Goal: Answer question/provide support: Share knowledge or assist other users

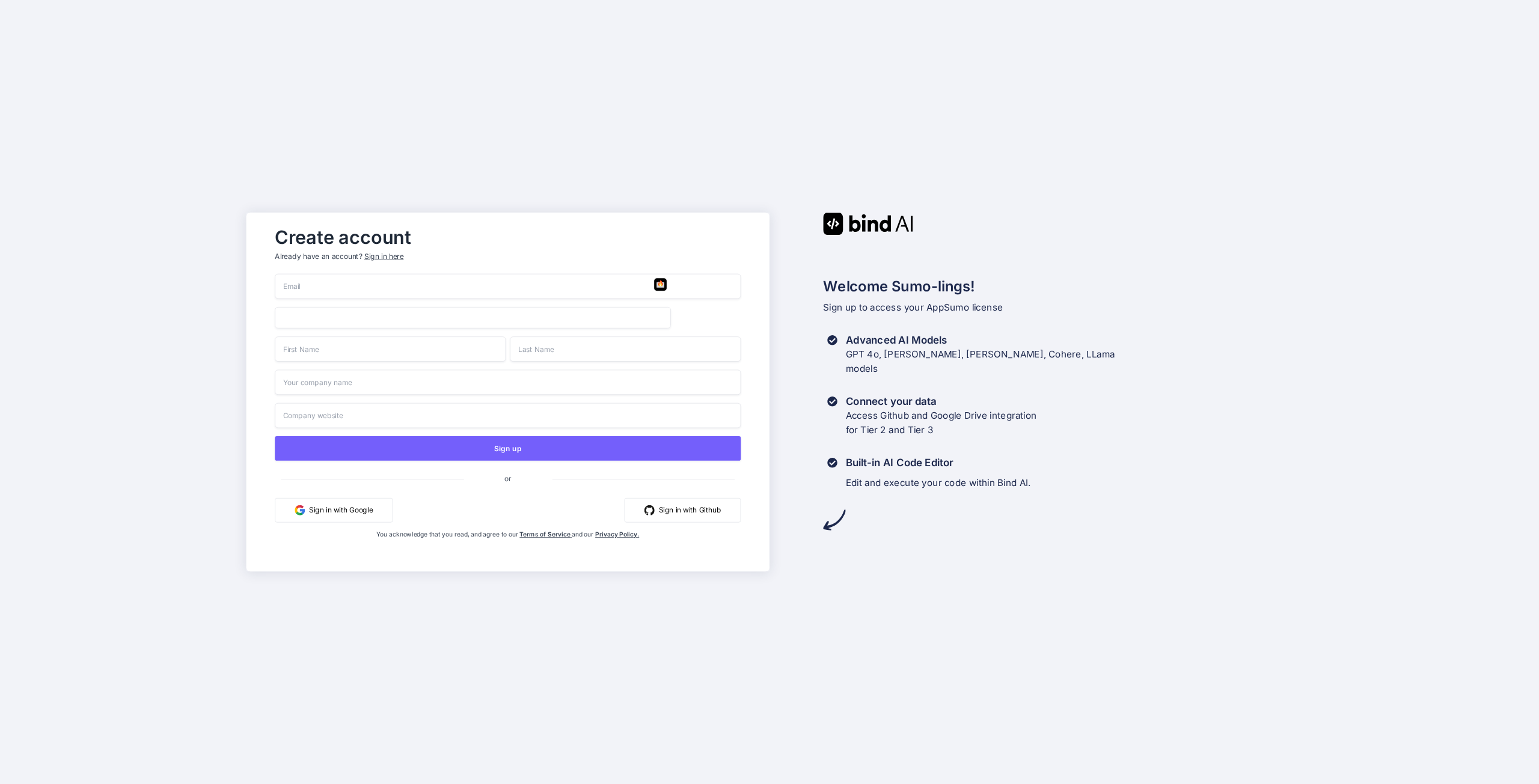
click at [326, 286] on input "email" at bounding box center [507, 286] width 466 height 25
type input "sgu"
drag, startPoint x: 326, startPoint y: 283, endPoint x: 257, endPoint y: 286, distance: 69.1
click at [257, 286] on div "Create account Already have an account? Sign in here sgu Sign up or Sign in wit…" at bounding box center [507, 392] width 523 height 359
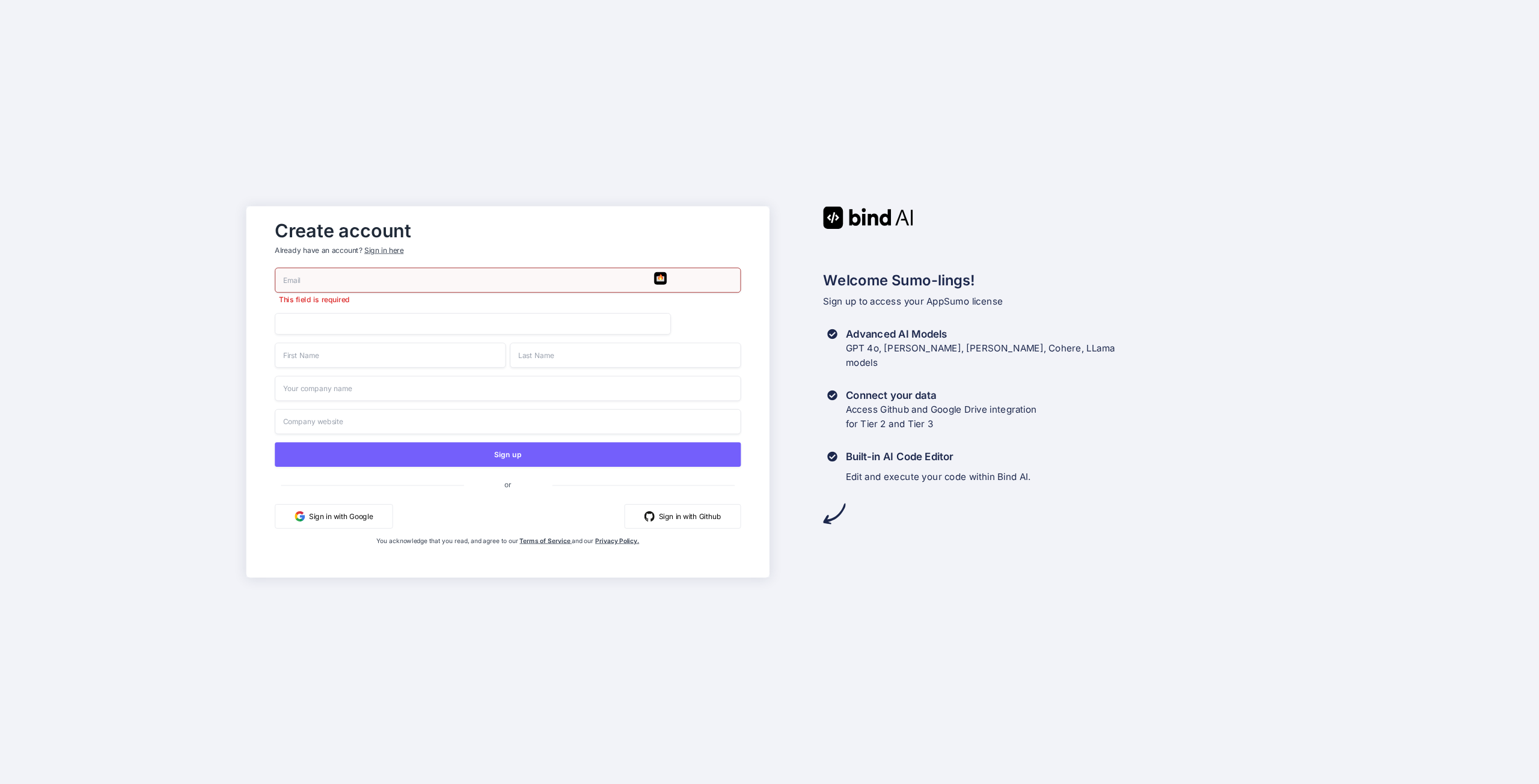
click at [361, 512] on button "Sign in with Google" at bounding box center [334, 517] width 118 height 25
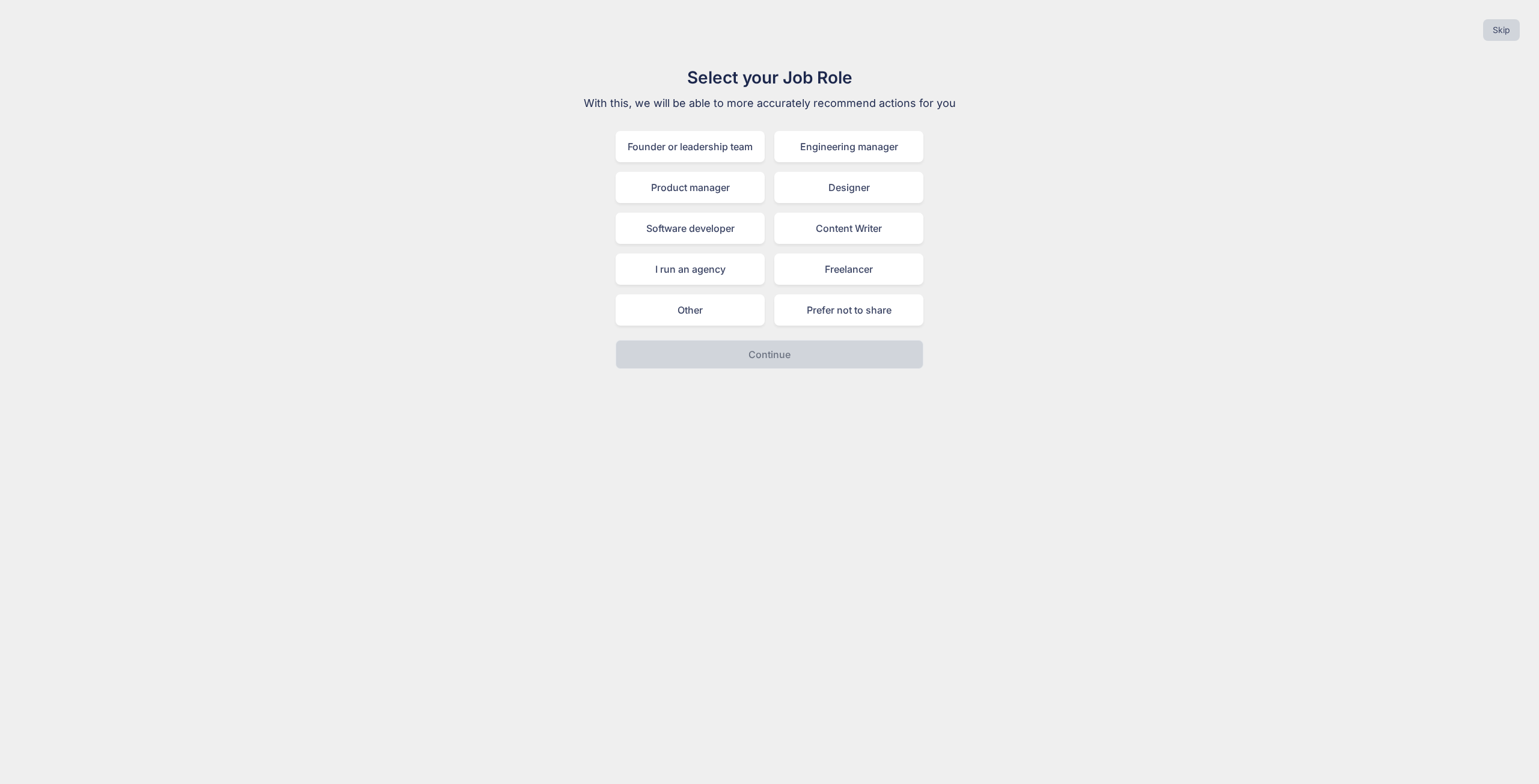
click at [808, 312] on div "Prefer not to share" at bounding box center [848, 310] width 149 height 31
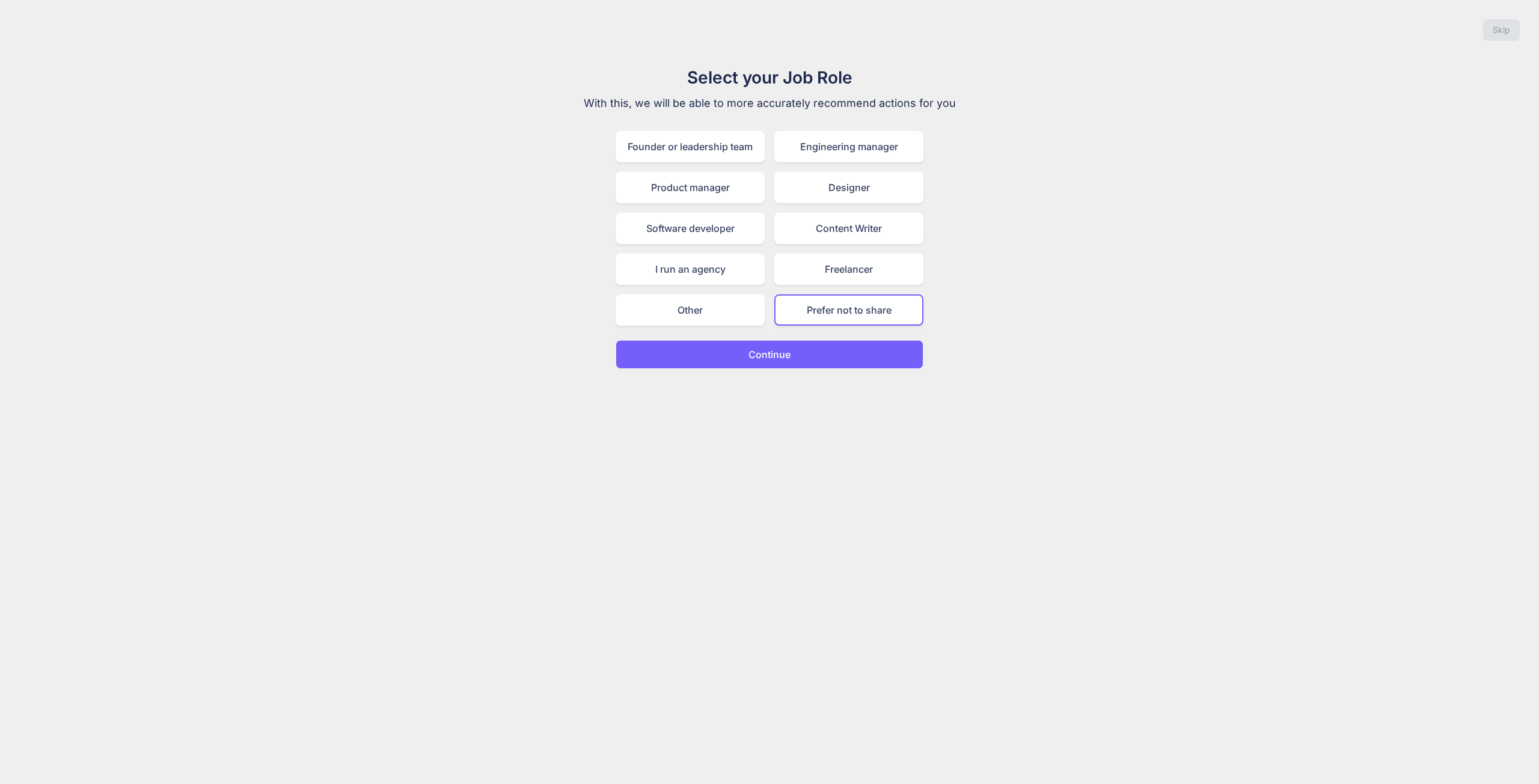
click at [792, 359] on button "Continue" at bounding box center [769, 355] width 308 height 29
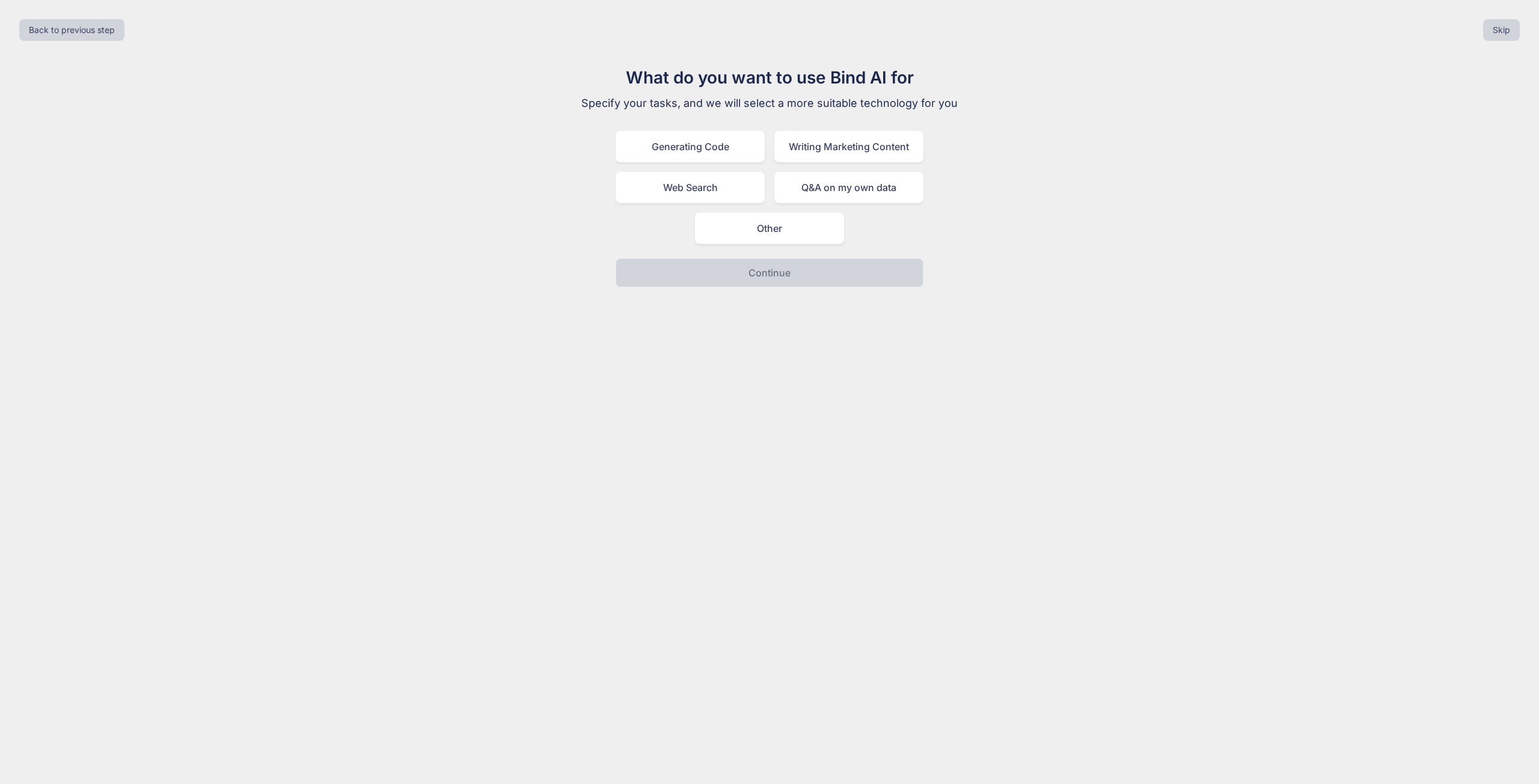
click at [774, 233] on div "Other" at bounding box center [769, 228] width 149 height 31
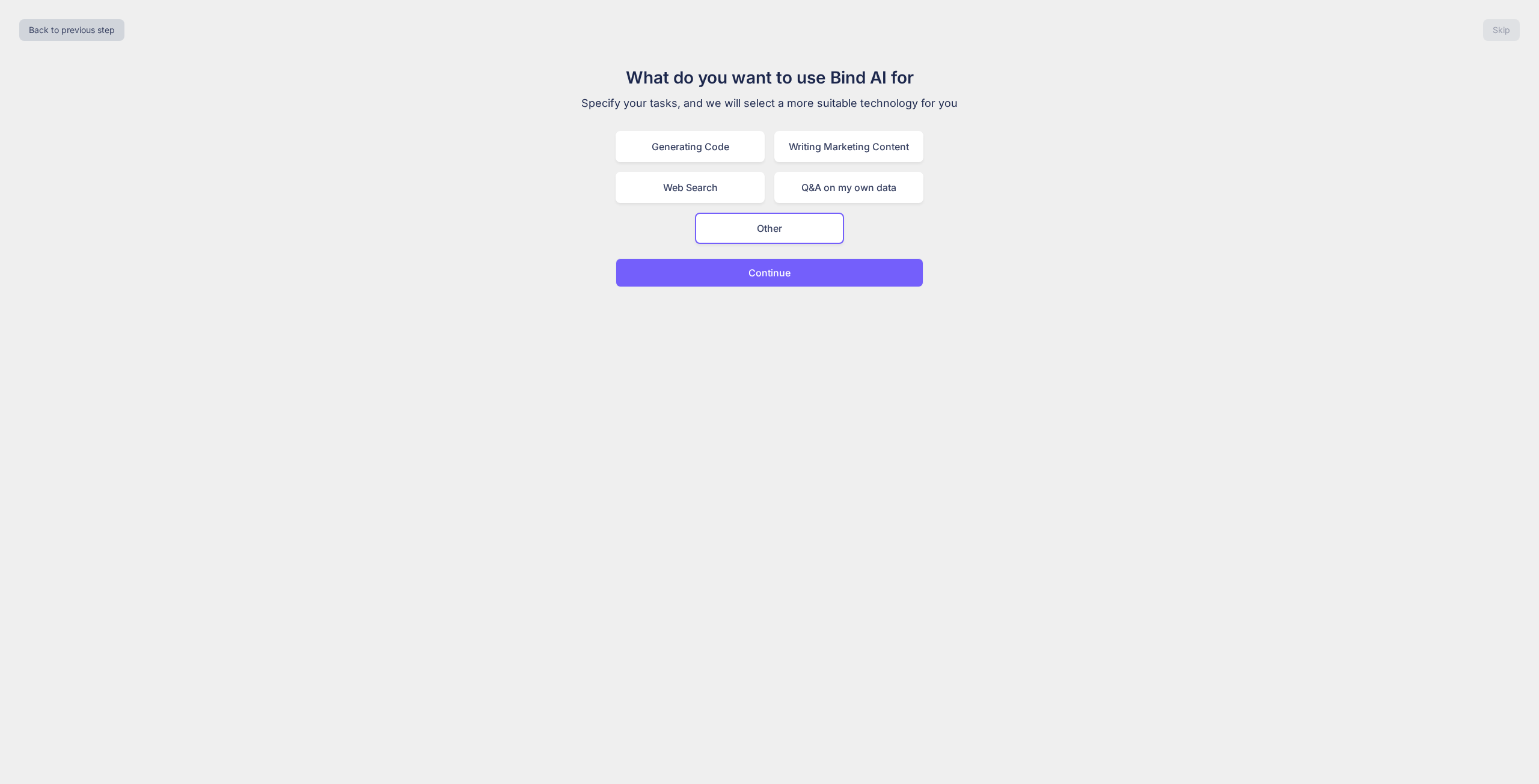
click at [783, 278] on p "Continue" at bounding box center [770, 272] width 42 height 15
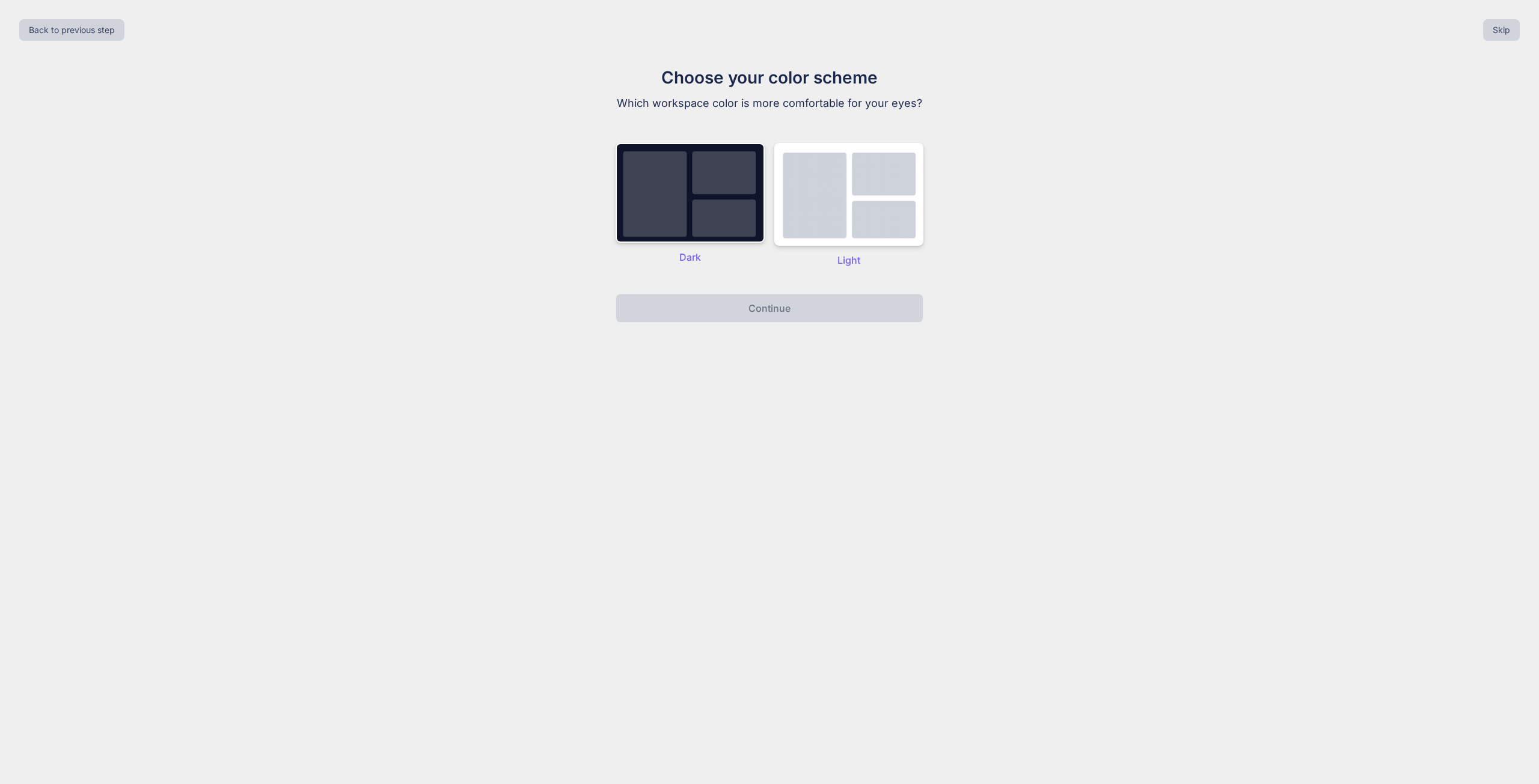
click at [724, 211] on img at bounding box center [690, 193] width 149 height 100
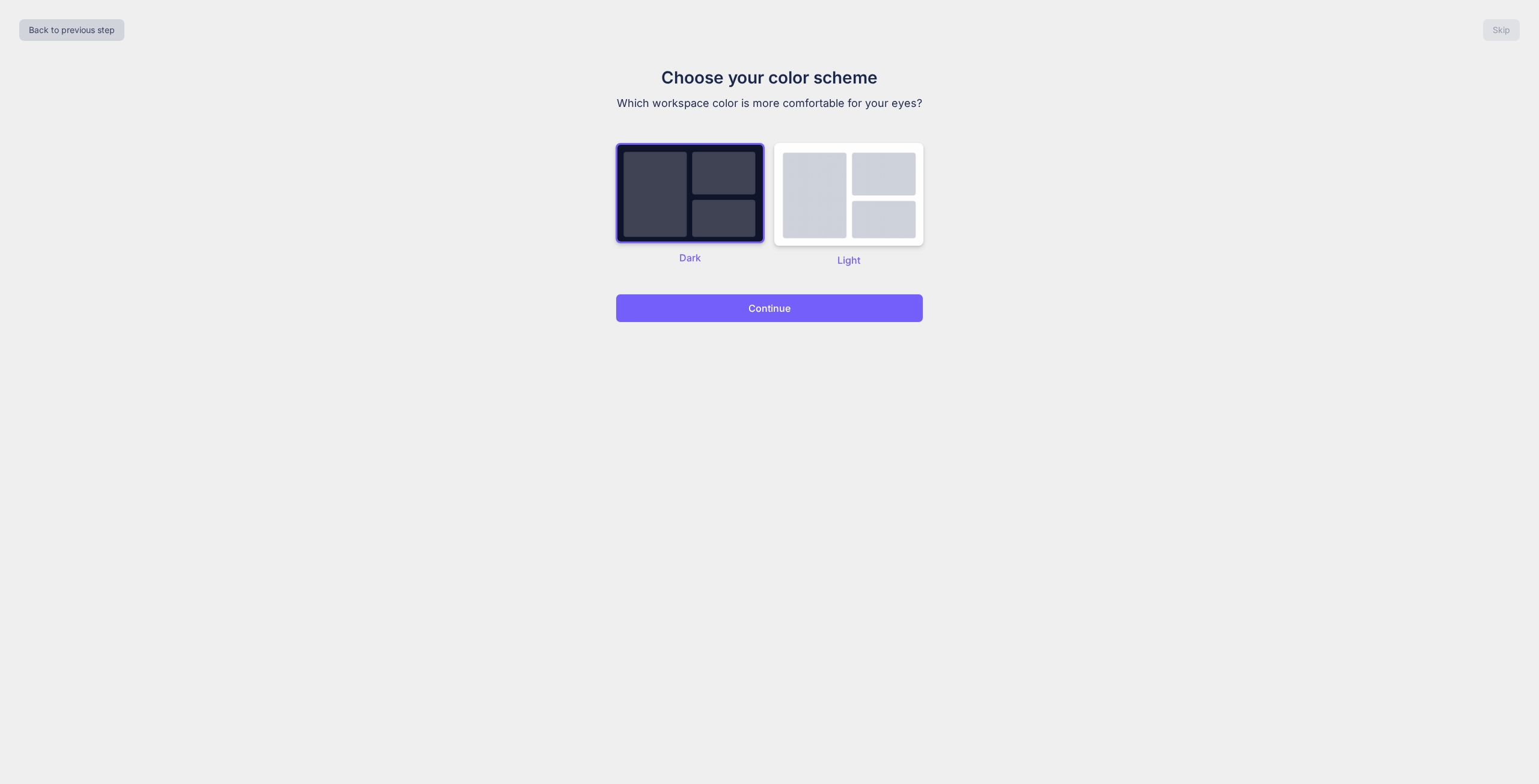
click at [833, 209] on img at bounding box center [848, 194] width 149 height 102
click at [724, 220] on img at bounding box center [690, 193] width 149 height 100
click at [748, 311] on button "Continue" at bounding box center [769, 308] width 308 height 29
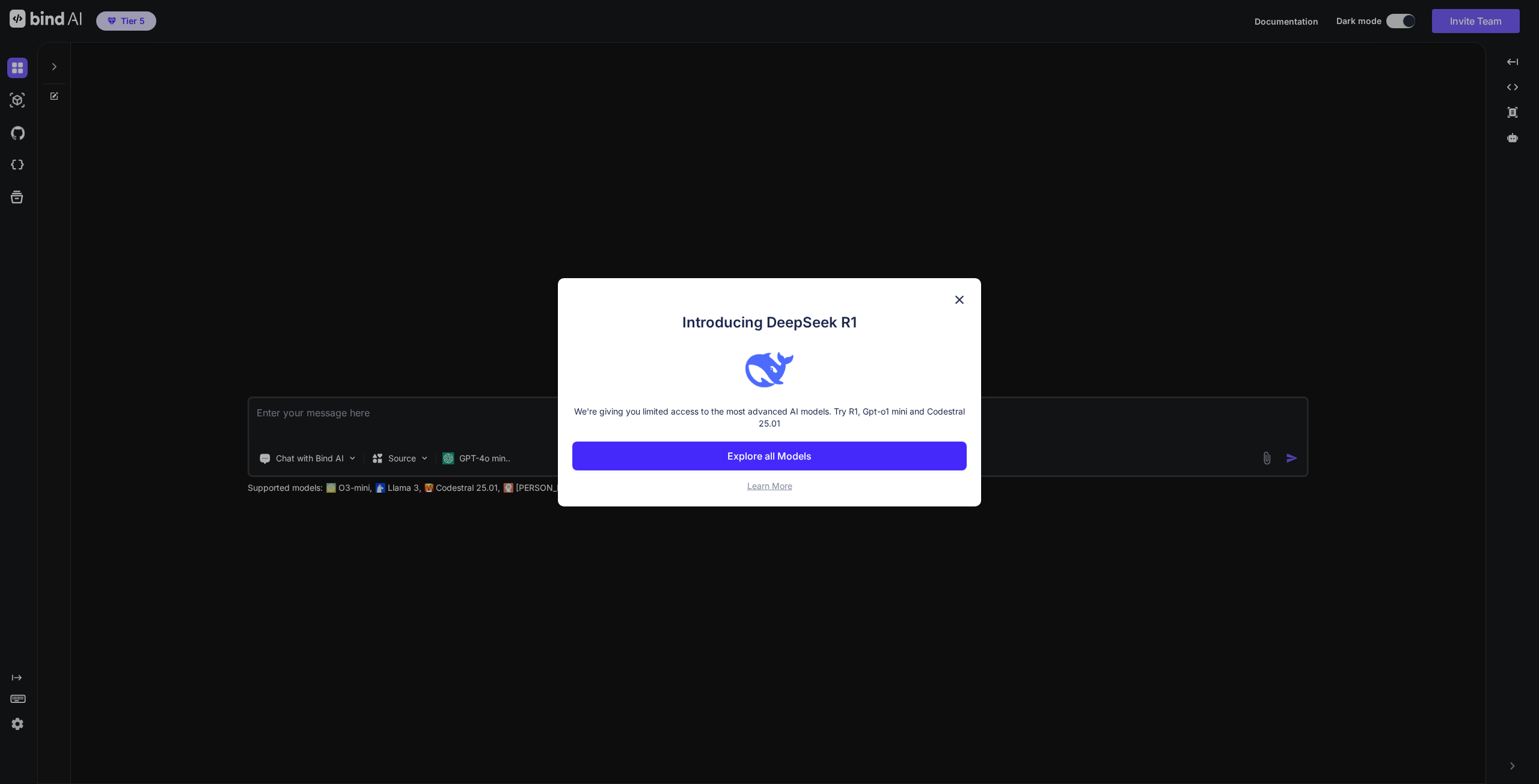
click at [953, 297] on img at bounding box center [960, 300] width 15 height 15
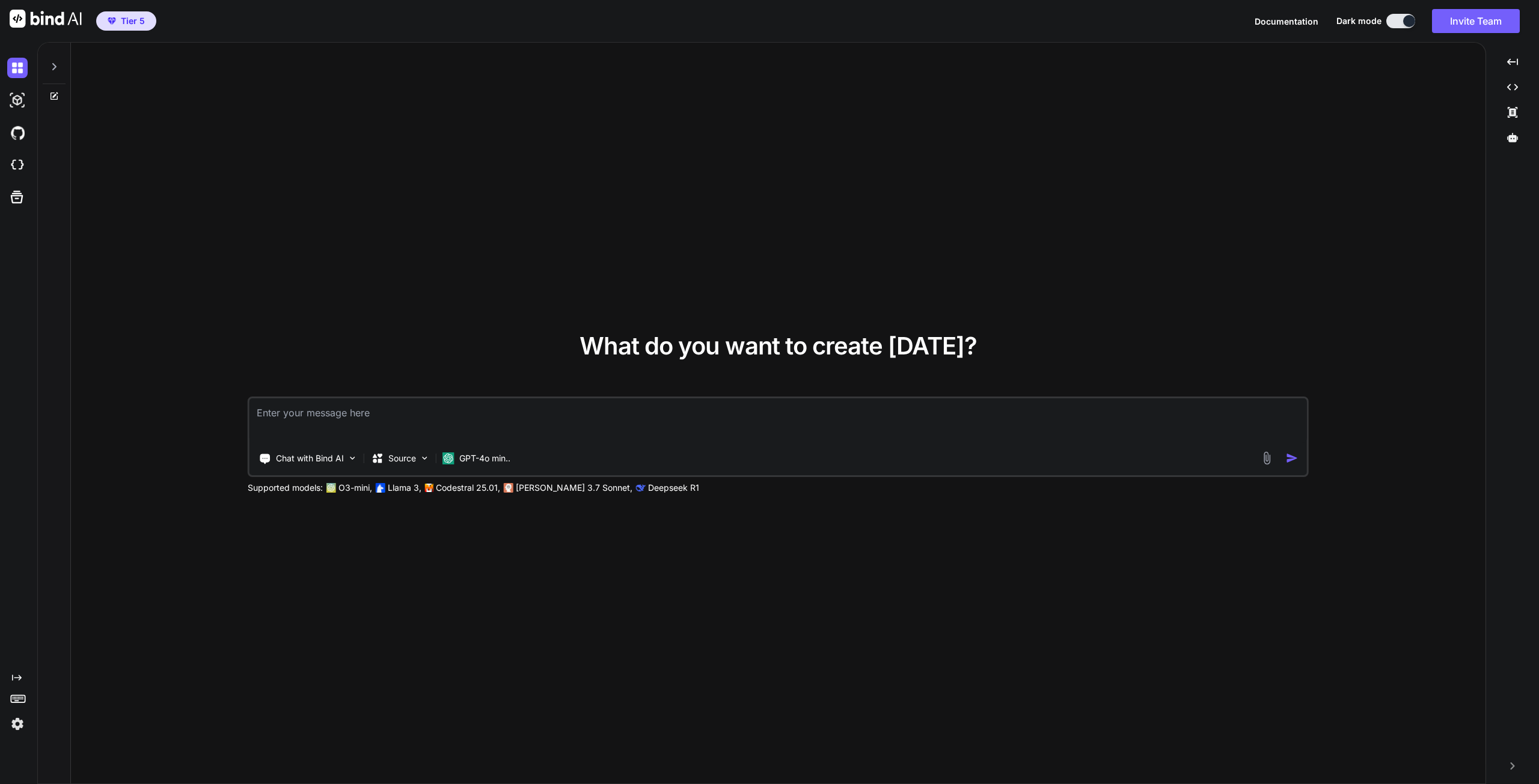
click at [19, 104] on img at bounding box center [17, 100] width 20 height 20
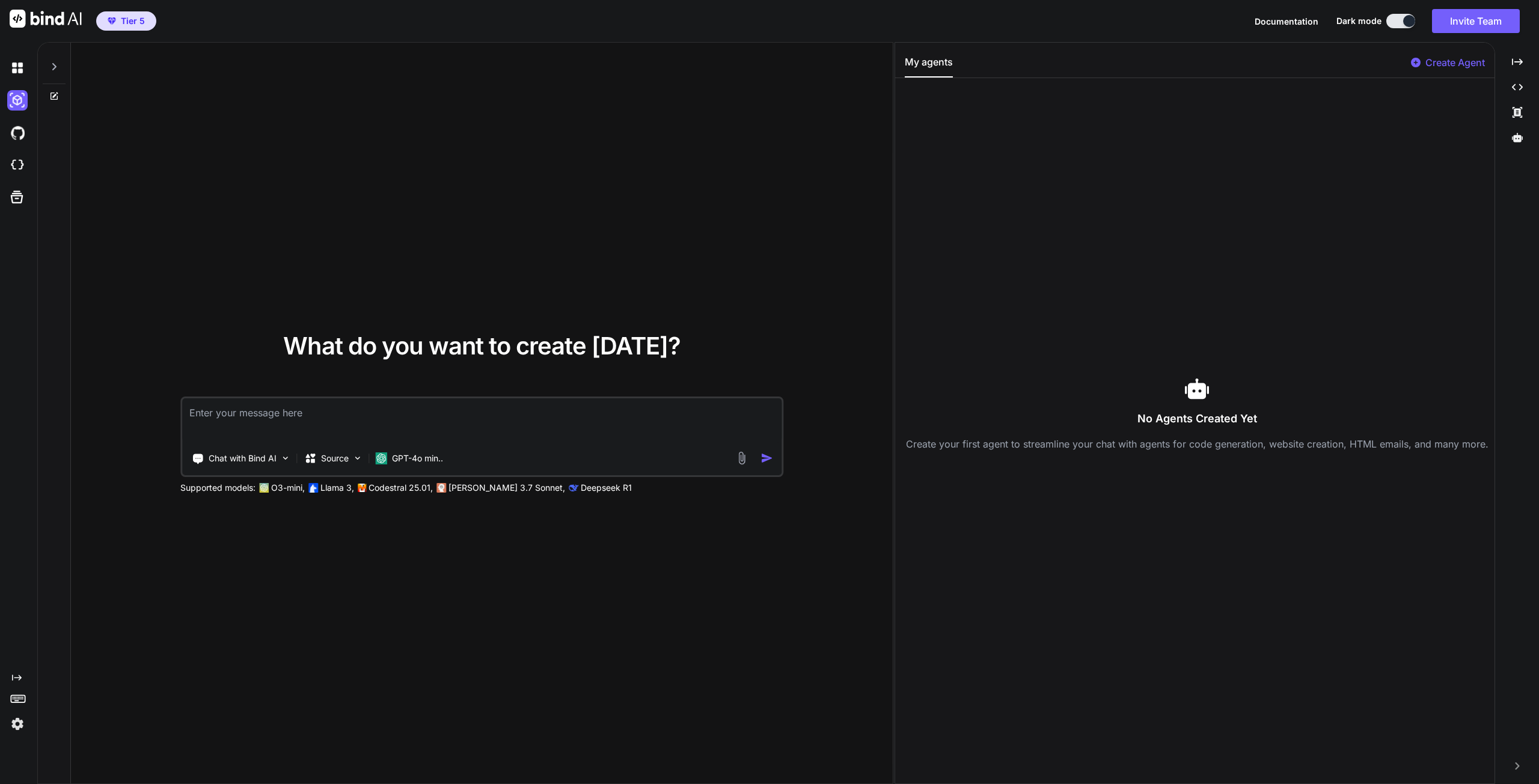
click at [18, 135] on img at bounding box center [17, 133] width 20 height 20
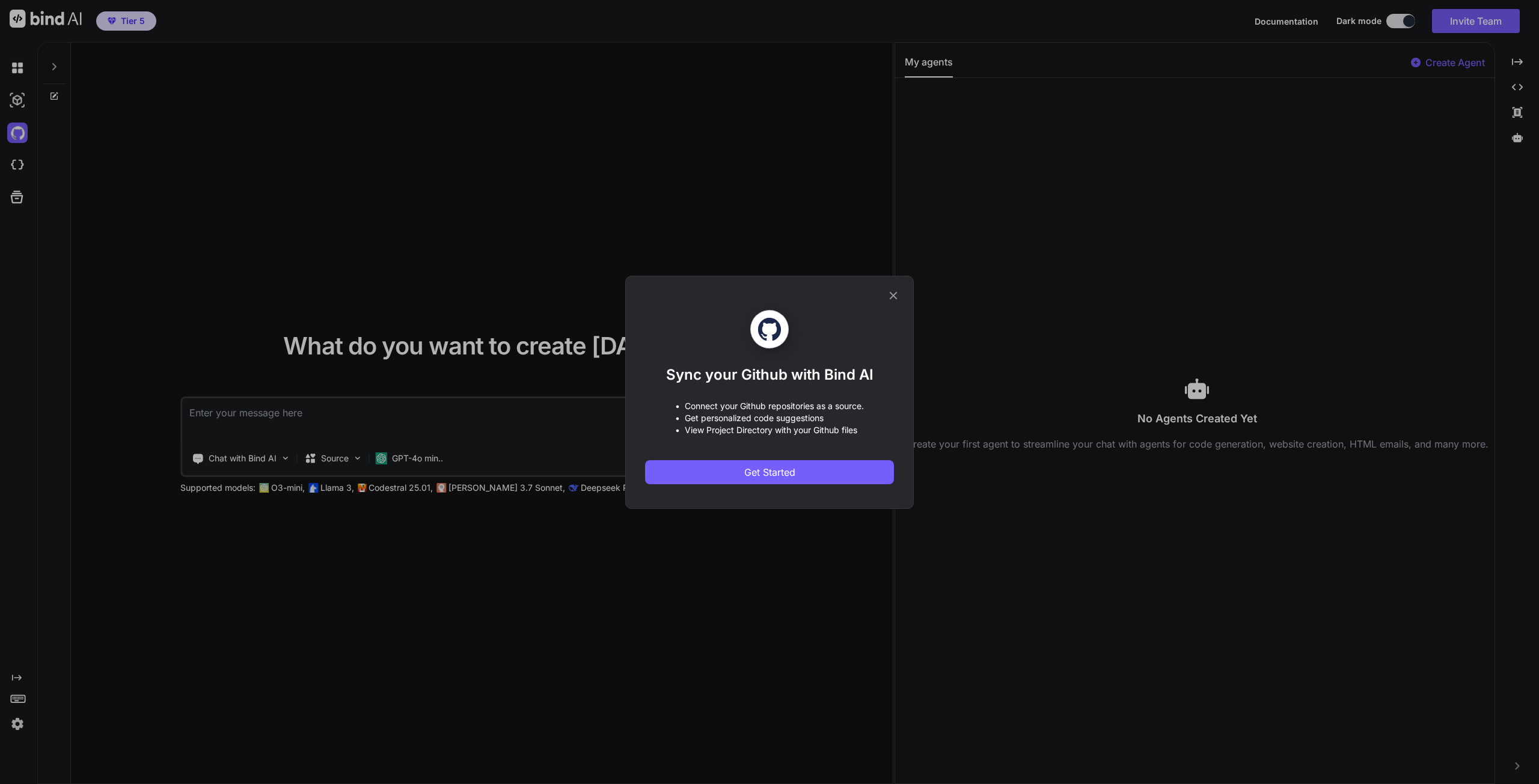
click at [814, 474] on button "Get Started" at bounding box center [769, 472] width 249 height 24
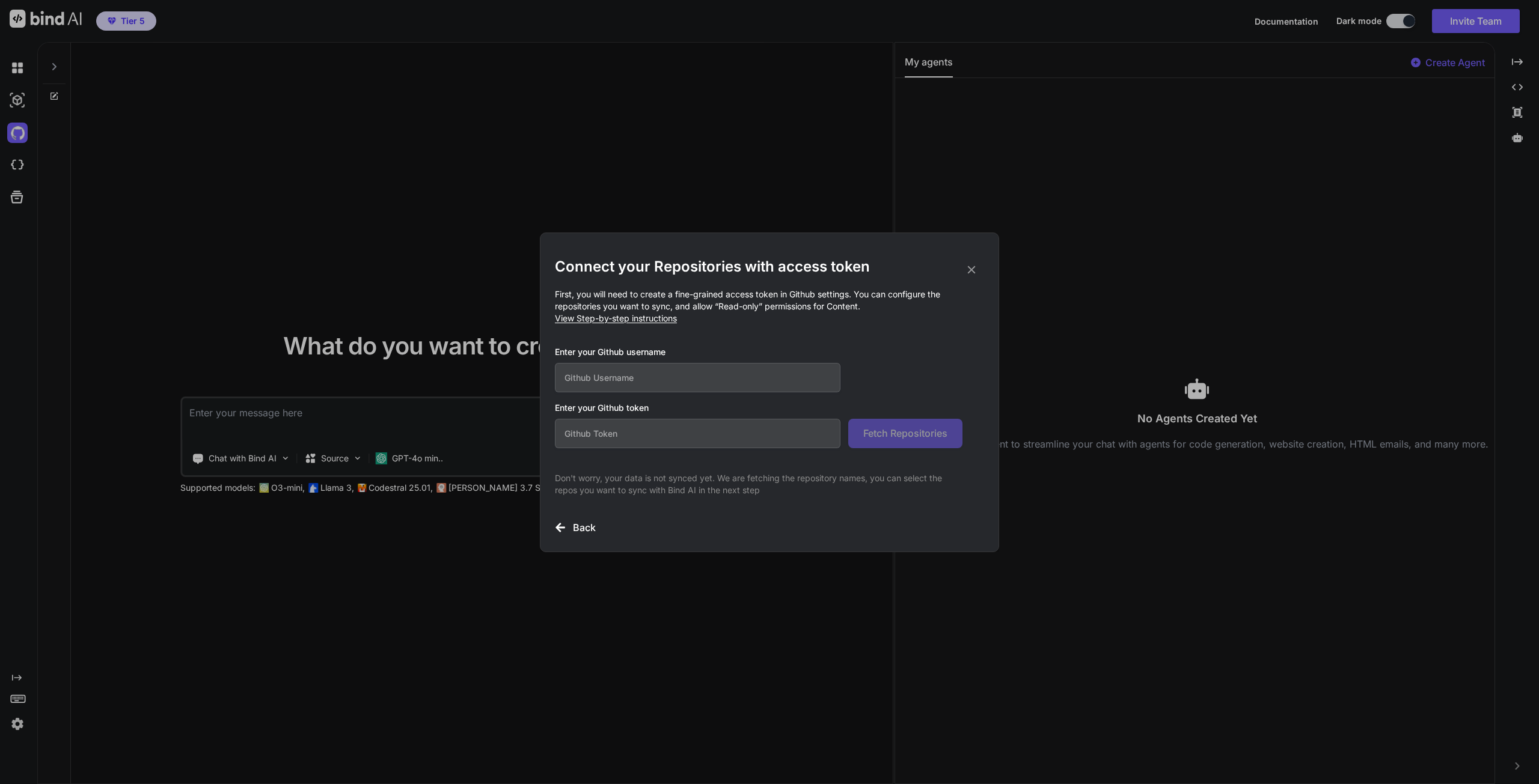
click at [687, 370] on input "text" at bounding box center [697, 377] width 286 height 30
click at [662, 376] on input "text" at bounding box center [697, 377] width 286 height 30
paste input "SantiagoG"
type input "SantiagoG"
click at [688, 435] on input "text" at bounding box center [697, 433] width 286 height 30
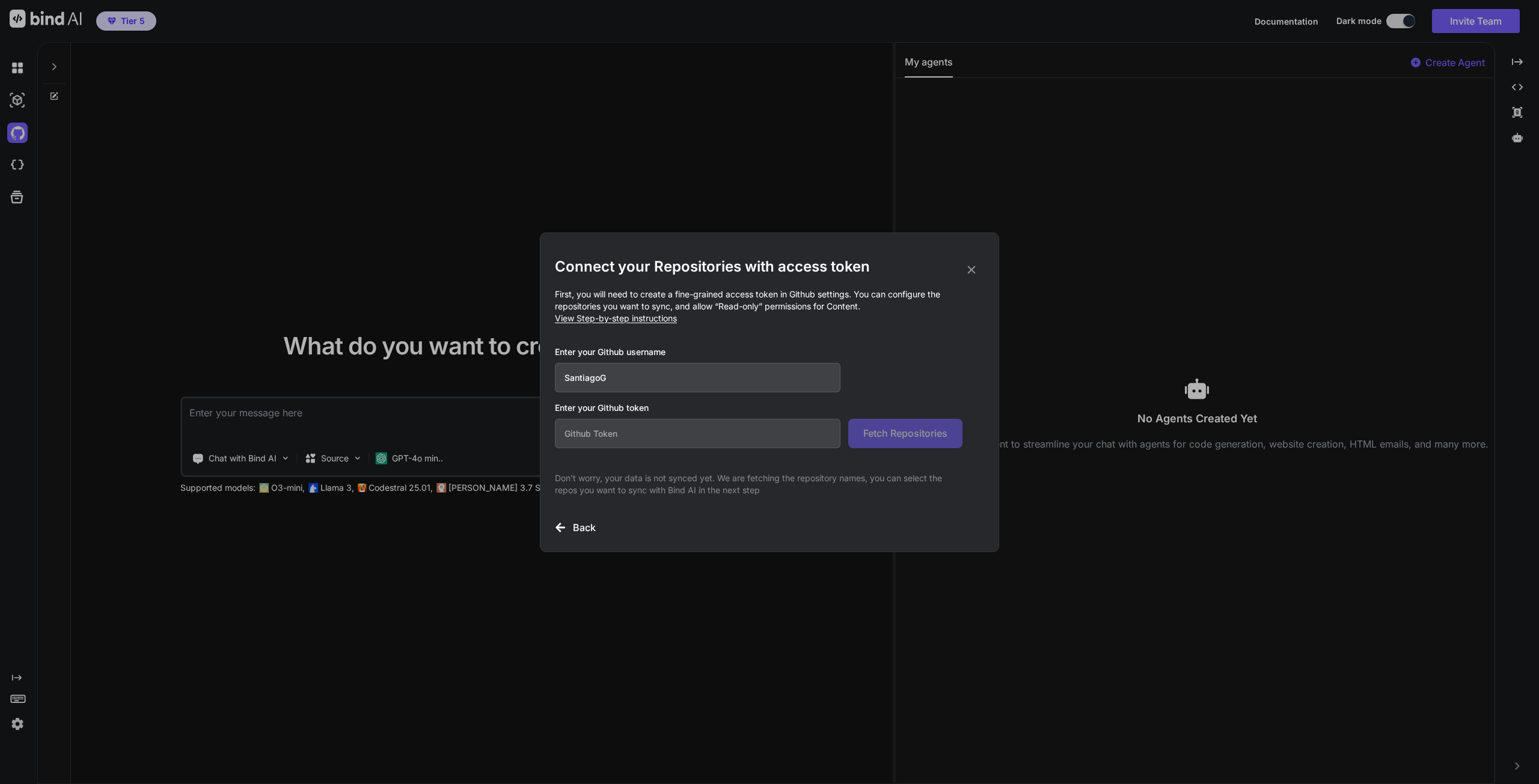
click at [598, 428] on input "text" at bounding box center [697, 433] width 286 height 30
click at [612, 322] on span "View Step-by-step instructions" at bounding box center [616, 318] width 122 height 10
click at [669, 439] on input "text" at bounding box center [697, 433] width 286 height 30
paste input "github_pat_11AB774VA0kZsUziIZjm4L_hDE4HSZPYZ8vIKqPH5b9P4KkUUz2v8ar3ab9ehdrzXY6O…"
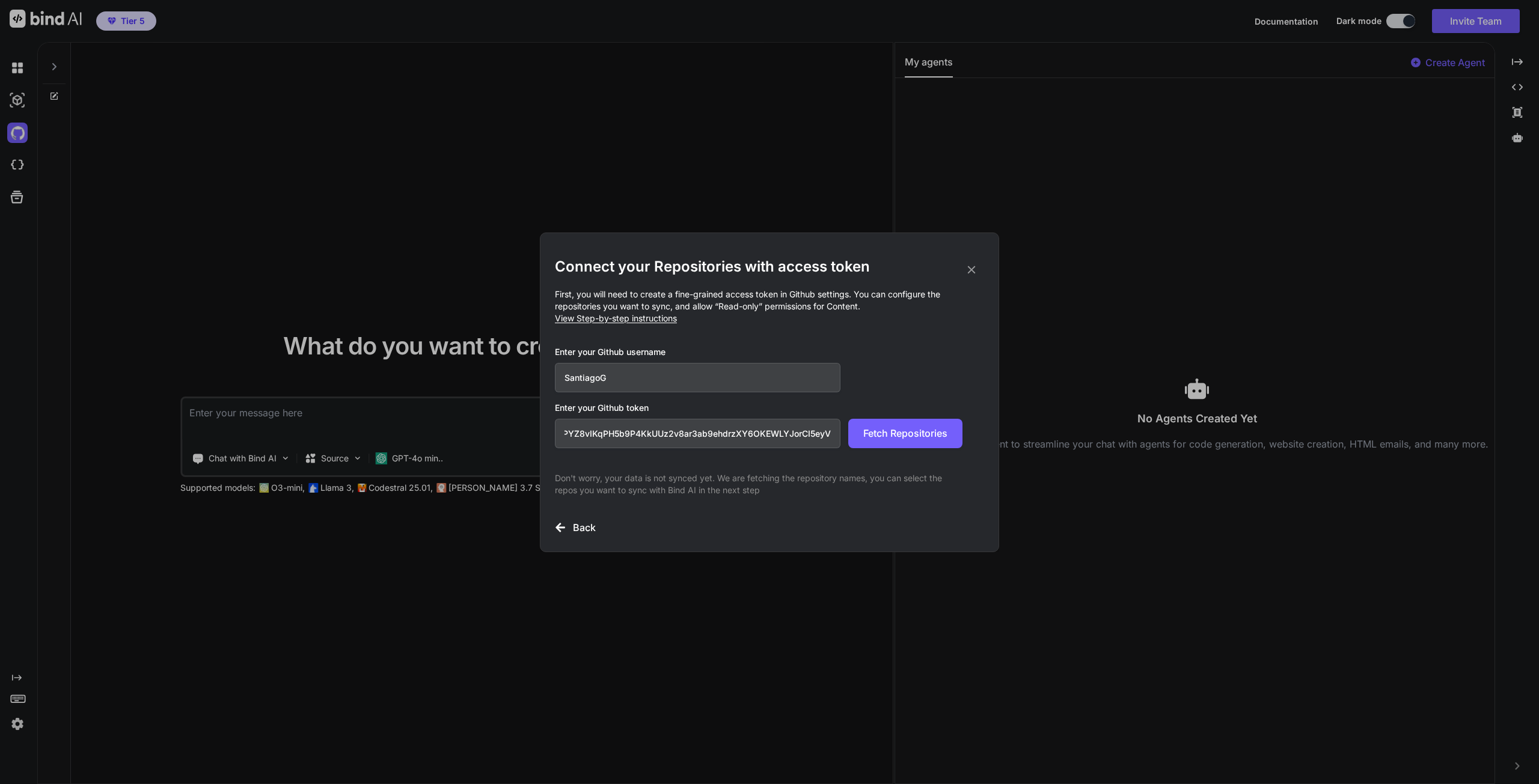
type input "github_pat_11AB774VA0kZsUziIZjm4L_hDE4HSZPYZ8vIKqPH5b9P4KkUUz2v8ar3ab9ehdrzXY6O…"
click at [888, 442] on button "Fetch Repositories" at bounding box center [905, 433] width 114 height 30
drag, startPoint x: 646, startPoint y: 381, endPoint x: 552, endPoint y: 376, distance: 94.1
click at [552, 376] on div "Connect your Repositories with access token First, you will need to create a fi…" at bounding box center [770, 392] width 459 height 320
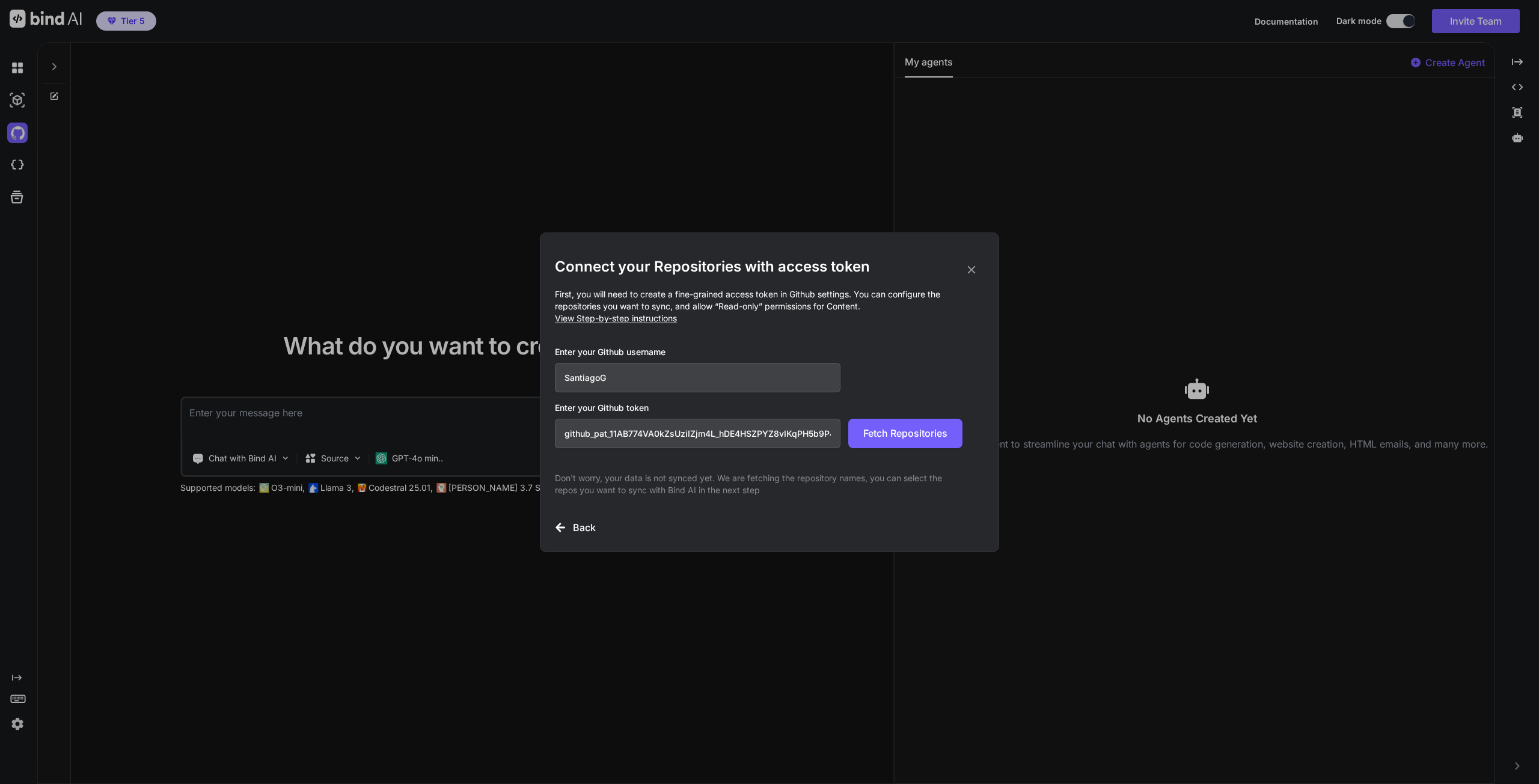
paste input "sguardiola"
type input "sguardiola"
click at [908, 441] on button "Fetch Repositories" at bounding box center [905, 433] width 114 height 30
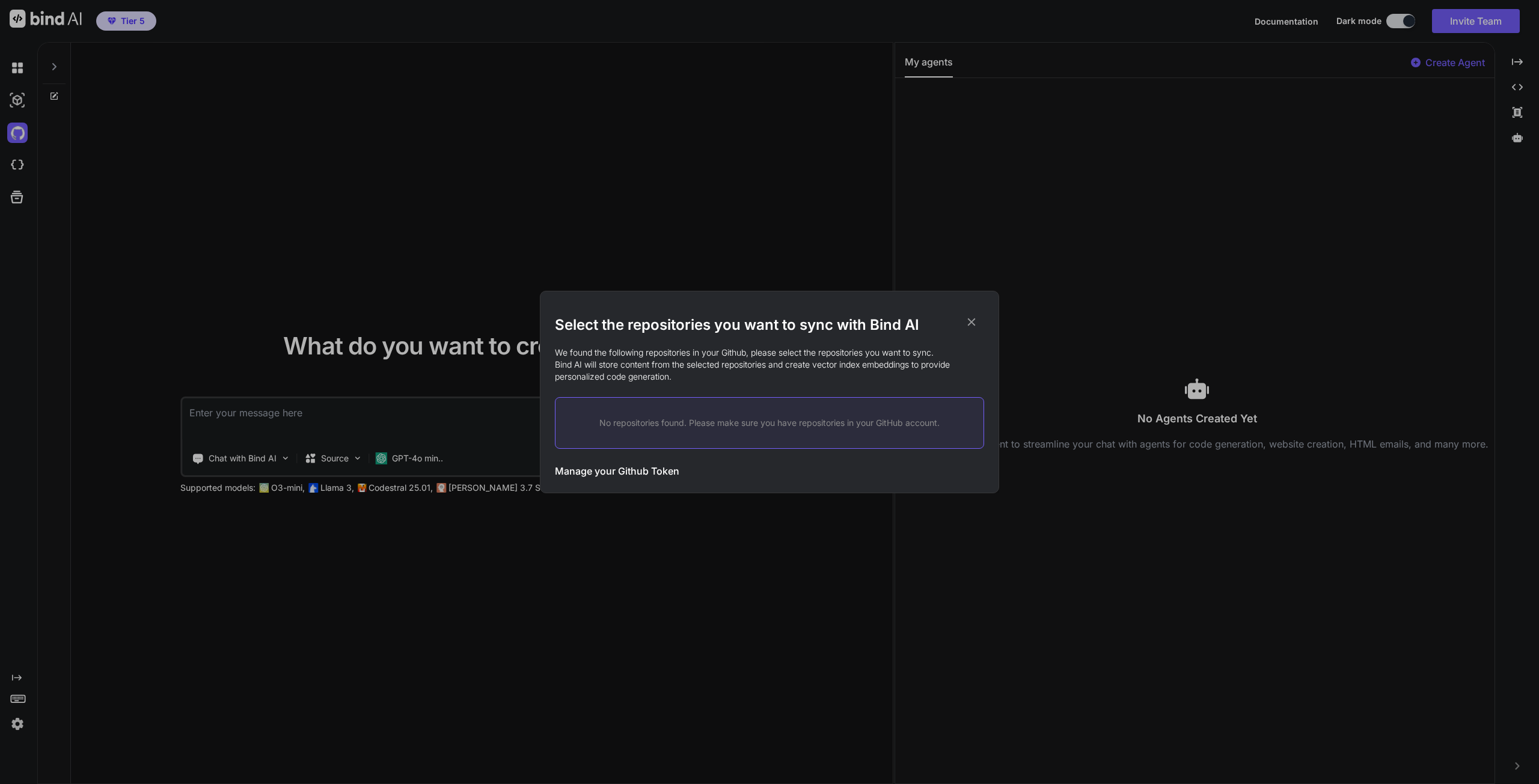
drag, startPoint x: 968, startPoint y: 321, endPoint x: 884, endPoint y: 326, distance: 84.1
click at [968, 322] on icon at bounding box center [971, 322] width 13 height 13
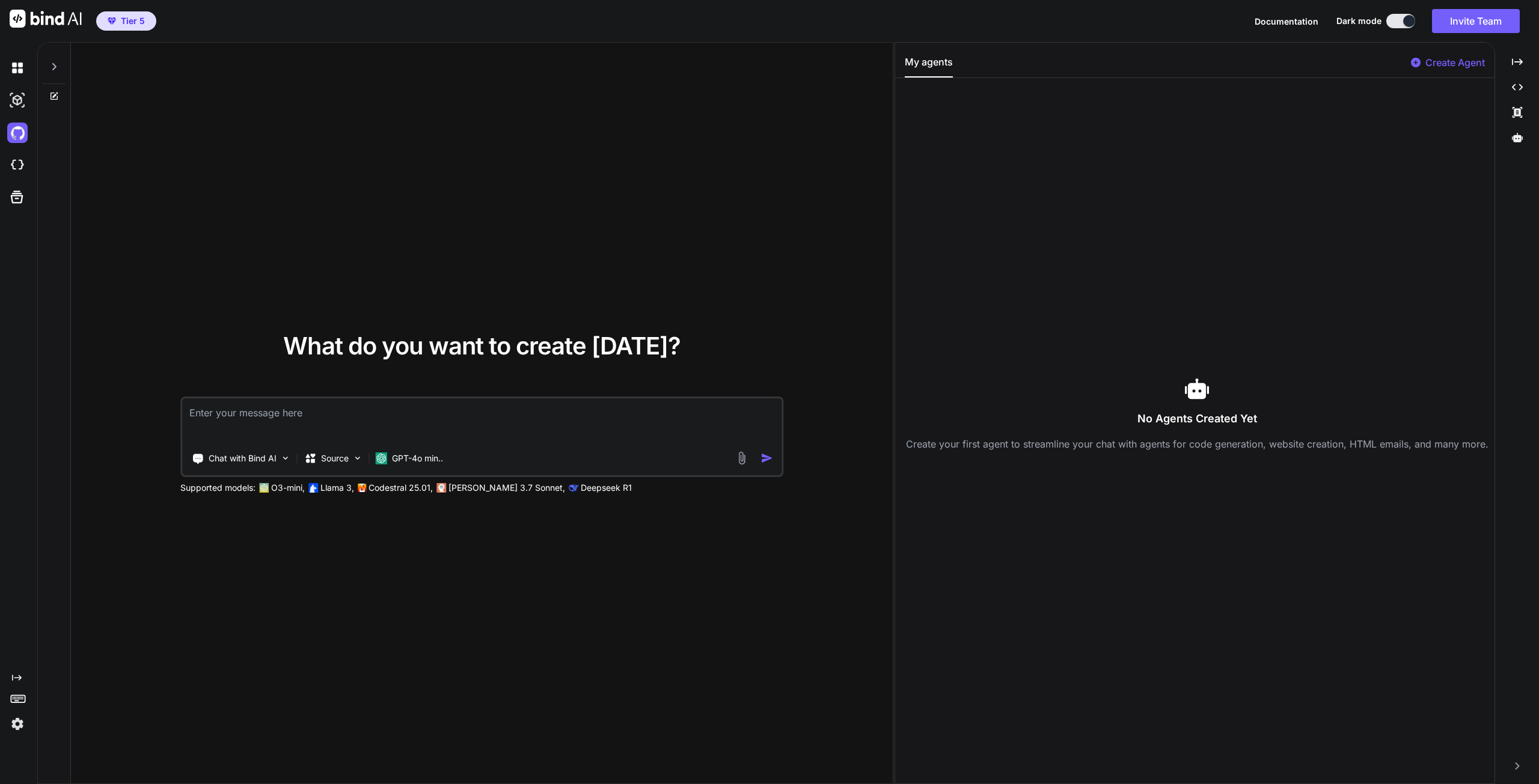
click at [12, 169] on img at bounding box center [17, 165] width 20 height 20
click at [18, 64] on img at bounding box center [17, 68] width 20 height 20
click at [138, 20] on span "Tier 5" at bounding box center [132, 21] width 24 height 12
click at [13, 108] on img at bounding box center [17, 100] width 20 height 20
click at [15, 129] on img at bounding box center [17, 133] width 20 height 20
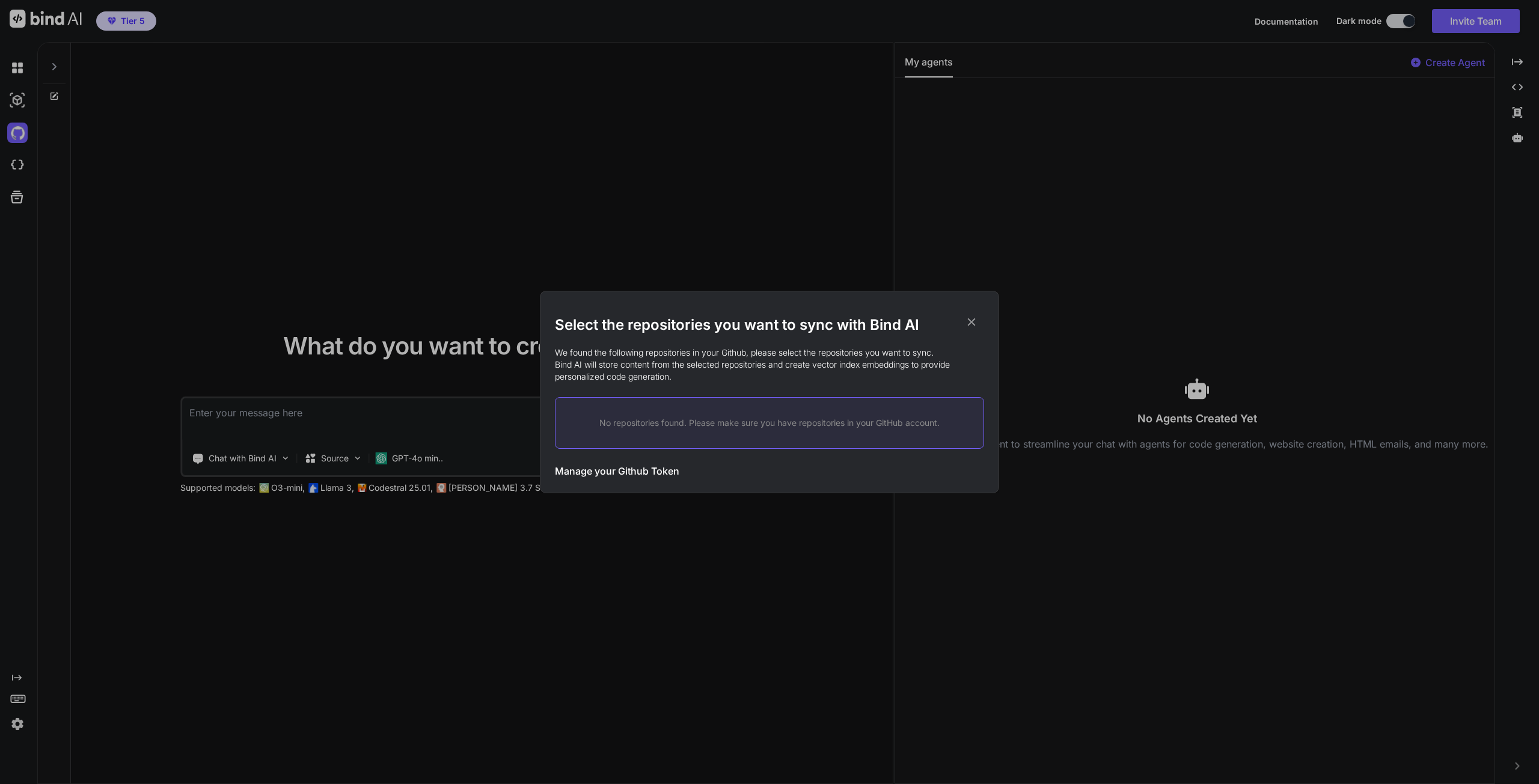
click at [971, 320] on icon at bounding box center [971, 322] width 13 height 13
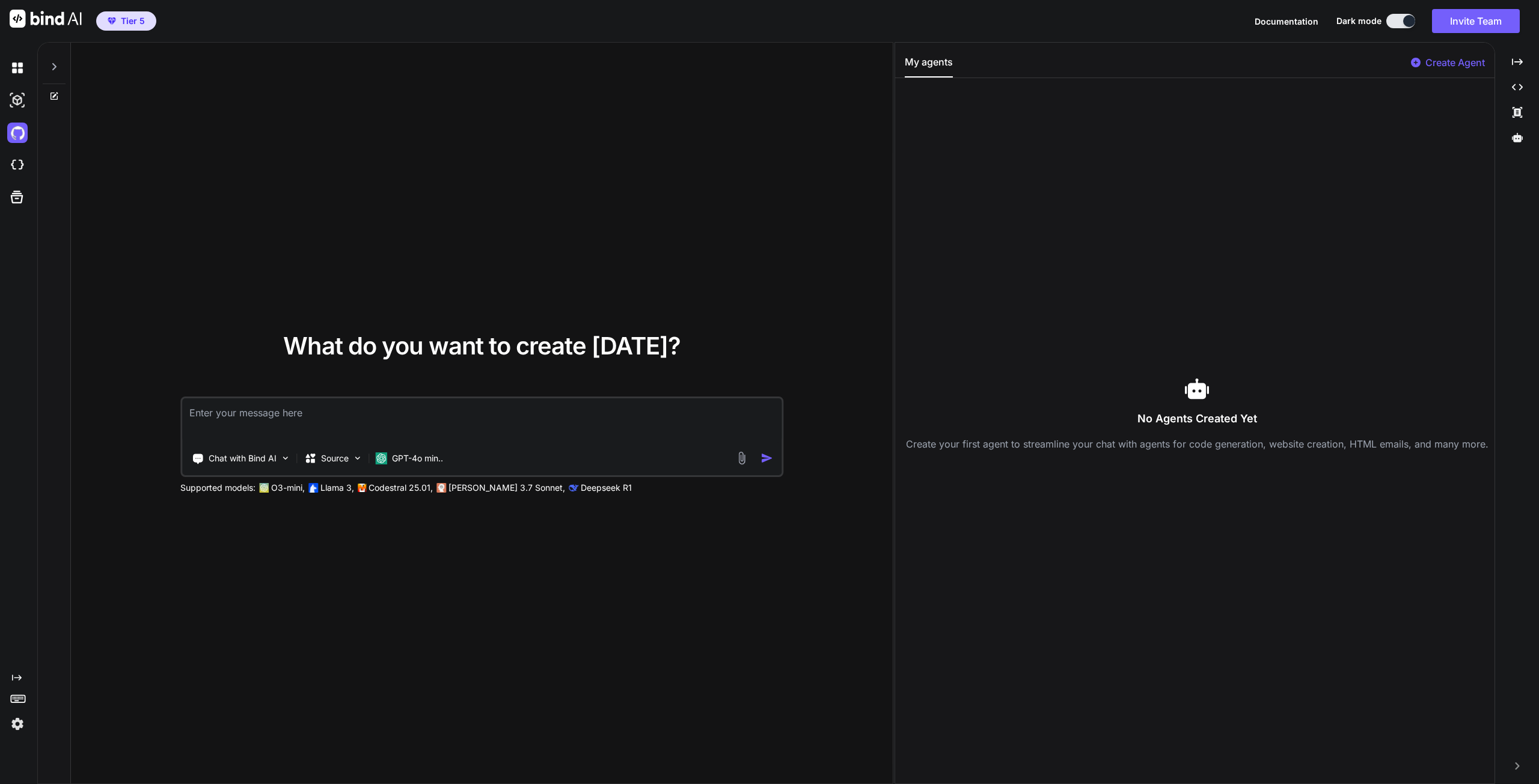
click at [12, 203] on icon at bounding box center [17, 197] width 12 height 12
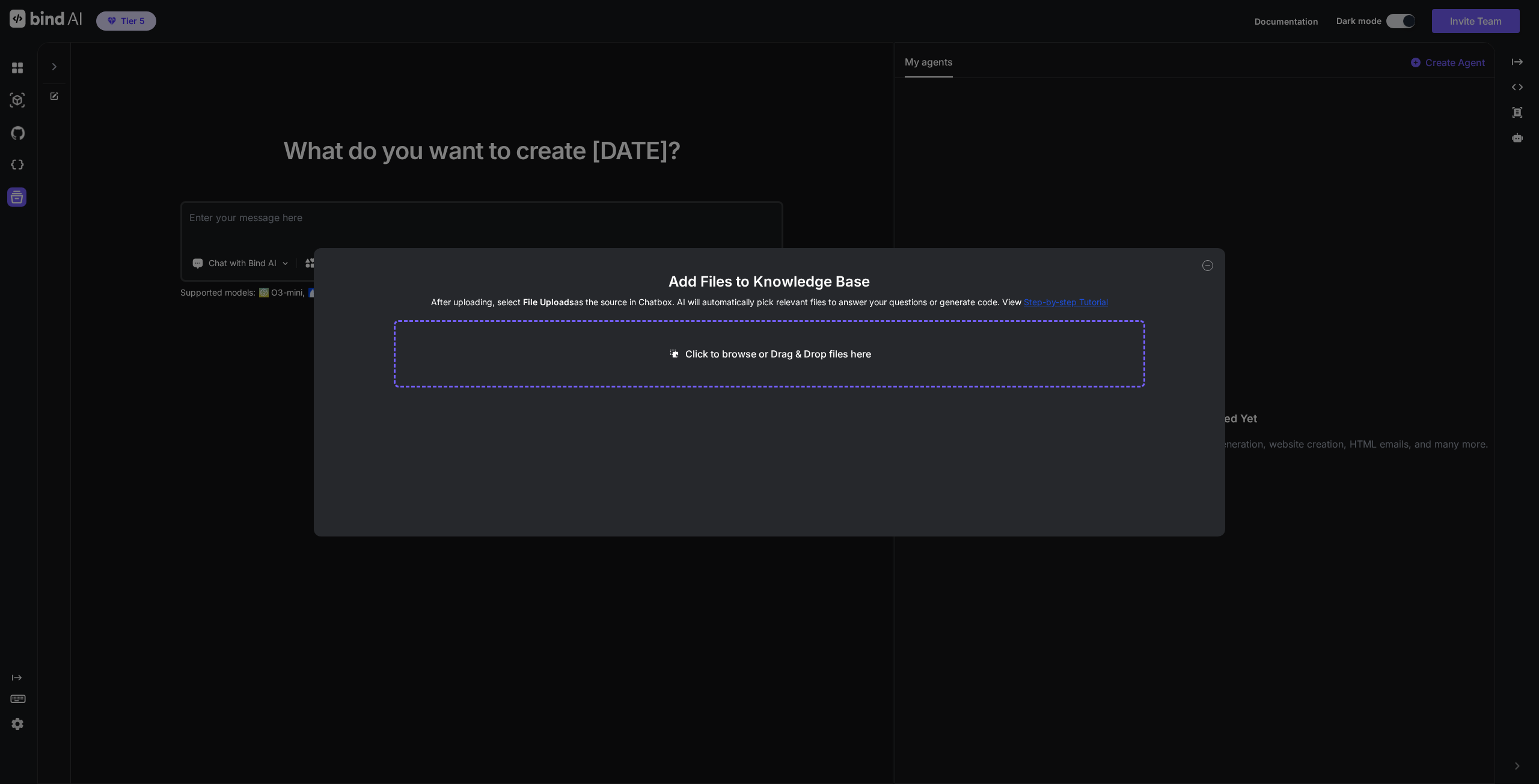
click at [1211, 265] on icon at bounding box center [1208, 265] width 11 height 11
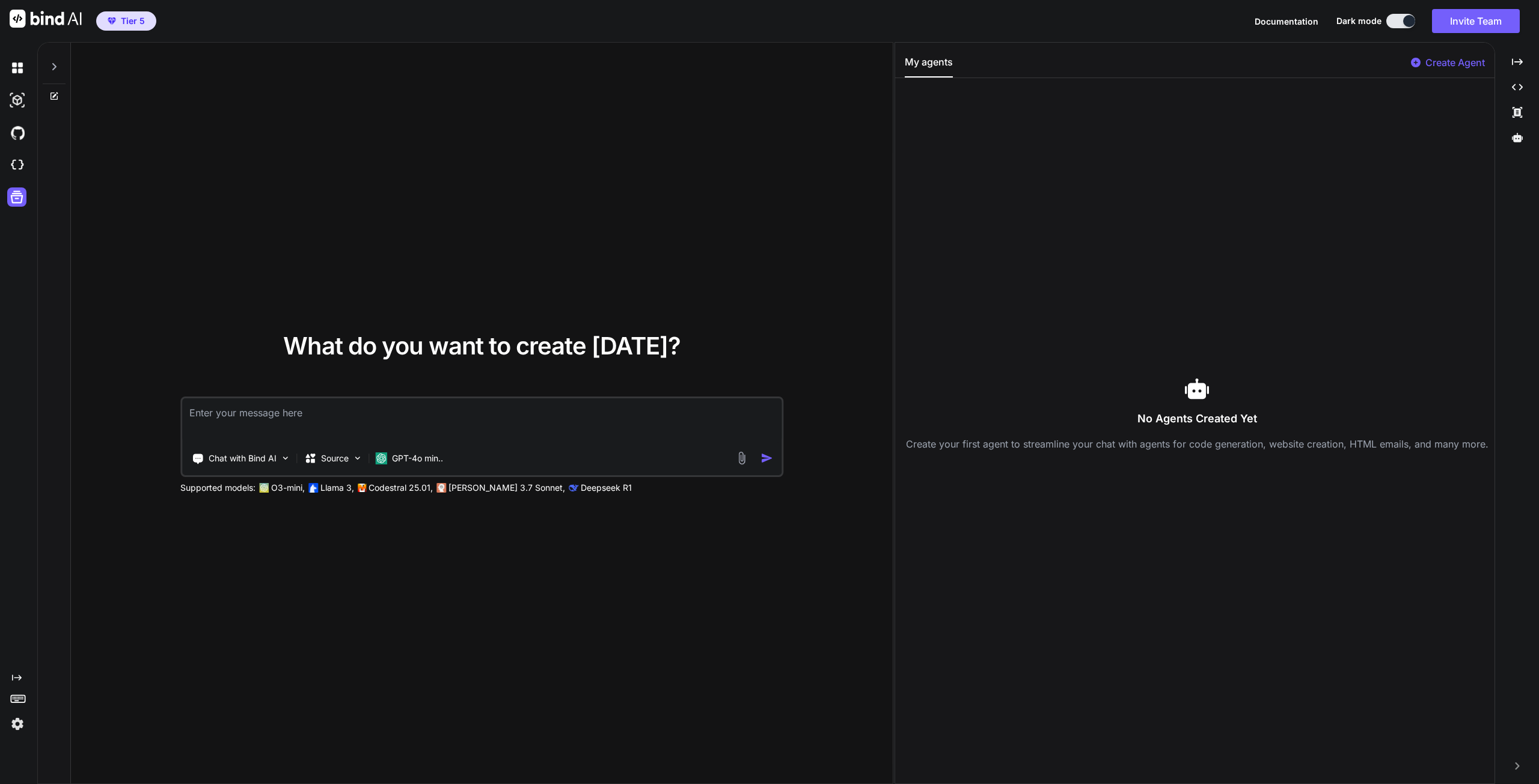
click at [17, 724] on img at bounding box center [17, 724] width 20 height 20
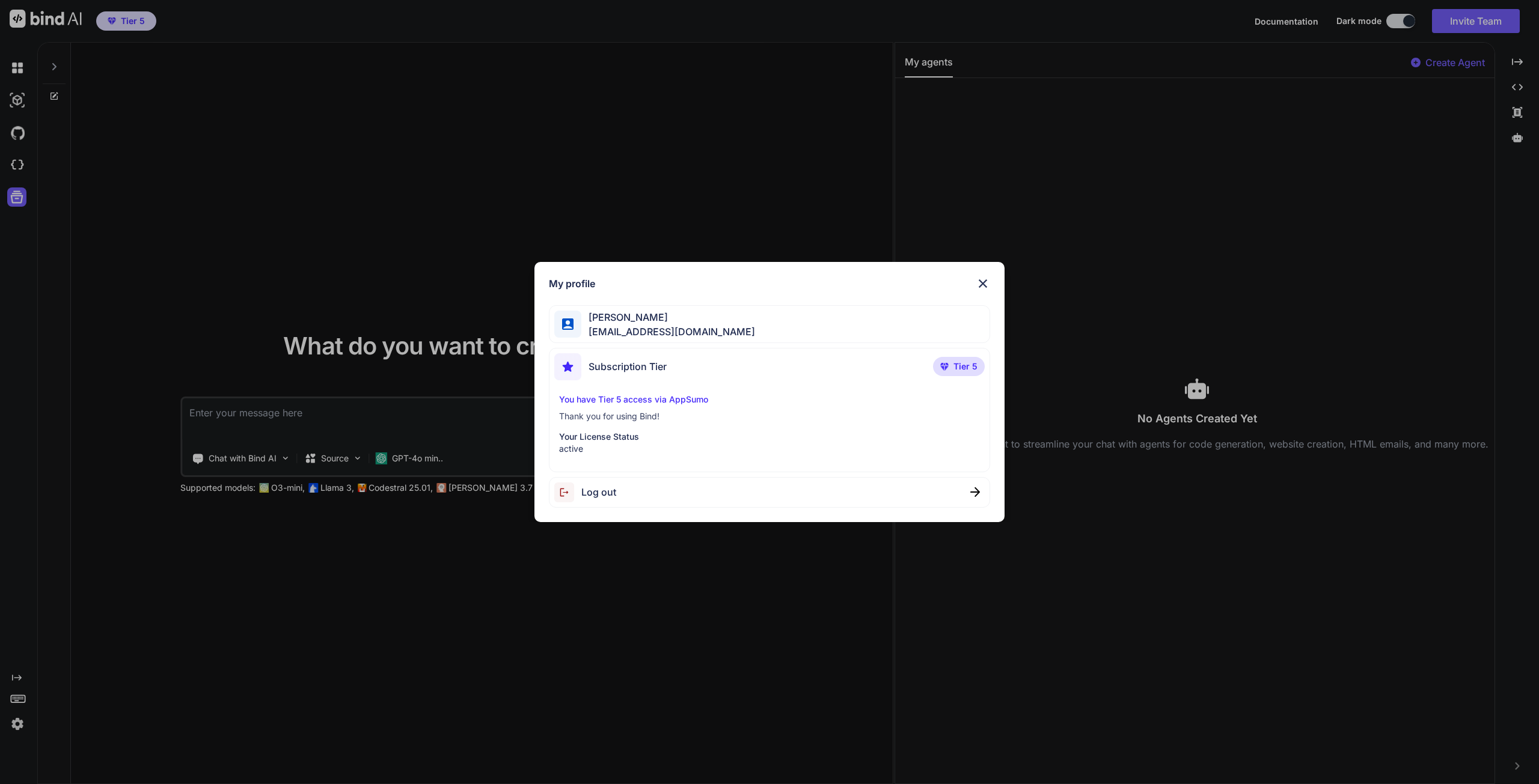
click at [689, 398] on p "You have Tier 5 access via AppSumo" at bounding box center [769, 400] width 421 height 12
click at [967, 370] on span "Tier 5" at bounding box center [965, 366] width 24 height 12
click at [986, 284] on img at bounding box center [983, 283] width 15 height 15
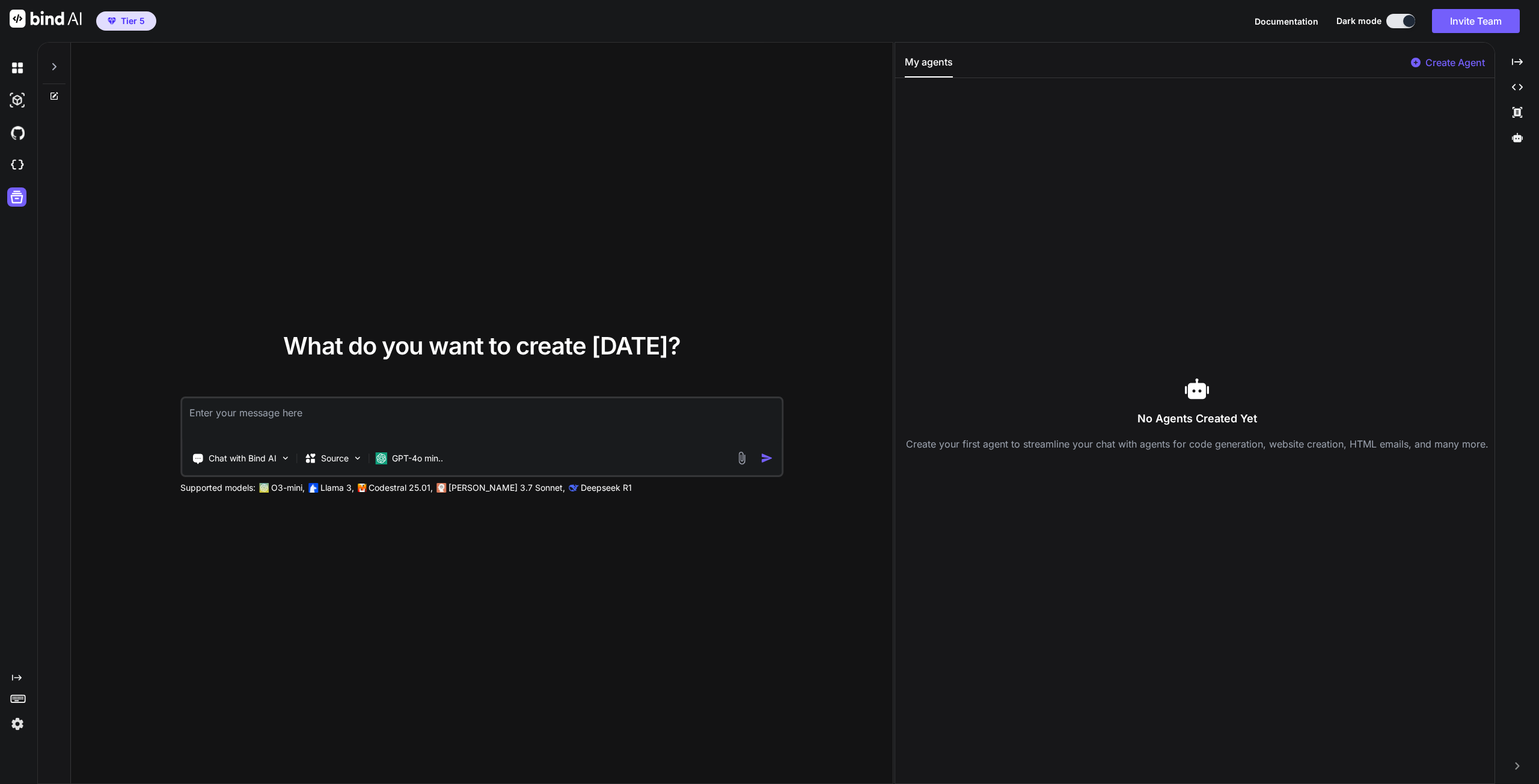
click at [18, 70] on img at bounding box center [17, 68] width 20 height 20
click at [53, 69] on icon at bounding box center [55, 67] width 4 height 7
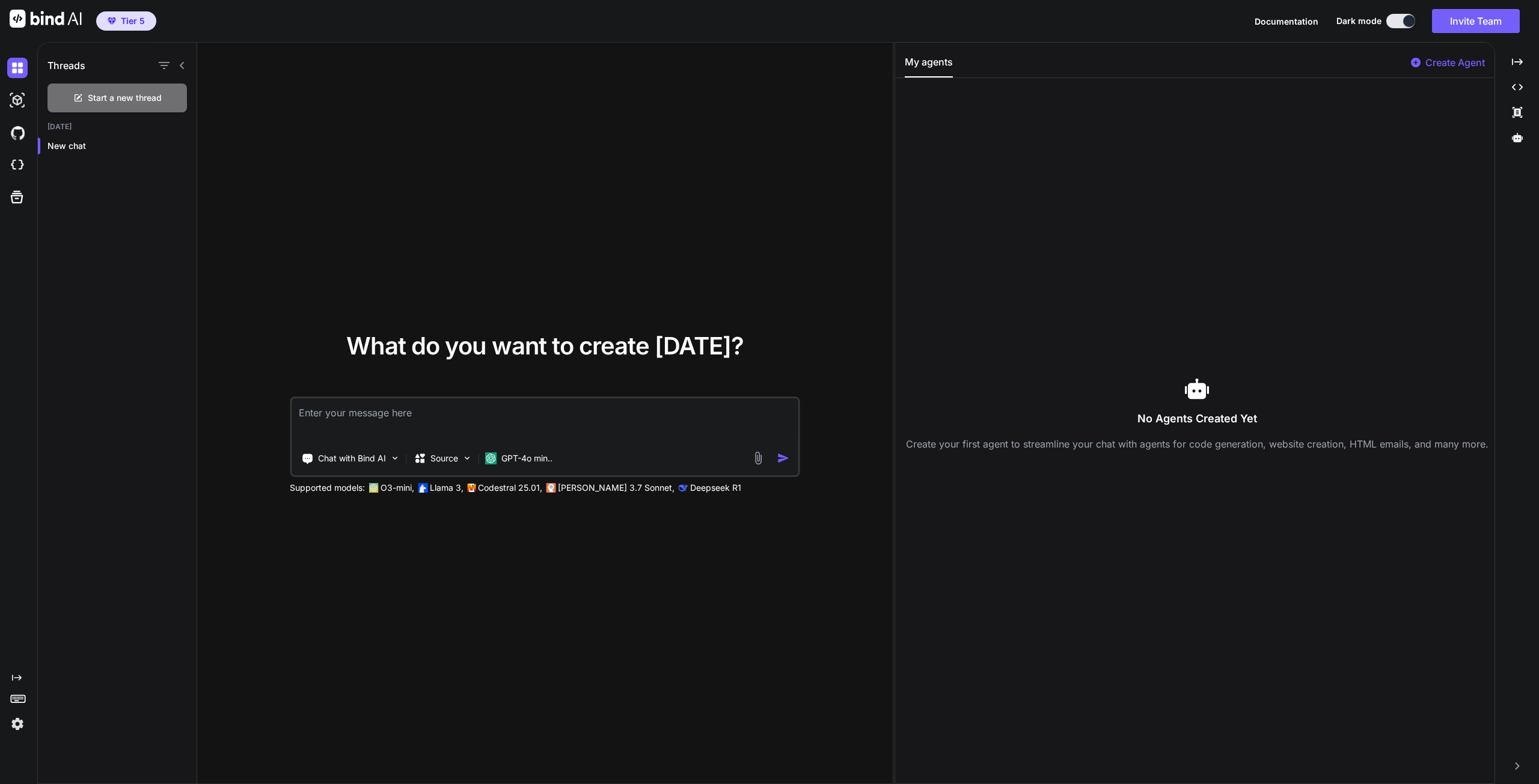
click at [15, 98] on img at bounding box center [17, 100] width 20 height 20
click at [16, 135] on img at bounding box center [17, 133] width 20 height 20
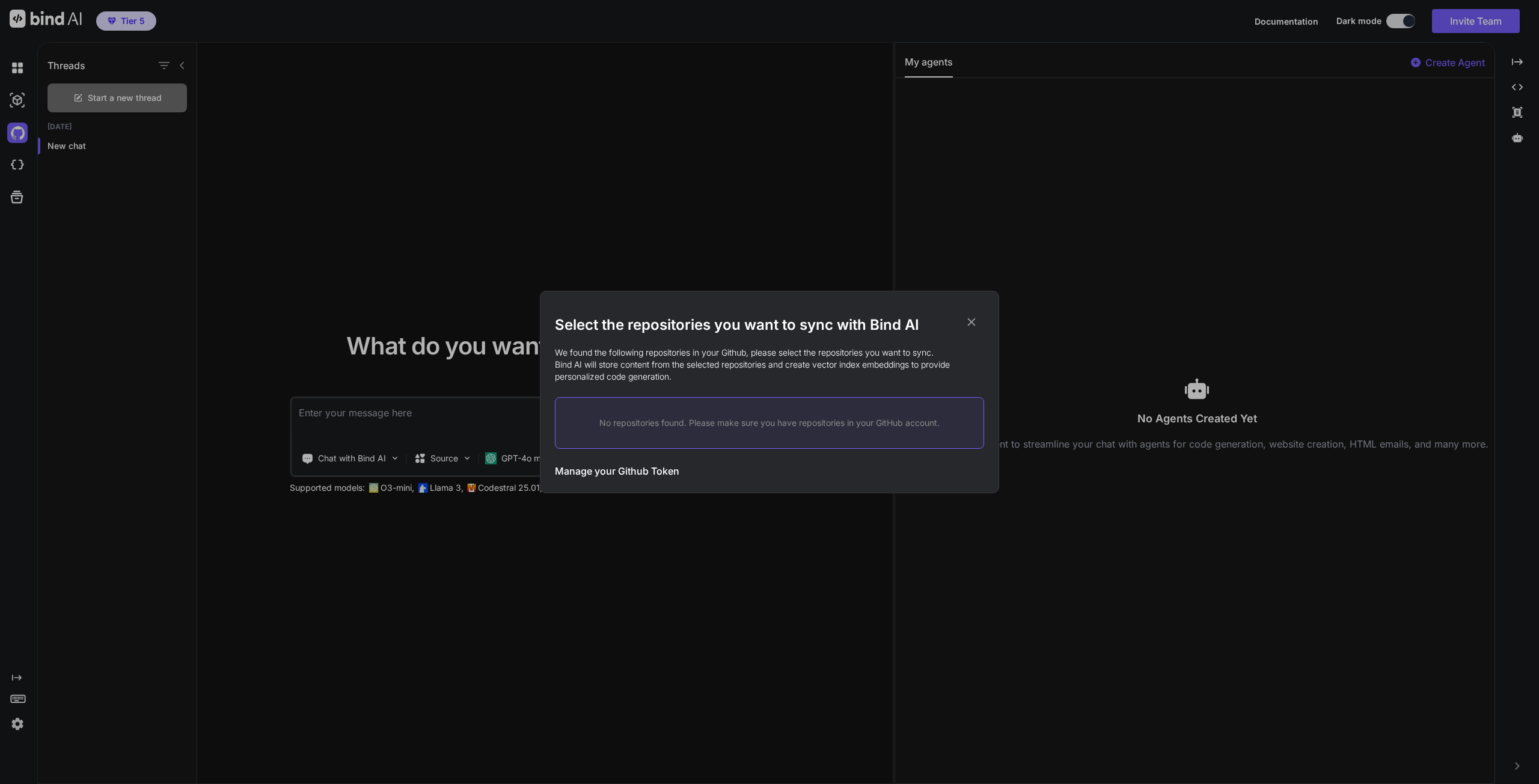
click at [969, 320] on icon at bounding box center [971, 322] width 13 height 13
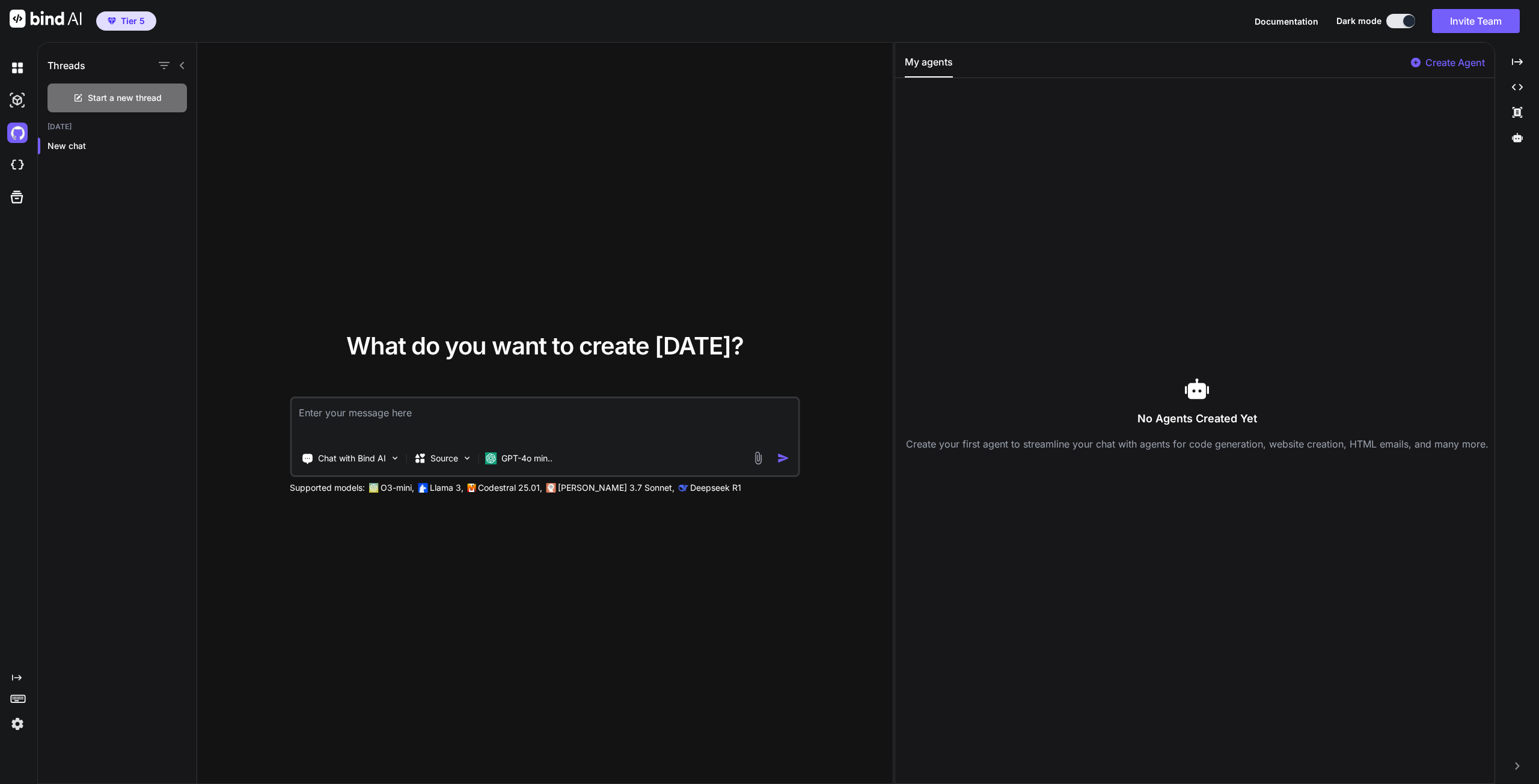
click at [12, 200] on icon at bounding box center [17, 197] width 12 height 12
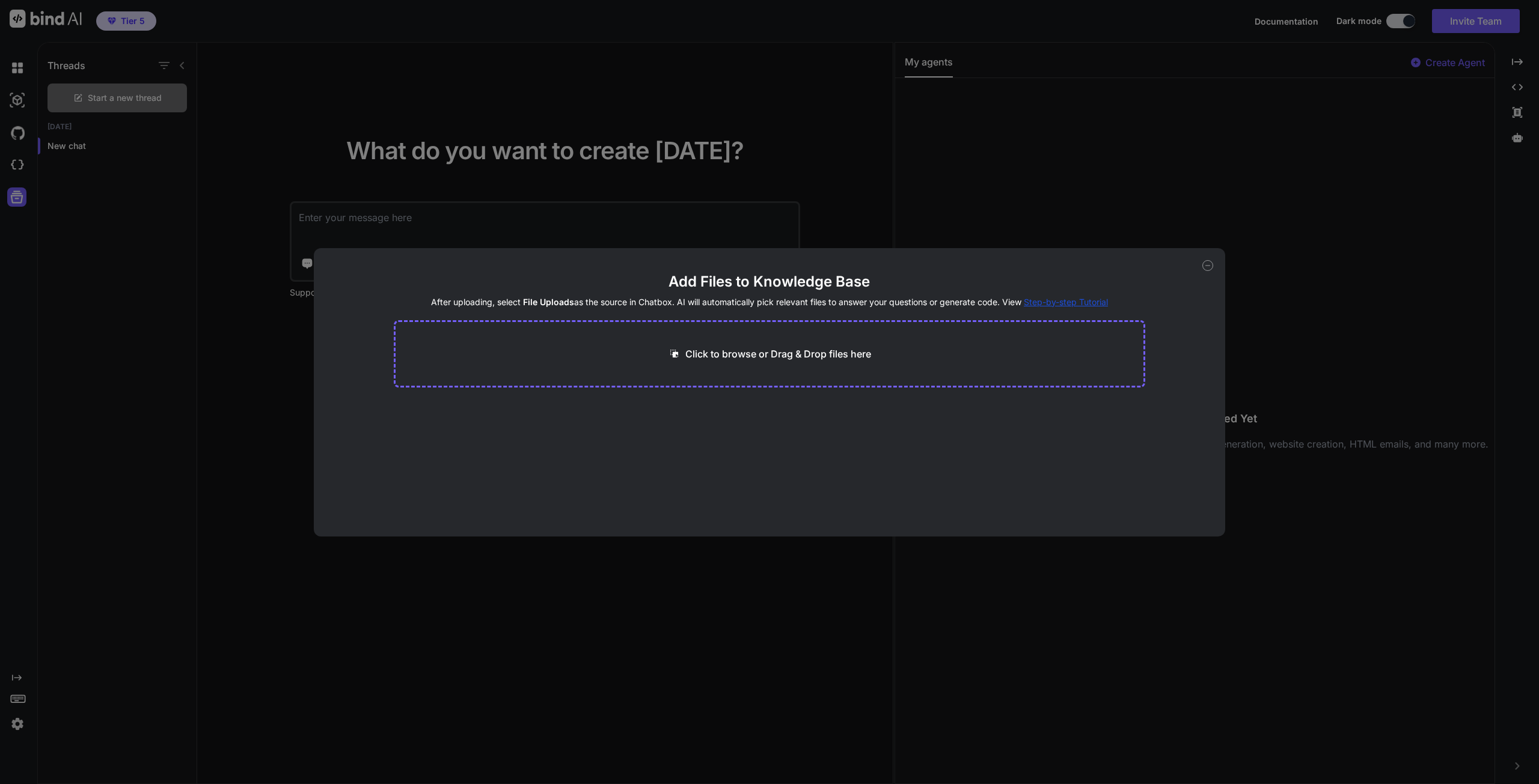
click at [17, 170] on div "Add Files to Knowledge Base After uploading, select File Uploads as the source …" at bounding box center [769, 392] width 1539 height 784
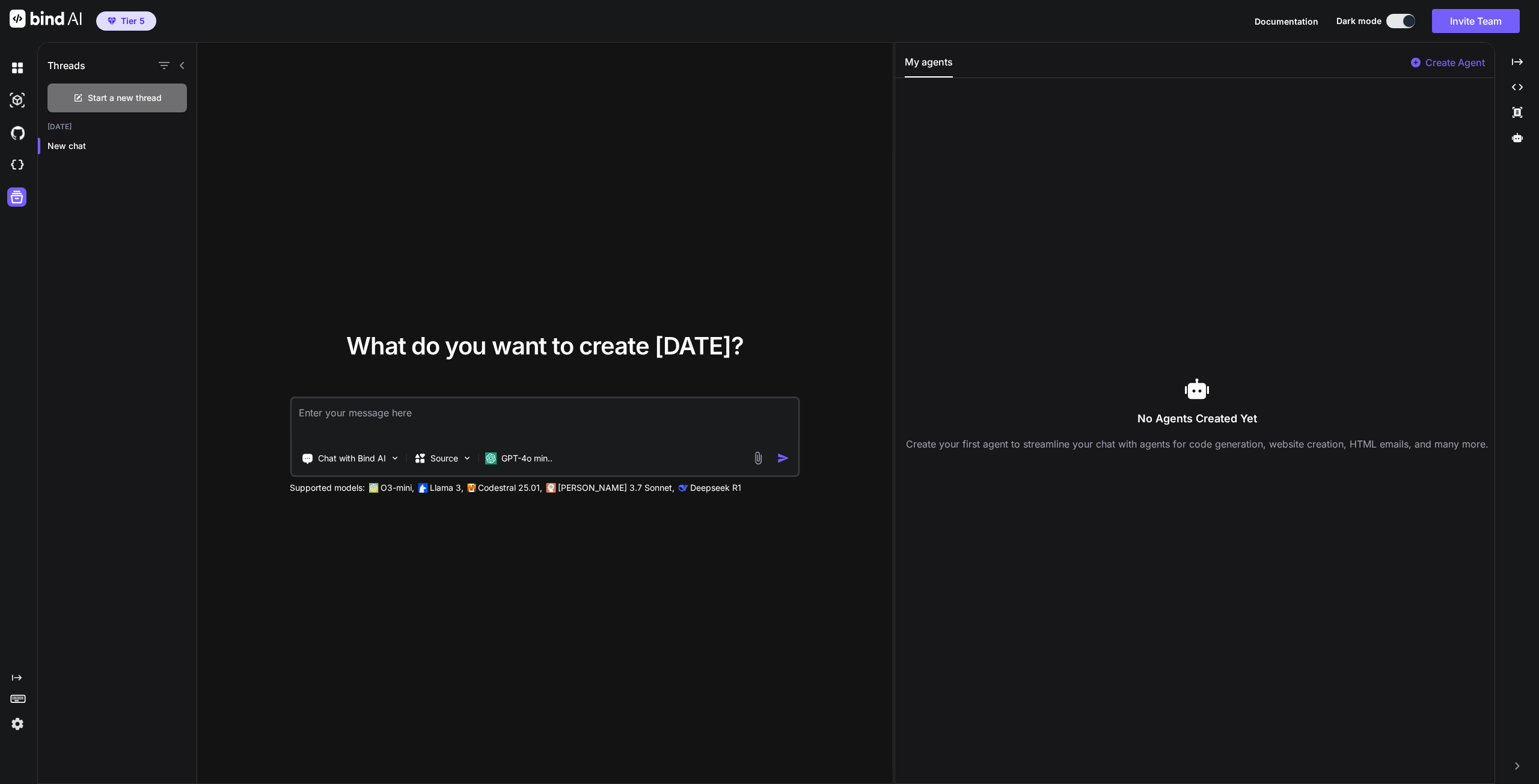
click at [427, 462] on div "Source" at bounding box center [435, 458] width 44 height 12
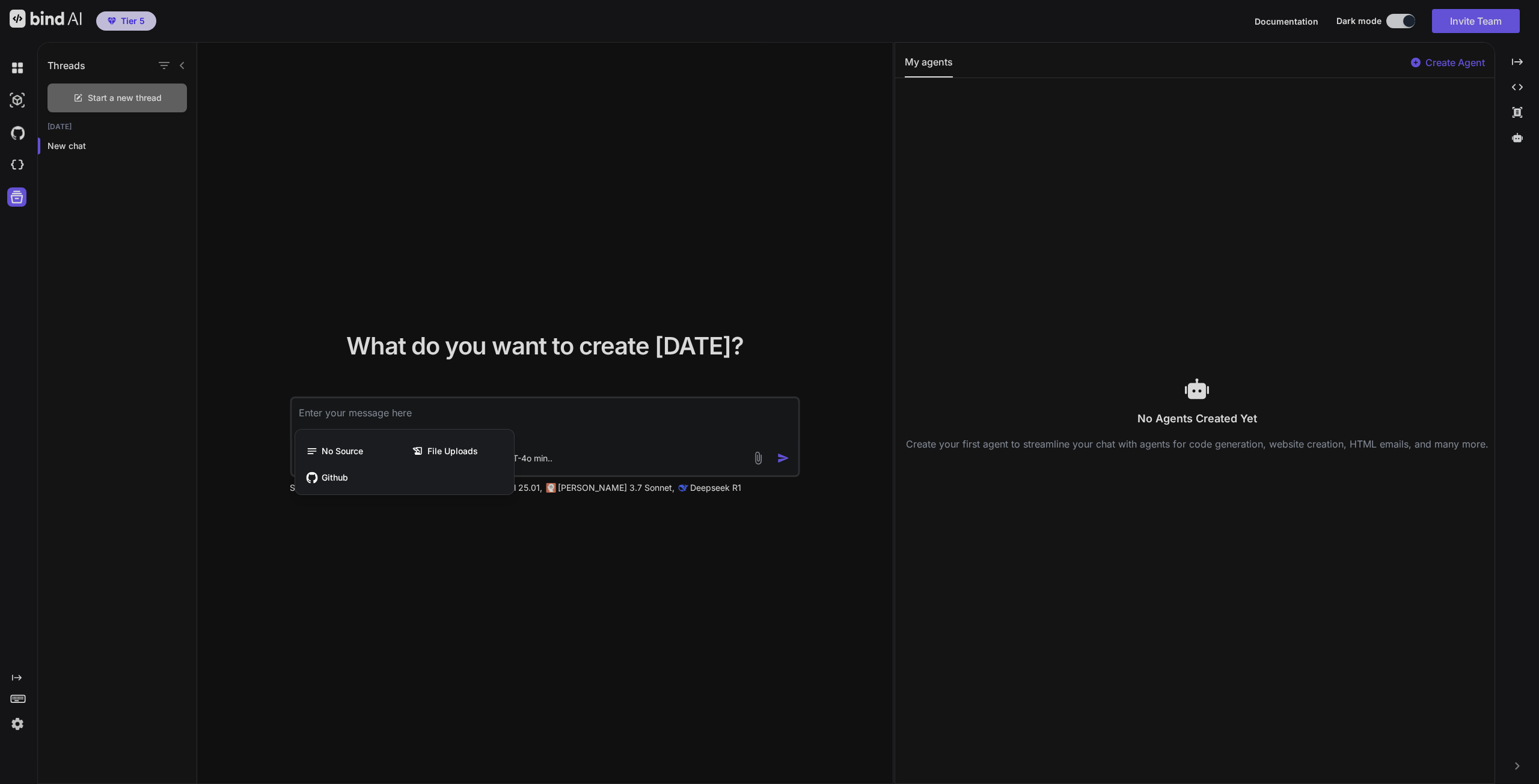
click at [422, 478] on div "Github" at bounding box center [405, 477] width 209 height 24
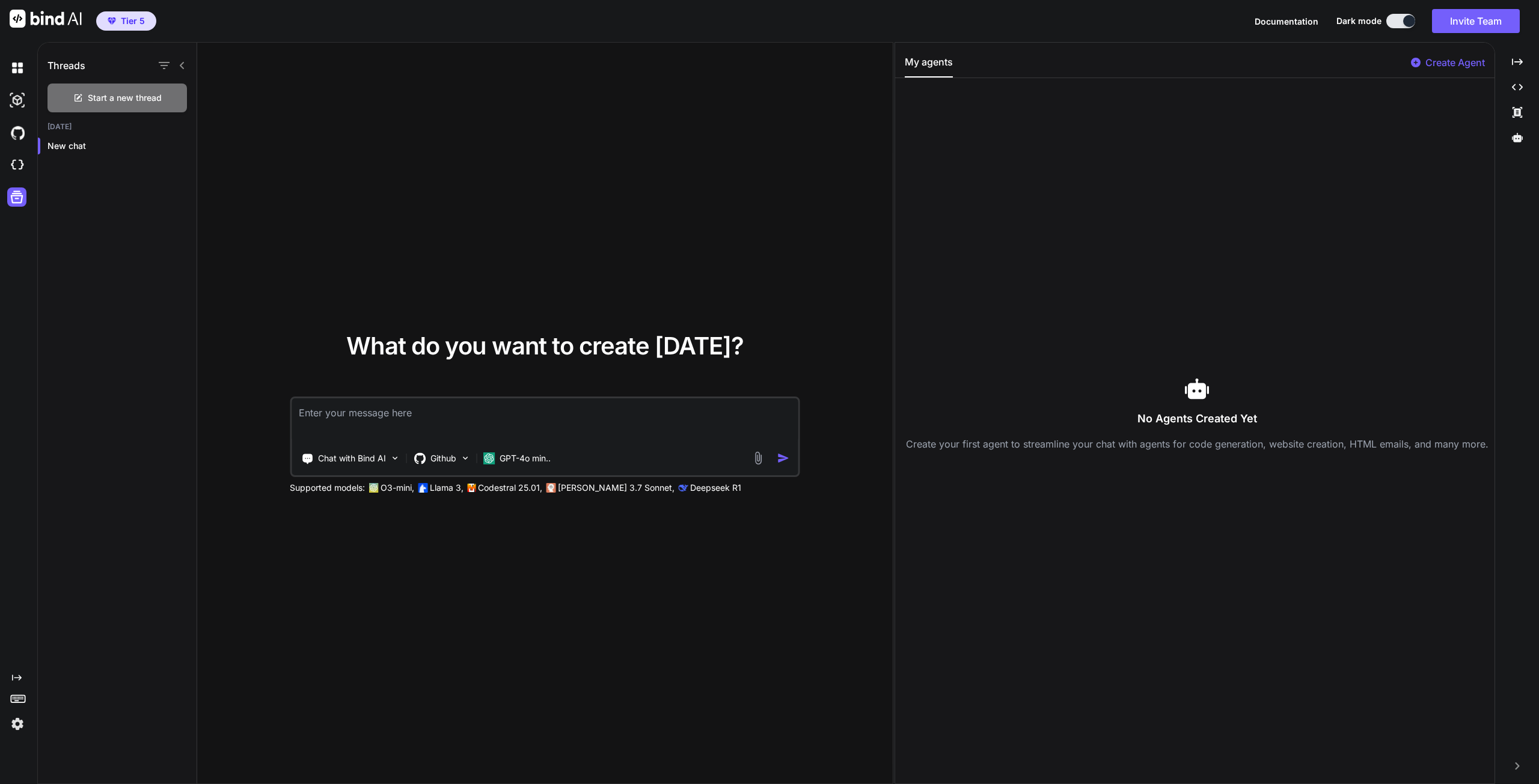
click at [434, 424] on textarea at bounding box center [545, 420] width 507 height 44
click at [20, 722] on img at bounding box center [17, 724] width 20 height 20
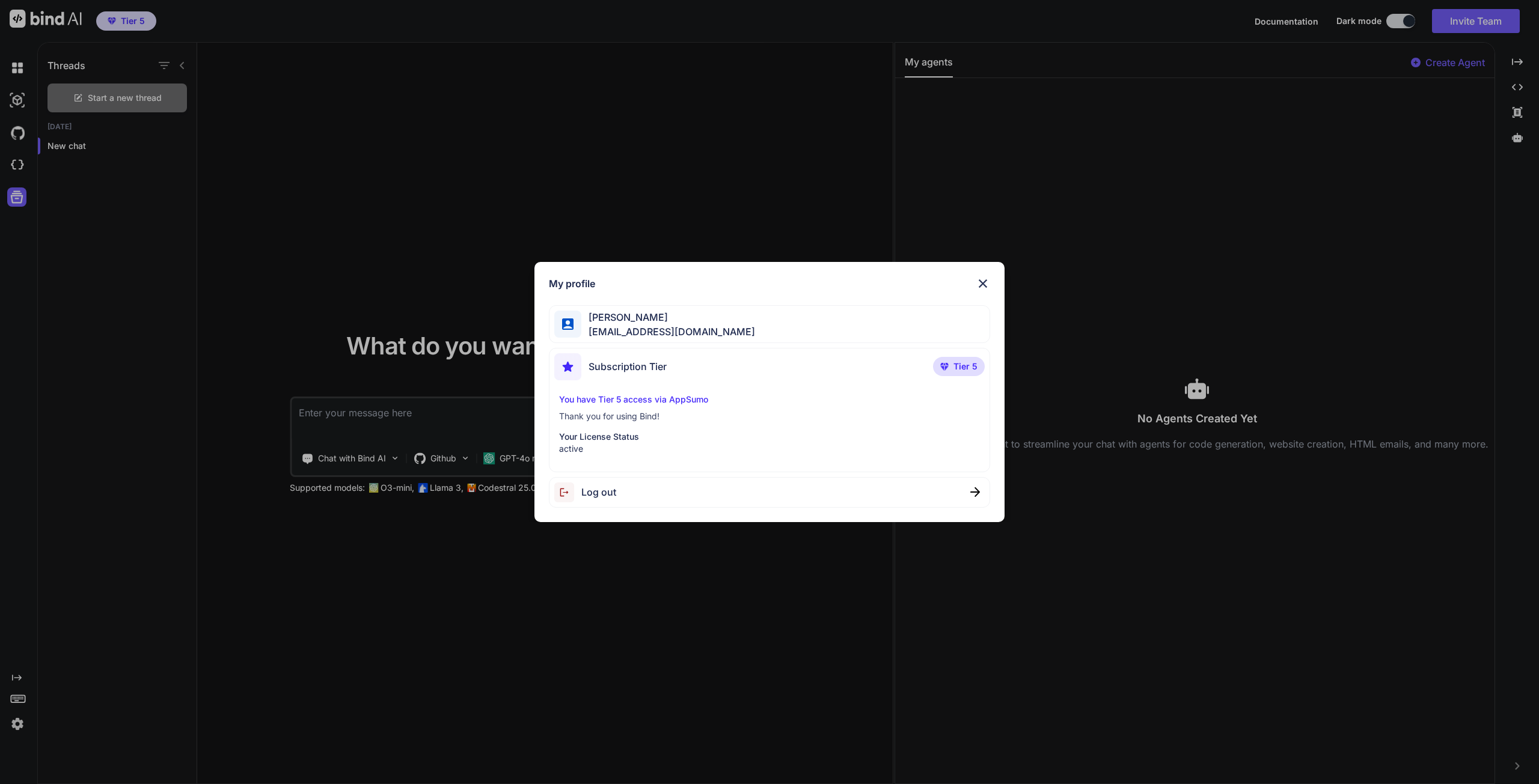
click at [980, 283] on img at bounding box center [983, 283] width 15 height 15
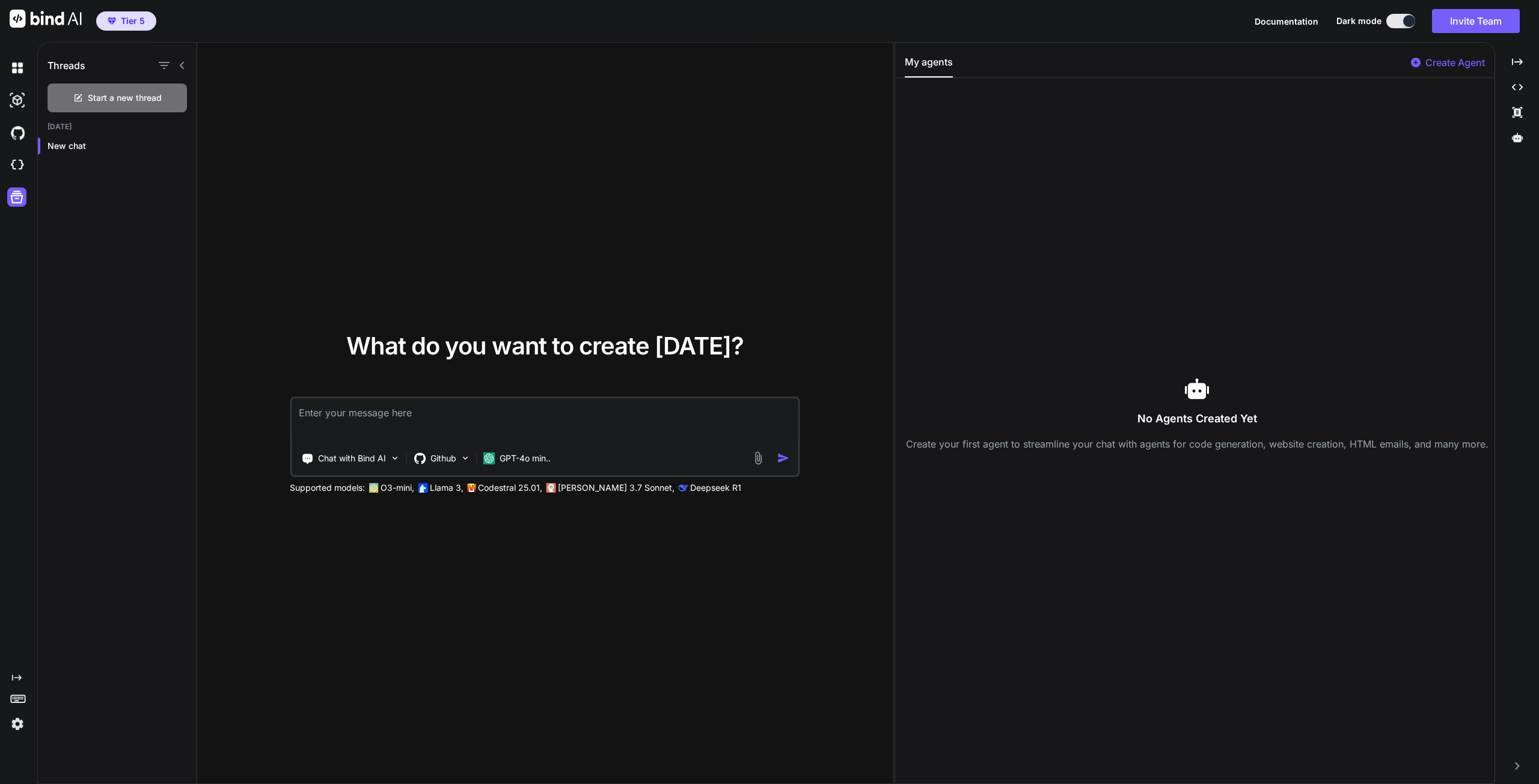
click at [19, 68] on img at bounding box center [17, 68] width 20 height 20
click at [17, 102] on img at bounding box center [17, 100] width 20 height 20
click at [18, 141] on img at bounding box center [17, 133] width 20 height 20
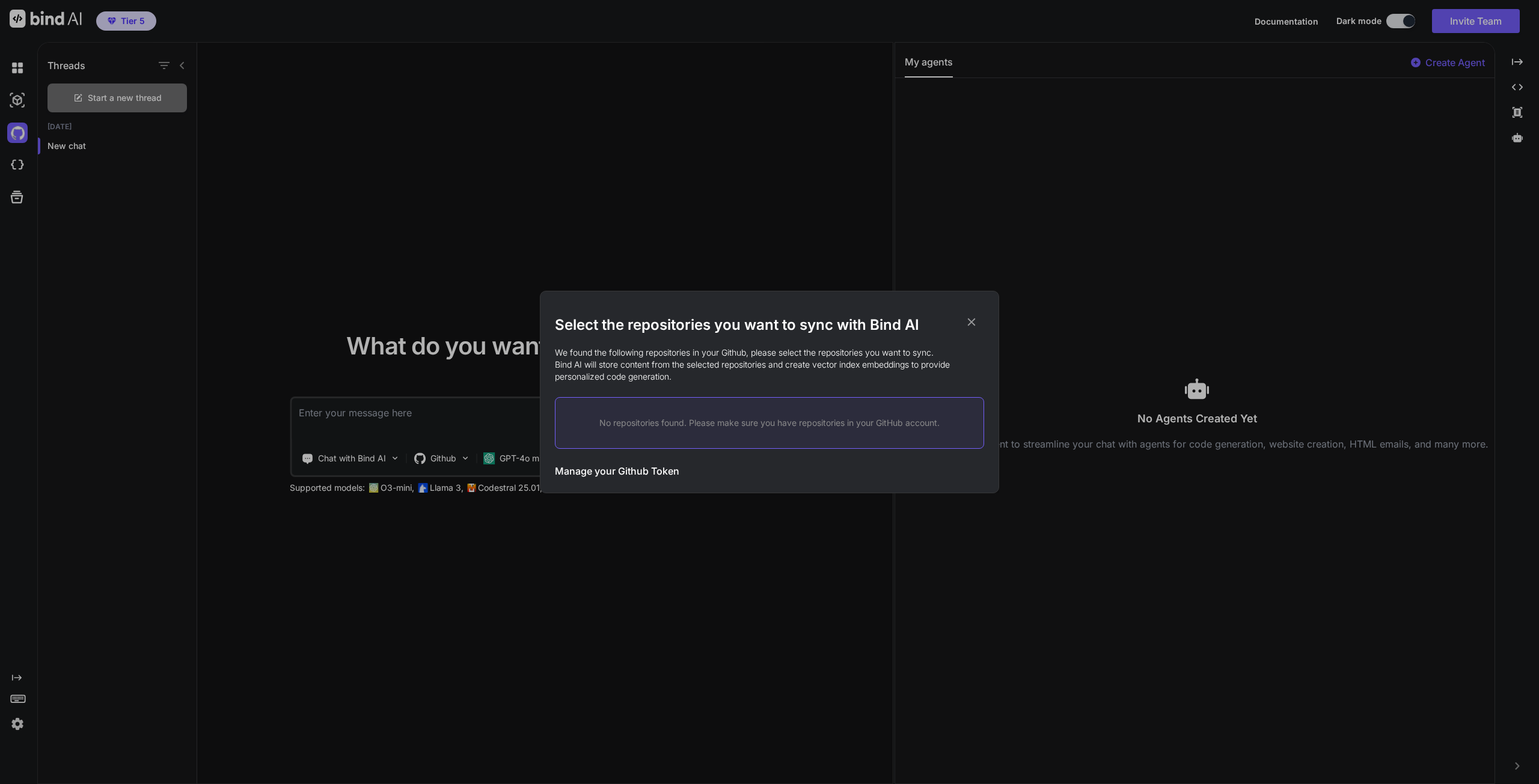
drag, startPoint x: 970, startPoint y: 321, endPoint x: 983, endPoint y: 338, distance: 21.4
click at [971, 321] on icon at bounding box center [971, 322] width 13 height 13
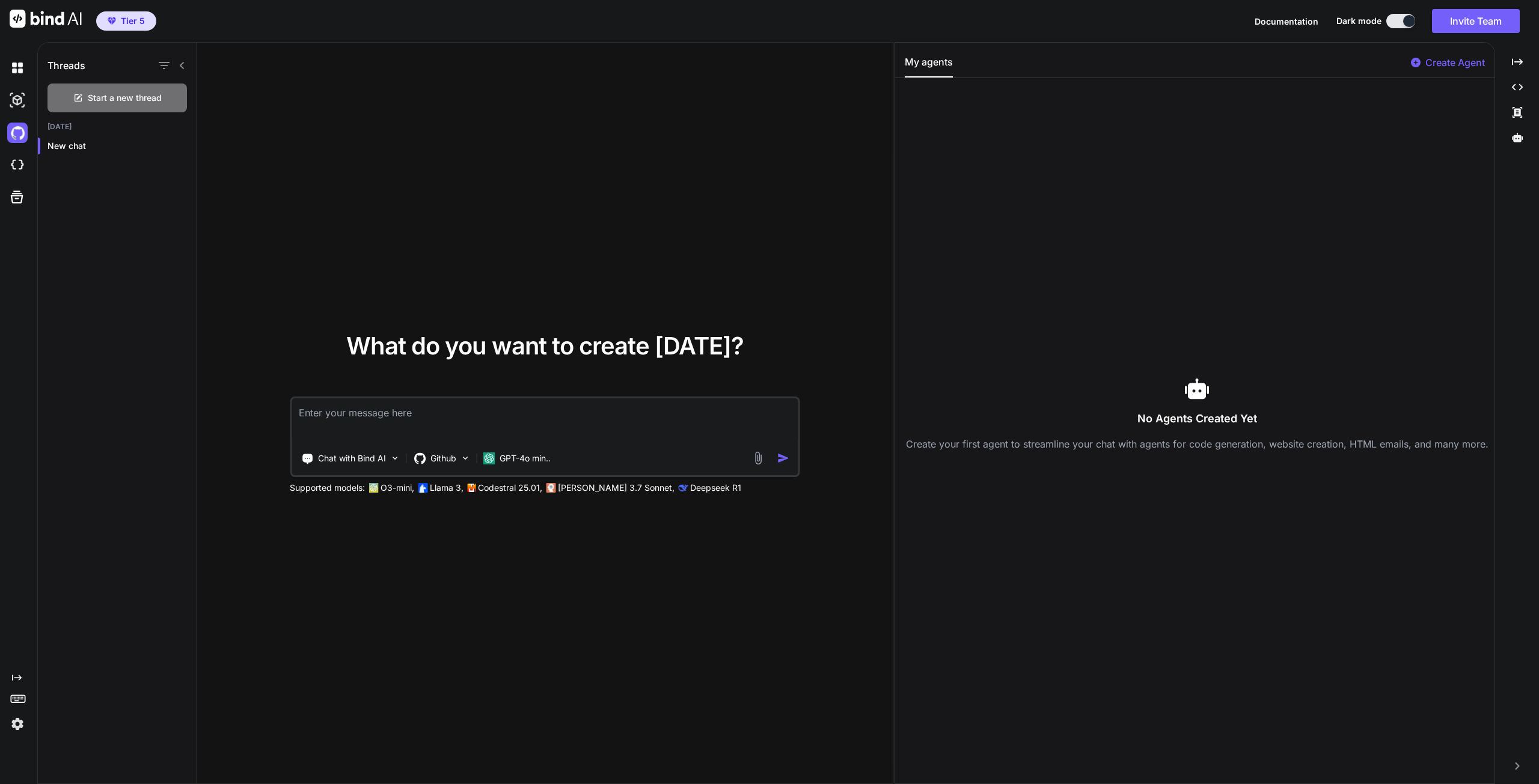
click at [17, 724] on img at bounding box center [17, 724] width 20 height 20
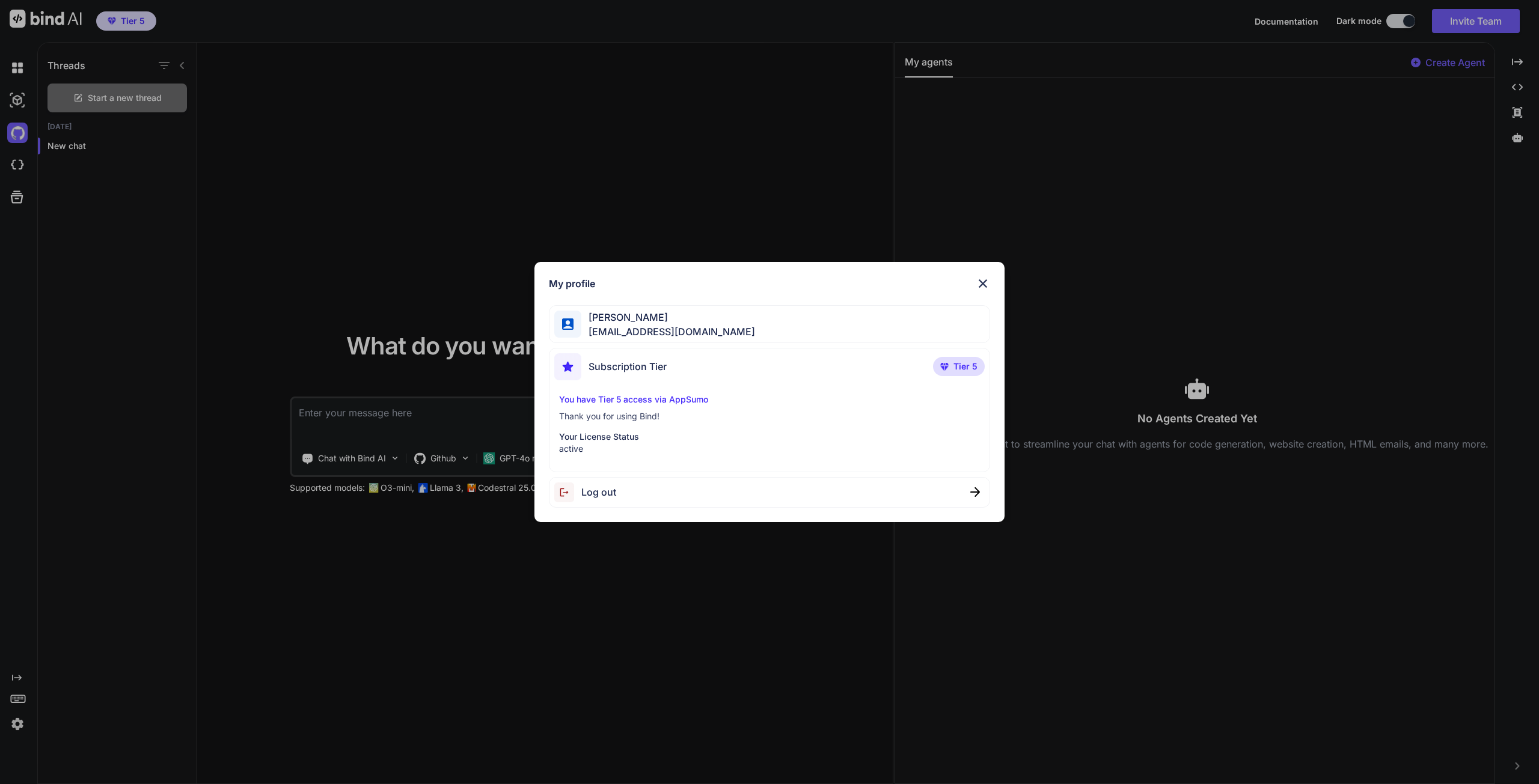
click at [662, 308] on div "Santiago G sguardiola21@gmail.com" at bounding box center [769, 324] width 441 height 38
click at [655, 319] on span "Santiago G" at bounding box center [668, 318] width 174 height 15
click at [634, 363] on span "Subscription Tier" at bounding box center [627, 366] width 78 height 15
click at [982, 286] on img at bounding box center [983, 283] width 15 height 15
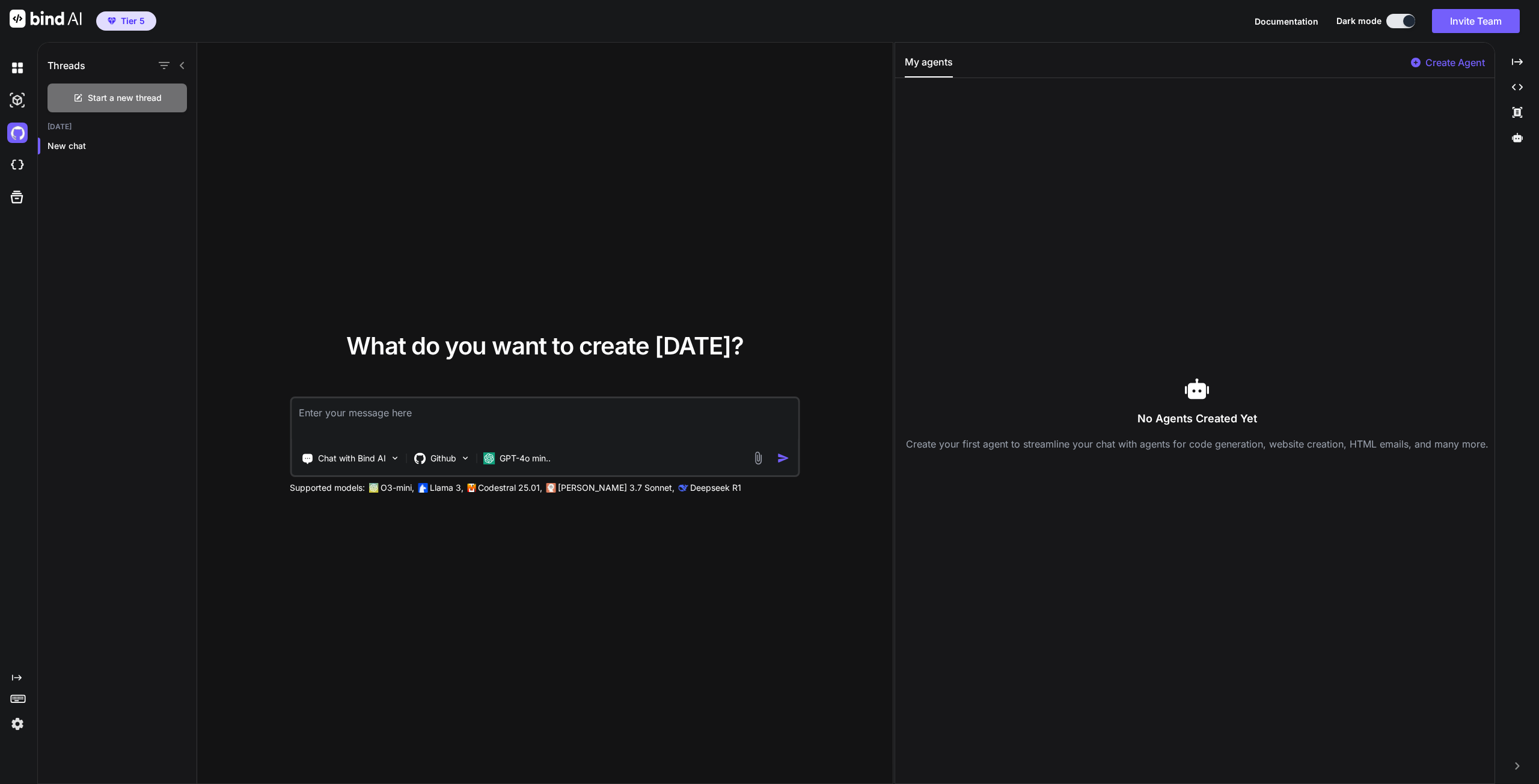
click at [16, 63] on img at bounding box center [17, 68] width 20 height 20
click at [7, 103] on img at bounding box center [17, 100] width 20 height 20
click at [124, 26] on span "Tier 5" at bounding box center [132, 21] width 24 height 12
click at [1287, 19] on span "Documentation" at bounding box center [1287, 21] width 64 height 10
click at [15, 165] on img at bounding box center [17, 165] width 20 height 20
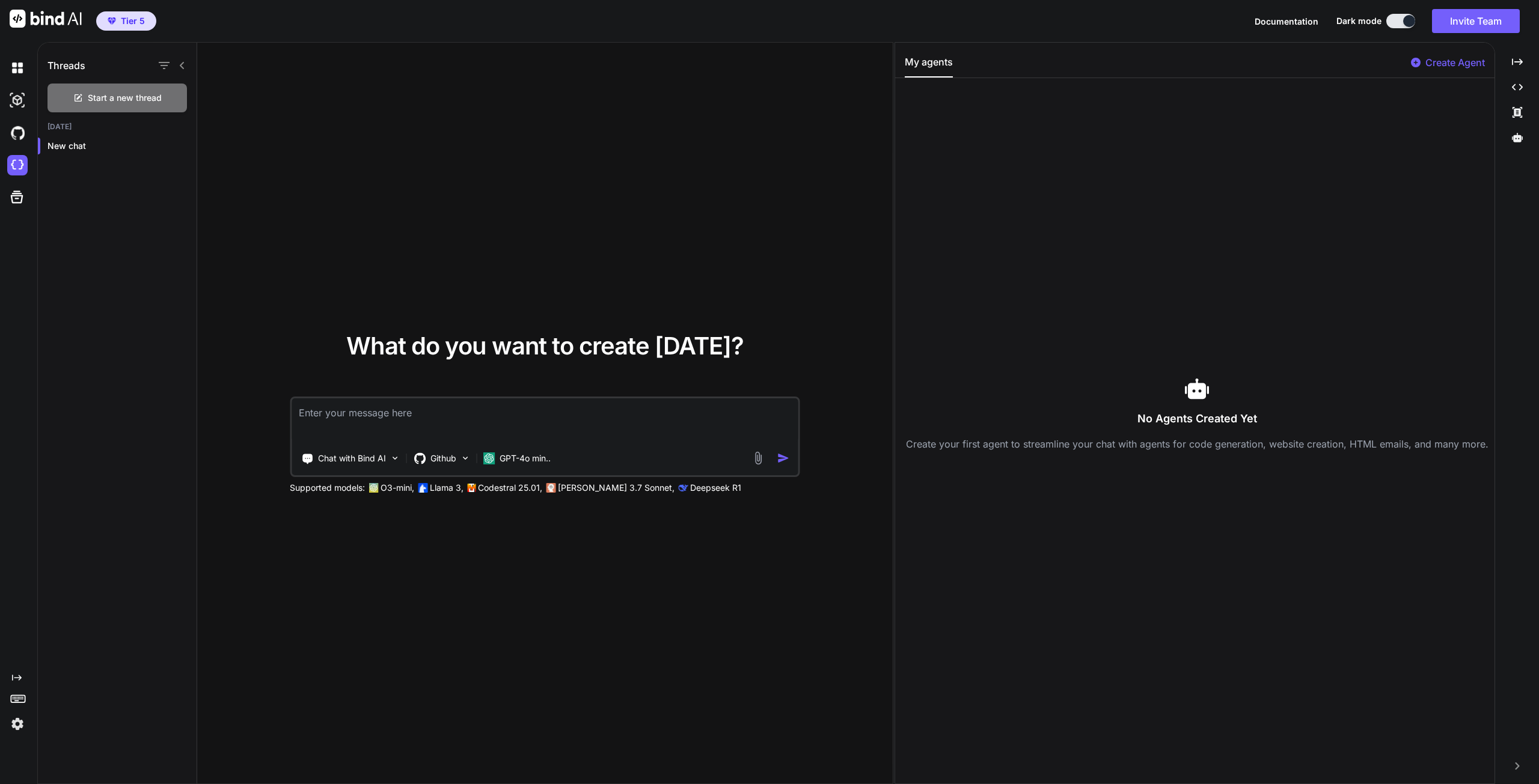
click at [17, 164] on img at bounding box center [17, 165] width 20 height 20
click at [156, 92] on span "Start a new thread" at bounding box center [125, 98] width 74 height 12
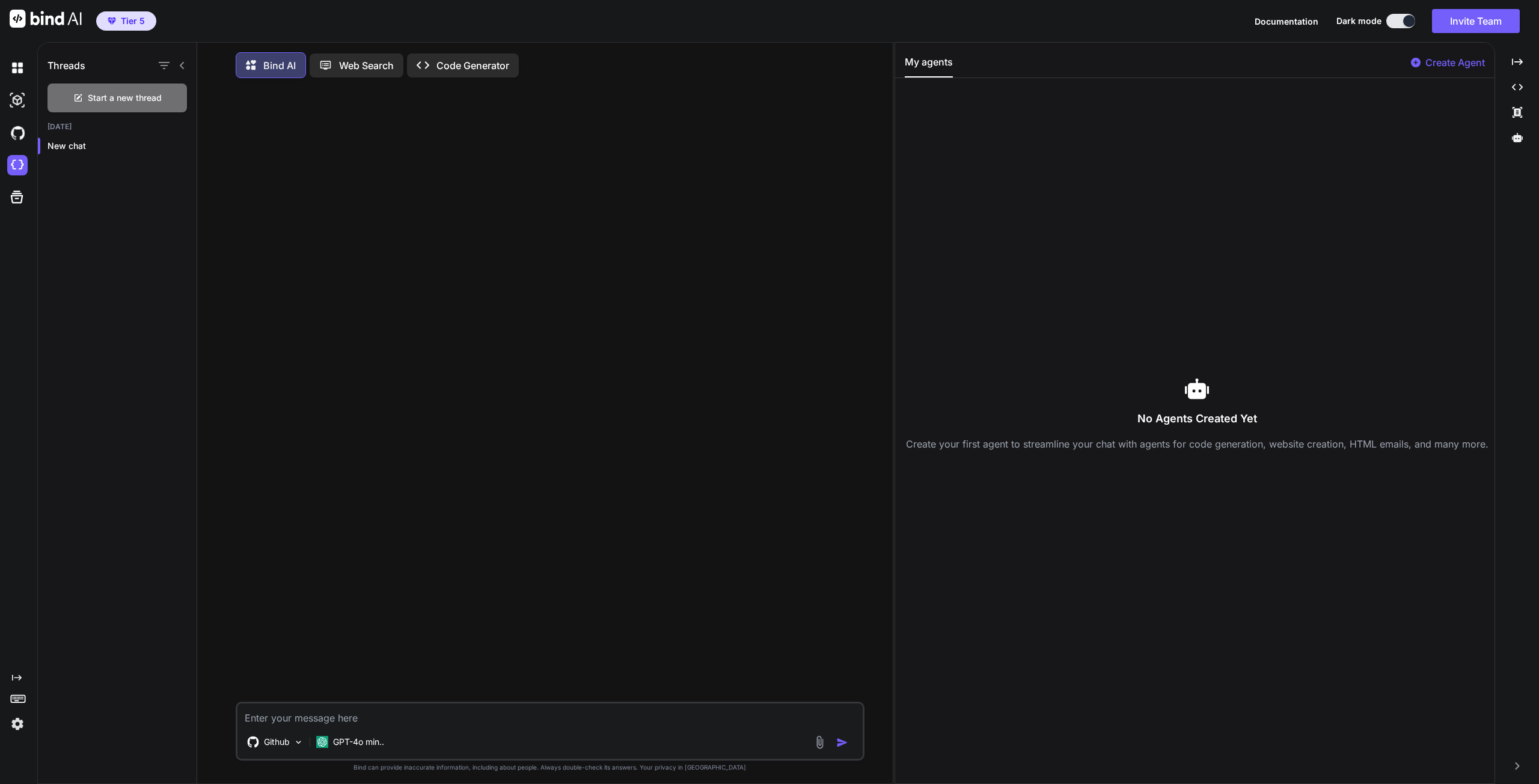
click at [302, 718] on textarea at bounding box center [550, 714] width 625 height 22
type textarea "what permission should i have the access token in github"
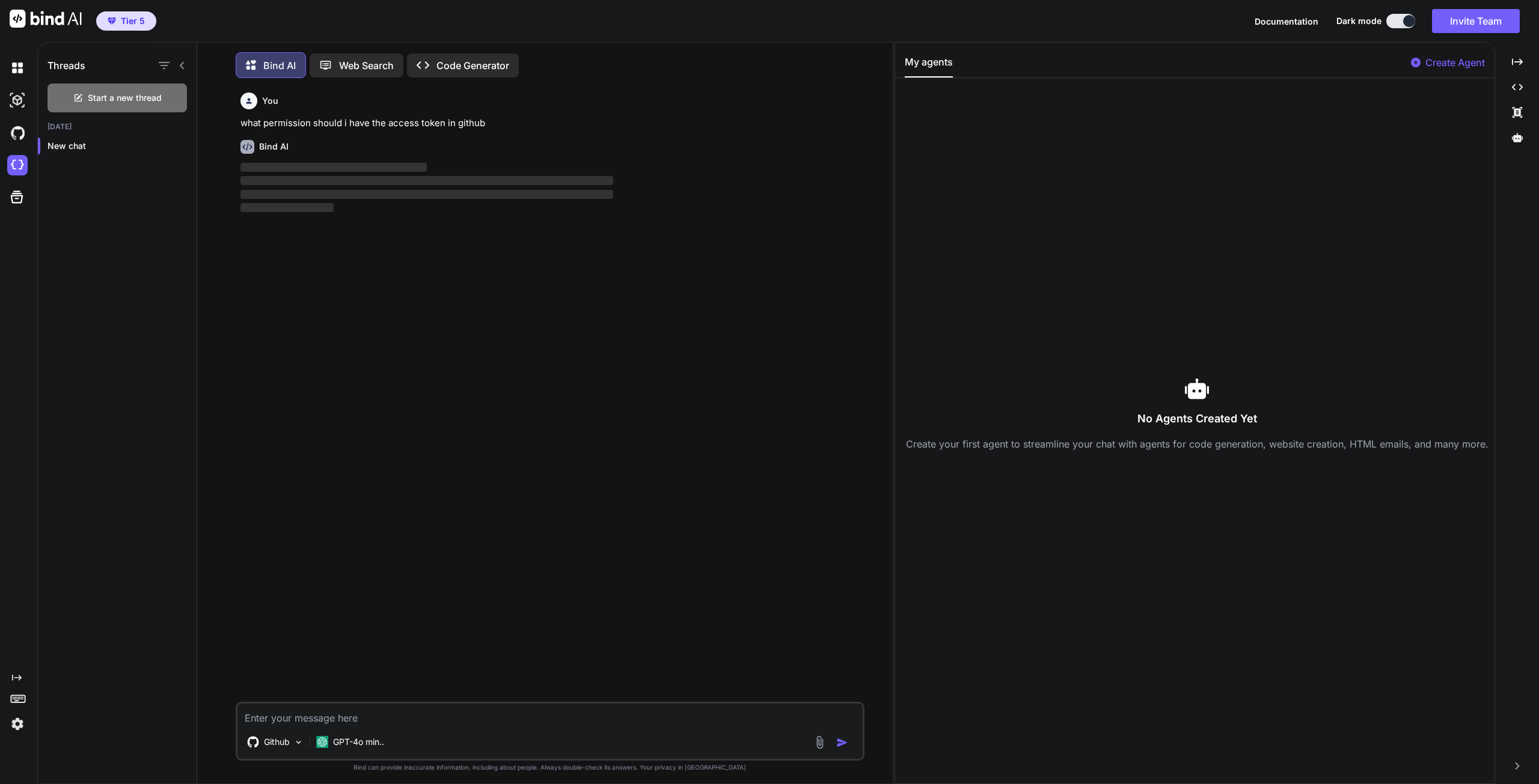
scroll to position [5, 0]
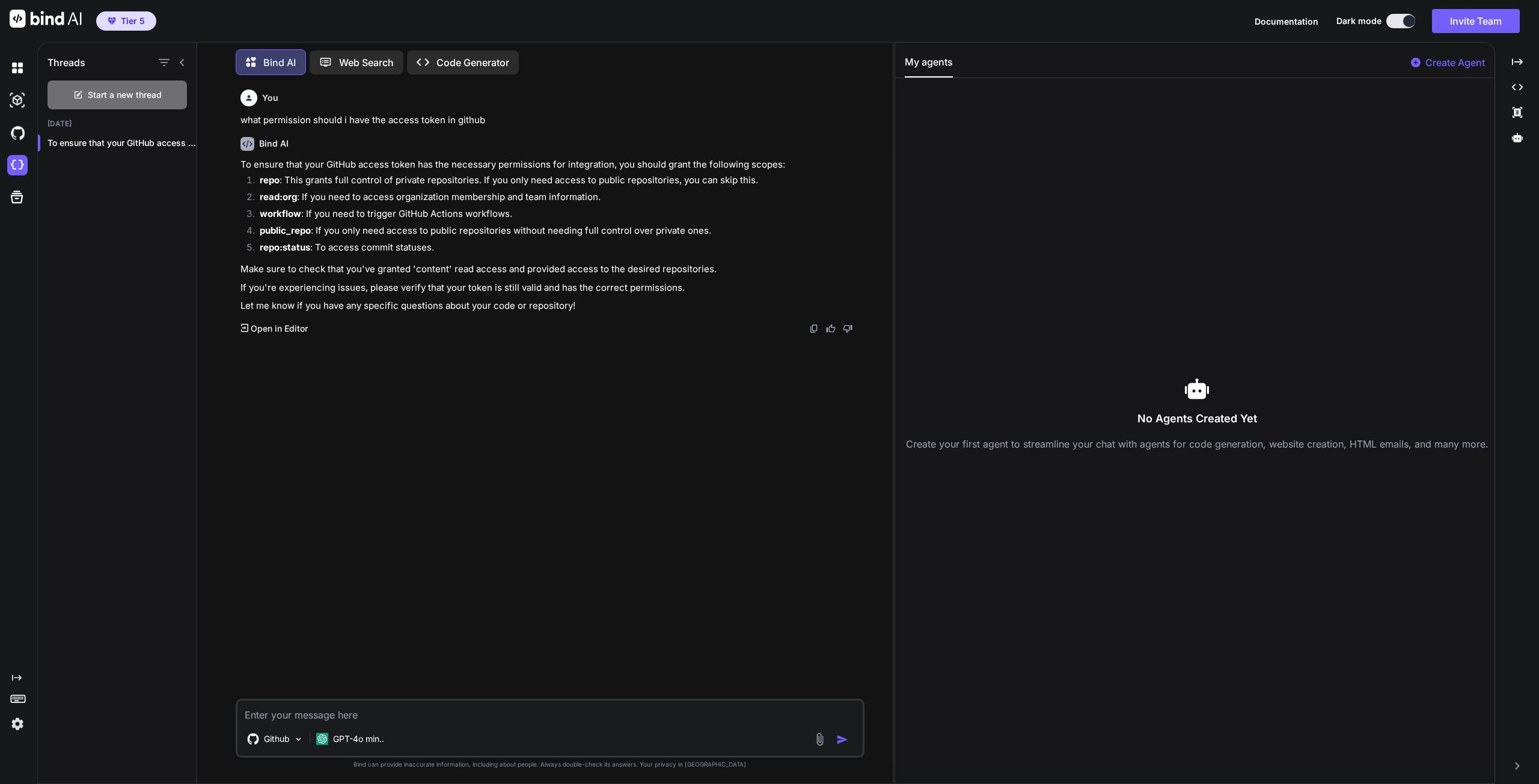
drag, startPoint x: 305, startPoint y: 717, endPoint x: 305, endPoint y: 710, distance: 7.0
click at [305, 714] on textarea at bounding box center [550, 711] width 625 height 22
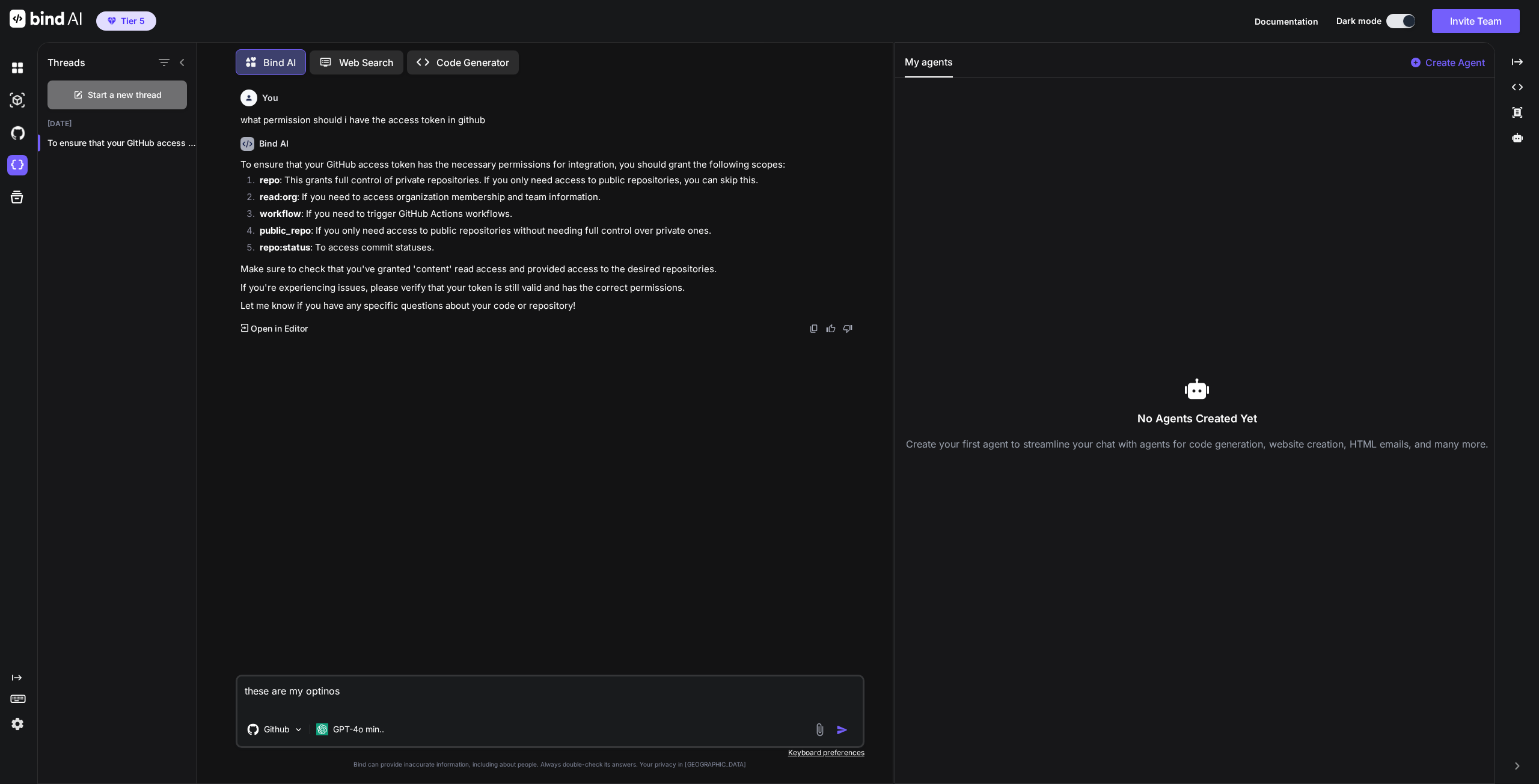
paste textarea "Actions Workflows, workflow runs and artifacts. Learn more. Administration Repo…"
type textarea "these are my optinos Actions Workflows, workflow runs and artifacts. Learn more…"
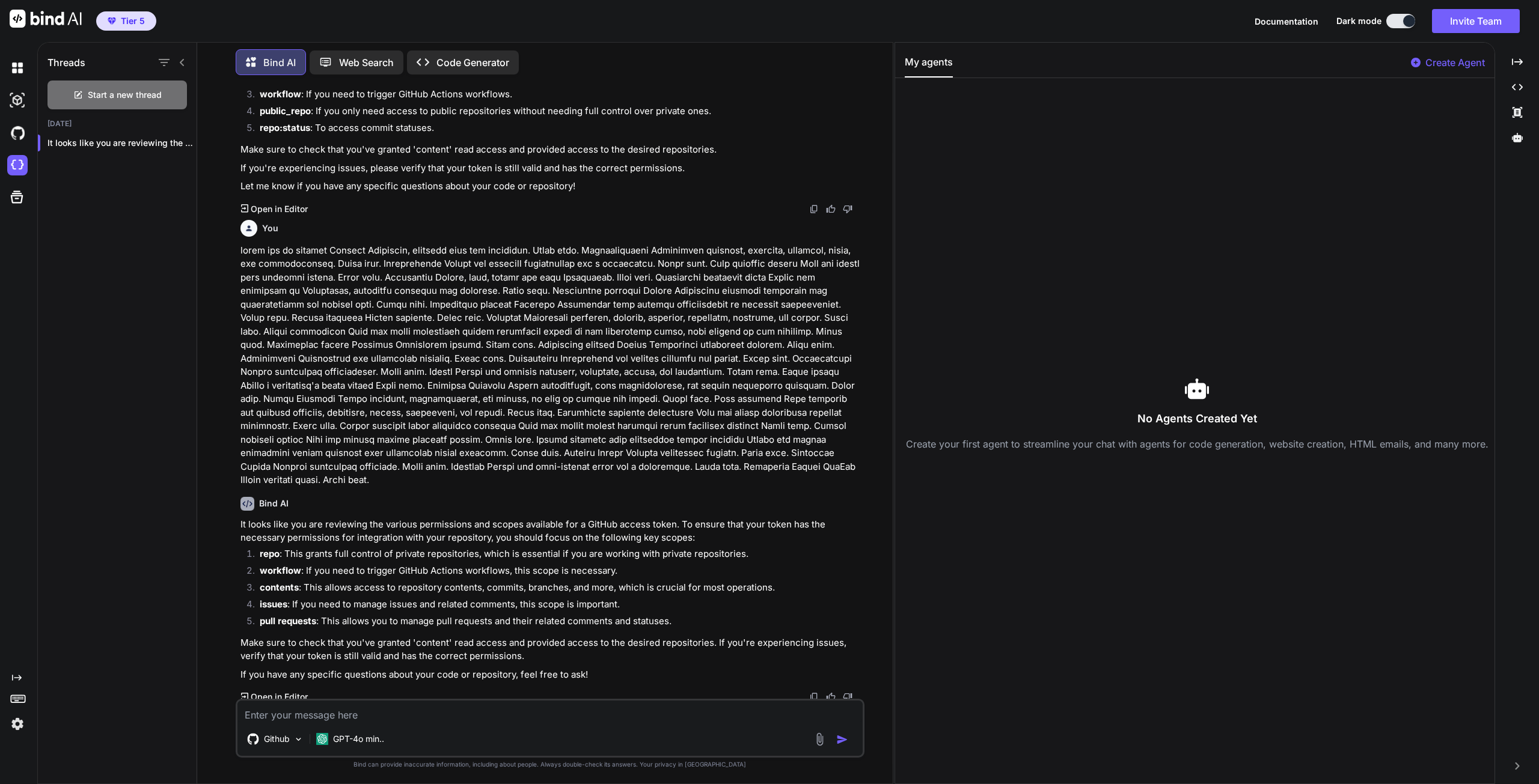
scroll to position [123, 0]
click at [302, 711] on textarea at bounding box center [550, 711] width 625 height 22
type textarea "there is no "Repo""
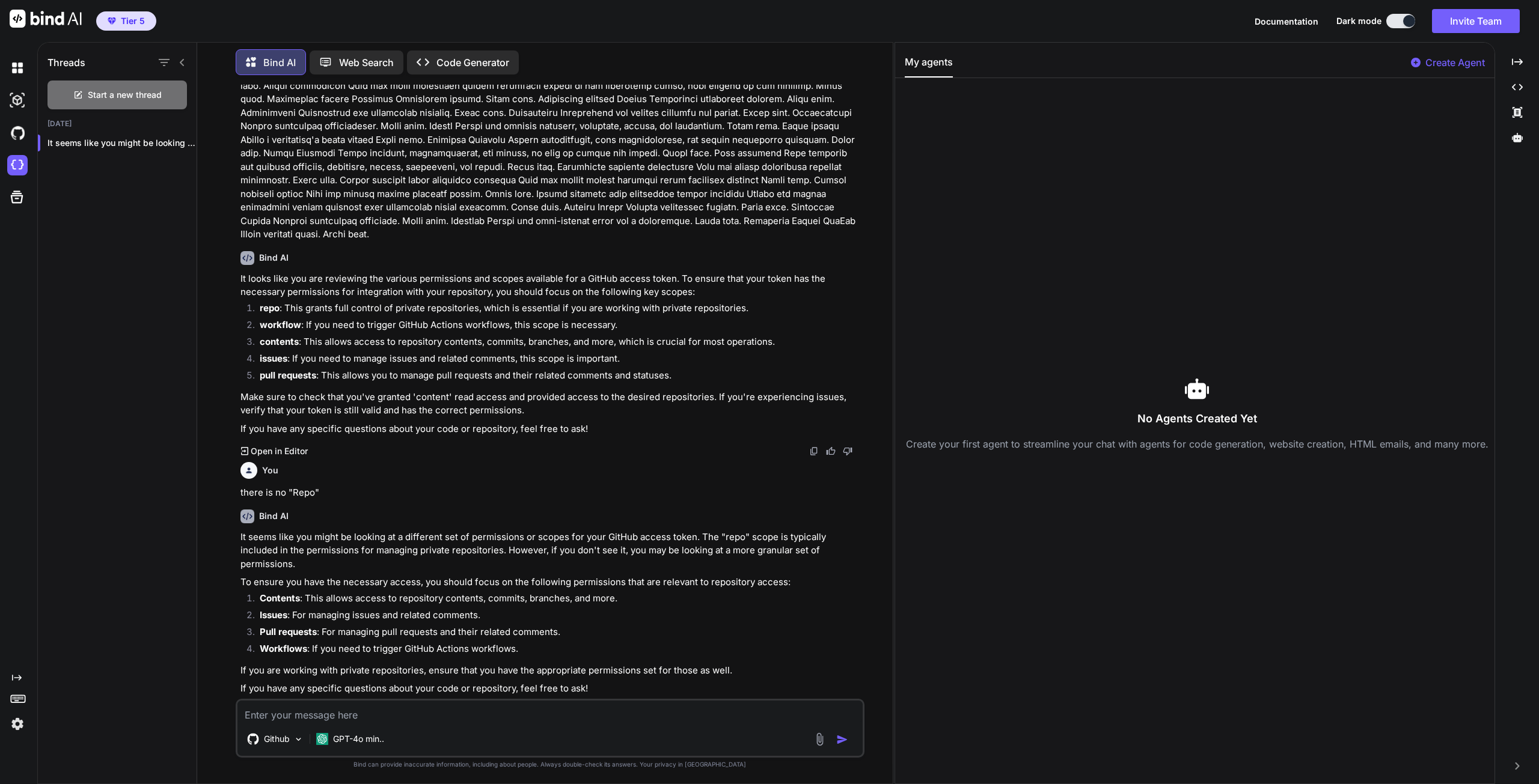
scroll to position [369, 0]
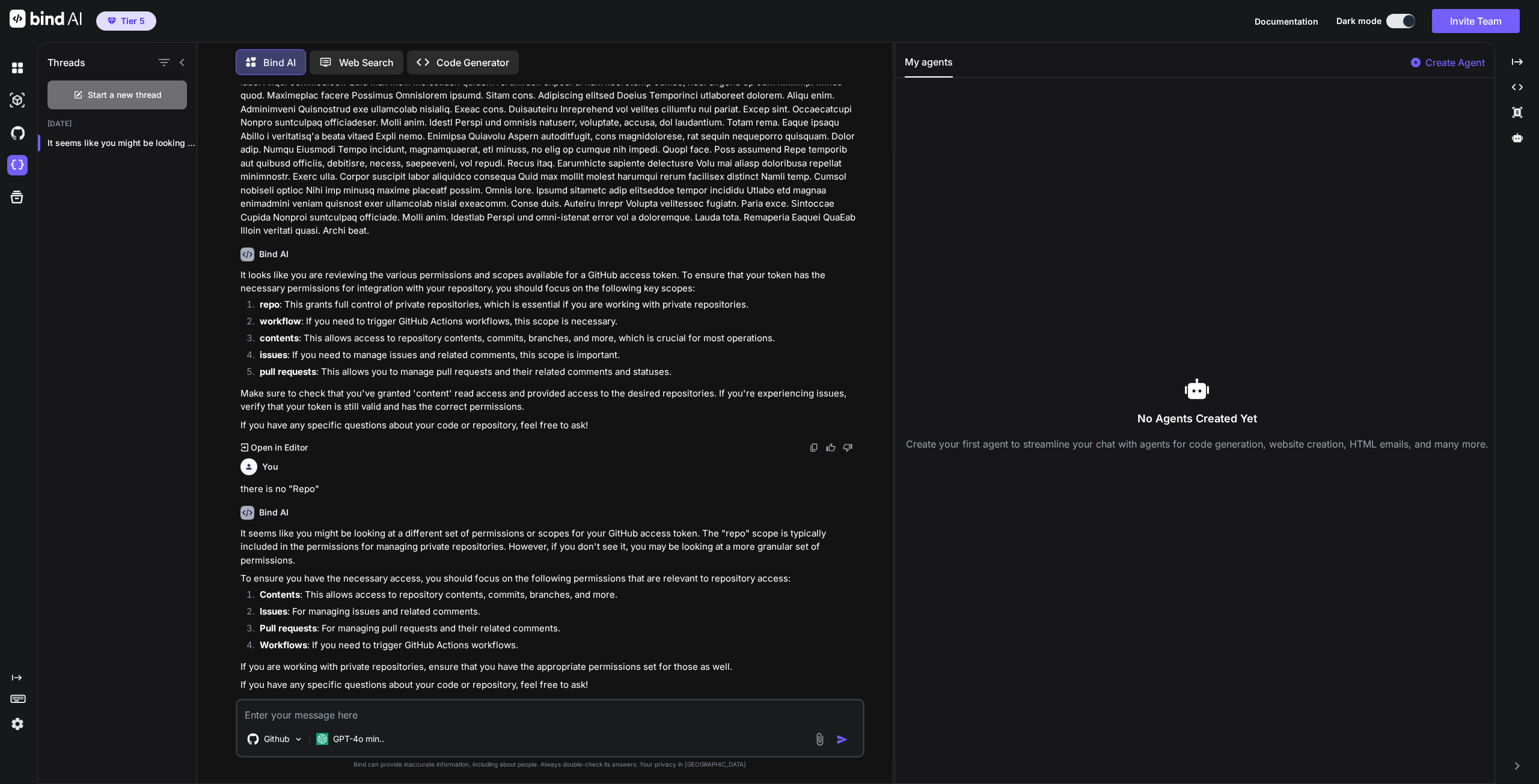
click at [318, 714] on textarea at bounding box center [550, 711] width 625 height 22
type textarea "ok there was contents"
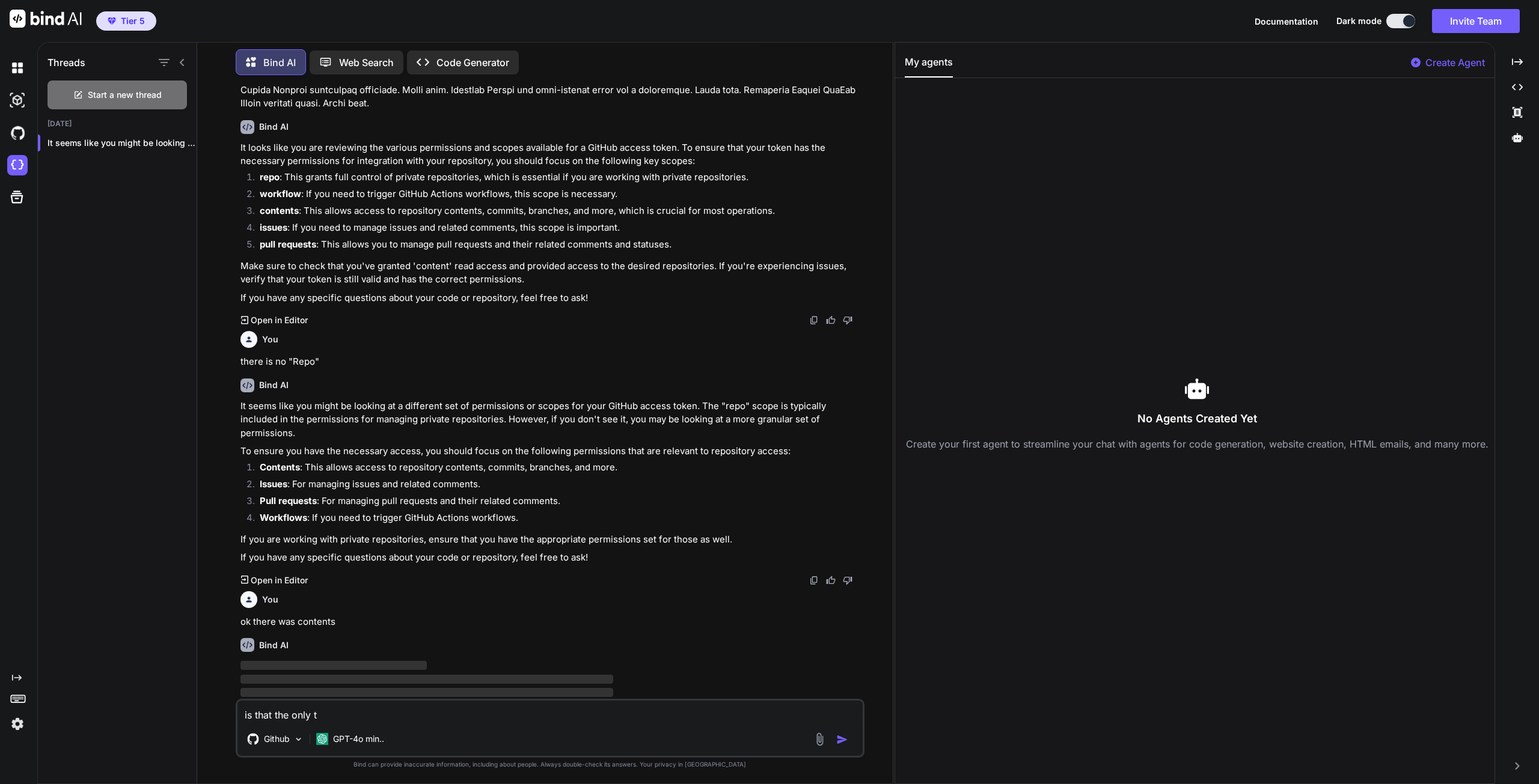
scroll to position [496, 0]
type textarea "is that the only thing needing write?"
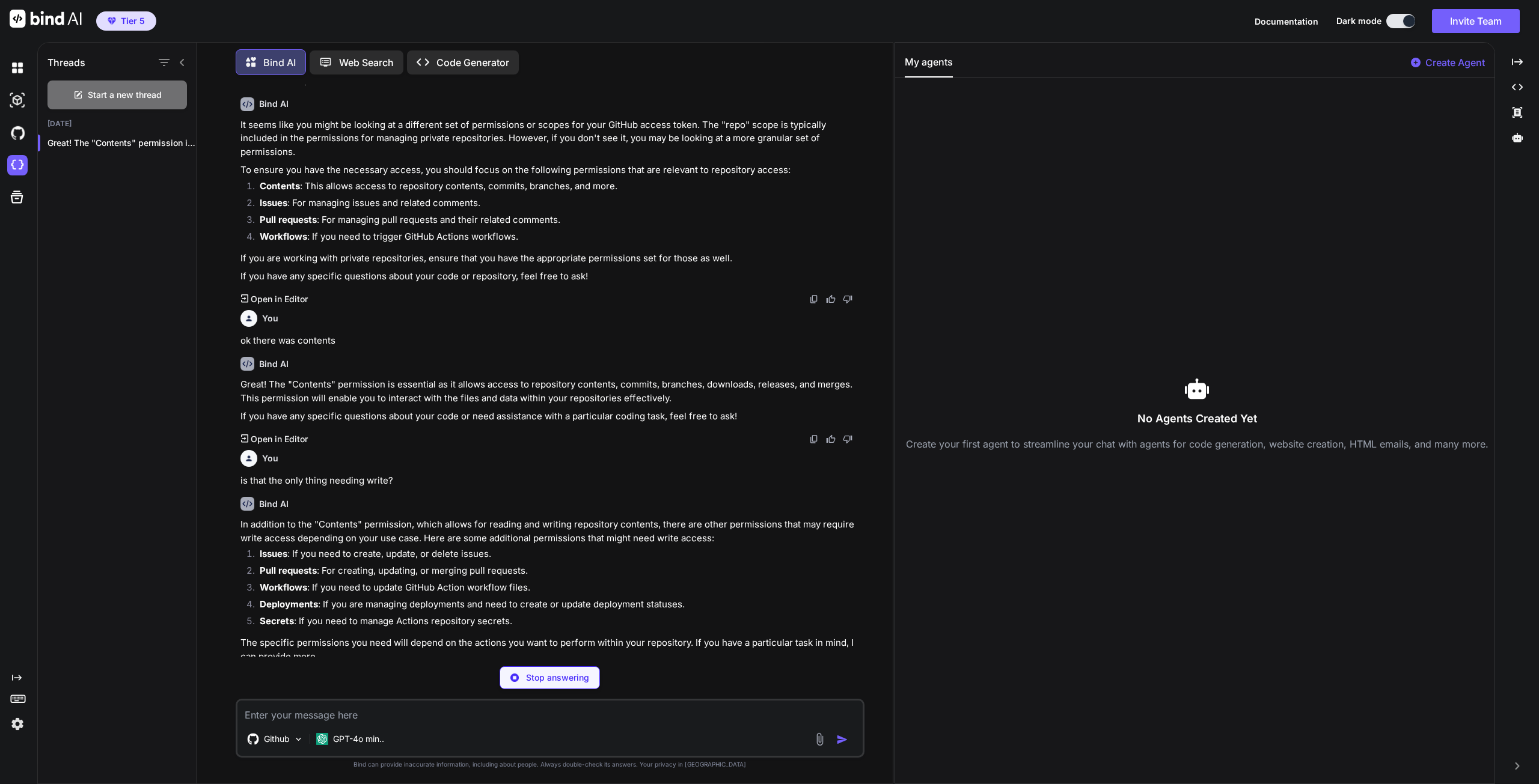
scroll to position [749, 0]
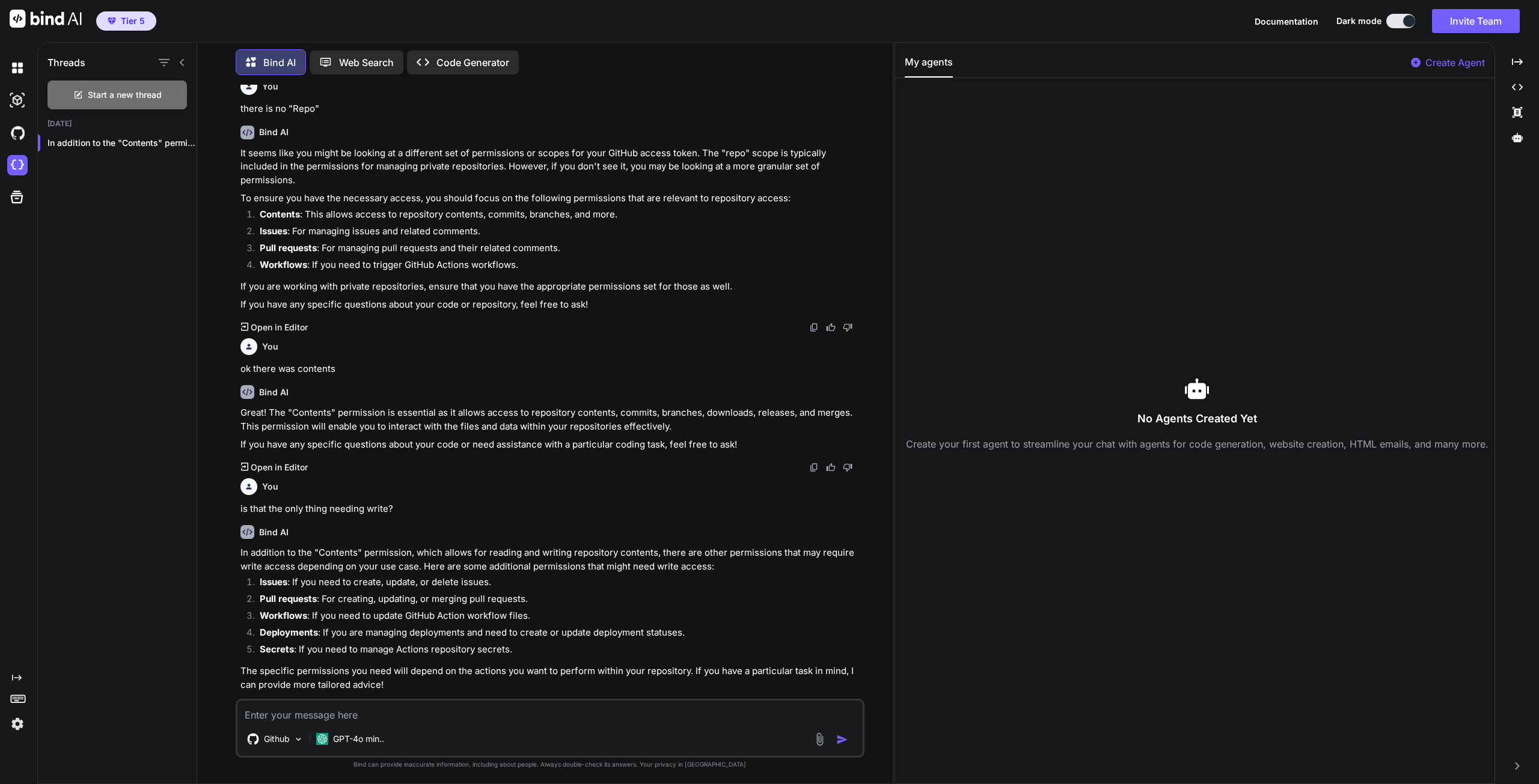
click at [342, 723] on div "Github GPT-4o min.." at bounding box center [550, 728] width 629 height 59
click at [363, 710] on textarea at bounding box center [550, 711] width 625 height 22
type textarea "ok so content and issues are read write every thing else is read"
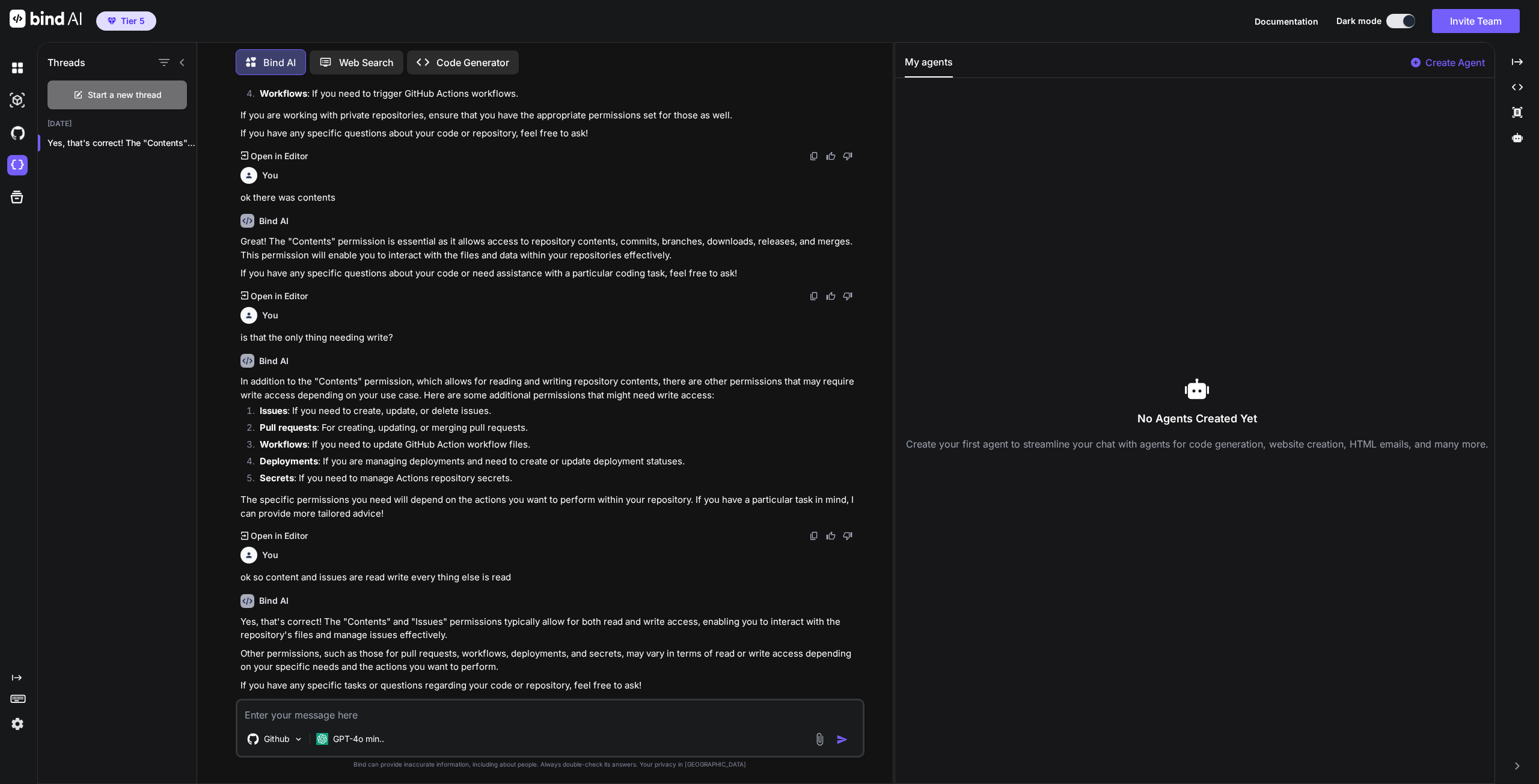
scroll to position [921, 0]
click at [12, 129] on img at bounding box center [17, 133] width 20 height 20
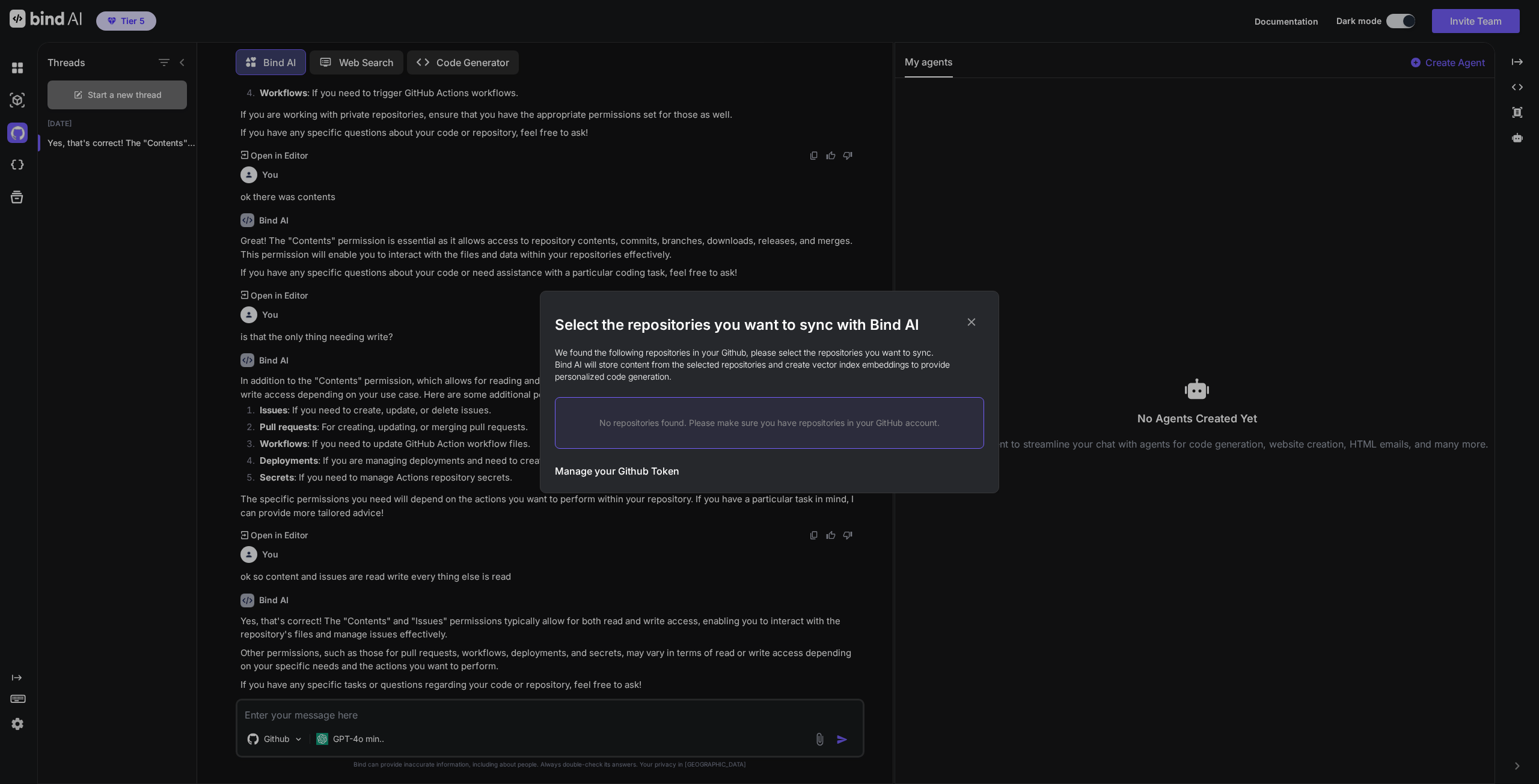
click at [623, 470] on h3 "Manage your Github Token" at bounding box center [616, 471] width 124 height 15
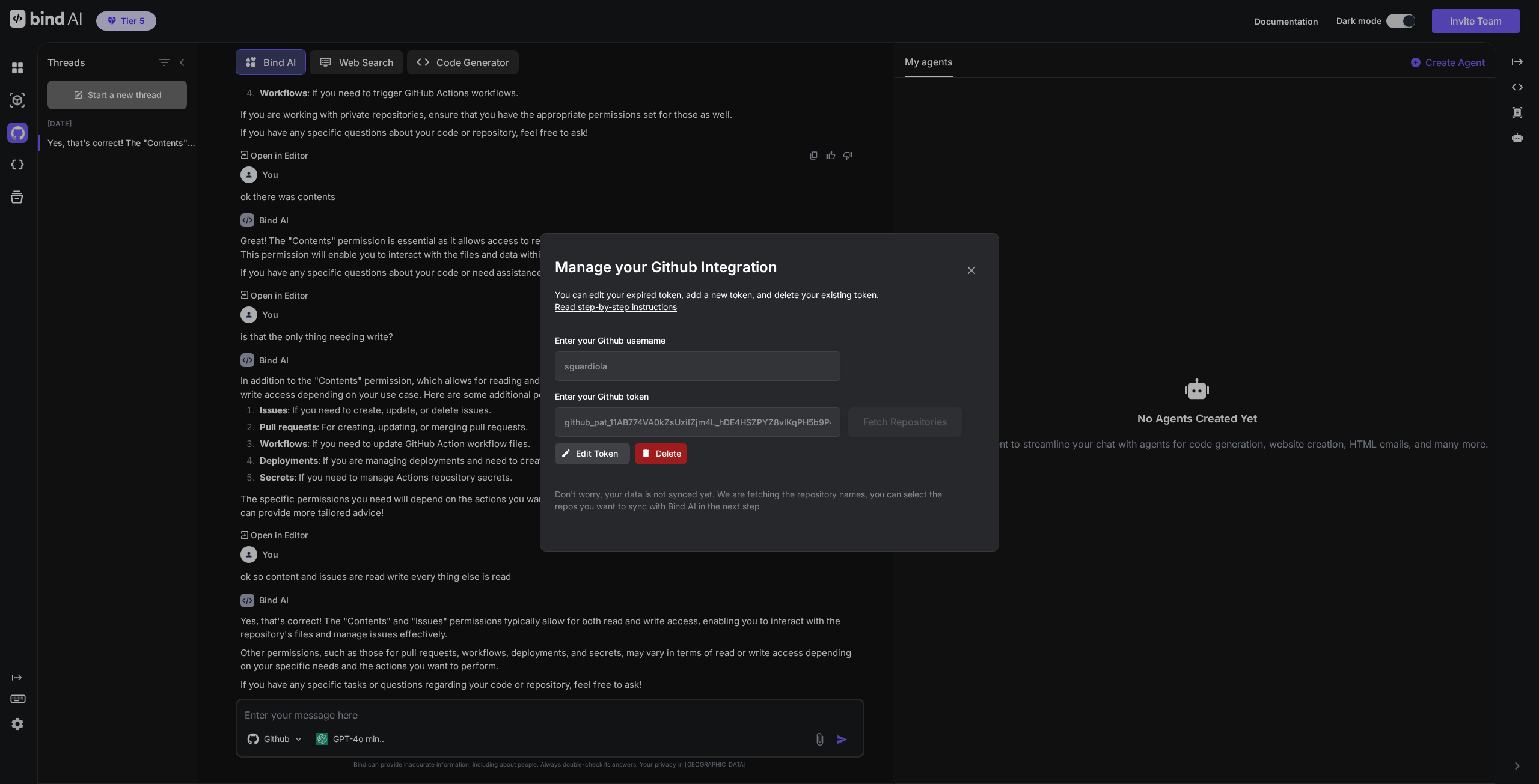
click at [600, 455] on span "Edit Token" at bounding box center [597, 453] width 42 height 12
click at [606, 425] on input "github_pat_11AB774VA0kZsUziIZjm4L_hDE4HSZPYZ8vIKqPH5b9P4KkUUz2v8ar3ab9ehdrzXY6O…" at bounding box center [697, 422] width 286 height 30
paste input "y3j3l92UigiQ_KDUhPQmYnVTJIPDHSozxutTp7v8AATmOiLBh5SItTZwBQOHYJS4UTLwaAnU"
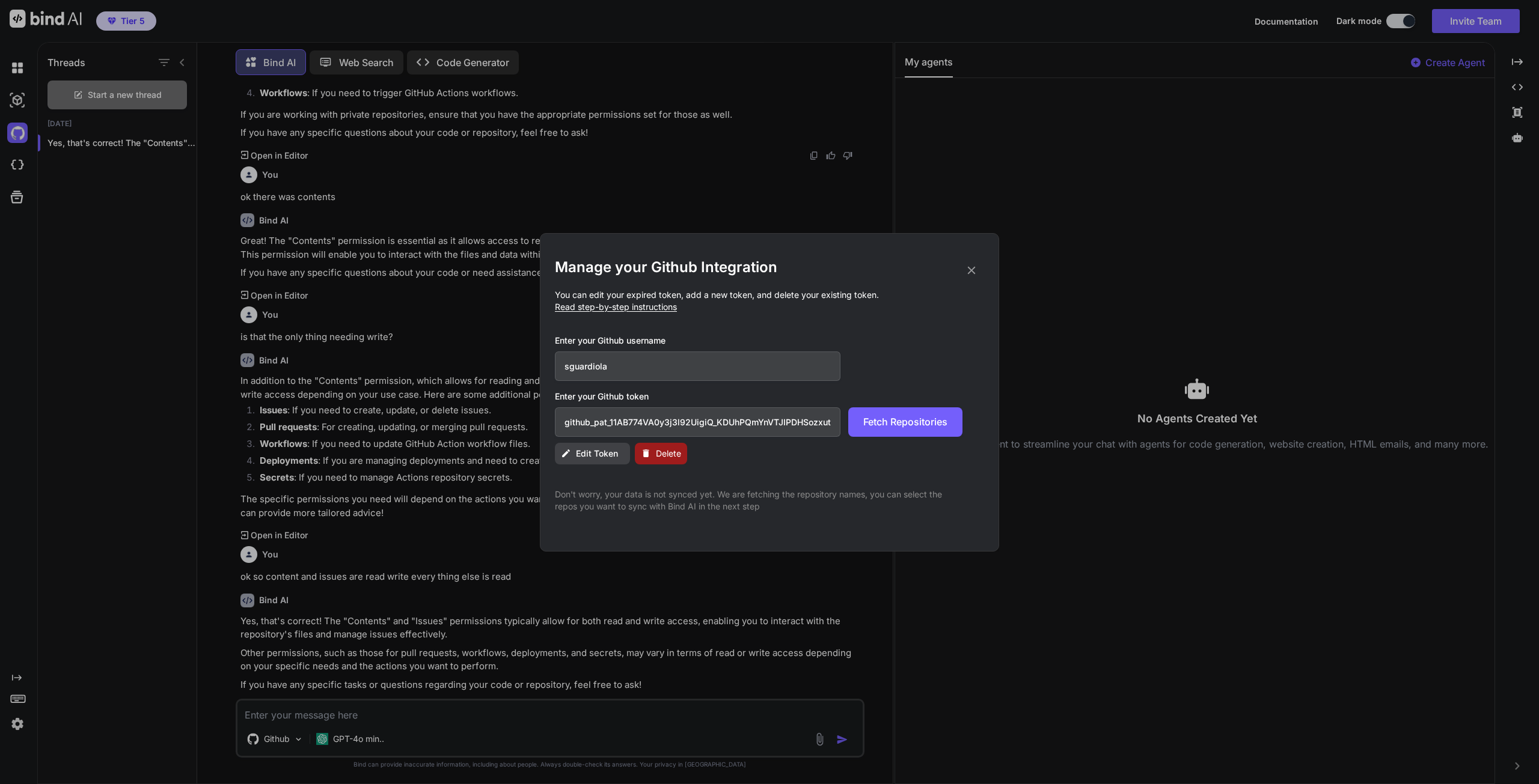
scroll to position [0, 197]
type input "github_pat_11AB774VA0y3j3l92UigiQ_KDUhPQmYnVTJIPDHSozxutTp7v8AATmOiLBh5SItTZwBQ…"
click at [889, 417] on span "Fetch Repositories" at bounding box center [905, 422] width 84 height 15
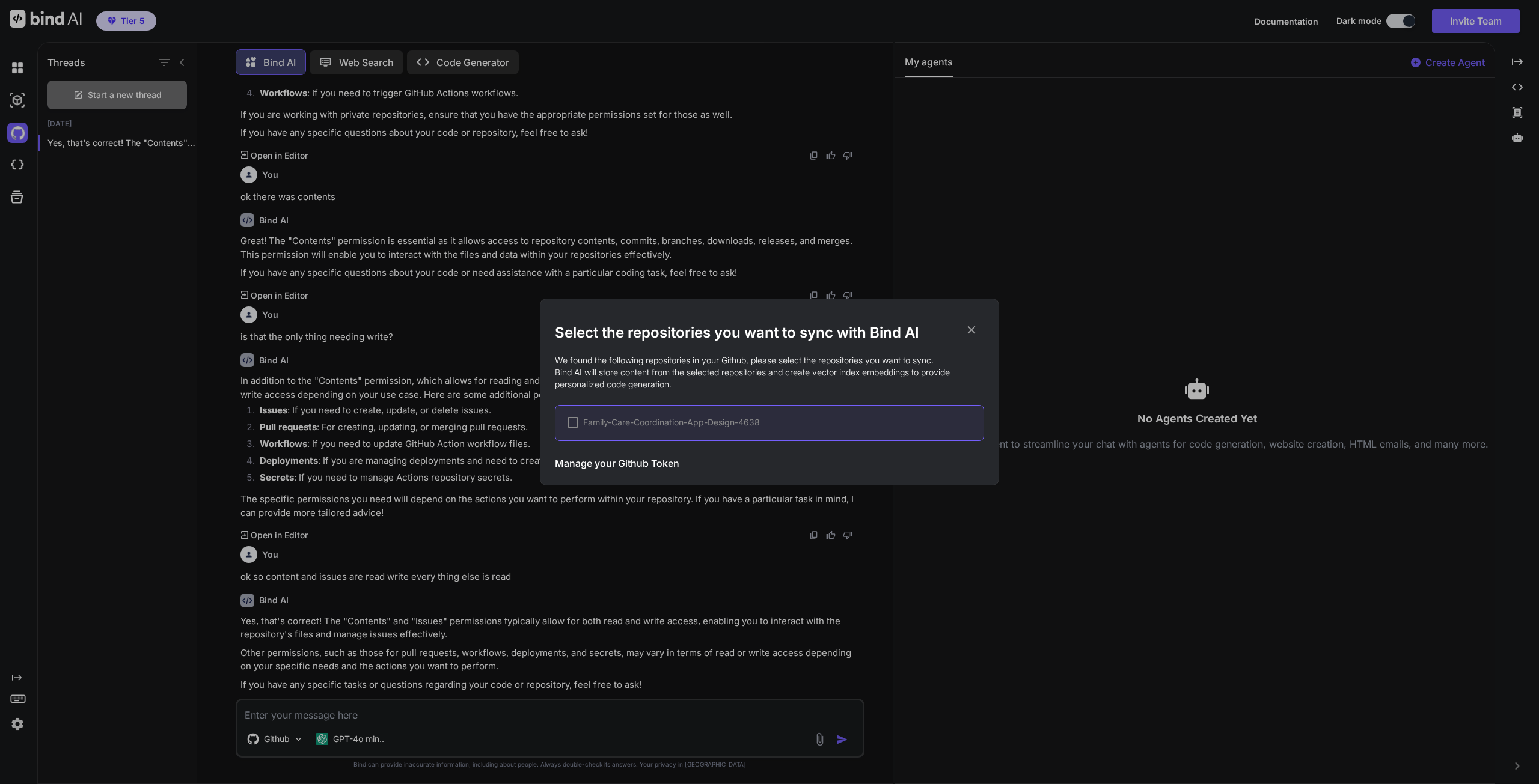
click at [571, 422] on div at bounding box center [573, 422] width 11 height 11
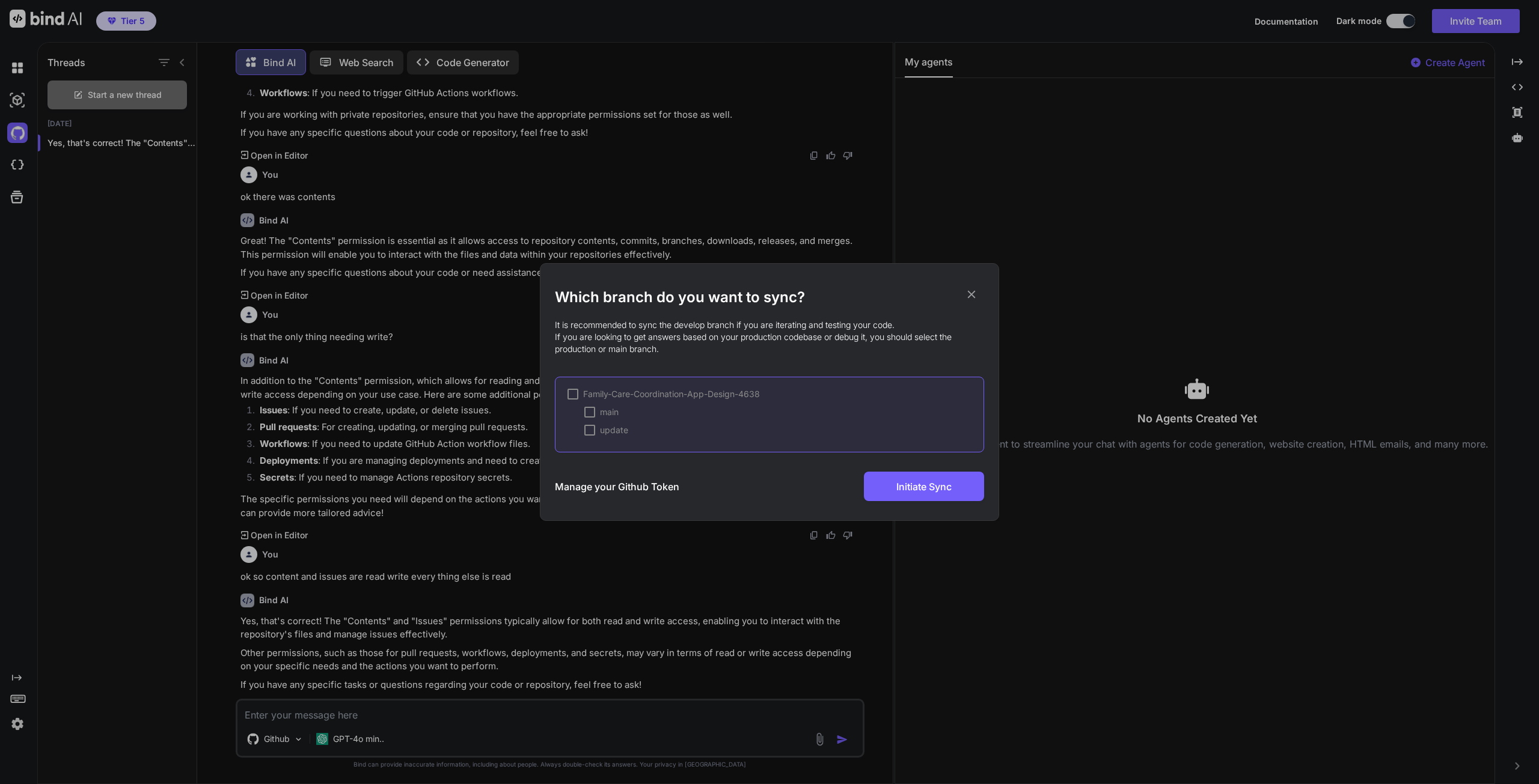
click at [574, 394] on div at bounding box center [573, 394] width 11 height 11
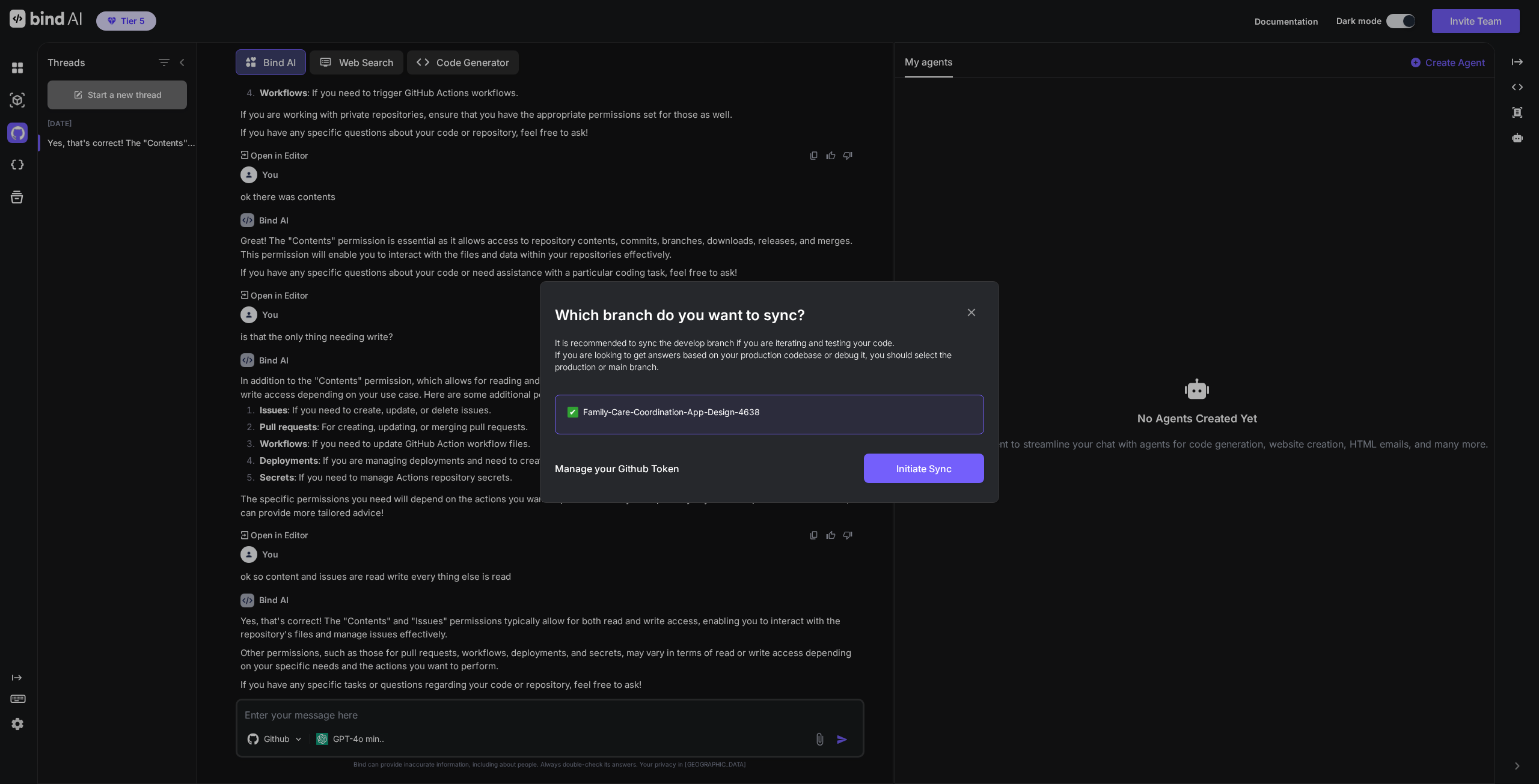
click at [651, 411] on span "Family-Care-Coordination-App-Design-4638" at bounding box center [671, 412] width 177 height 12
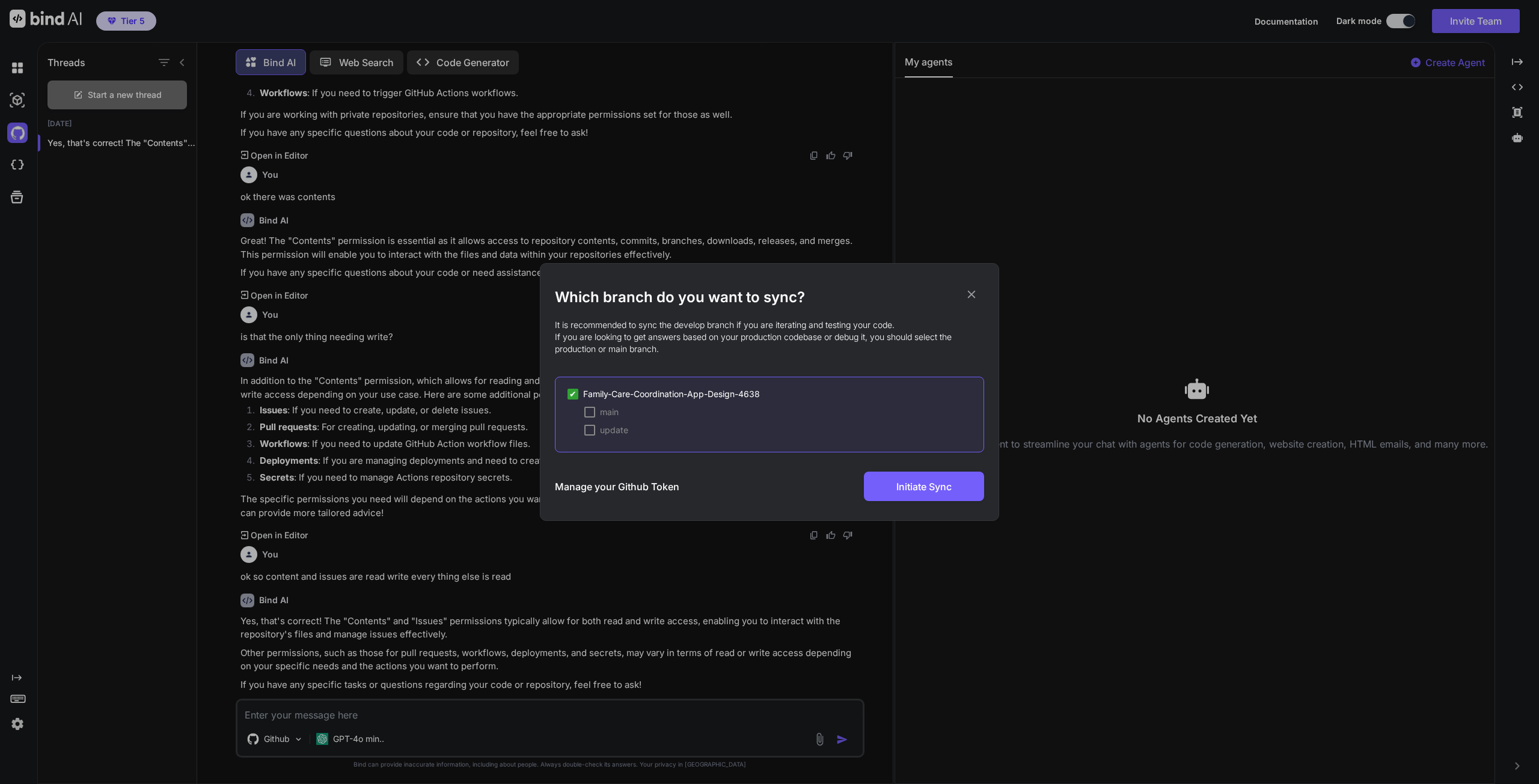
click at [589, 412] on div at bounding box center [590, 412] width 11 height 11
click at [589, 431] on div at bounding box center [590, 430] width 11 height 11
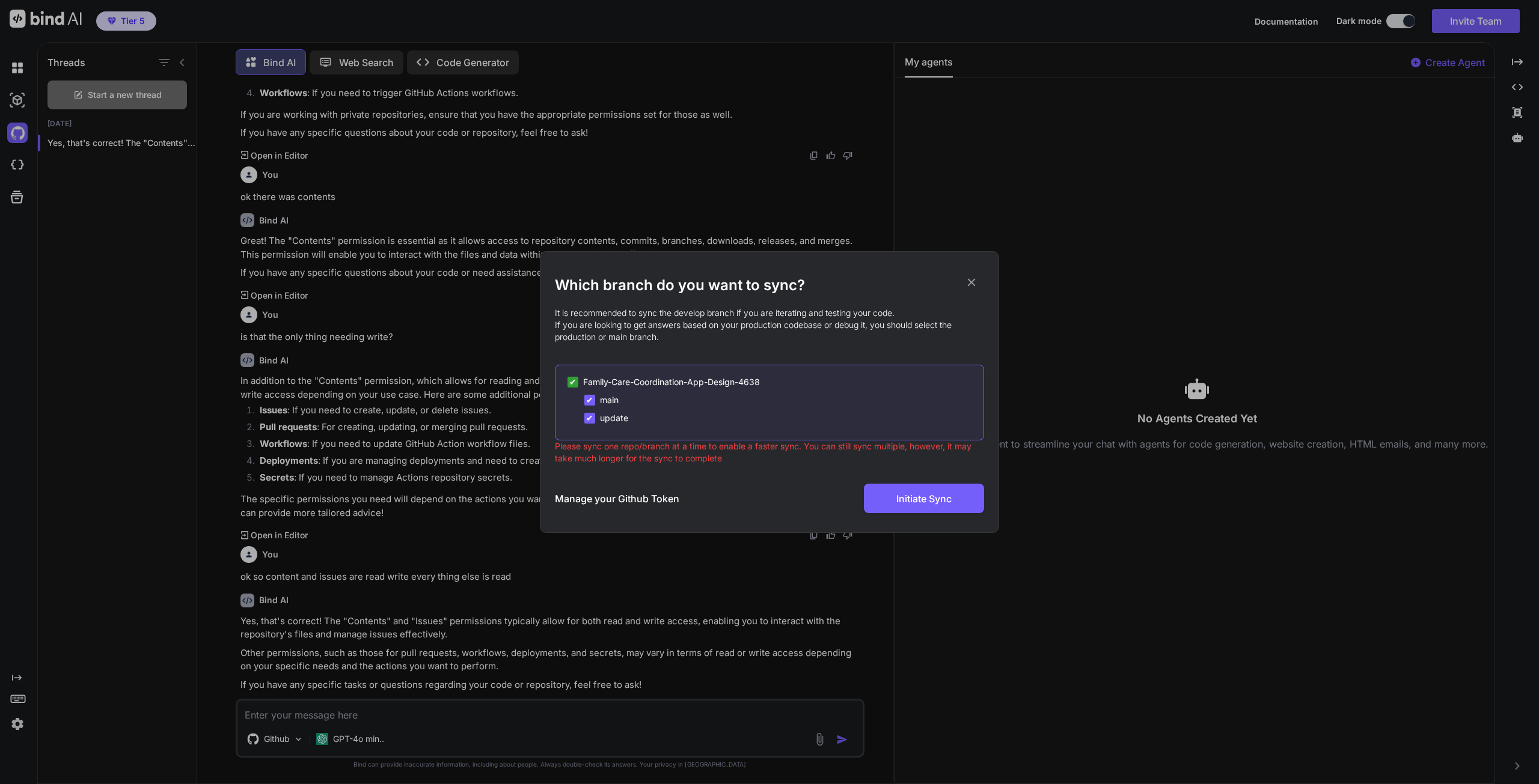
click at [590, 418] on span "✔" at bounding box center [590, 418] width 7 height 12
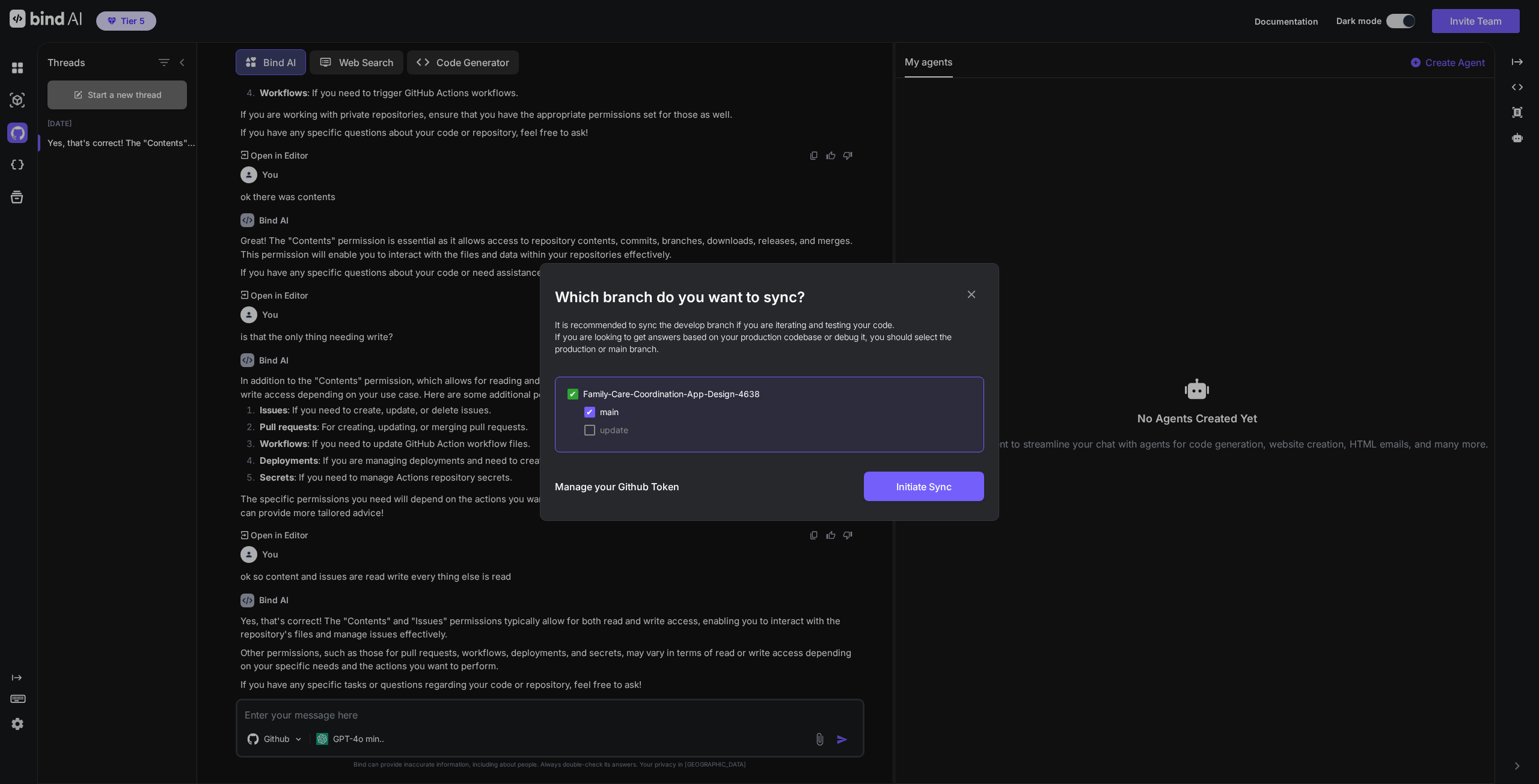
click at [583, 429] on div "✔ main update" at bounding box center [776, 421] width 416 height 30
click at [587, 430] on div at bounding box center [590, 430] width 11 height 11
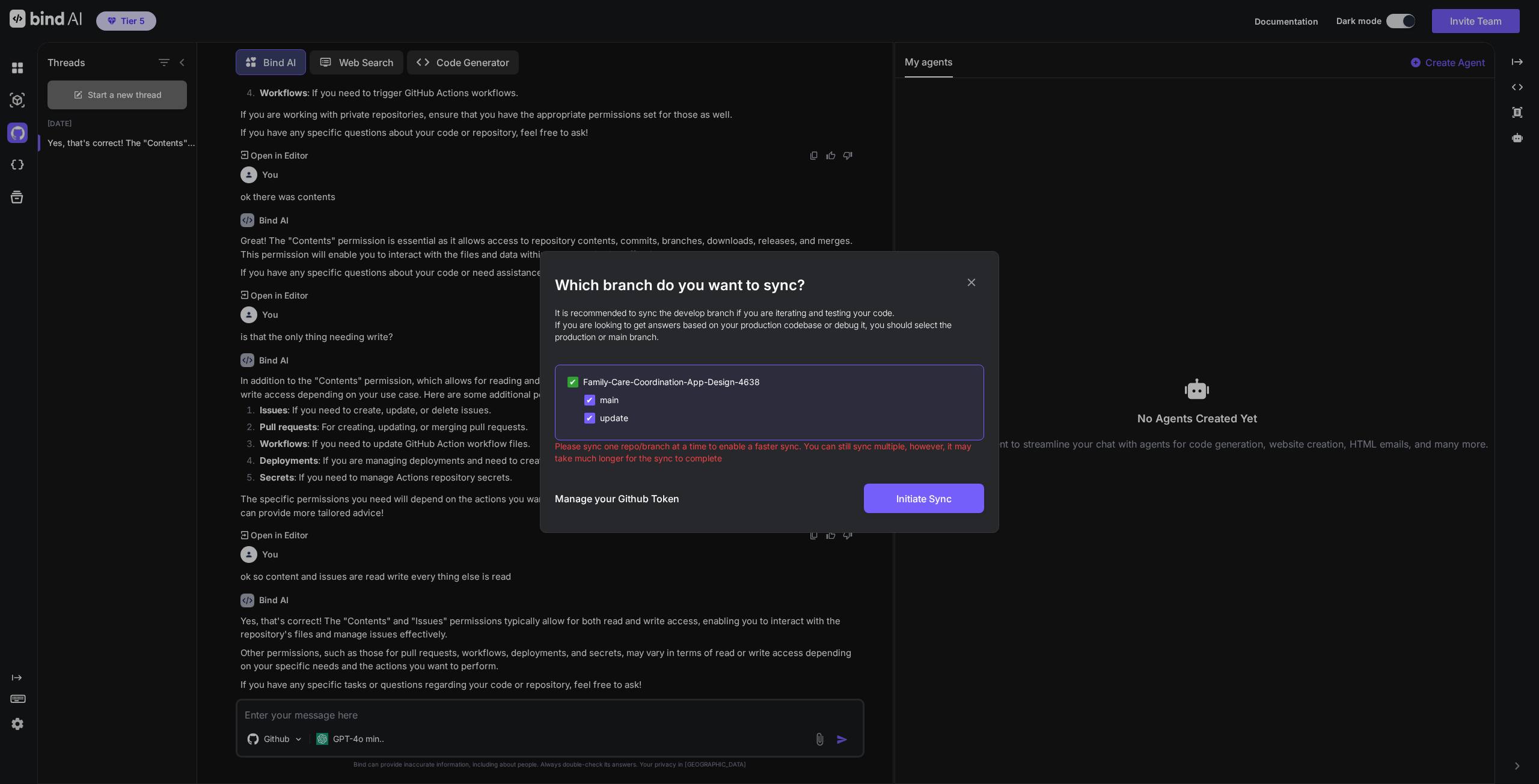
click at [939, 501] on span "Initiate Sync" at bounding box center [924, 498] width 55 height 15
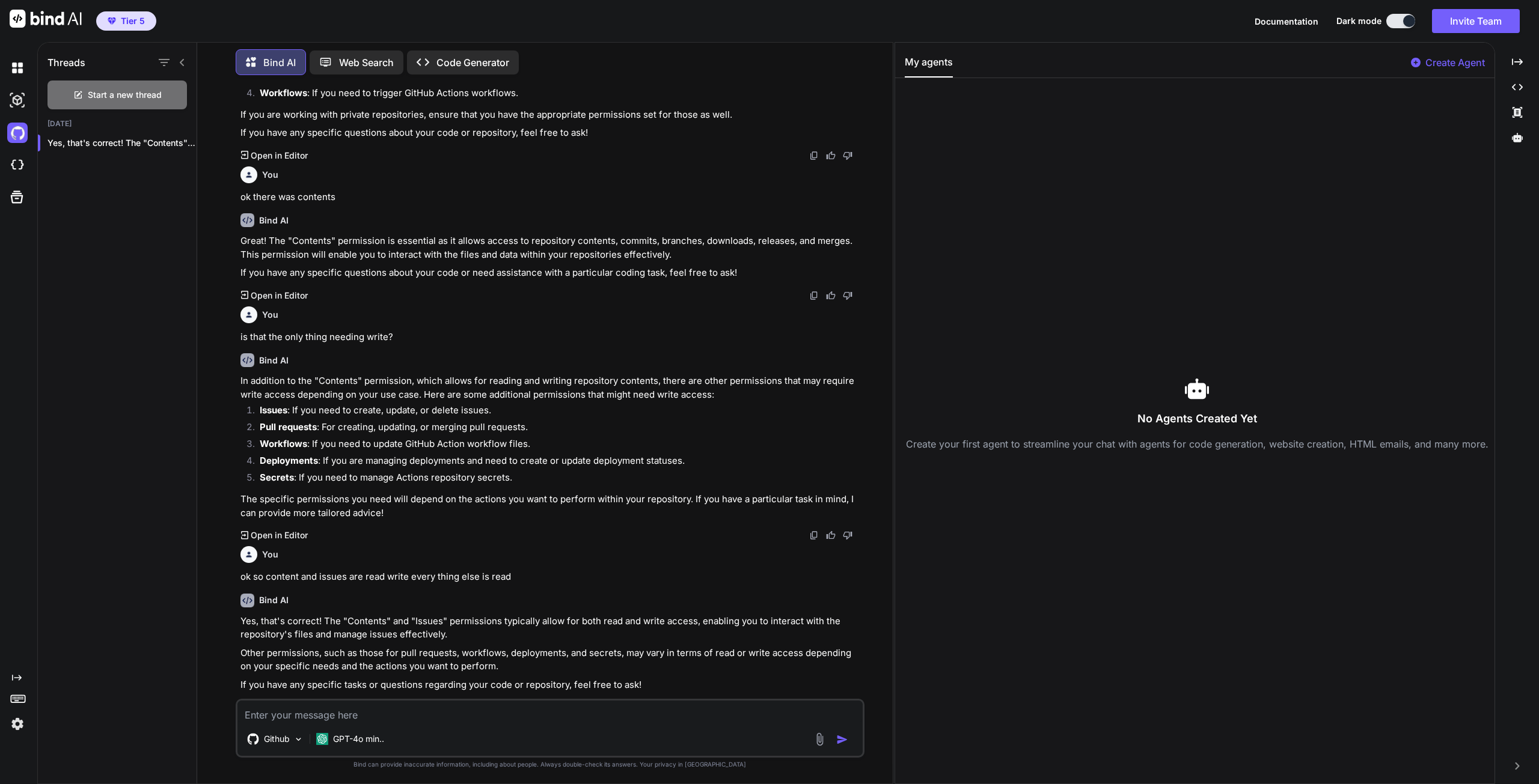
click at [21, 165] on img at bounding box center [17, 165] width 20 height 20
click at [20, 97] on img at bounding box center [17, 100] width 20 height 20
click at [14, 173] on img at bounding box center [17, 165] width 20 height 20
click at [19, 134] on img at bounding box center [17, 133] width 20 height 20
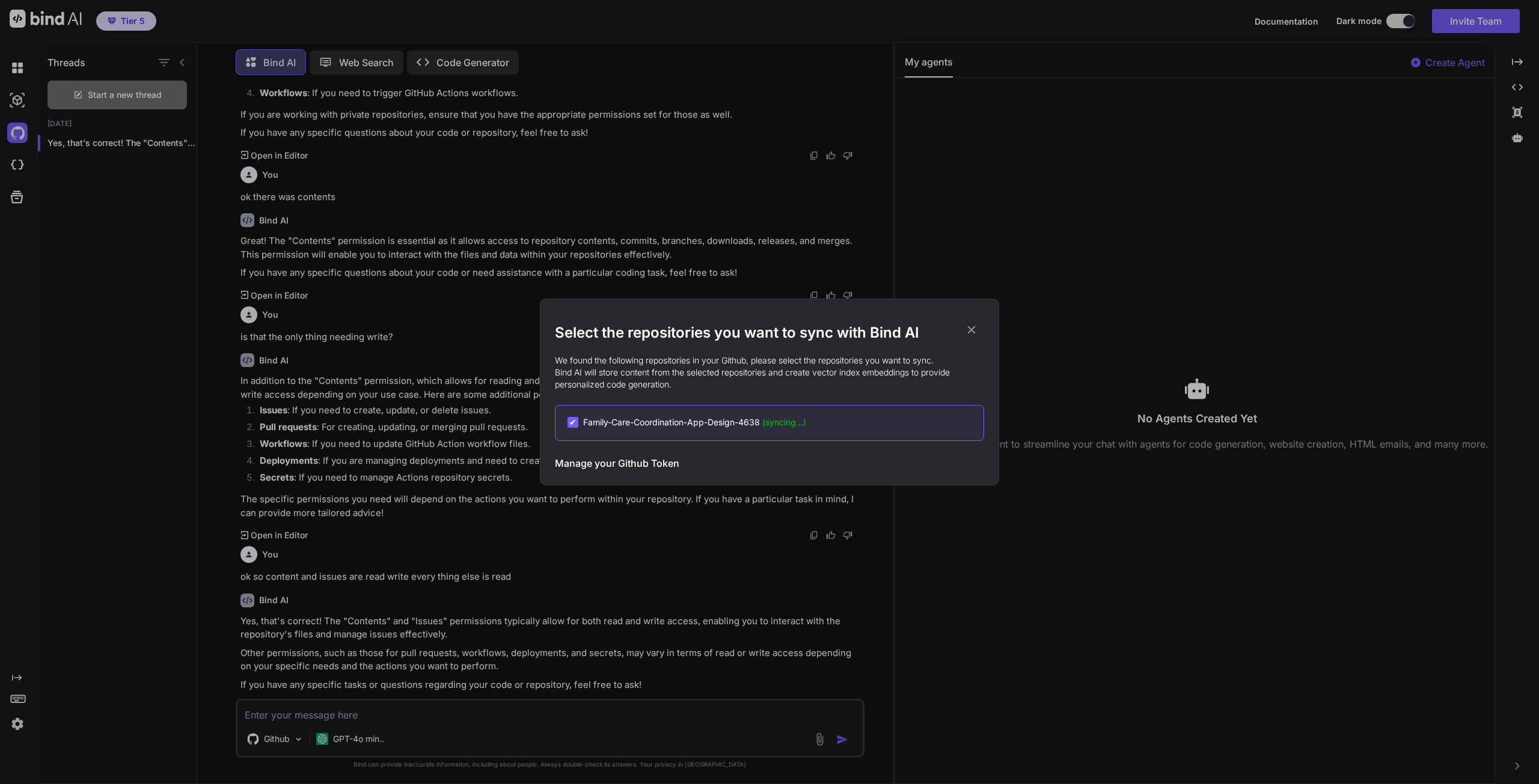
click at [971, 326] on icon at bounding box center [971, 330] width 13 height 13
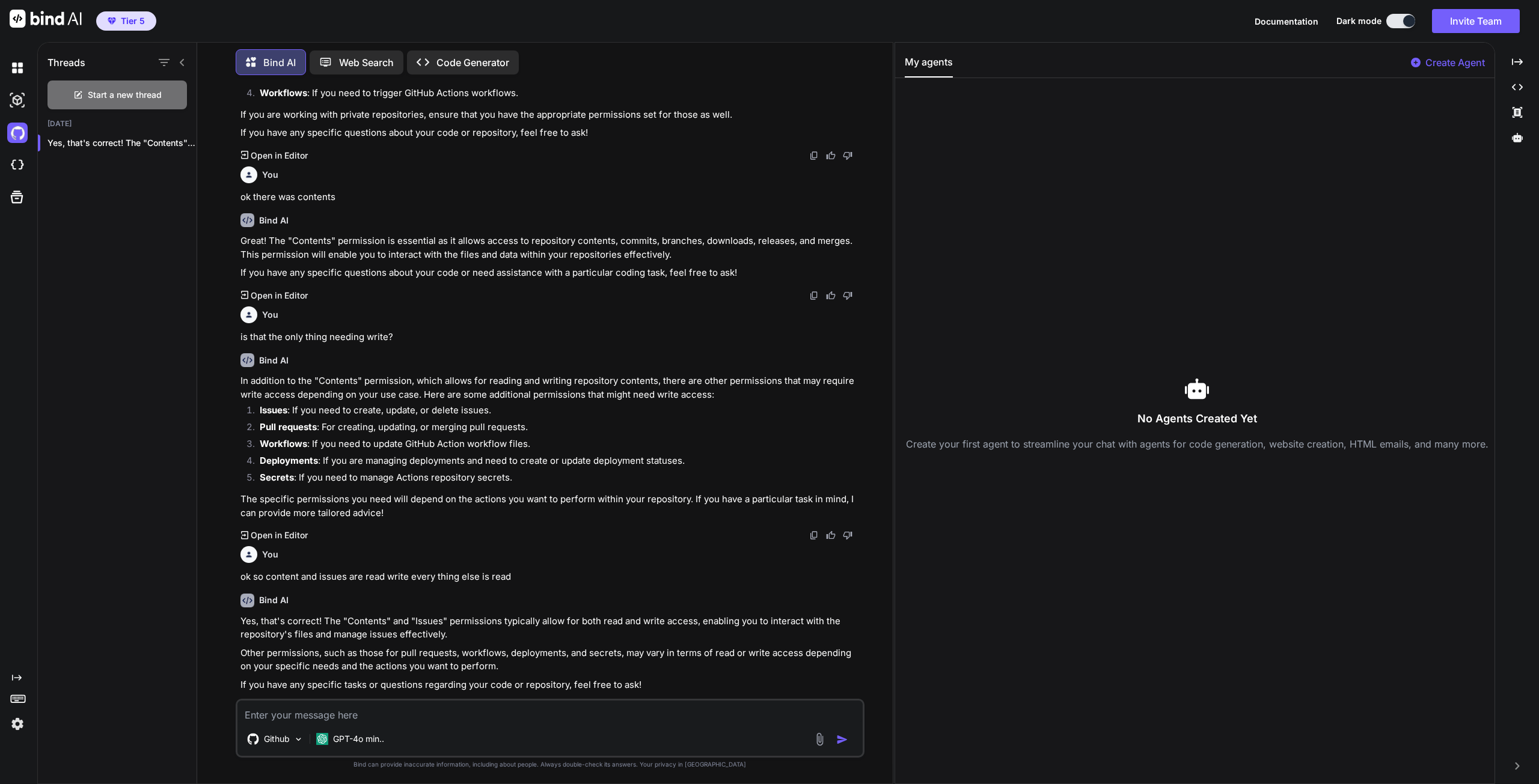
click at [294, 747] on div "Github" at bounding box center [275, 739] width 66 height 24
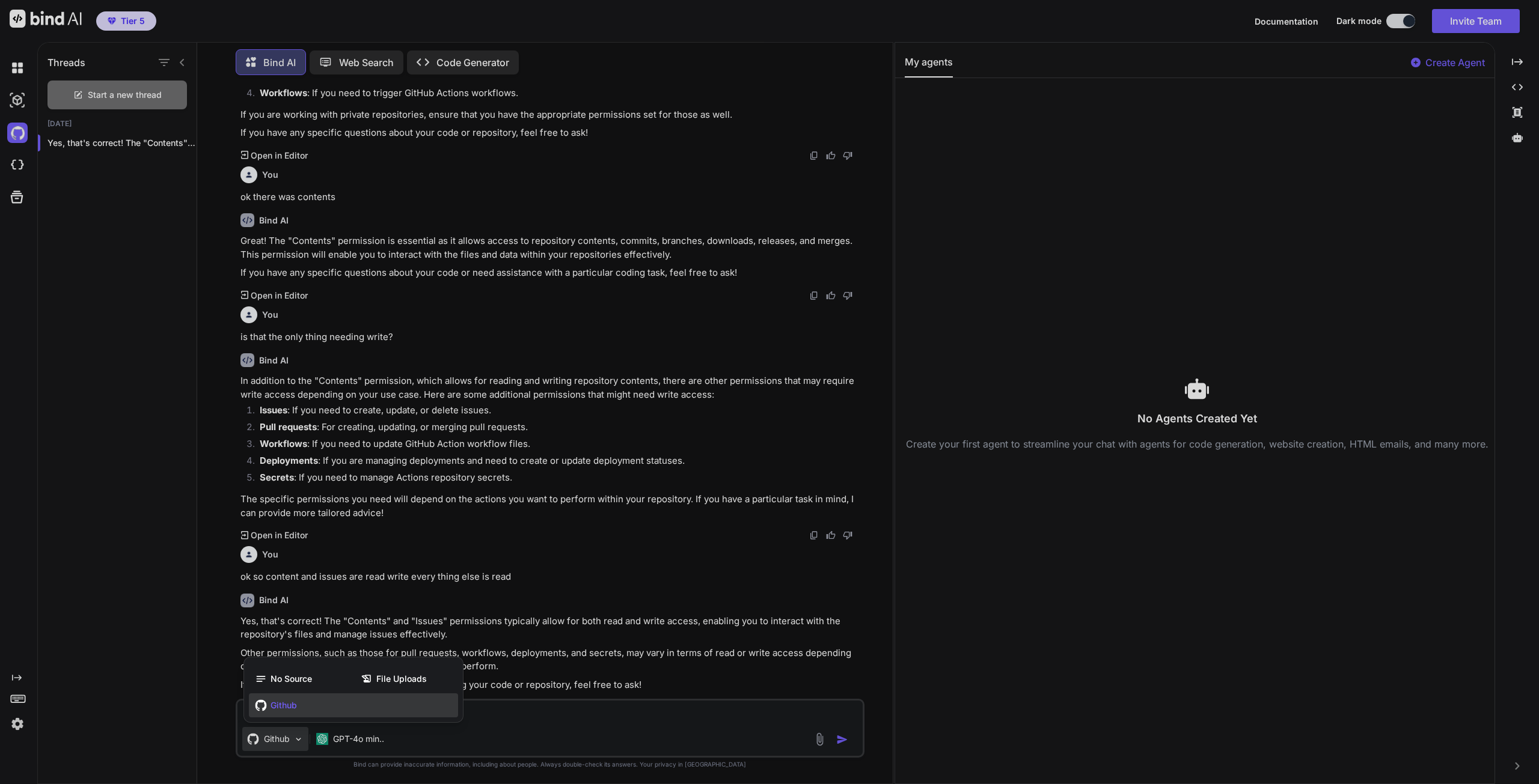
click at [503, 722] on div at bounding box center [769, 392] width 1539 height 784
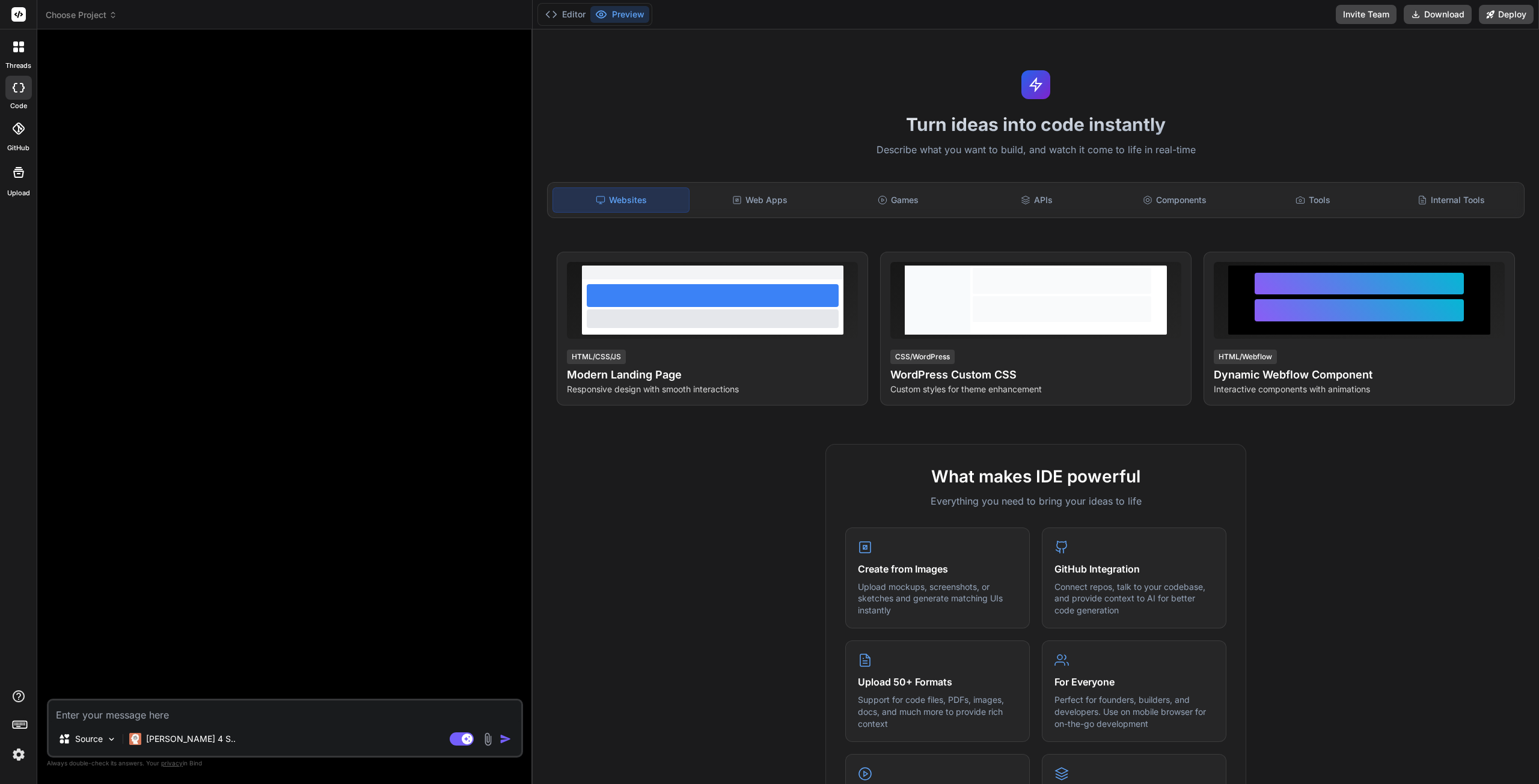
click at [20, 134] on icon at bounding box center [18, 129] width 12 height 12
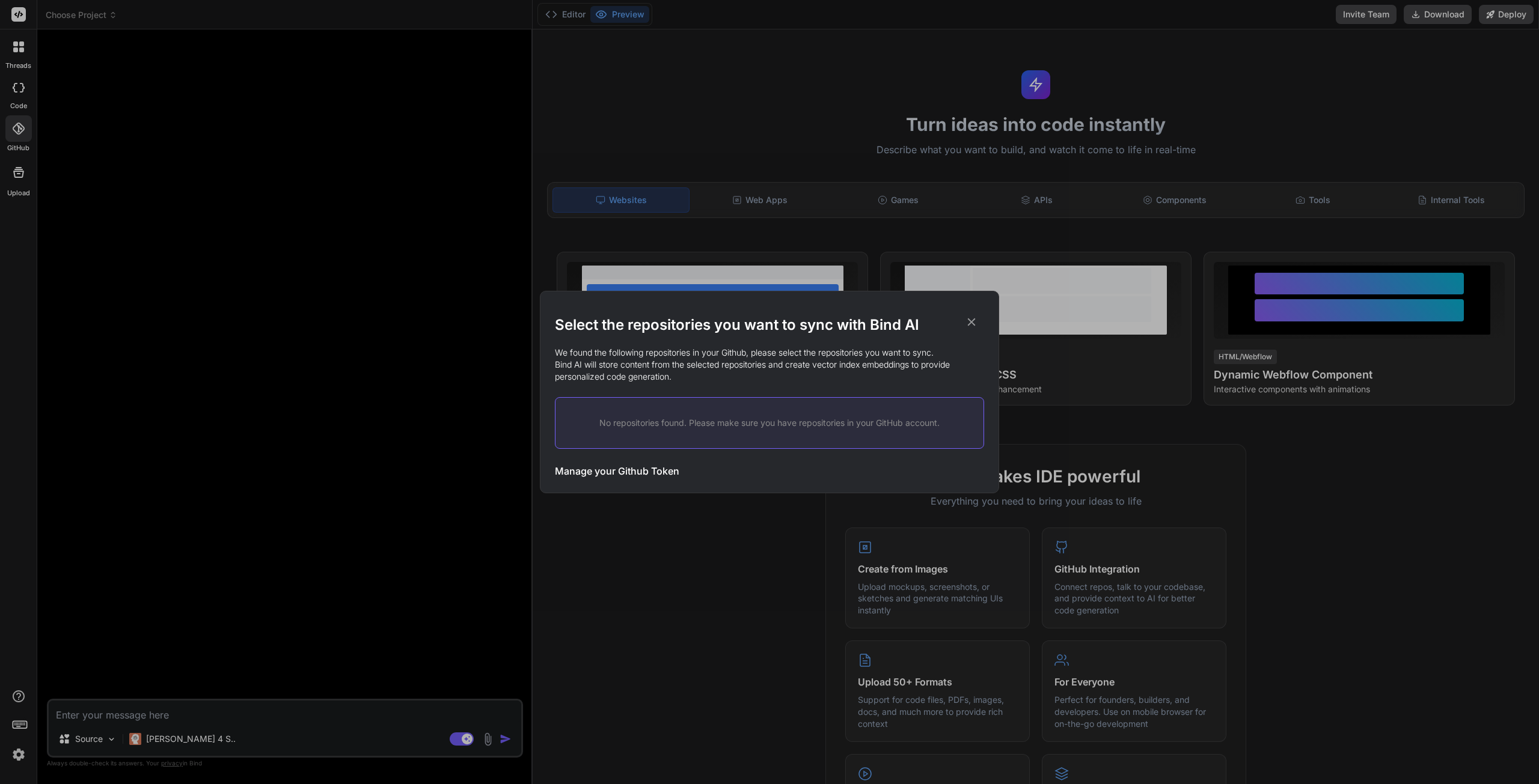
click at [973, 322] on icon at bounding box center [971, 322] width 13 height 13
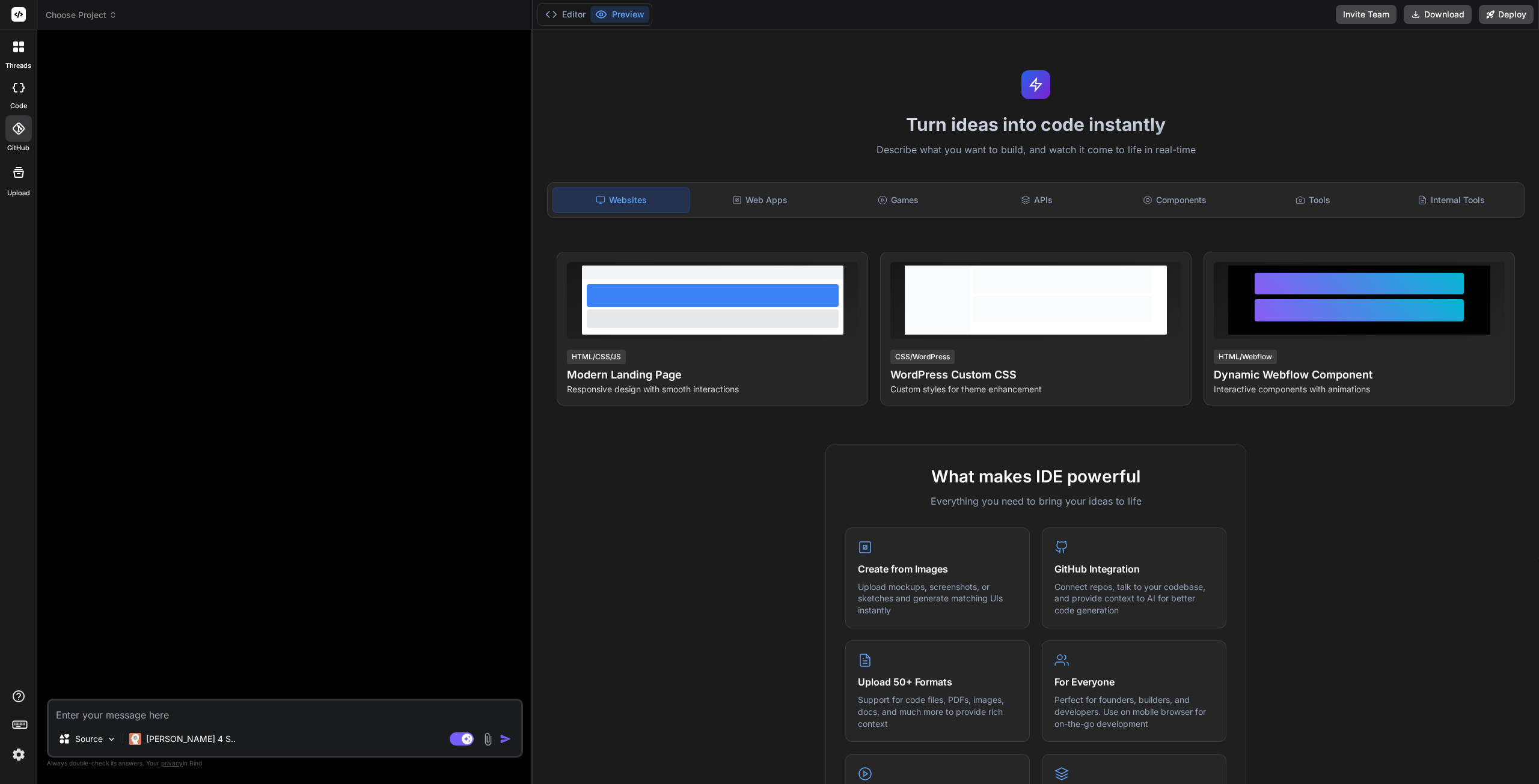
click at [18, 92] on div at bounding box center [18, 87] width 26 height 24
click at [20, 47] on icon at bounding box center [21, 49] width 5 height 5
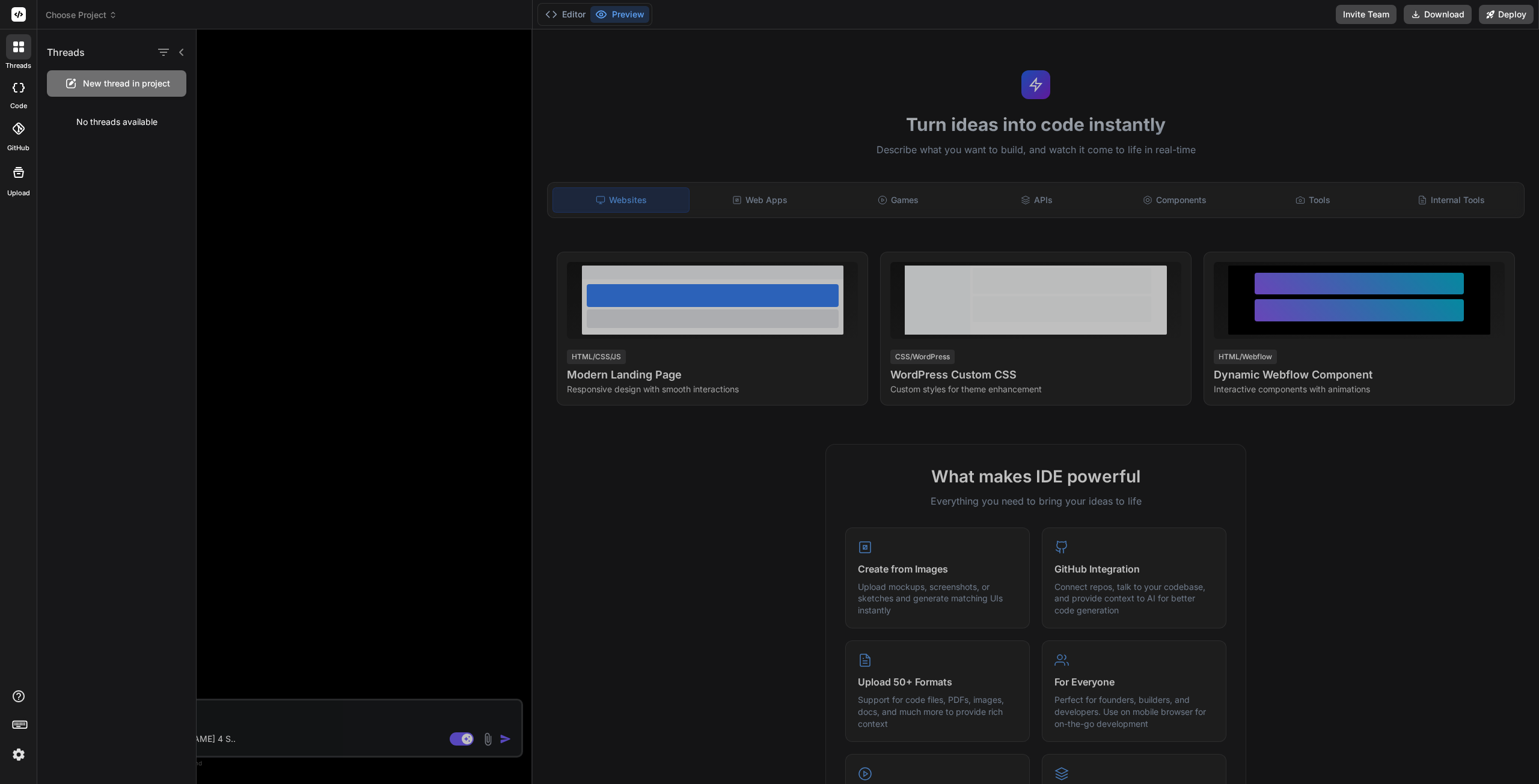
click at [17, 134] on icon at bounding box center [18, 129] width 12 height 12
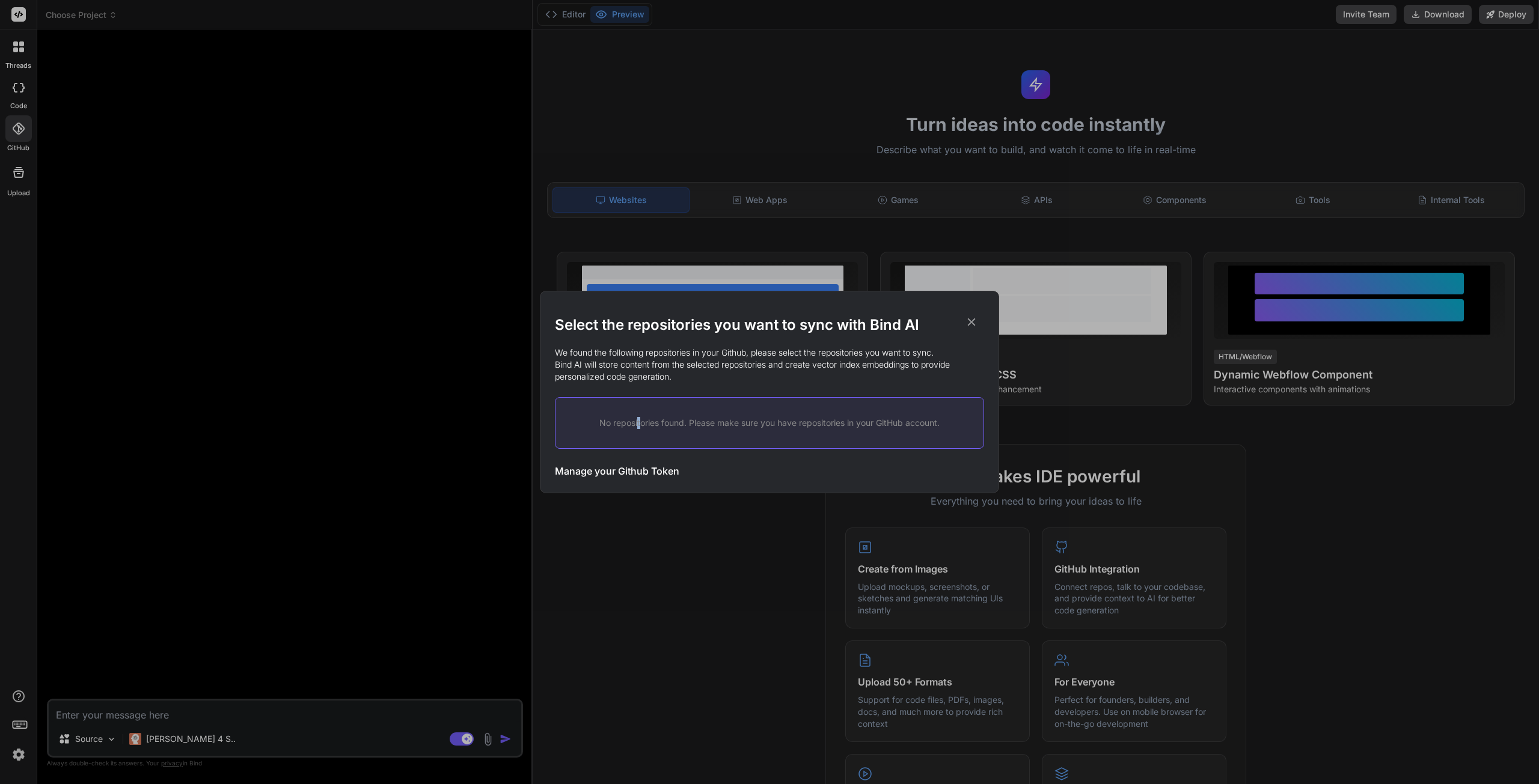
drag, startPoint x: 638, startPoint y: 420, endPoint x: 642, endPoint y: 425, distance: 6.4
click at [638, 421] on p "No repositories found. Please make sure you have repositories in your GitHub ac…" at bounding box center [770, 423] width 390 height 12
click at [642, 425] on p "No repositories found. Please make sure you have repositories in your GitHub ac…" at bounding box center [770, 423] width 390 height 12
click at [974, 326] on icon at bounding box center [971, 322] width 13 height 13
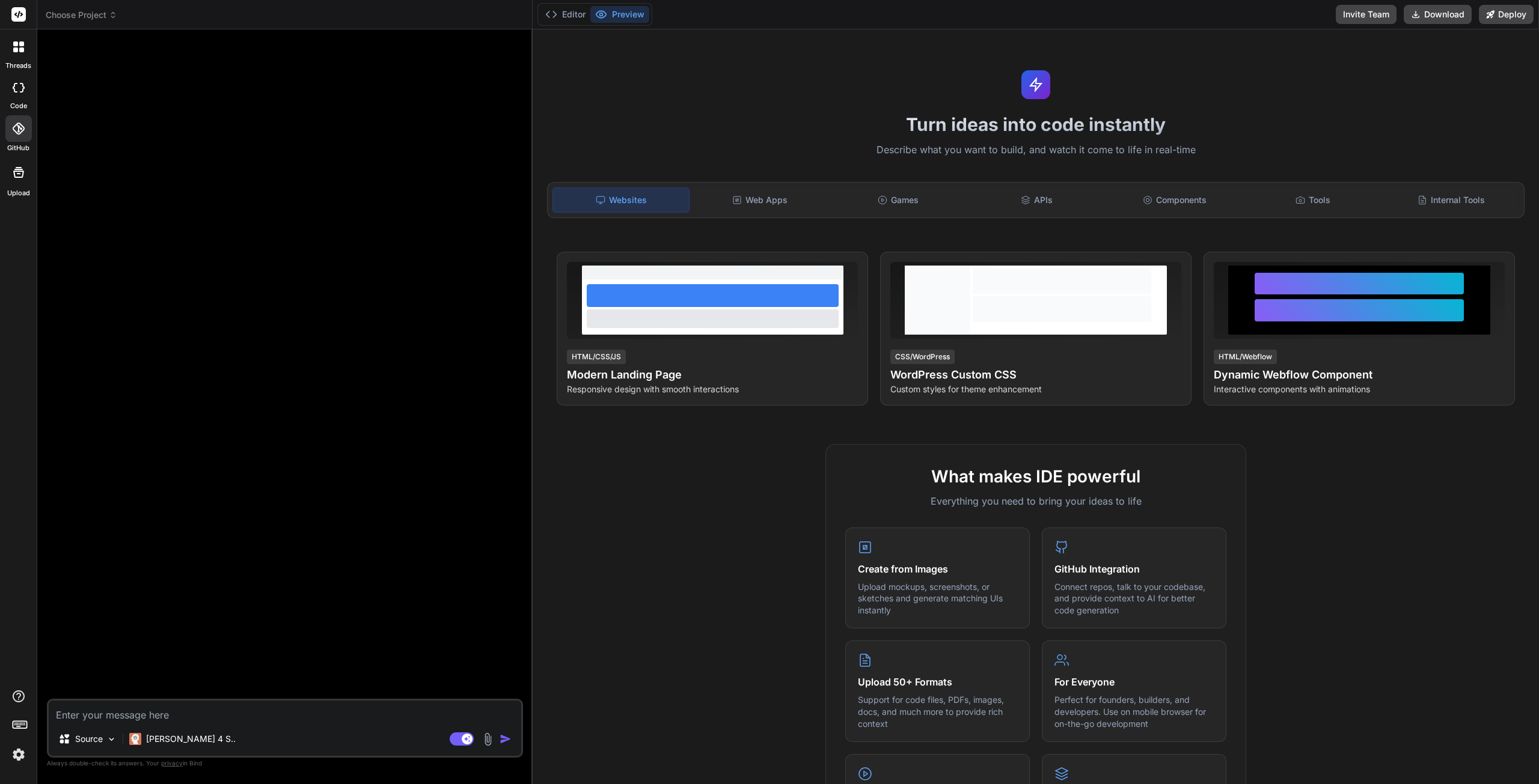
click at [627, 17] on button "Preview" at bounding box center [619, 14] width 59 height 17
click at [571, 16] on button "Editor" at bounding box center [565, 14] width 50 height 17
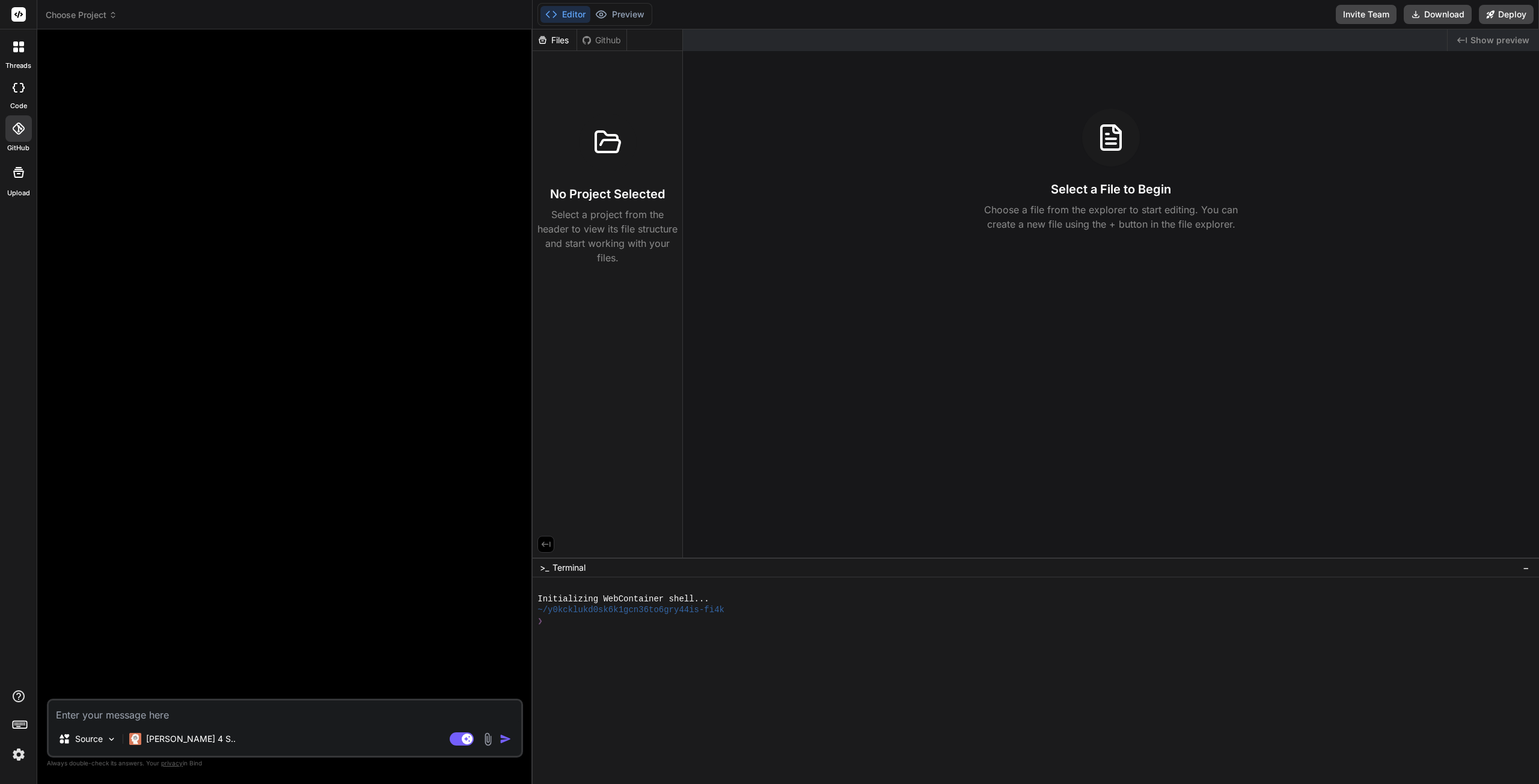
click at [22, 722] on rect at bounding box center [19, 724] width 14 height 7
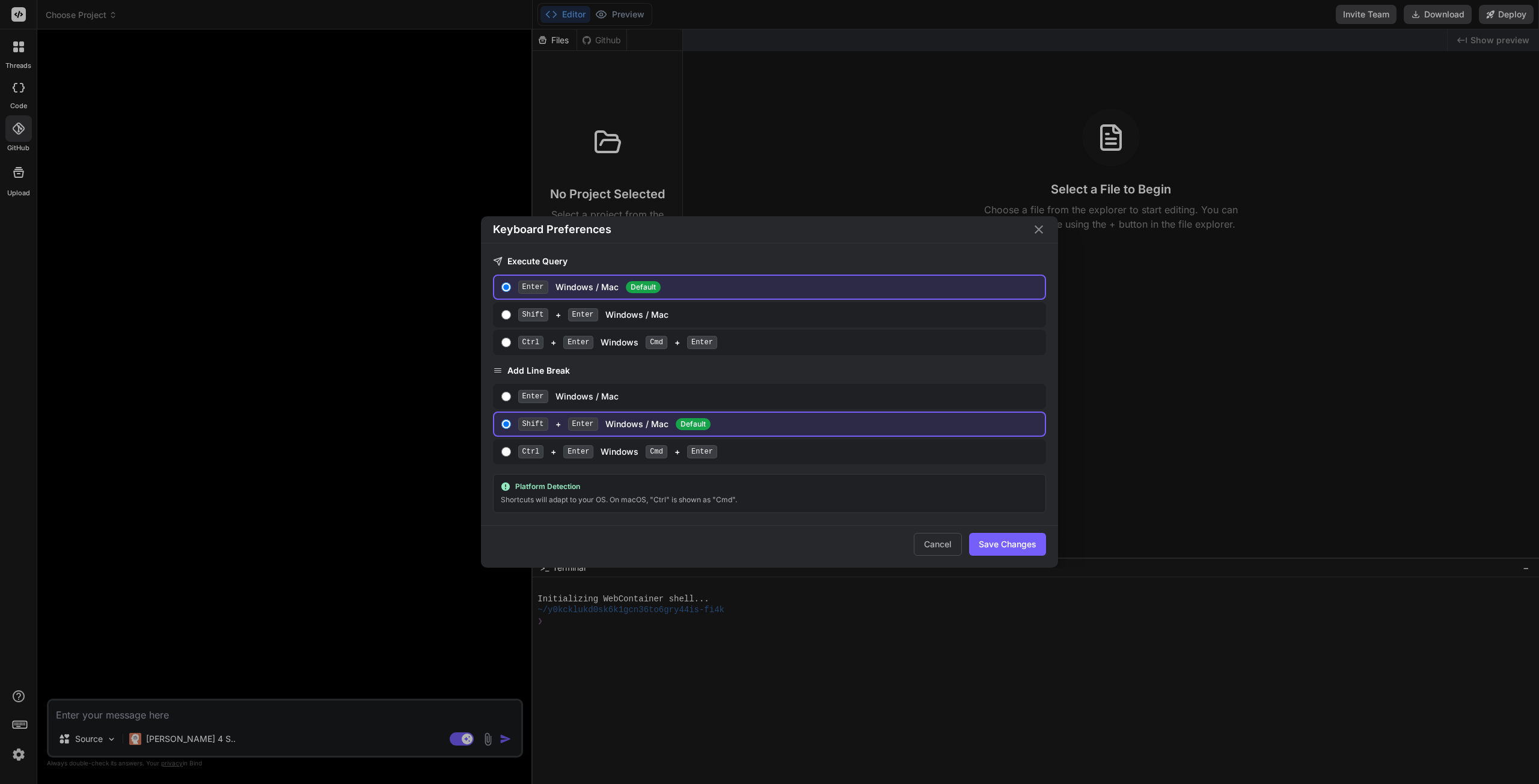
click at [1042, 230] on icon "Close" at bounding box center [1039, 230] width 15 height 15
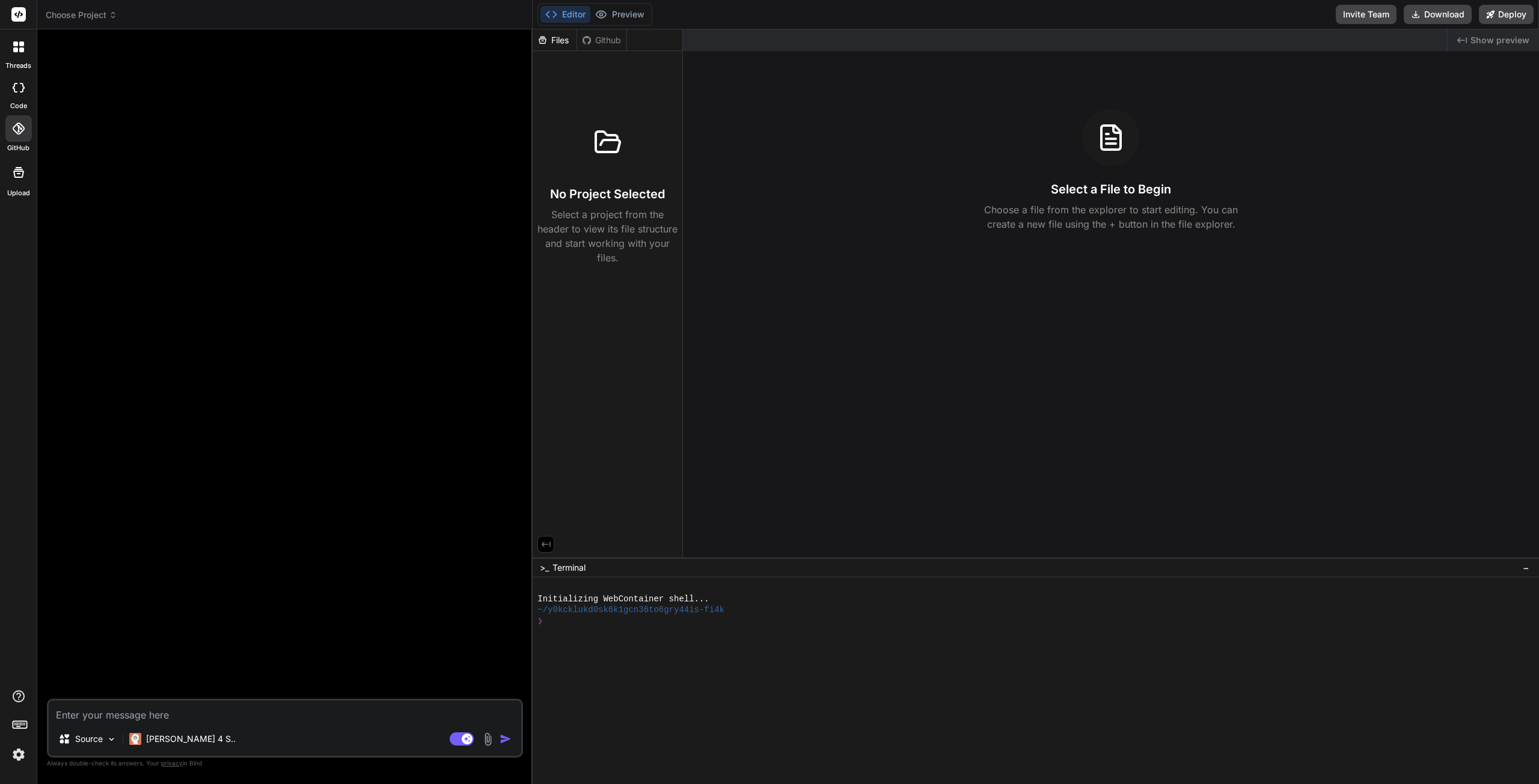
click at [23, 755] on img at bounding box center [19, 755] width 20 height 20
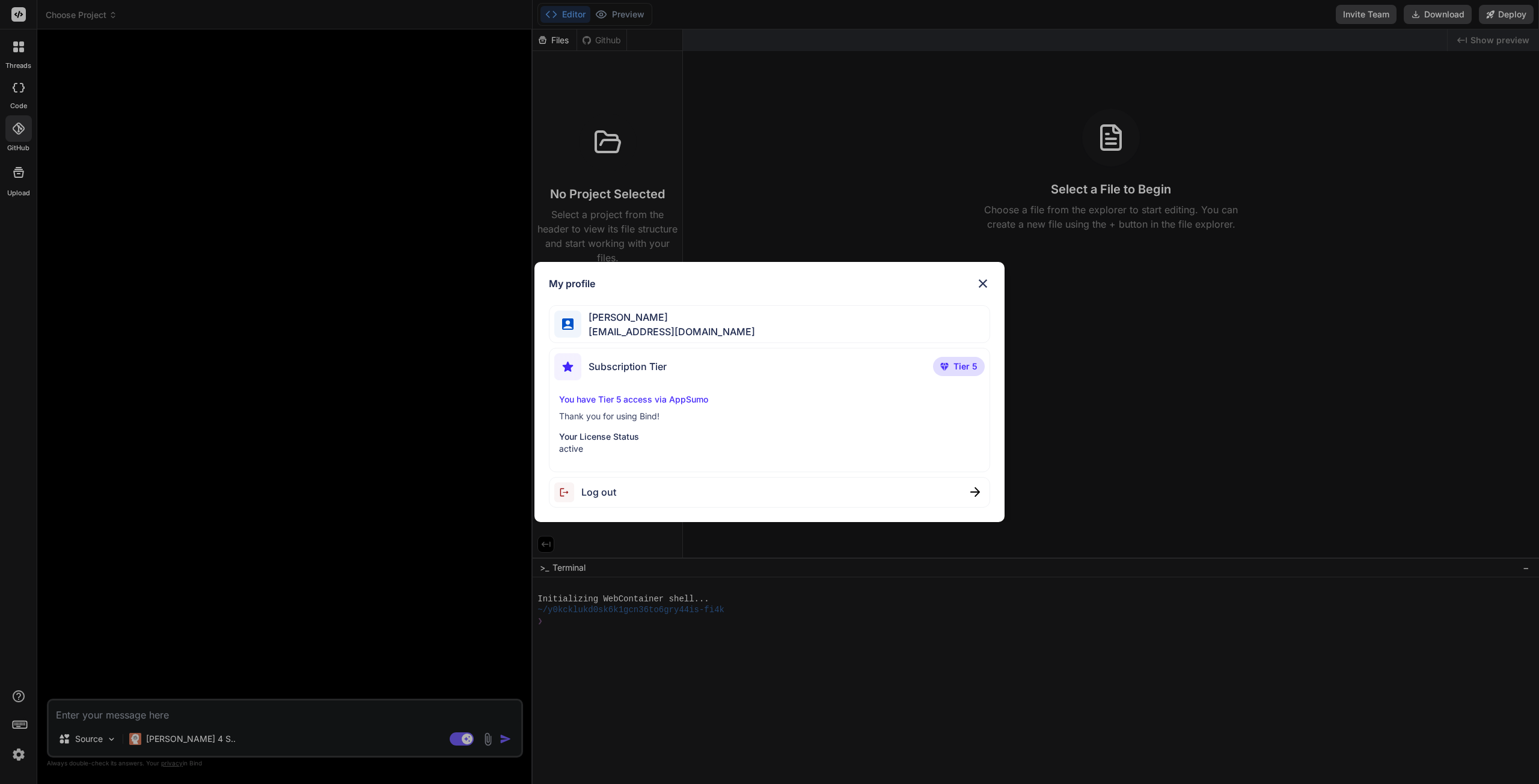
click at [987, 288] on img at bounding box center [983, 283] width 15 height 15
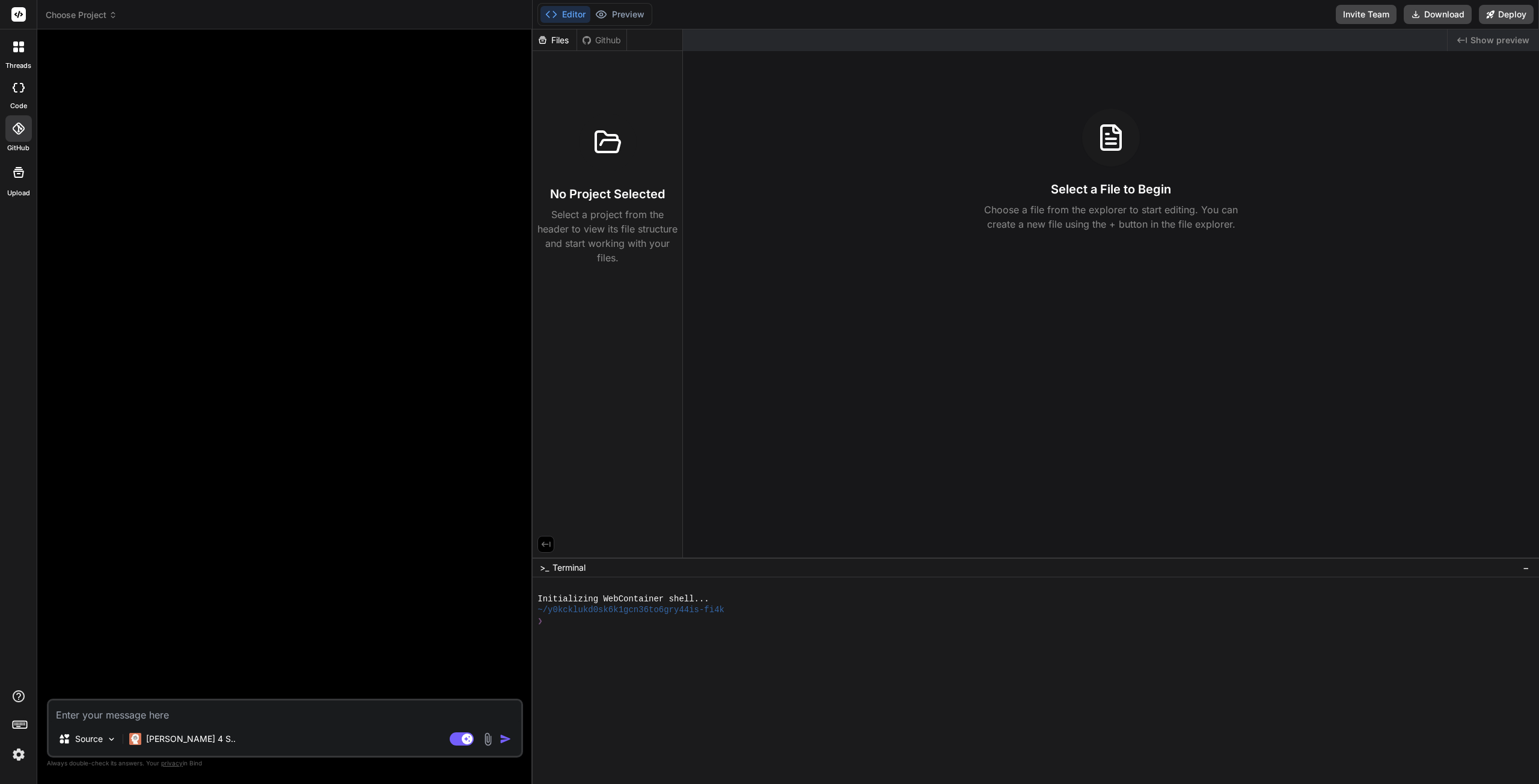
click at [172, 765] on span "privacy" at bounding box center [172, 763] width 22 height 7
click at [110, 745] on div "Source" at bounding box center [87, 739] width 68 height 24
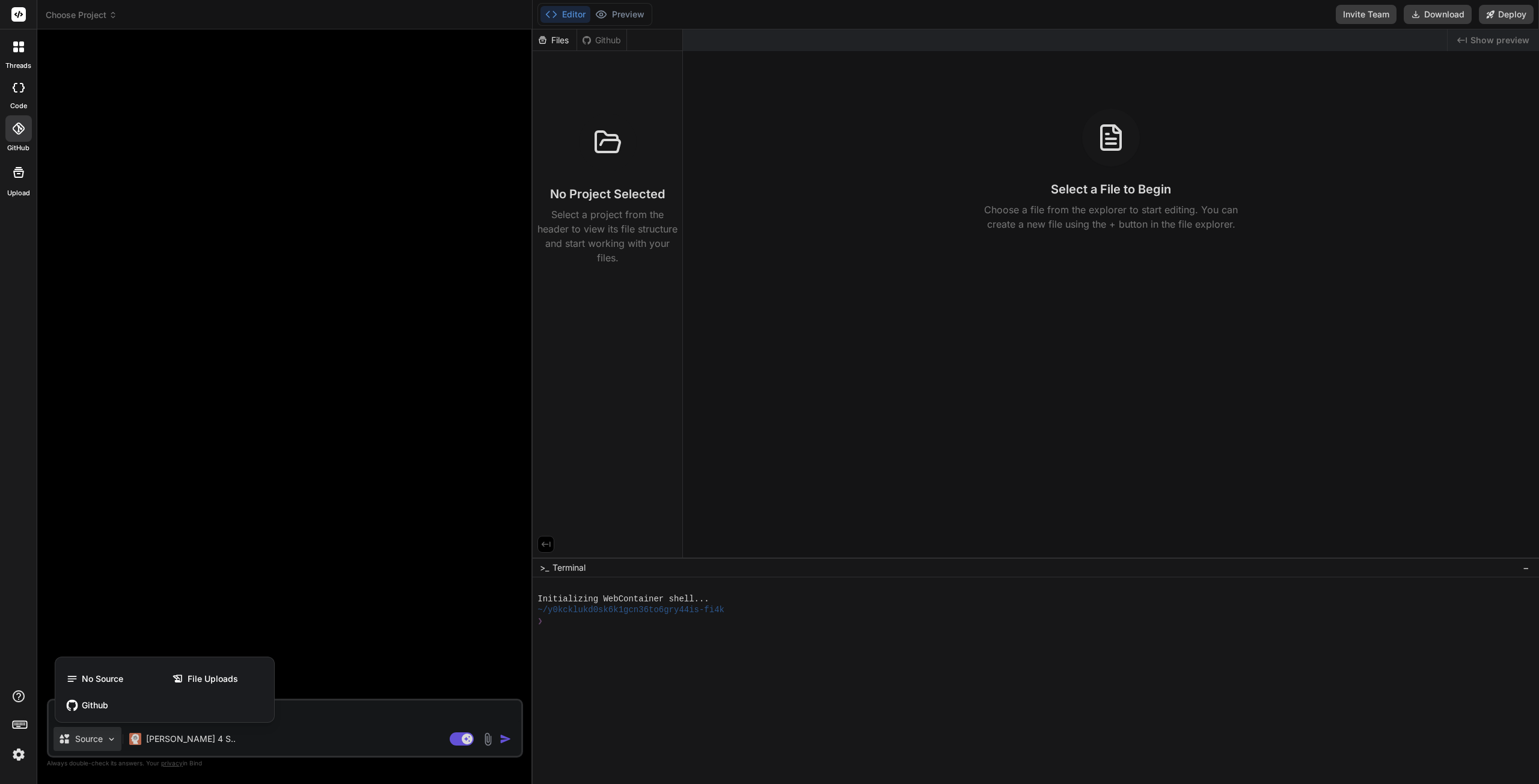
click at [147, 702] on div "Github" at bounding box center [165, 705] width 209 height 24
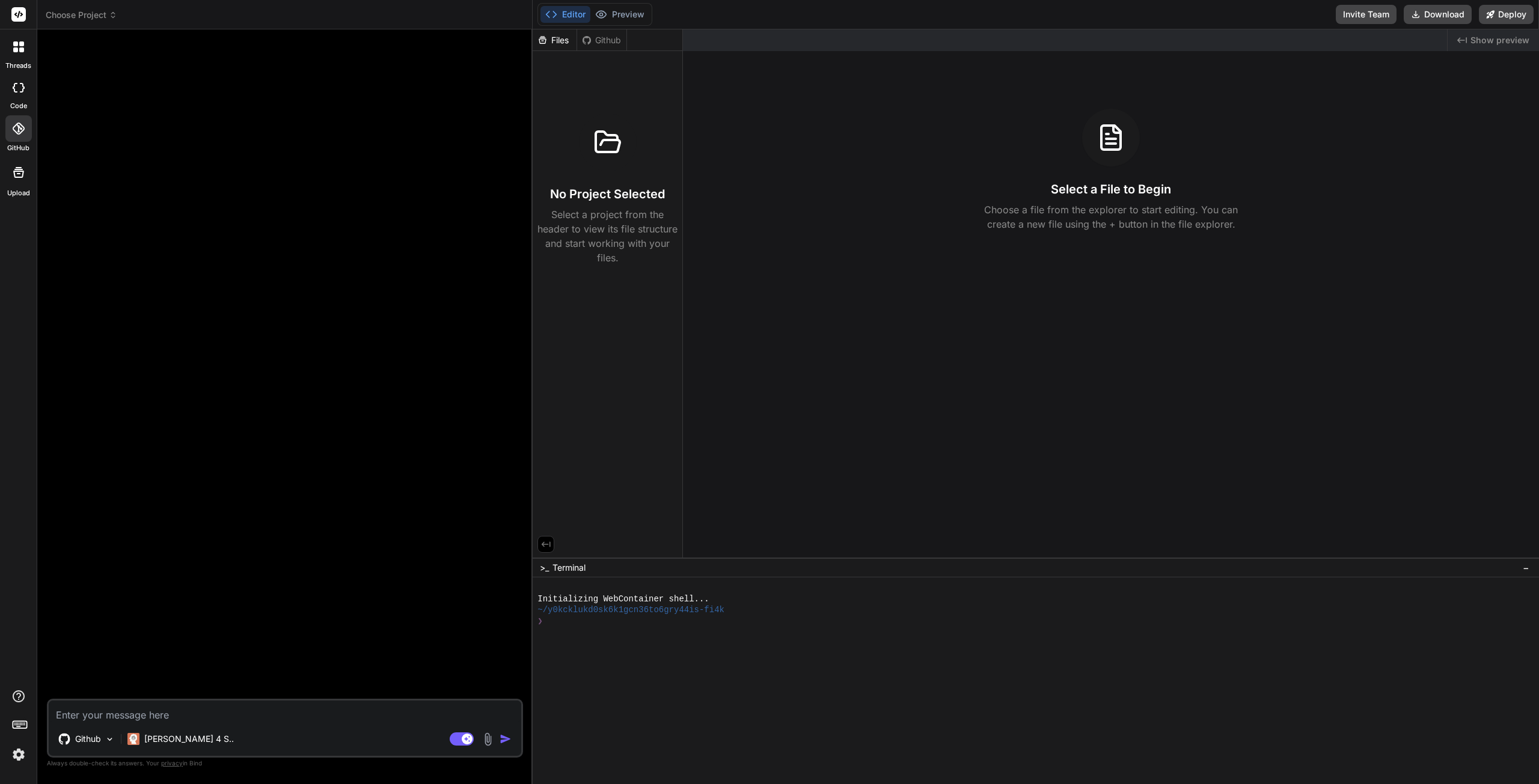
click at [113, 736] on img at bounding box center [110, 739] width 10 height 10
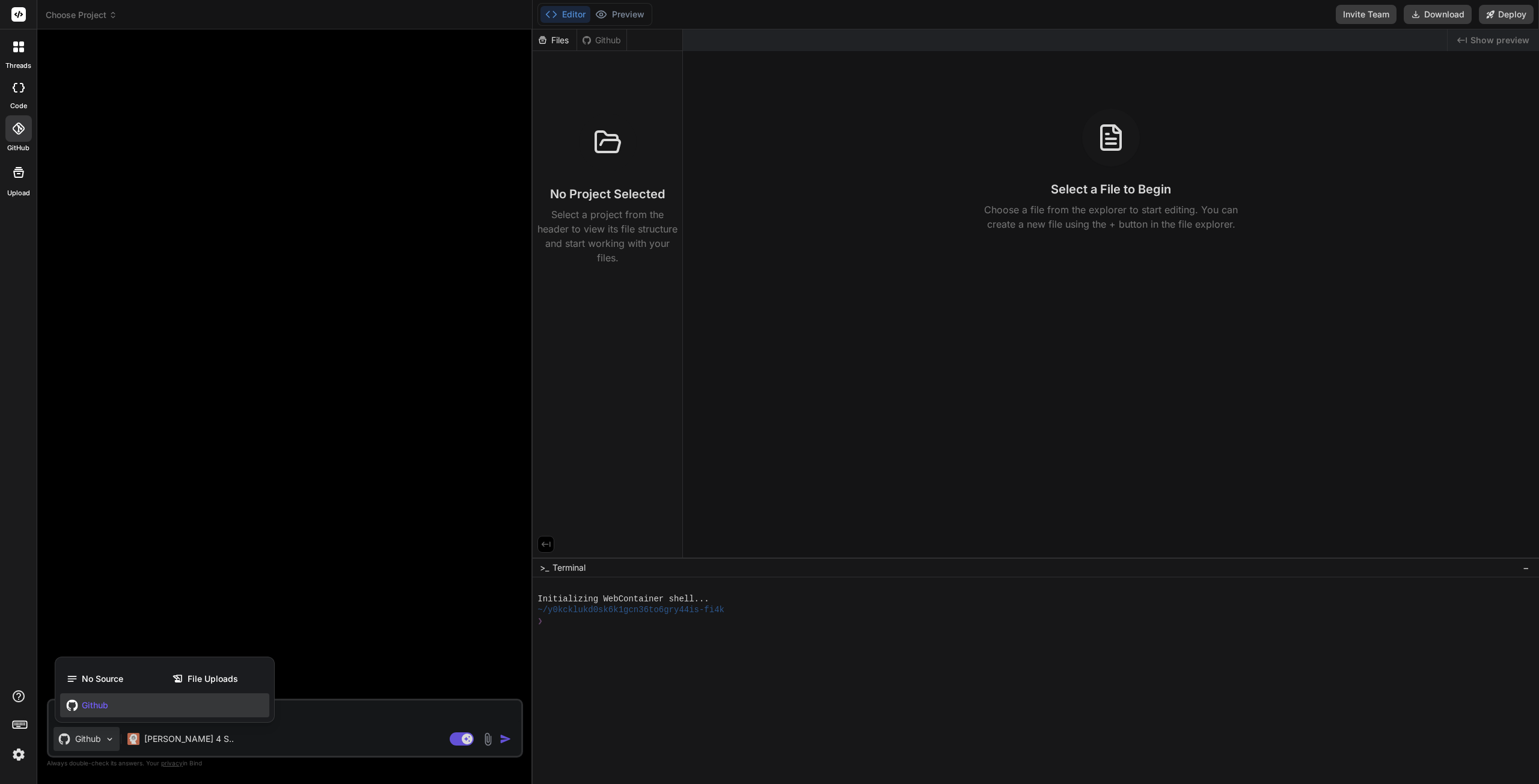
click at [110, 682] on span "No Source" at bounding box center [102, 679] width 41 height 12
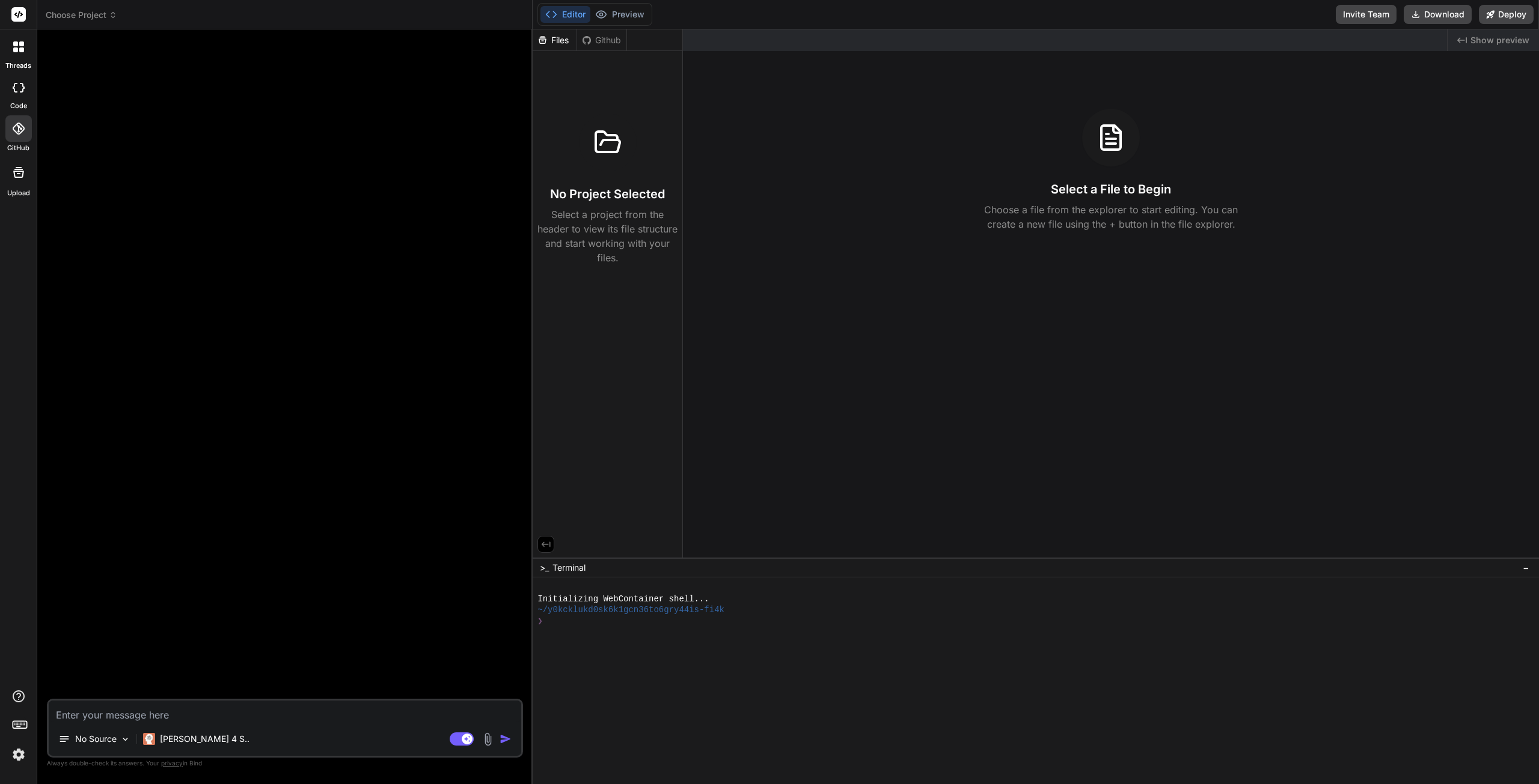
click at [96, 738] on p "No Source" at bounding box center [95, 739] width 41 height 12
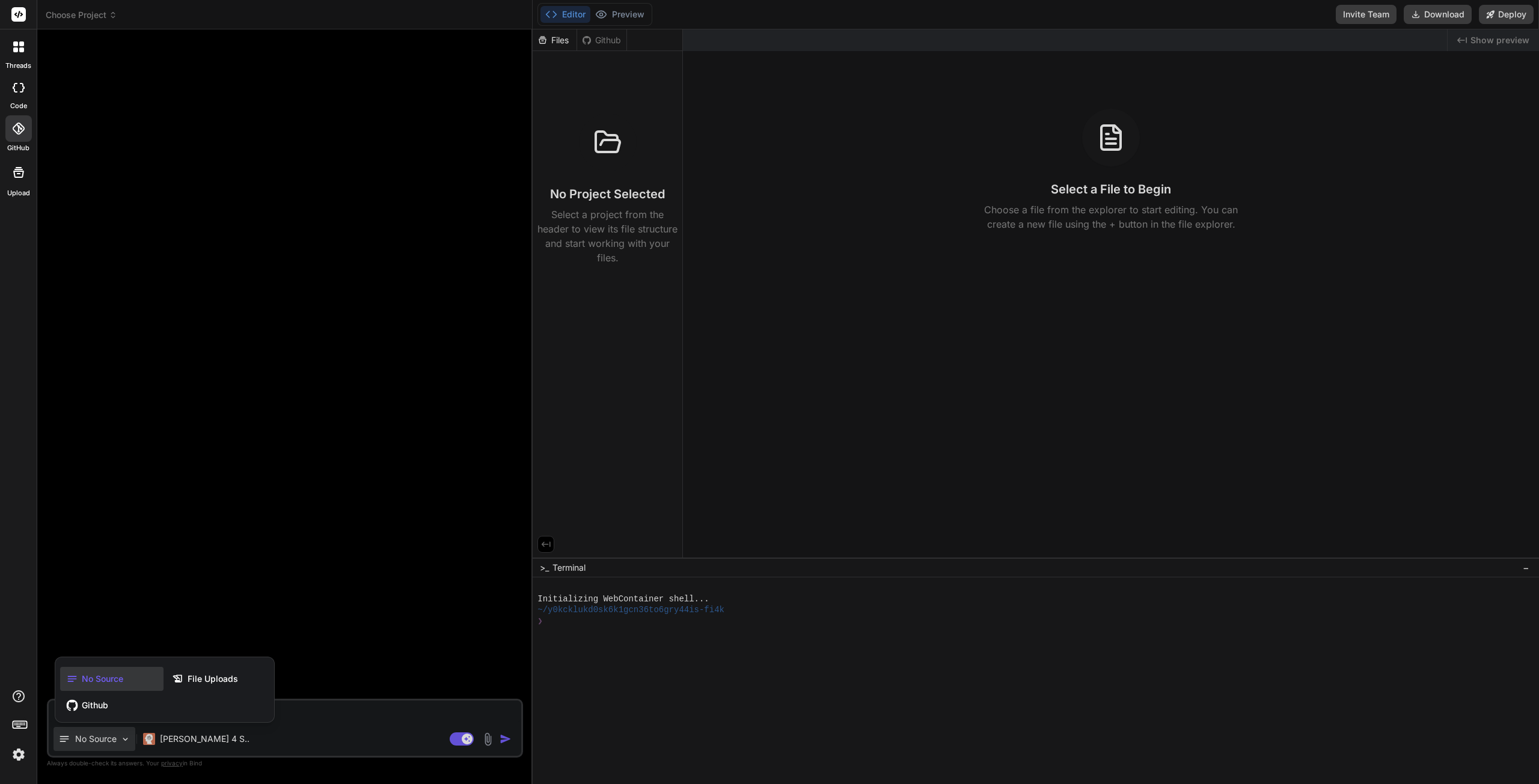
click at [108, 708] on div "Github" at bounding box center [165, 705] width 209 height 24
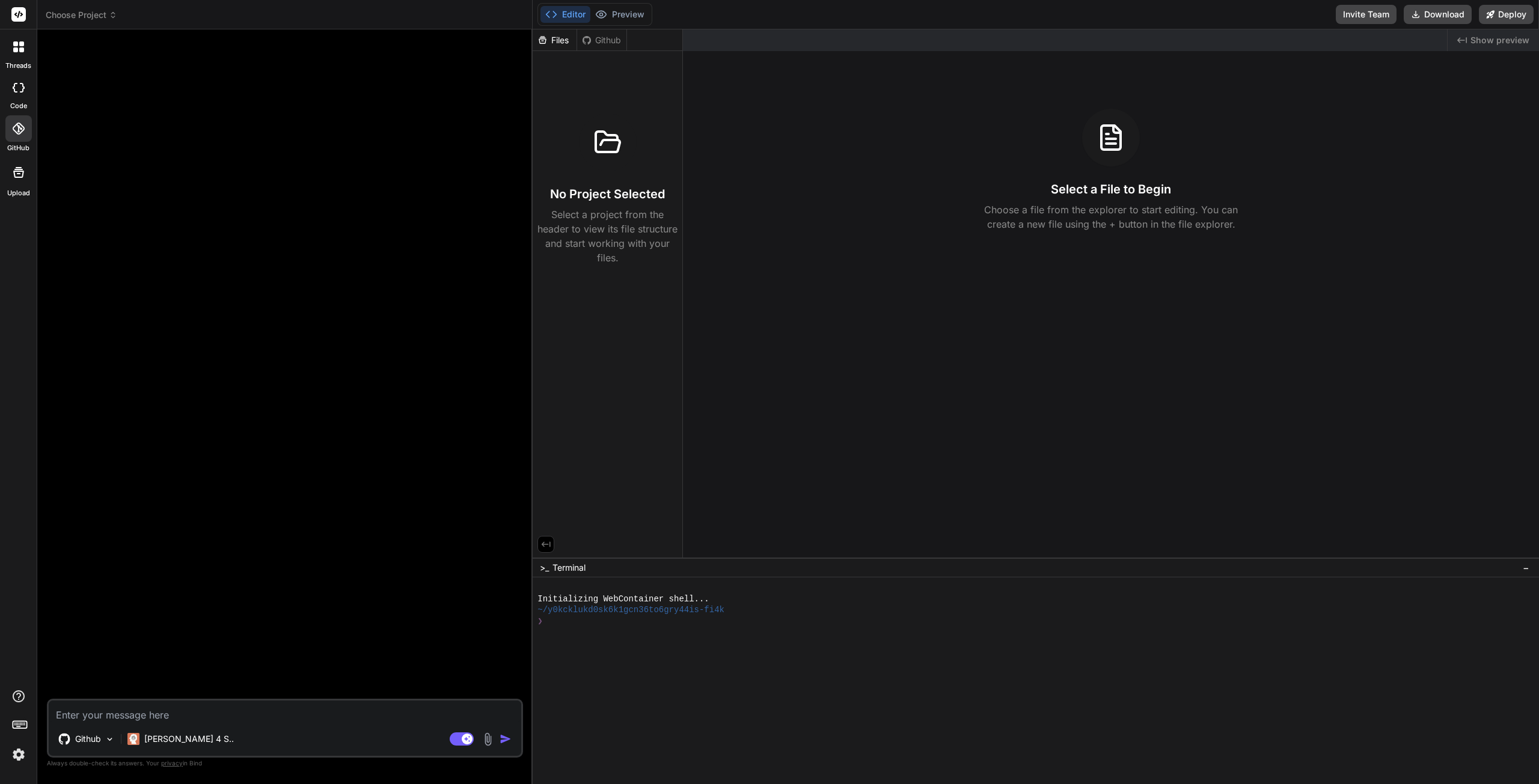
click at [106, 733] on div "Github" at bounding box center [87, 739] width 66 height 24
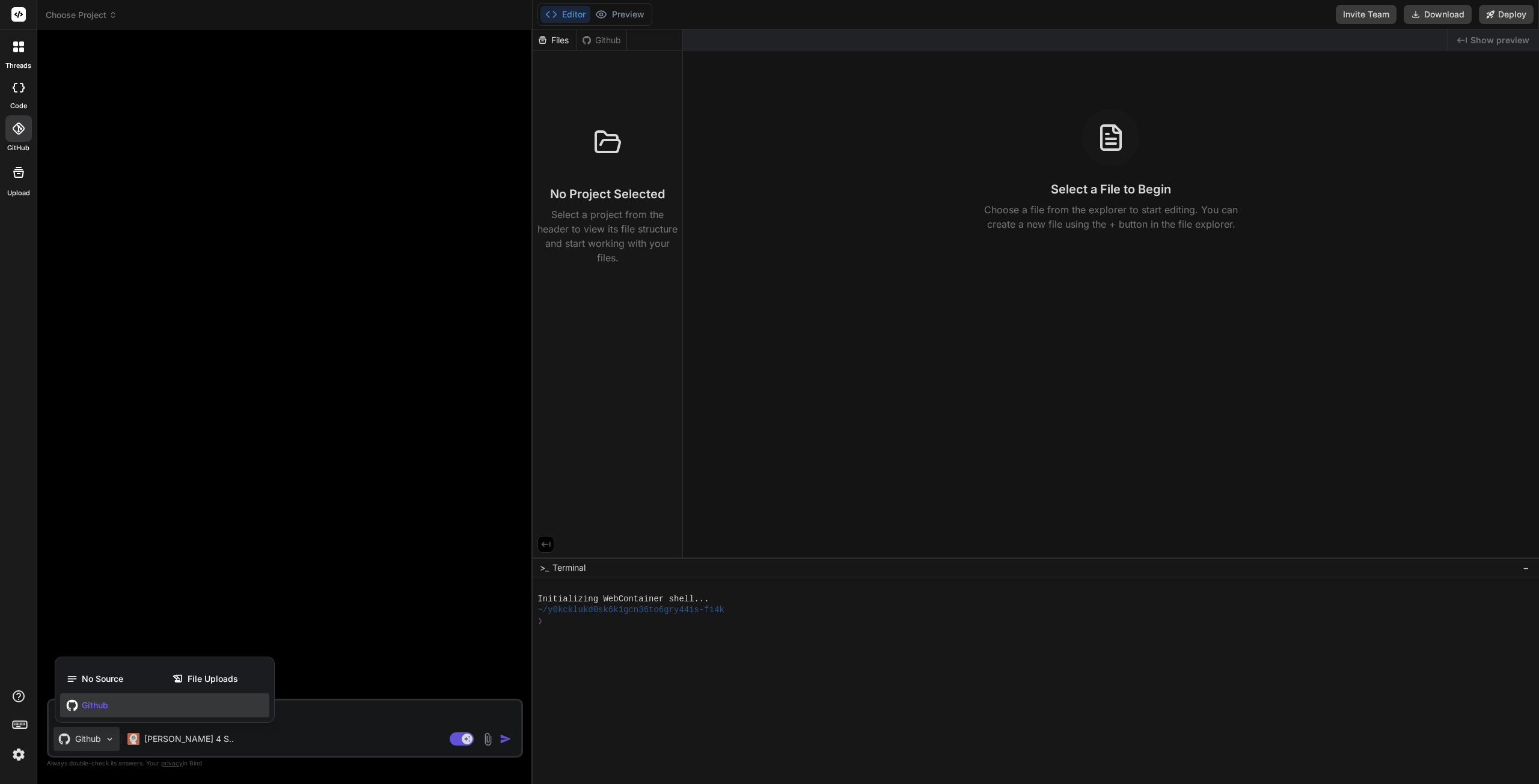
click at [113, 681] on span "No Source" at bounding box center [102, 679] width 41 height 12
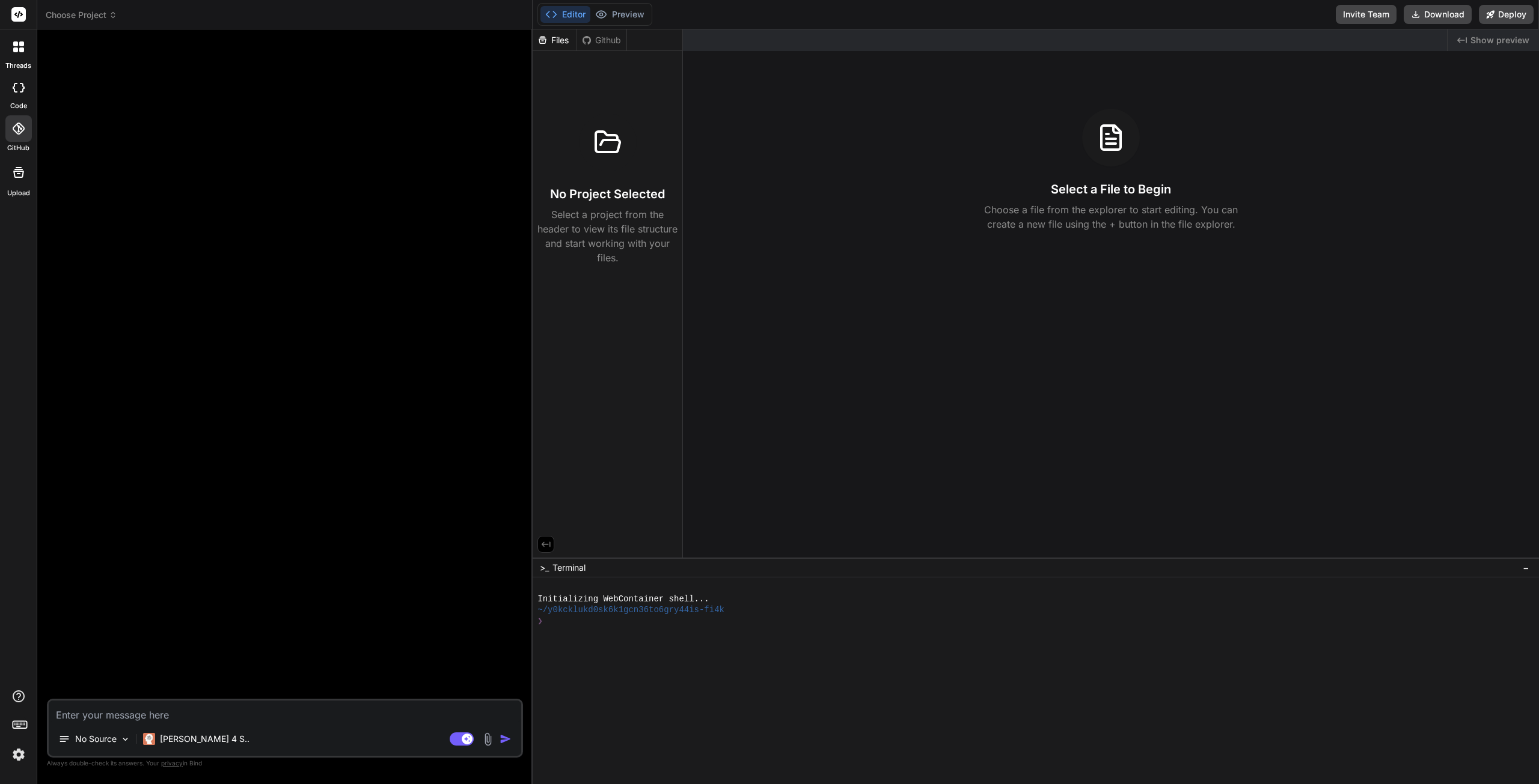
click at [103, 745] on div "No Source" at bounding box center [95, 739] width 81 height 24
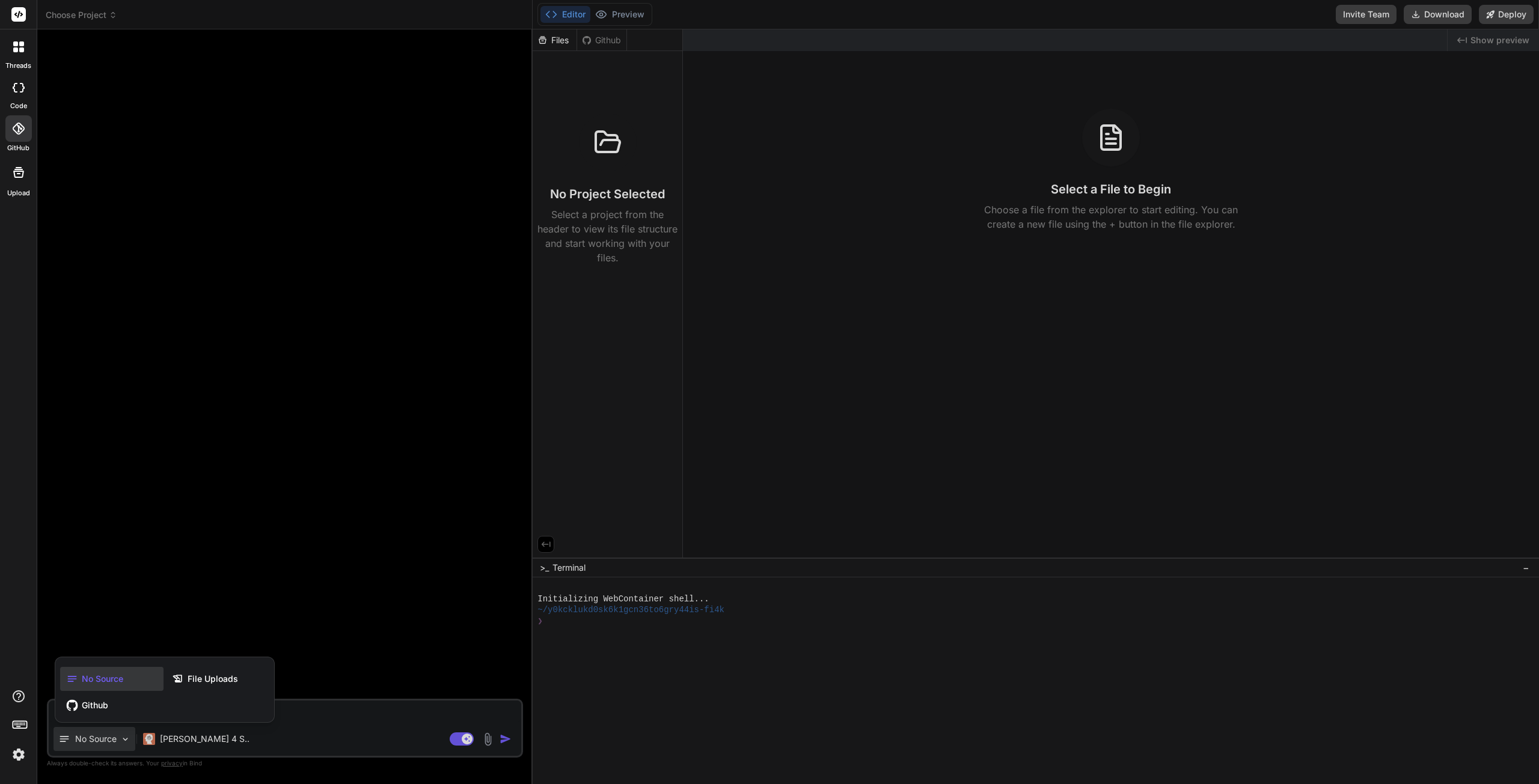
click at [106, 681] on span "No Source" at bounding box center [102, 679] width 41 height 12
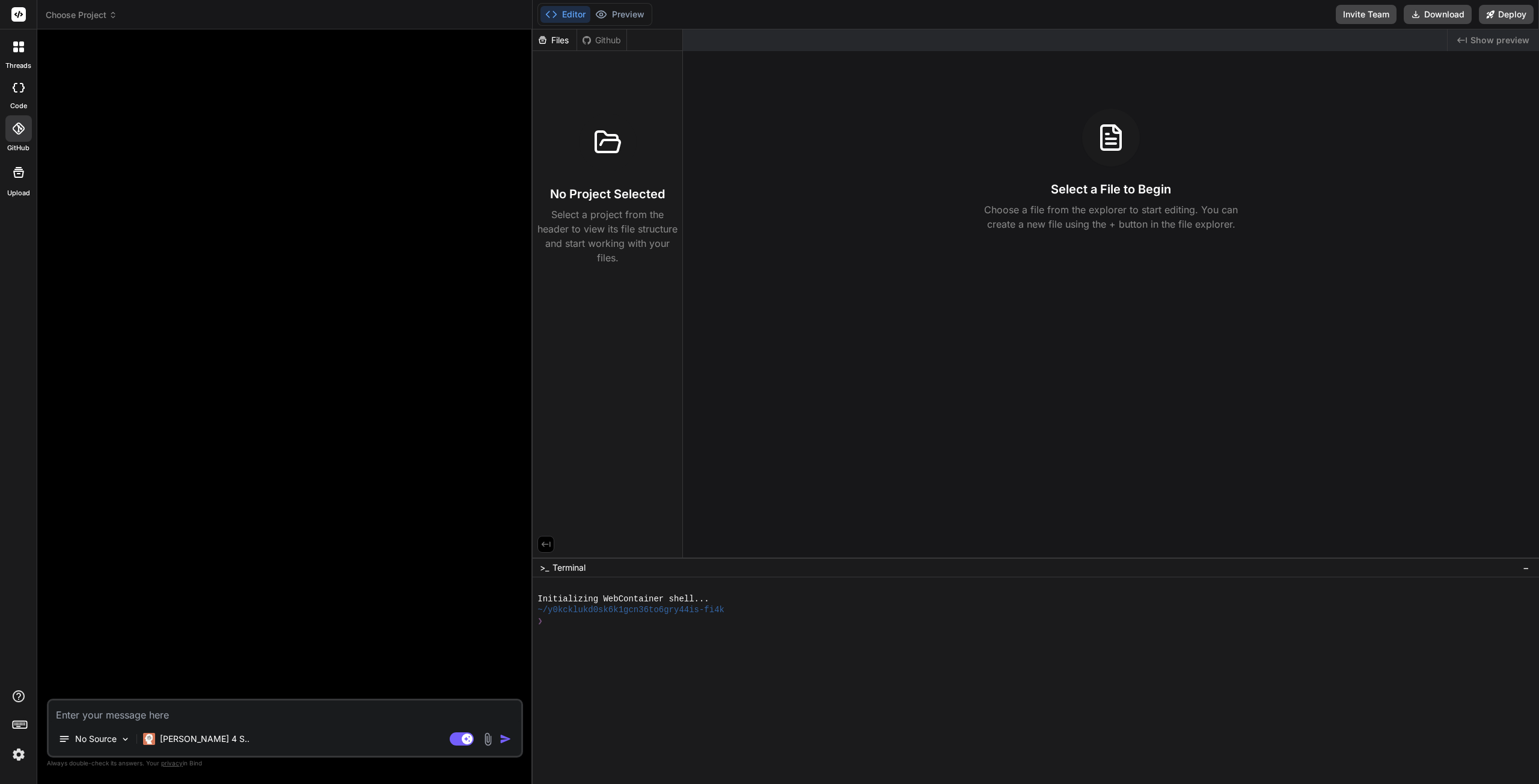
click at [24, 47] on div at bounding box center [18, 47] width 25 height 25
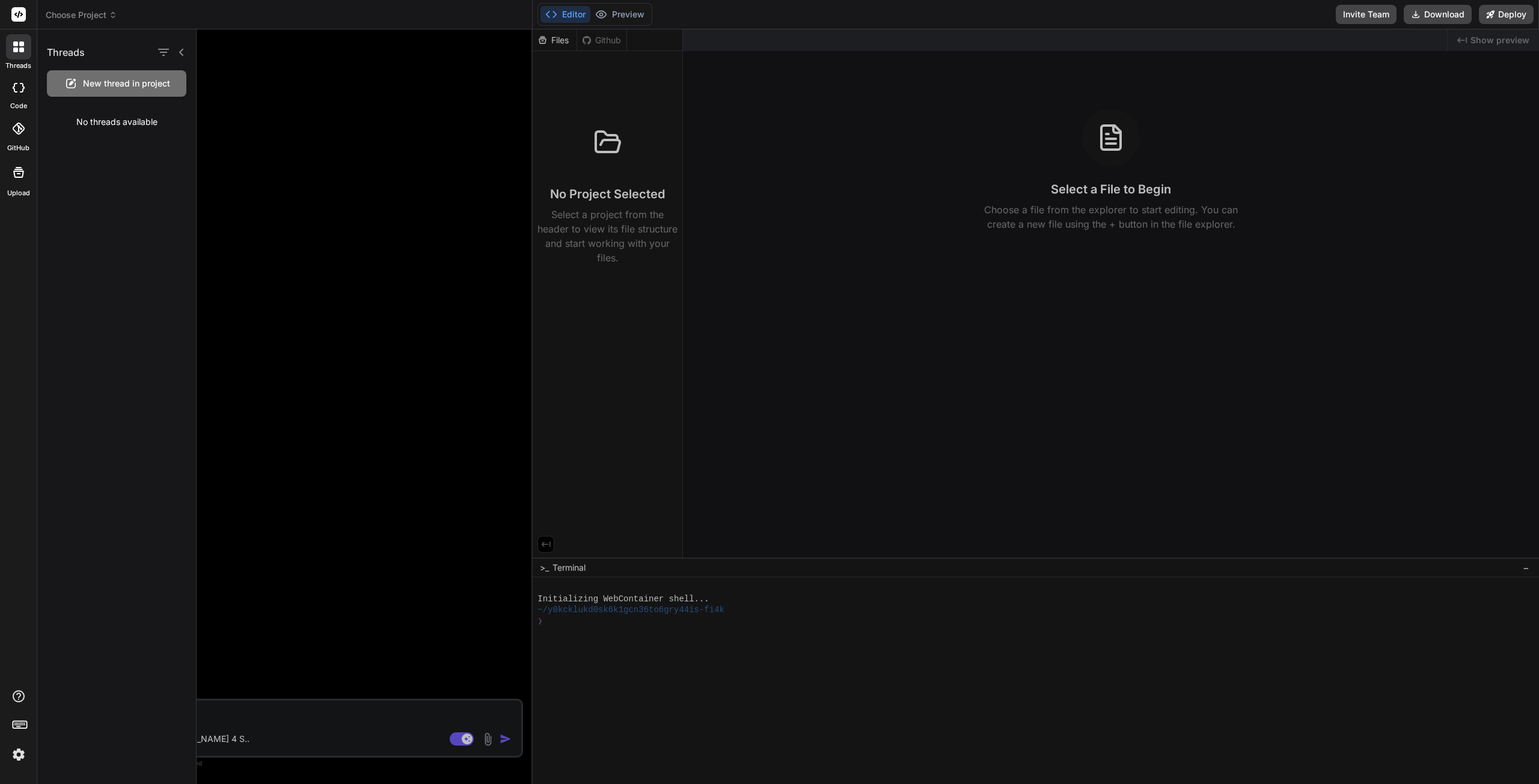
click at [19, 86] on icon at bounding box center [18, 87] width 12 height 9
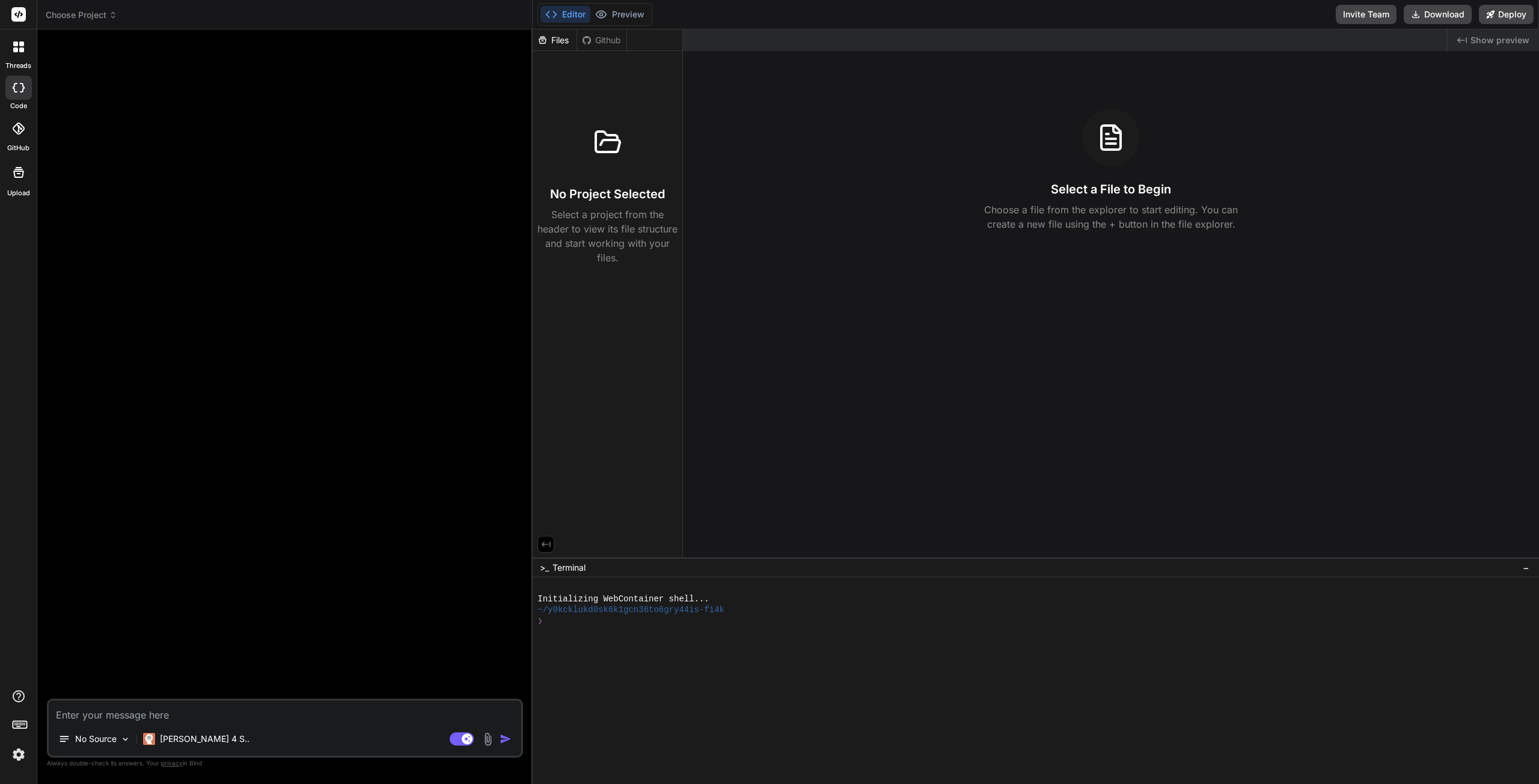
click at [25, 122] on div at bounding box center [18, 129] width 26 height 26
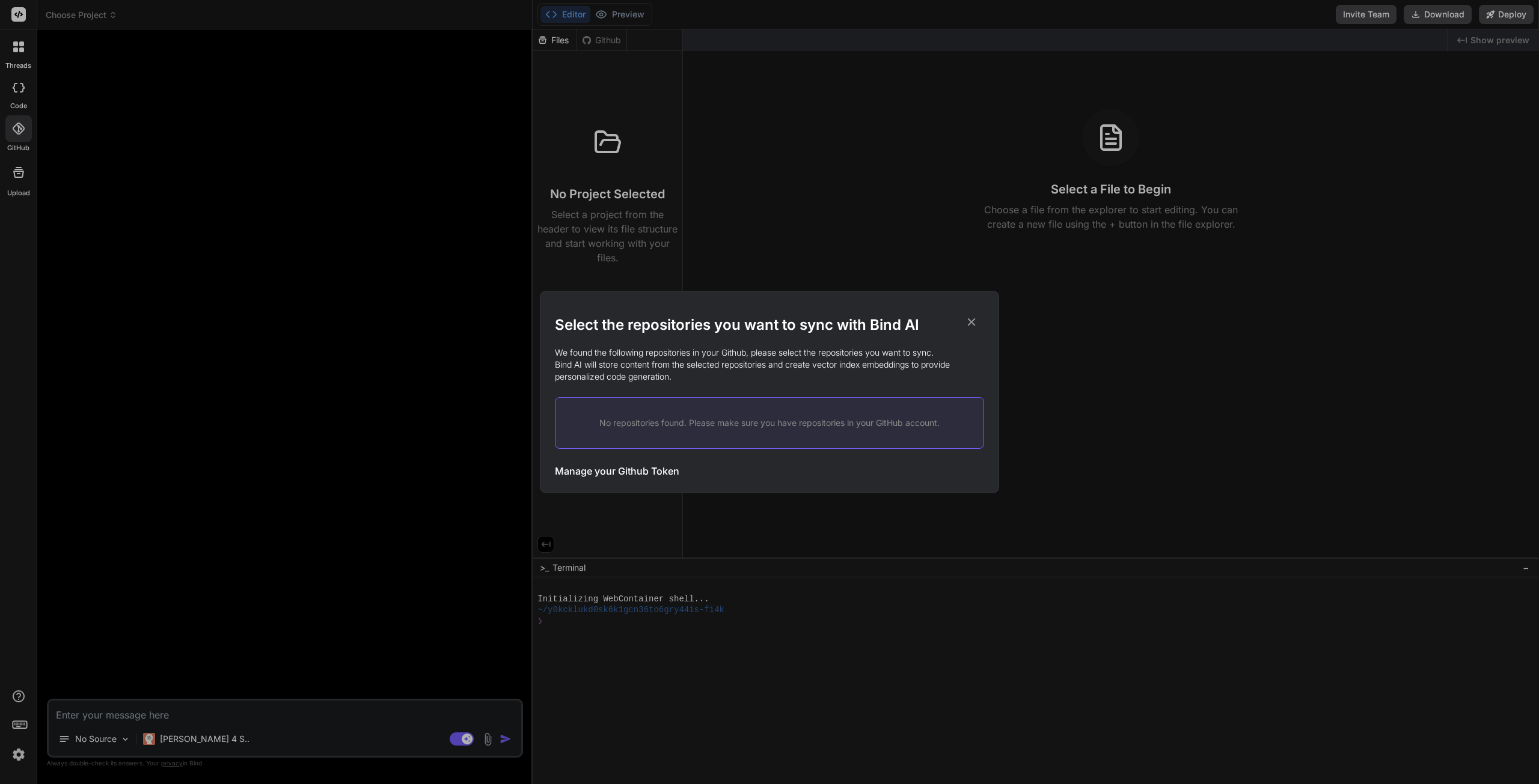
click at [719, 433] on div "No repositories found. Please make sure you have repositories in your GitHub ac…" at bounding box center [769, 423] width 429 height 52
click at [971, 321] on icon at bounding box center [971, 322] width 8 height 8
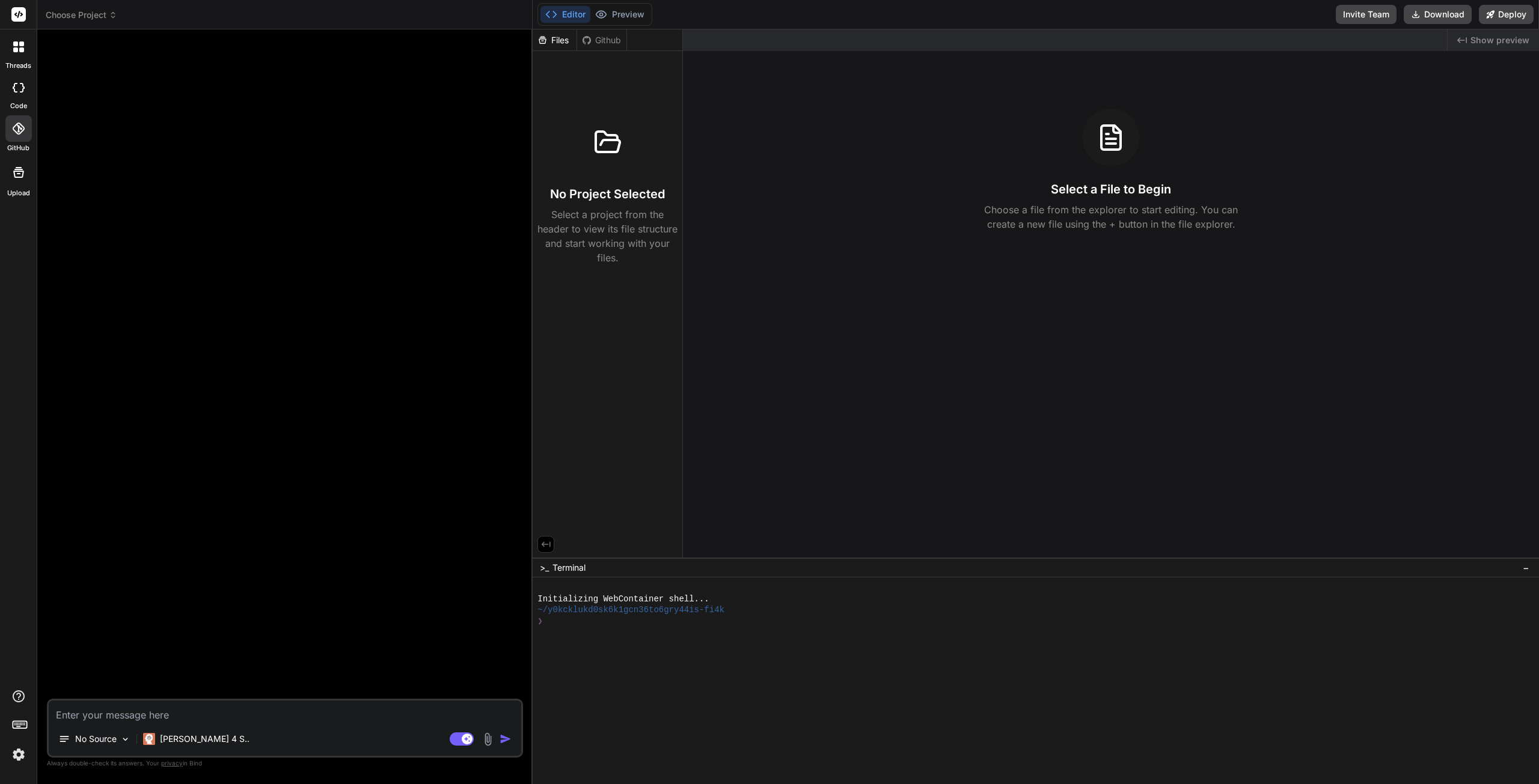
click at [20, 751] on img at bounding box center [19, 755] width 20 height 20
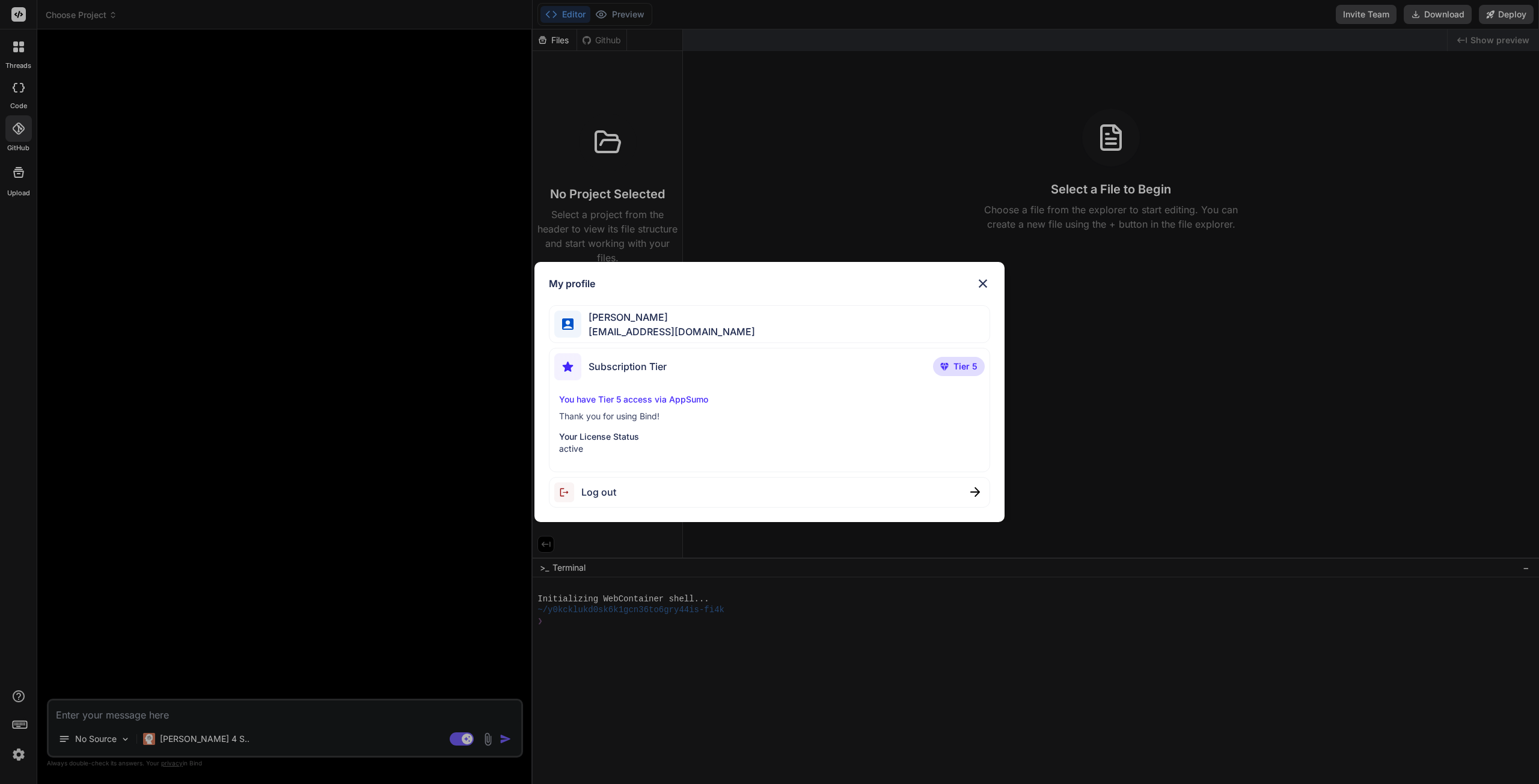
click at [598, 491] on span "Log out" at bounding box center [599, 492] width 35 height 15
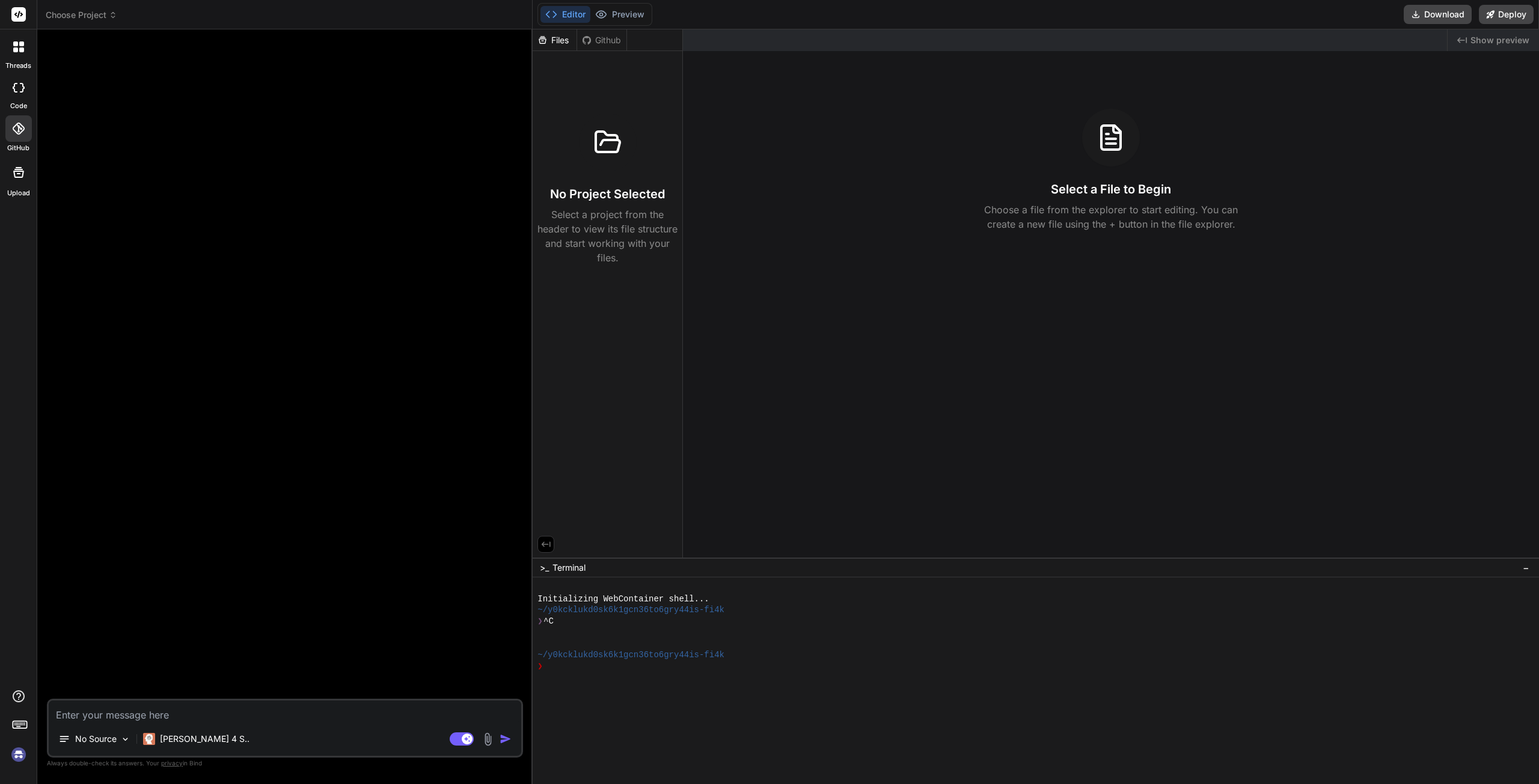
click at [20, 755] on img at bounding box center [19, 755] width 20 height 20
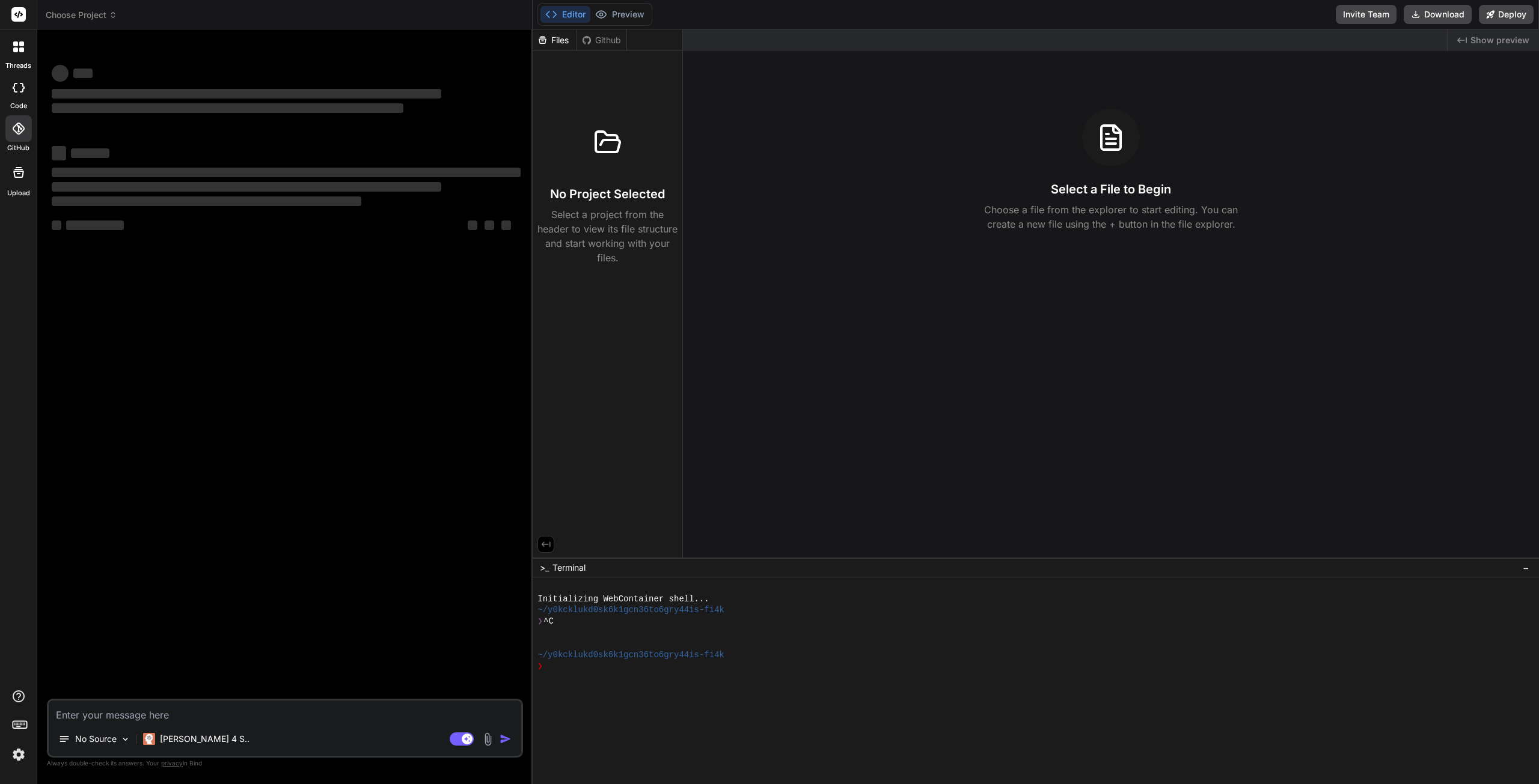
type textarea "x"
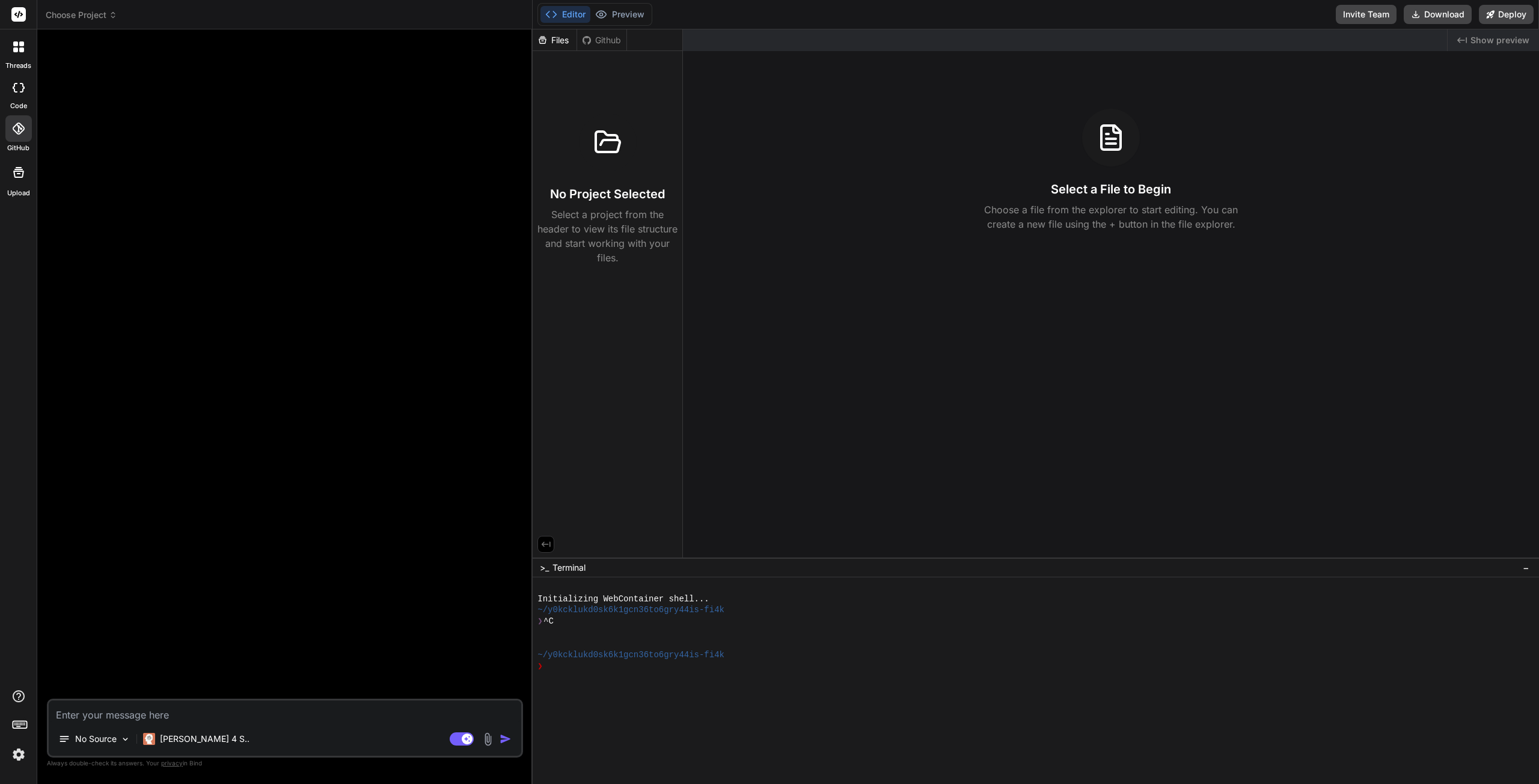
click at [18, 126] on icon at bounding box center [18, 129] width 12 height 12
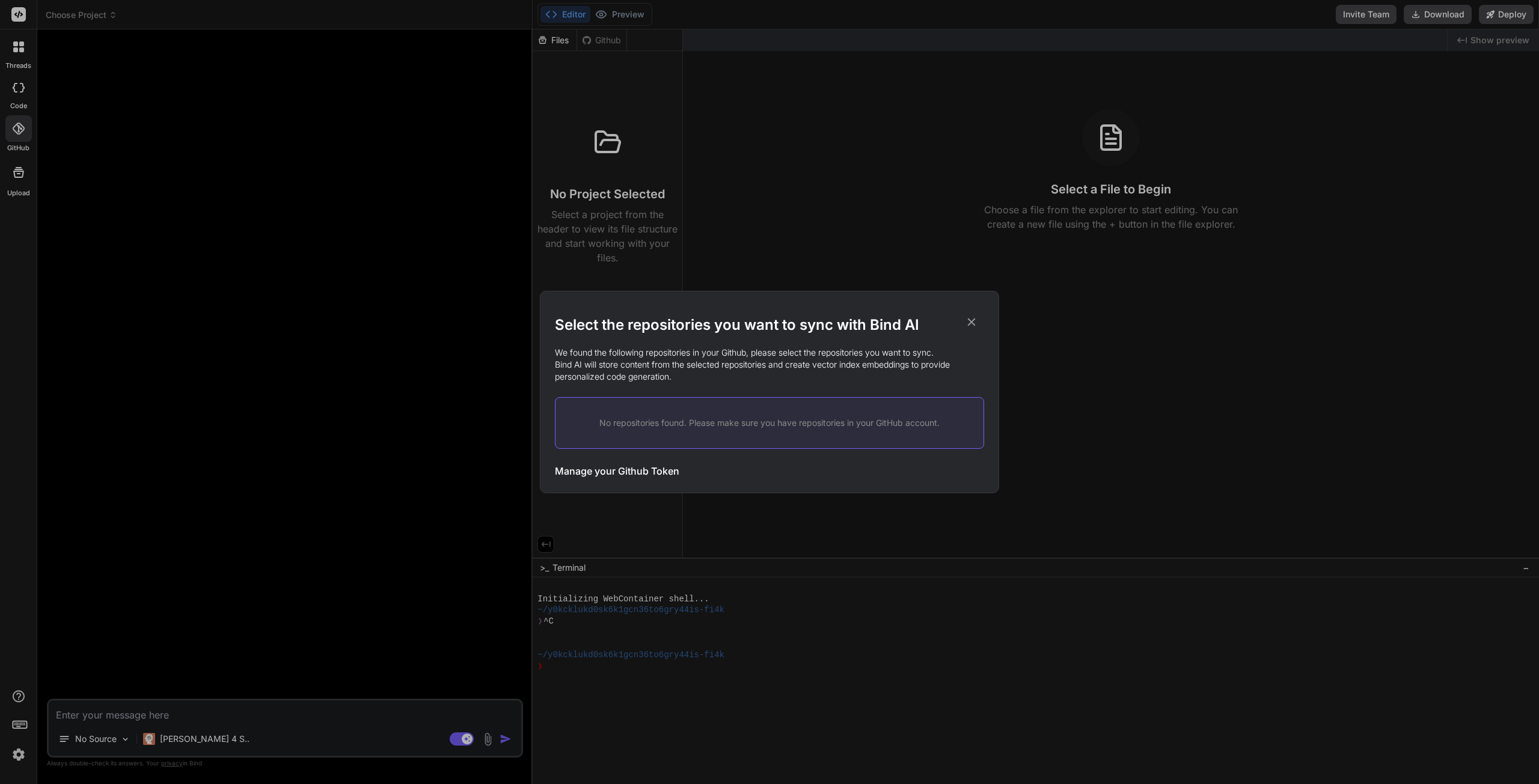
click at [971, 321] on icon at bounding box center [971, 322] width 8 height 8
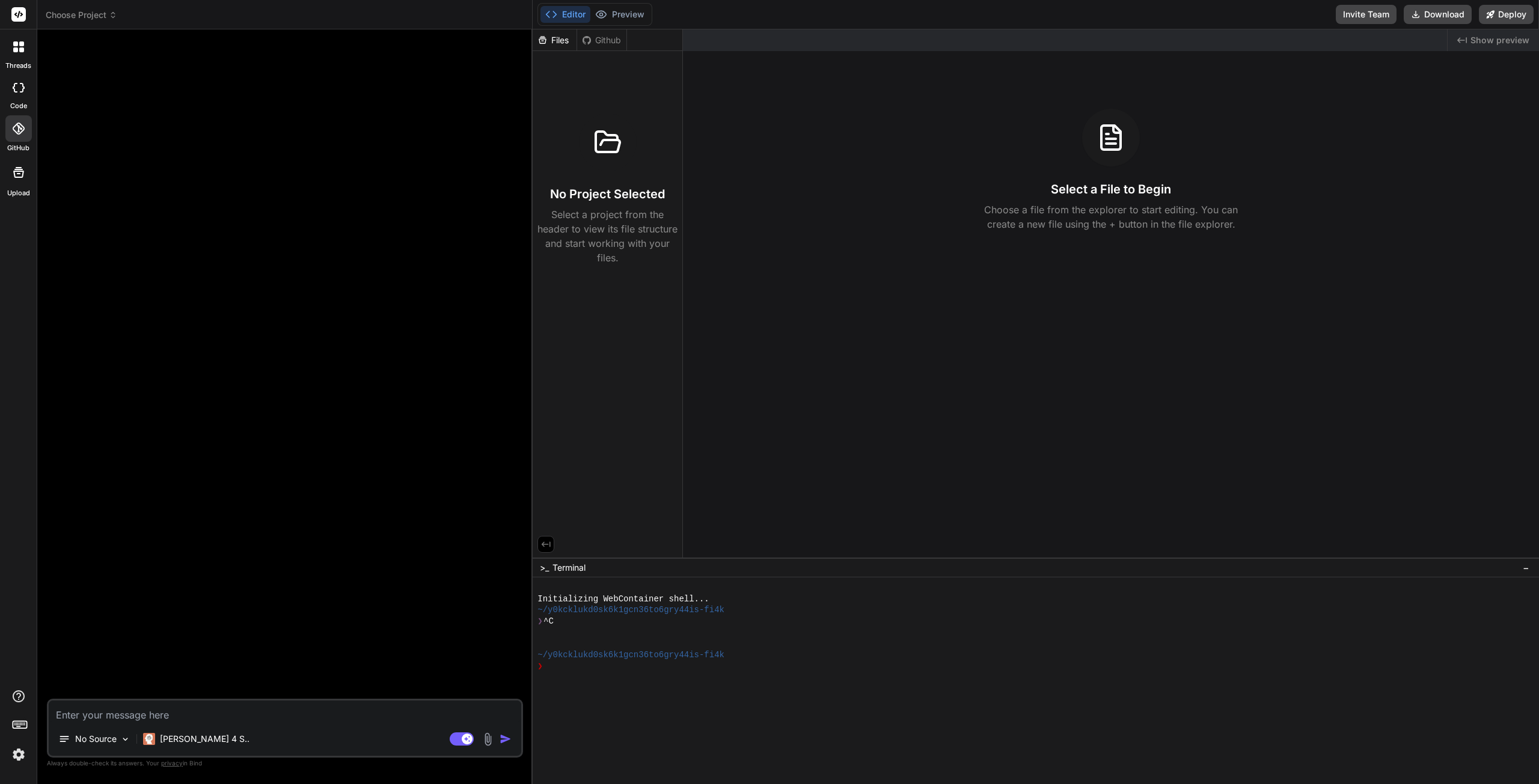
click at [17, 51] on icon at bounding box center [15, 49] width 5 height 5
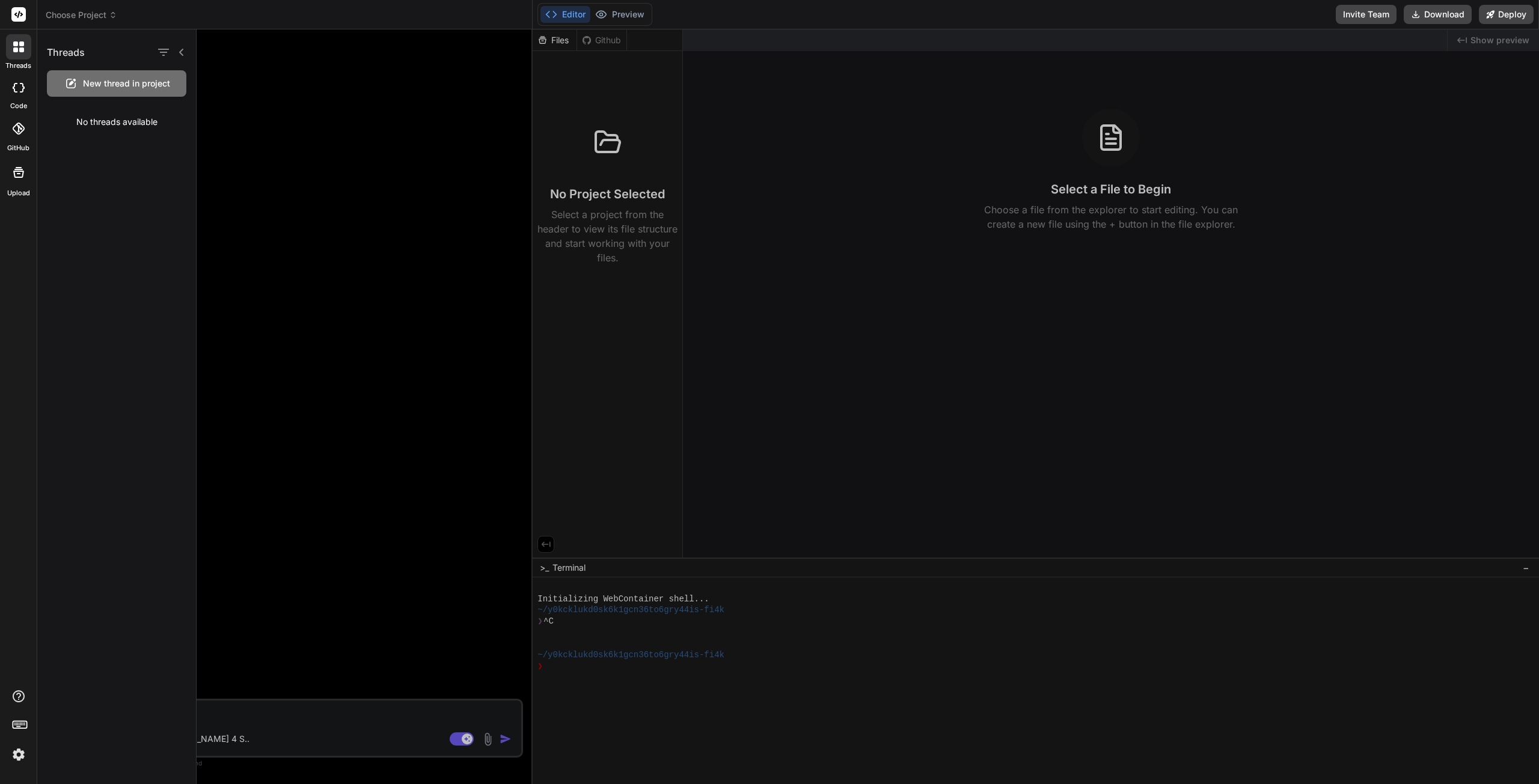
click at [17, 142] on div "GitHub" at bounding box center [18, 132] width 36 height 43
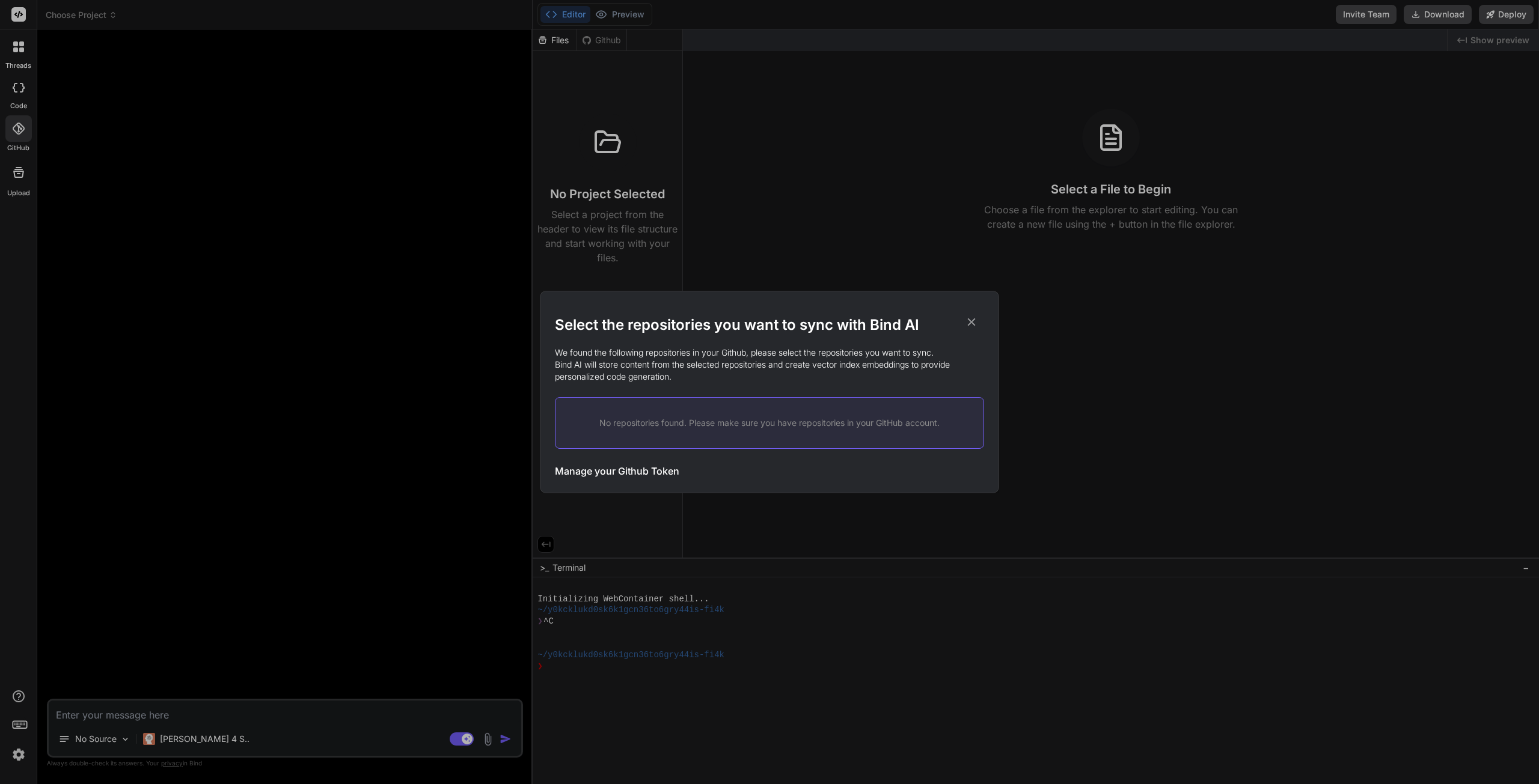
click at [979, 321] on h2 "Select the repositories you want to sync with Bind AI" at bounding box center [769, 325] width 429 height 19
click at [973, 319] on icon at bounding box center [971, 322] width 13 height 13
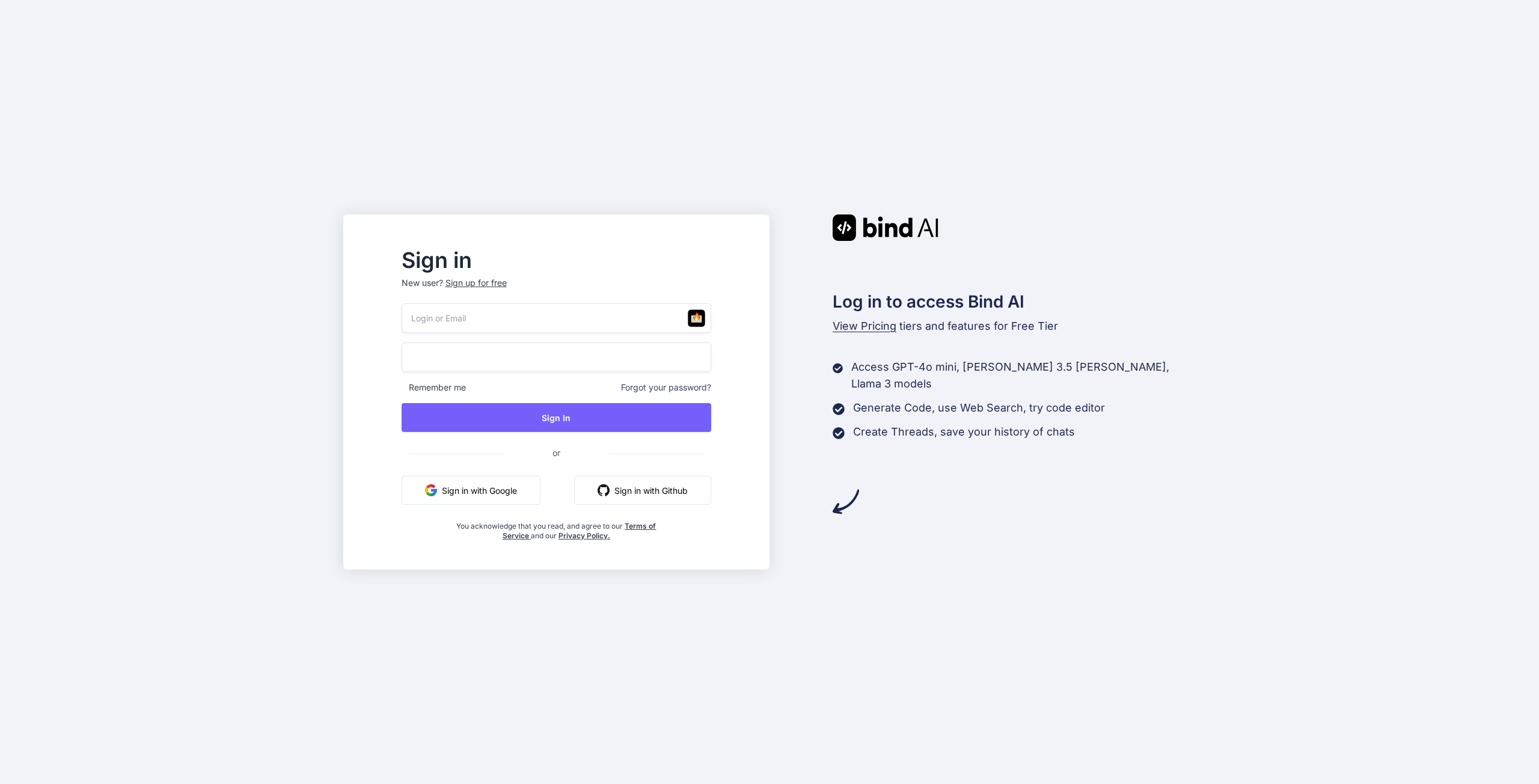
click at [525, 490] on button "Sign in with Google" at bounding box center [470, 490] width 139 height 29
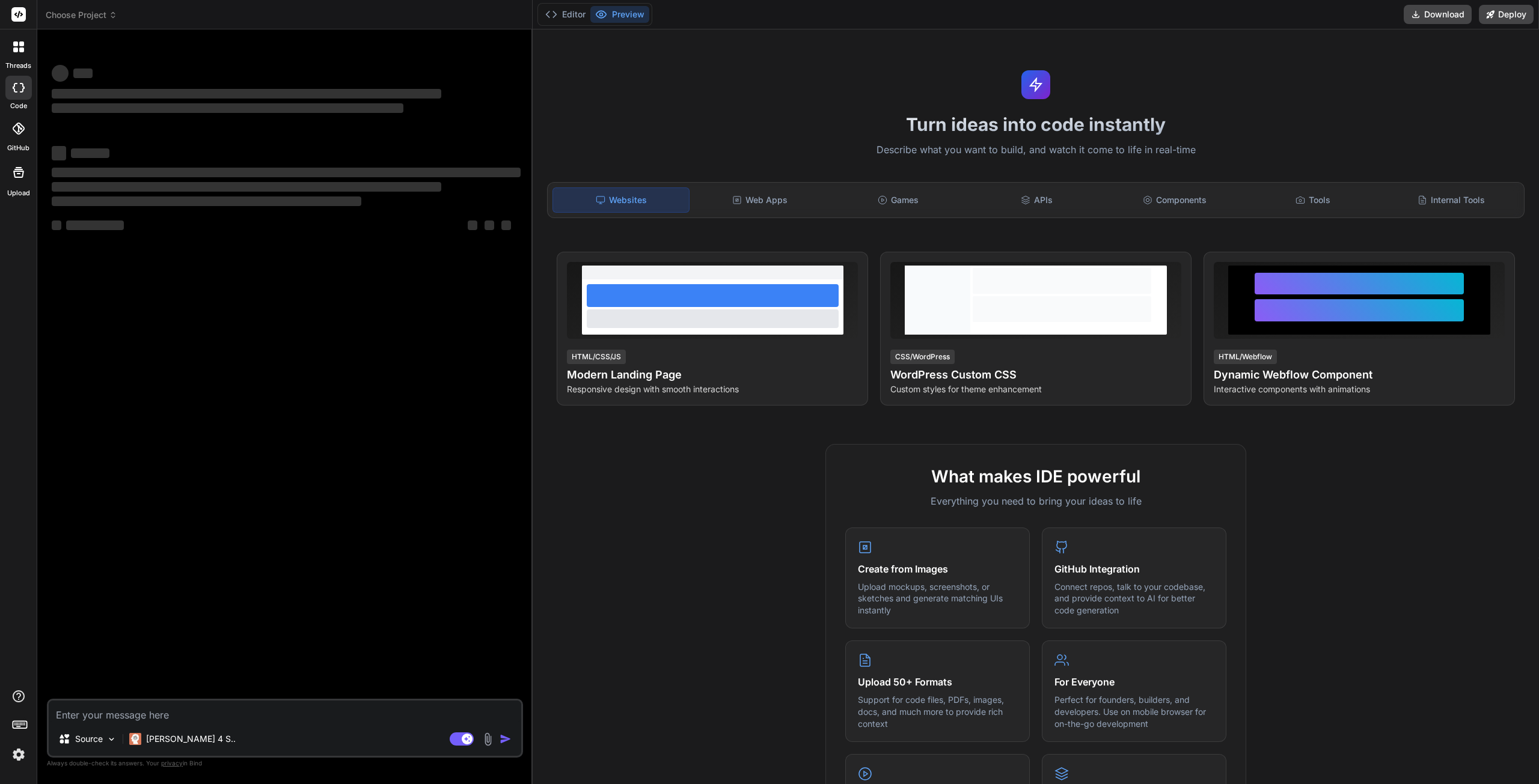
click at [23, 126] on icon at bounding box center [18, 129] width 12 height 12
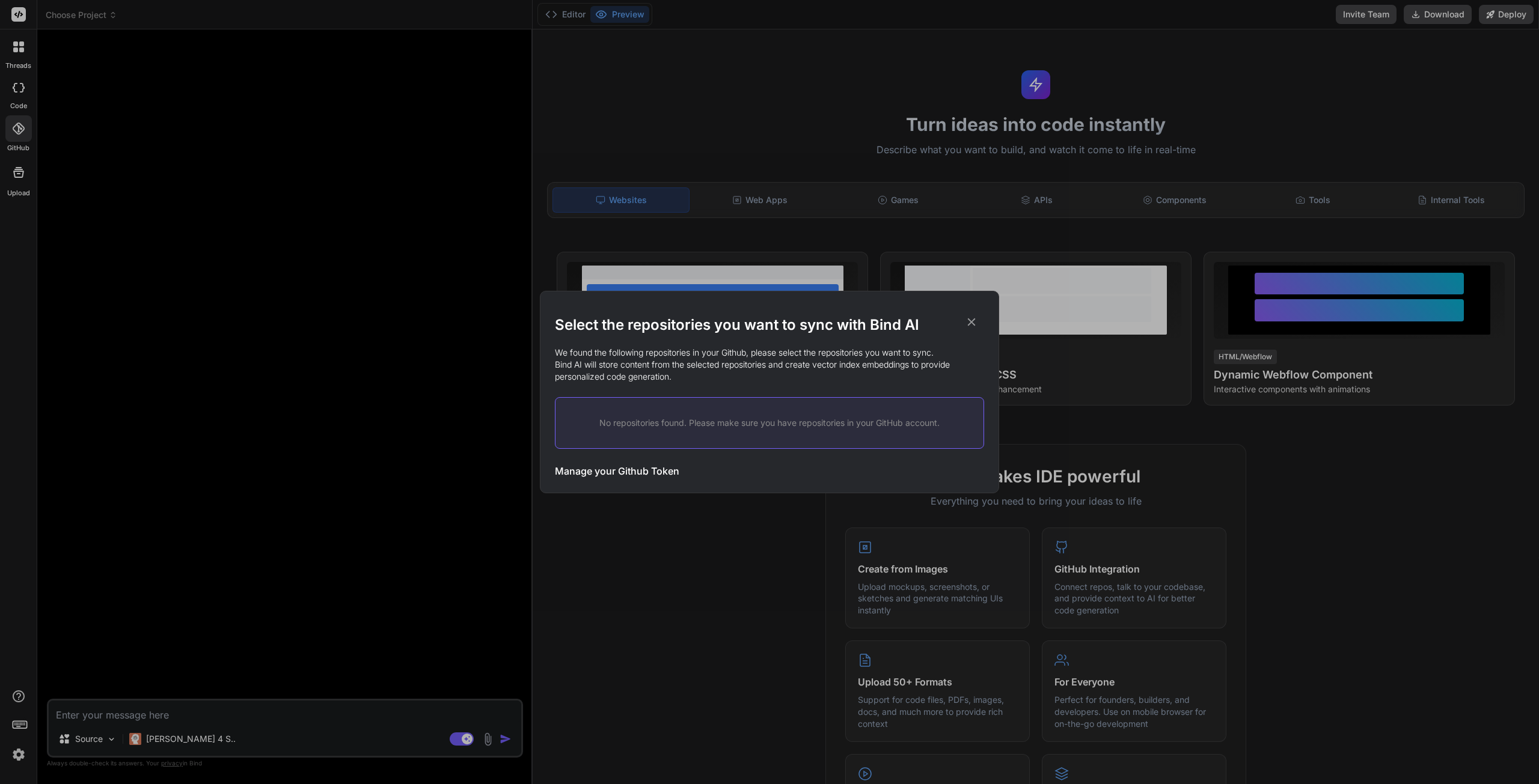
click at [635, 426] on p "No repositories found. Please make sure you have repositories in your GitHub ac…" at bounding box center [770, 423] width 390 height 12
click at [636, 429] on p "No repositories found. Please make sure you have repositories in your GitHub ac…" at bounding box center [770, 423] width 390 height 12
click at [635, 429] on p "No repositories found. Please make sure you have repositories in your GitHub ac…" at bounding box center [770, 423] width 390 height 12
click at [659, 372] on p "We found the following repositories in your Github, please select the repositor…" at bounding box center [769, 365] width 429 height 36
drag, startPoint x: 659, startPoint y: 372, endPoint x: 713, endPoint y: 371, distance: 54.0
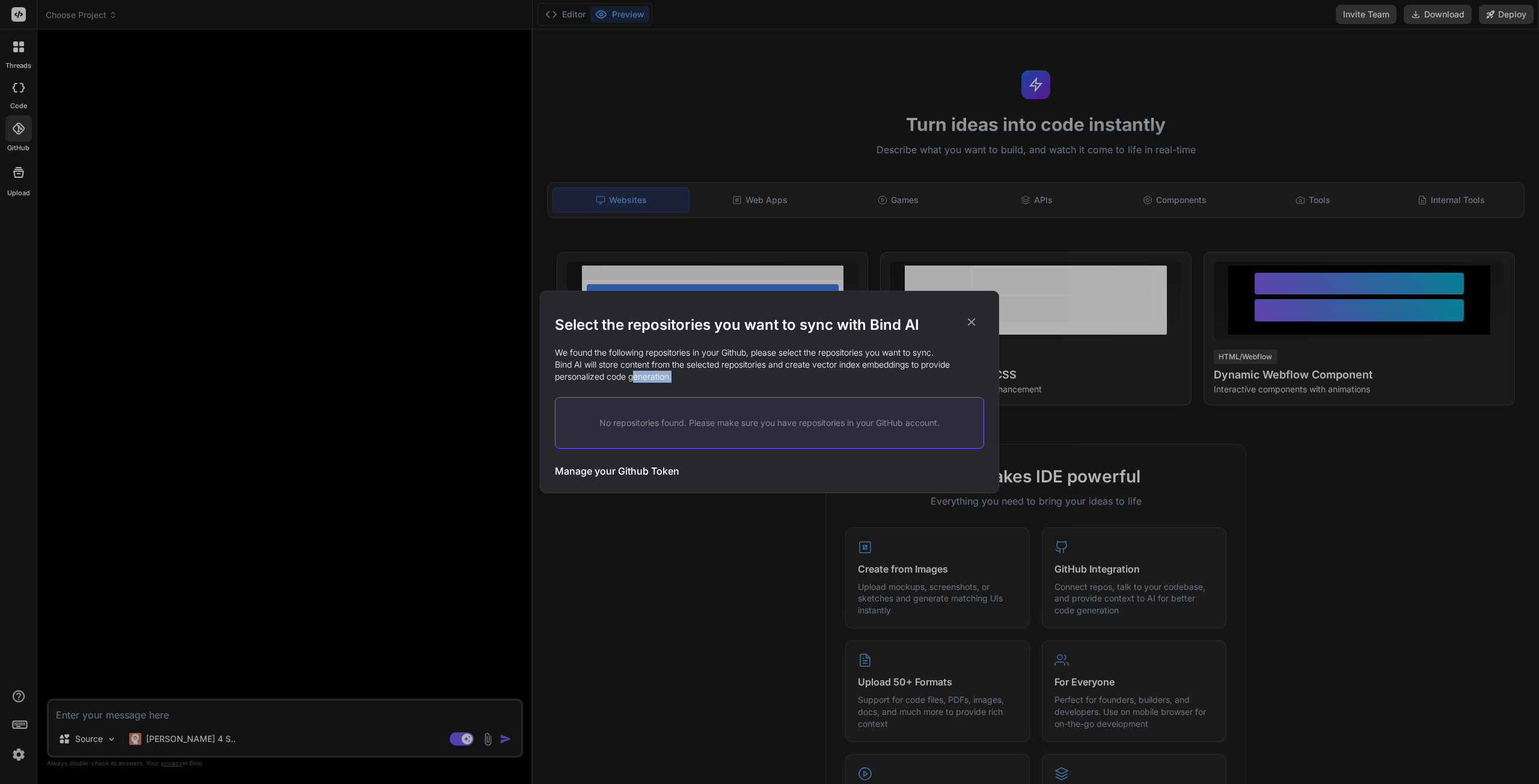
click at [672, 372] on p "We found the following repositories in your Github, please select the repositor…" at bounding box center [769, 365] width 429 height 36
click at [973, 325] on icon at bounding box center [971, 322] width 13 height 13
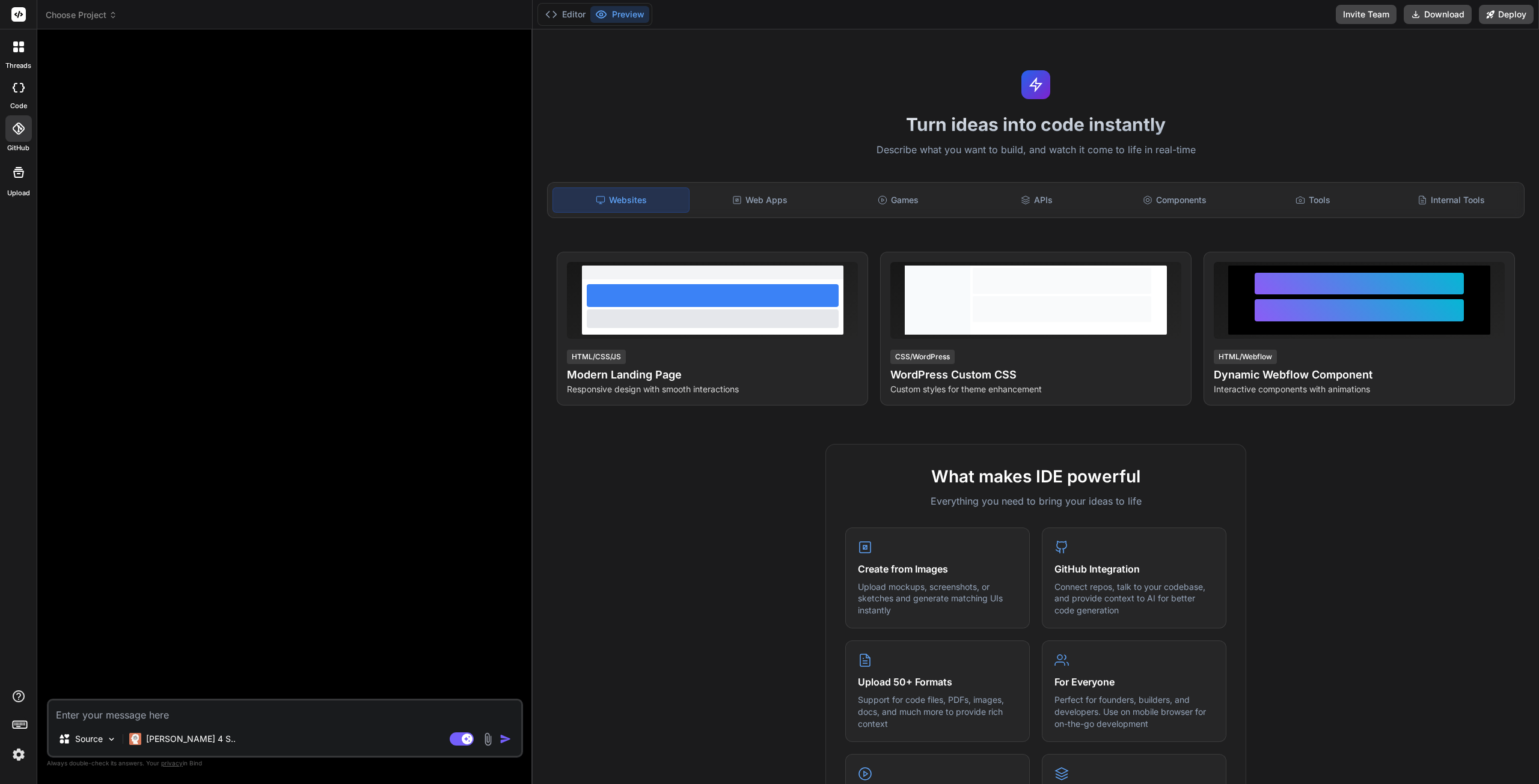
click at [1314, 199] on div "Tools" at bounding box center [1313, 200] width 136 height 25
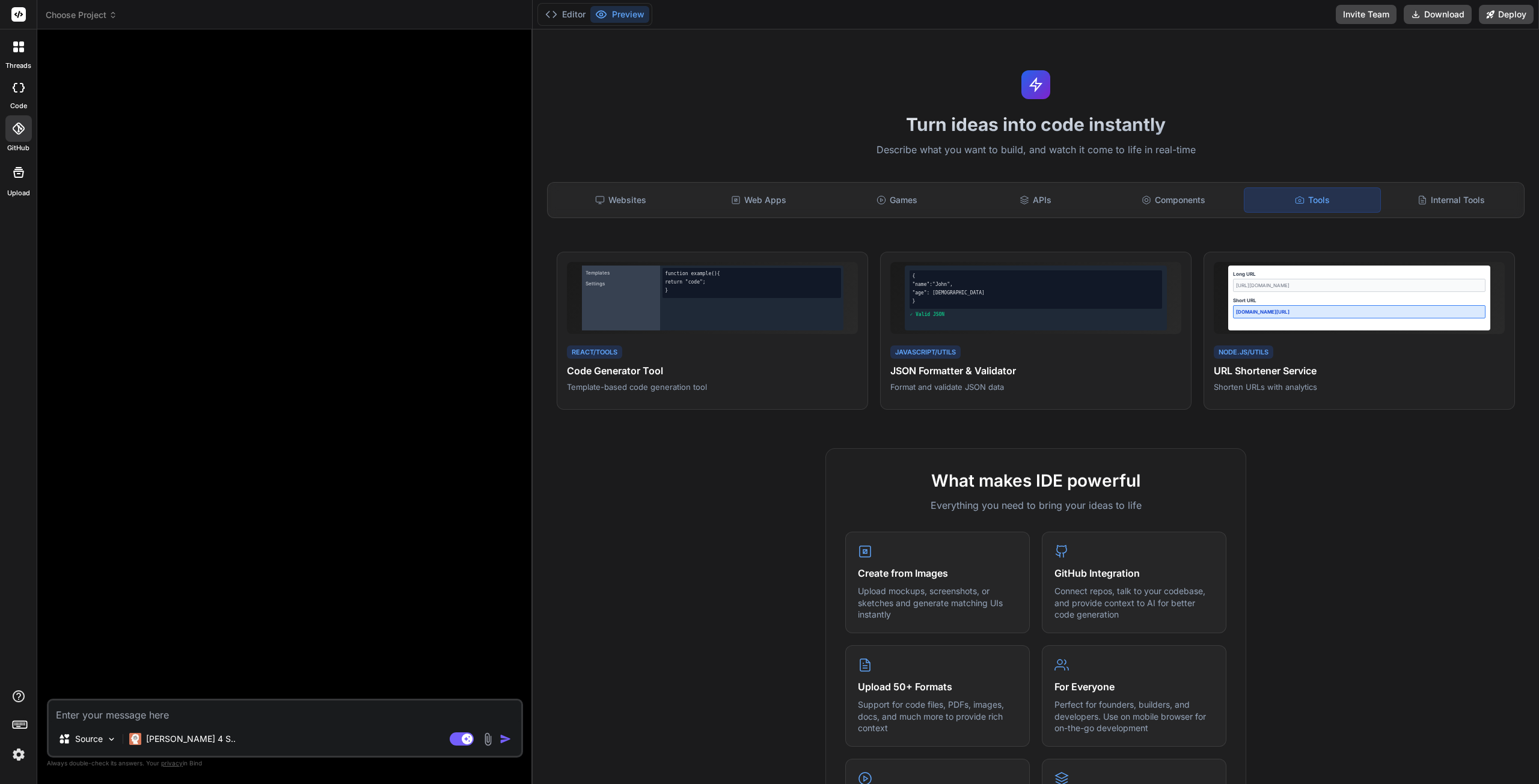
click at [643, 193] on div "Websites" at bounding box center [620, 200] width 136 height 25
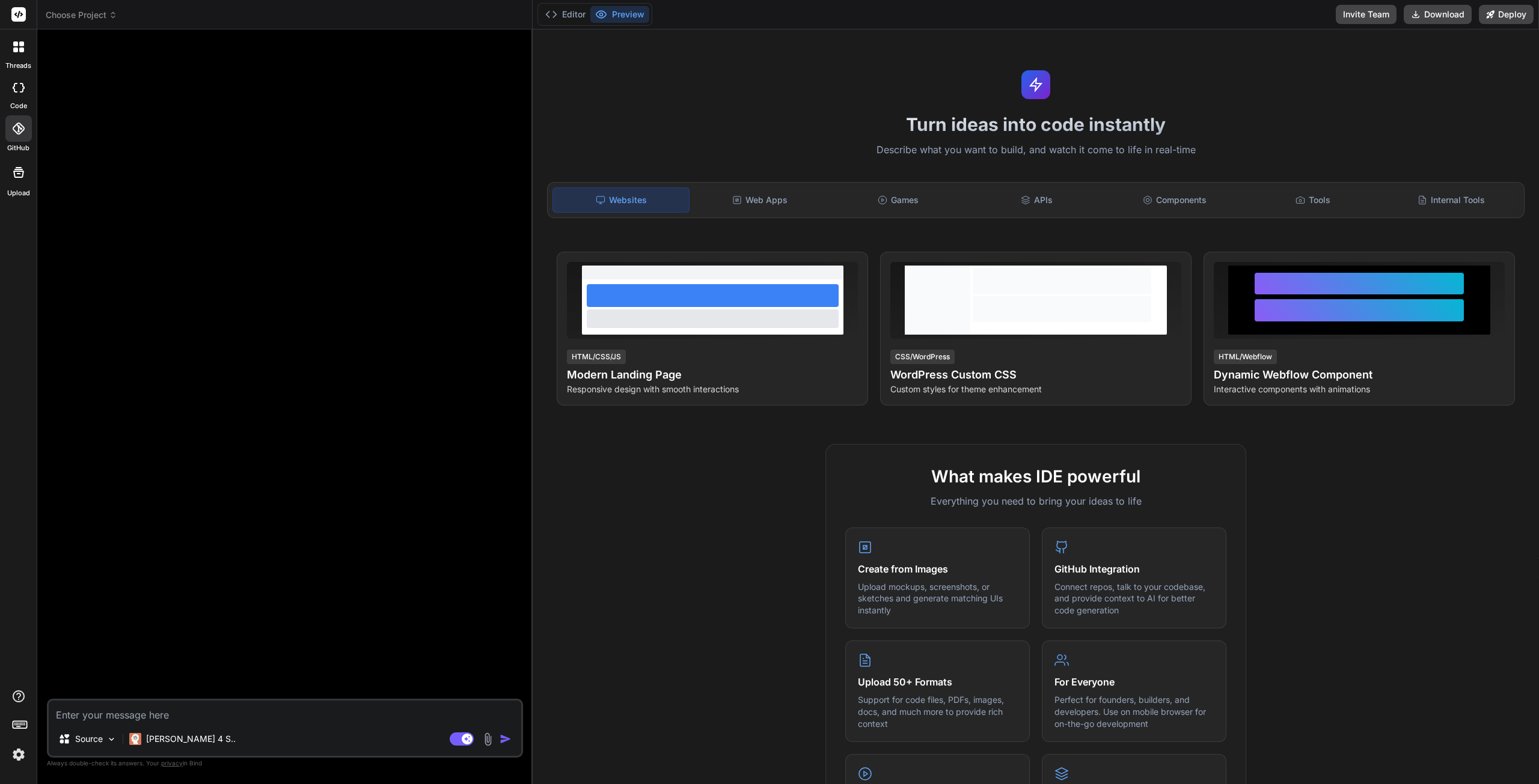
click at [758, 189] on div "Web Apps" at bounding box center [760, 200] width 136 height 25
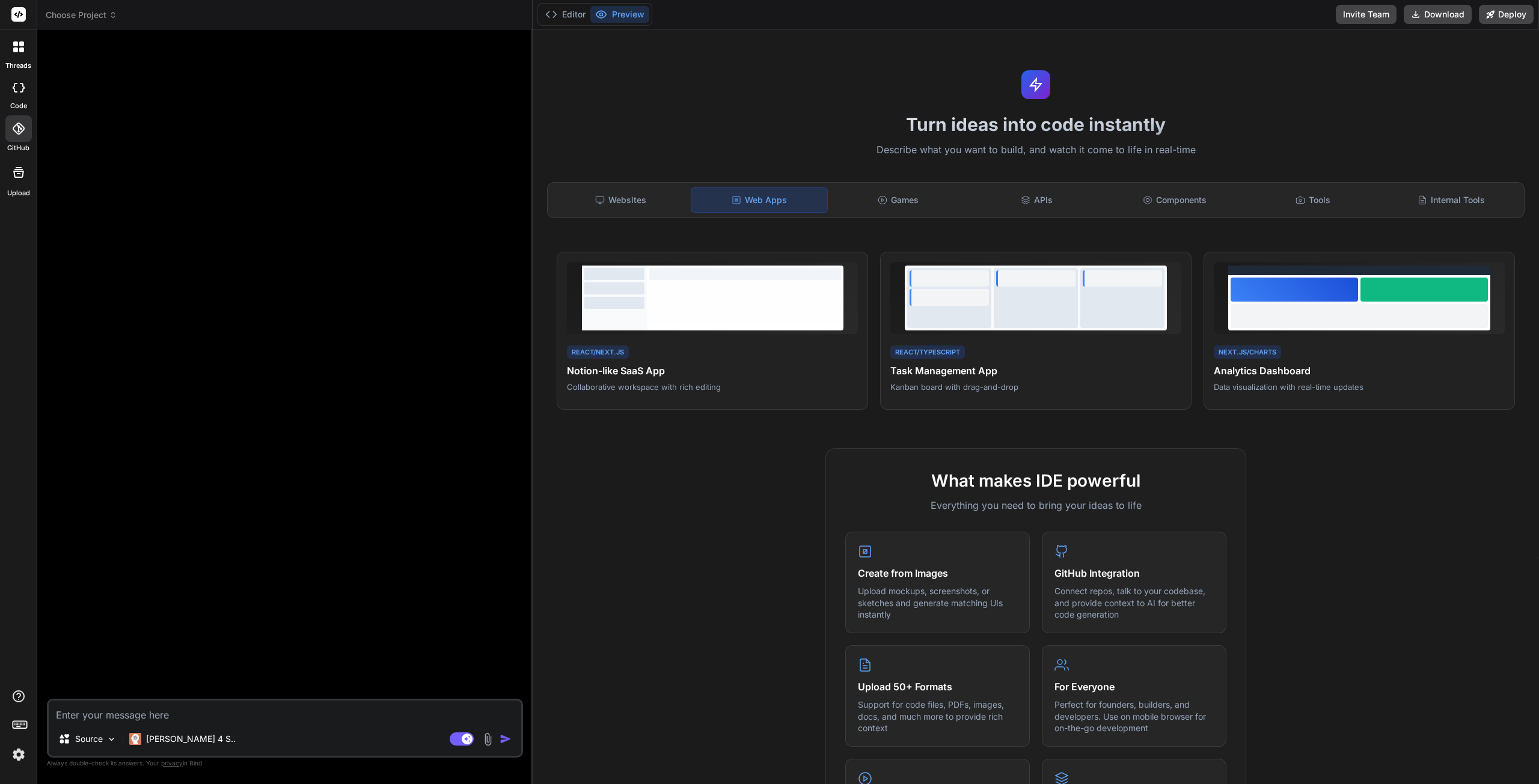
click at [893, 198] on div "Games" at bounding box center [898, 200] width 136 height 25
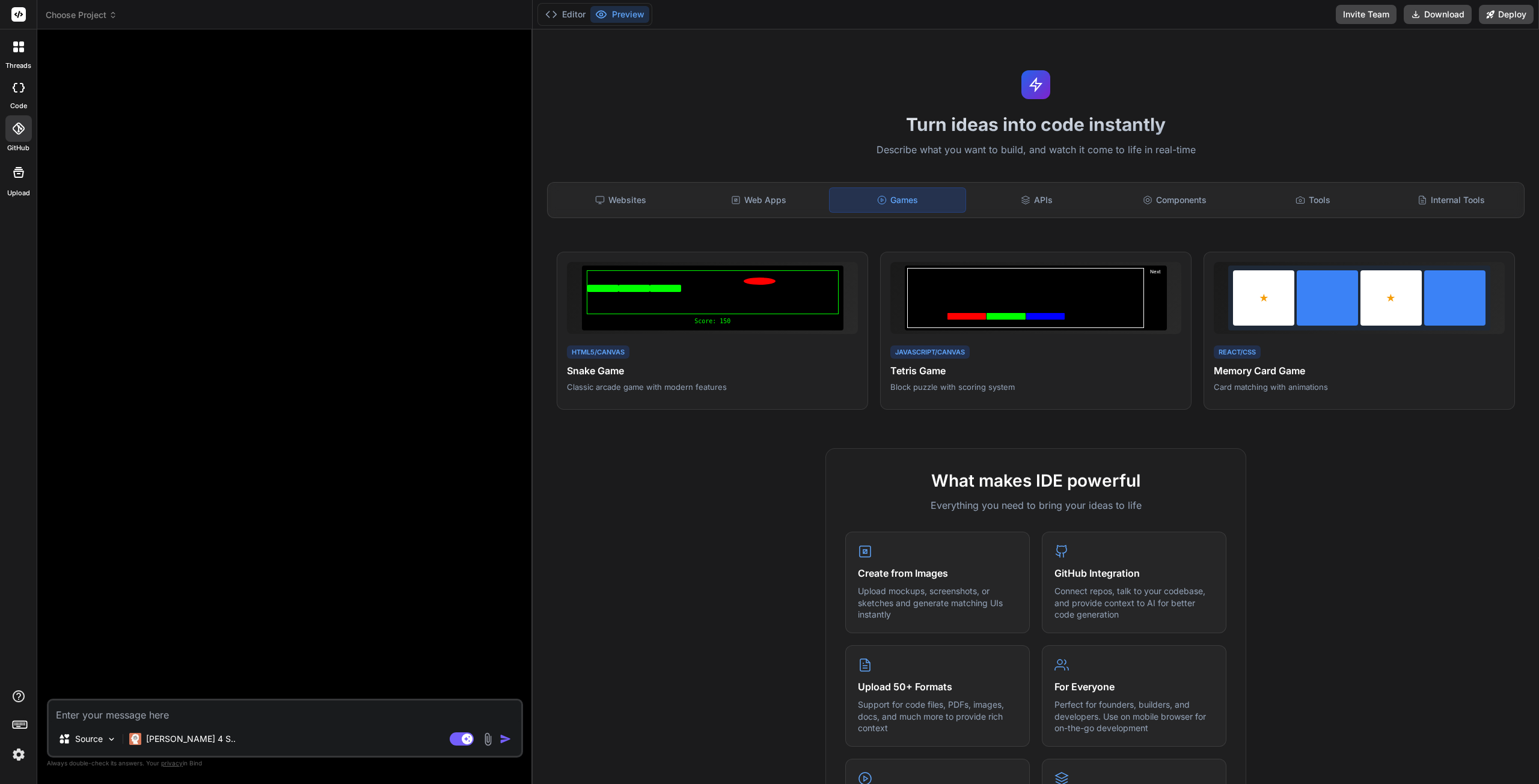
click at [1022, 213] on div "Websites Web Apps Games APIs Components Tools Internal Tools" at bounding box center [1035, 201] width 978 height 36
click at [1034, 203] on div "APIs" at bounding box center [1036, 200] width 136 height 25
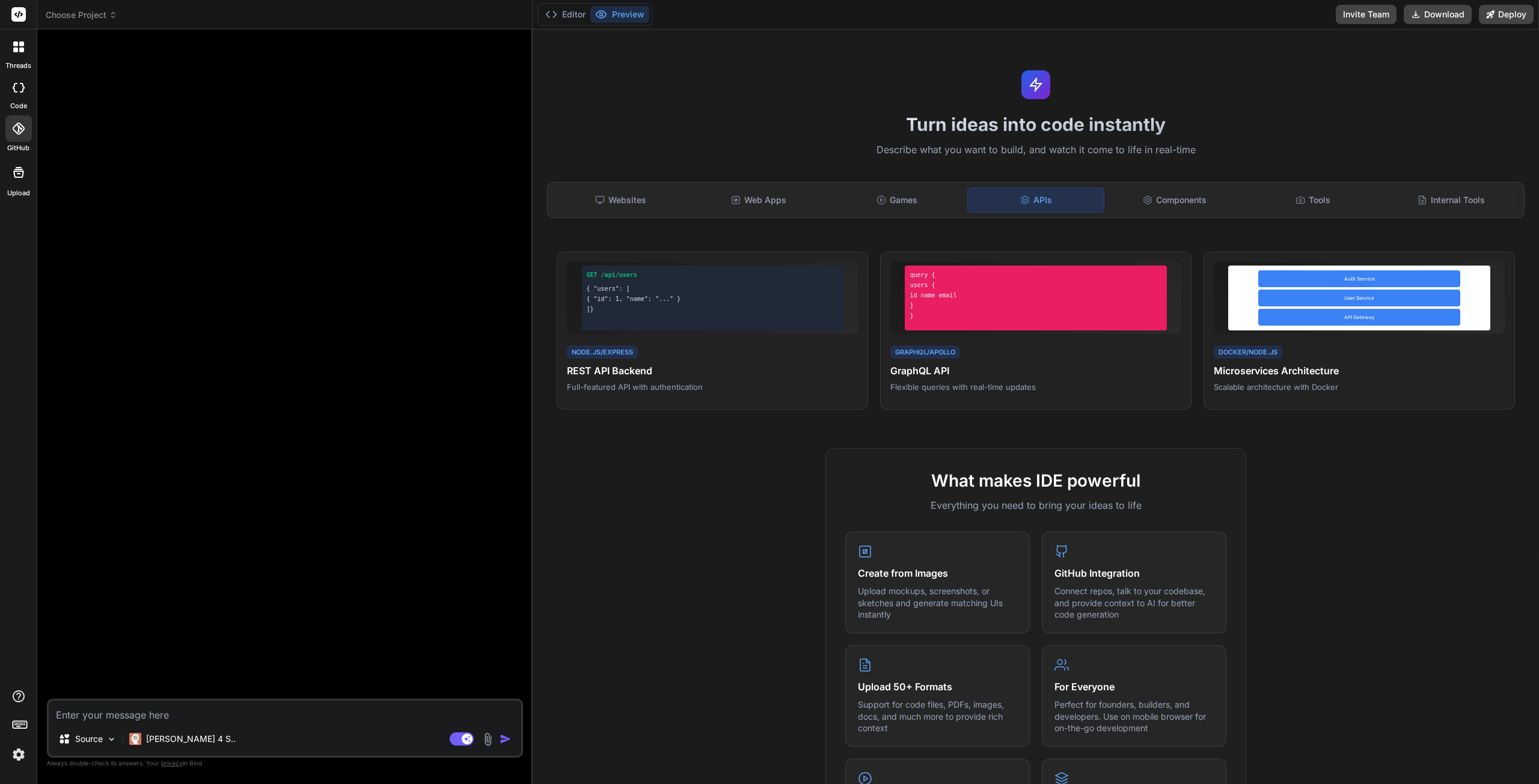
click at [1151, 203] on div "Components" at bounding box center [1174, 200] width 136 height 25
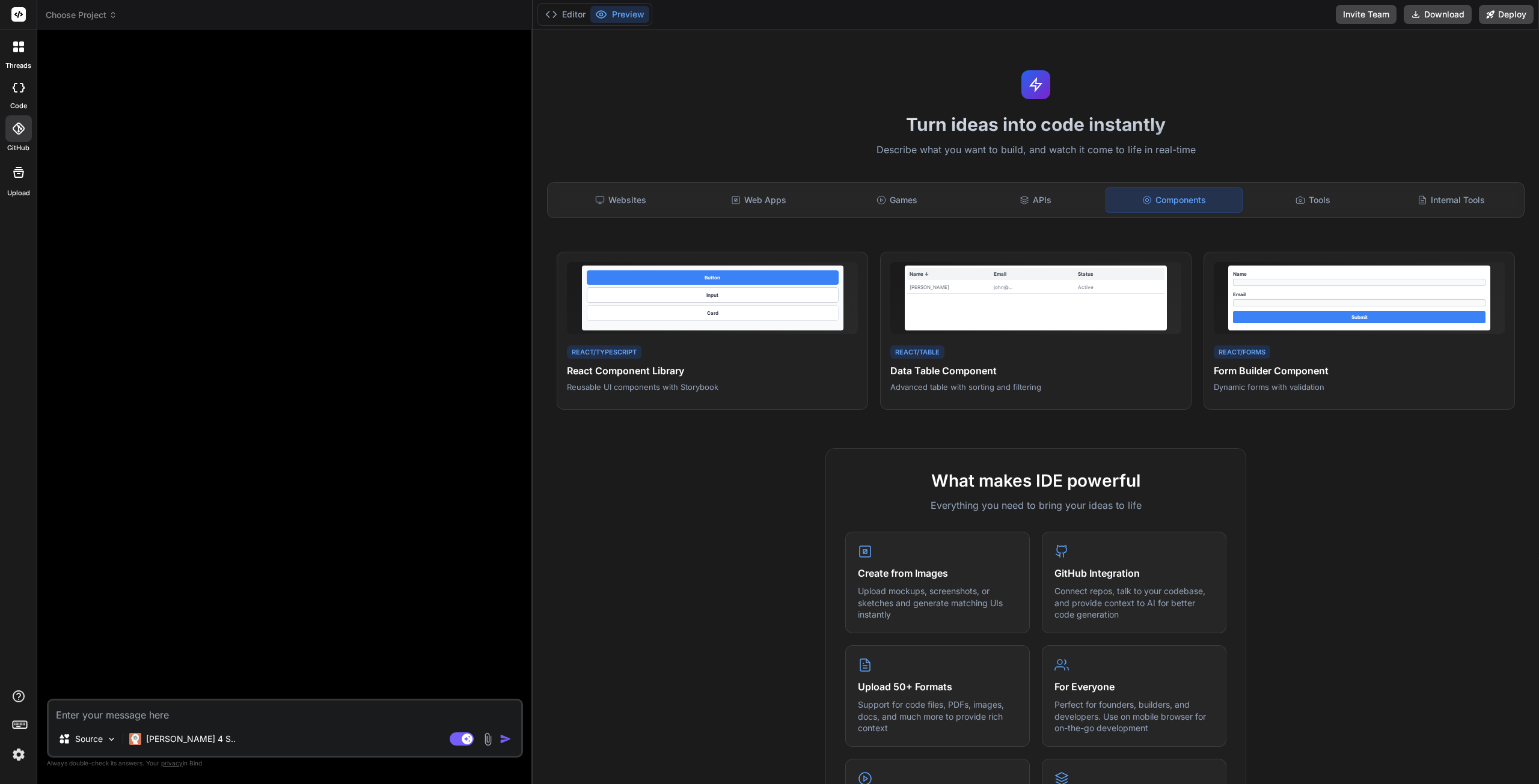
click at [1295, 198] on icon at bounding box center [1300, 200] width 9 height 9
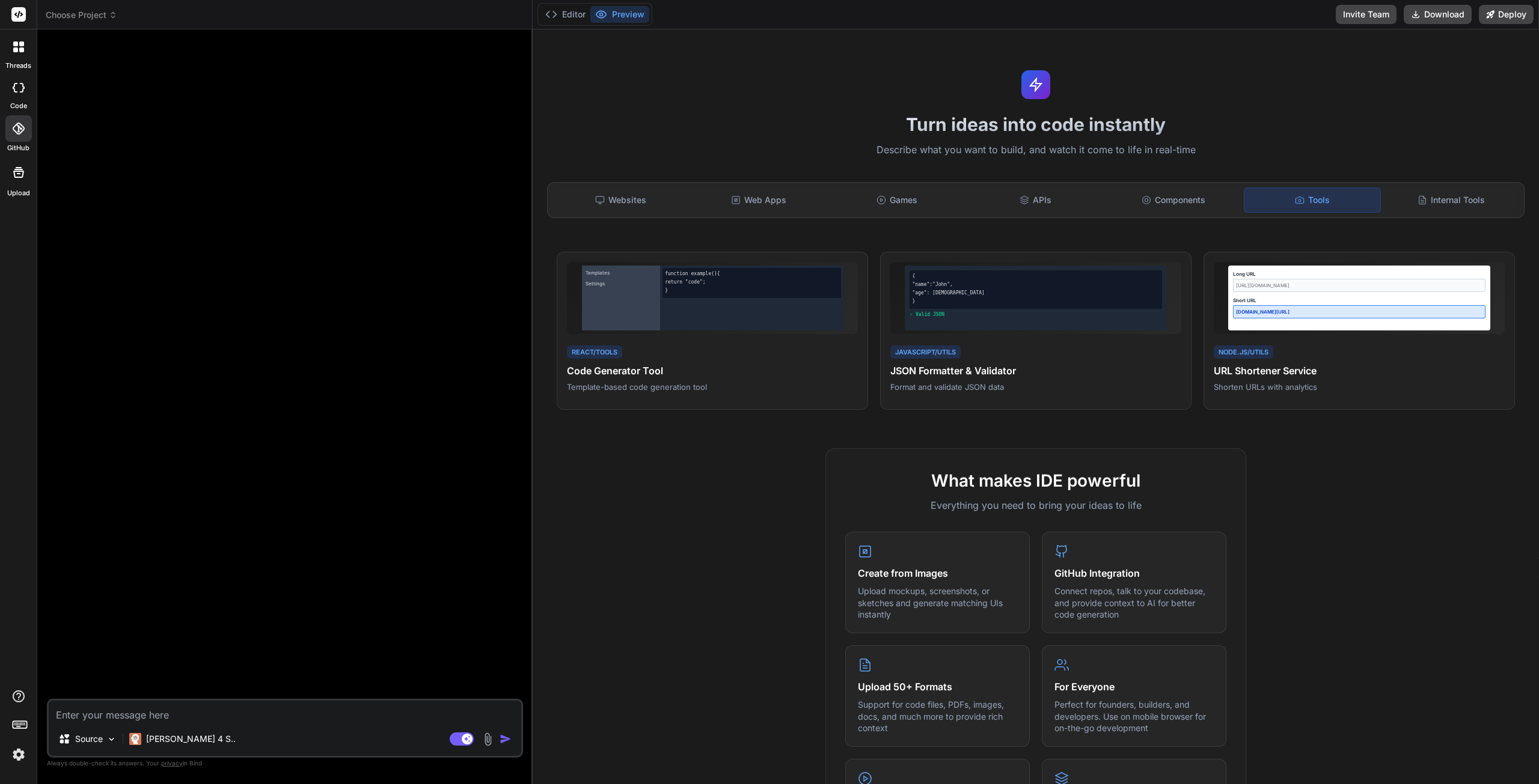
click at [1444, 208] on div "Internal Tools" at bounding box center [1451, 200] width 136 height 25
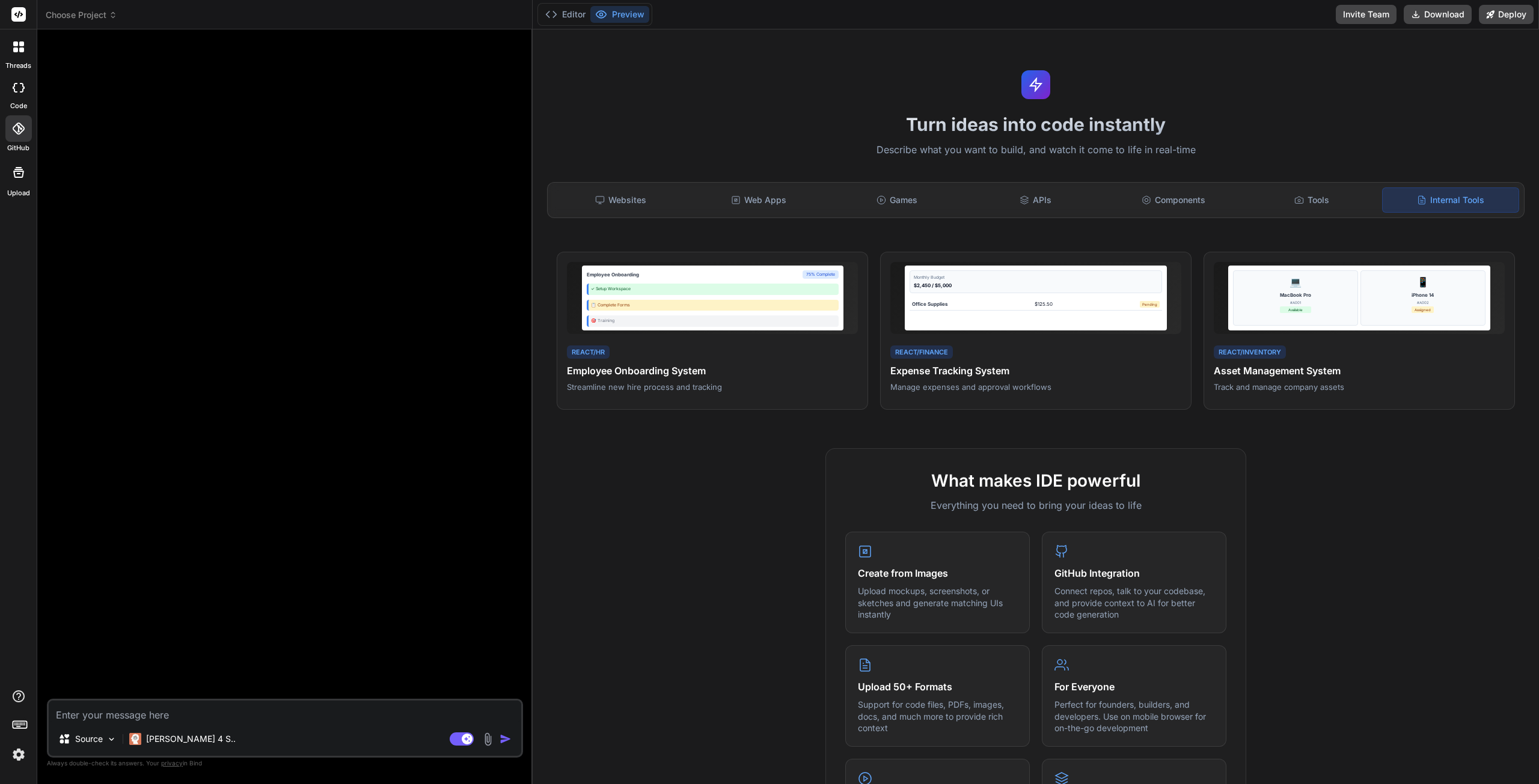
click at [15, 180] on div at bounding box center [19, 172] width 29 height 29
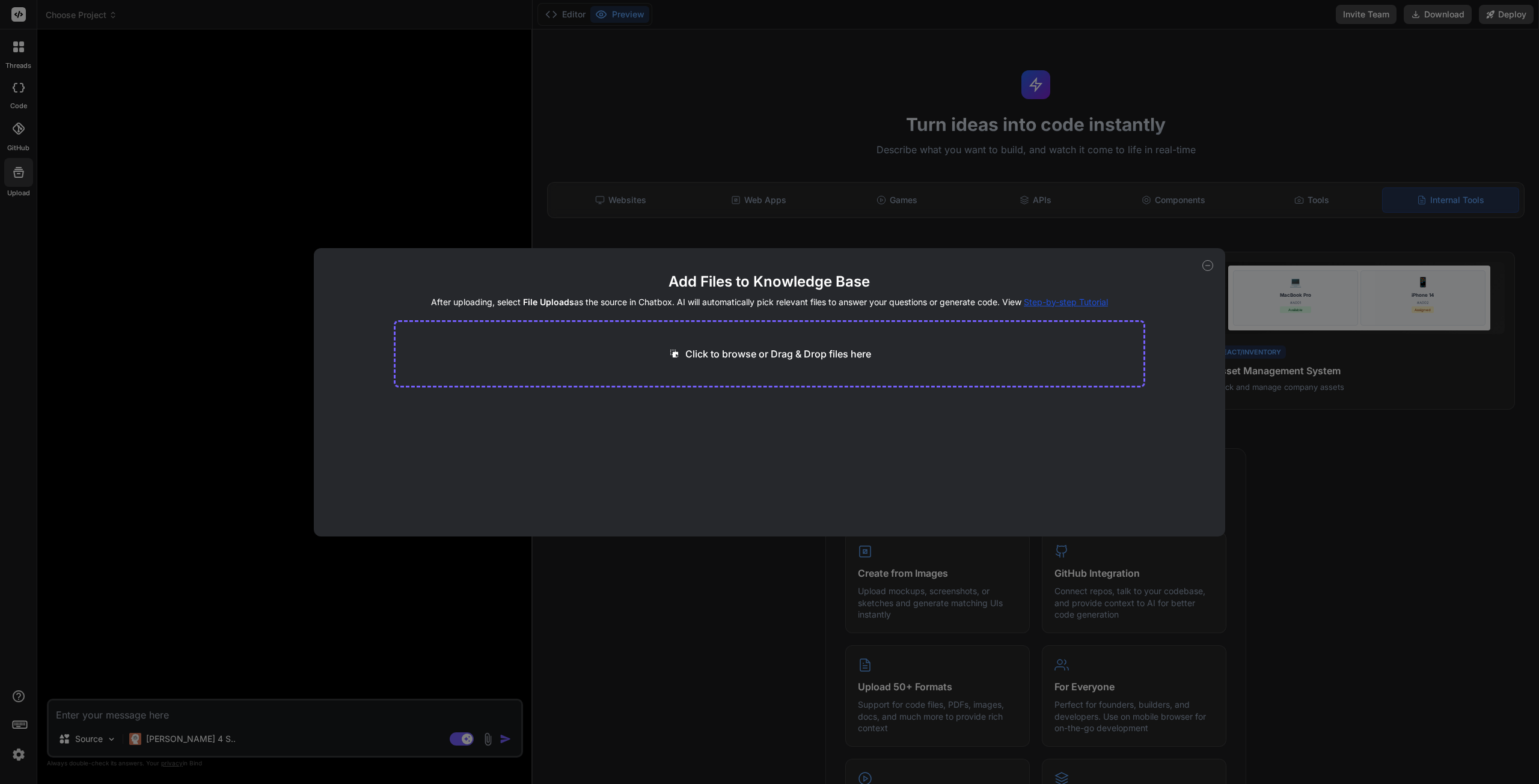
click at [735, 352] on p "Click to browse or Drag & Drop files here" at bounding box center [779, 354] width 186 height 15
click at [1207, 265] on icon at bounding box center [1208, 265] width 11 height 11
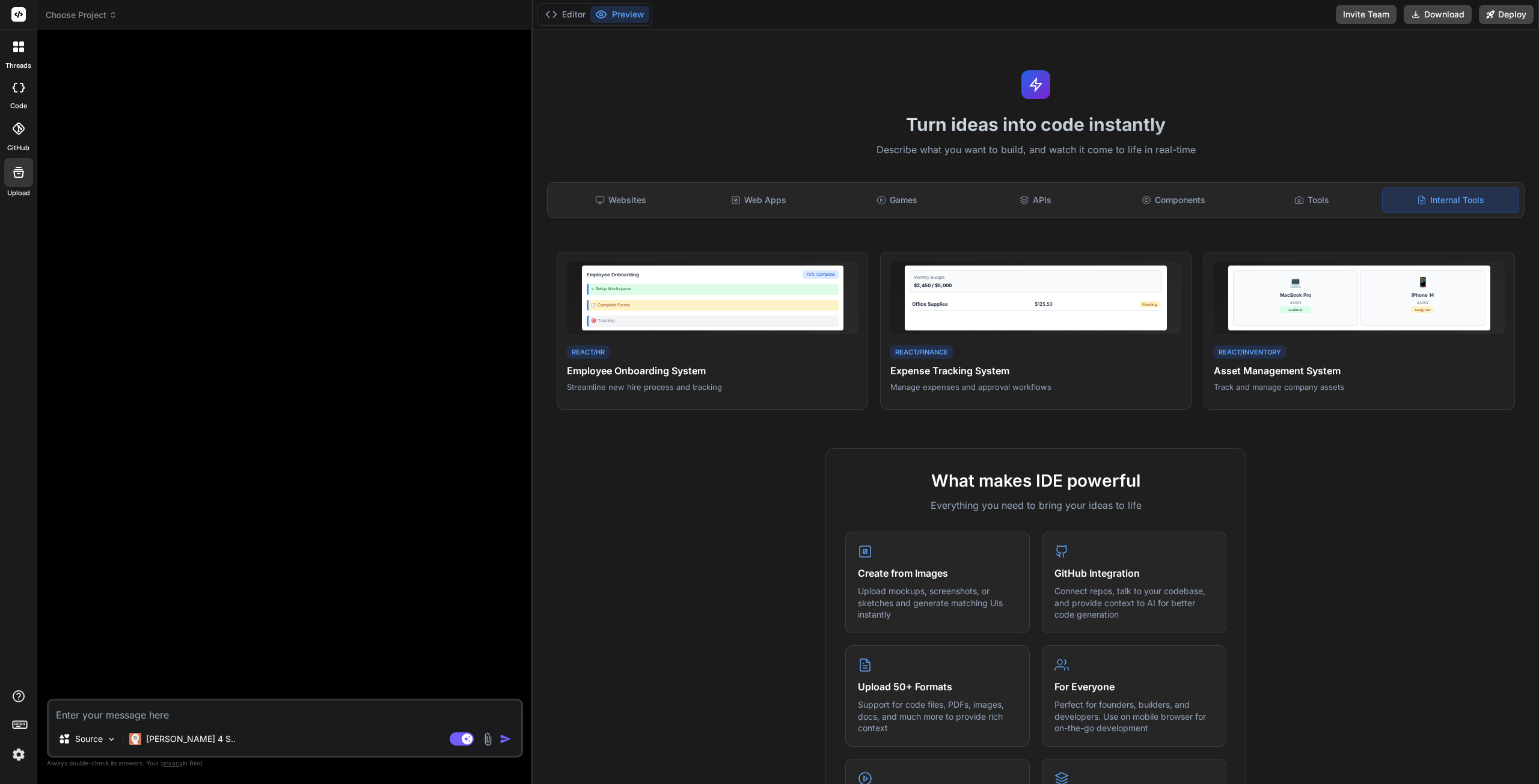
click at [12, 100] on div "code" at bounding box center [18, 91] width 36 height 40
type textarea "x"
click at [17, 125] on icon at bounding box center [18, 129] width 12 height 12
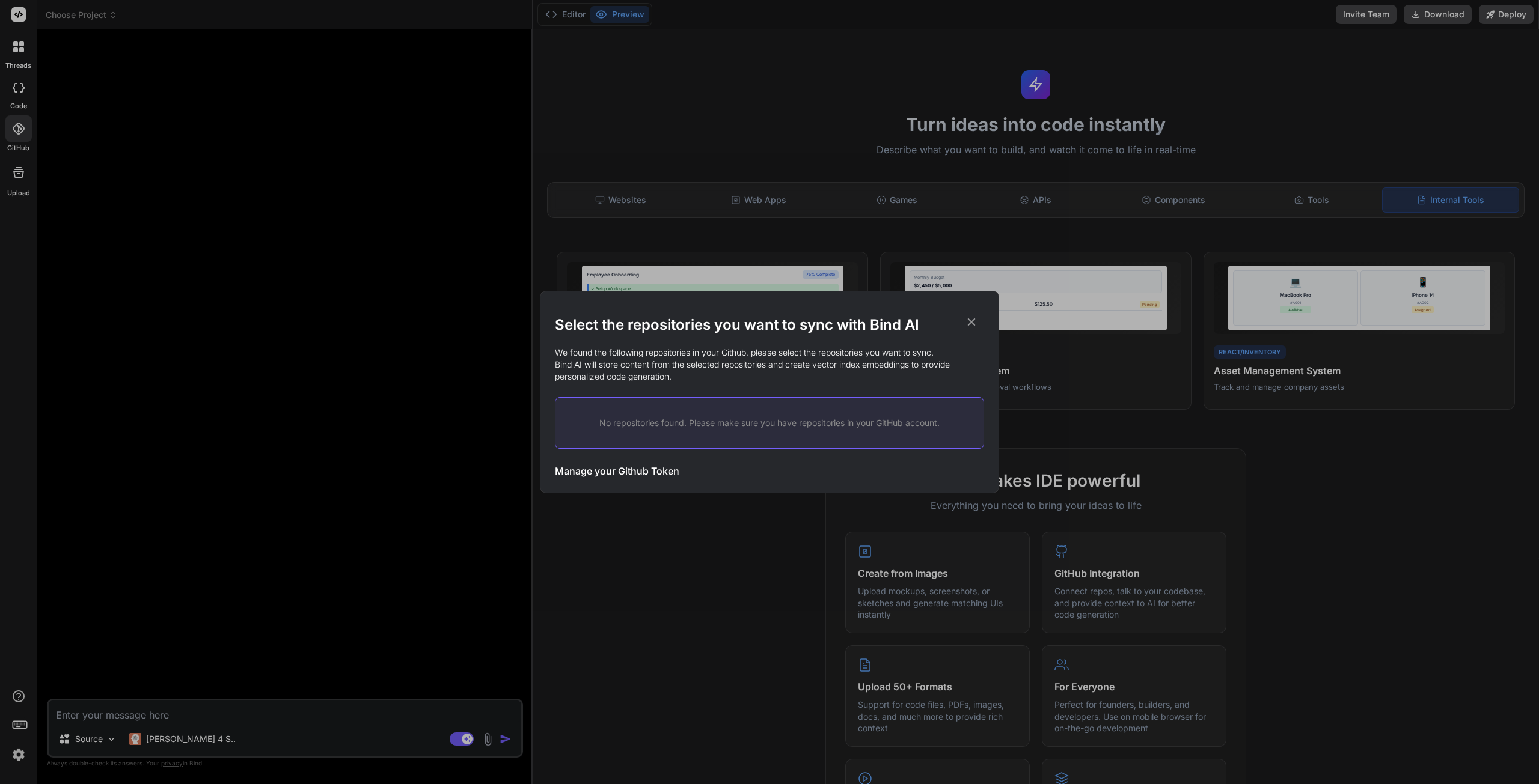
click at [749, 437] on div "No repositories found. Please make sure you have repositories in your GitHub ac…" at bounding box center [769, 423] width 429 height 52
click at [747, 438] on div "No repositories found. Please make sure you have repositories in your GitHub ac…" at bounding box center [769, 423] width 429 height 52
click at [748, 439] on div "No repositories found. Please make sure you have repositories in your GitHub ac…" at bounding box center [769, 423] width 429 height 52
click at [971, 324] on icon at bounding box center [971, 322] width 8 height 8
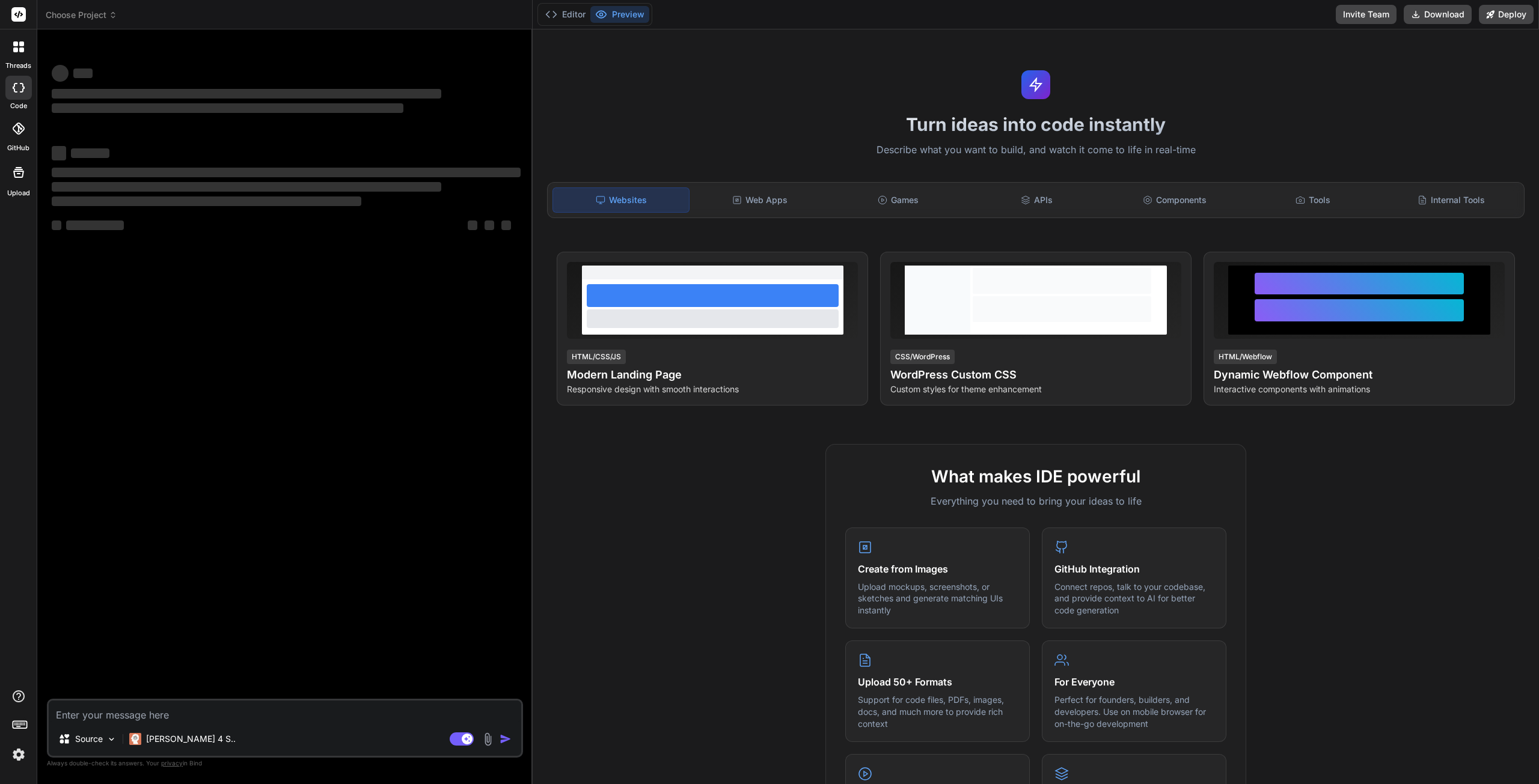
click at [23, 135] on div at bounding box center [18, 129] width 26 height 26
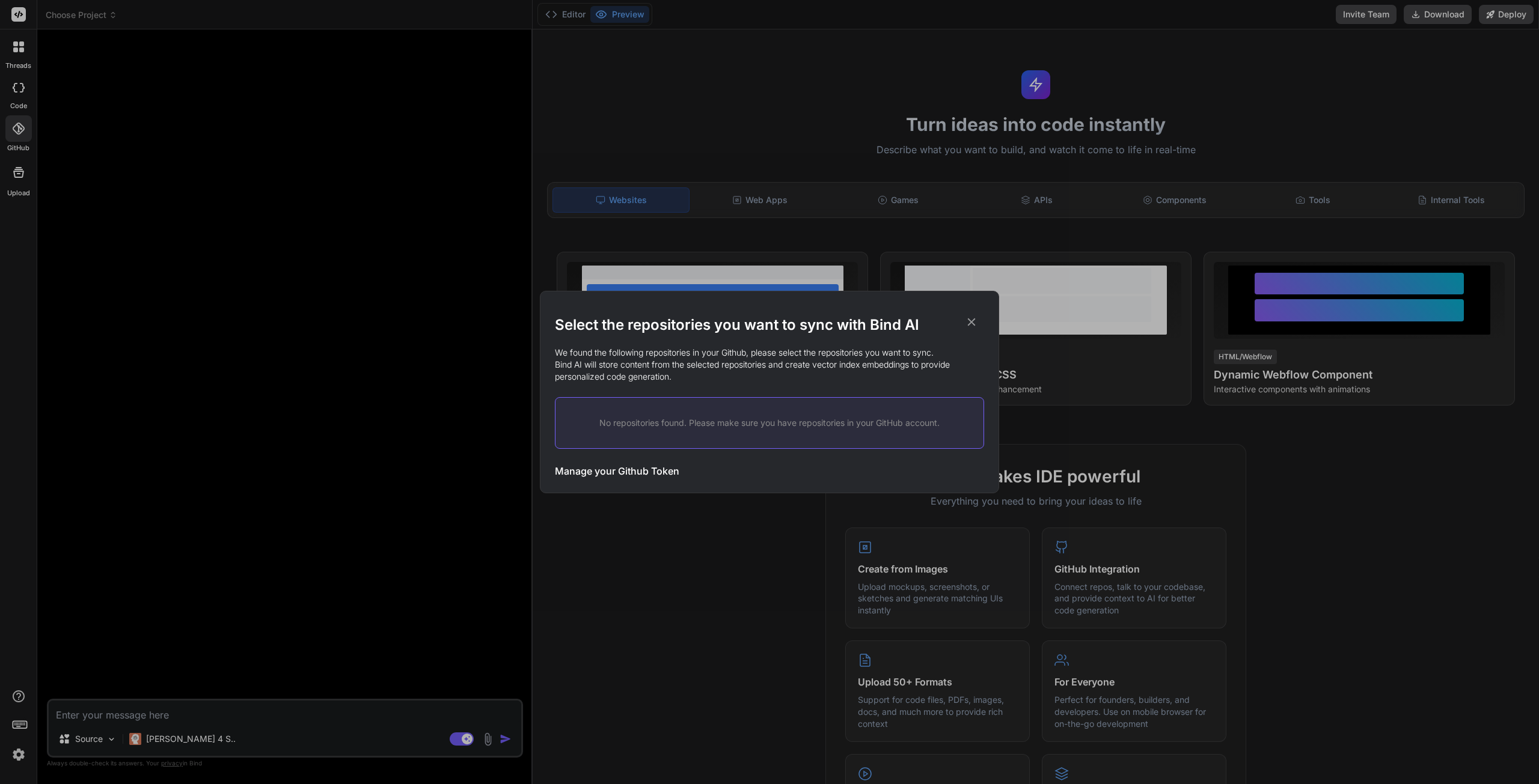
type textarea "x"
click at [609, 467] on h3 "Manage your Github Token" at bounding box center [616, 471] width 124 height 15
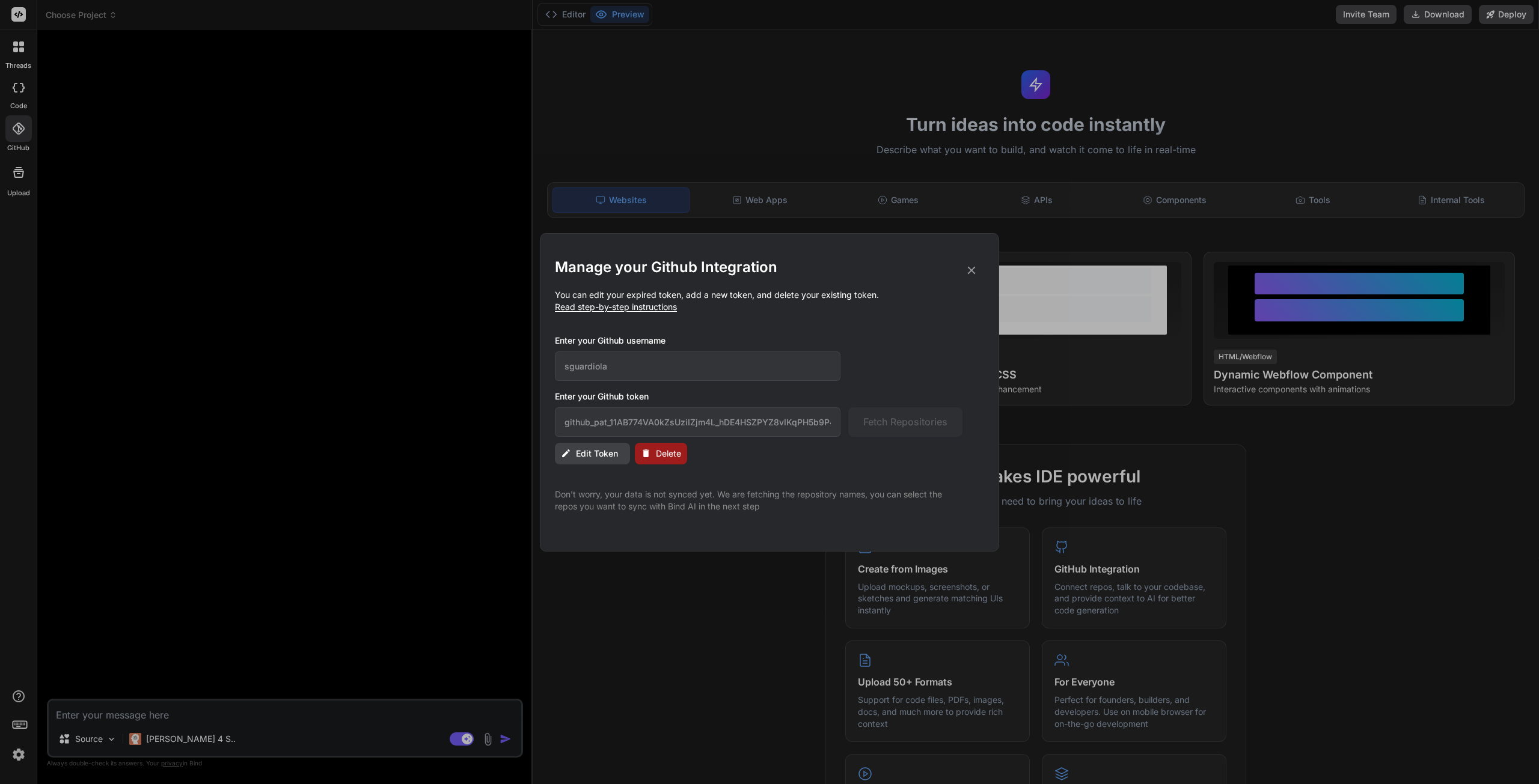
click at [609, 452] on span "Edit Token" at bounding box center [597, 453] width 42 height 12
click at [778, 425] on input "github_pat_11AB774VA0kZsUziIZjm4L_hDE4HSZPYZ8vIKqPH5b9P4KkUUz2v8ar3ab9ehdrzXY6O…" at bounding box center [697, 422] width 286 height 30
drag, startPoint x: 828, startPoint y: 421, endPoint x: 847, endPoint y: 419, distance: 19.1
click at [847, 419] on div "github_pat_11AB774VA0kZsUziIZjm4L_hDE4HSZPYZ8vIKqPH5b9P4KkUUz2v8ar3ab9ehdrzXY6O…" at bounding box center [758, 422] width 408 height 30
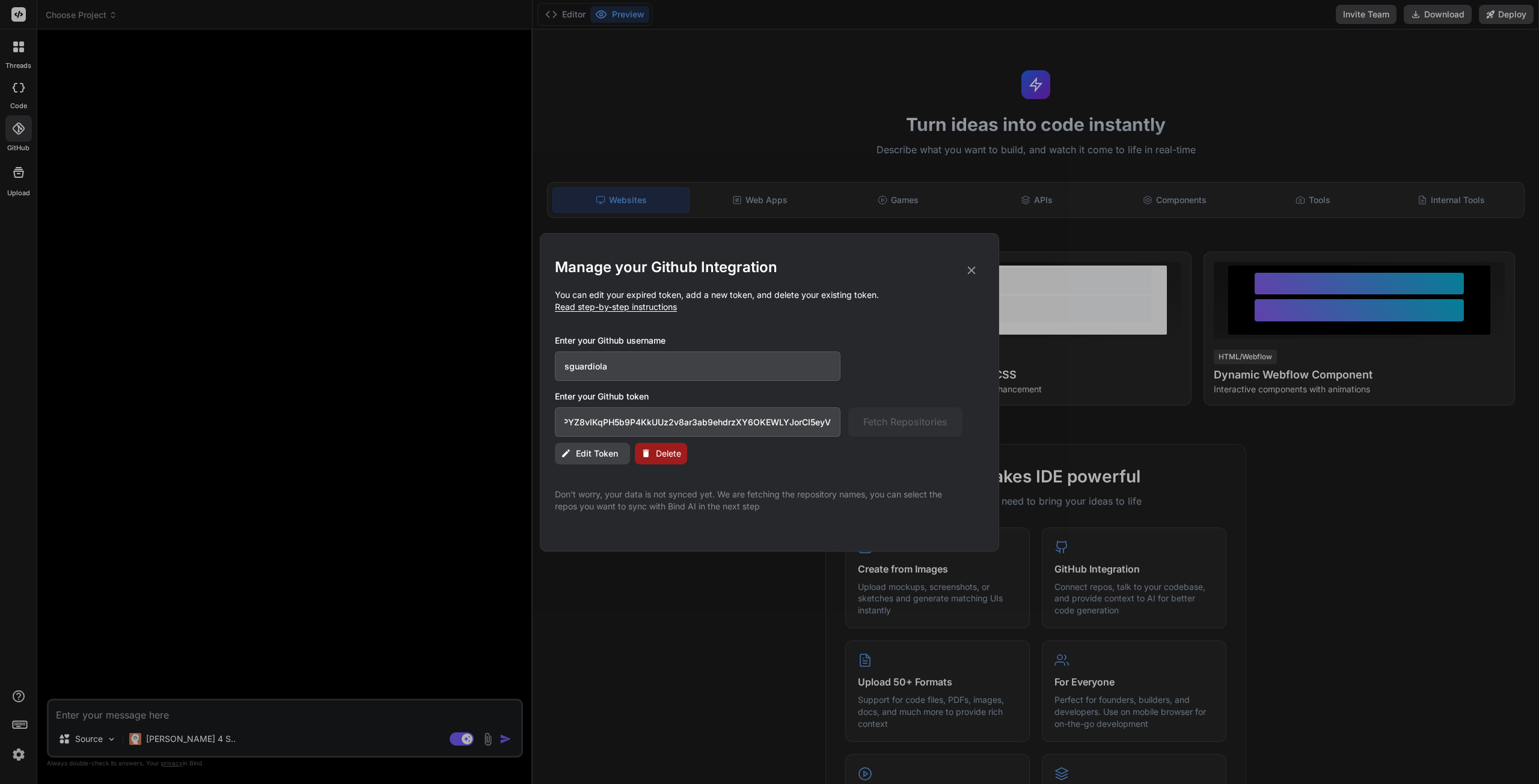
scroll to position [0, 0]
click at [847, 419] on div "github_pat_11AB774VA0kZsUziIZjm4L_hDE4HSZPYZ8vIKqPH5b9P4KkUUz2v8ar3ab9ehdrzXY6O…" at bounding box center [758, 422] width 408 height 30
click at [812, 419] on input "github_pat_11AB774VA0kZsUziIZjm4L_hDE4HSZPYZ8vIKqPH5b9P4KkUUz2v8ar3ab9ehdrzXY6O…" at bounding box center [697, 422] width 286 height 30
drag, startPoint x: 603, startPoint y: 421, endPoint x: 497, endPoint y: 425, distance: 106.1
click at [497, 425] on div "Manage your Github Integration You can edit your expired token, add a new token…" at bounding box center [769, 392] width 1539 height 784
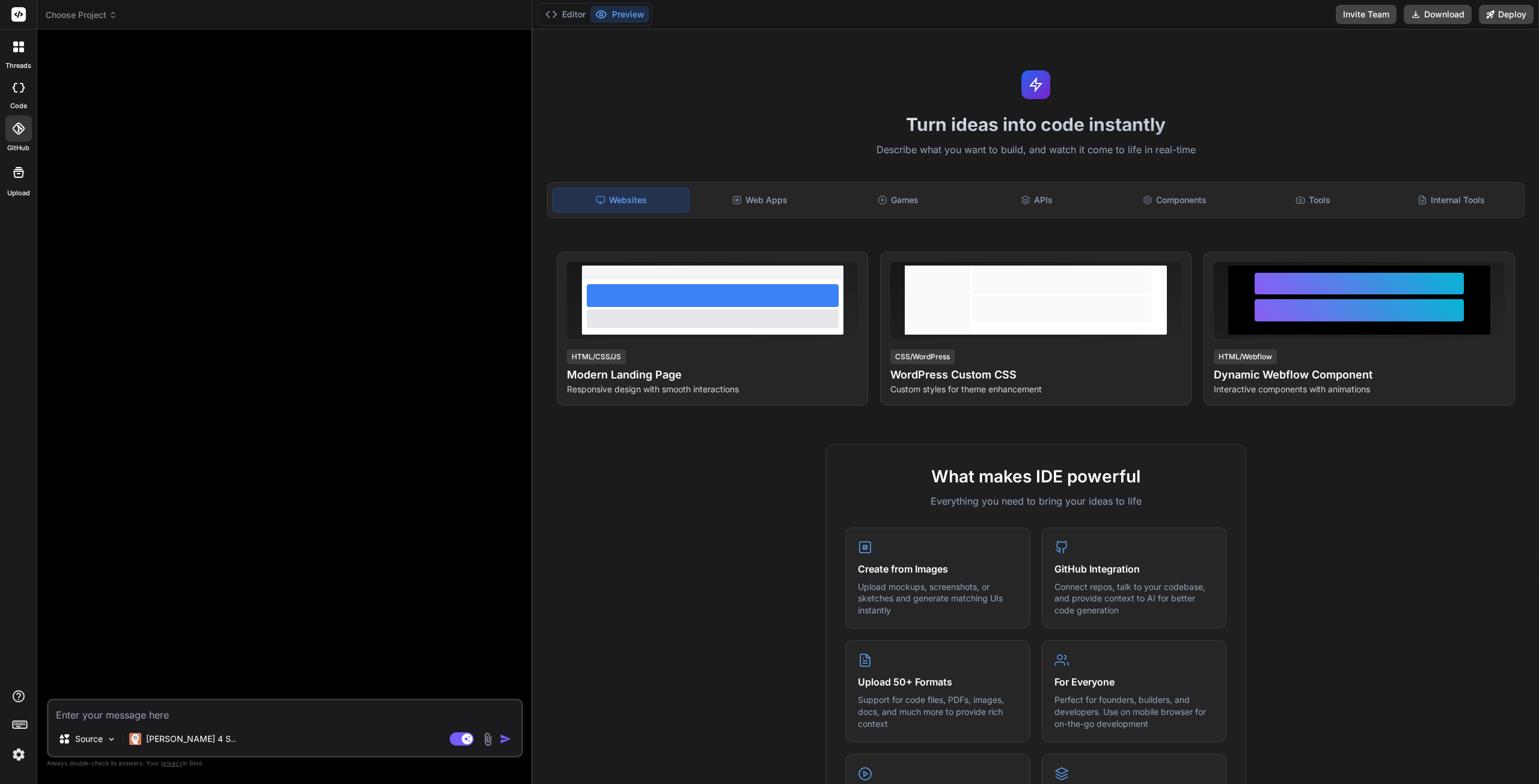
click at [19, 125] on icon at bounding box center [18, 129] width 12 height 12
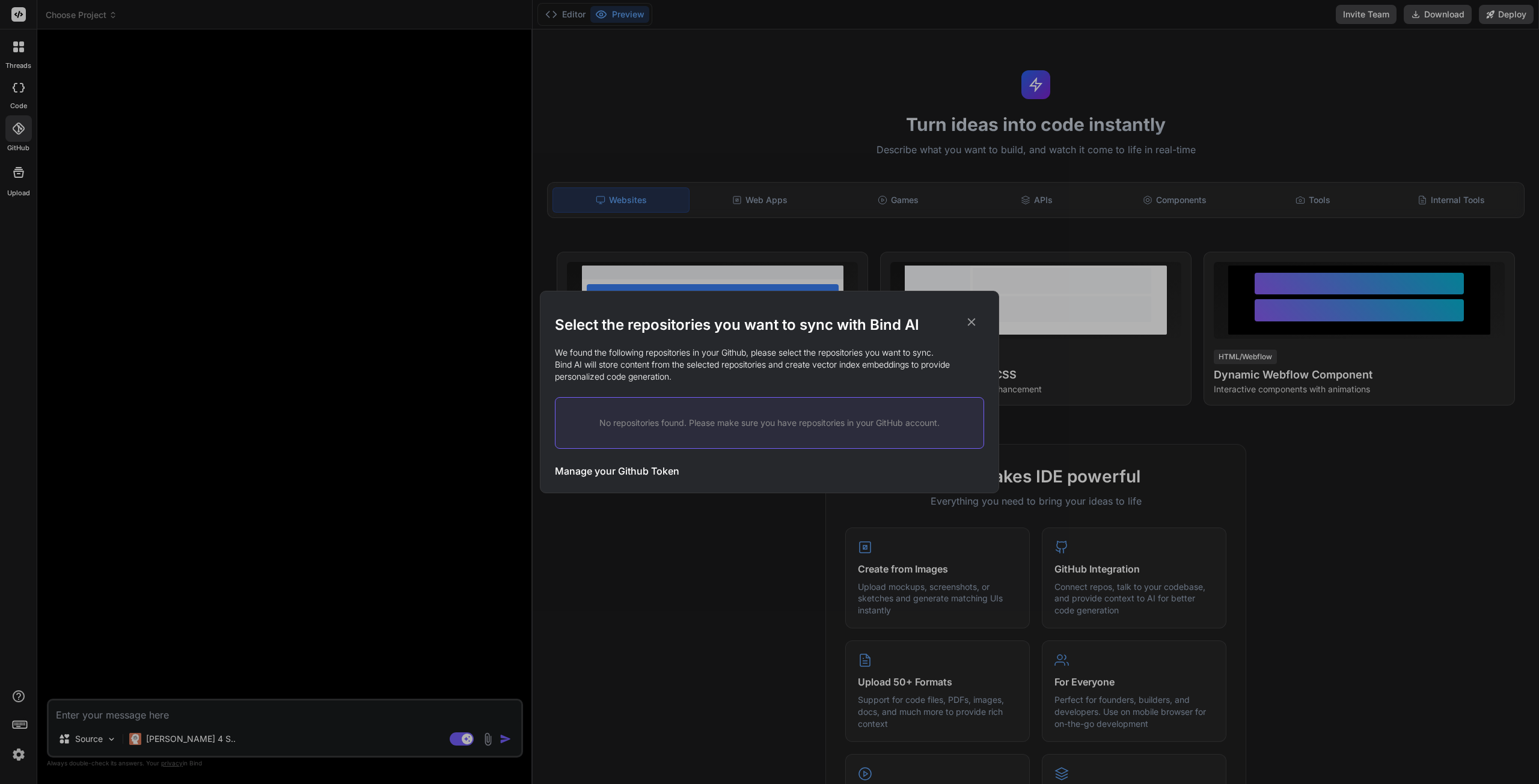
click at [589, 468] on h3 "Manage your Github Token" at bounding box center [616, 471] width 124 height 15
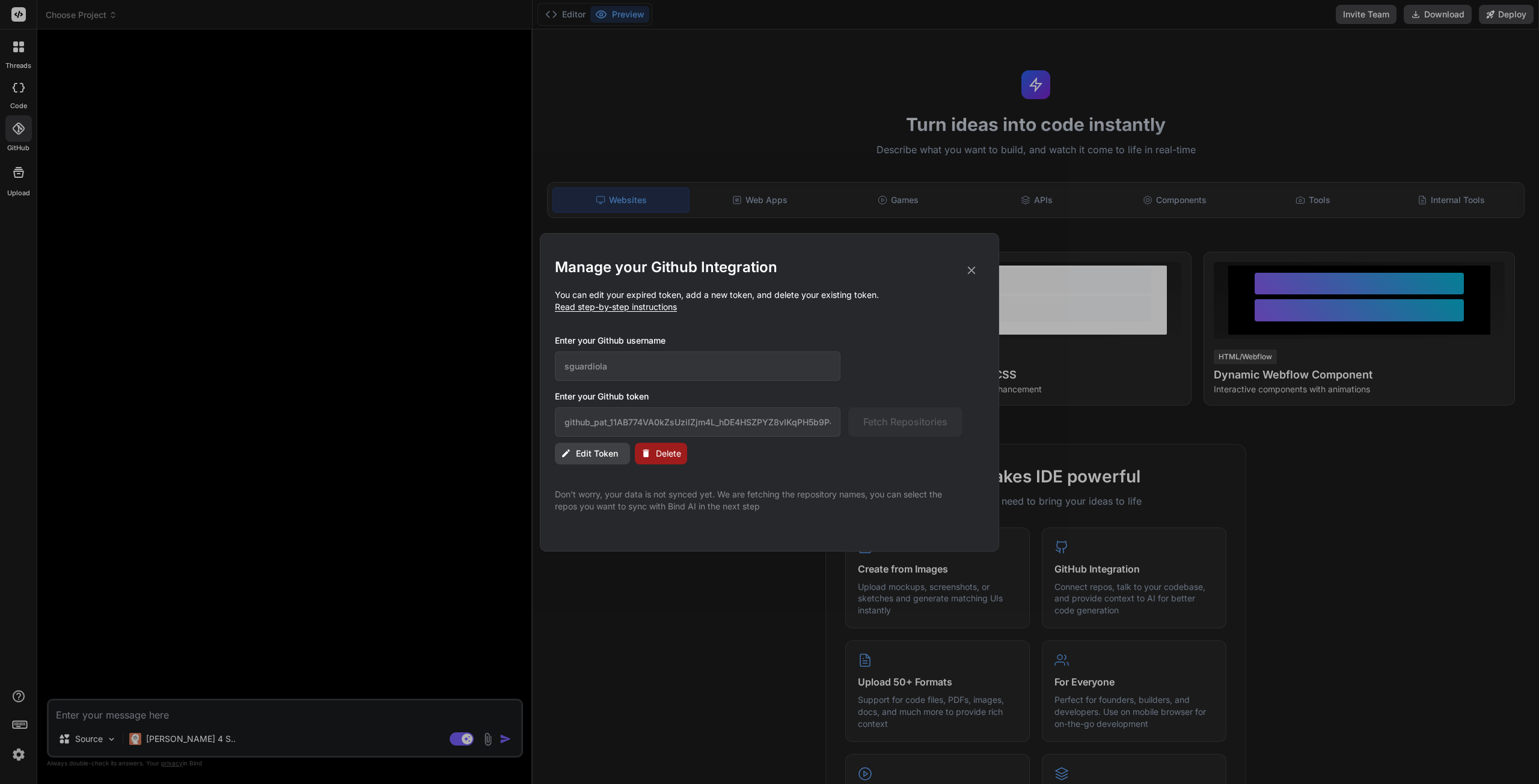
click at [595, 453] on span "Edit Token" at bounding box center [597, 453] width 42 height 12
click at [784, 420] on input "github_pat_11AB774VA0kZsUziIZjm4L_hDE4HSZPYZ8vIKqPH5b9P4KkUUz2v8ar3ab9ehdrzXY6O…" at bounding box center [697, 422] width 286 height 30
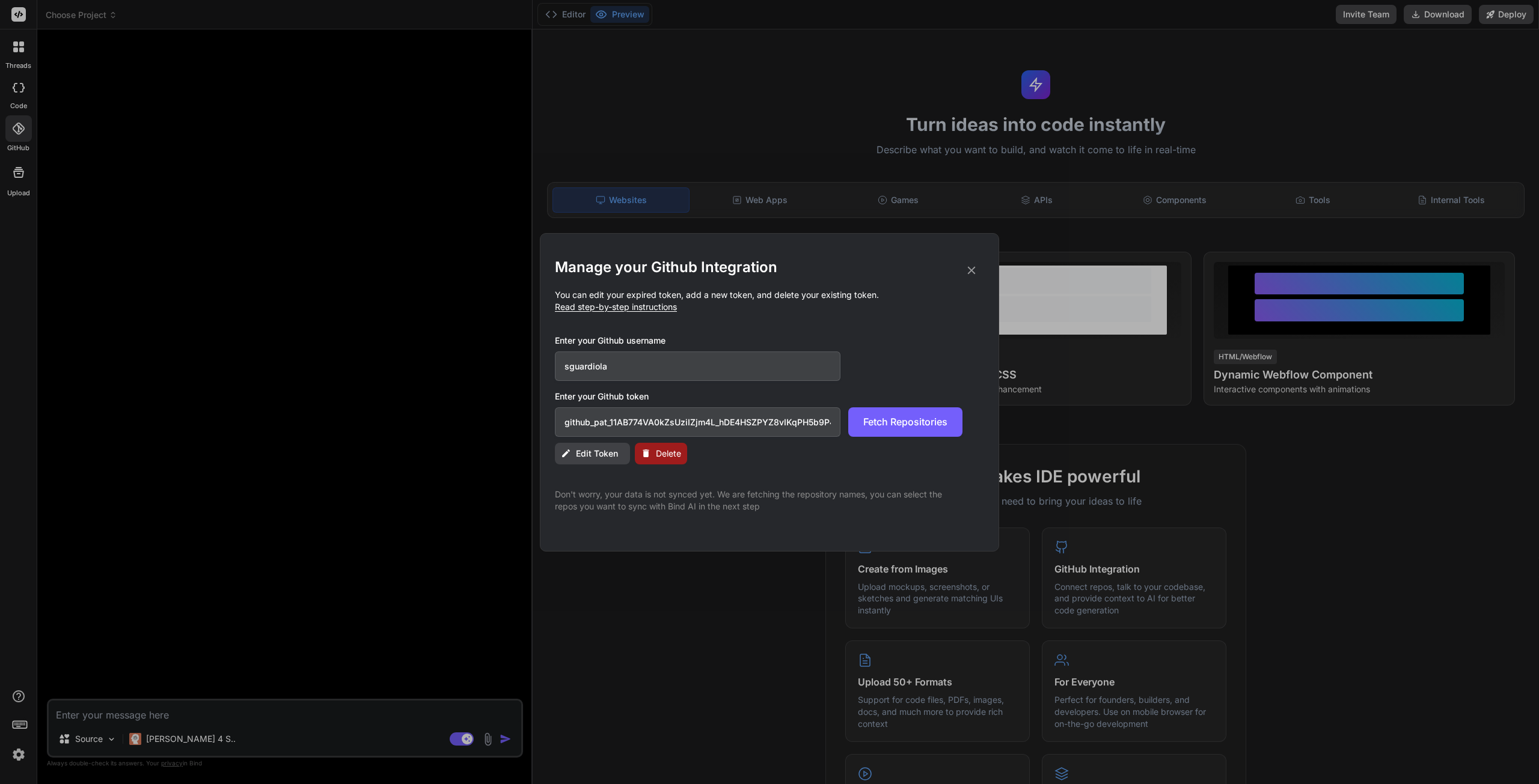
drag, startPoint x: 893, startPoint y: 425, endPoint x: 877, endPoint y: 426, distance: 16.0
click at [892, 425] on span "Fetch Repositories" at bounding box center [905, 422] width 84 height 15
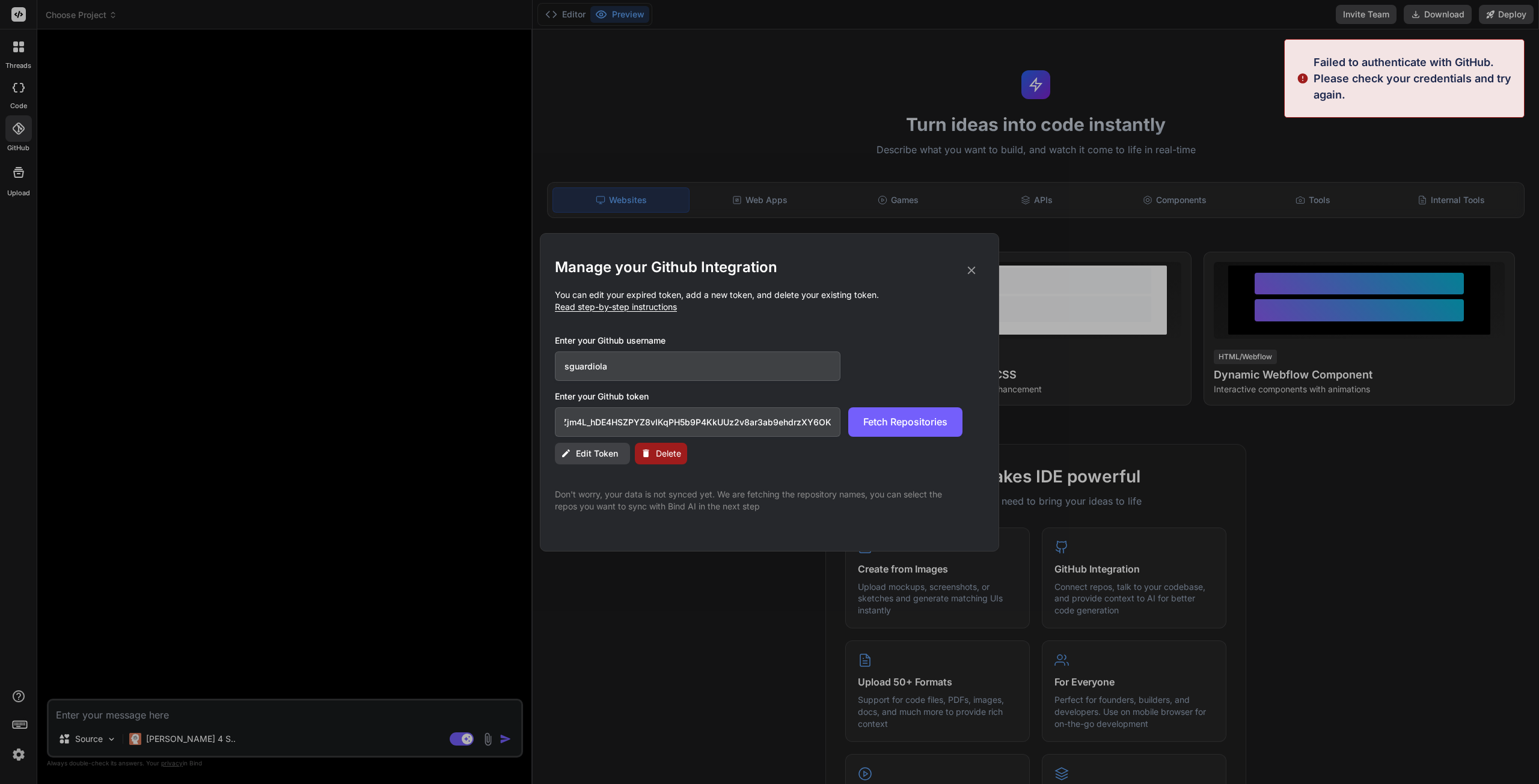
scroll to position [0, 196]
drag, startPoint x: 825, startPoint y: 424, endPoint x: 936, endPoint y: 433, distance: 111.4
click at [936, 433] on div "github_pat_11AB774VA0kZsUziIZjm4L_hDE4HSZPYZ8vIKqPH5b9P4KkUUz2v8ar3ab9ehdrzXY6O…" at bounding box center [758, 422] width 408 height 30
click at [832, 419] on input "github_pat_11AB774VA0kZsUziIZjm4L_hDE4HSZPYZ8vIKqPH5b9P4KkUUz2v8ar3ab9ehdrzXY6O…" at bounding box center [697, 422] width 286 height 30
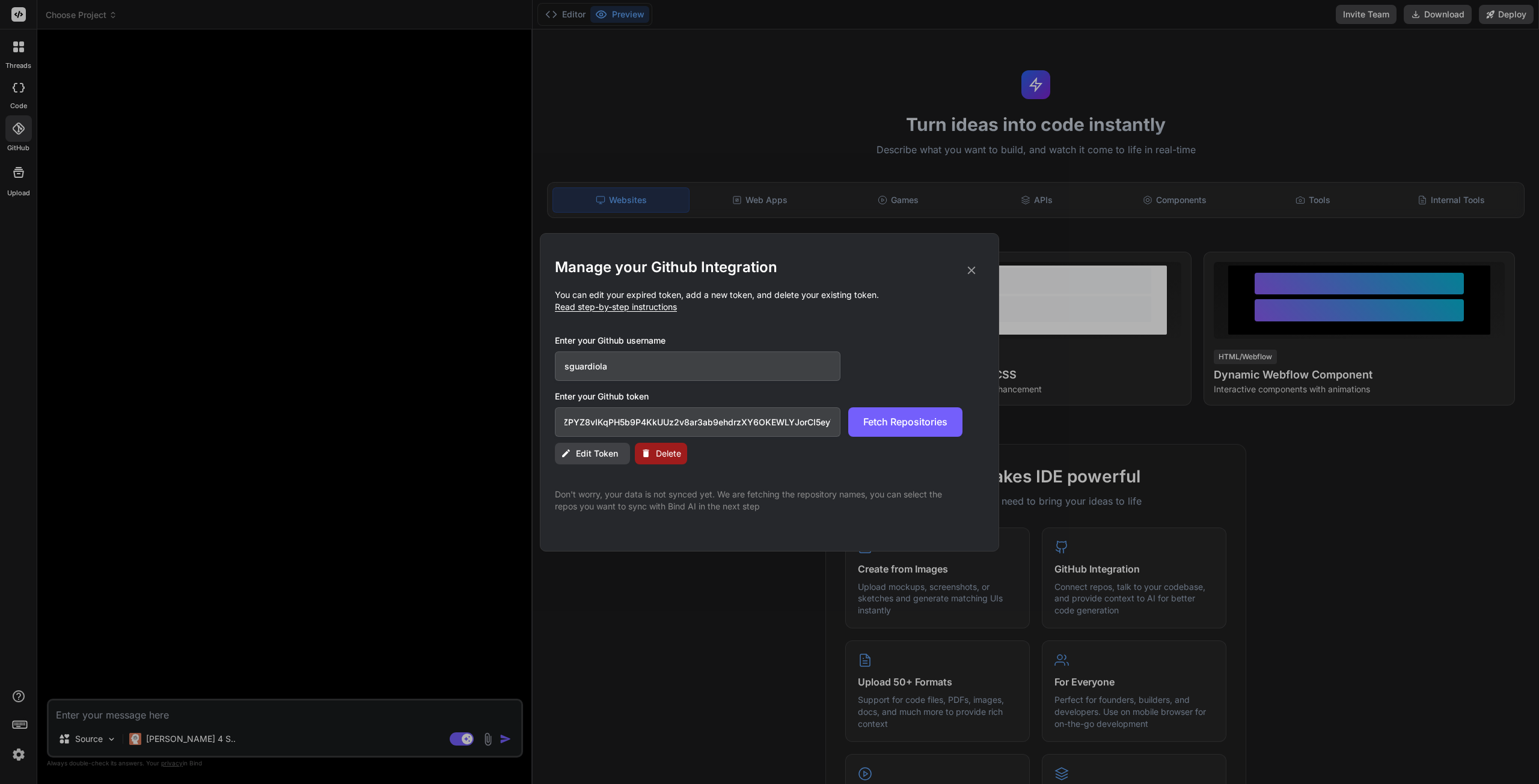
scroll to position [0, 195]
type input "github_pat_11AB774VA0kZsUziIZjm4L_hDE4HSZPYZ8vIKqPH5b9P4KkUUz2v8ar3ab9ehdrzXY6O…"
click at [582, 453] on span "Edit Token" at bounding box center [597, 453] width 42 height 12
click at [971, 267] on icon at bounding box center [971, 270] width 13 height 13
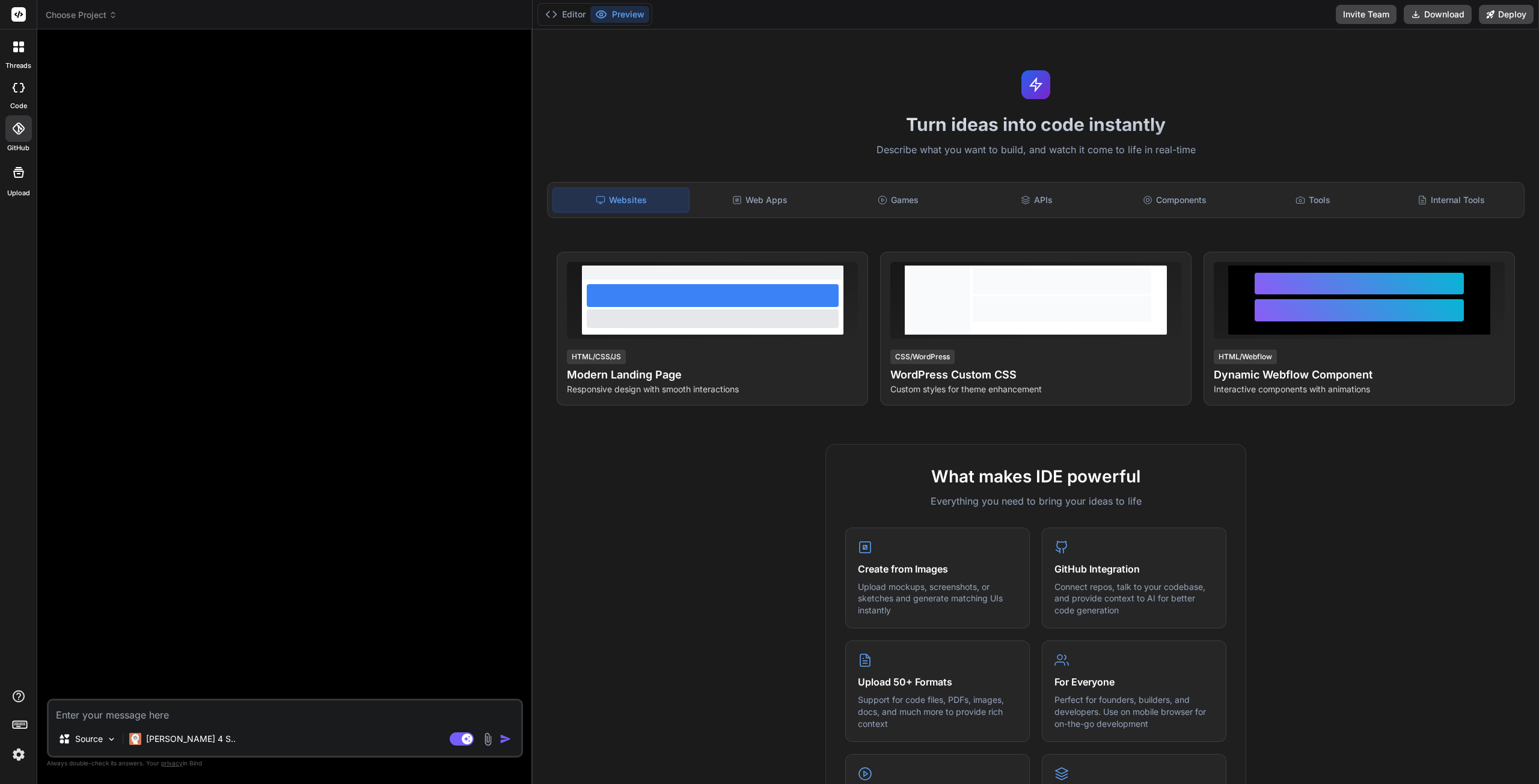
click at [21, 130] on icon at bounding box center [18, 129] width 12 height 12
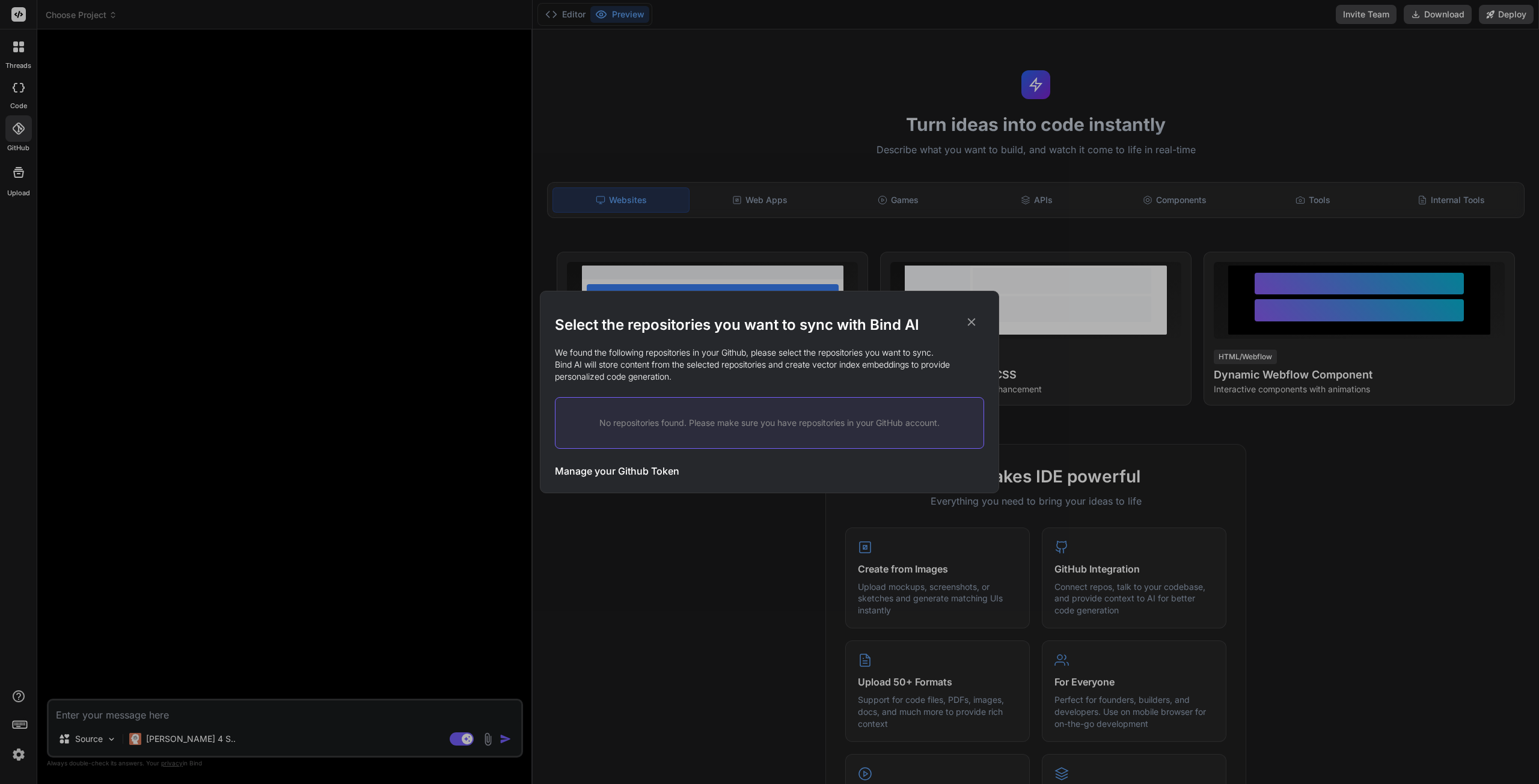
click at [973, 322] on icon at bounding box center [971, 322] width 13 height 13
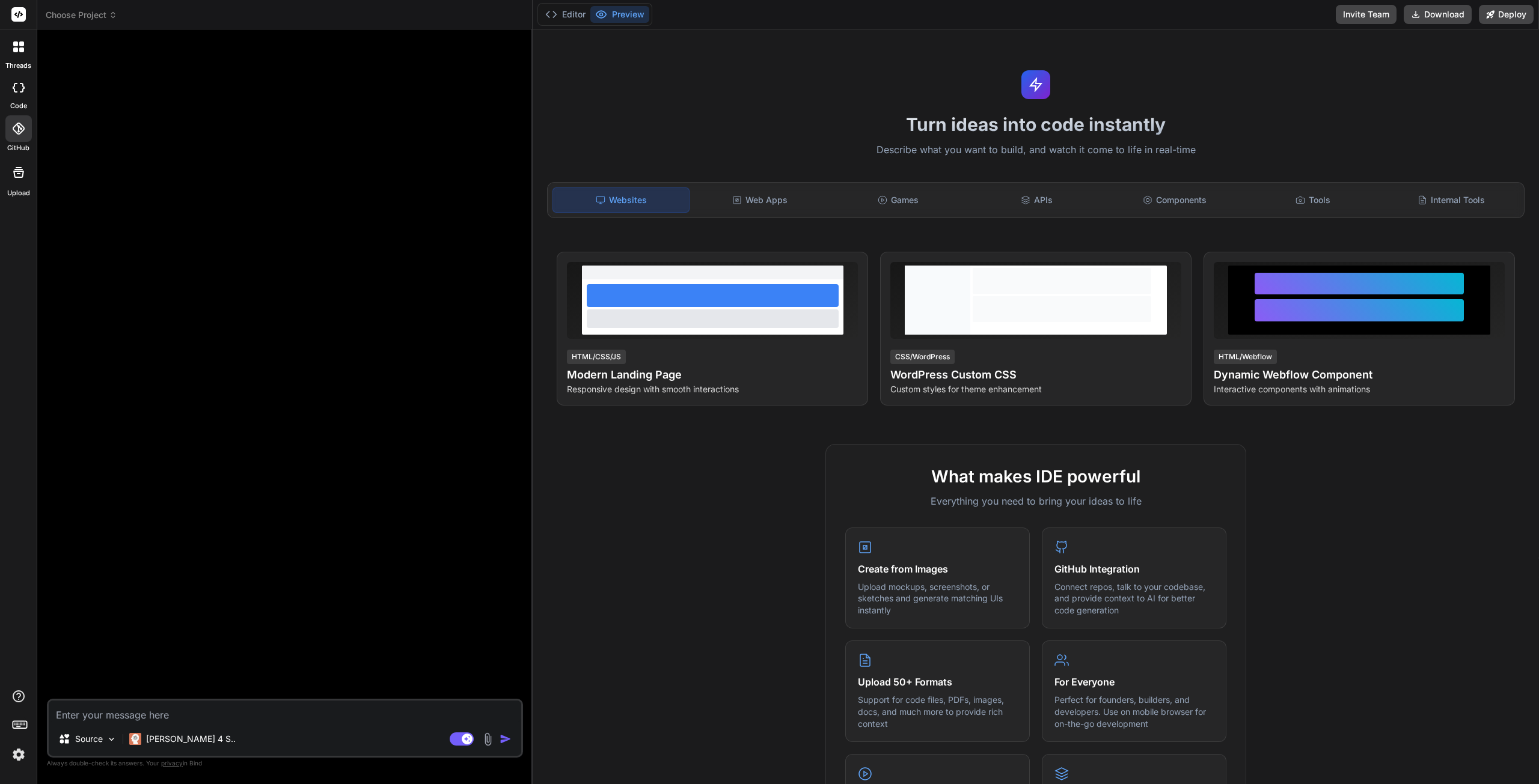
click at [17, 47] on icon at bounding box center [15, 49] width 5 height 5
click at [19, 132] on icon at bounding box center [18, 129] width 12 height 12
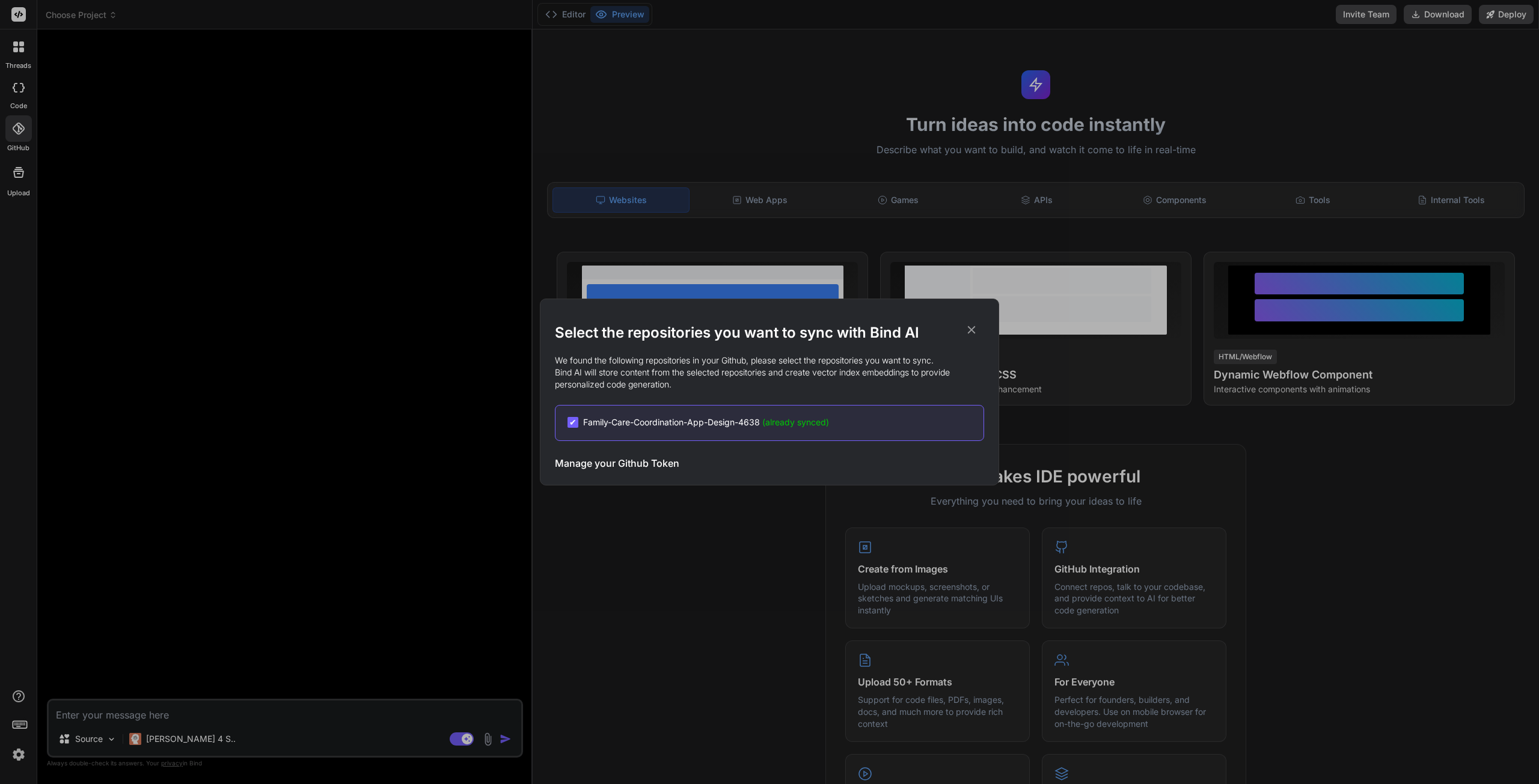
click at [691, 420] on span "Family-Care-Coordination-App-Design-4638 (already synced)" at bounding box center [706, 422] width 246 height 12
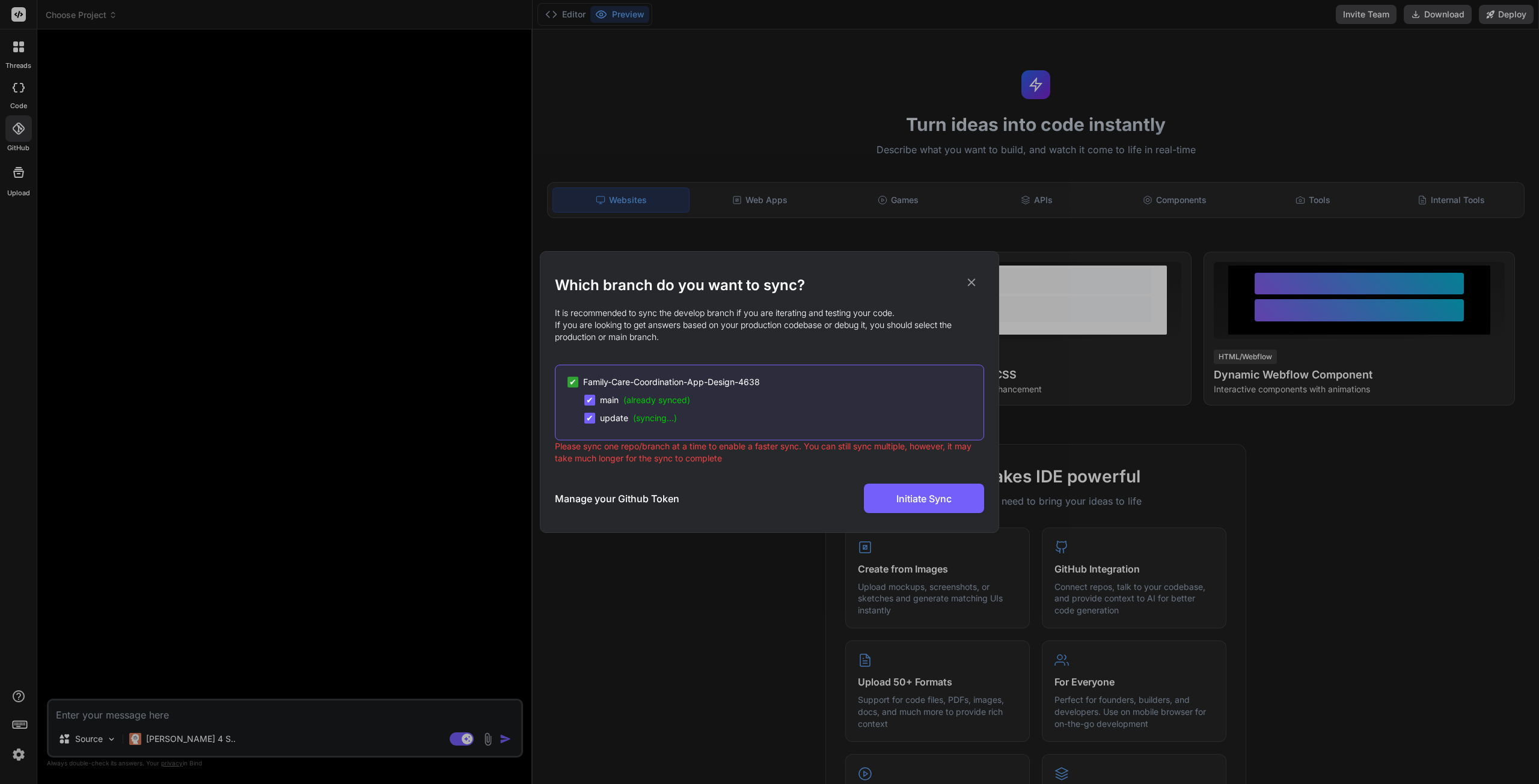
click at [975, 284] on icon at bounding box center [971, 283] width 13 height 13
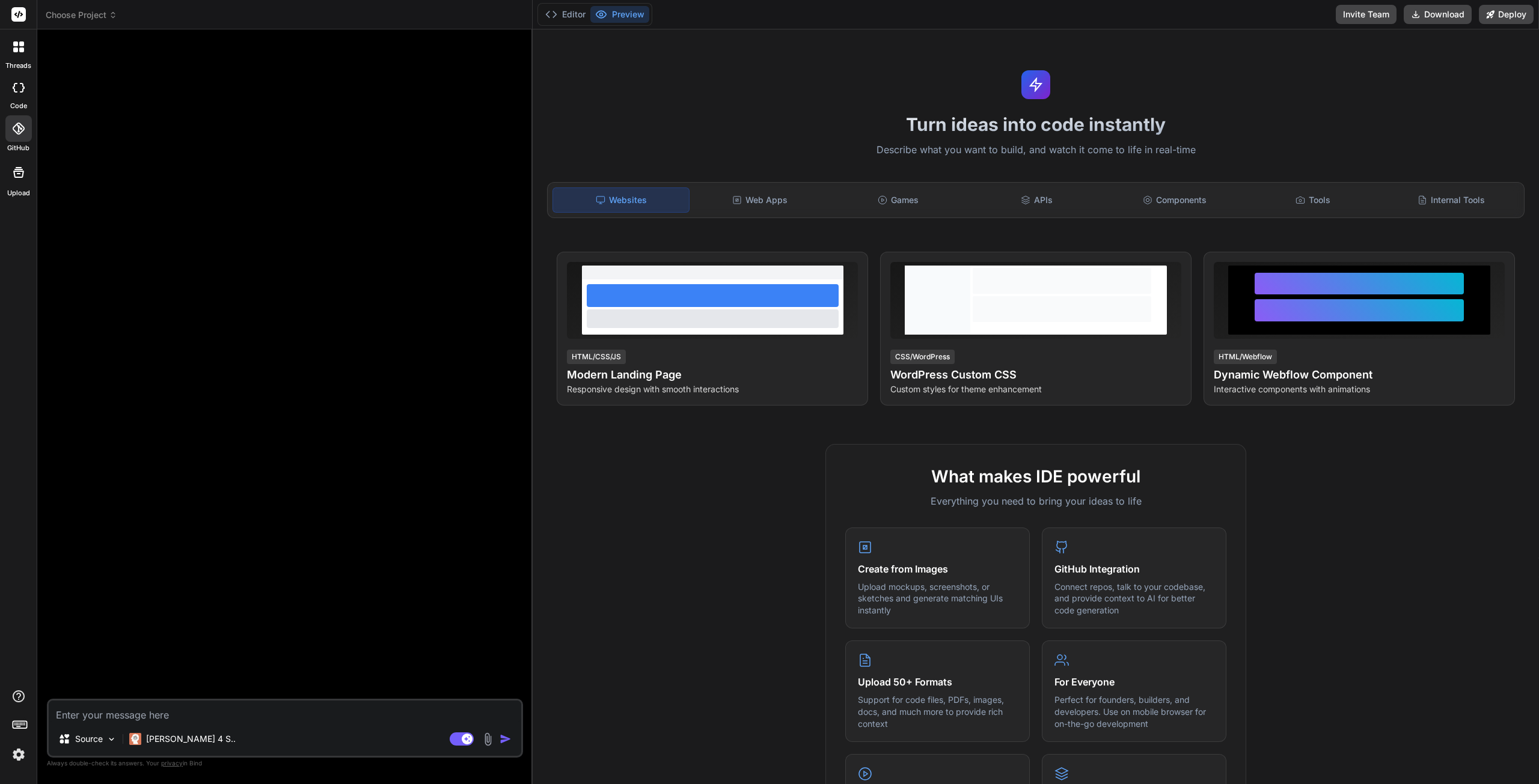
click at [103, 741] on div "Source" at bounding box center [87, 739] width 68 height 24
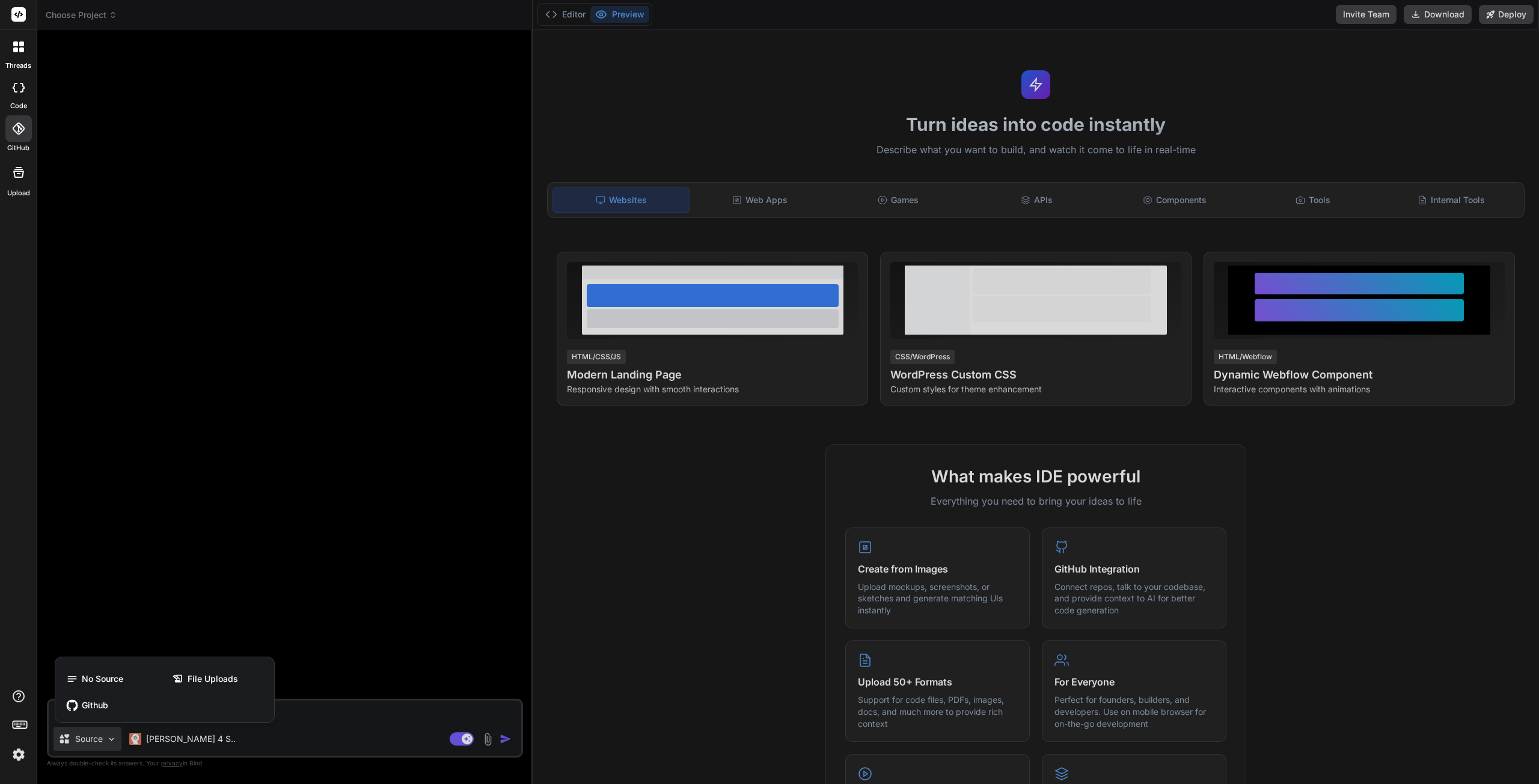
click at [103, 708] on span "Github" at bounding box center [95, 706] width 26 height 12
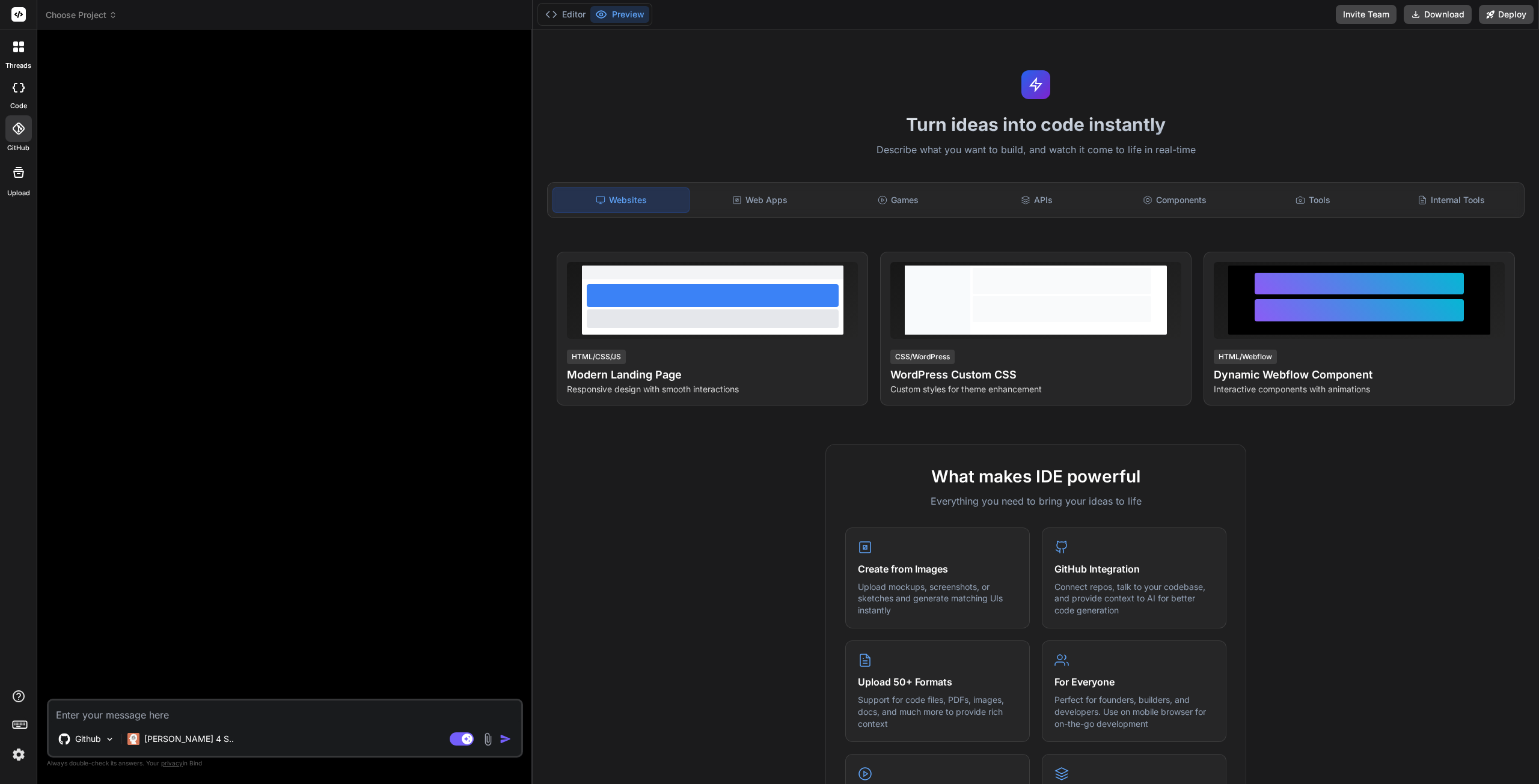
click at [149, 716] on textarea at bounding box center [285, 711] width 473 height 22
click at [563, 15] on button "Editor" at bounding box center [565, 14] width 50 height 17
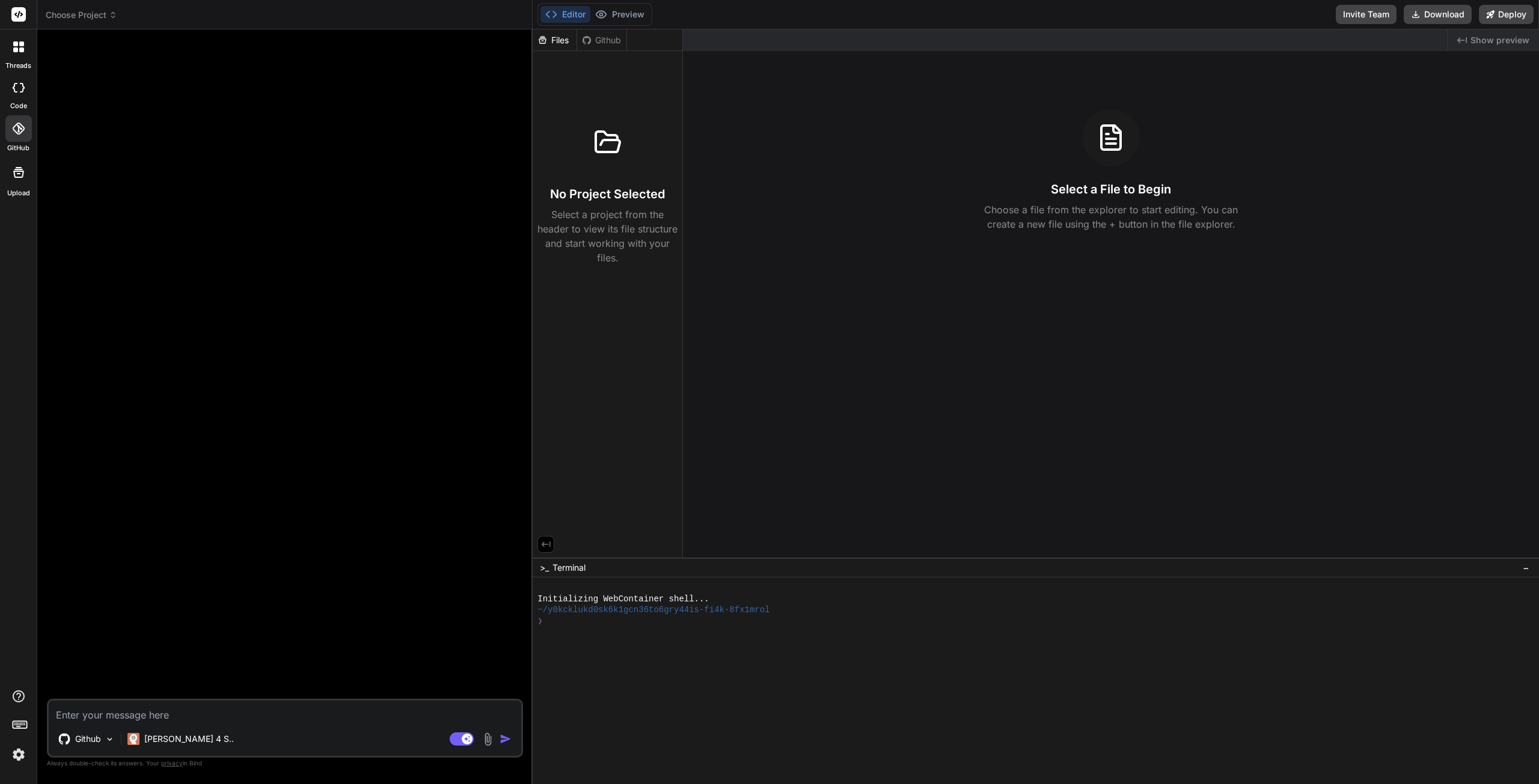
click at [100, 15] on span "Choose Project" at bounding box center [81, 15] width 71 height 12
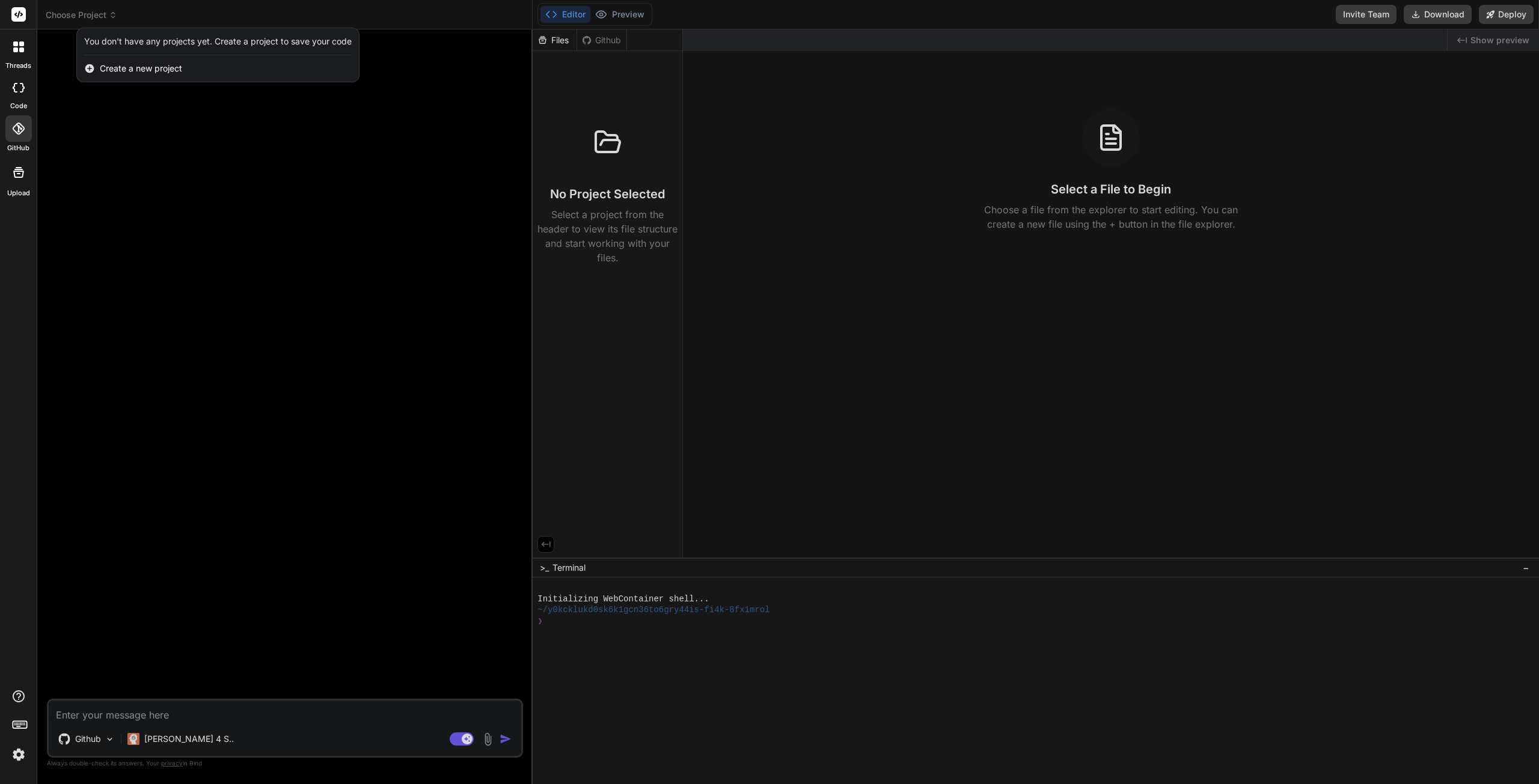
click at [155, 41] on div "You don't have any projects yet. Create a project to save your code" at bounding box center [218, 41] width 268 height 12
click at [19, 133] on icon at bounding box center [18, 129] width 12 height 12
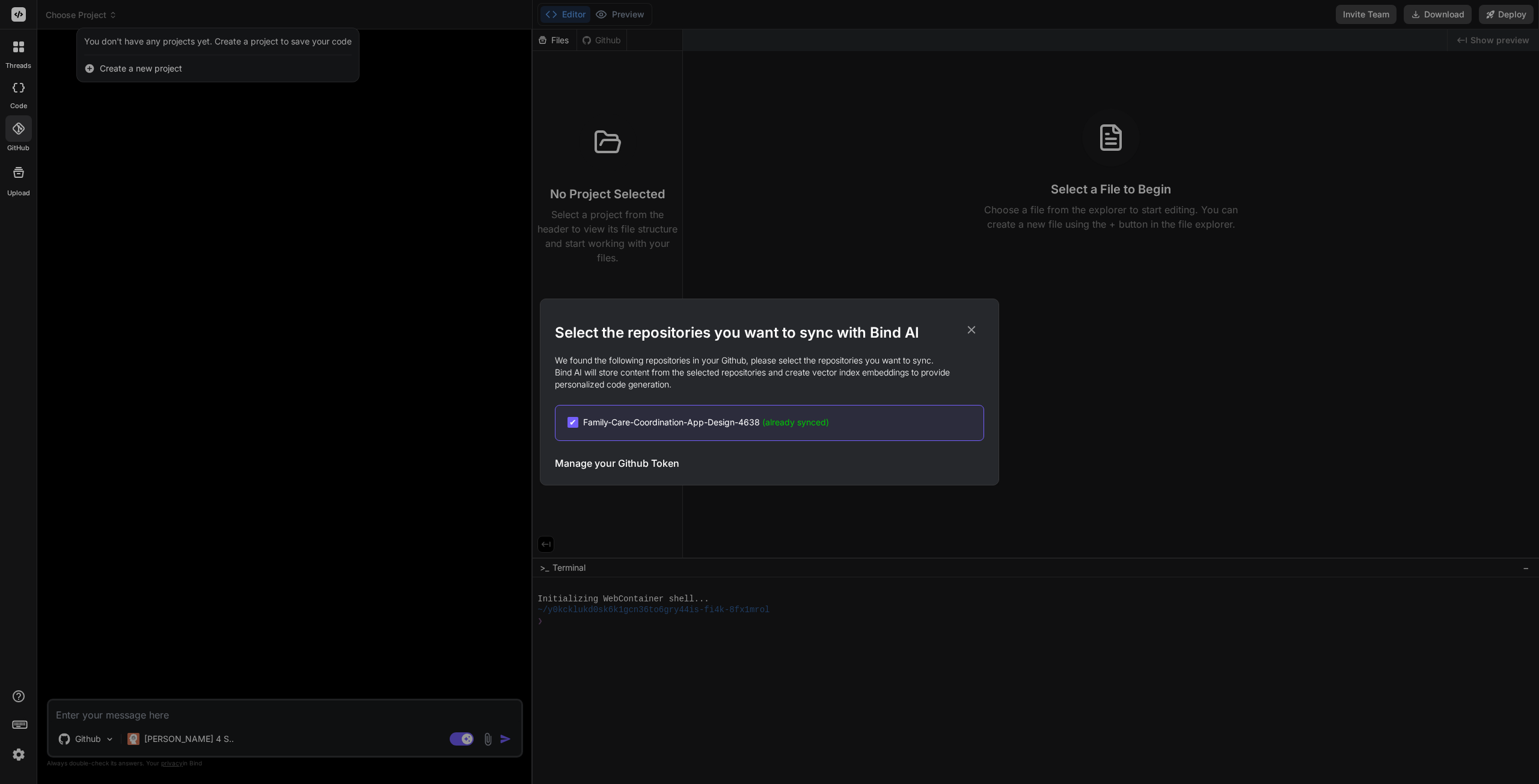
click at [971, 328] on icon at bounding box center [971, 330] width 13 height 13
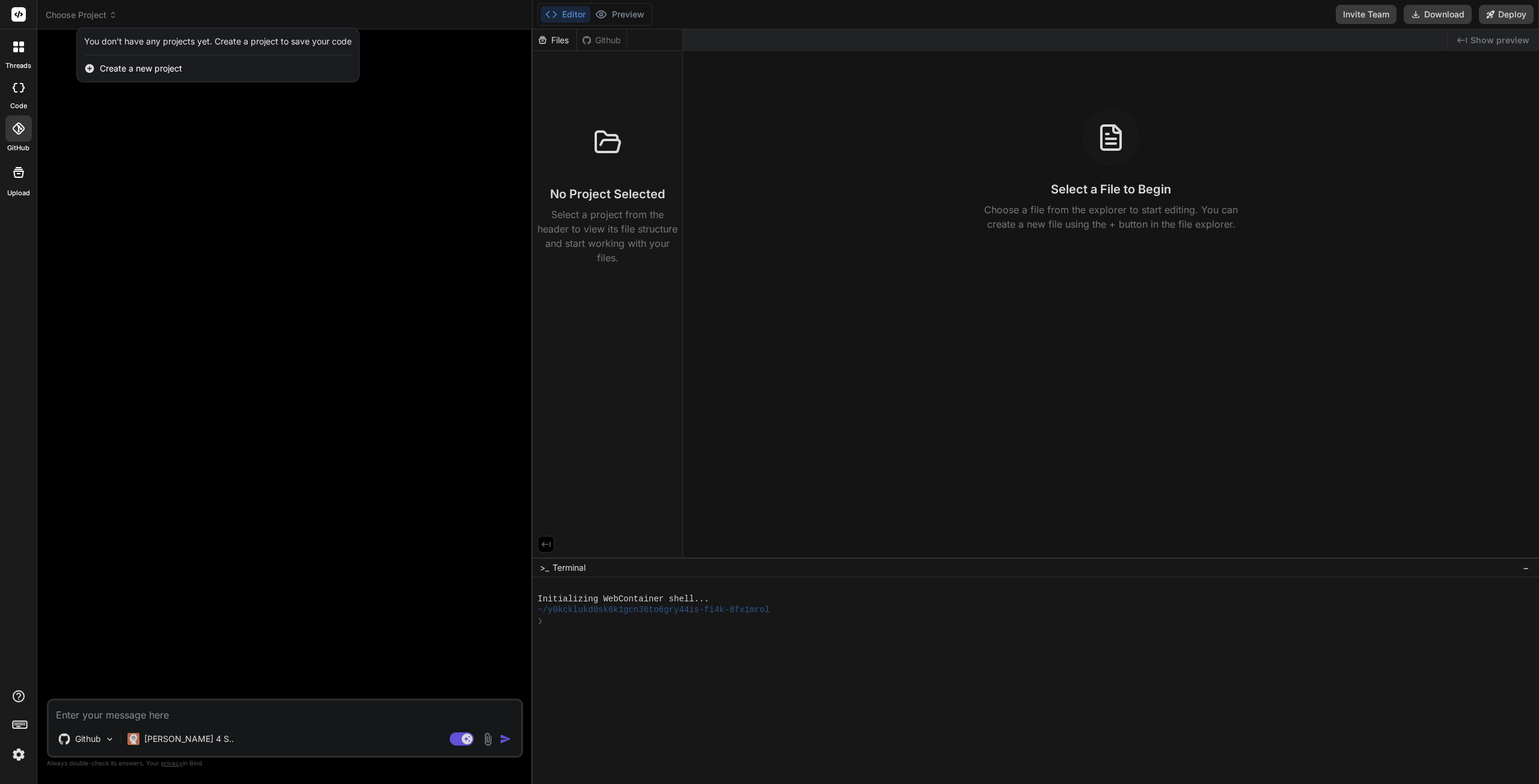
click at [603, 44] on div at bounding box center [769, 392] width 1539 height 784
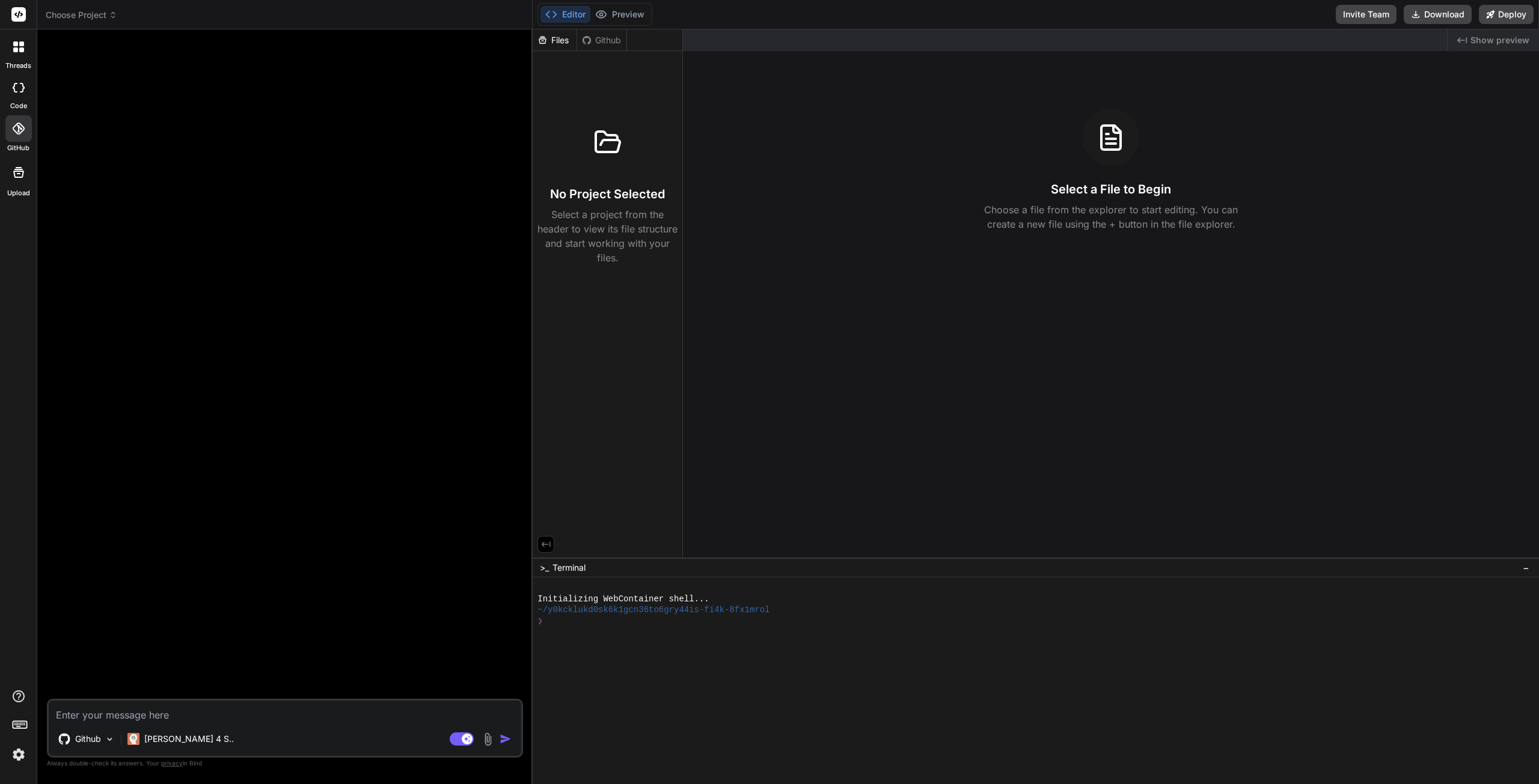
click at [602, 43] on div "Github" at bounding box center [602, 40] width 49 height 12
click at [552, 43] on div "Files" at bounding box center [555, 40] width 44 height 12
click at [601, 40] on div "Github" at bounding box center [602, 40] width 49 height 12
click at [623, 12] on button "Preview" at bounding box center [619, 14] width 59 height 17
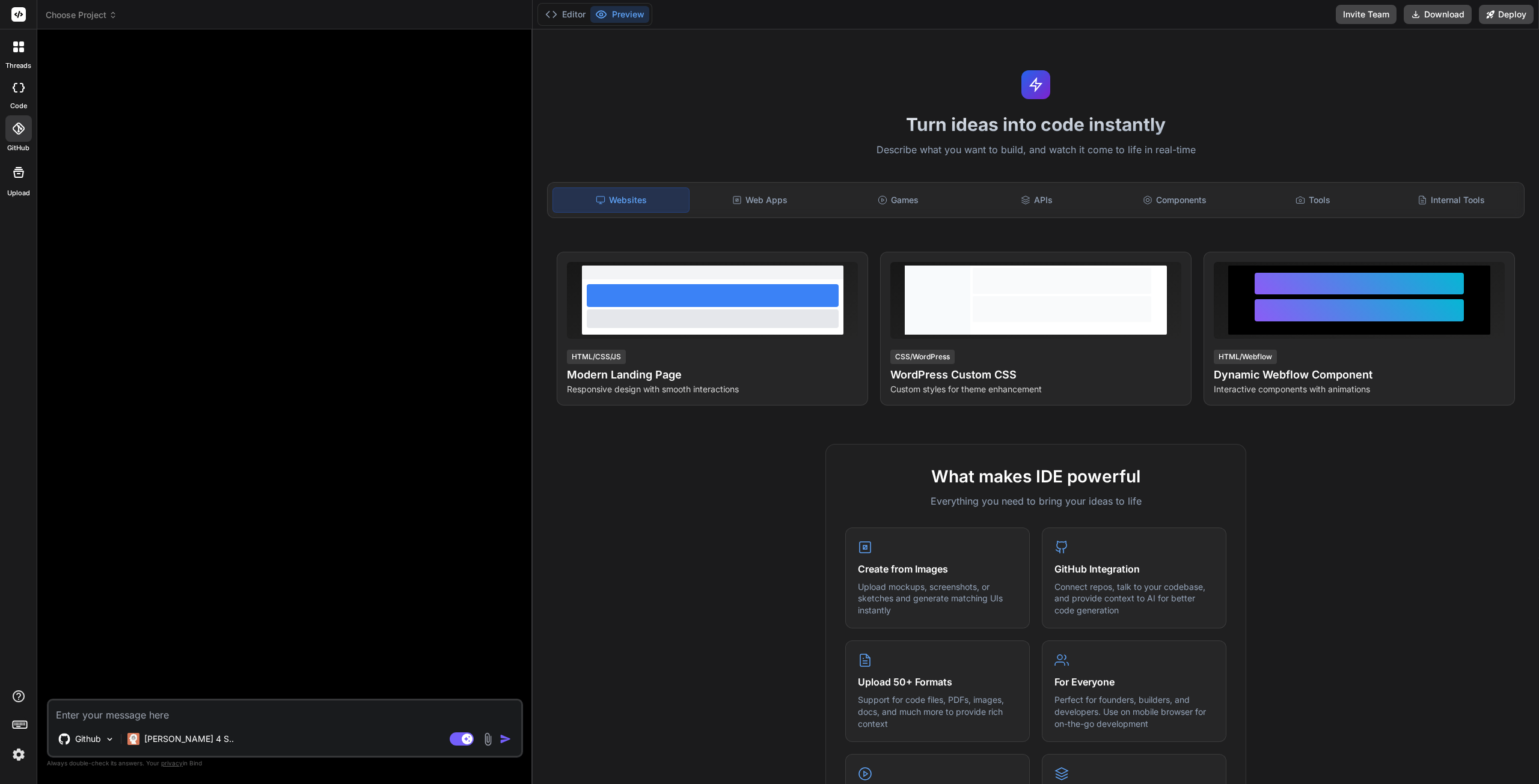
click at [564, 15] on button "Editor" at bounding box center [565, 14] width 50 height 17
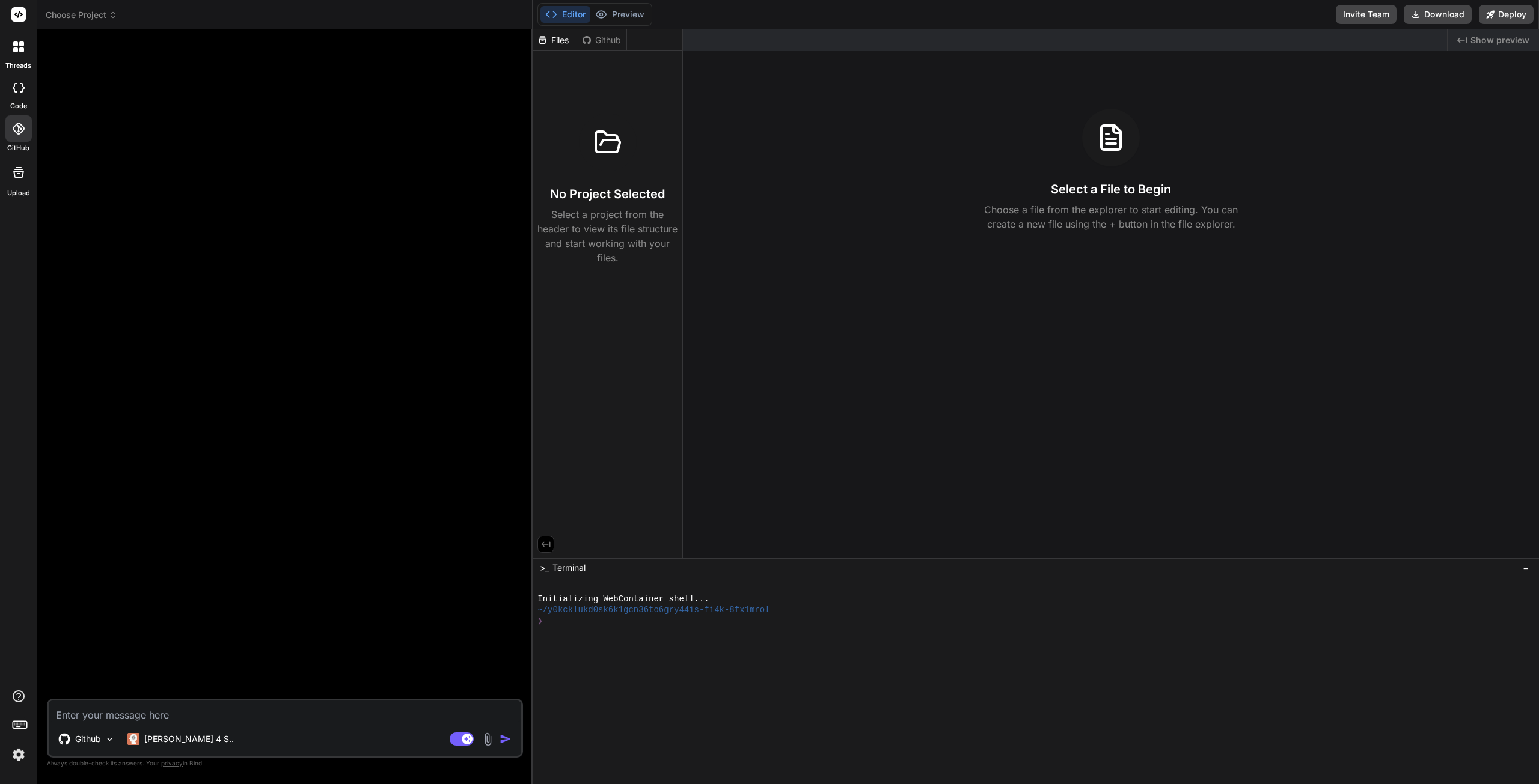
click at [603, 42] on div "Github" at bounding box center [602, 40] width 49 height 12
click at [557, 37] on div "Files" at bounding box center [555, 40] width 44 height 12
click at [21, 54] on div at bounding box center [18, 47] width 25 height 25
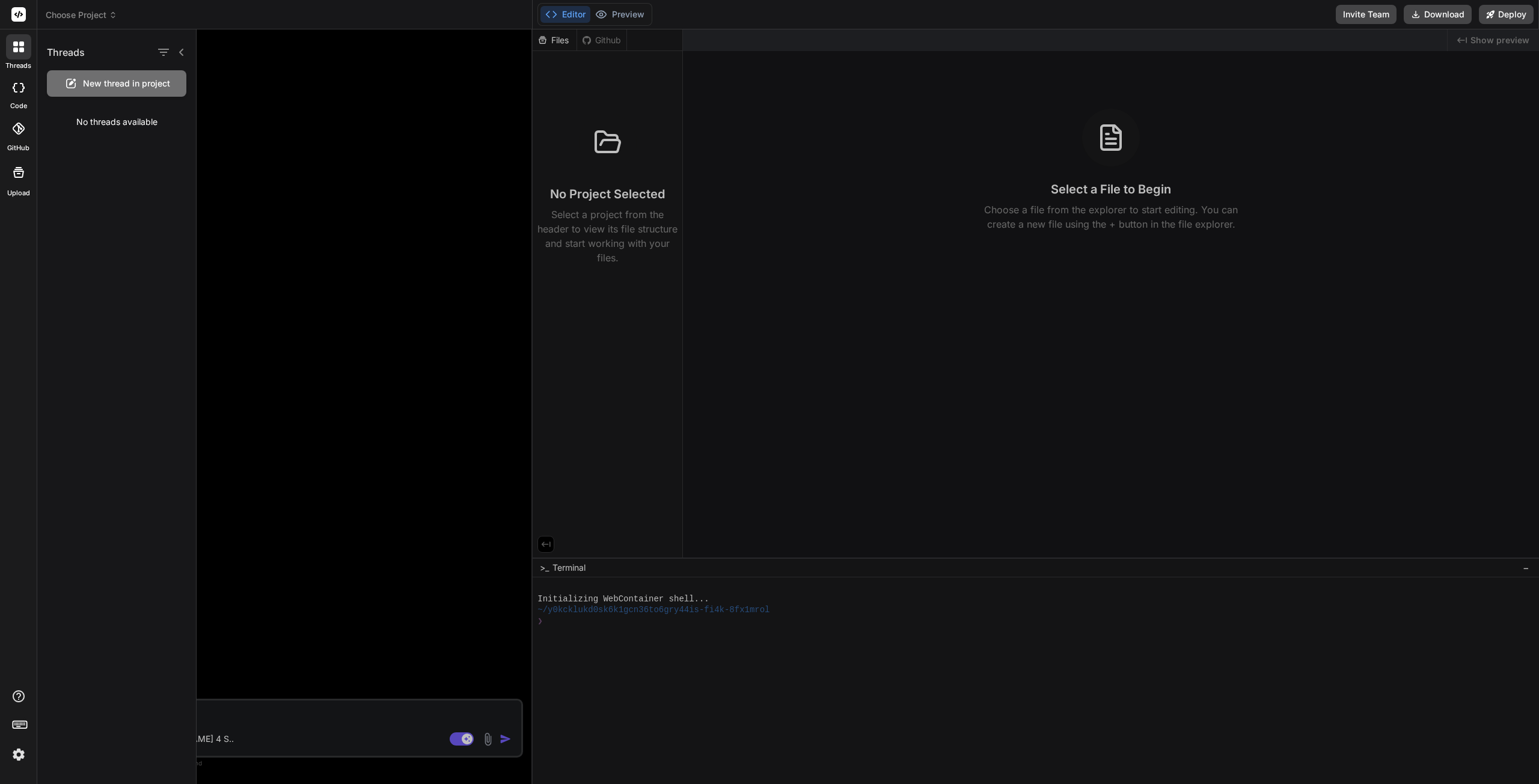
click at [23, 94] on div at bounding box center [18, 87] width 26 height 24
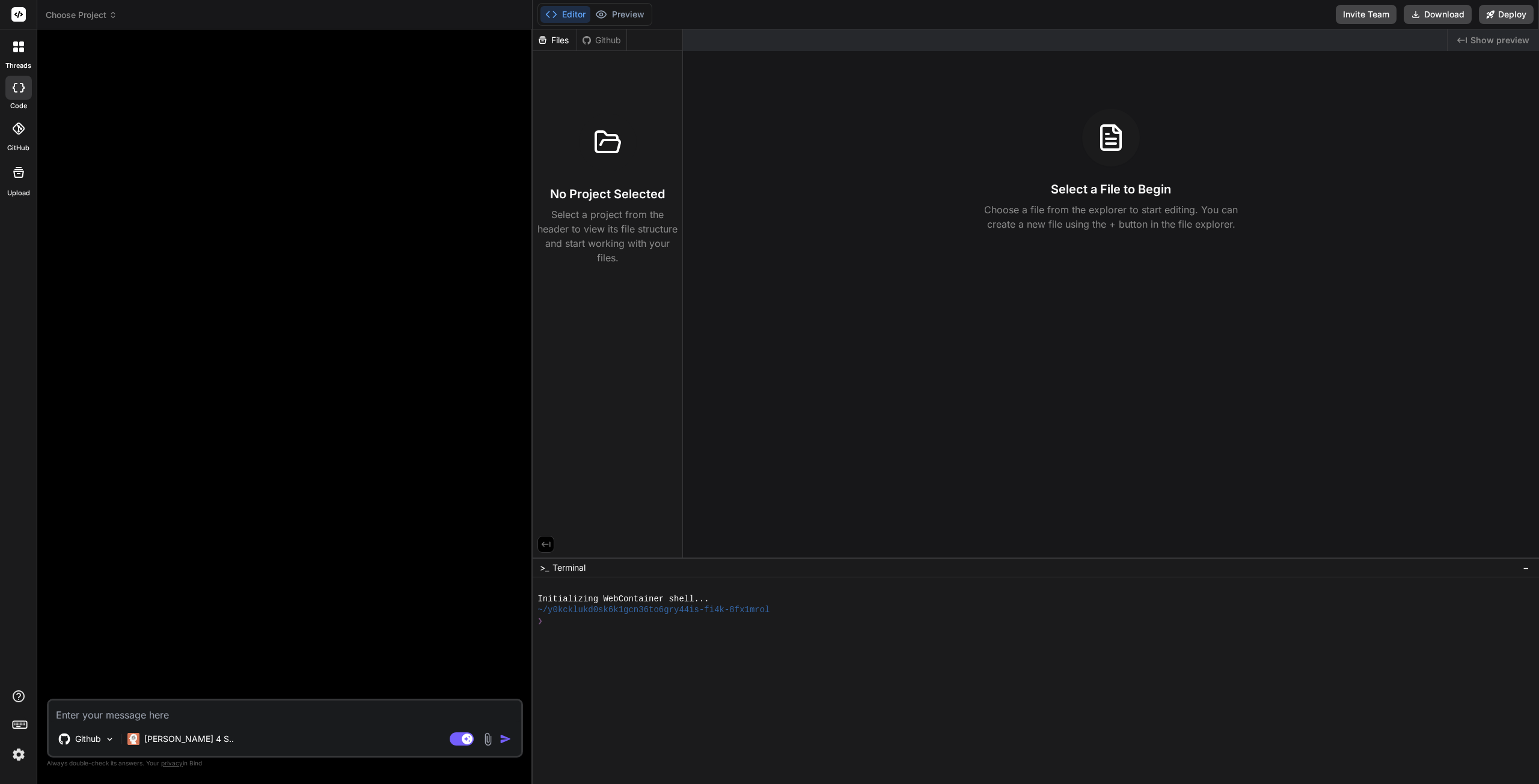
click at [20, 124] on icon at bounding box center [18, 129] width 12 height 12
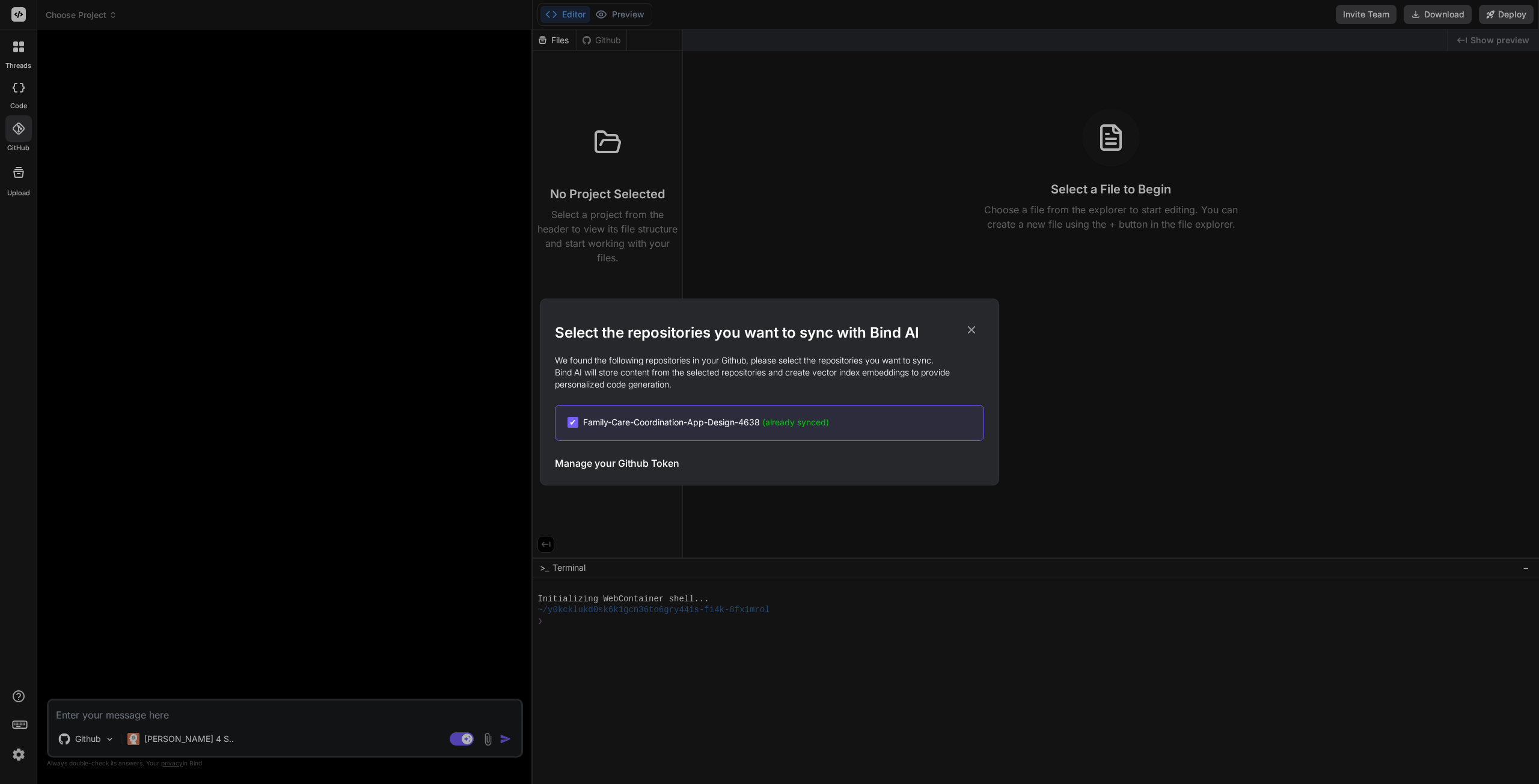
click at [972, 326] on icon at bounding box center [971, 330] width 13 height 13
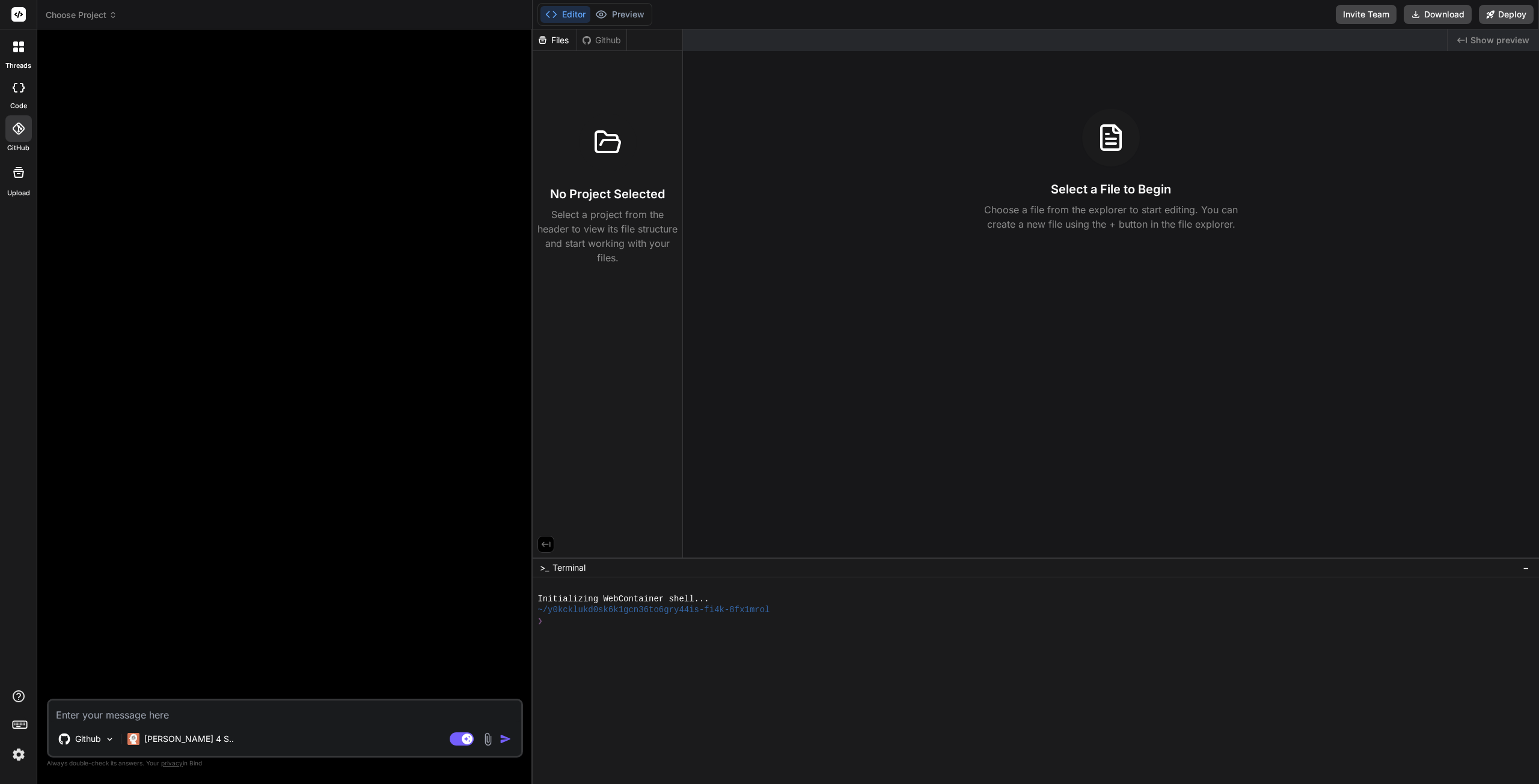
click at [28, 174] on div at bounding box center [19, 172] width 29 height 29
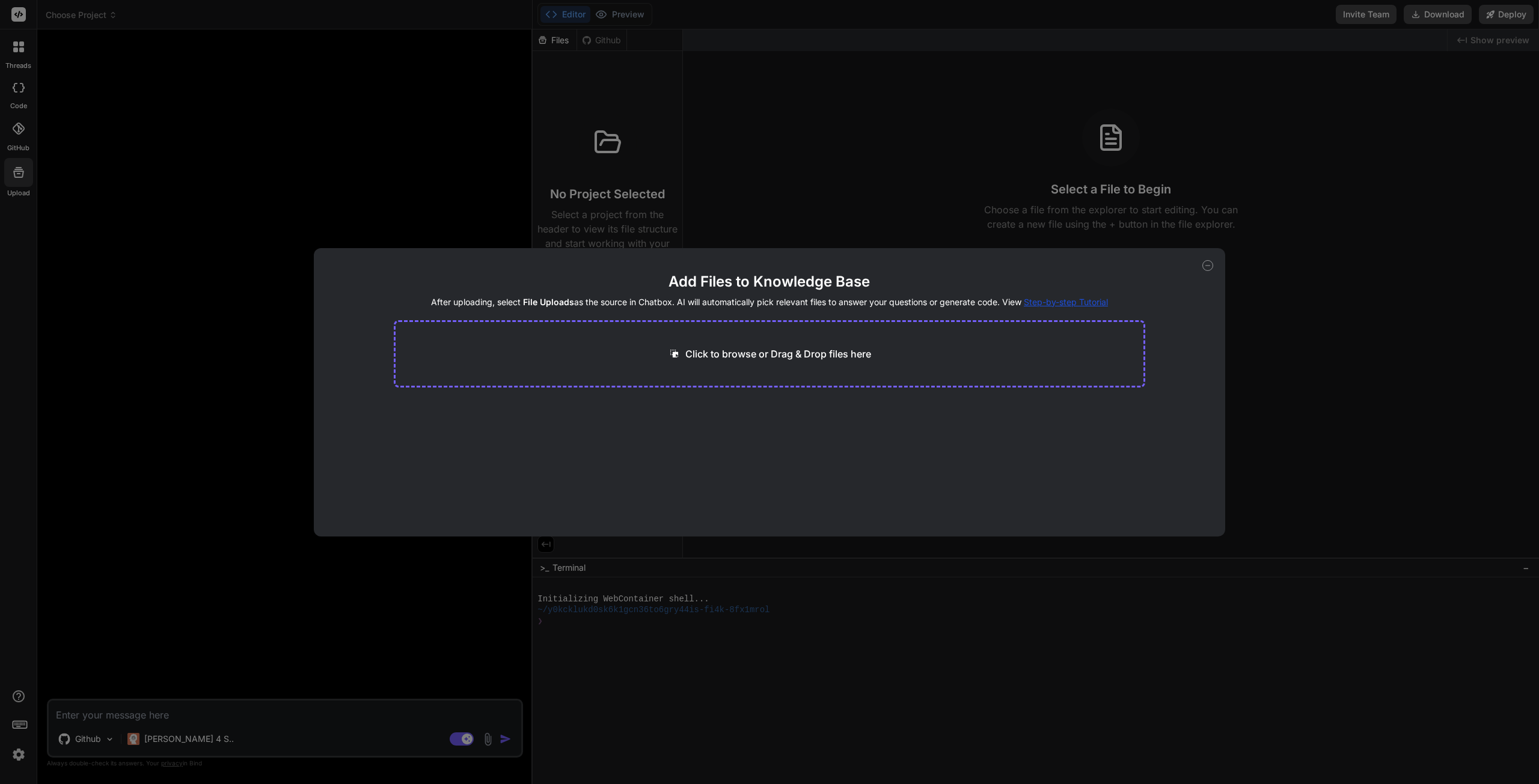
click at [1200, 264] on div "Add Files to Knowledge Base After uploading, select File Uploads as the source …" at bounding box center [770, 392] width 912 height 288
click at [1206, 265] on icon at bounding box center [1208, 265] width 11 height 11
type textarea "x"
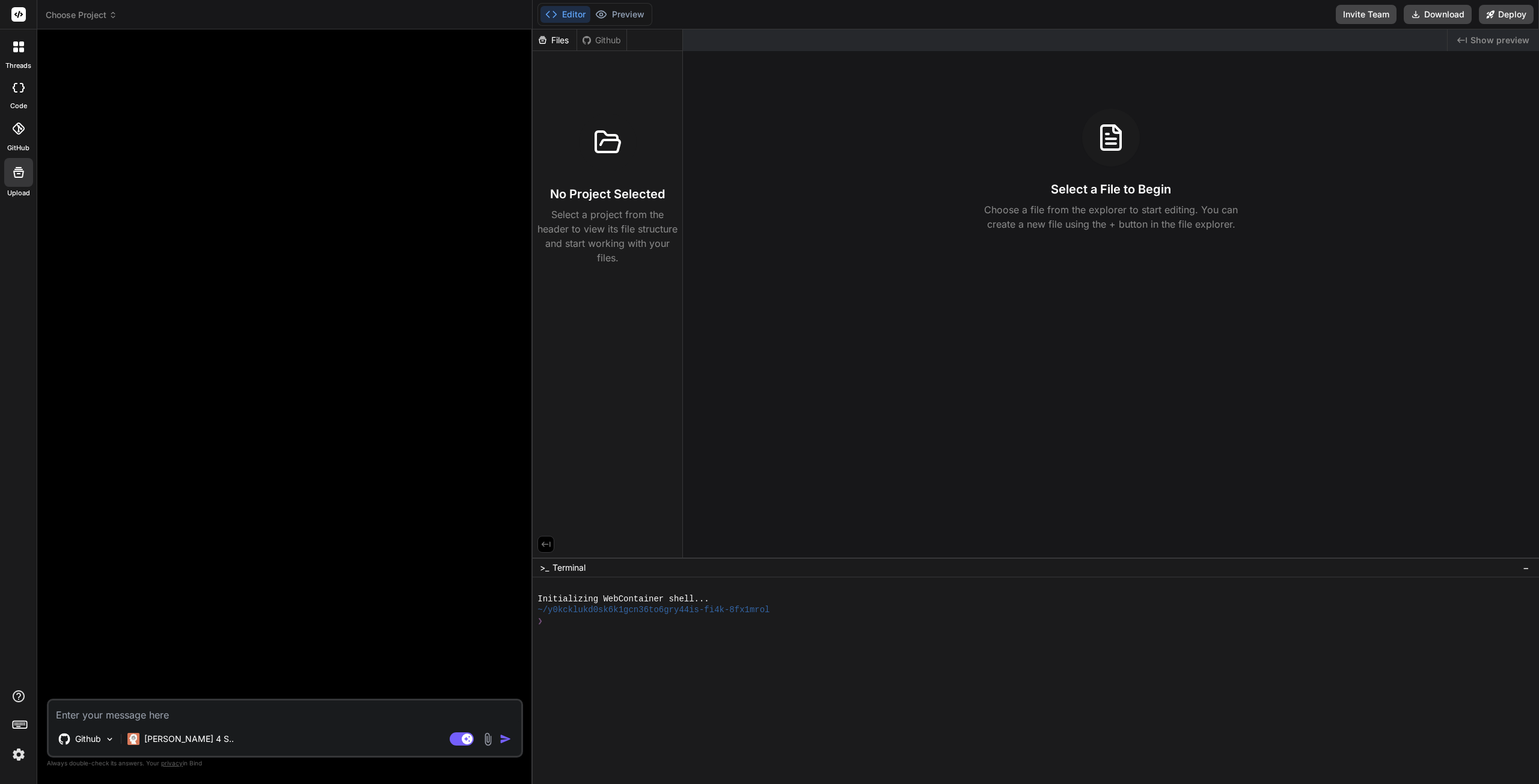
click at [21, 759] on img at bounding box center [19, 755] width 20 height 20
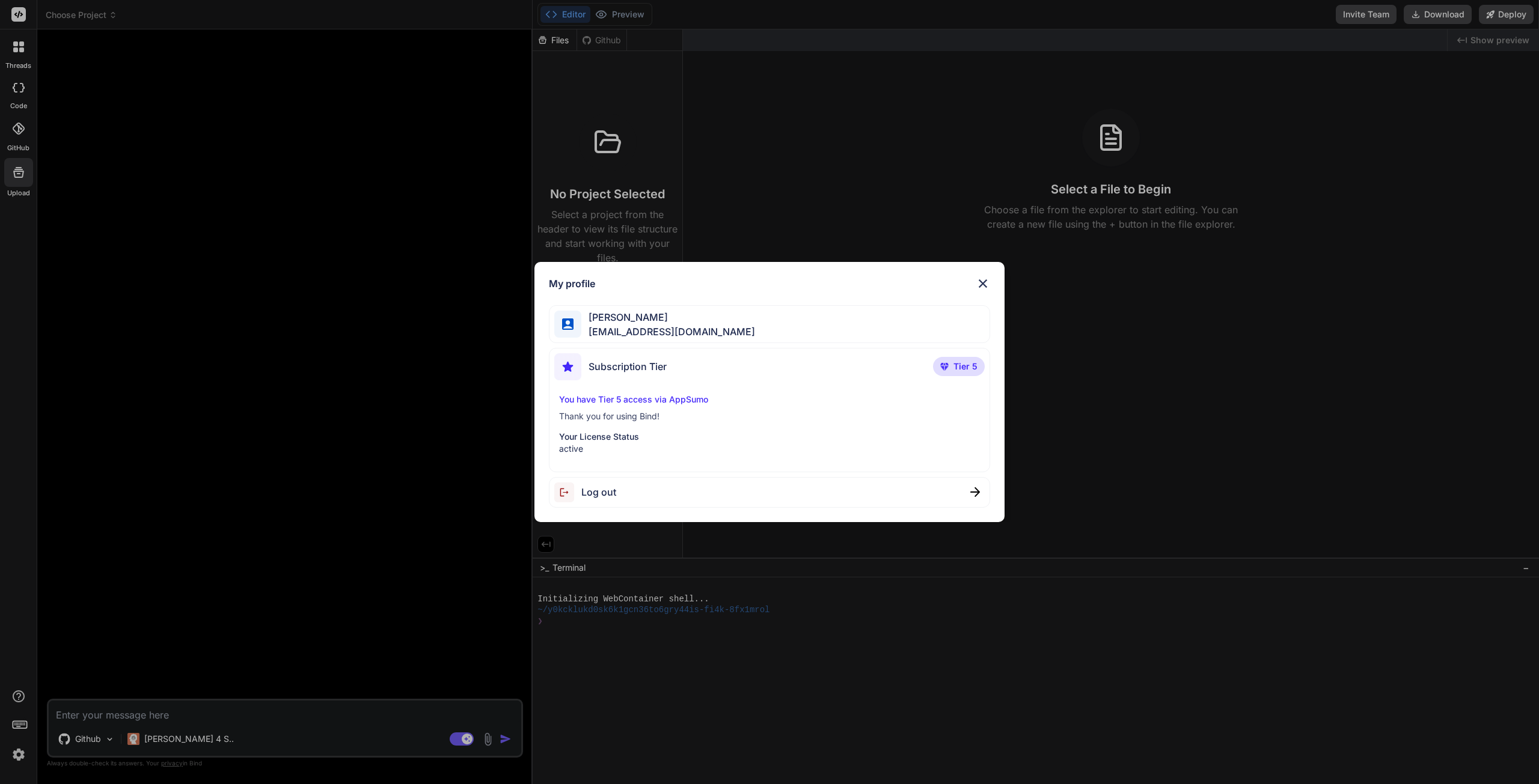
click at [984, 288] on img at bounding box center [983, 283] width 15 height 15
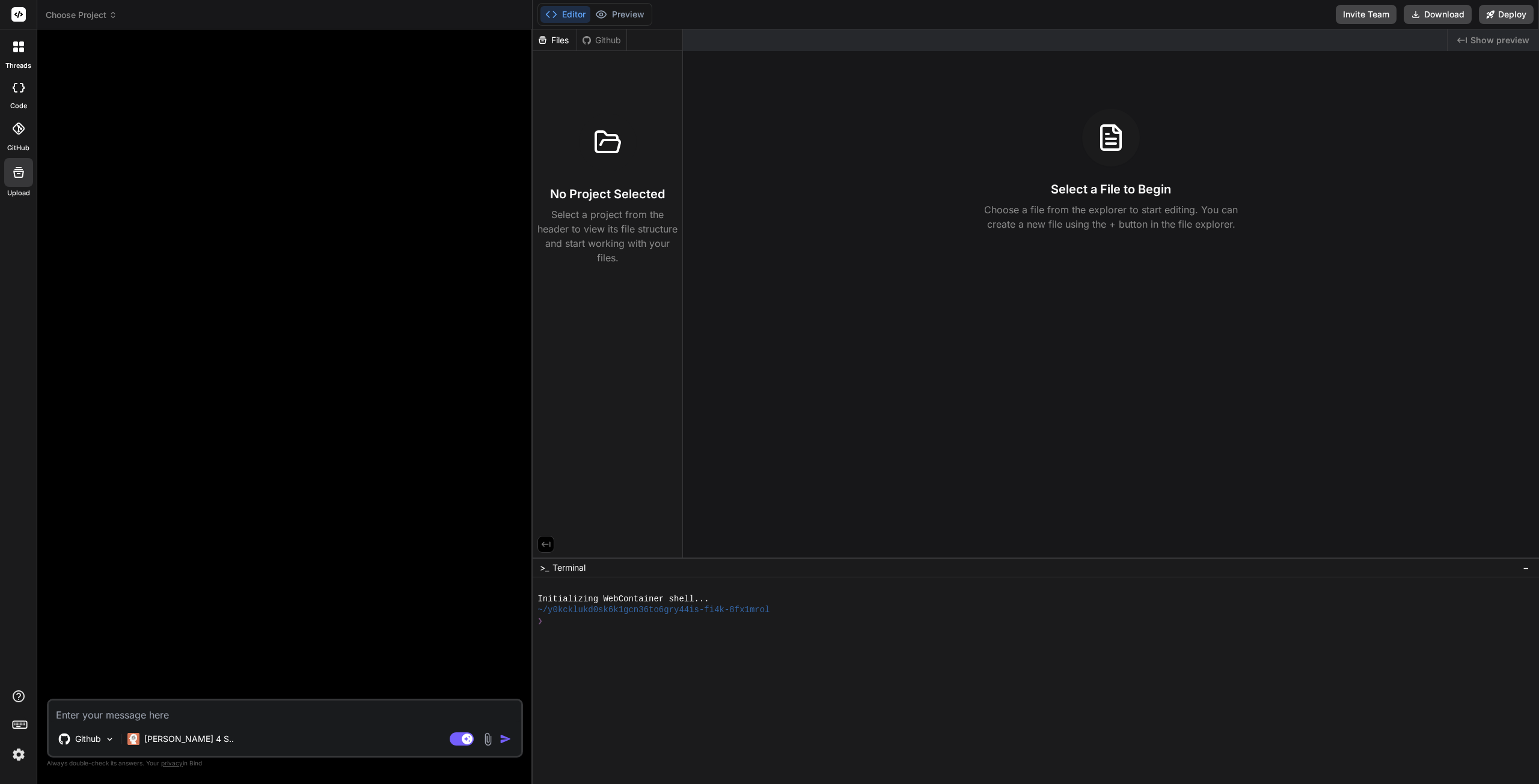
click at [1481, 41] on span "Show preview" at bounding box center [1500, 40] width 59 height 12
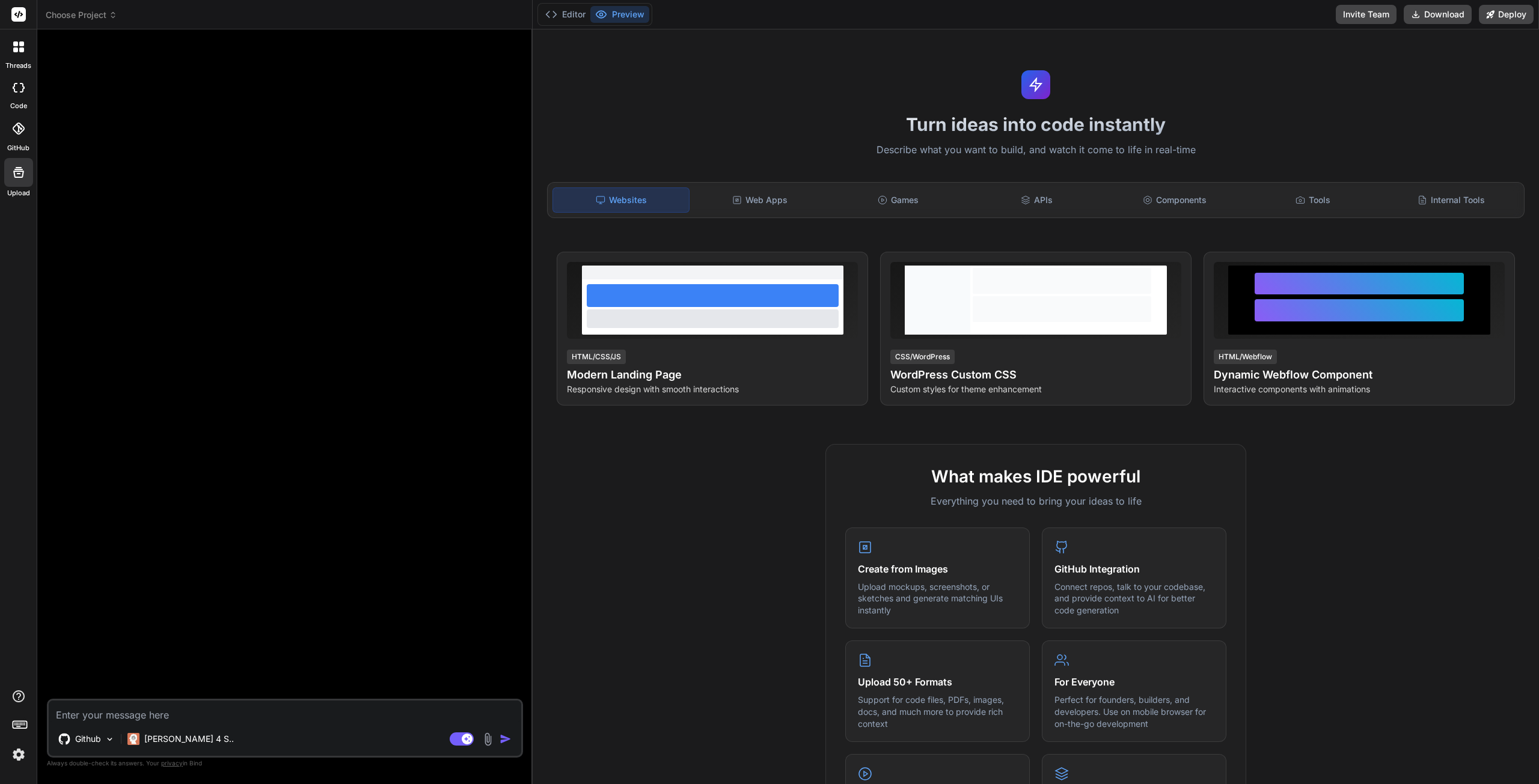
click at [561, 17] on button "Editor" at bounding box center [565, 14] width 50 height 17
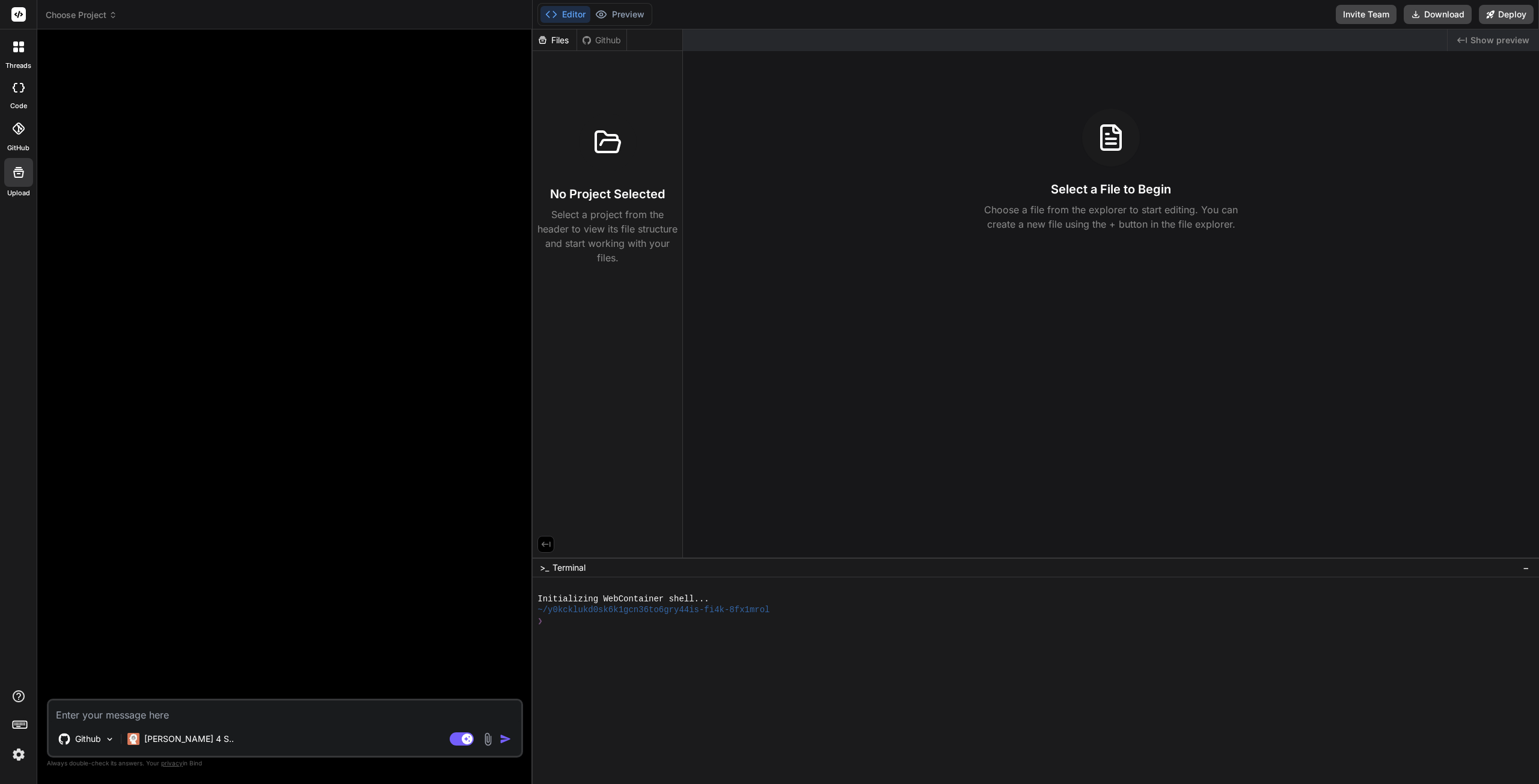
click at [606, 36] on div "Github" at bounding box center [602, 40] width 49 height 12
click at [565, 570] on span "Terminal" at bounding box center [568, 567] width 33 height 12
click at [24, 58] on div at bounding box center [18, 47] width 25 height 25
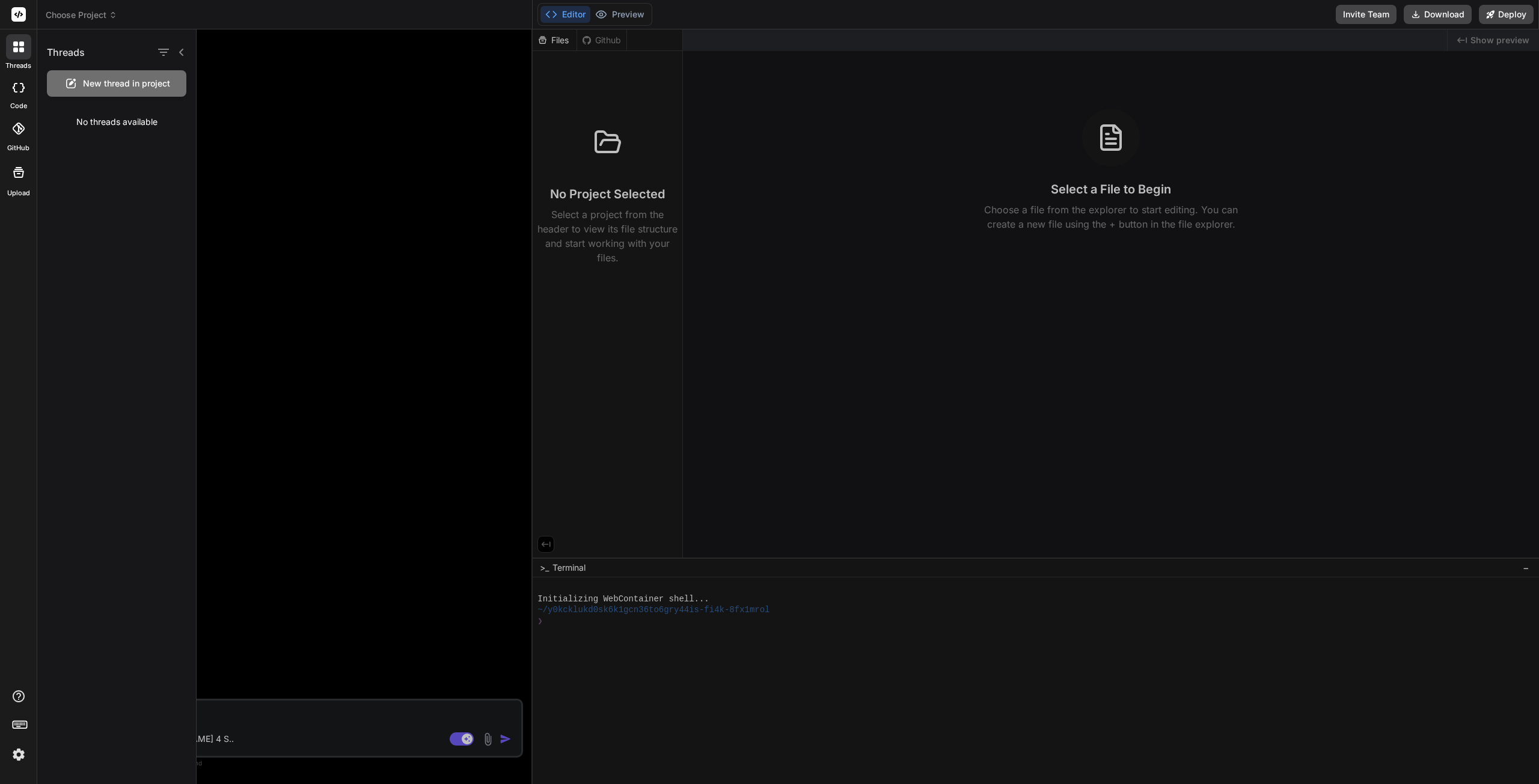
click at [70, 19] on span "Choose Project" at bounding box center [81, 15] width 71 height 12
click at [68, 15] on div at bounding box center [769, 392] width 1539 height 784
click at [23, 16] on rect at bounding box center [19, 15] width 15 height 15
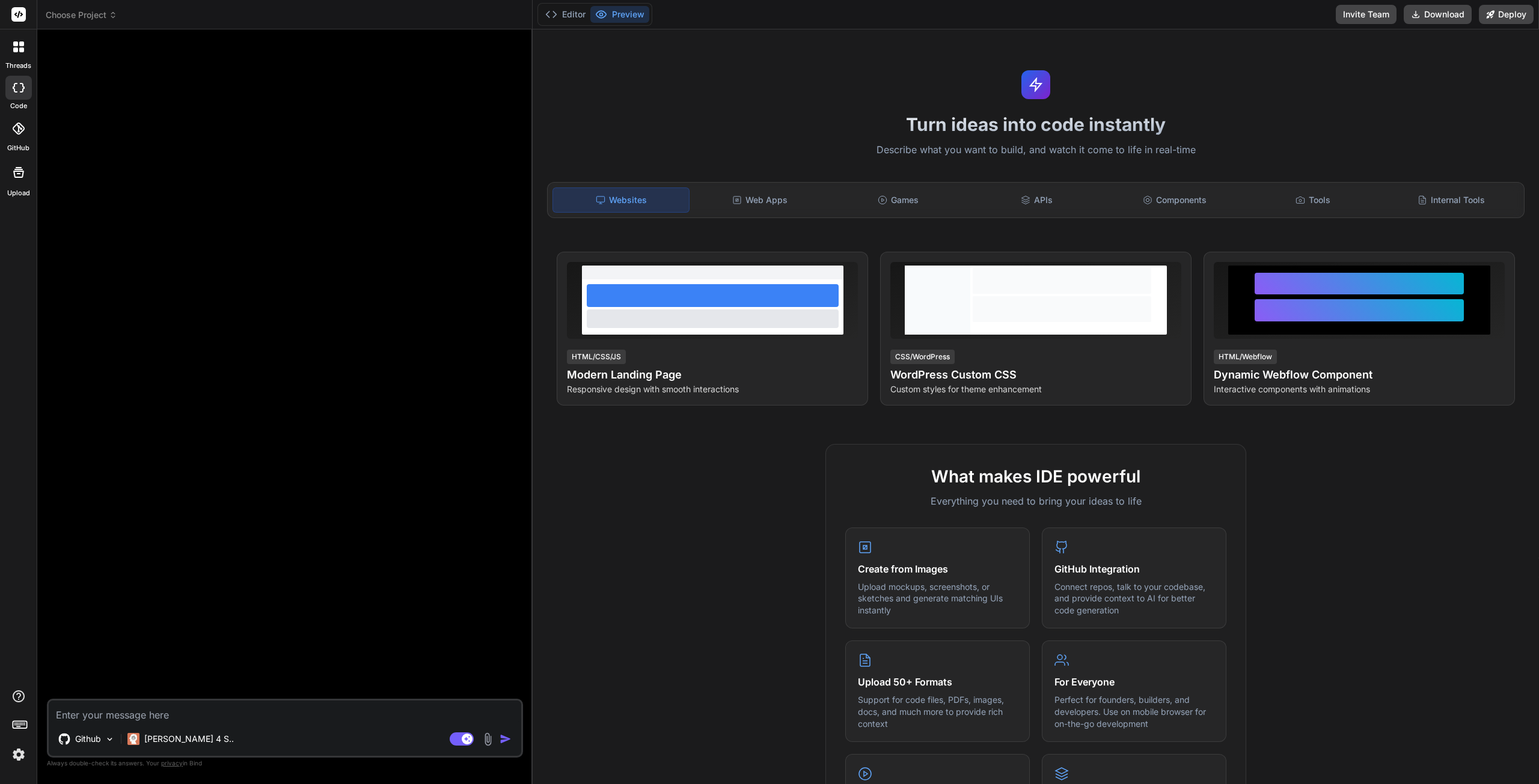
click at [17, 137] on div at bounding box center [18, 129] width 26 height 26
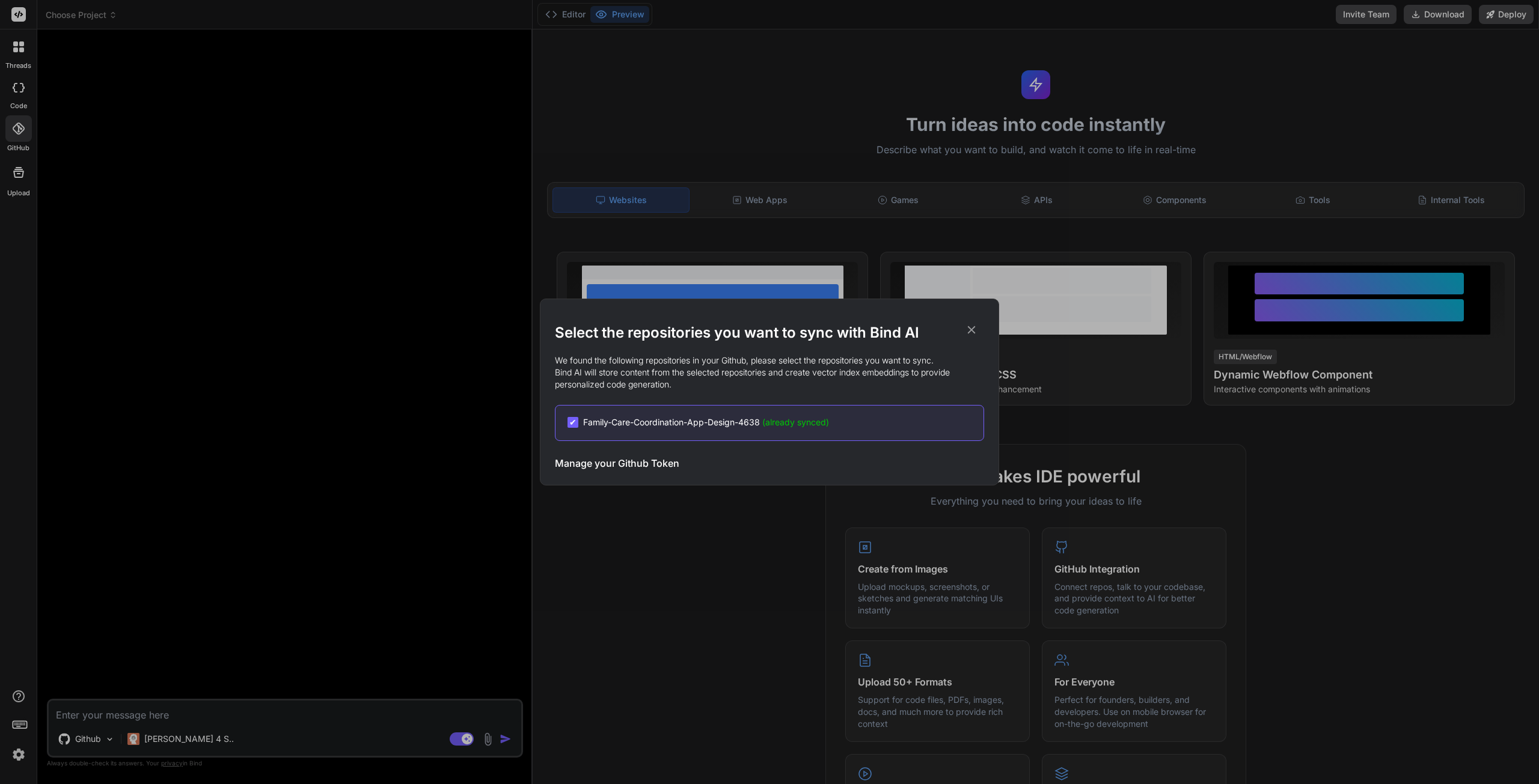
click at [973, 327] on icon at bounding box center [971, 330] width 13 height 13
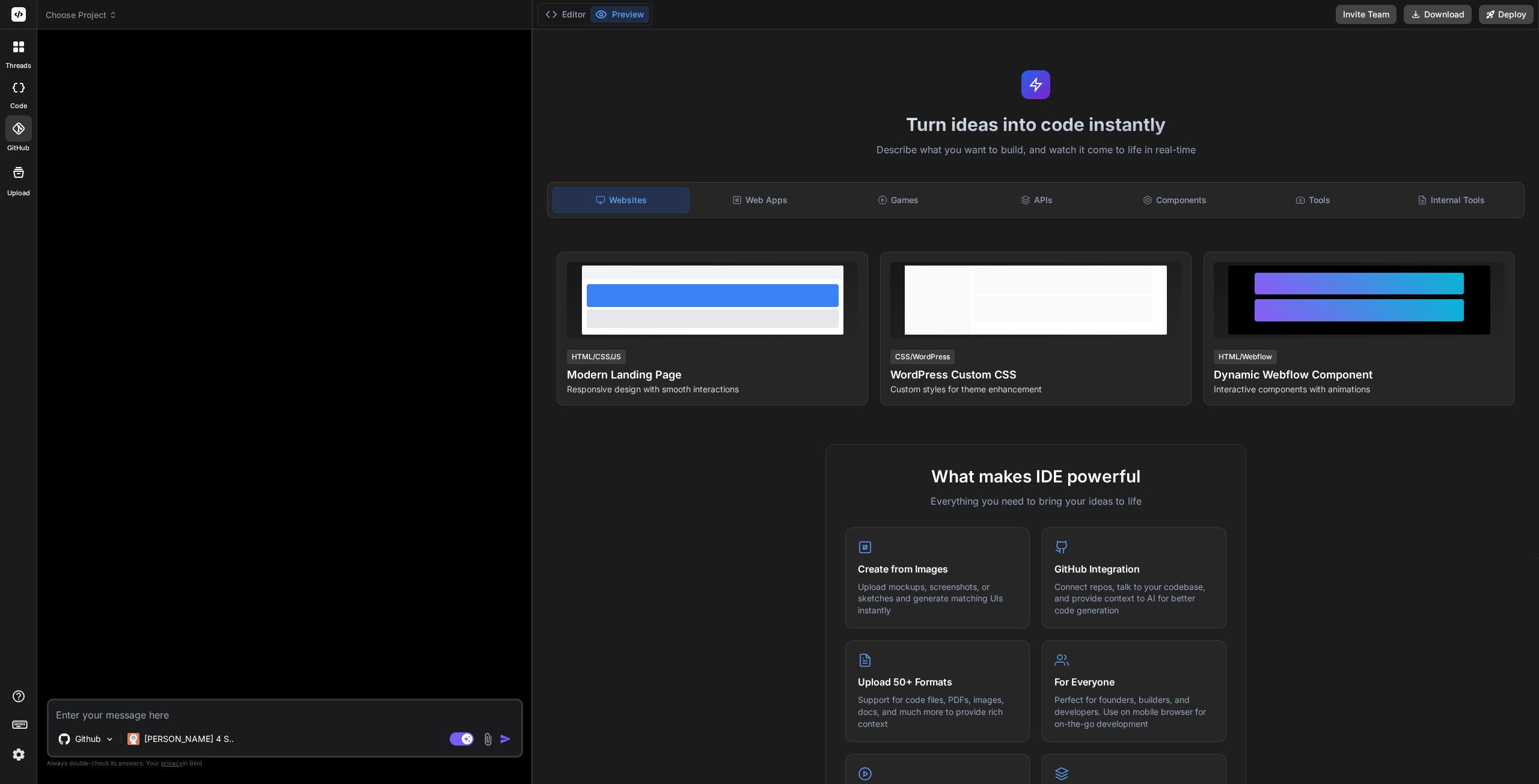
click at [564, 16] on button "Editor" at bounding box center [565, 14] width 50 height 17
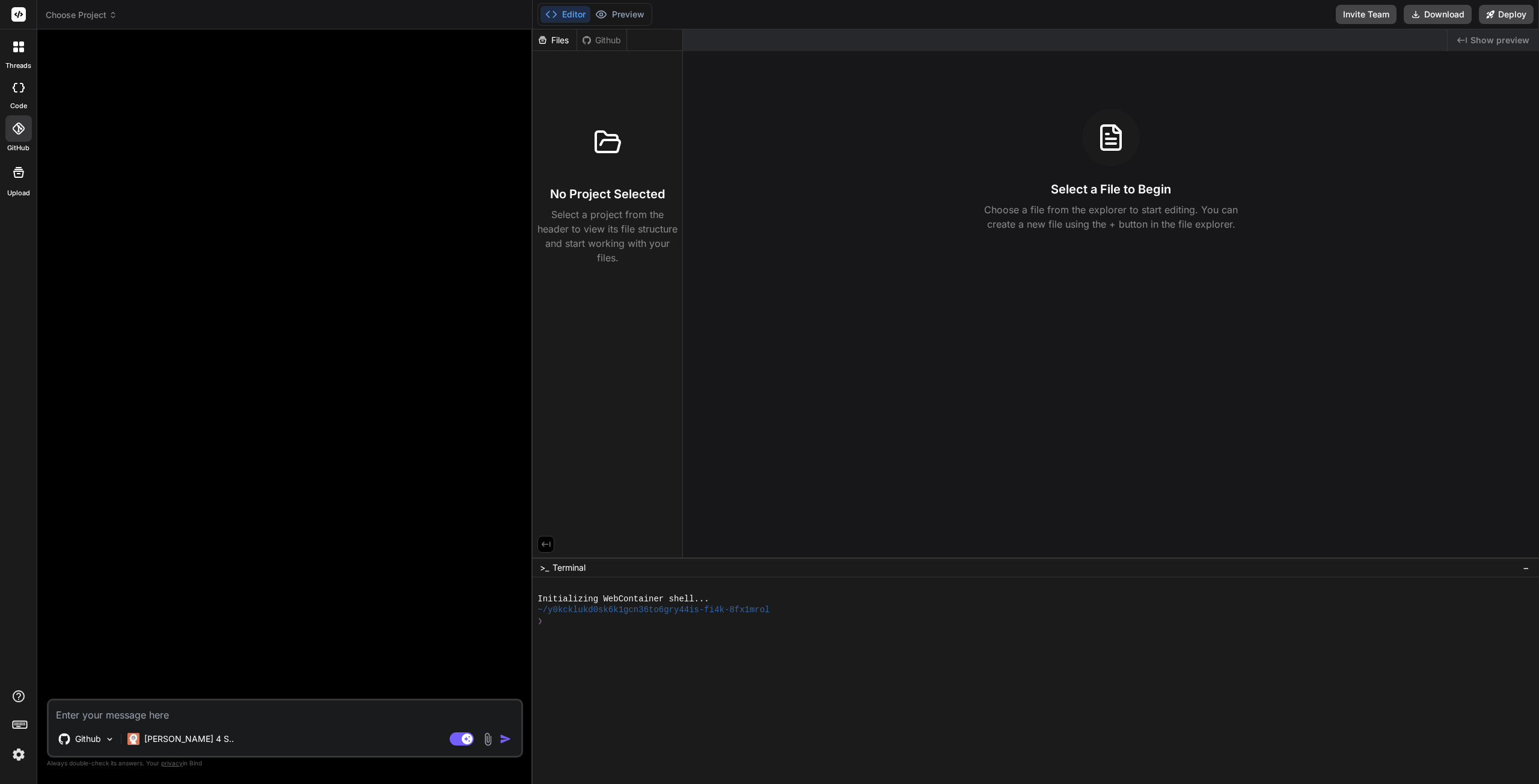
click at [608, 36] on div "Github" at bounding box center [602, 40] width 49 height 12
click at [550, 543] on icon at bounding box center [546, 544] width 9 height 5
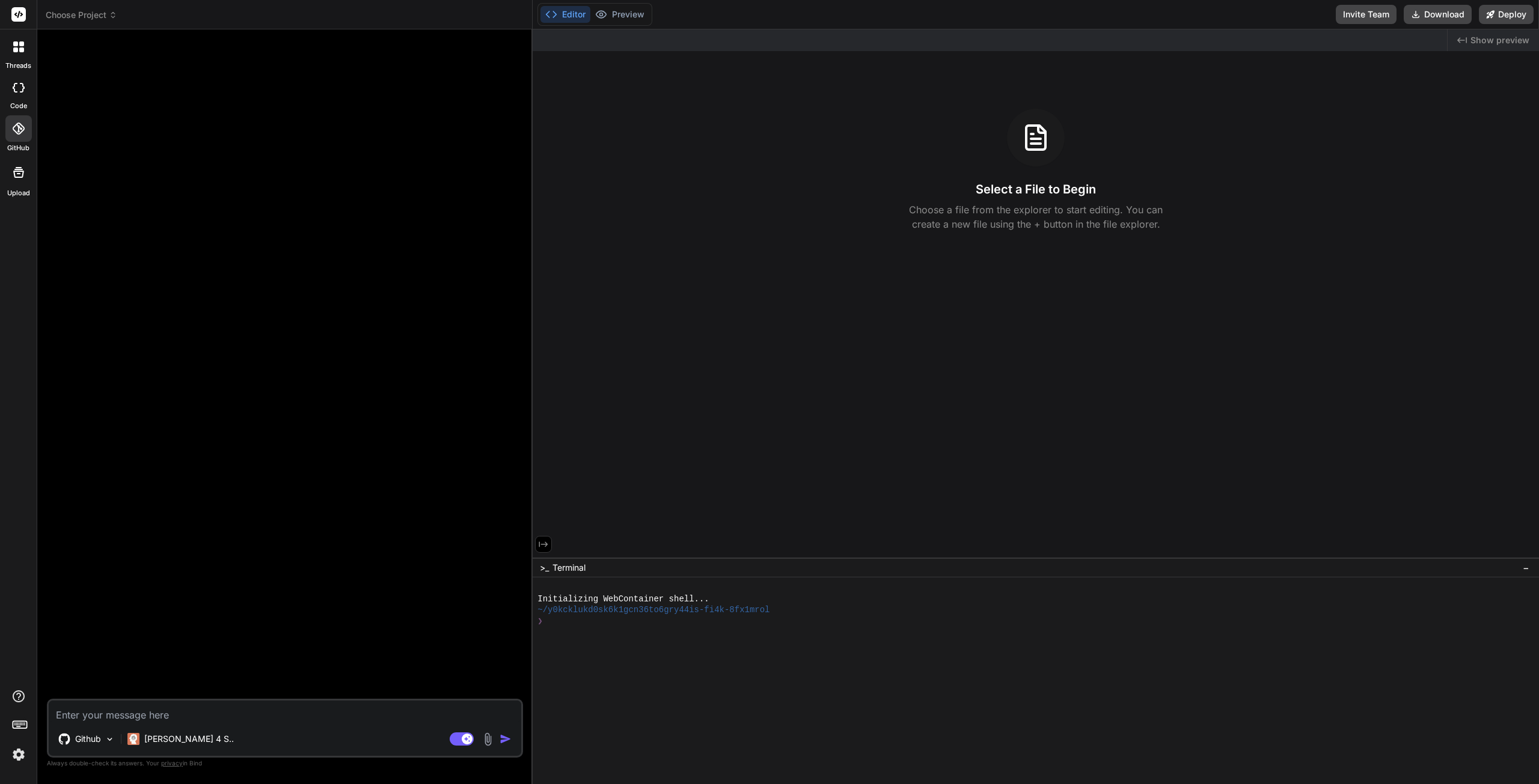
click at [550, 543] on button at bounding box center [543, 544] width 17 height 17
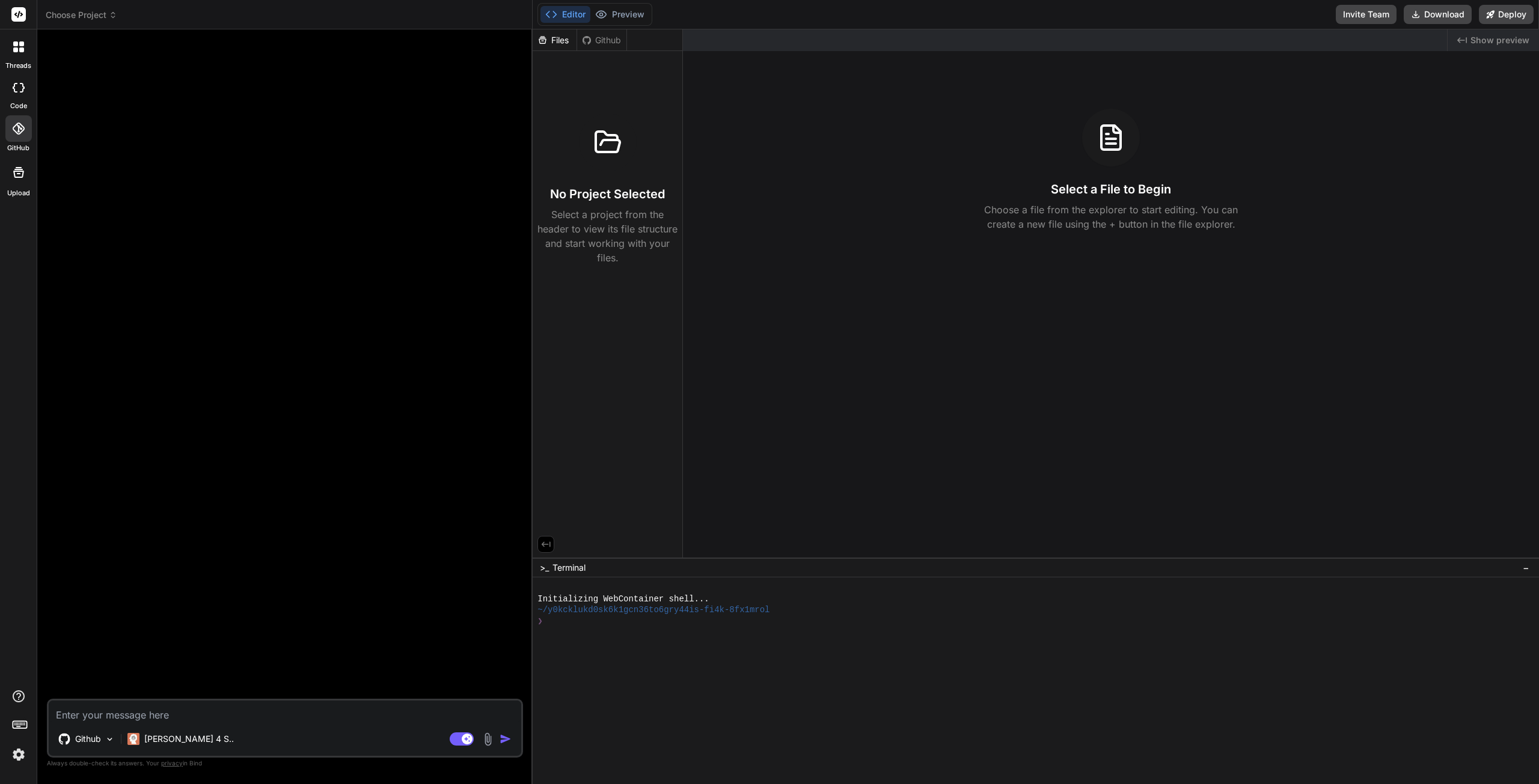
click at [614, 236] on p "Select a project from the header to view its file structure and start working w…" at bounding box center [607, 235] width 140 height 57
click at [557, 40] on div "Files" at bounding box center [555, 40] width 44 height 12
click at [599, 44] on div "Github" at bounding box center [602, 40] width 49 height 12
click at [17, 47] on icon at bounding box center [18, 47] width 11 height 11
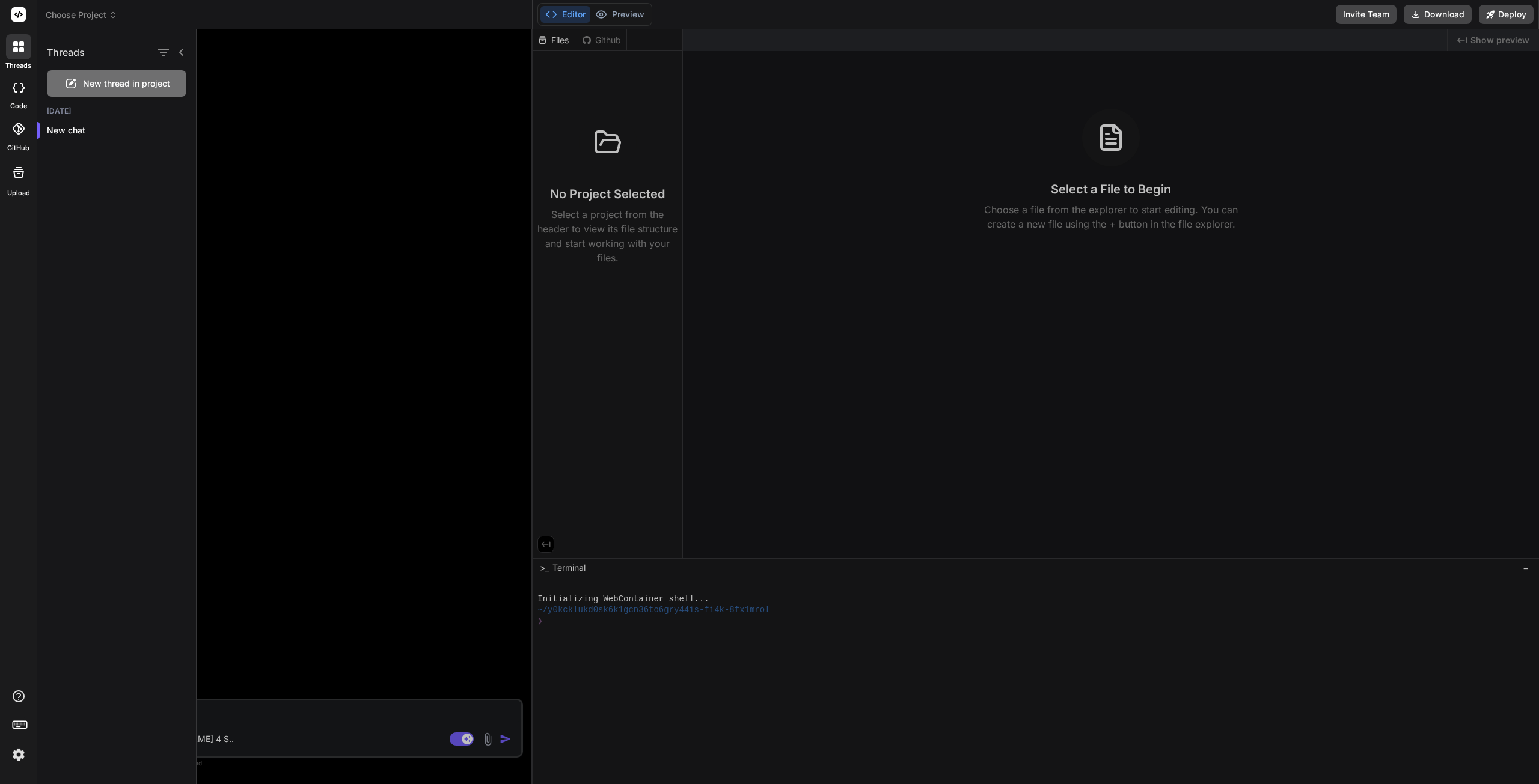
click at [81, 15] on span "Choose Project" at bounding box center [81, 15] width 71 height 12
drag, startPoint x: 315, startPoint y: 202, endPoint x: 280, endPoint y: 363, distance: 164.8
click at [314, 210] on div at bounding box center [867, 407] width 1343 height 755
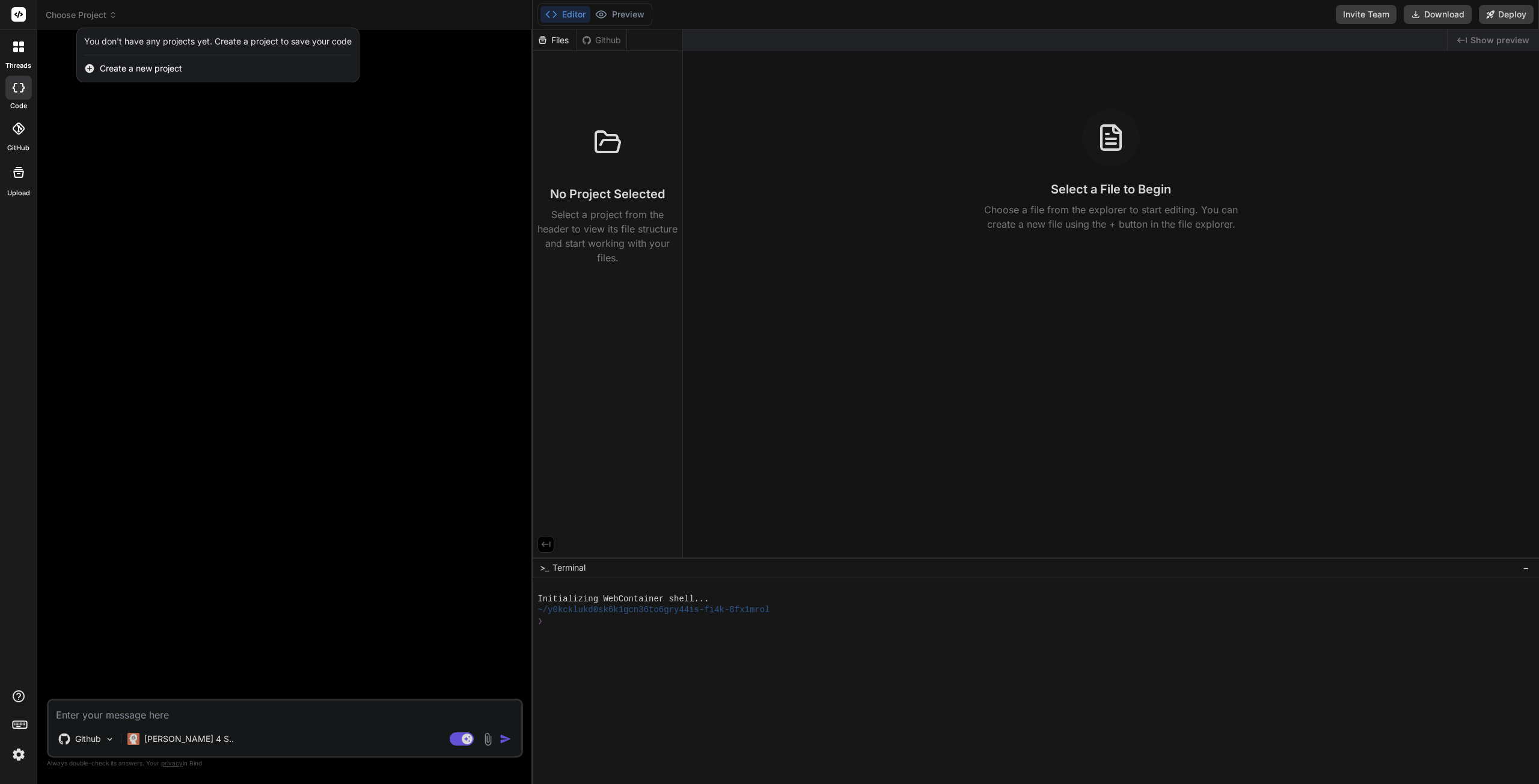
click at [113, 714] on div at bounding box center [769, 392] width 1539 height 784
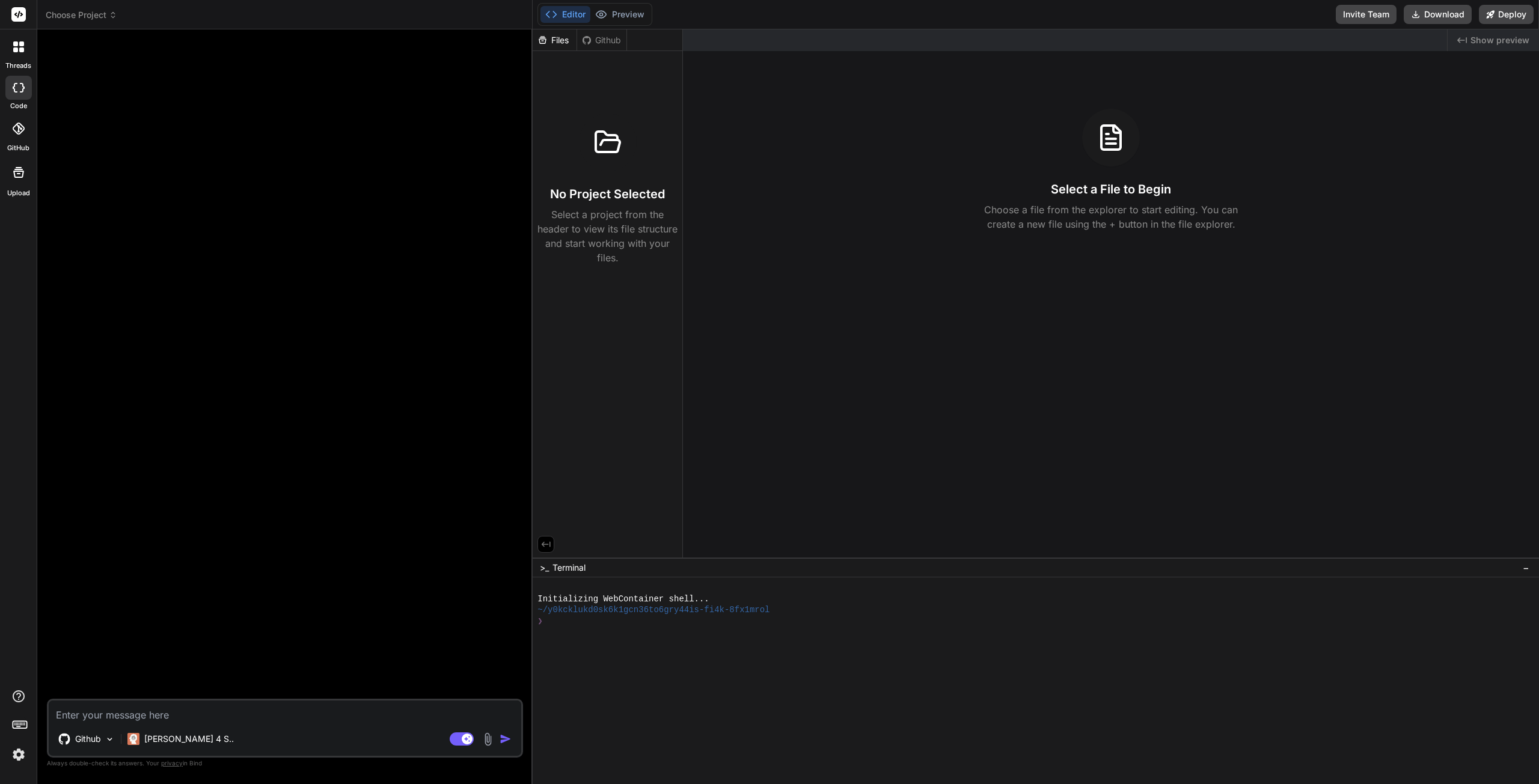
click at [90, 708] on textarea at bounding box center [285, 711] width 473 height 22
type textarea "x"
type textarea "c"
type textarea "x"
type textarea "ca"
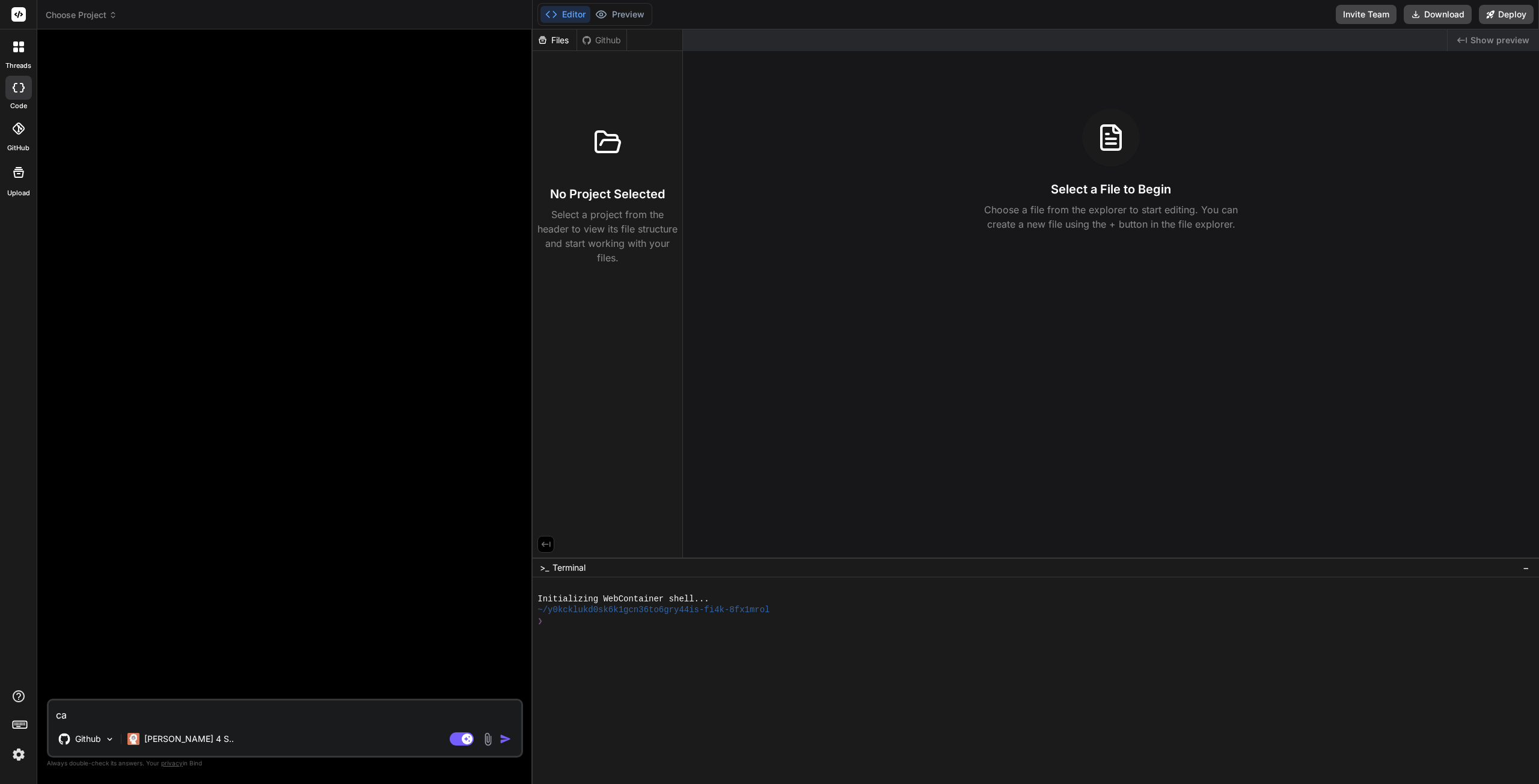
type textarea "x"
type textarea "can"
type textarea "x"
type textarea "can"
type textarea "x"
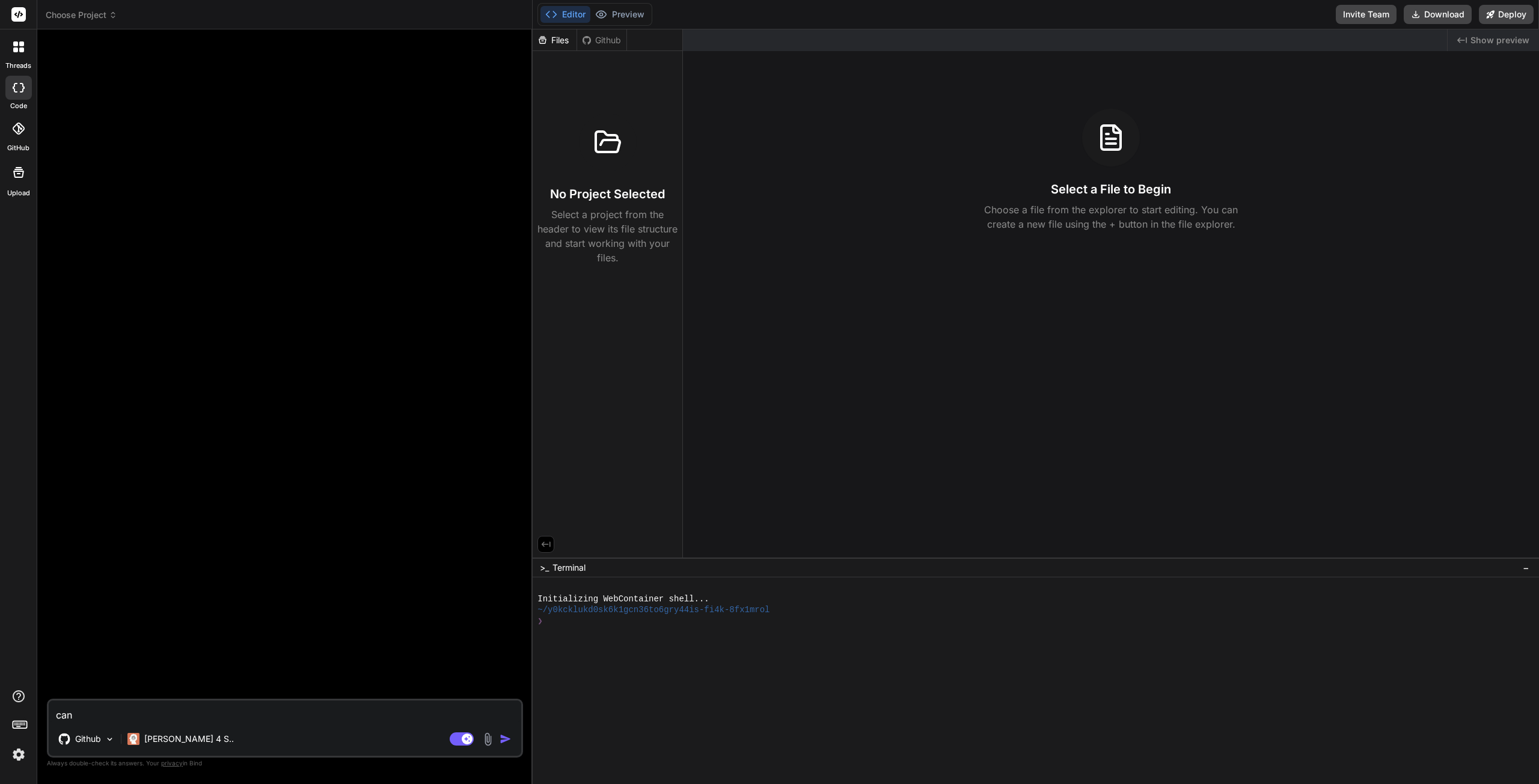
type textarea "can y"
type textarea "x"
type textarea "can yo"
type textarea "x"
type textarea "can you"
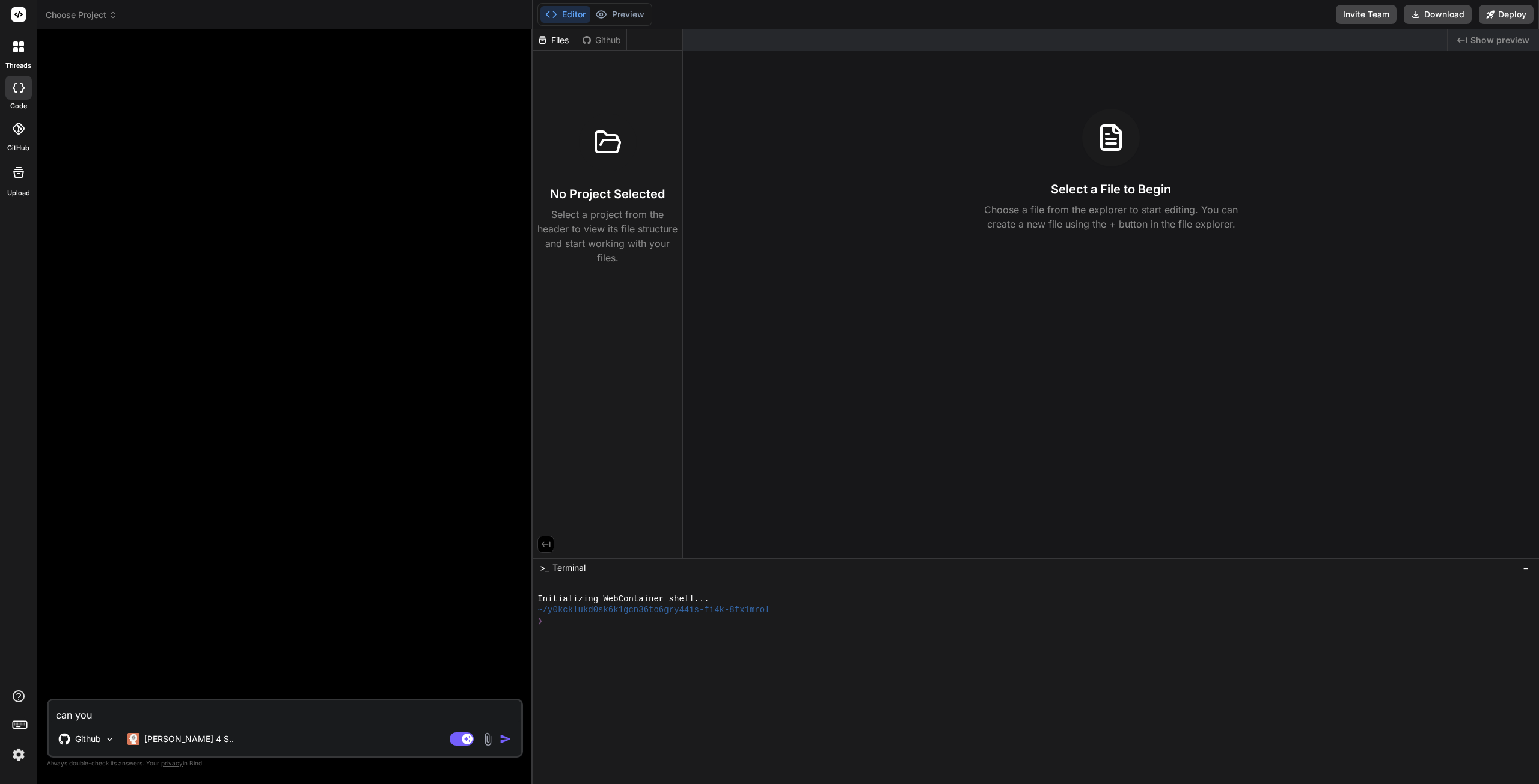
type textarea "x"
type textarea "can you s"
type textarea "x"
type textarea "can you se"
type textarea "x"
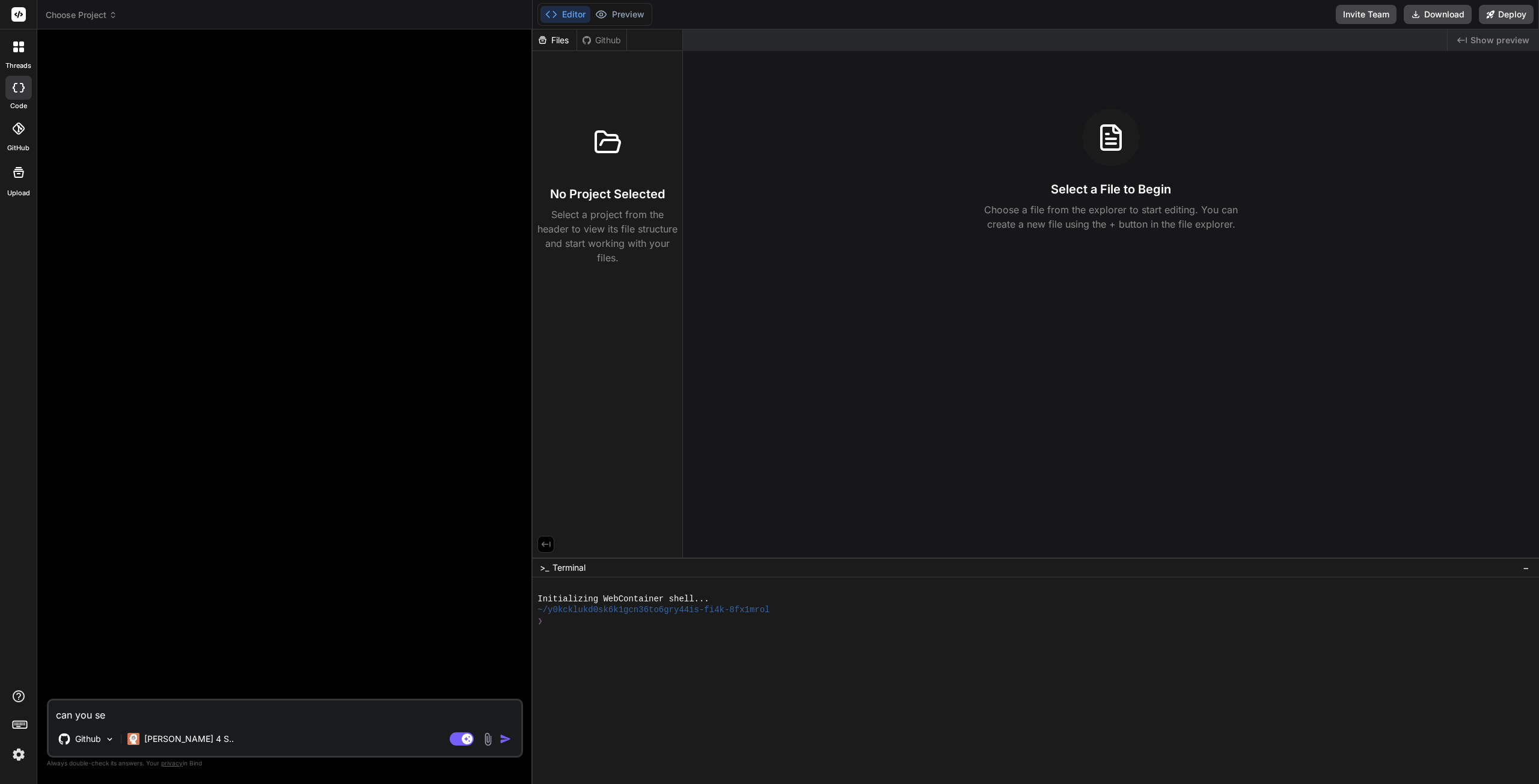
type textarea "can you see"
type textarea "x"
type textarea "can you see"
type textarea "x"
type textarea "can you see m"
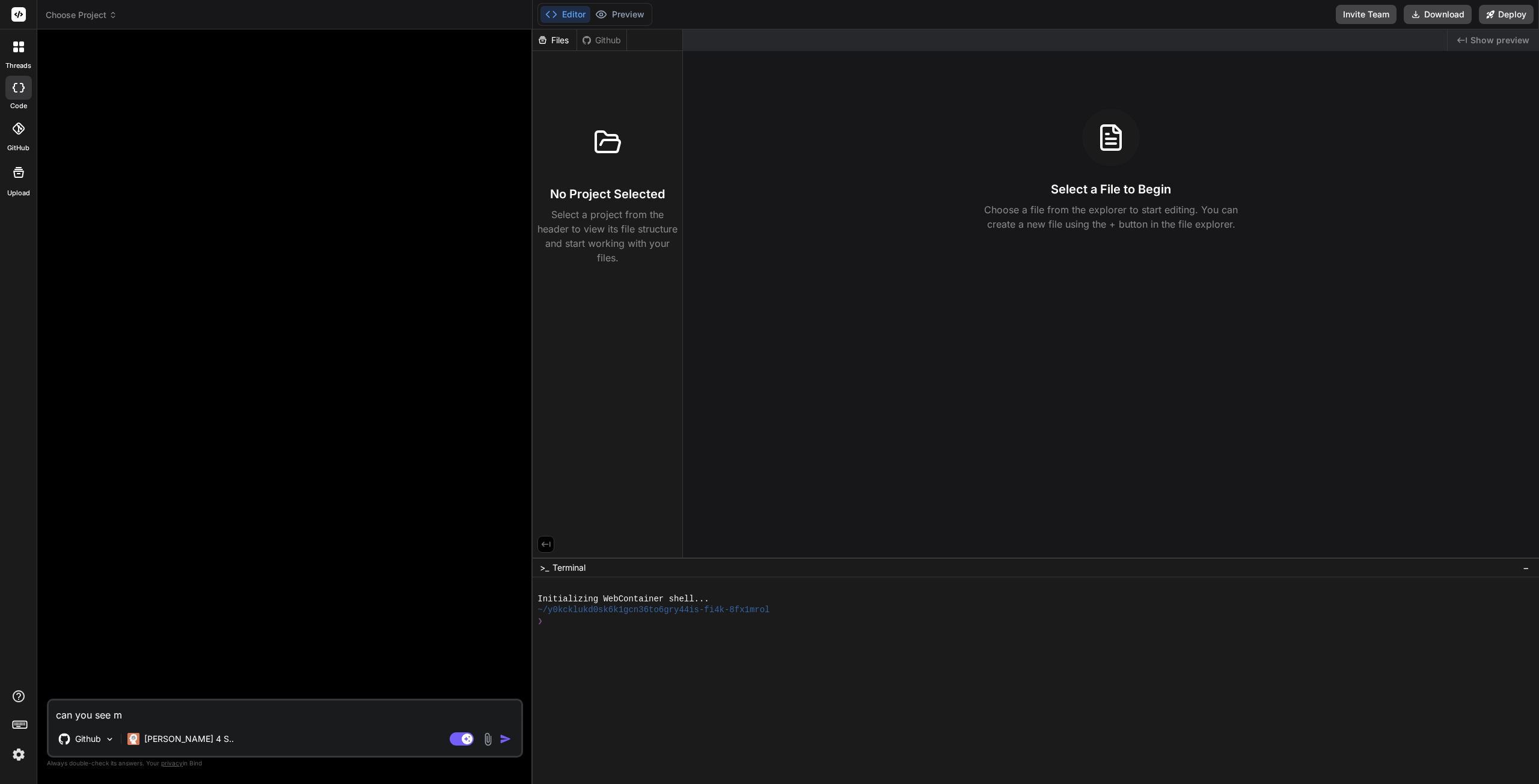
type textarea "x"
type textarea "can you see my"
type textarea "x"
type textarea "can you see my"
type textarea "x"
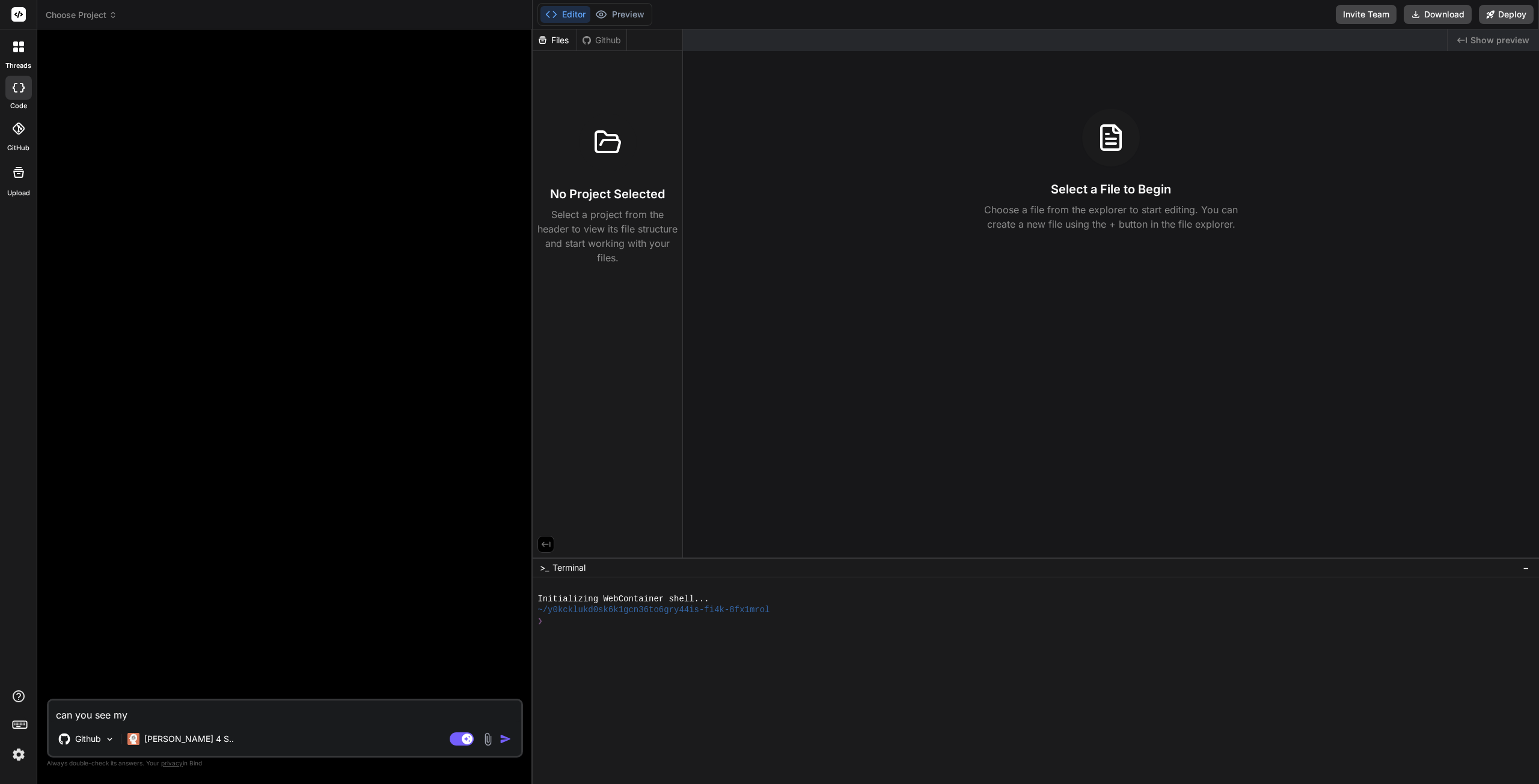
type textarea "can you see my g"
type textarea "x"
type textarea "can you see my gi"
type textarea "x"
type textarea "can you see my git"
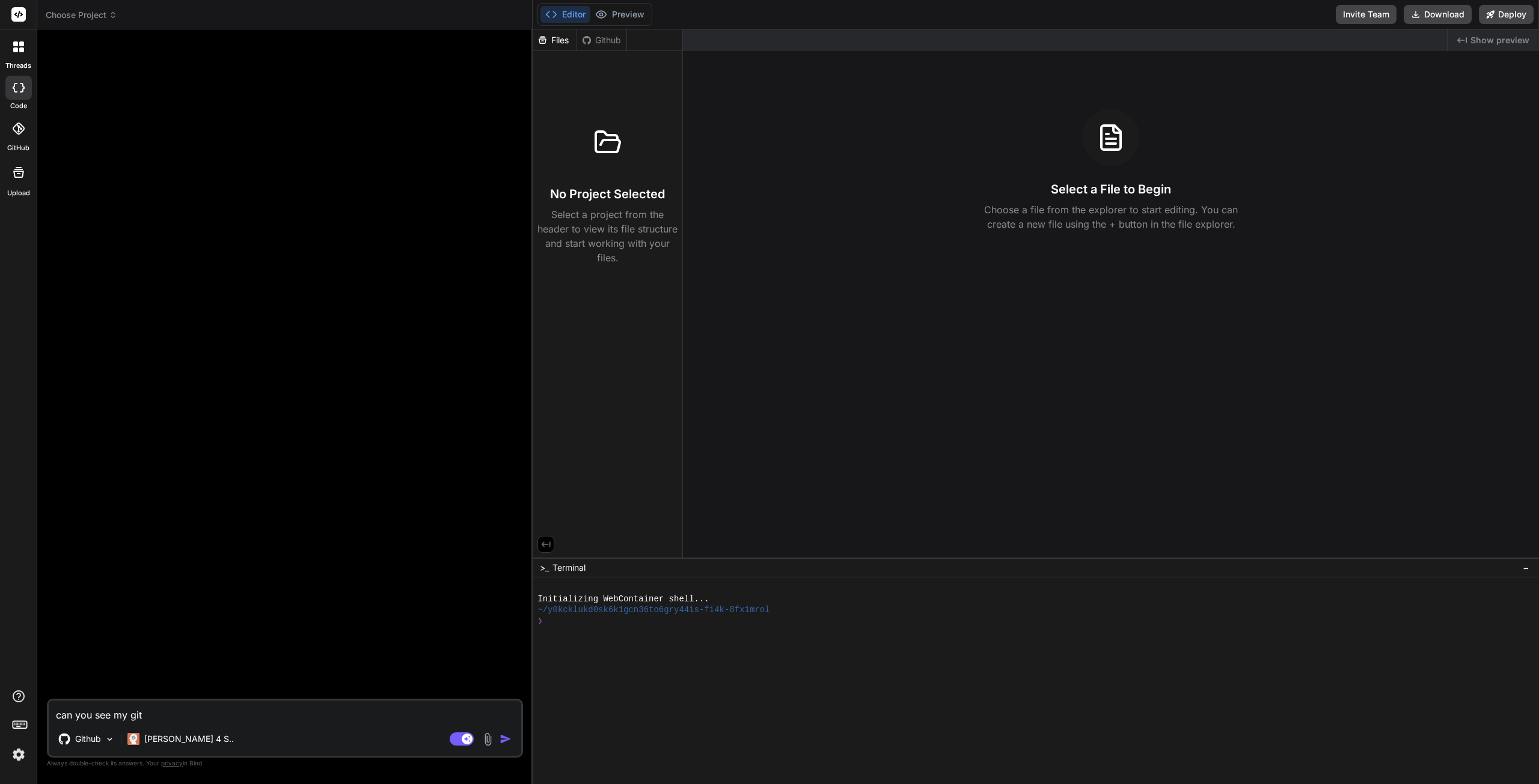
type textarea "x"
type textarea "can you see my gith"
type textarea "x"
type textarea "can you see my githu"
type textarea "x"
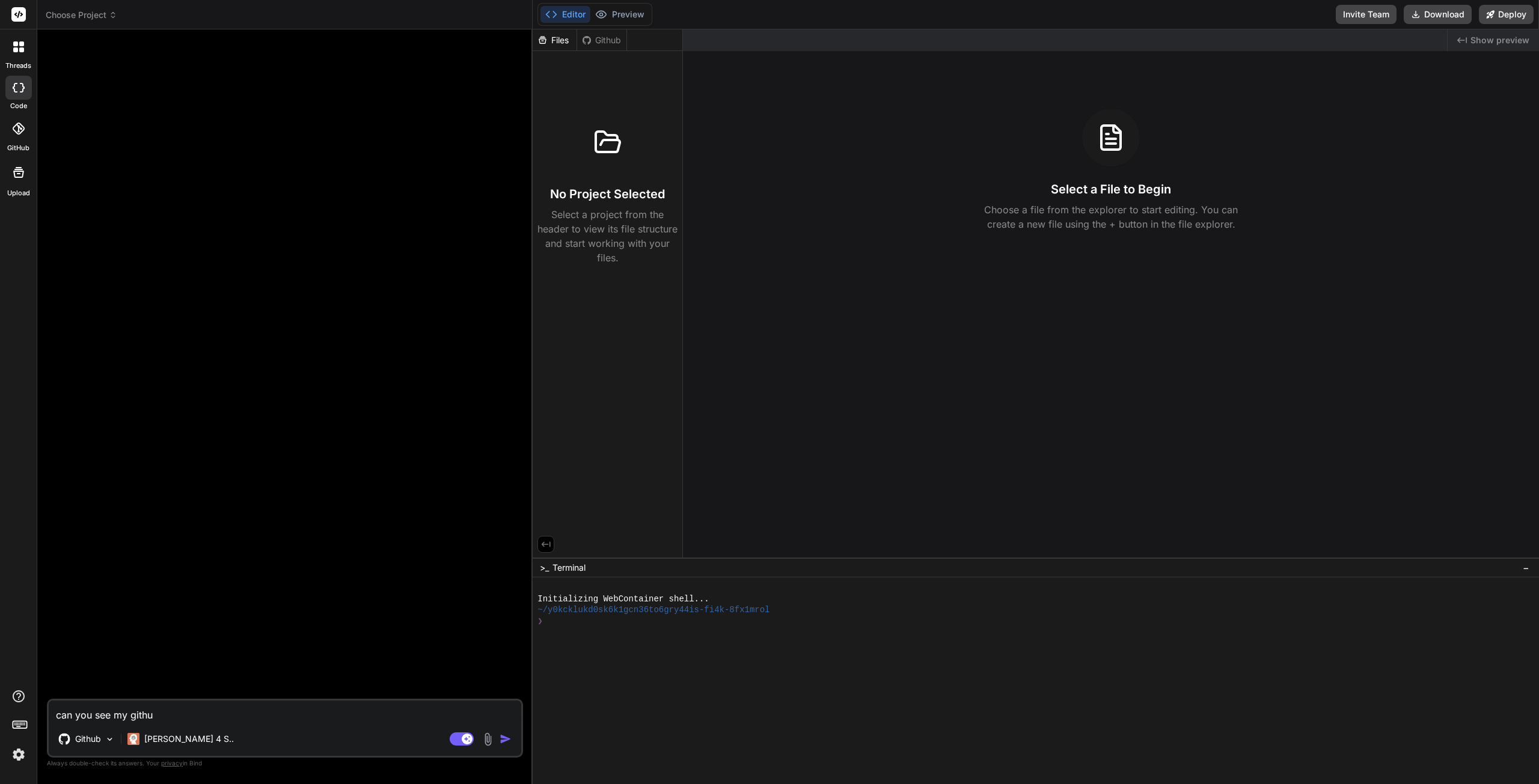
type textarea "can you see my github"
type textarea "x"
type textarea "can you see my github"
type textarea "x"
type textarea "can you see my github f"
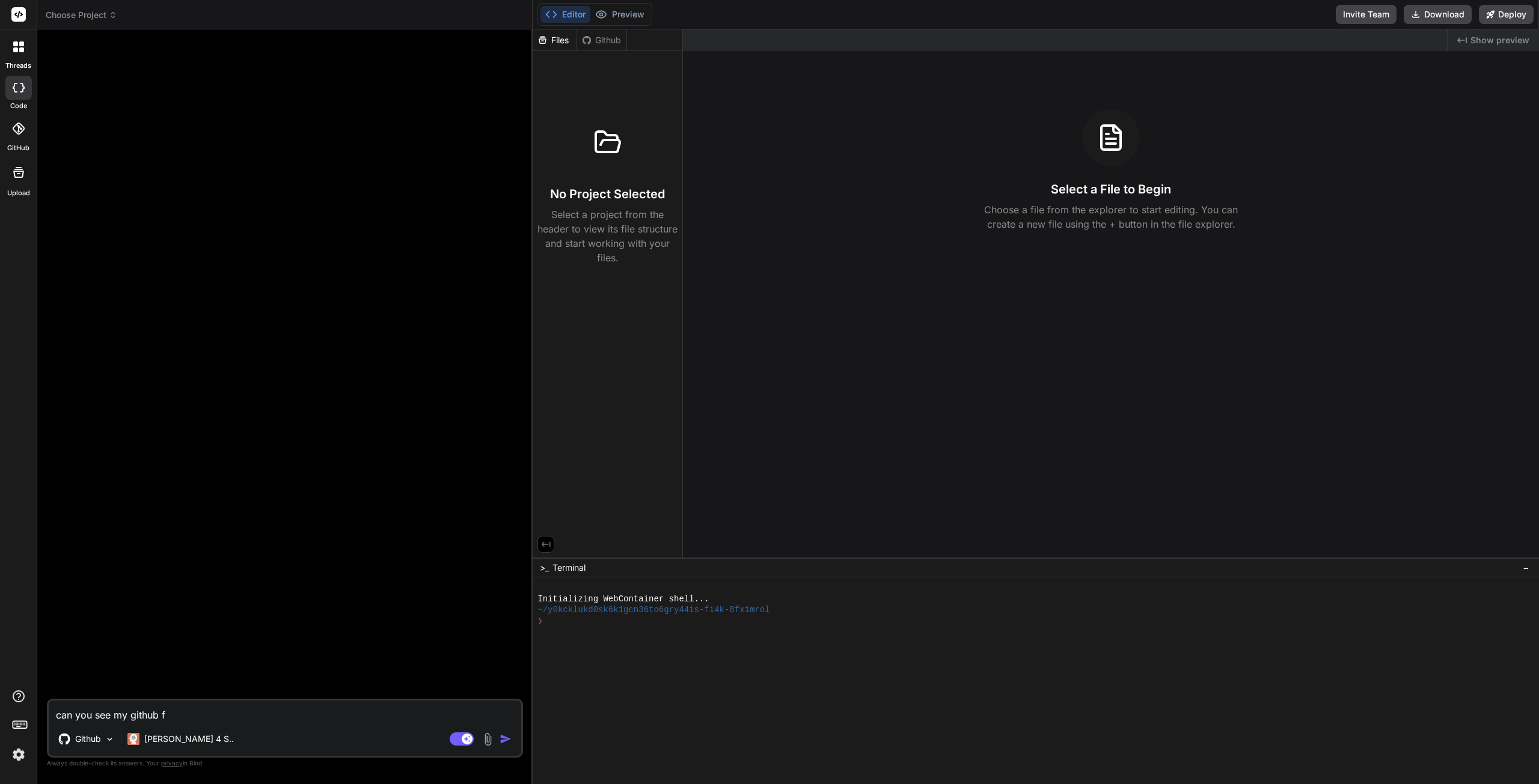
type textarea "x"
type textarea "can you see my github fi"
type textarea "x"
type textarea "can you see my github fil"
type textarea "x"
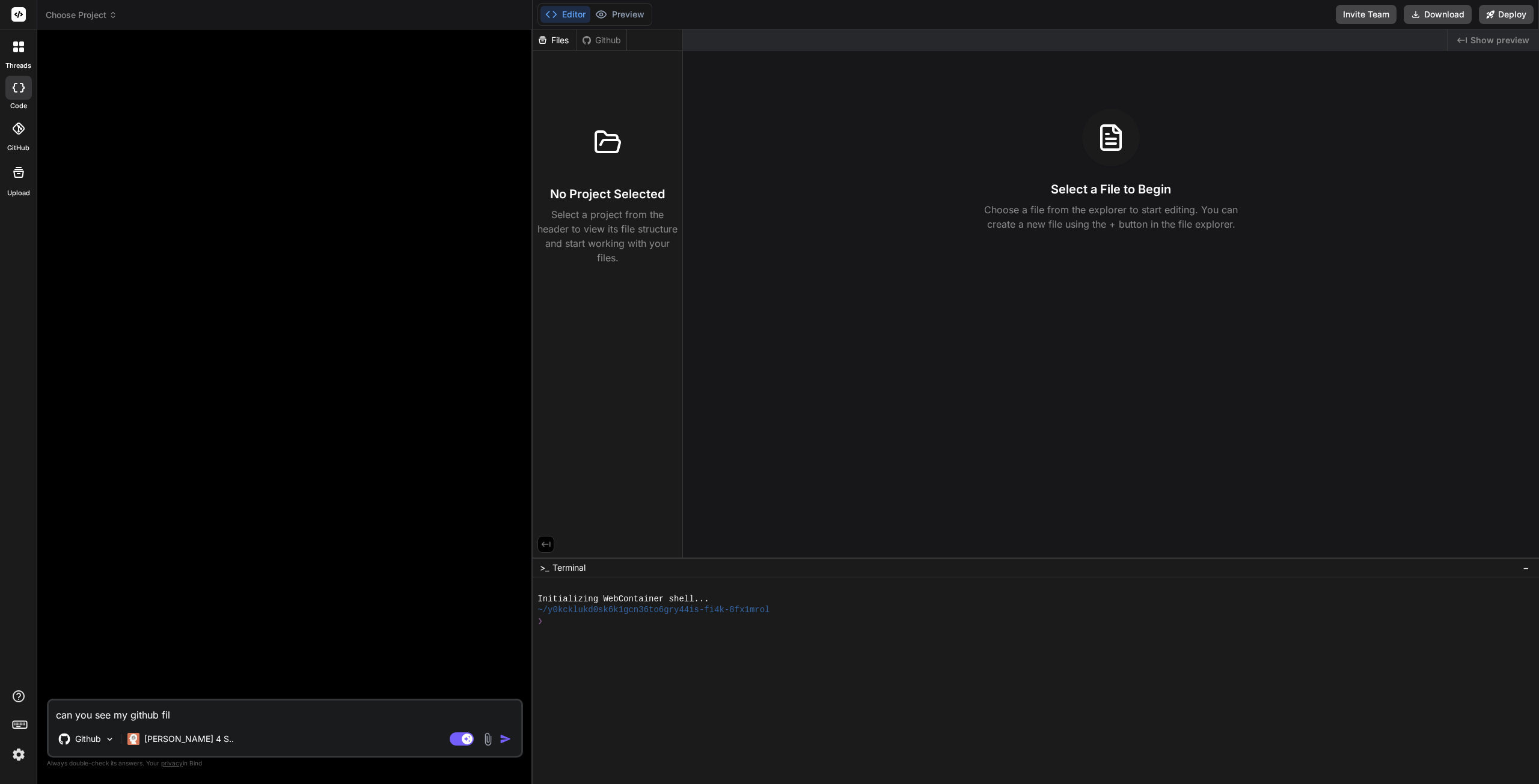
type textarea "can you see my github file"
type textarea "x"
type textarea "can you see my github files"
type textarea "x"
type textarea "can you see my github files"
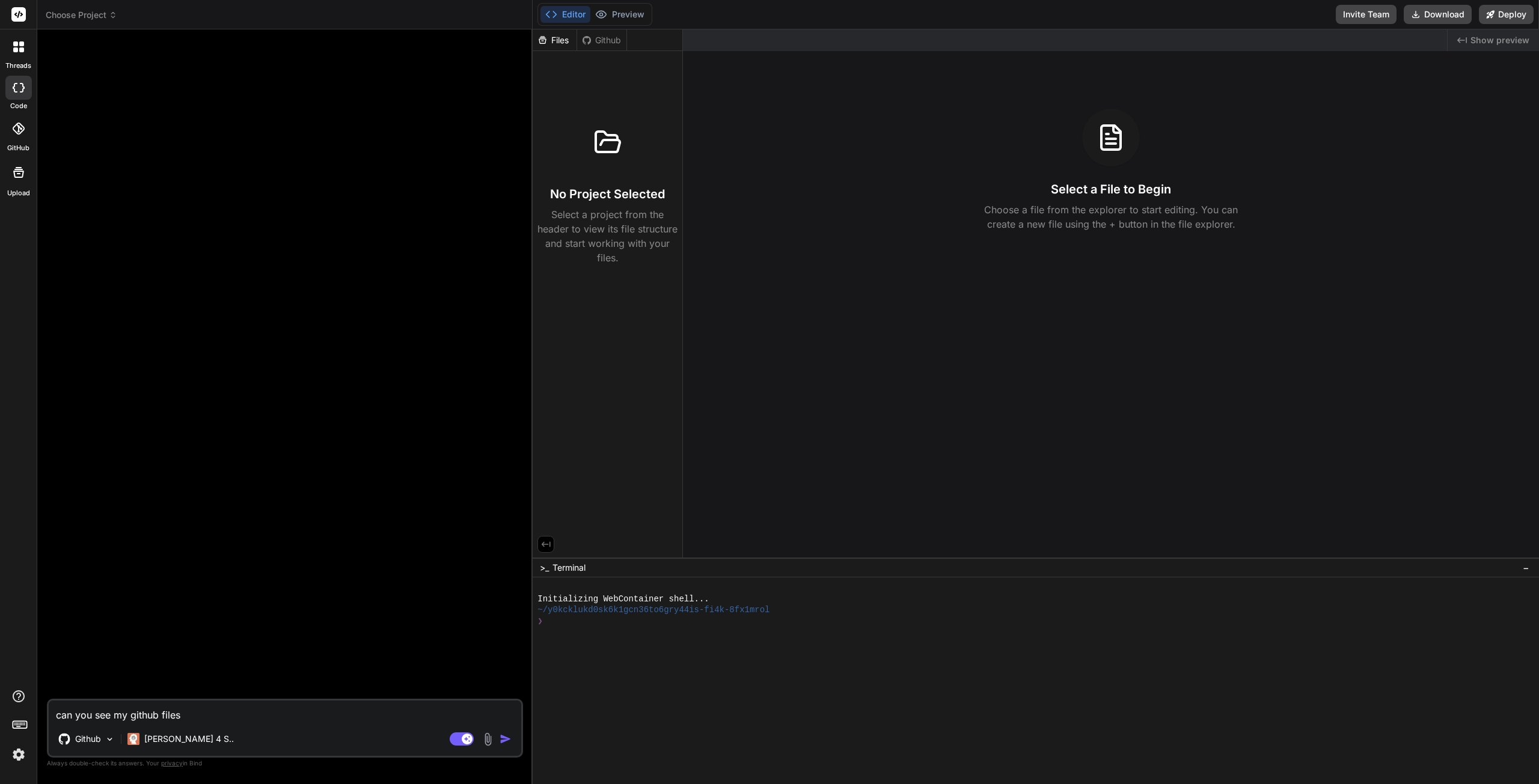
type textarea "x"
type textarea "can you see my github files n"
type textarea "x"
type textarea "can you see my github files no"
type textarea "x"
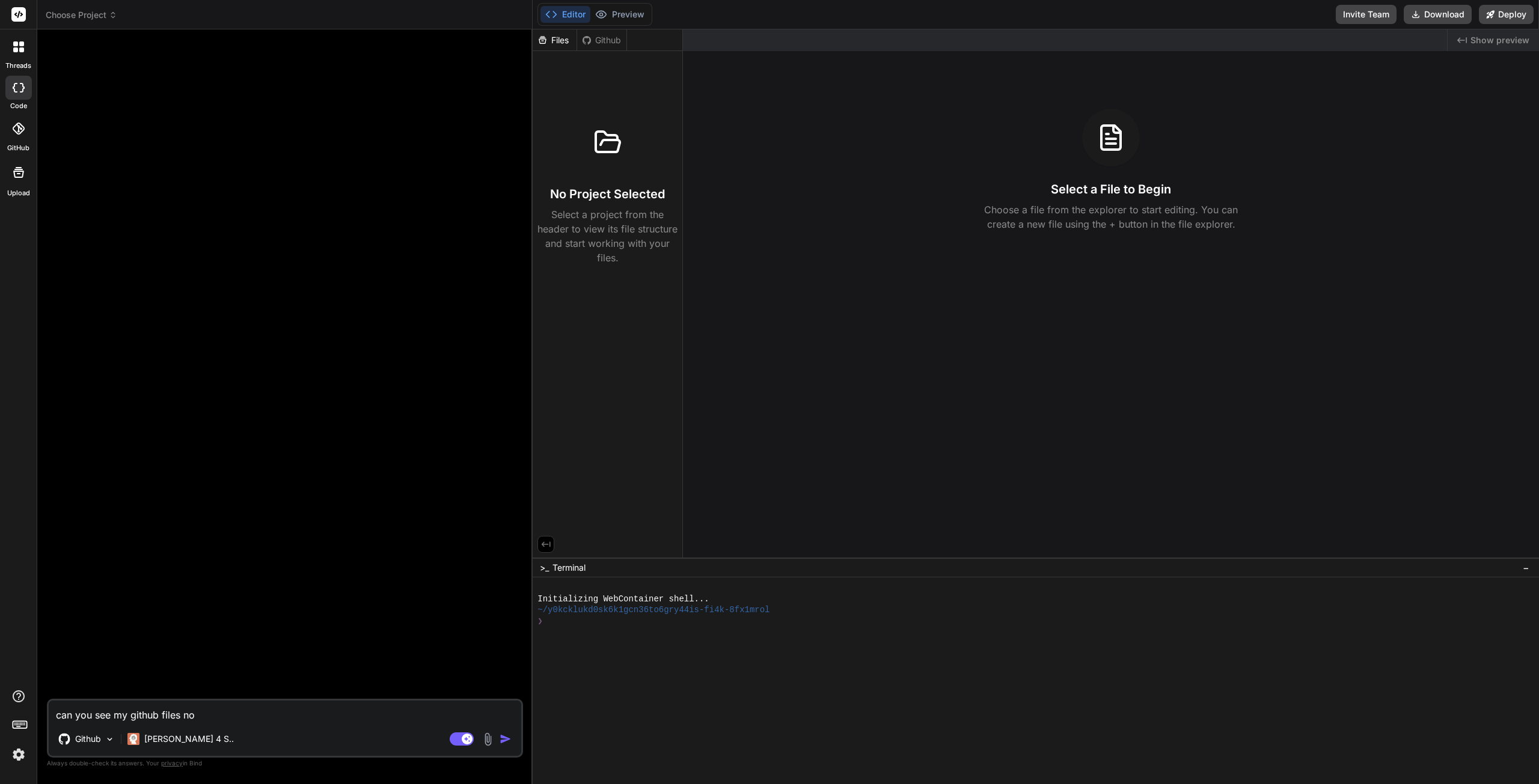
type textarea "can you see my github files now"
type textarea "x"
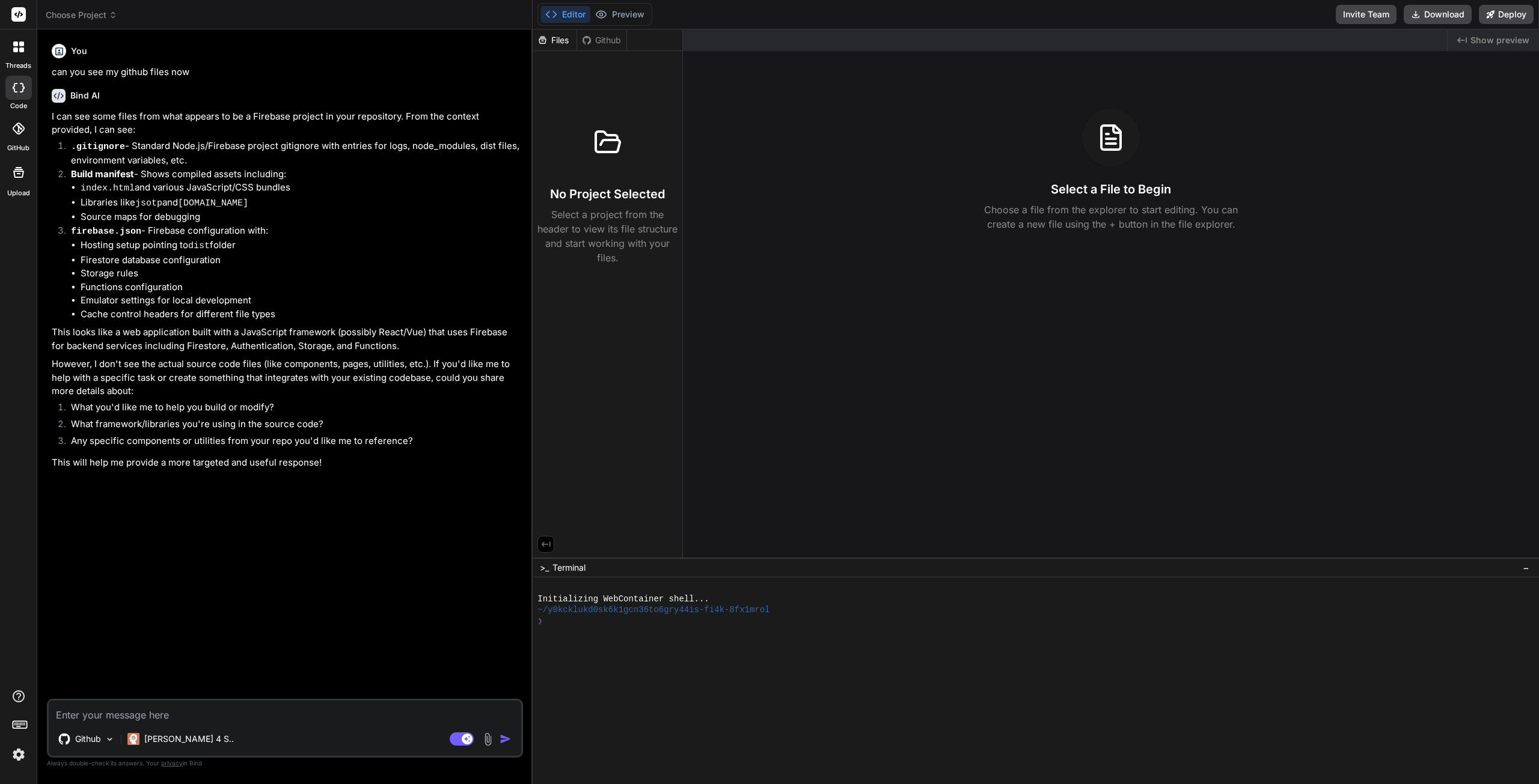
click at [109, 712] on textarea at bounding box center [285, 711] width 473 height 22
click at [92, 740] on p "Github" at bounding box center [88, 739] width 26 height 12
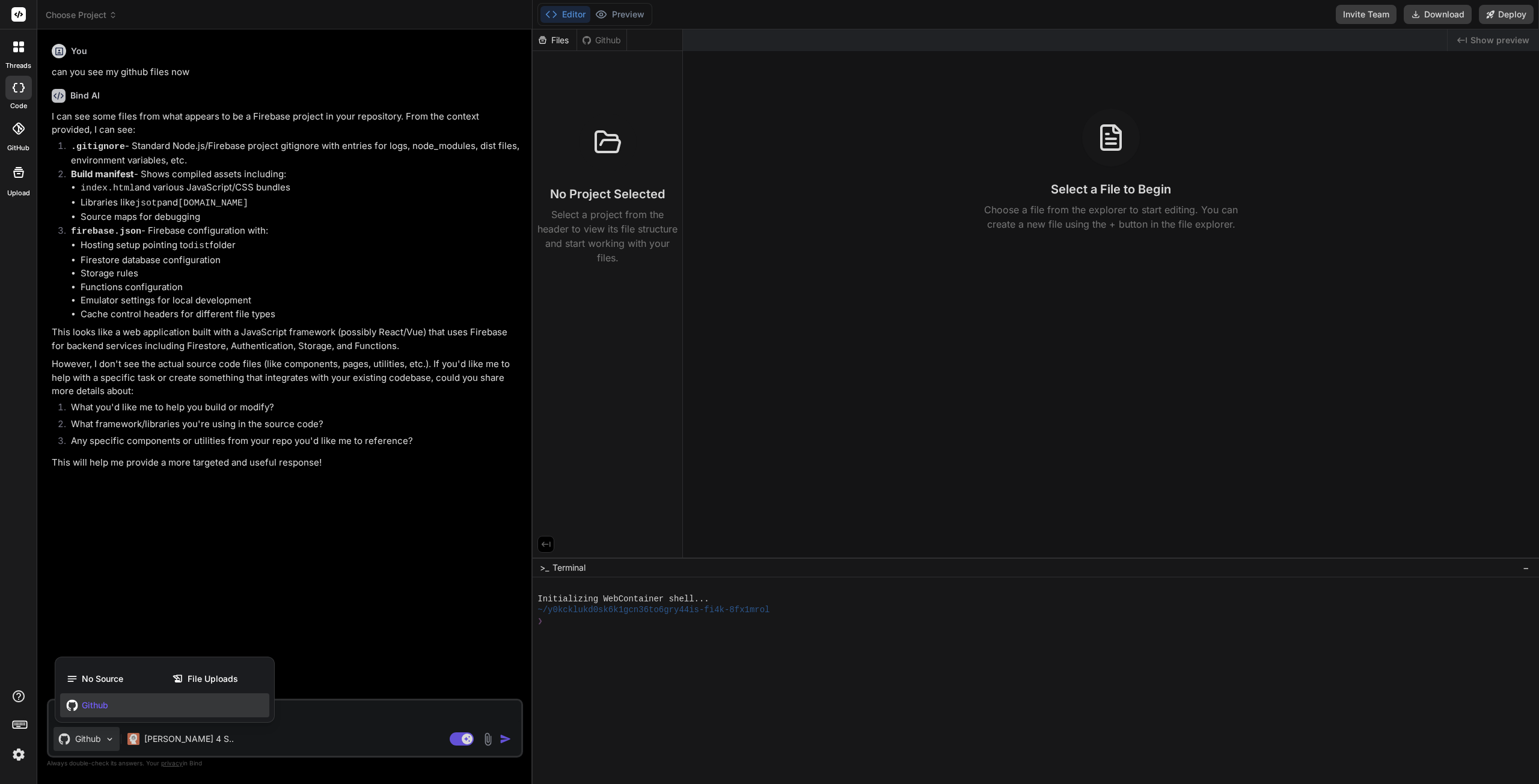
click at [311, 712] on div at bounding box center [769, 392] width 1539 height 784
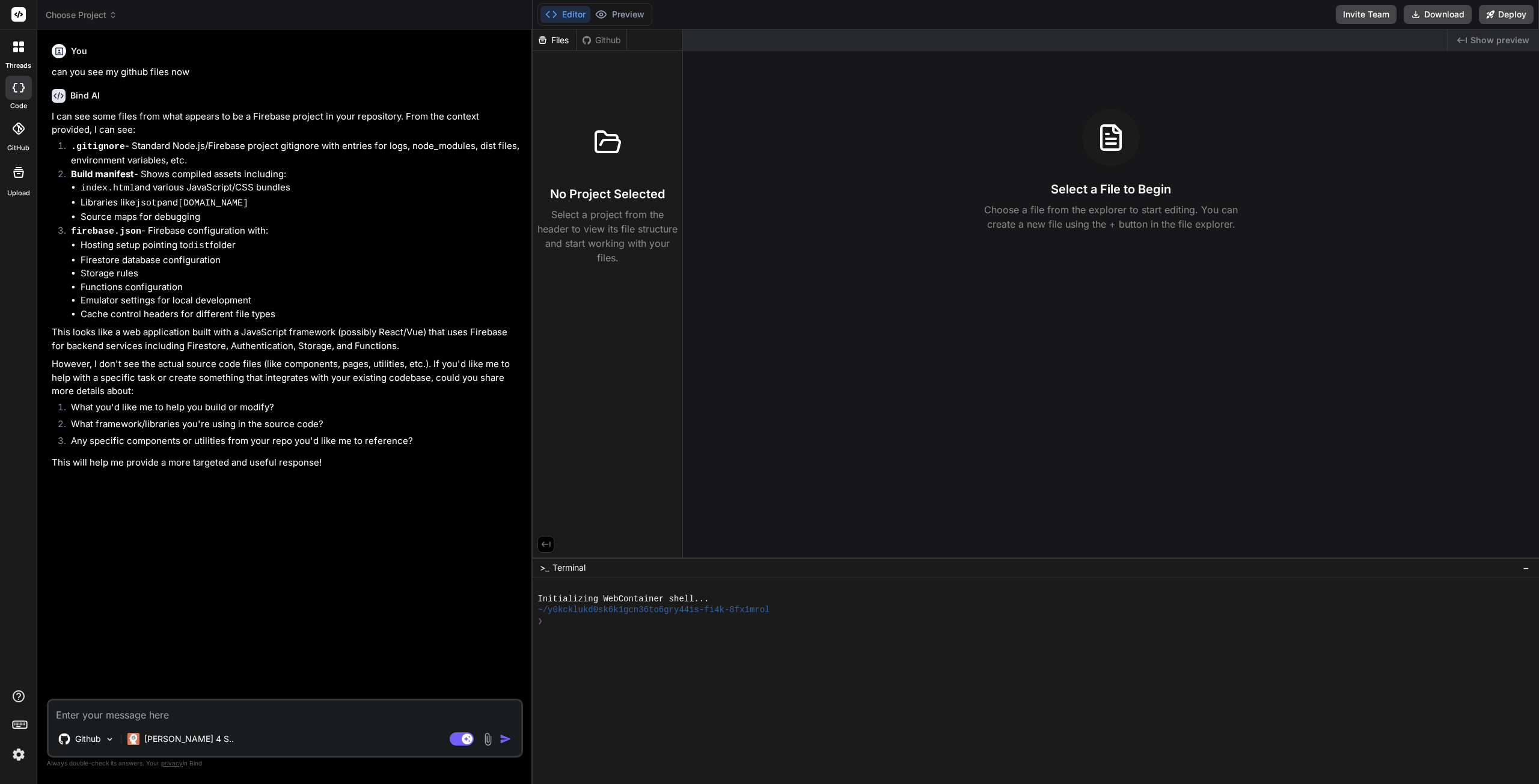
click at [302, 714] on textarea at bounding box center [285, 711] width 473 height 22
type textarea "x"
type textarea "i"
type textarea "x"
type textarea "ia"
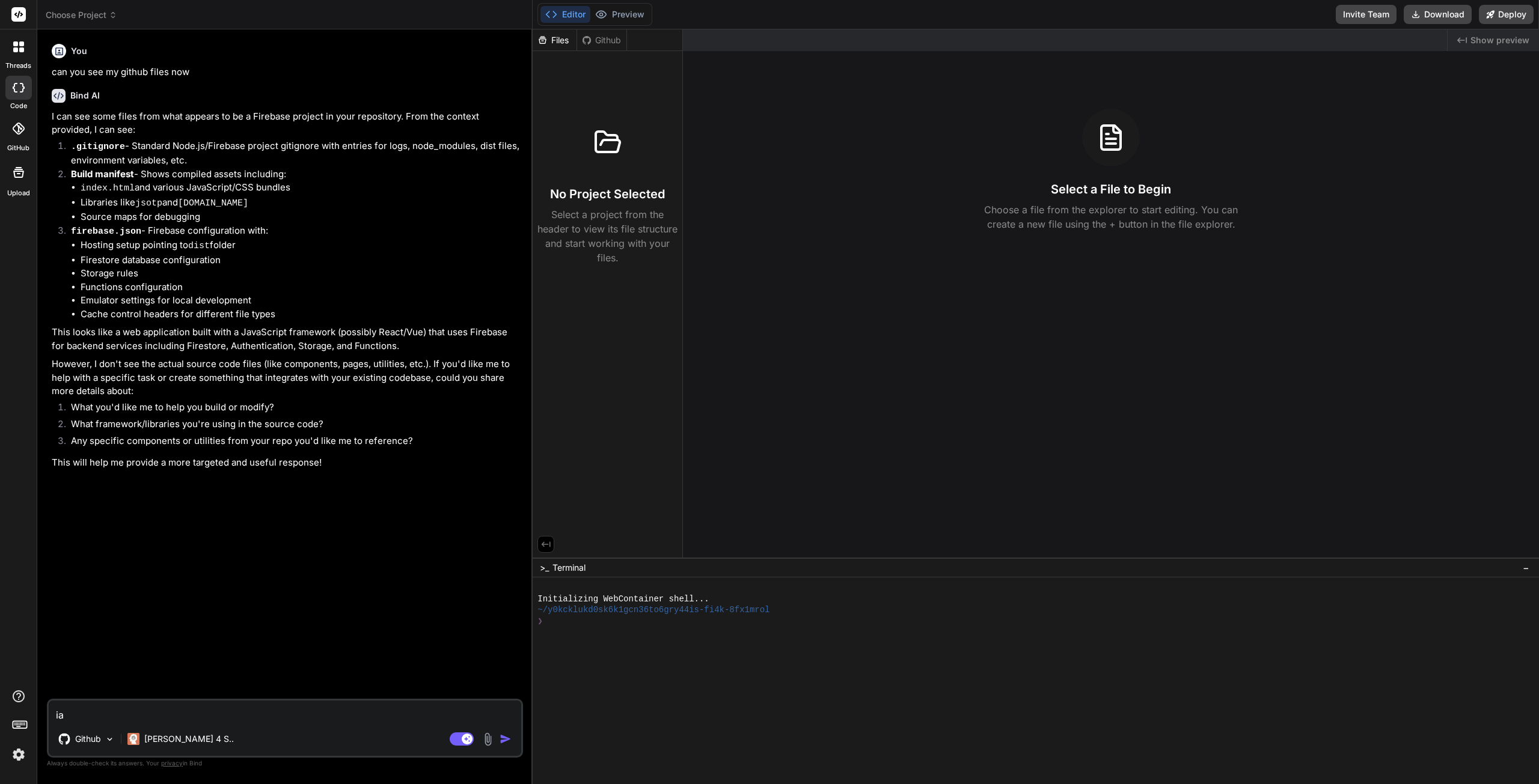
type textarea "x"
type textarea "i"
type textarea "x"
type textarea "i"
type textarea "x"
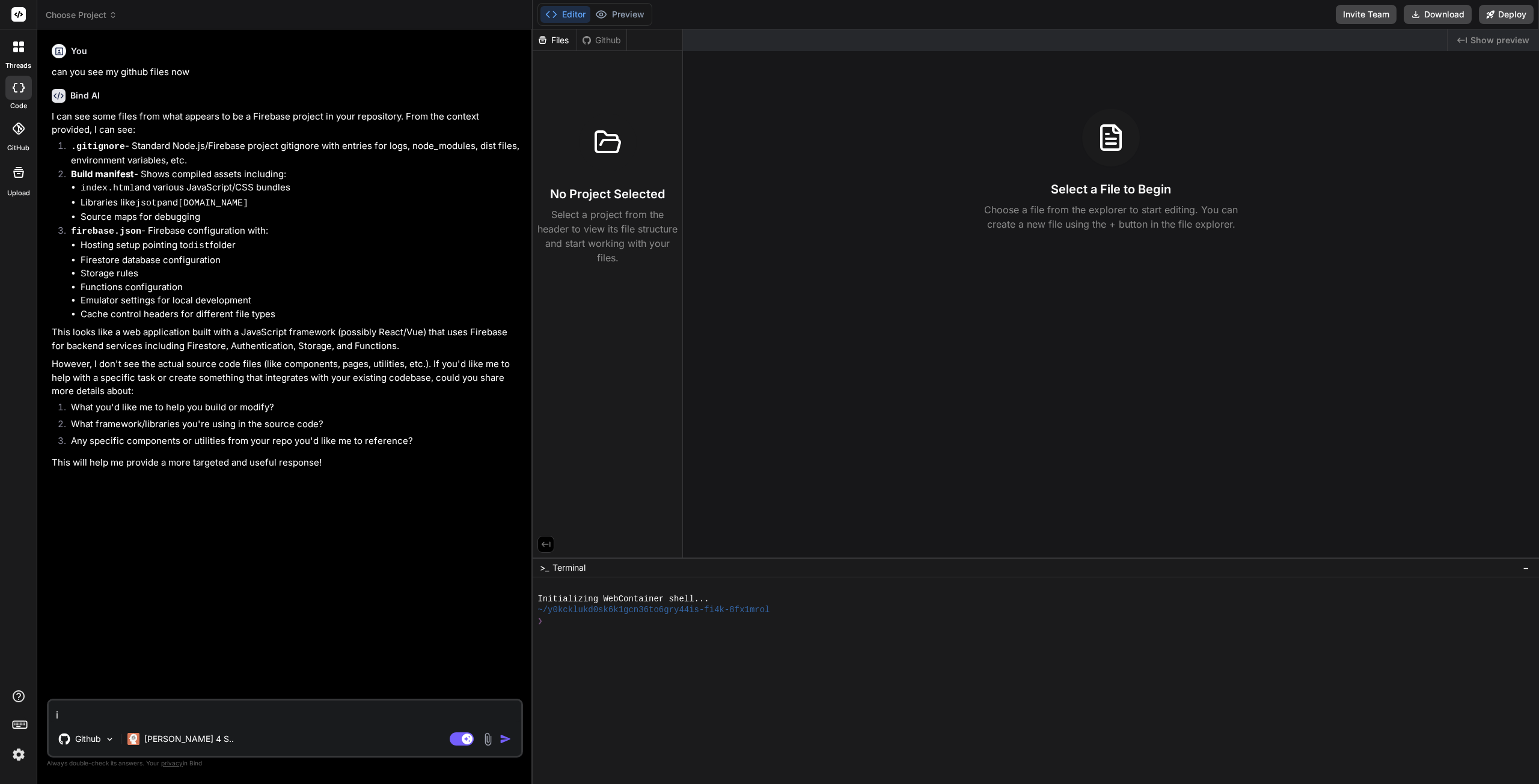
type textarea "i a"
type textarea "x"
type textarea "i am"
type textarea "x"
type textarea "i am t"
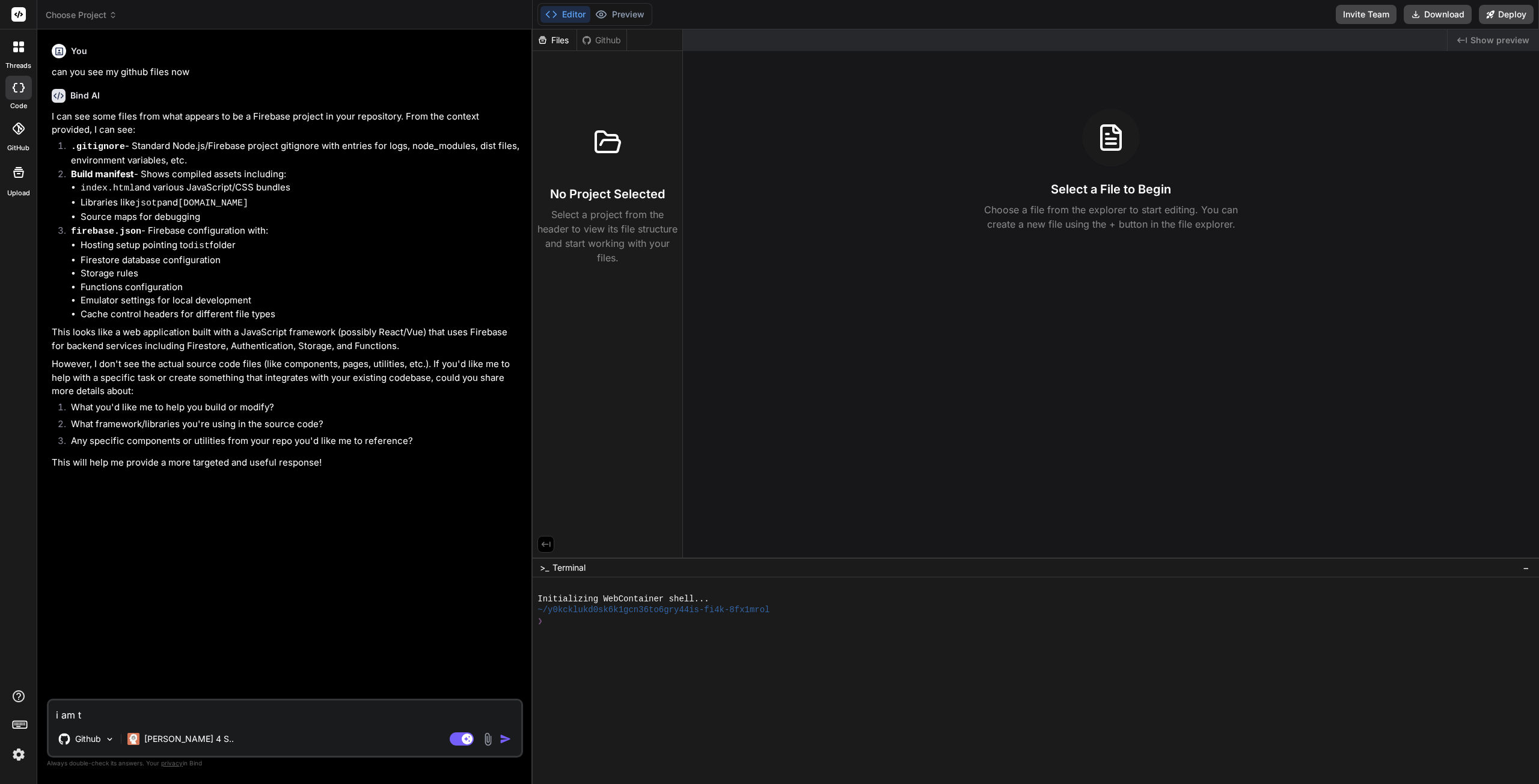
type textarea "x"
type textarea "i am tr"
type textarea "x"
type textarea "i am try"
type textarea "x"
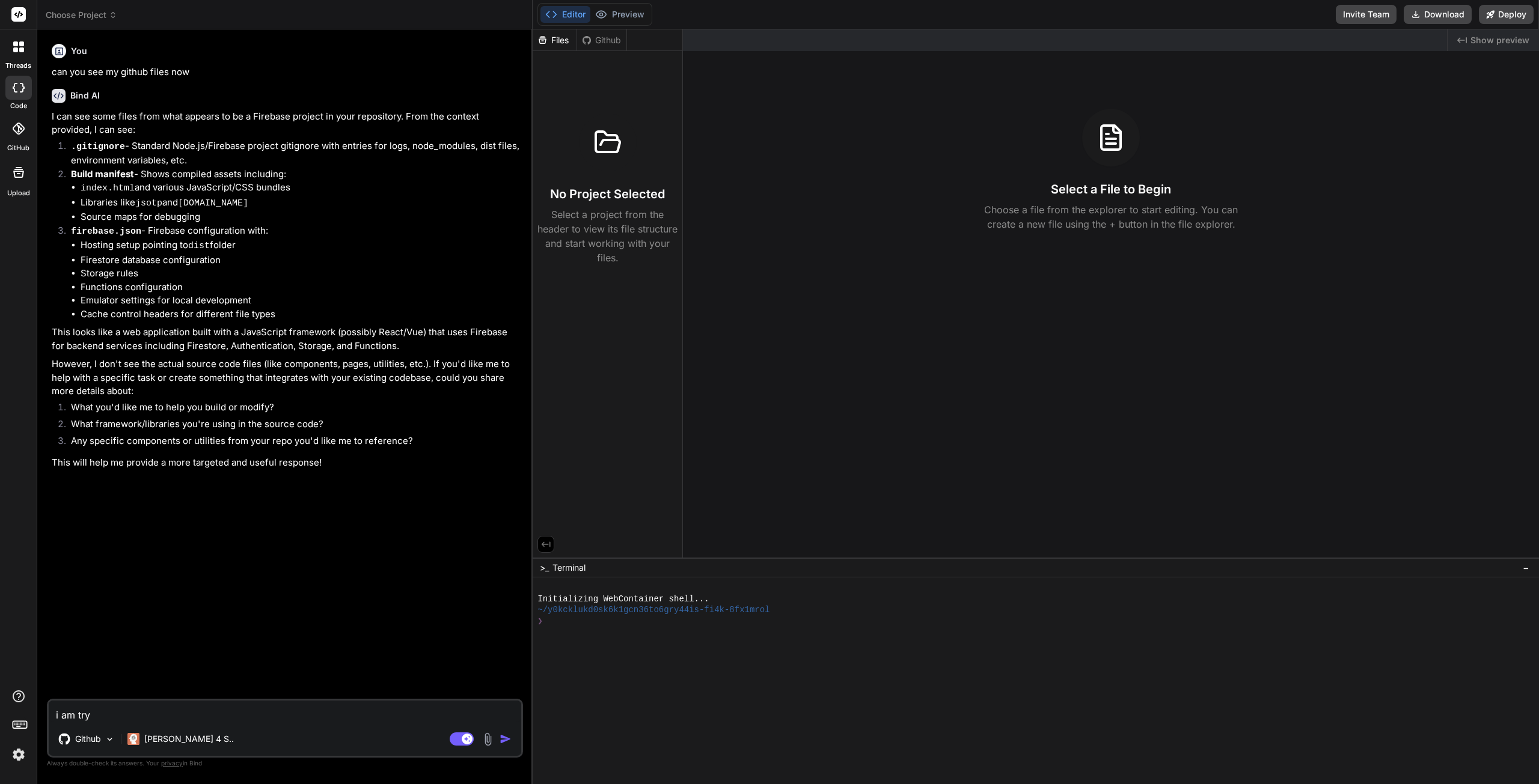
type textarea "i am tryi"
type textarea "x"
type textarea "i am tryin"
type textarea "x"
type textarea "i am trying"
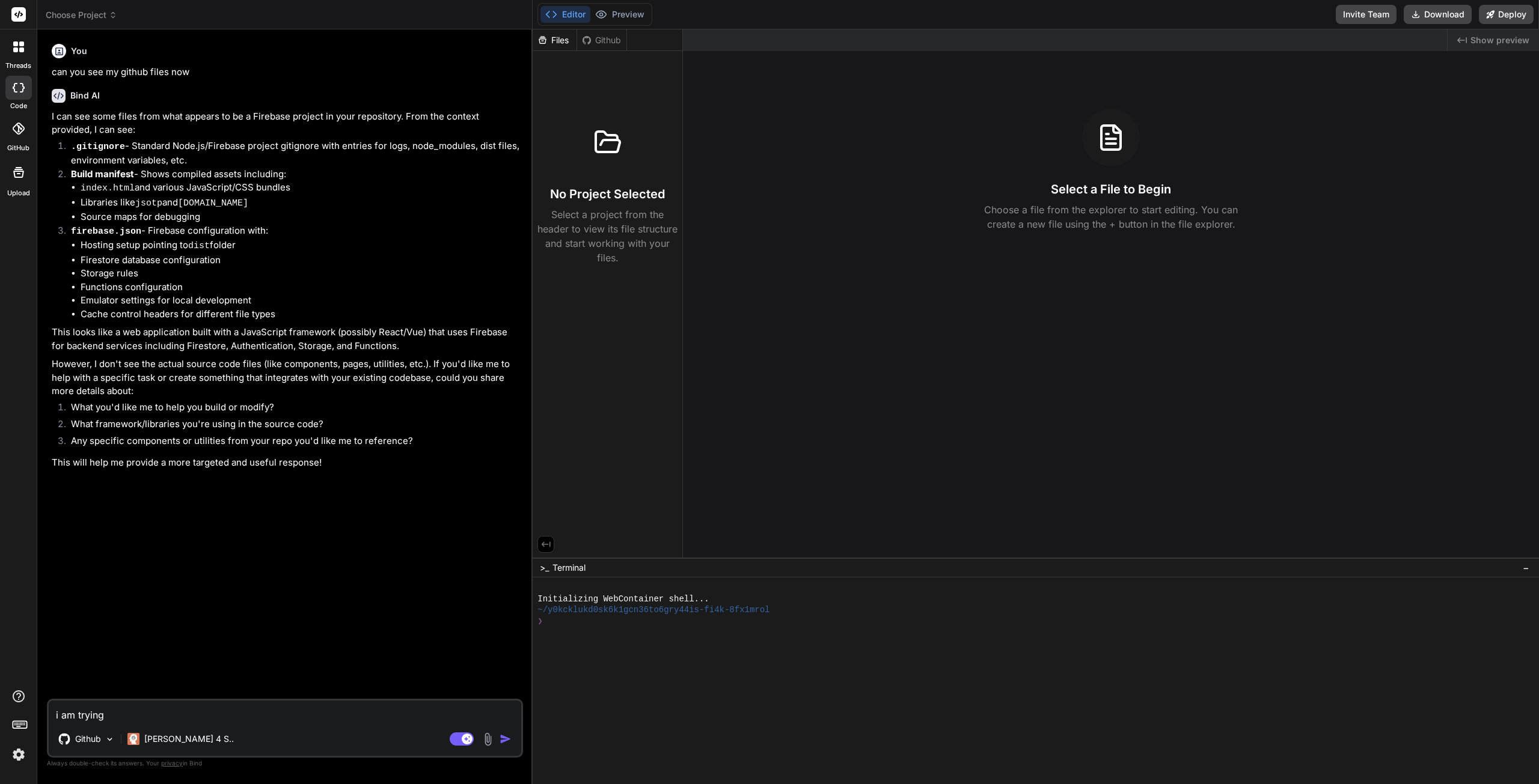
type textarea "x"
type textarea "i am trying"
type textarea "x"
type textarea "i am trying t"
type textarea "x"
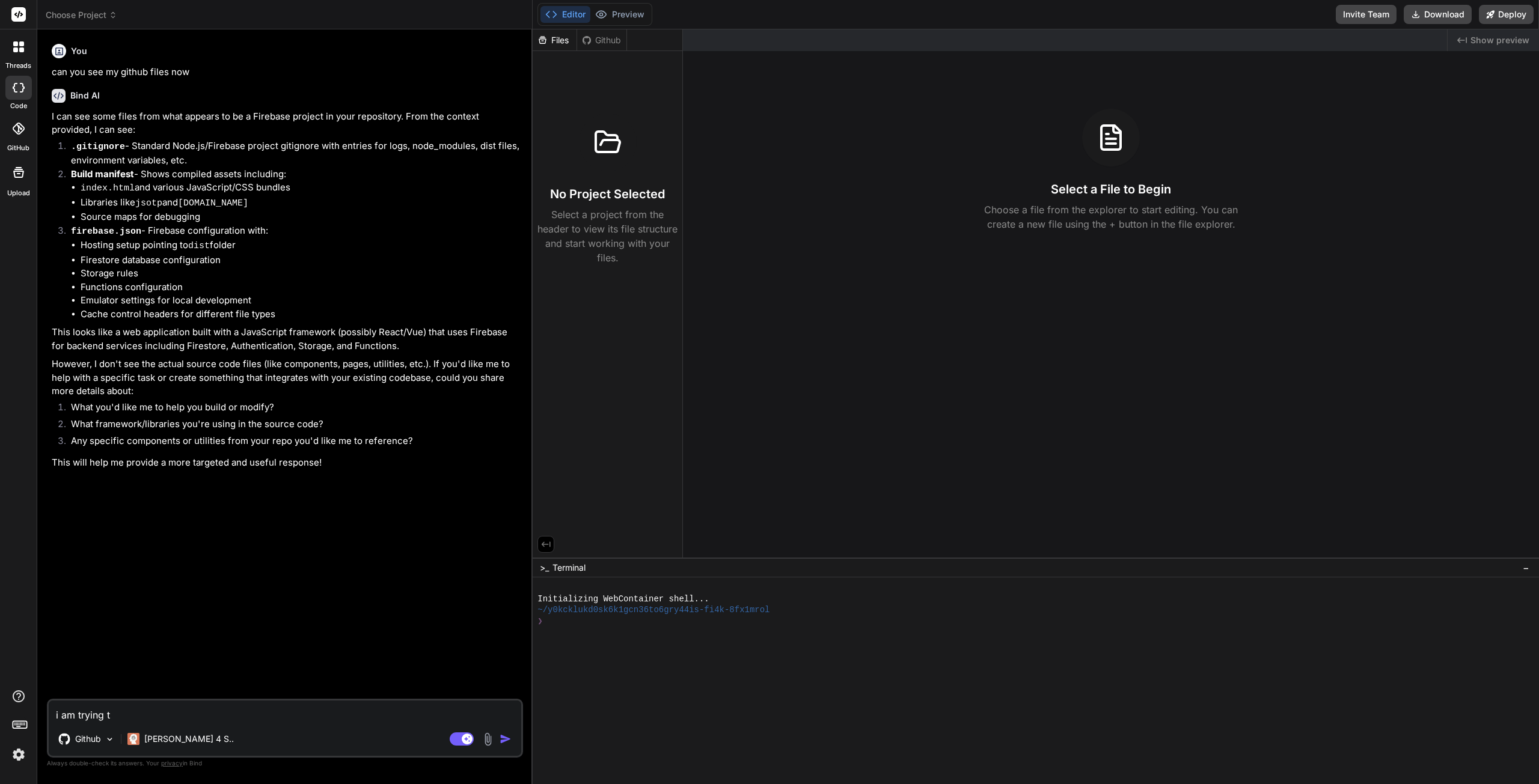
type textarea "i am trying to"
type textarea "x"
type textarea "i am trying to"
type textarea "x"
type textarea "i am trying to i"
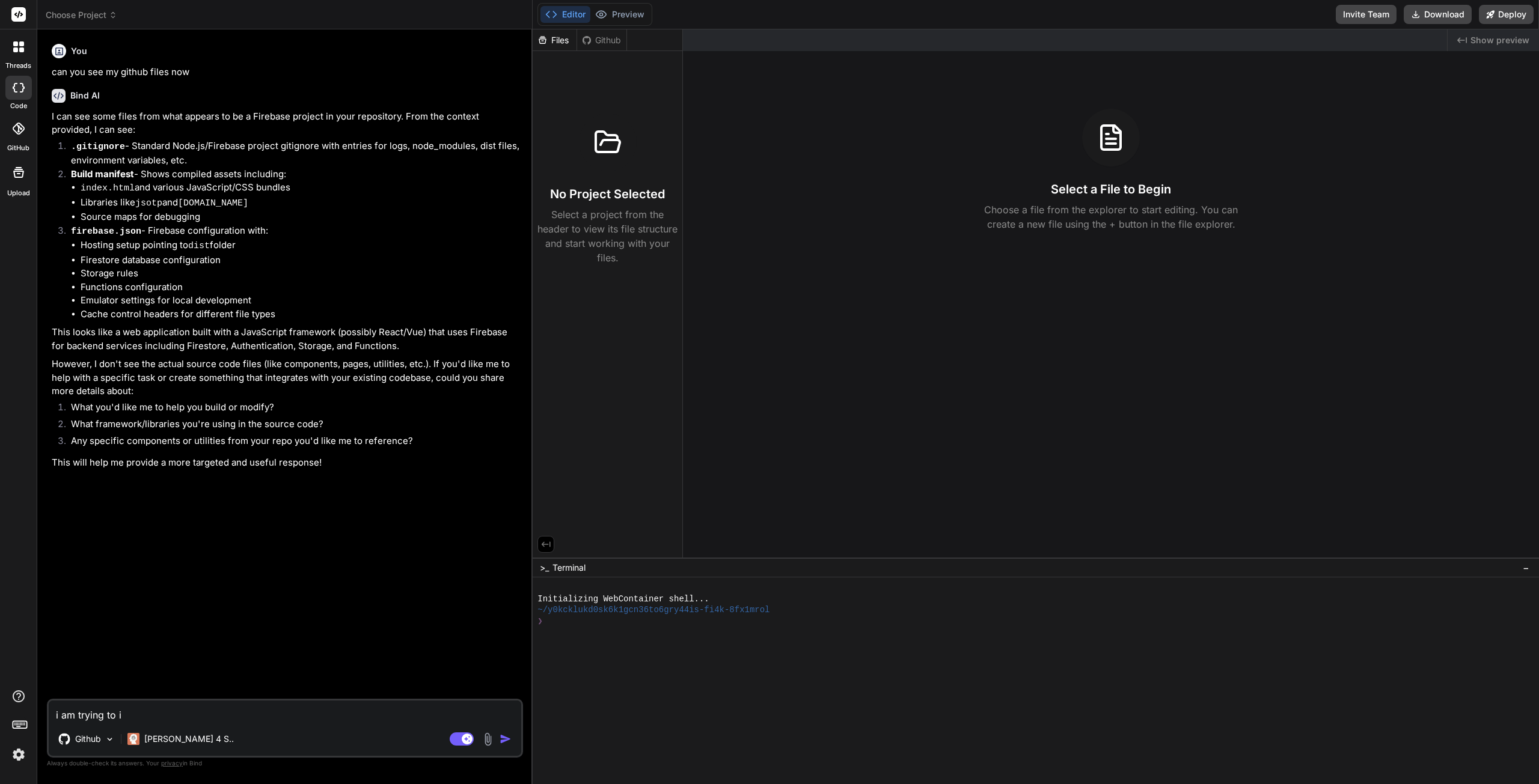
type textarea "x"
type textarea "i am trying to im"
type textarea "x"
type textarea "i am trying to imp"
type textarea "x"
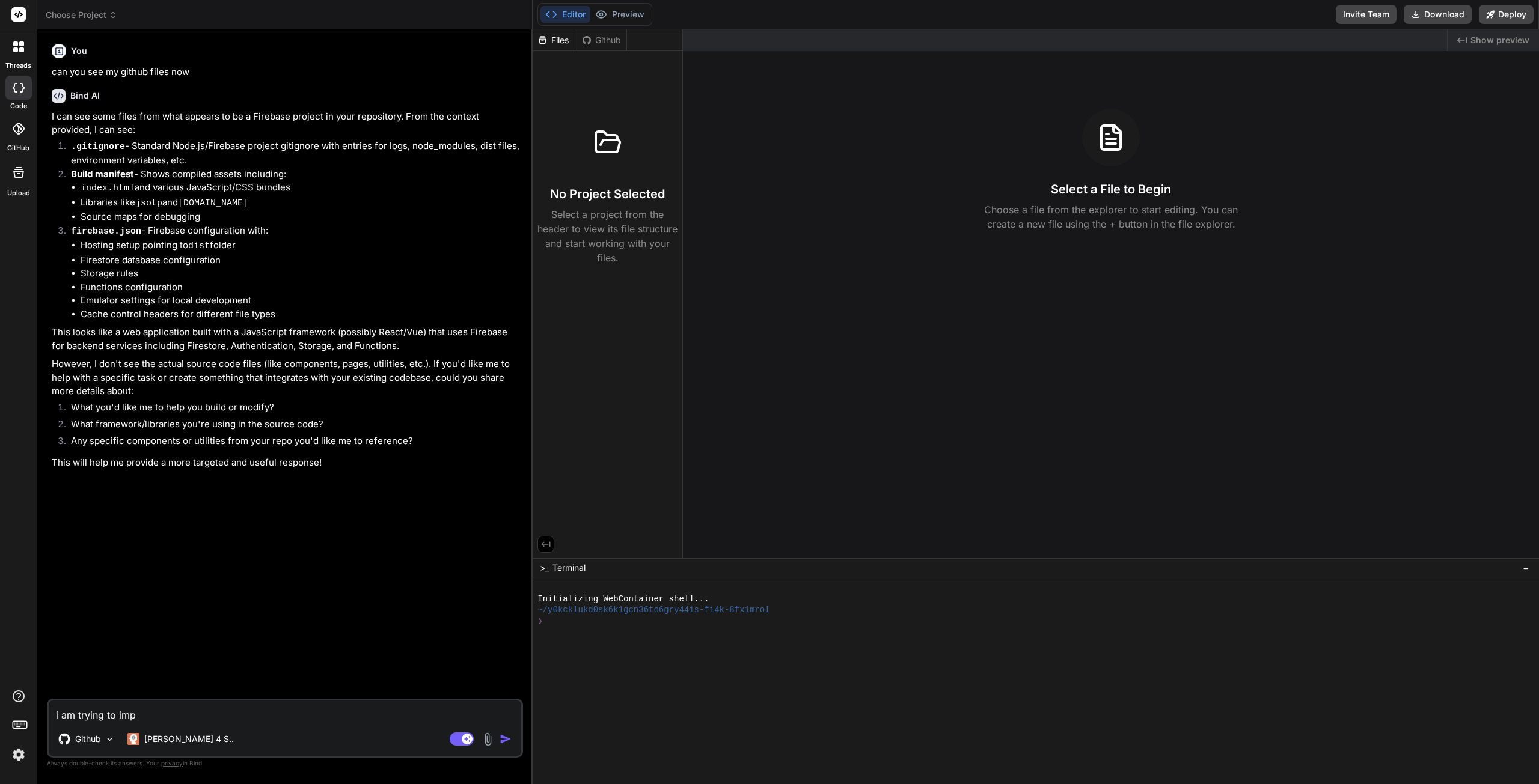
type textarea "i am trying to impo"
type textarea "x"
type textarea "i am trying to impor"
type textarea "x"
type textarea "i am trying to import"
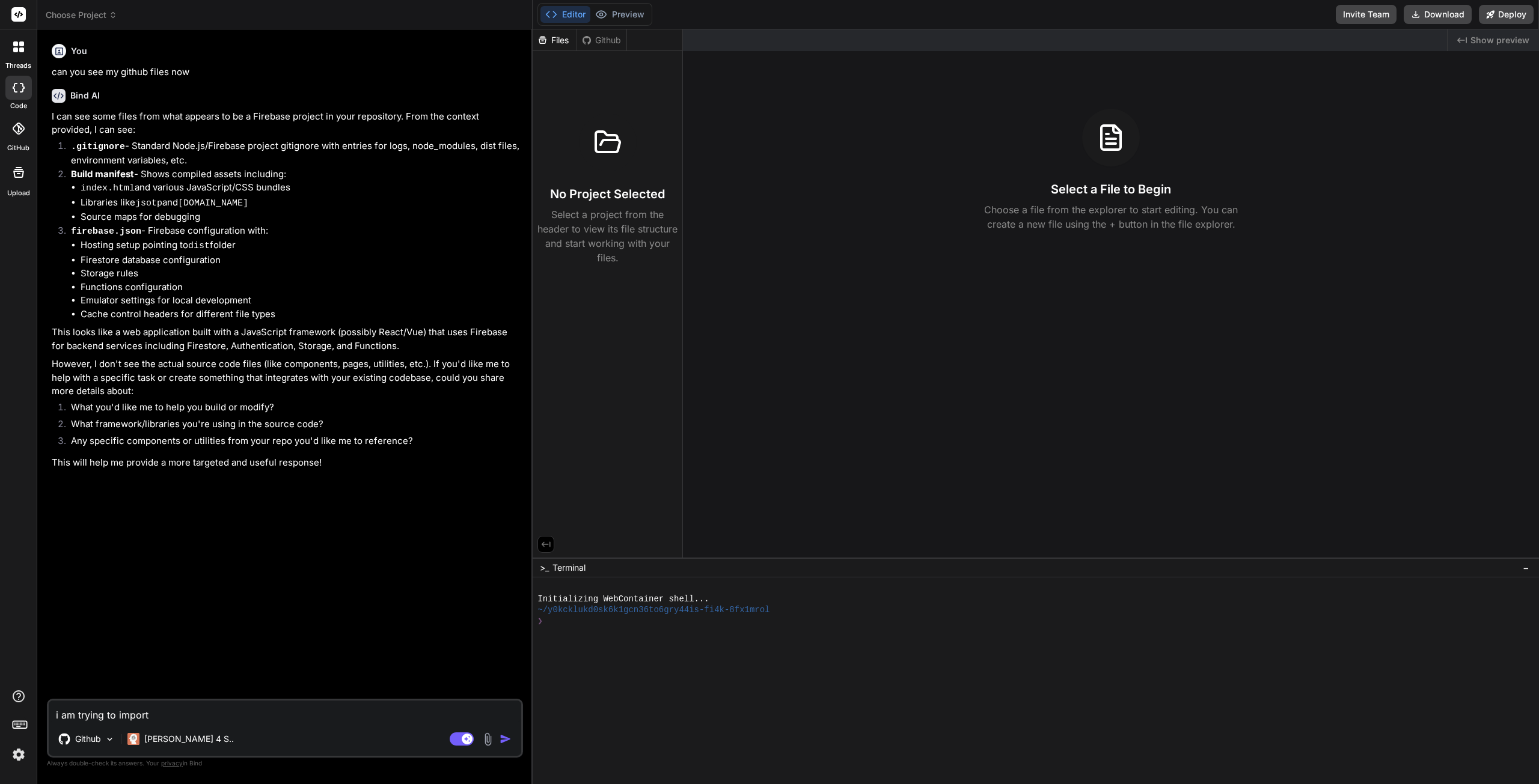
type textarea "x"
type textarea "i am trying to import"
type textarea "x"
type textarea "i am trying to import t"
type textarea "x"
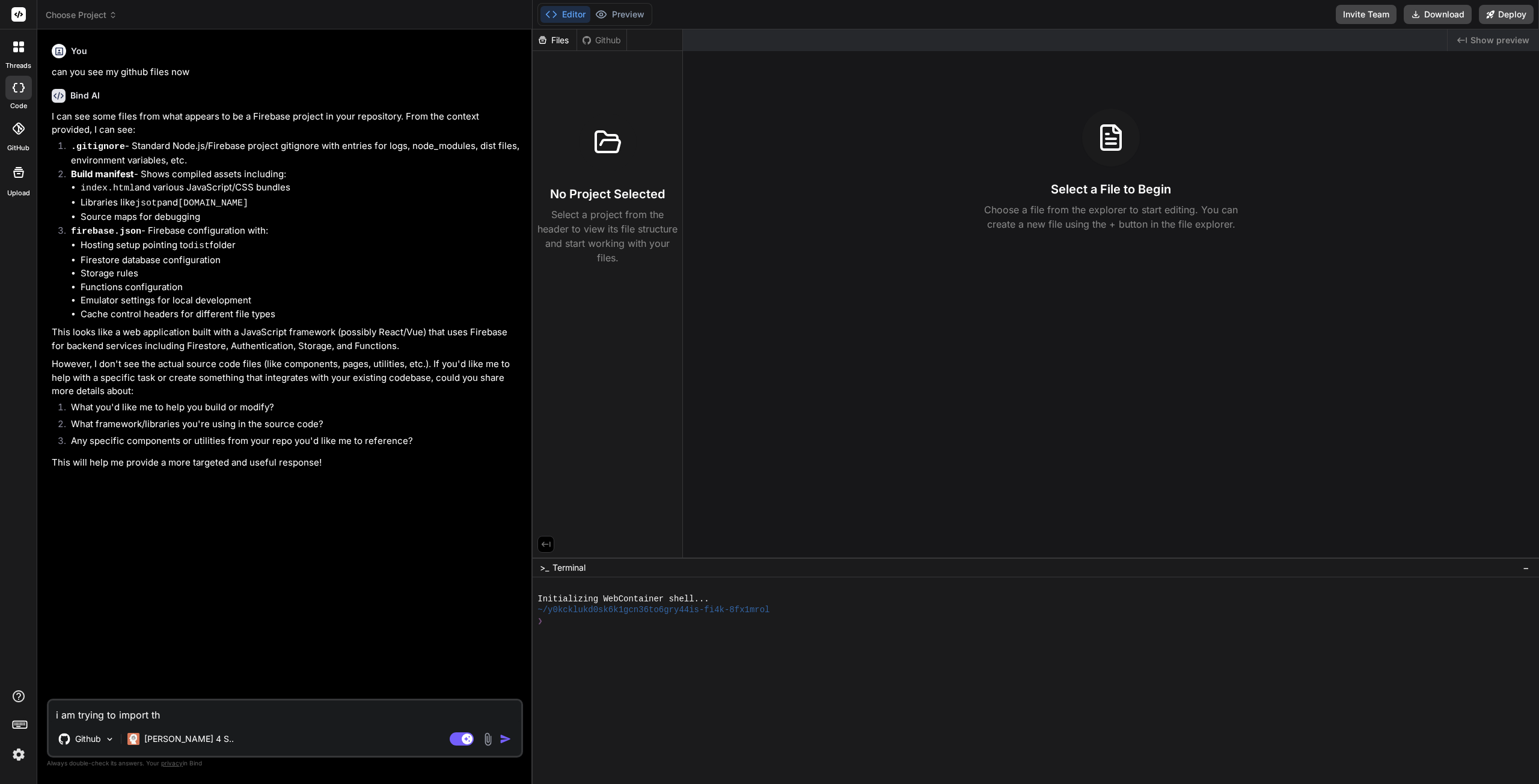
type textarea "i am trying to import the"
type textarea "x"
type textarea "i am trying to import the"
type textarea "x"
type textarea "i am trying to import the l"
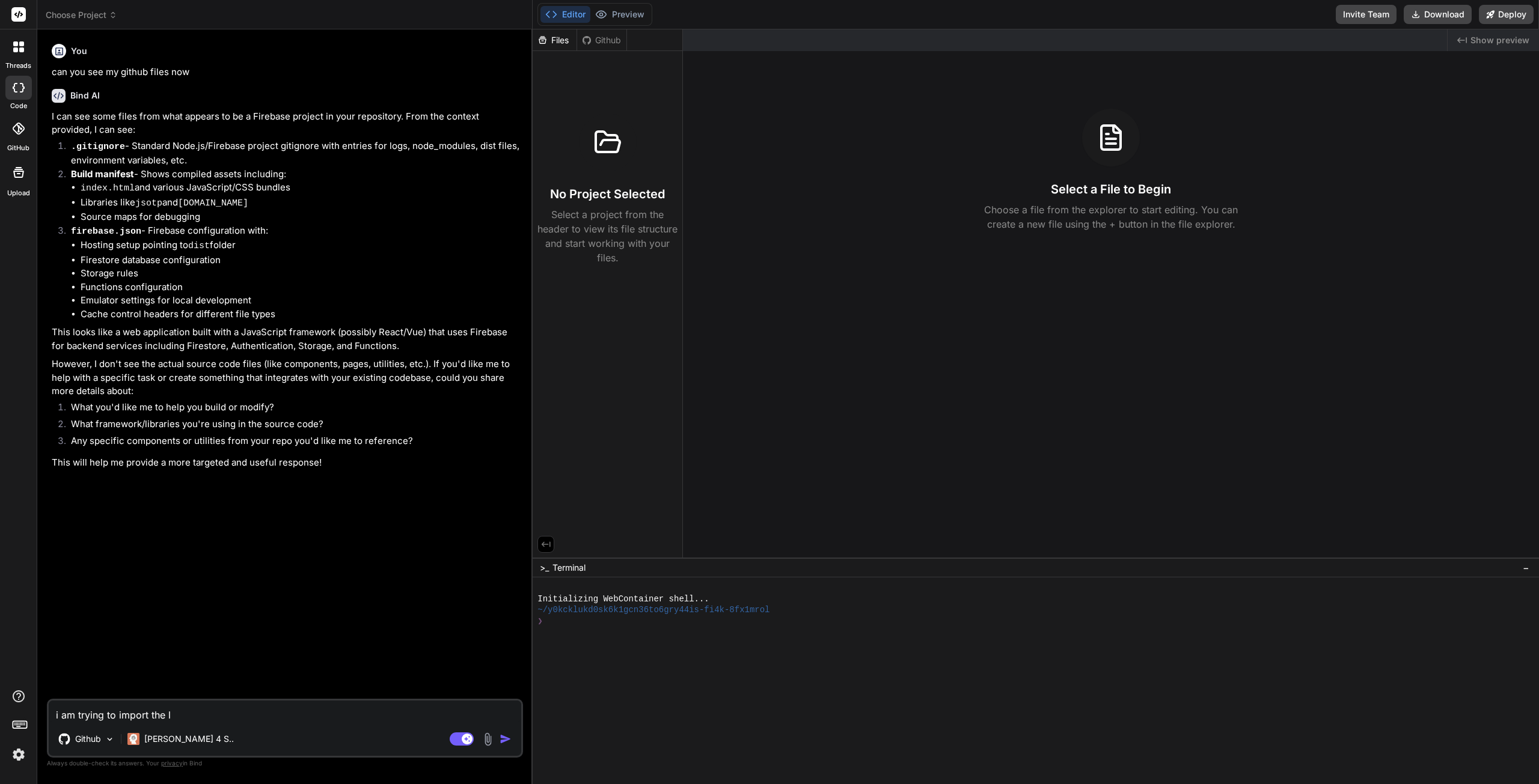
type textarea "x"
type textarea "i am trying to import the la"
type textarea "x"
type textarea "i am trying to import the l"
type textarea "x"
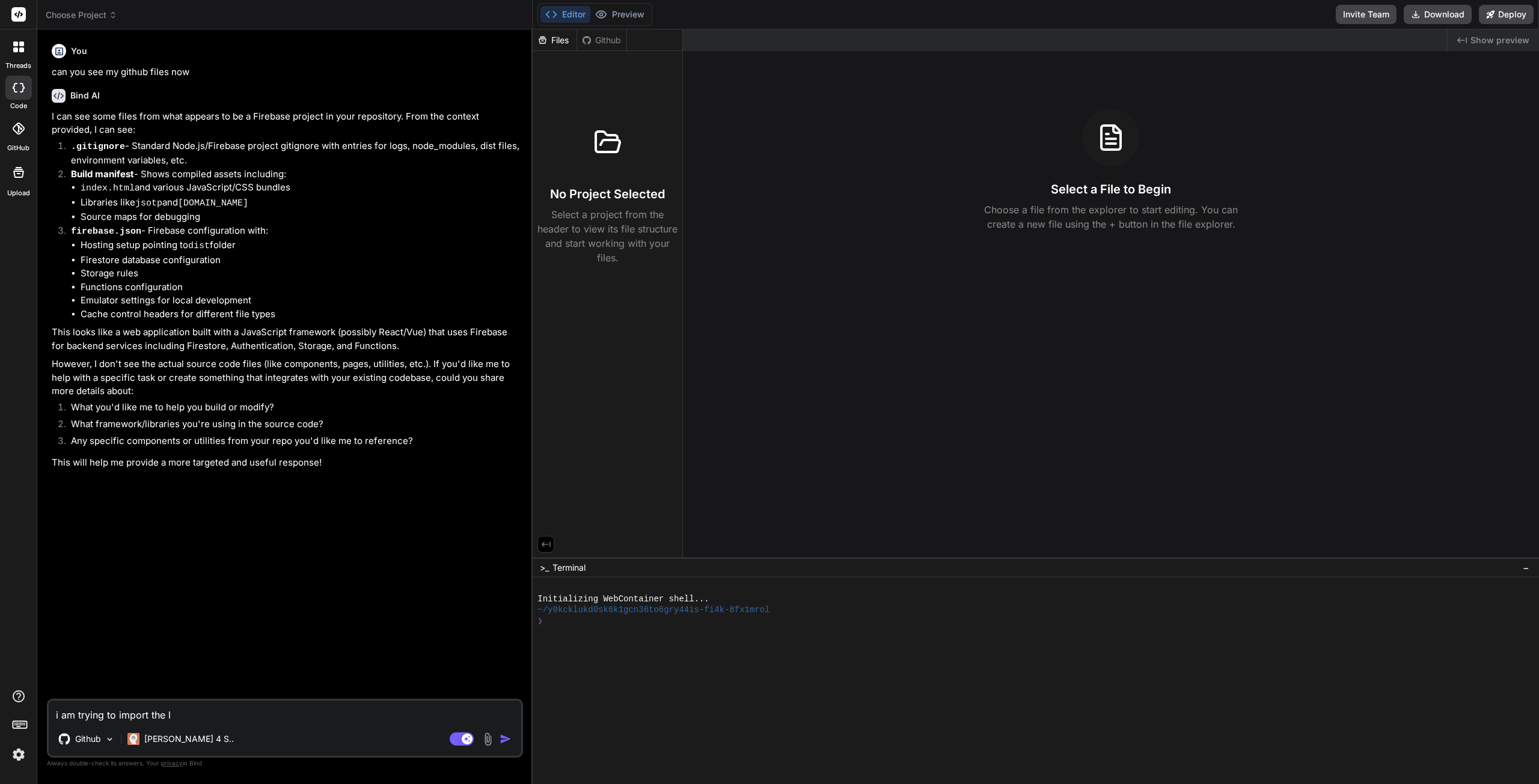
type textarea "i am trying to import the la"
type textarea "x"
type textarea "i am trying to import the lat"
type textarea "x"
type textarea "i am trying to import the late"
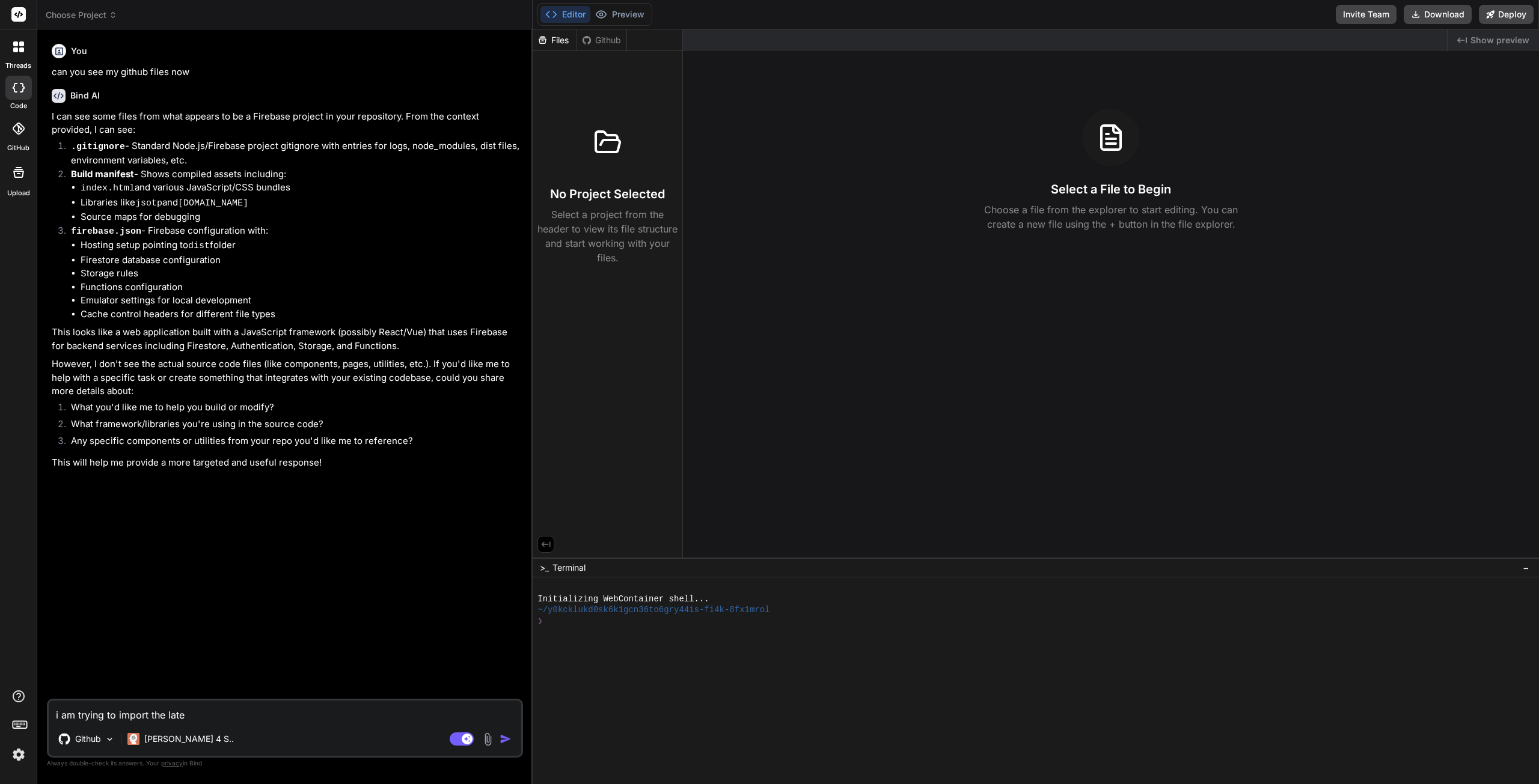
type textarea "x"
type textarea "i am trying to import the lates"
type textarea "x"
type textarea "i am trying to import the latest"
type textarea "x"
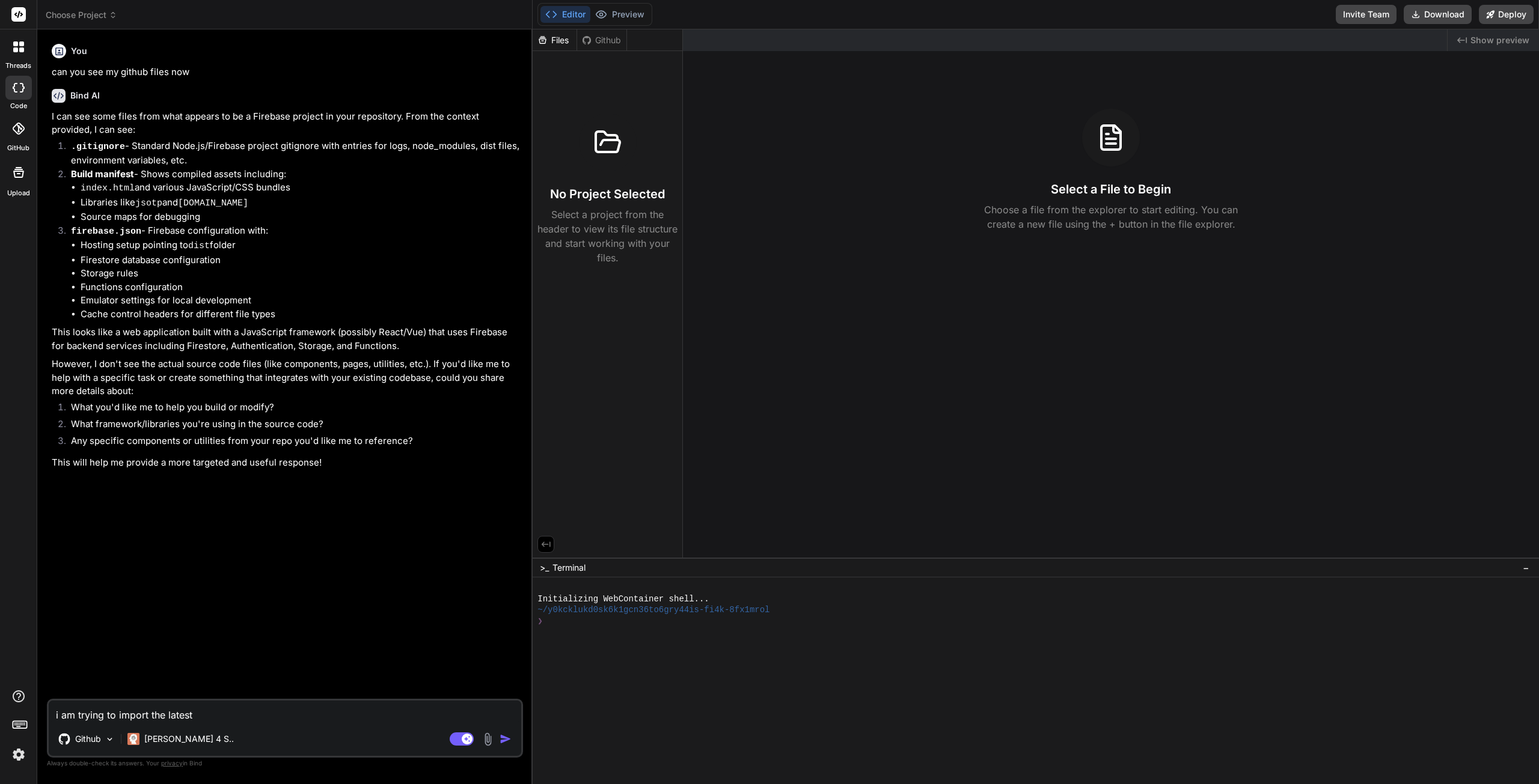
type textarea "i am trying to import the latest"
type textarea "x"
type textarea "i am trying to import the latest u"
type textarea "x"
type textarea "i am trying to import the latest up"
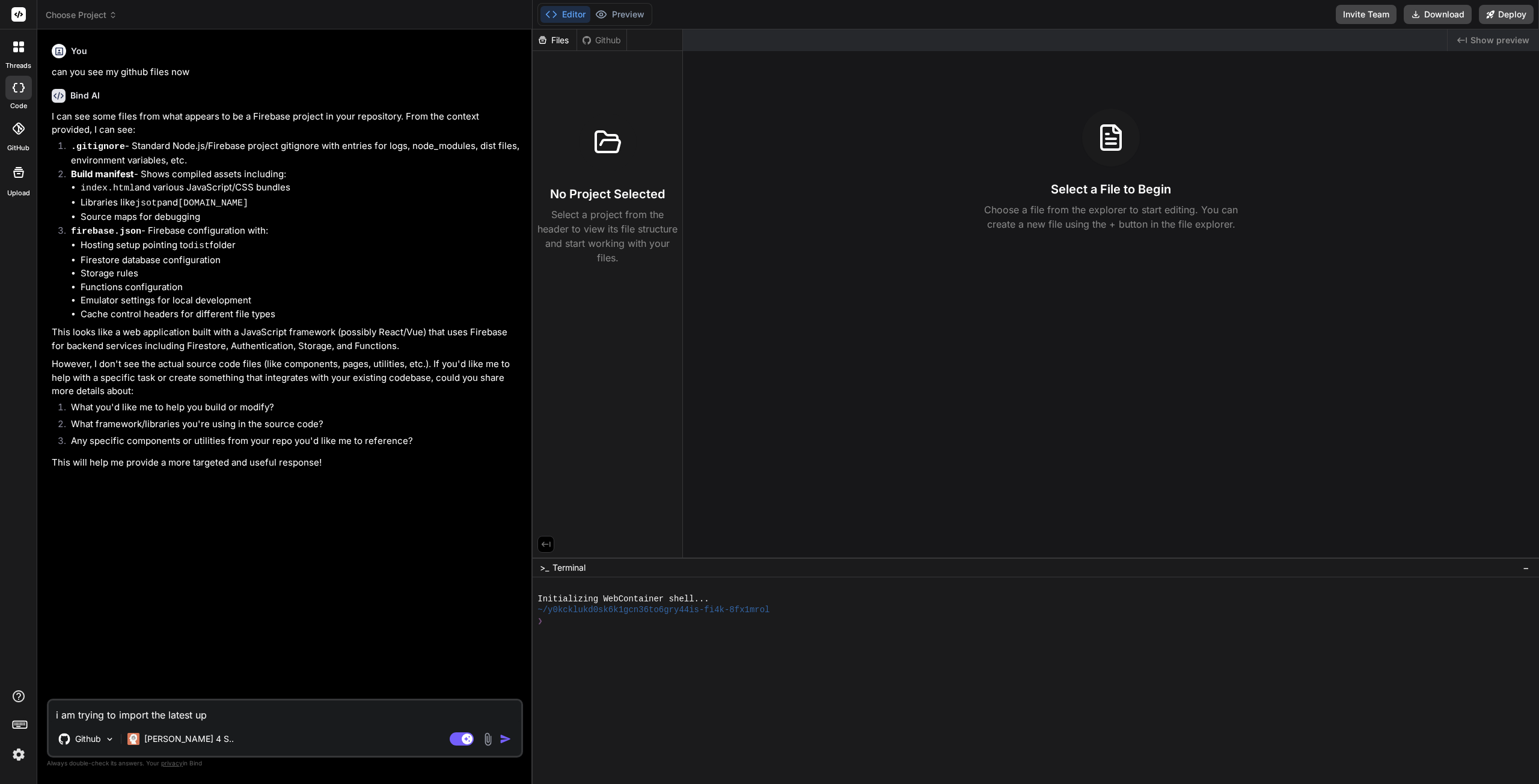
type textarea "x"
type textarea "i am trying to import the latest upd"
type textarea "x"
type textarea "i am trying to import the latest upda"
type textarea "x"
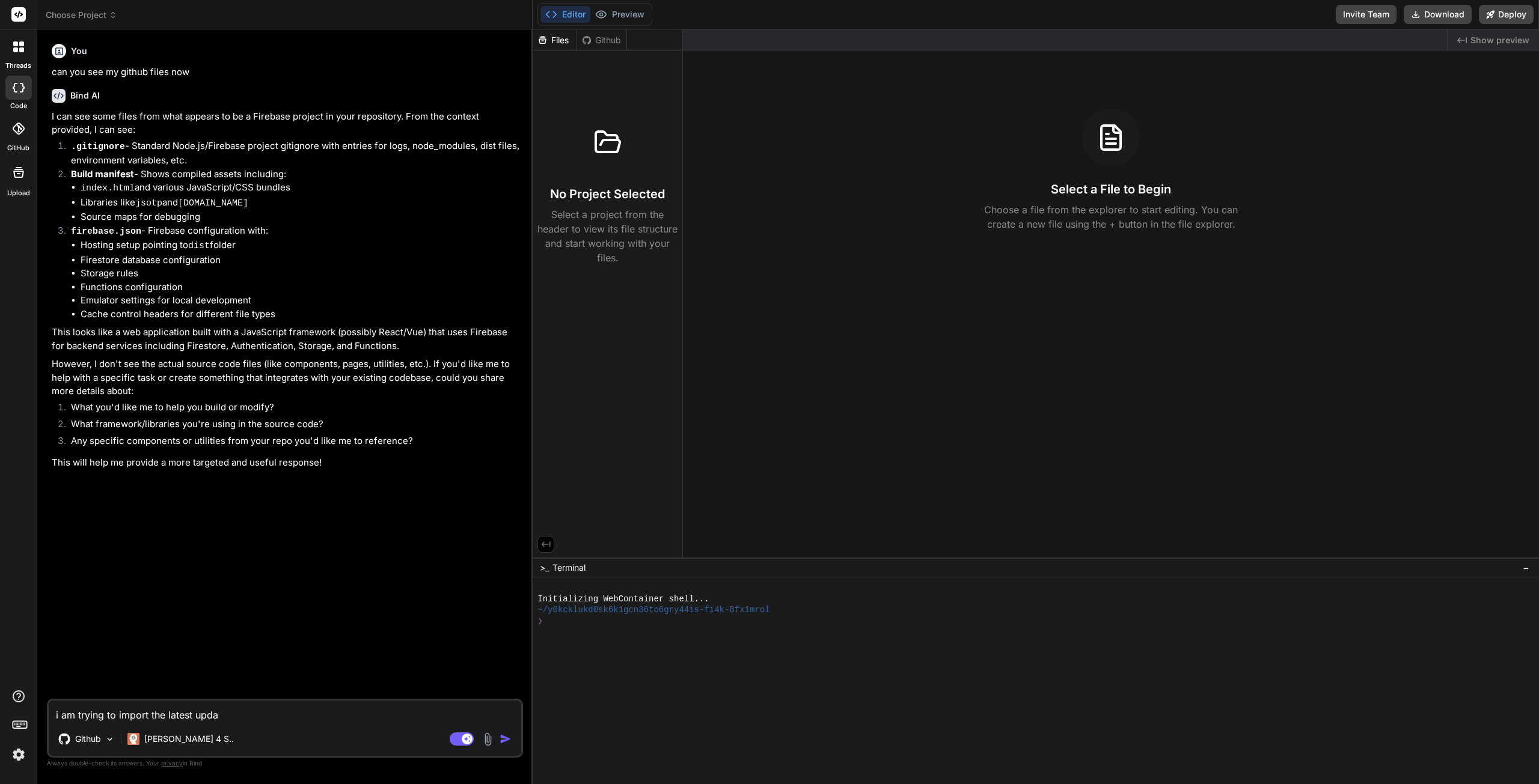
type textarea "i am trying to import the latest updat"
type textarea "x"
type textarea "i am trying to import the latest update"
type textarea "x"
type textarea "i am trying to import the latest updates"
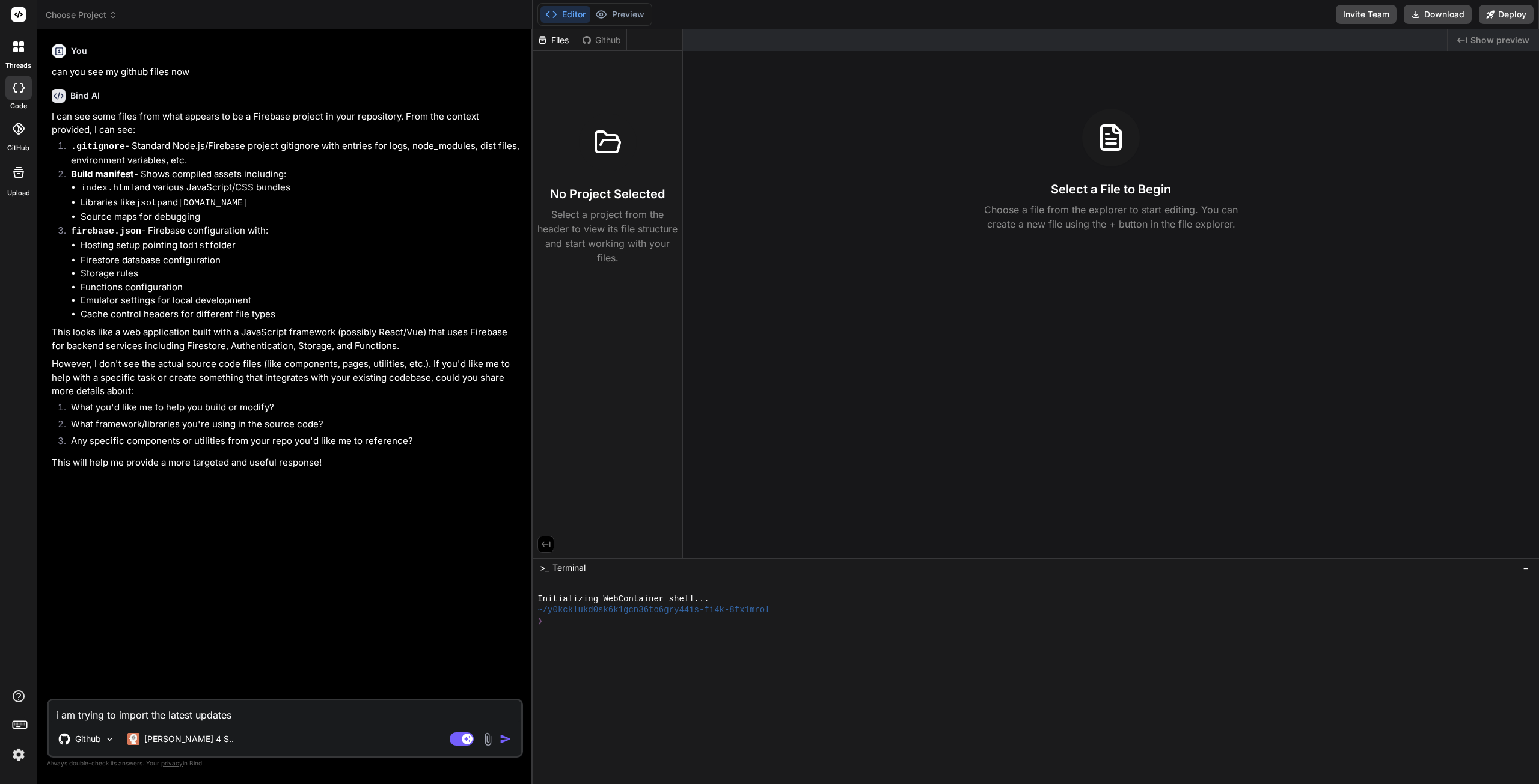
type textarea "x"
type textarea "i am trying to import the latest updates"
type textarea "x"
type textarea "i am trying to import the latest updates w"
type textarea "x"
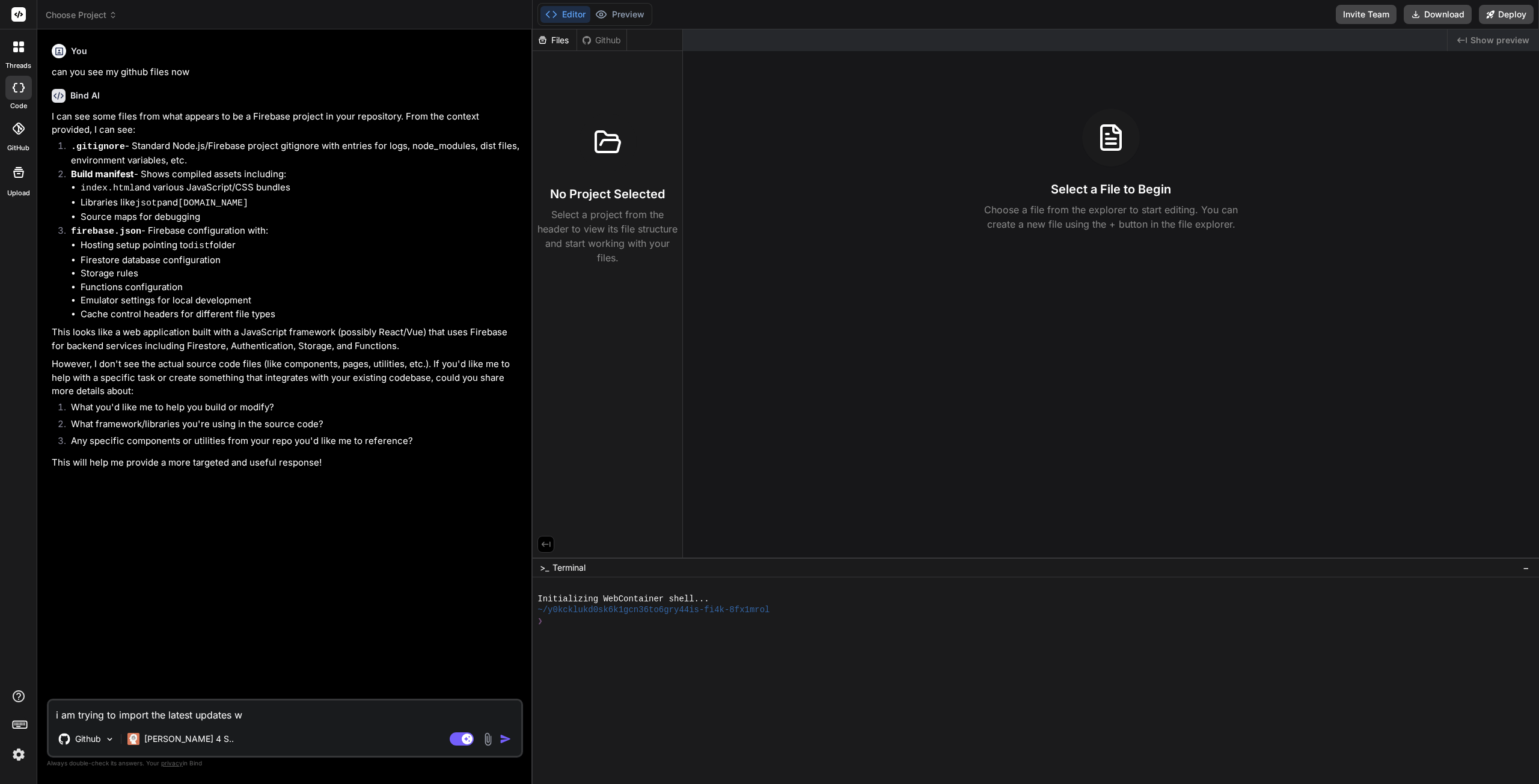
type textarea "i am trying to import the latest updates wo"
type textarea "x"
type textarea "i am trying to import the latest updates wo"
type textarea "x"
type textarea "i am trying to import the latest updates wo"
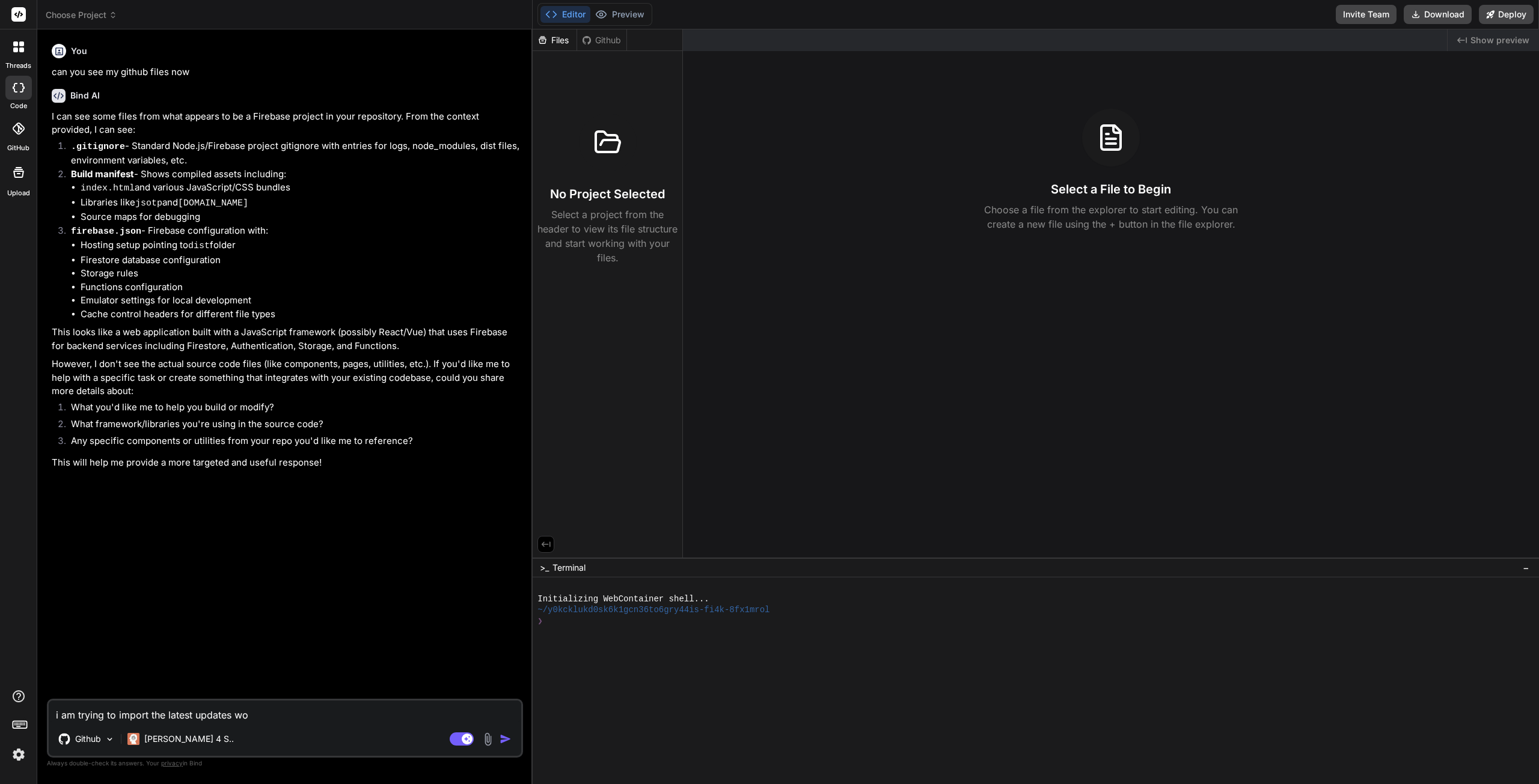
type textarea "x"
type textarea "i am trying to import the latest updates w"
type textarea "x"
type textarea "i am trying to import the latest updates"
type textarea "x"
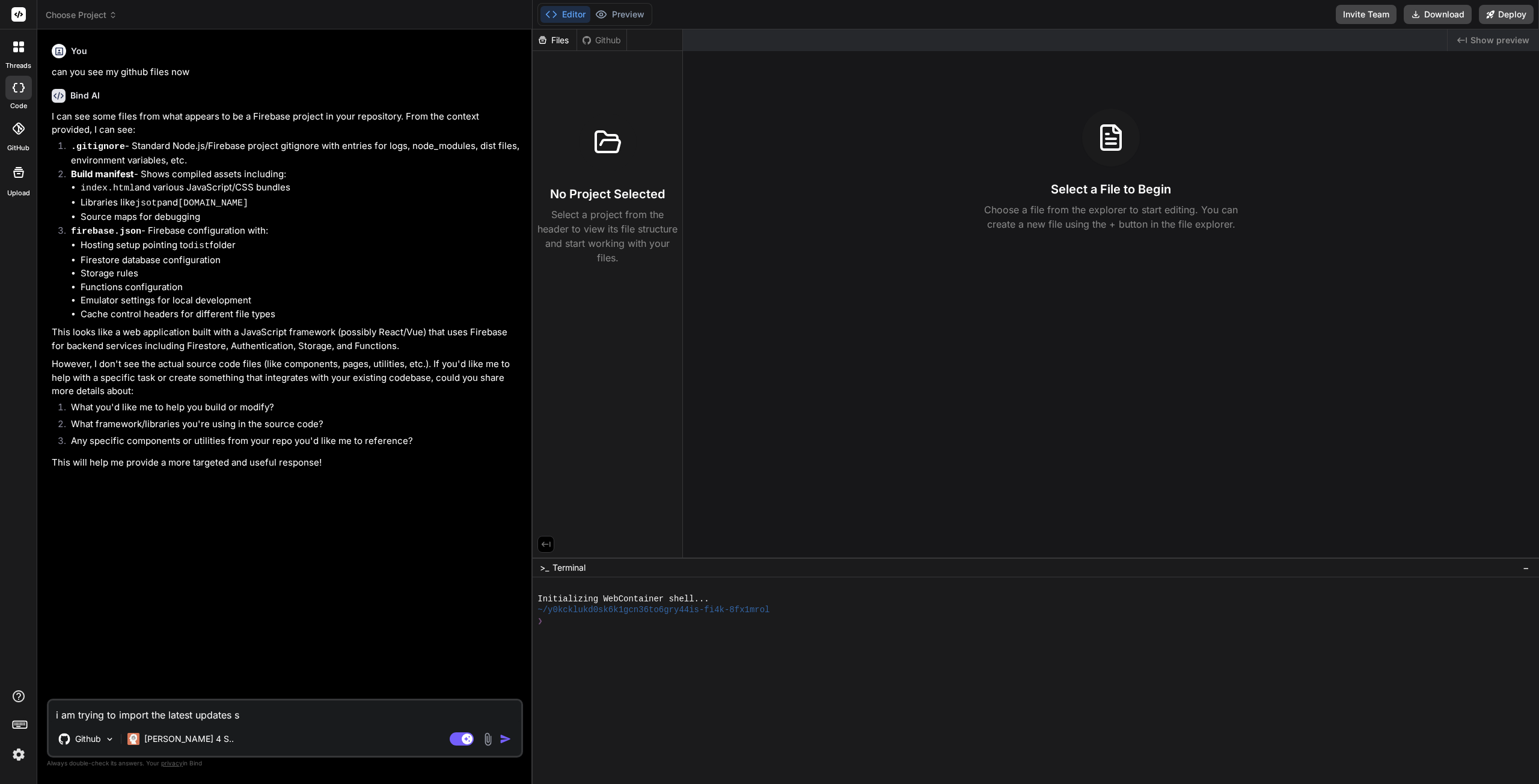
type textarea "i am trying to import the latest updates so"
type textarea "x"
type textarea "i am trying to import the latest updates so"
type textarea "x"
type textarea "i am trying to import the latest updates so y"
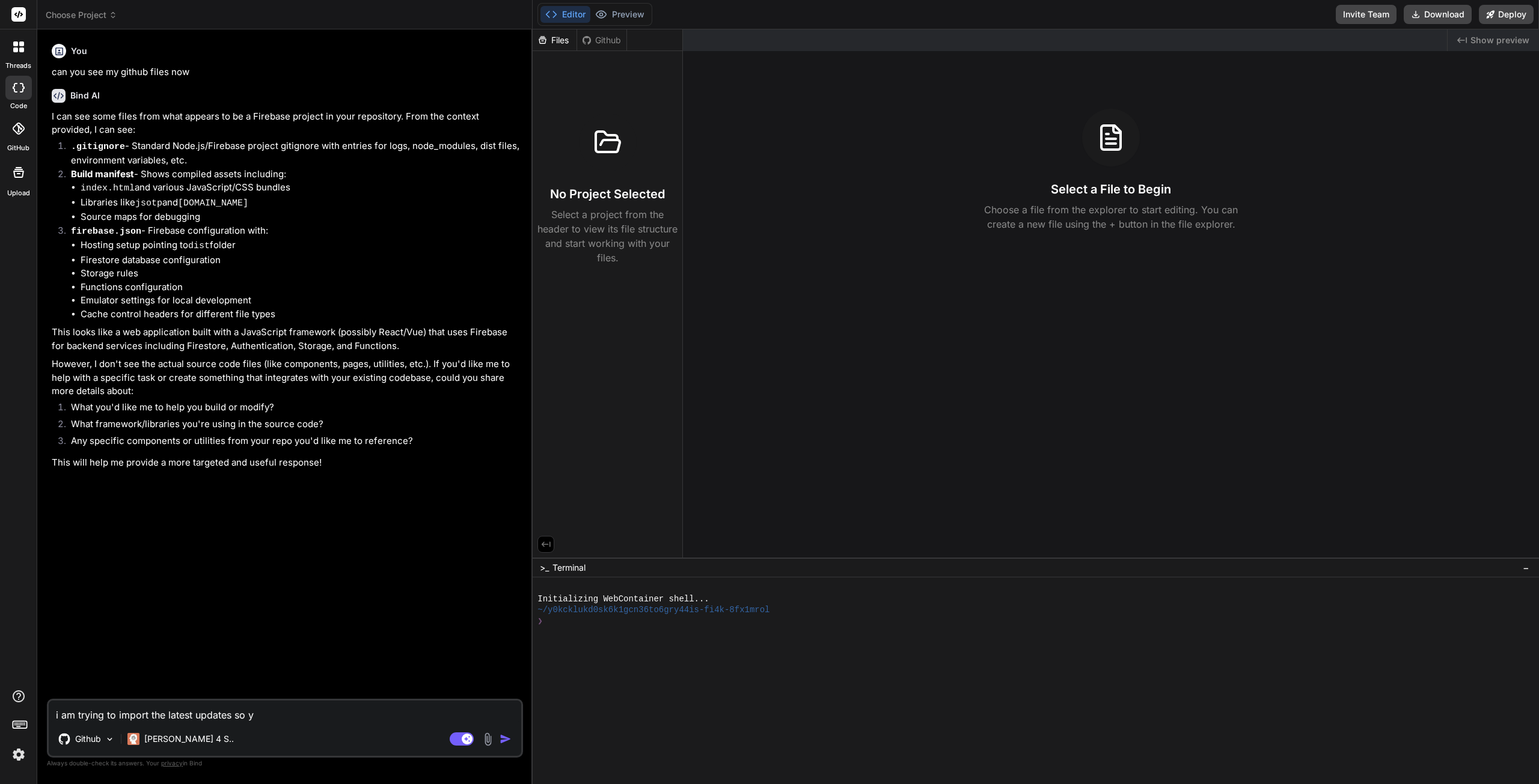
type textarea "x"
type textarea "i am trying to import the latest updates so yo"
type textarea "x"
type textarea "i am trying to import the latest updates so you"
type textarea "x"
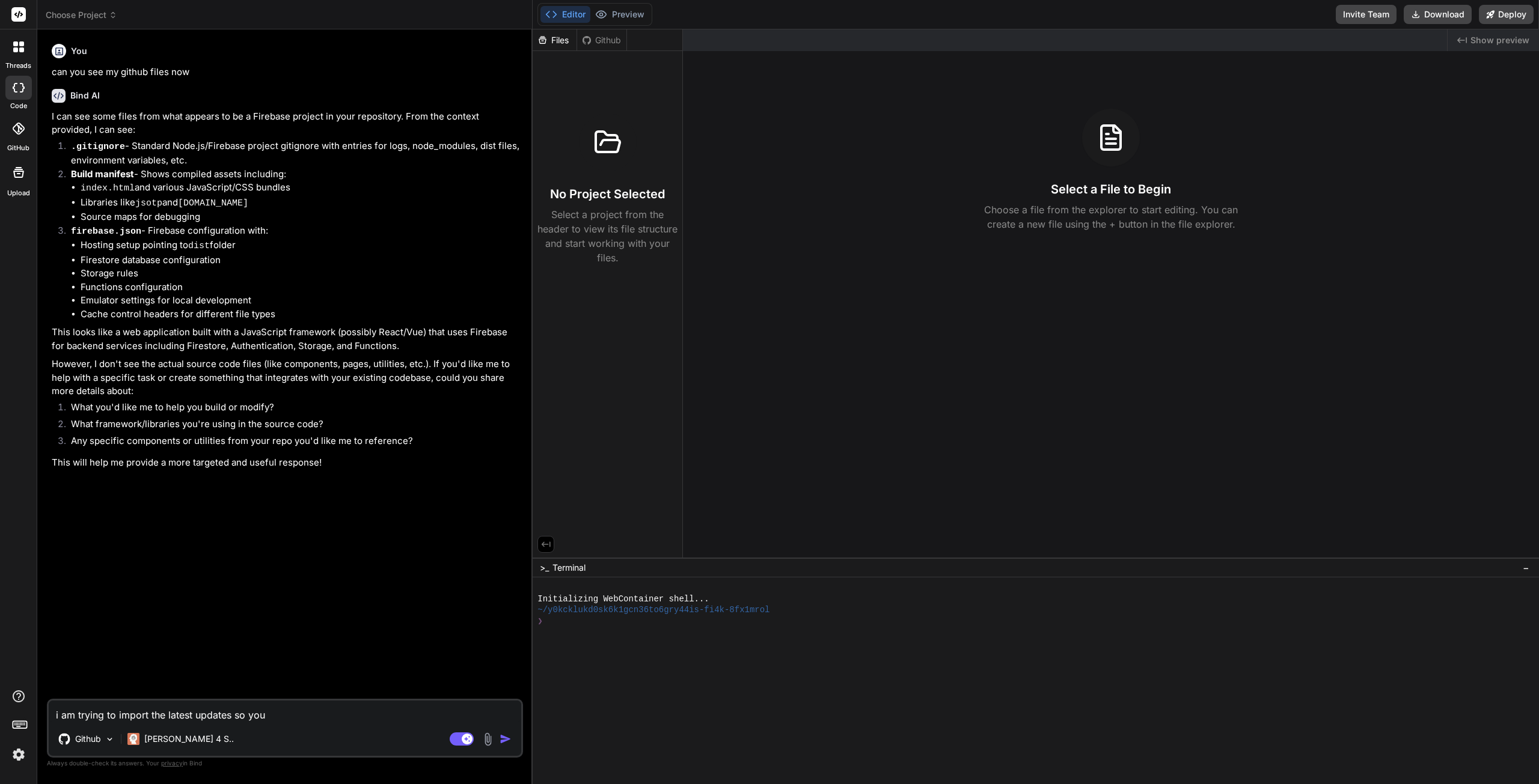
type textarea "i am trying to import the latest updates so you"
type textarea "x"
type textarea "i am trying to import the latest updates so you c"
type textarea "x"
type textarea "i am trying to import the latest updates so you cn"
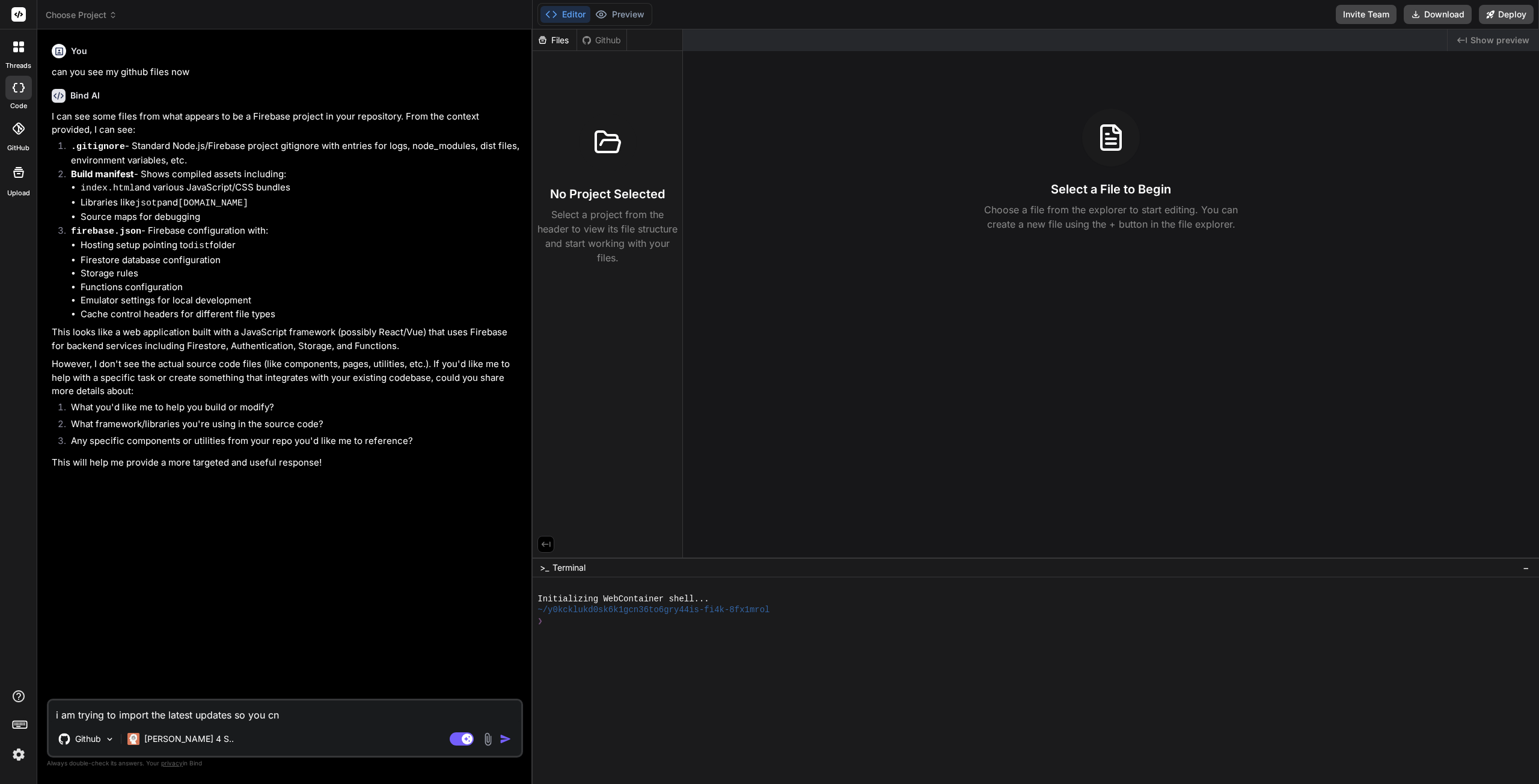
type textarea "x"
type textarea "i am trying to import the latest updates so you cn"
type textarea "x"
type textarea "i am trying to import the latest updates so you cn s"
type textarea "x"
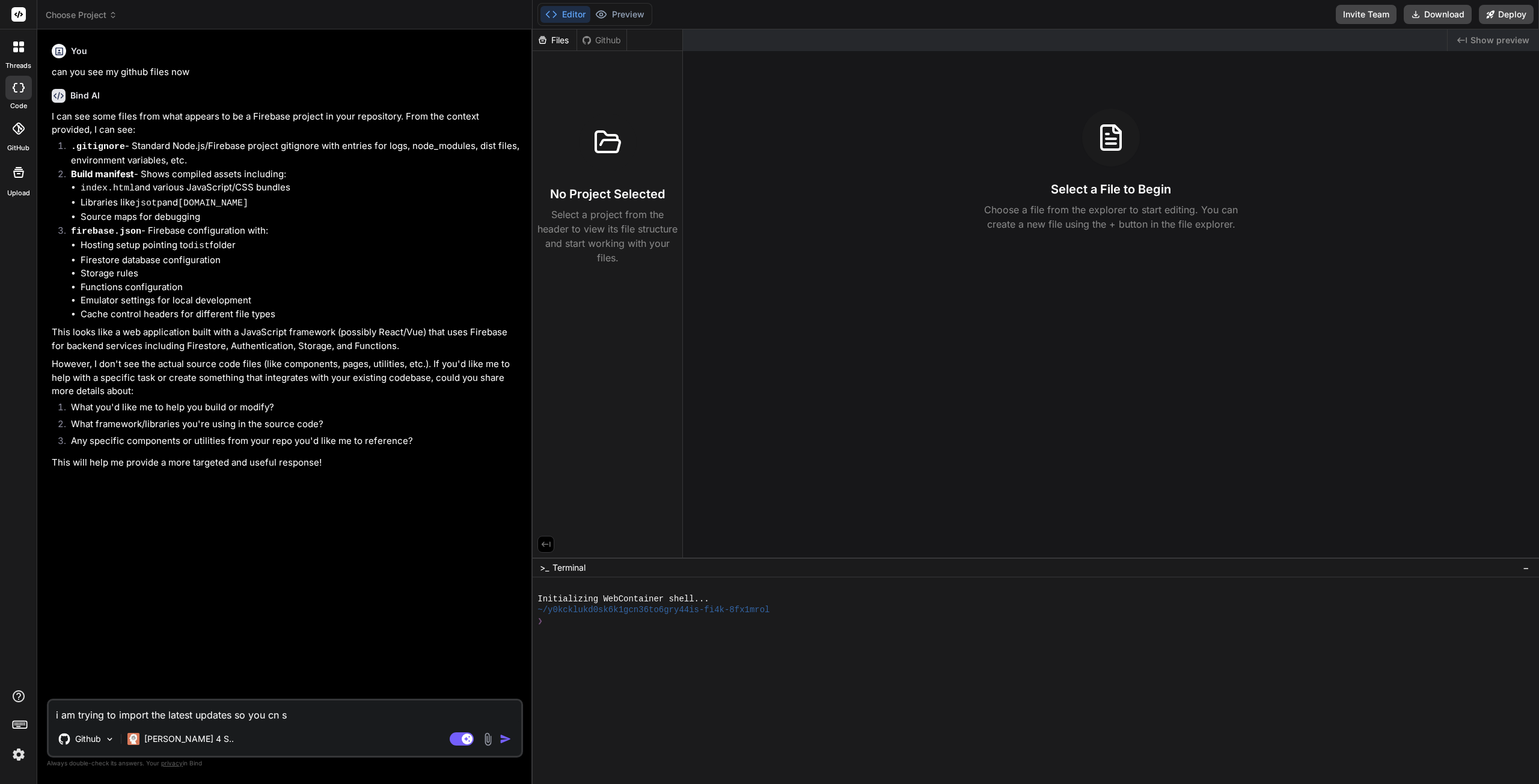
type textarea "i am trying to import the latest updates so you cn"
type textarea "x"
type textarea "i am trying to import the latest updates so you cn"
type textarea "x"
type textarea "i am trying to import the latest updates so you c"
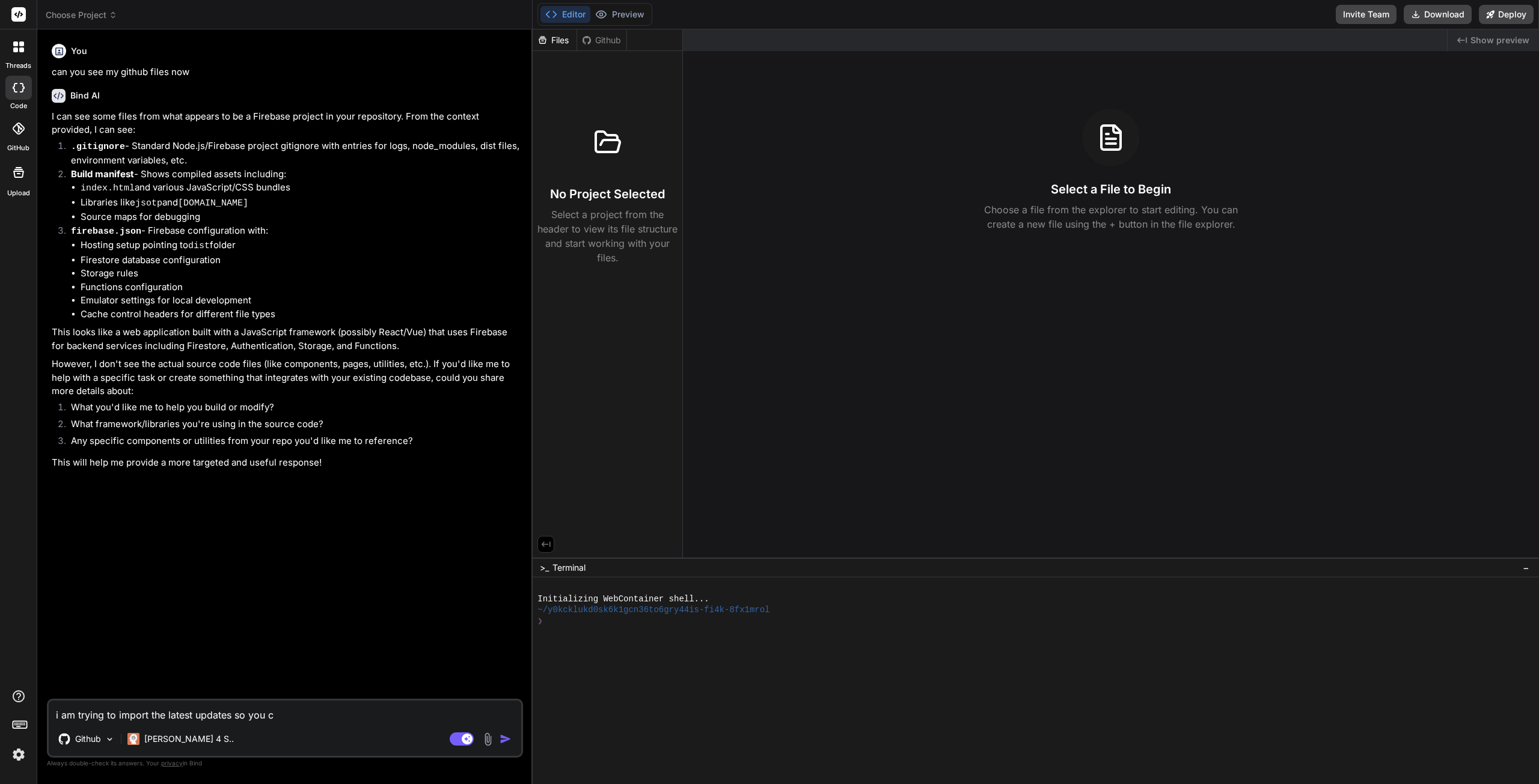
type textarea "x"
type textarea "i am trying to import the latest updates so you ca"
type textarea "x"
type textarea "i am trying to import the latest updates so you can"
type textarea "x"
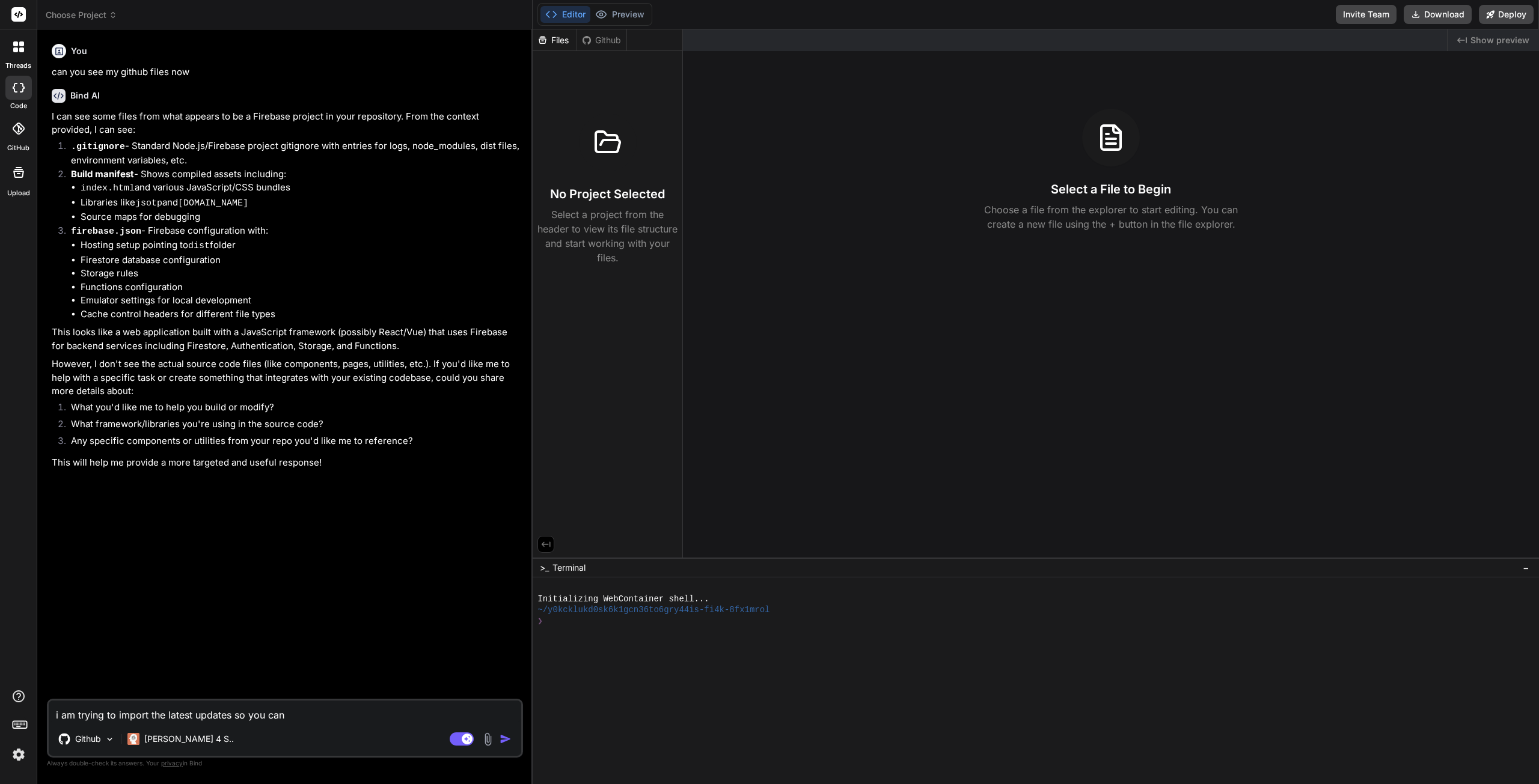
type textarea "i am trying to import the latest updates so you can"
type textarea "x"
type textarea "i am trying to import the latest updates so you can s"
type textarea "x"
type textarea "i am trying to import the latest updates so you can st"
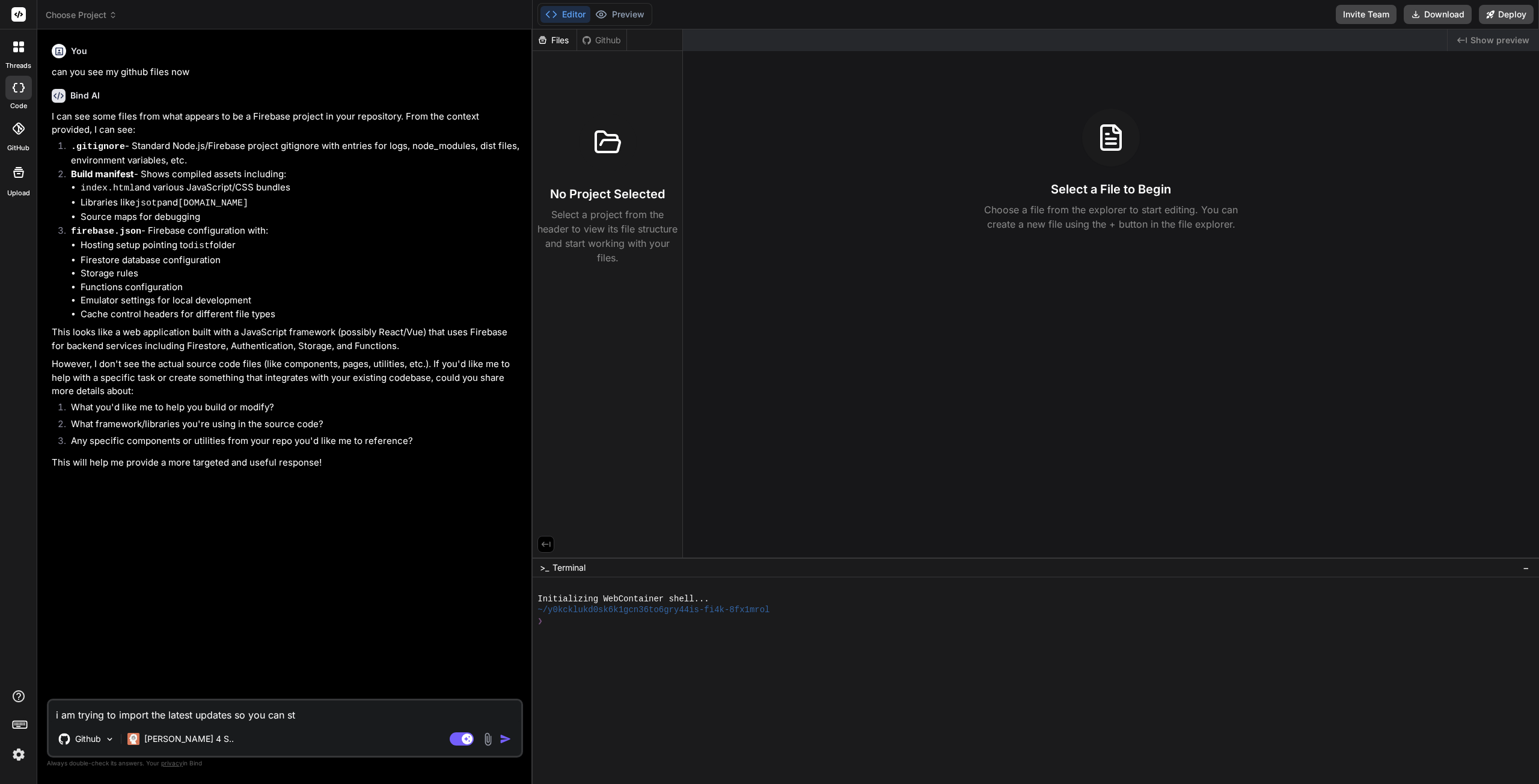
type textarea "x"
type textarea "i am trying to import the latest updates so you can star"
type textarea "x"
type textarea "i am trying to import the latest updates so you can start"
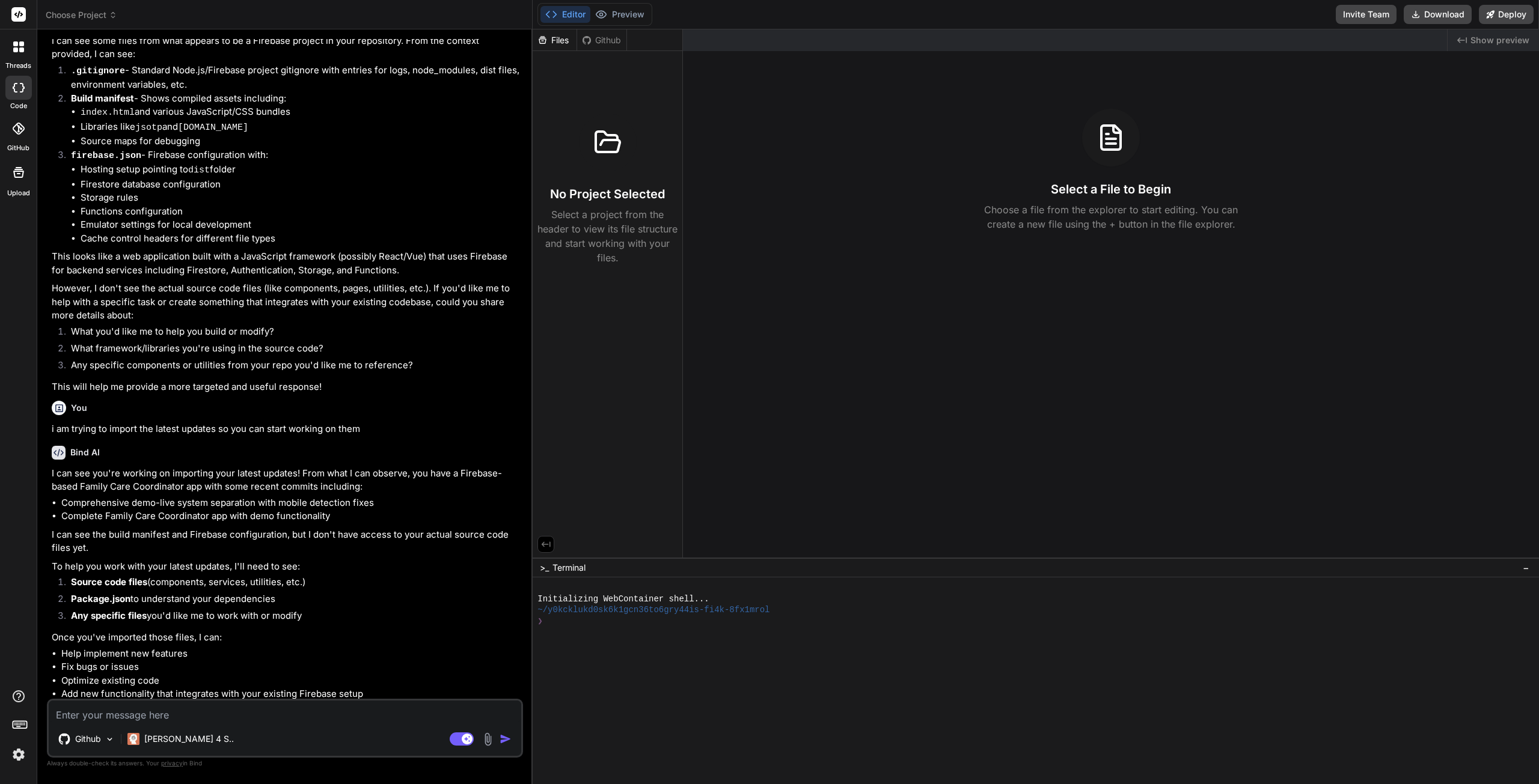
scroll to position [94, 0]
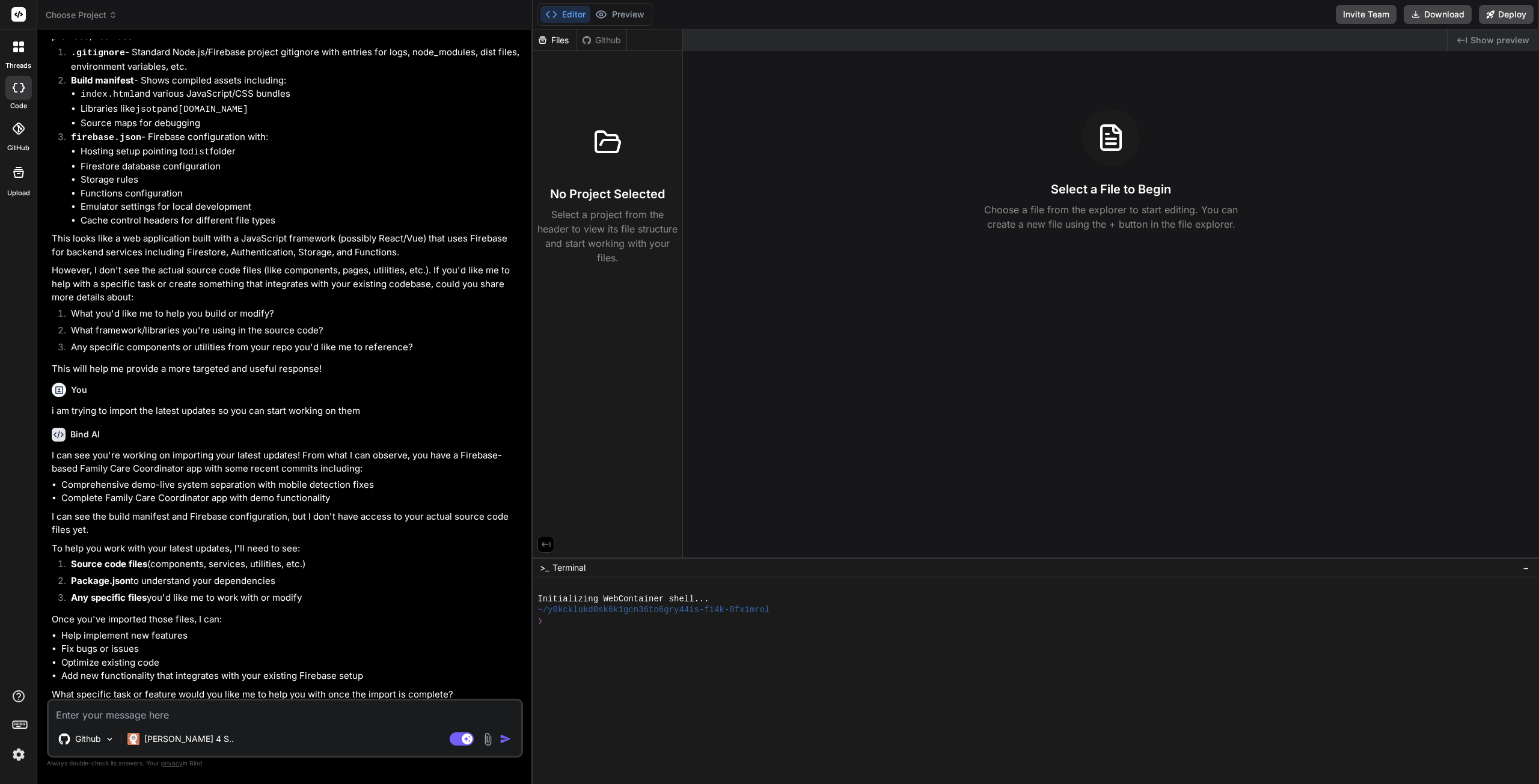
click at [142, 720] on textarea at bounding box center [285, 711] width 473 height 22
click at [363, 729] on div "Github Claude 4 S.." at bounding box center [285, 742] width 473 height 29
click at [230, 714] on textarea "cant you pull the files from github?" at bounding box center [285, 711] width 473 height 22
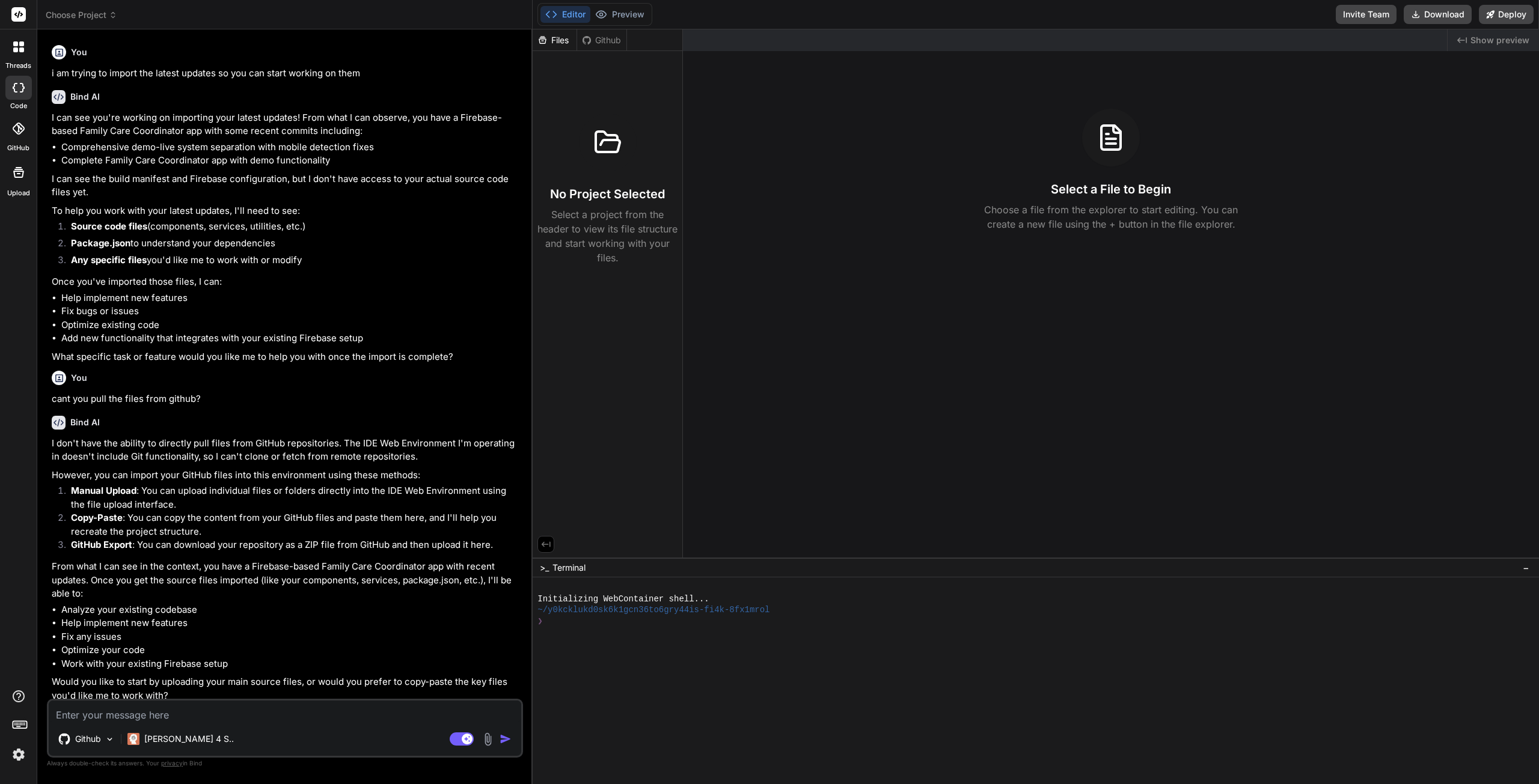
scroll to position [432, 0]
click at [489, 745] on img at bounding box center [488, 739] width 14 height 14
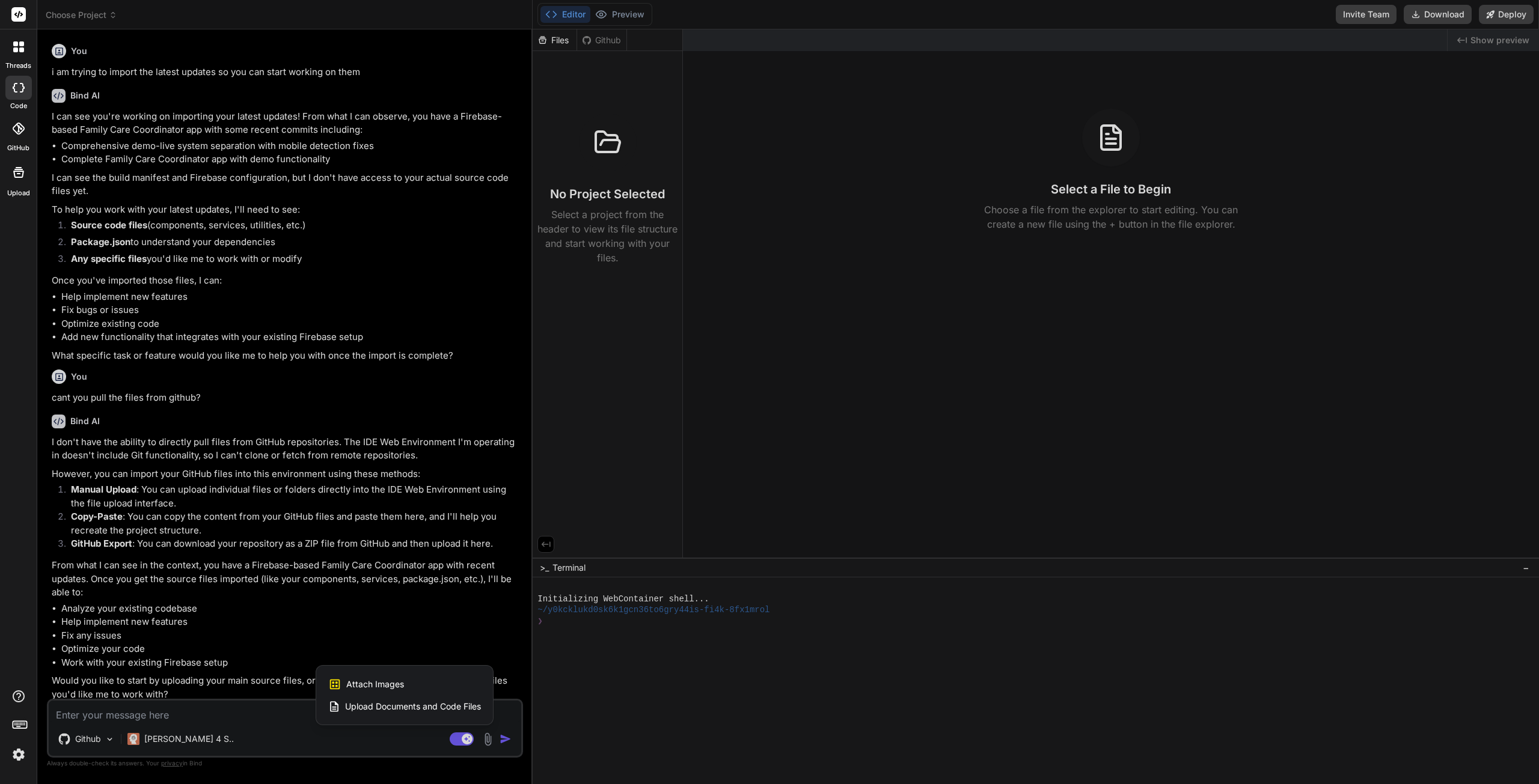
click at [422, 708] on span "Upload Documents and Code Files" at bounding box center [413, 706] width 136 height 12
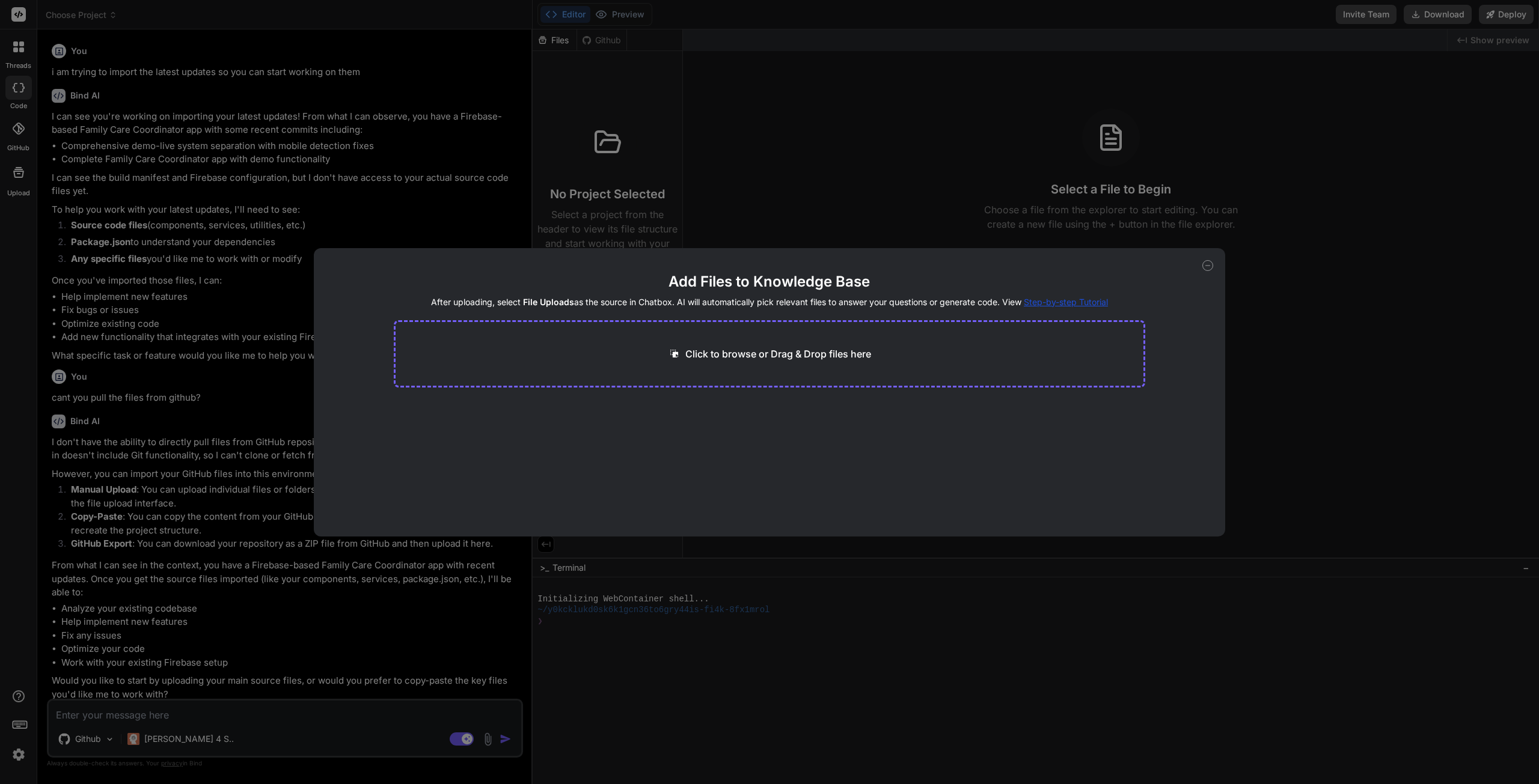
click at [723, 352] on p "Click to browse or Drag & Drop files here" at bounding box center [779, 354] width 186 height 15
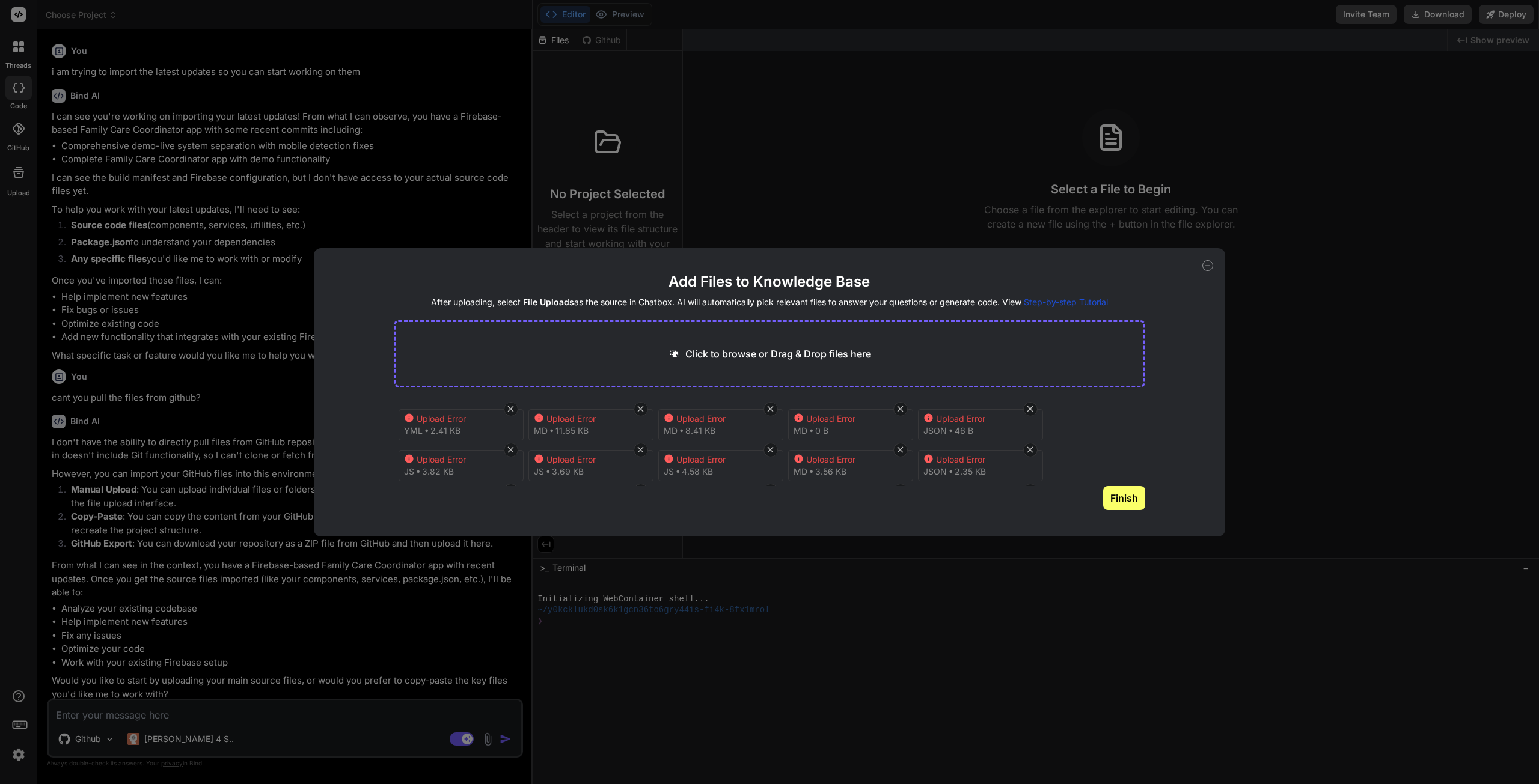
click at [1208, 265] on icon at bounding box center [1208, 265] width 11 height 11
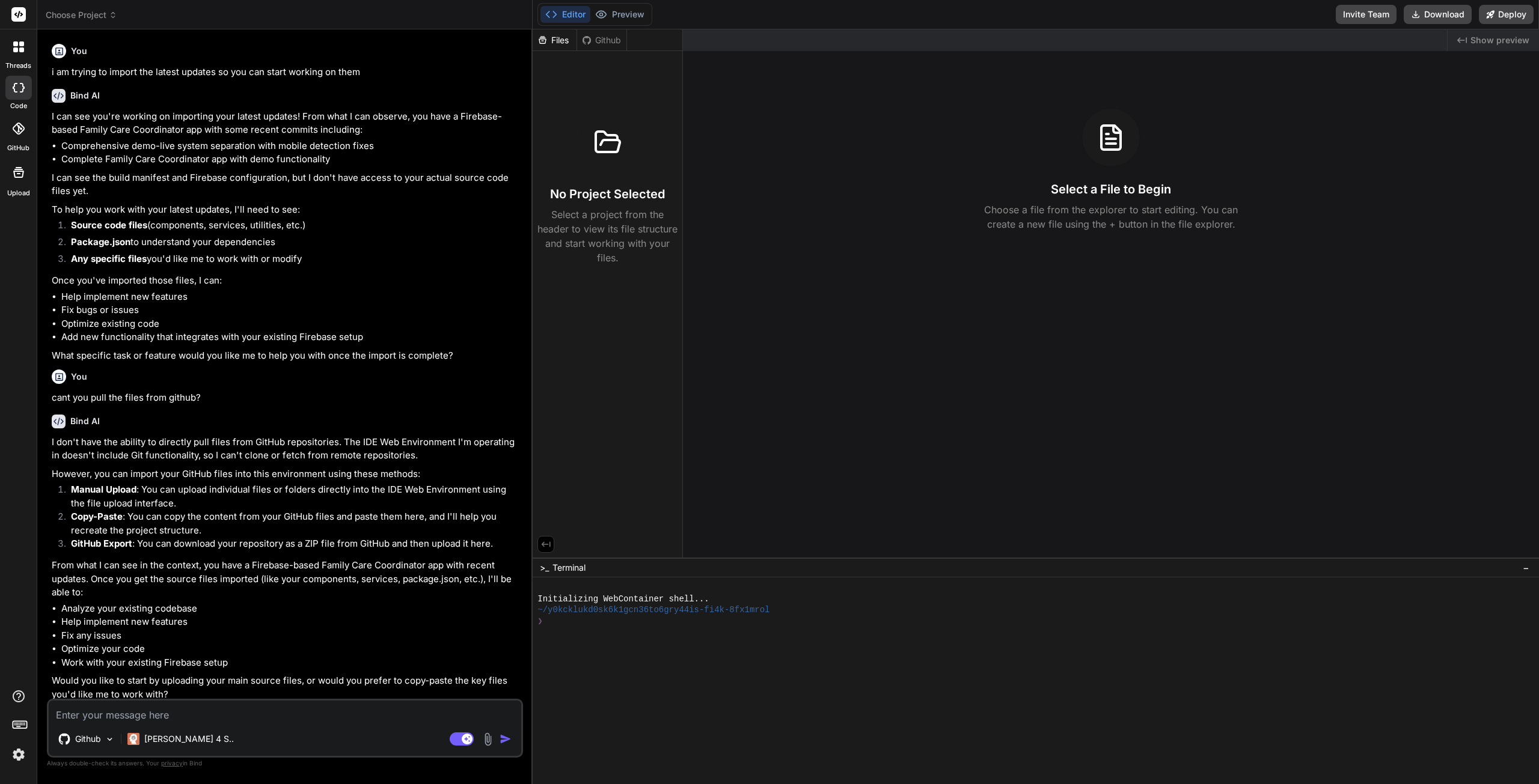
drag, startPoint x: 568, startPoint y: 9, endPoint x: 508, endPoint y: 26, distance: 62.4
click at [568, 10] on button "Editor" at bounding box center [565, 14] width 50 height 17
click at [12, 177] on icon at bounding box center [19, 172] width 15 height 15
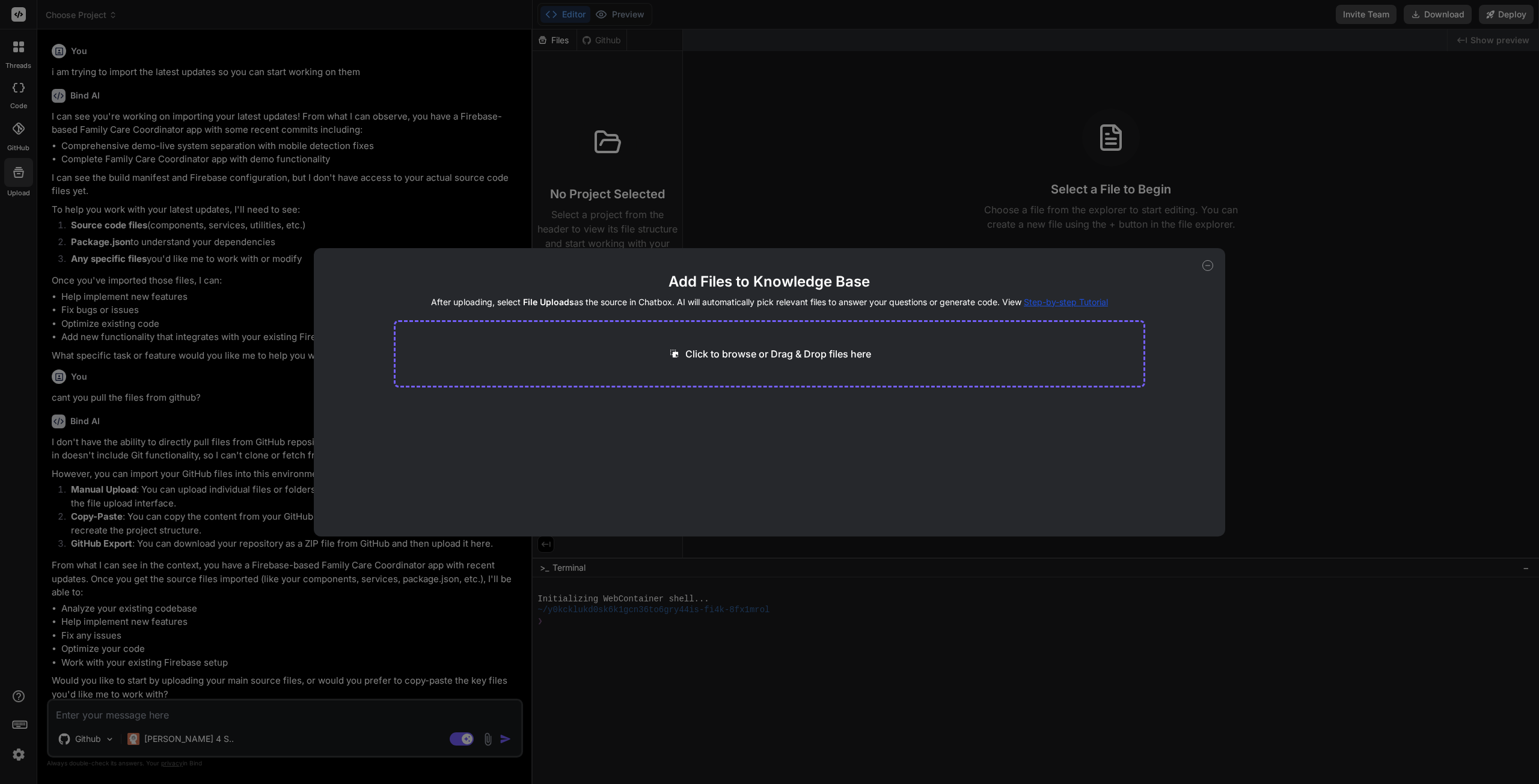
click at [1207, 267] on icon at bounding box center [1208, 265] width 11 height 11
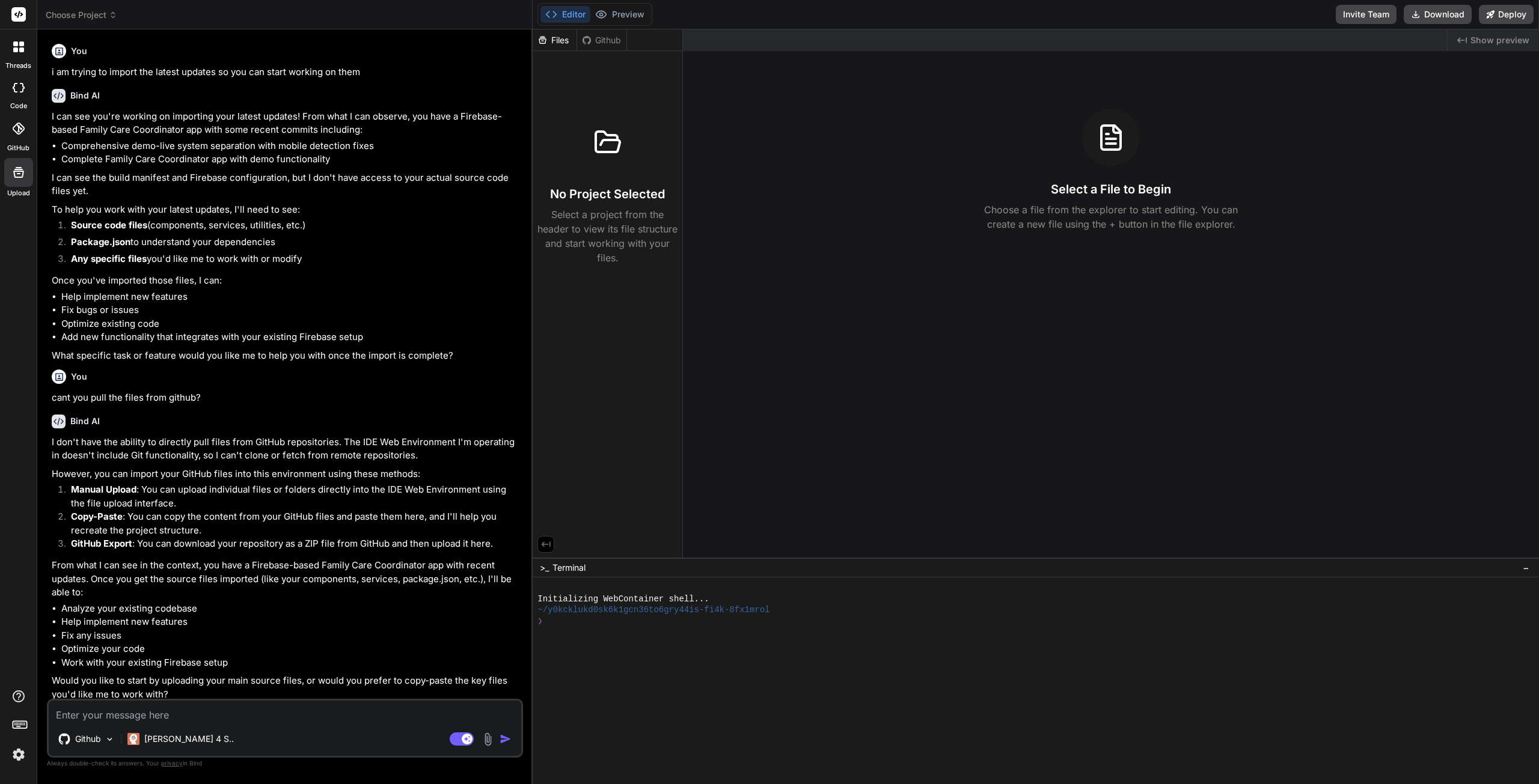
click at [314, 714] on textarea at bounding box center [285, 711] width 473 height 22
click at [602, 42] on div "Github" at bounding box center [602, 40] width 49 height 12
click at [559, 43] on div "Files" at bounding box center [555, 40] width 44 height 12
click at [560, 43] on div "Files" at bounding box center [555, 40] width 44 height 12
click at [560, 44] on div "Files" at bounding box center [555, 40] width 44 height 12
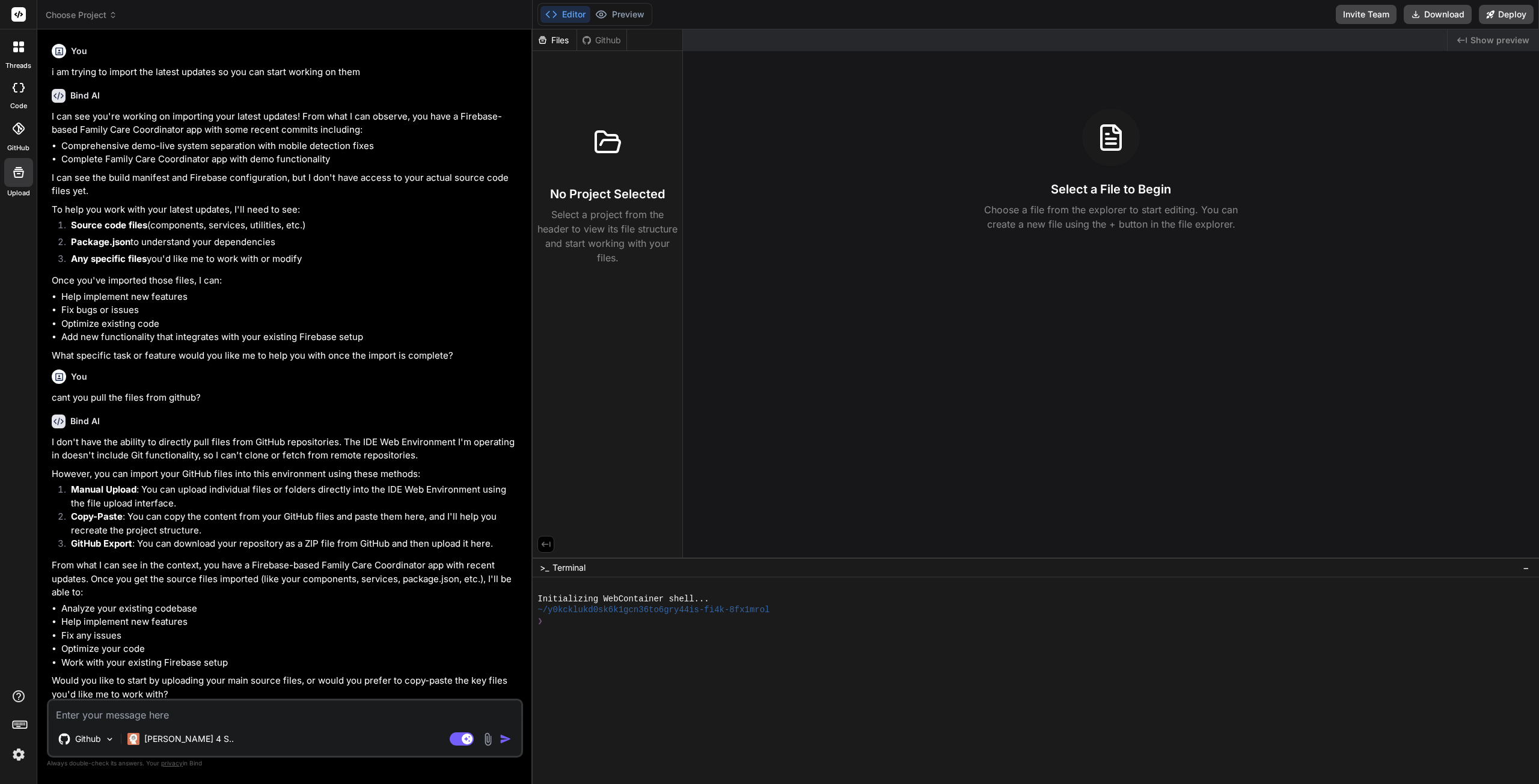
click at [95, 737] on p "Github" at bounding box center [88, 739] width 26 height 12
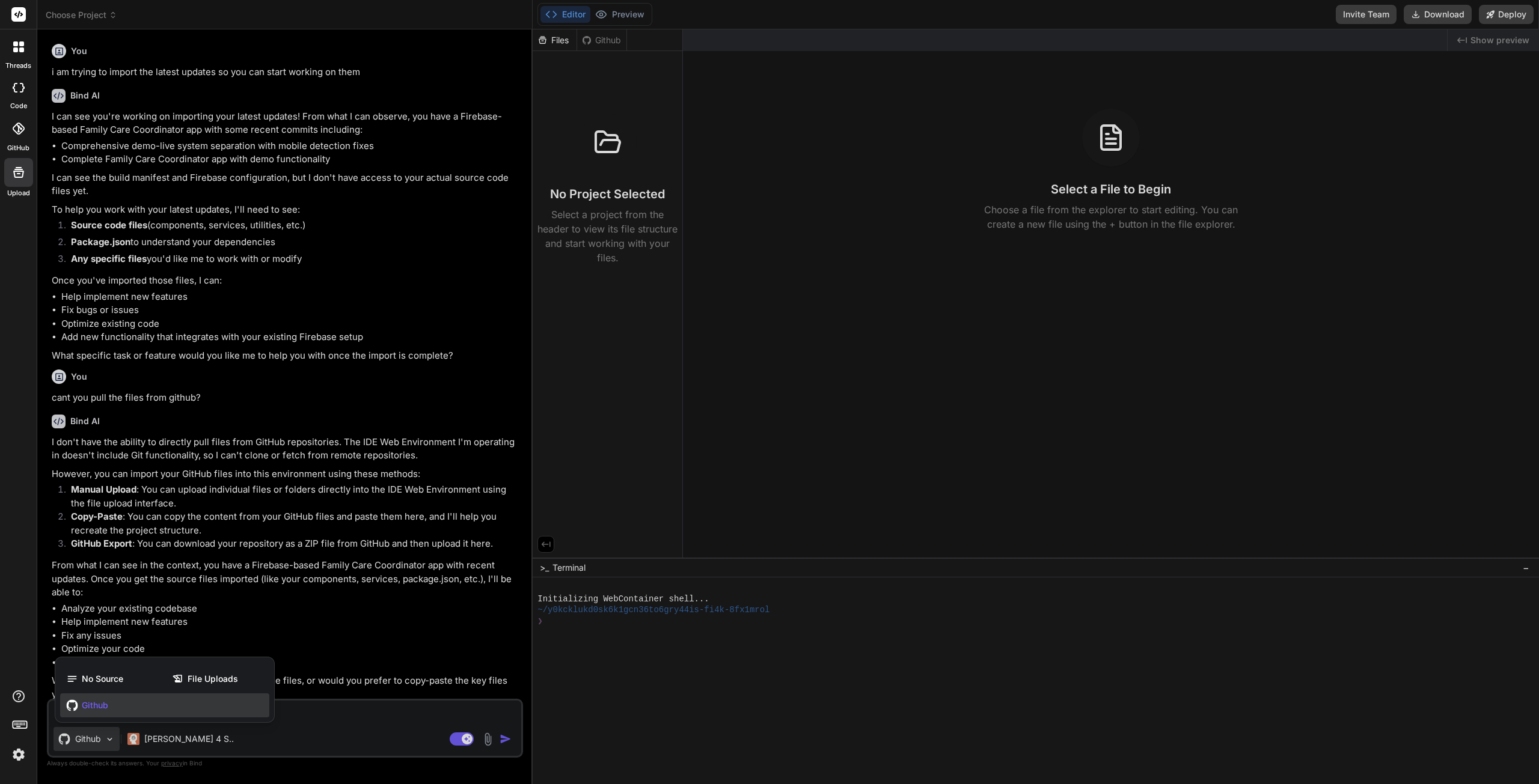
click at [108, 678] on span "No Source" at bounding box center [102, 679] width 41 height 12
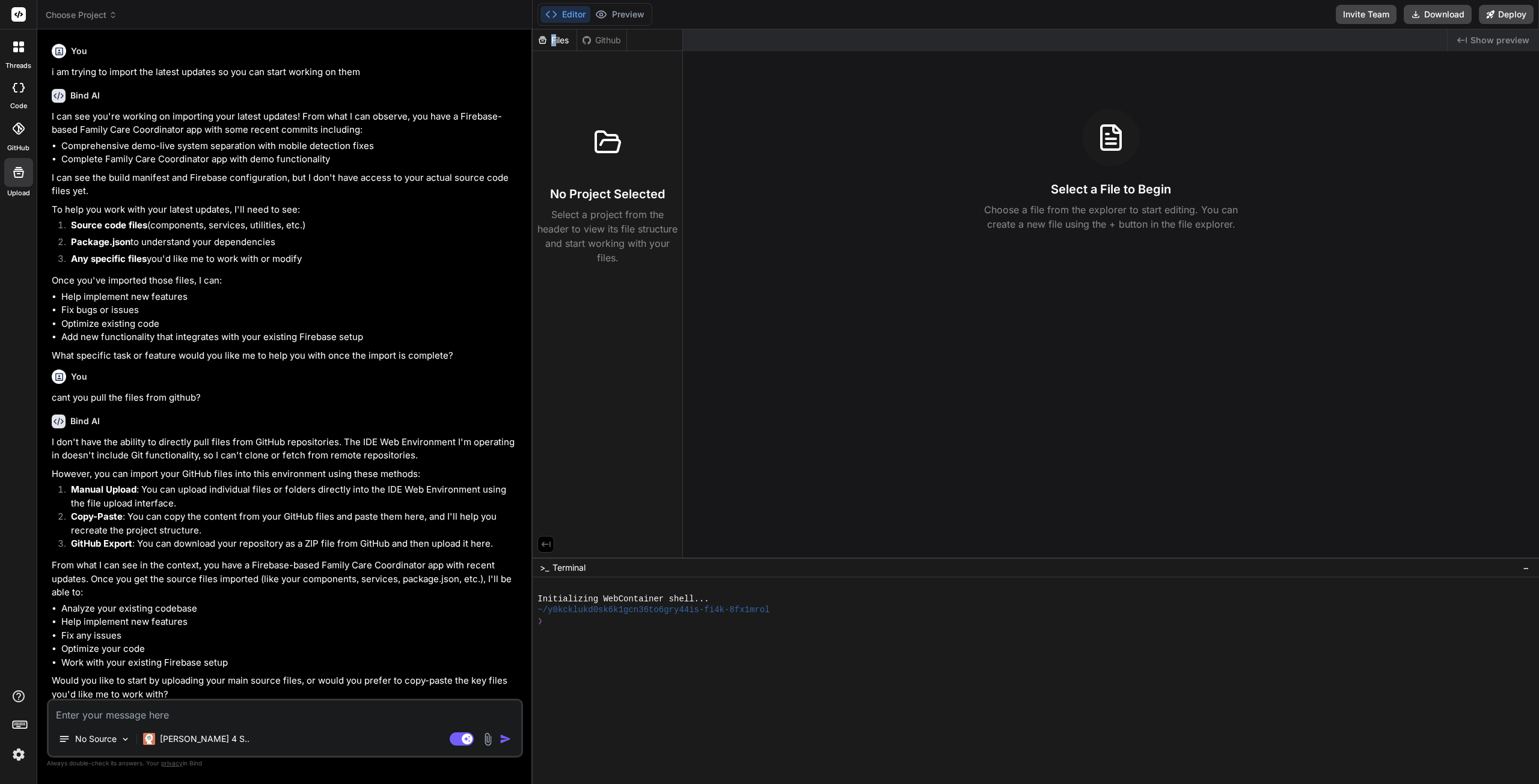
drag, startPoint x: 553, startPoint y: 44, endPoint x: 564, endPoint y: 45, distance: 11.0
click at [560, 46] on div "Files" at bounding box center [555, 40] width 44 height 12
click at [594, 44] on div "Github" at bounding box center [602, 40] width 49 height 12
click at [610, 41] on div "Github" at bounding box center [602, 40] width 49 height 12
click at [18, 93] on div at bounding box center [18, 87] width 26 height 24
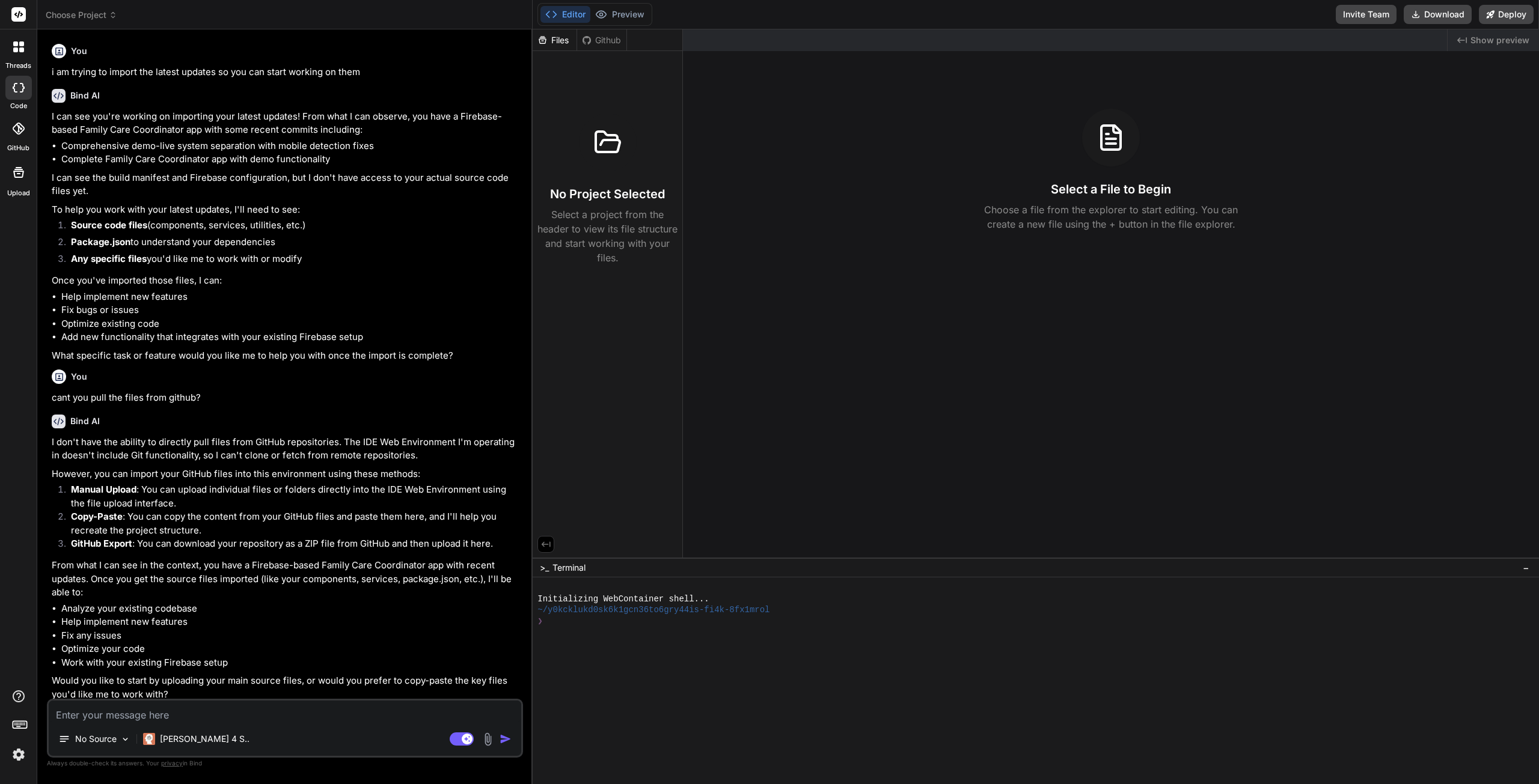
click at [489, 743] on img at bounding box center [488, 739] width 14 height 14
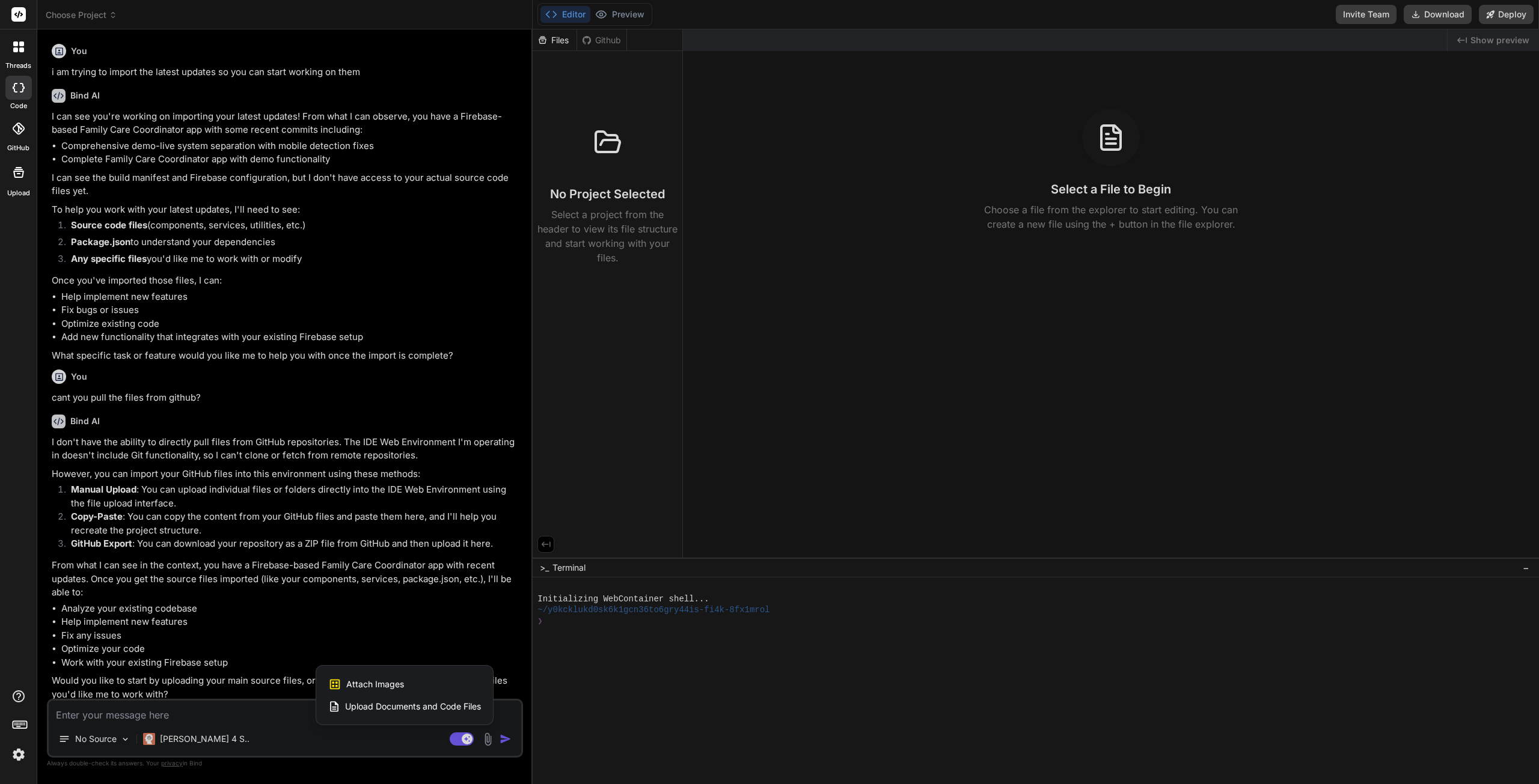
click at [385, 707] on span "Upload Documents and Code Files" at bounding box center [413, 706] width 136 height 12
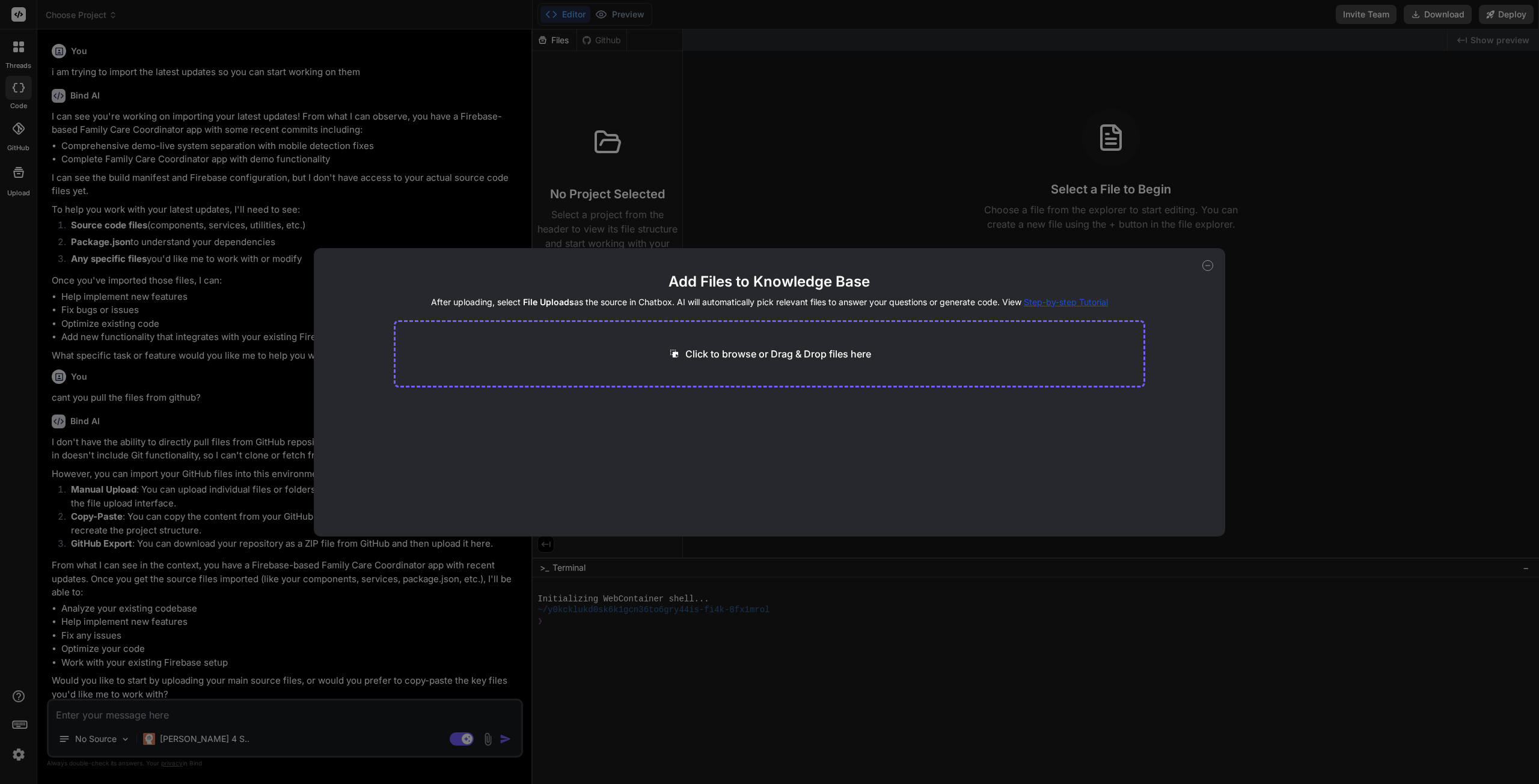
click at [1205, 263] on icon at bounding box center [1208, 265] width 11 height 11
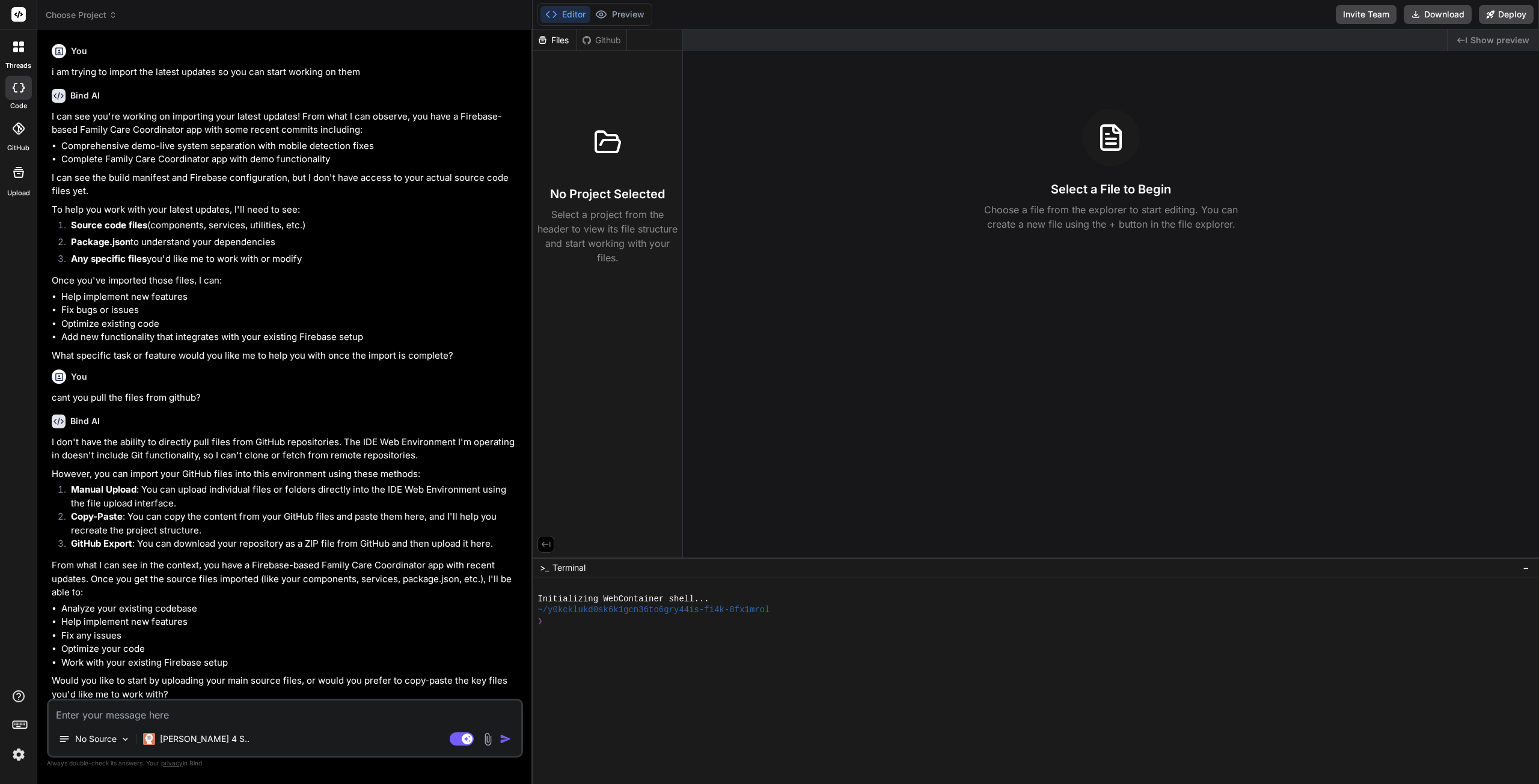
click at [605, 38] on div "Github" at bounding box center [602, 40] width 49 height 12
drag, startPoint x: 559, startPoint y: 42, endPoint x: 608, endPoint y: 29, distance: 50.7
click at [571, 43] on div "Files" at bounding box center [555, 40] width 44 height 12
click at [244, 704] on textarea at bounding box center [285, 711] width 473 height 22
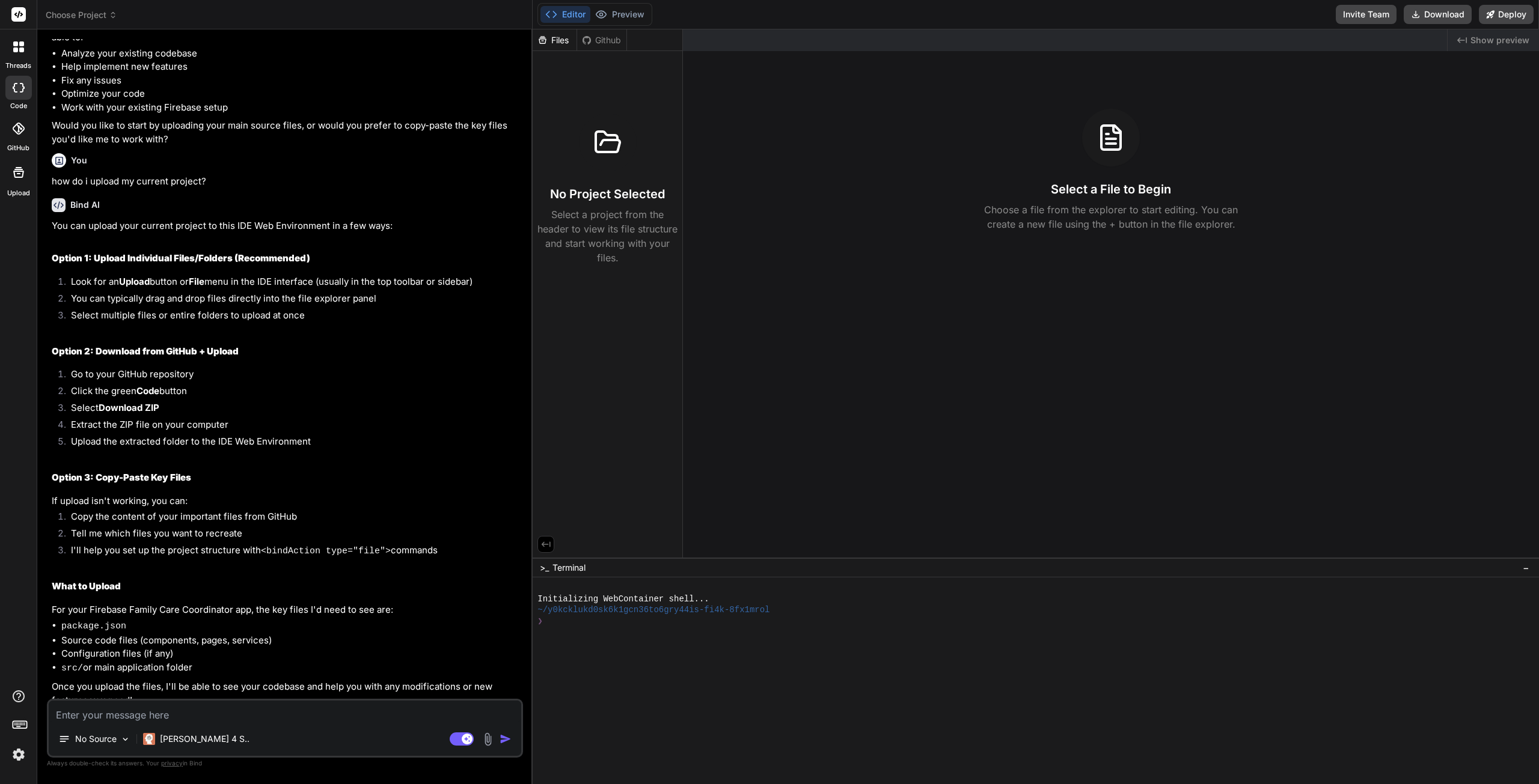
scroll to position [1011, 0]
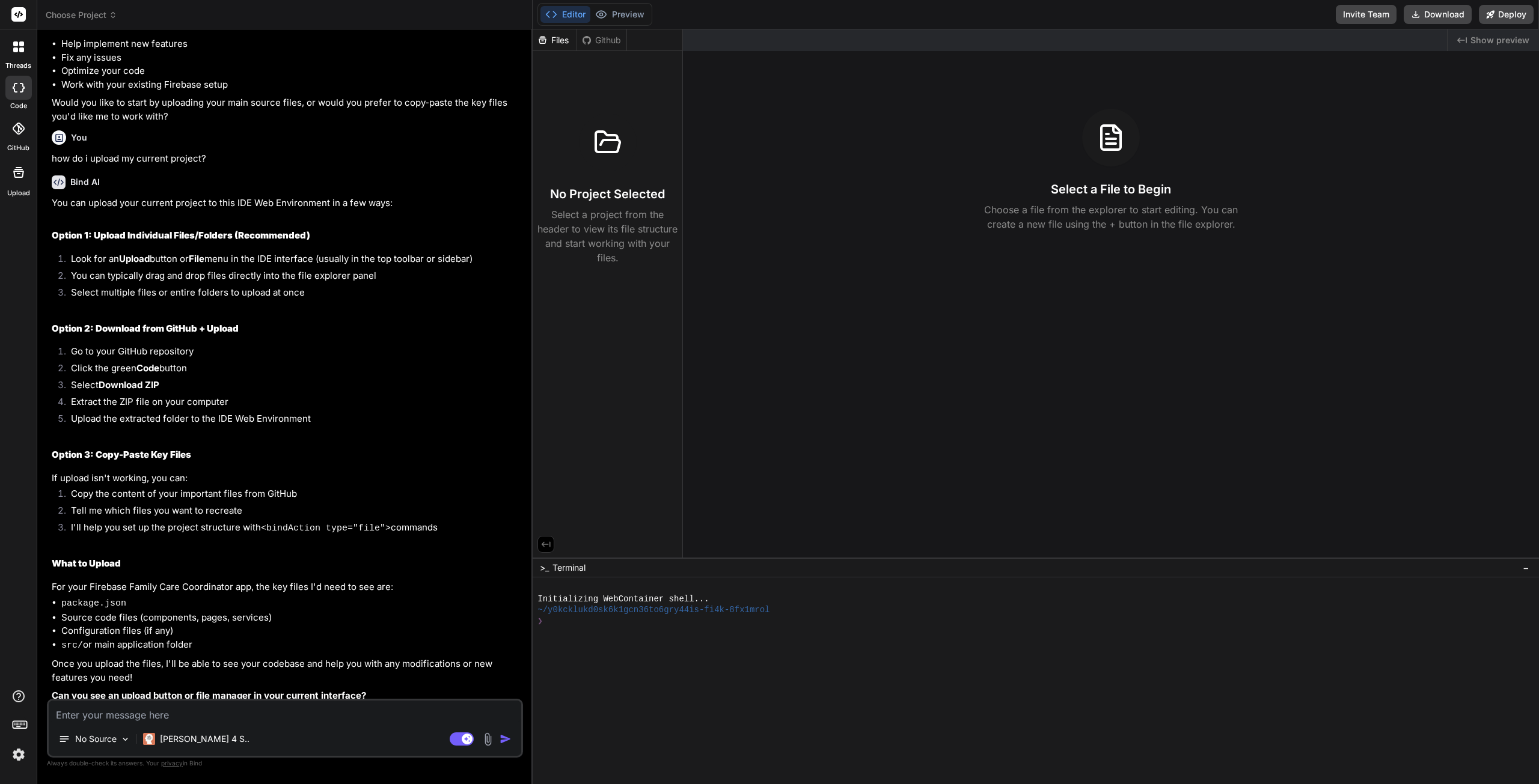
click at [107, 711] on textarea at bounding box center [285, 711] width 473 height 22
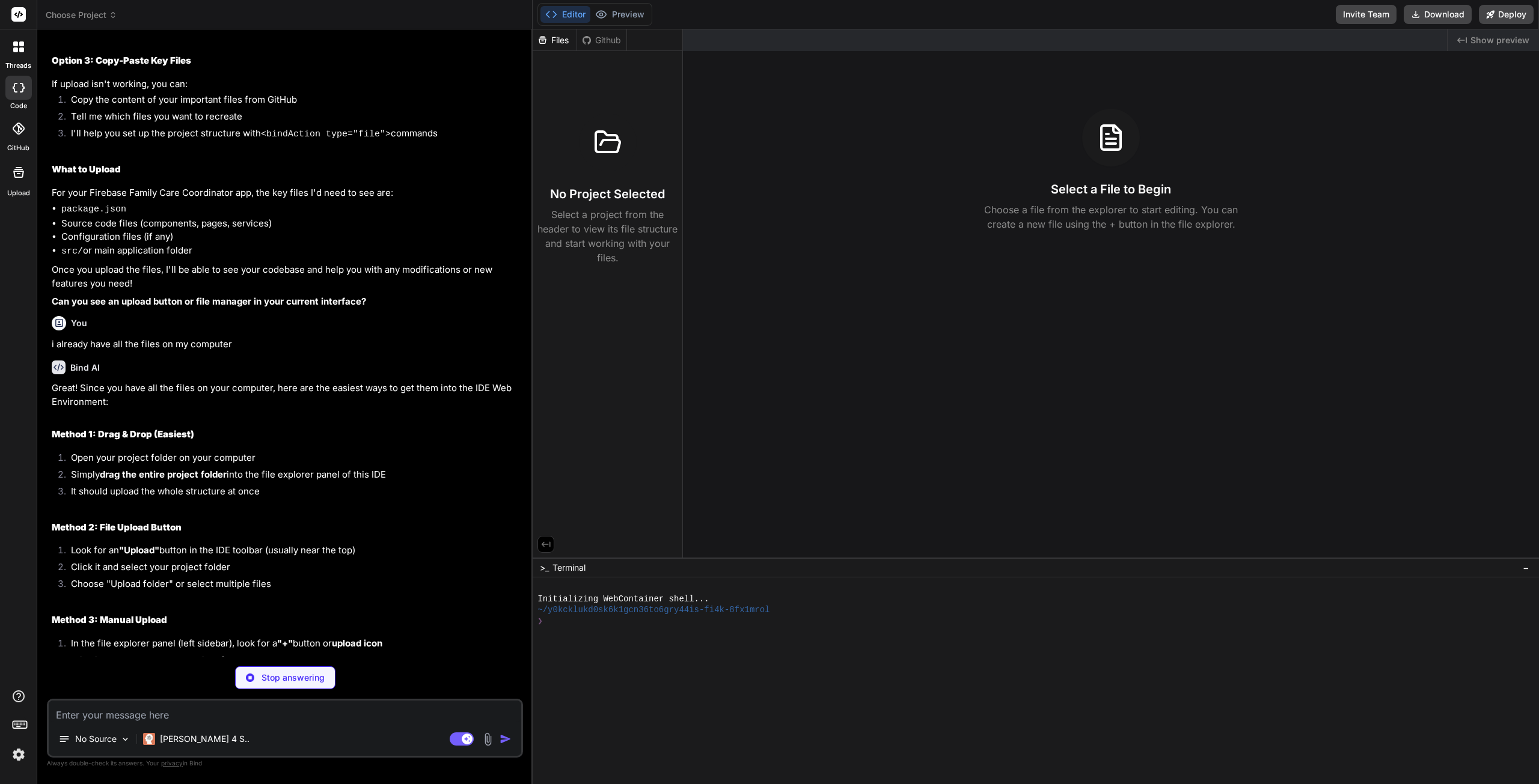
scroll to position [1528, 0]
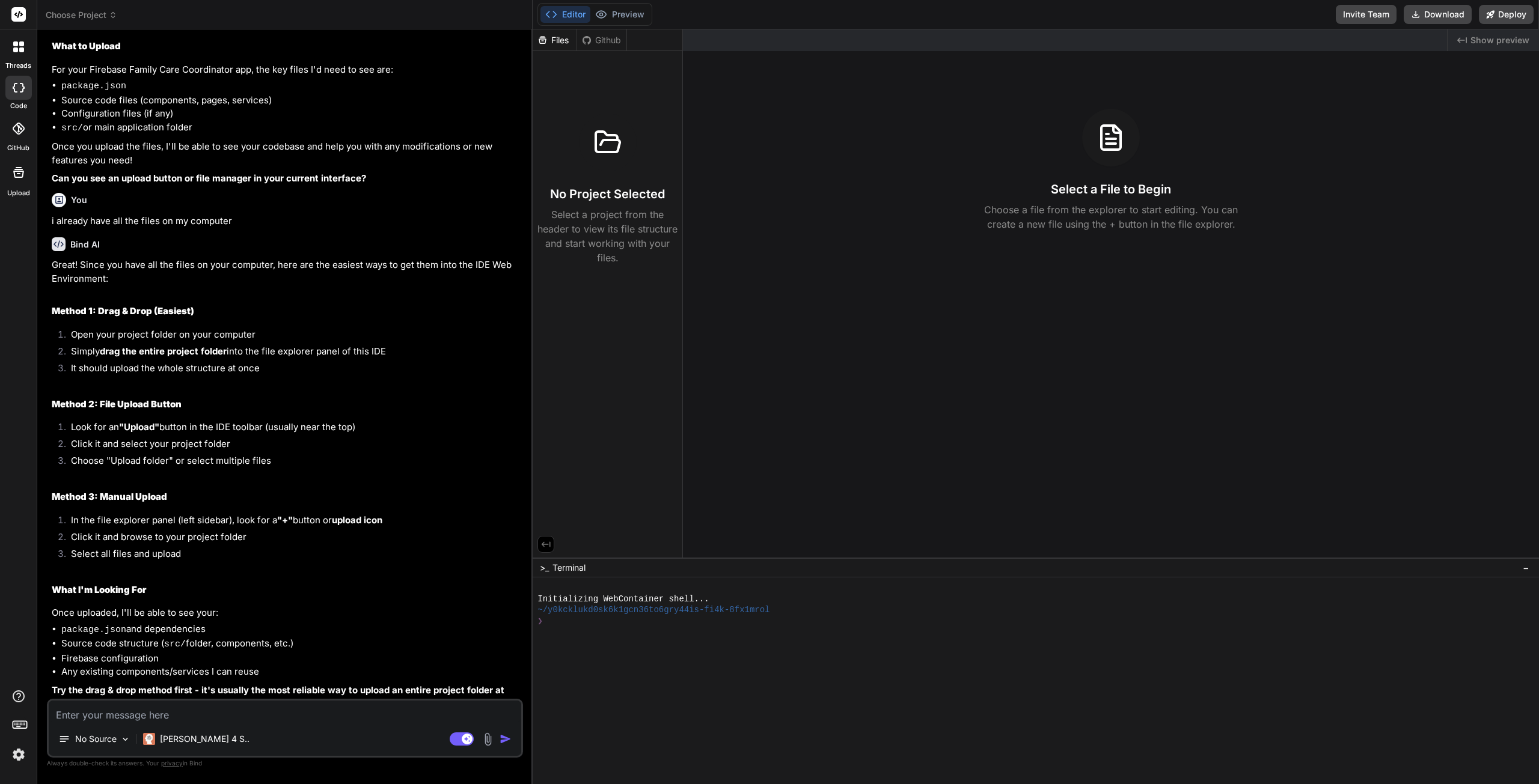
drag, startPoint x: 553, startPoint y: 38, endPoint x: 473, endPoint y: 91, distance: 96.0
click at [551, 40] on div "Files" at bounding box center [555, 40] width 44 height 12
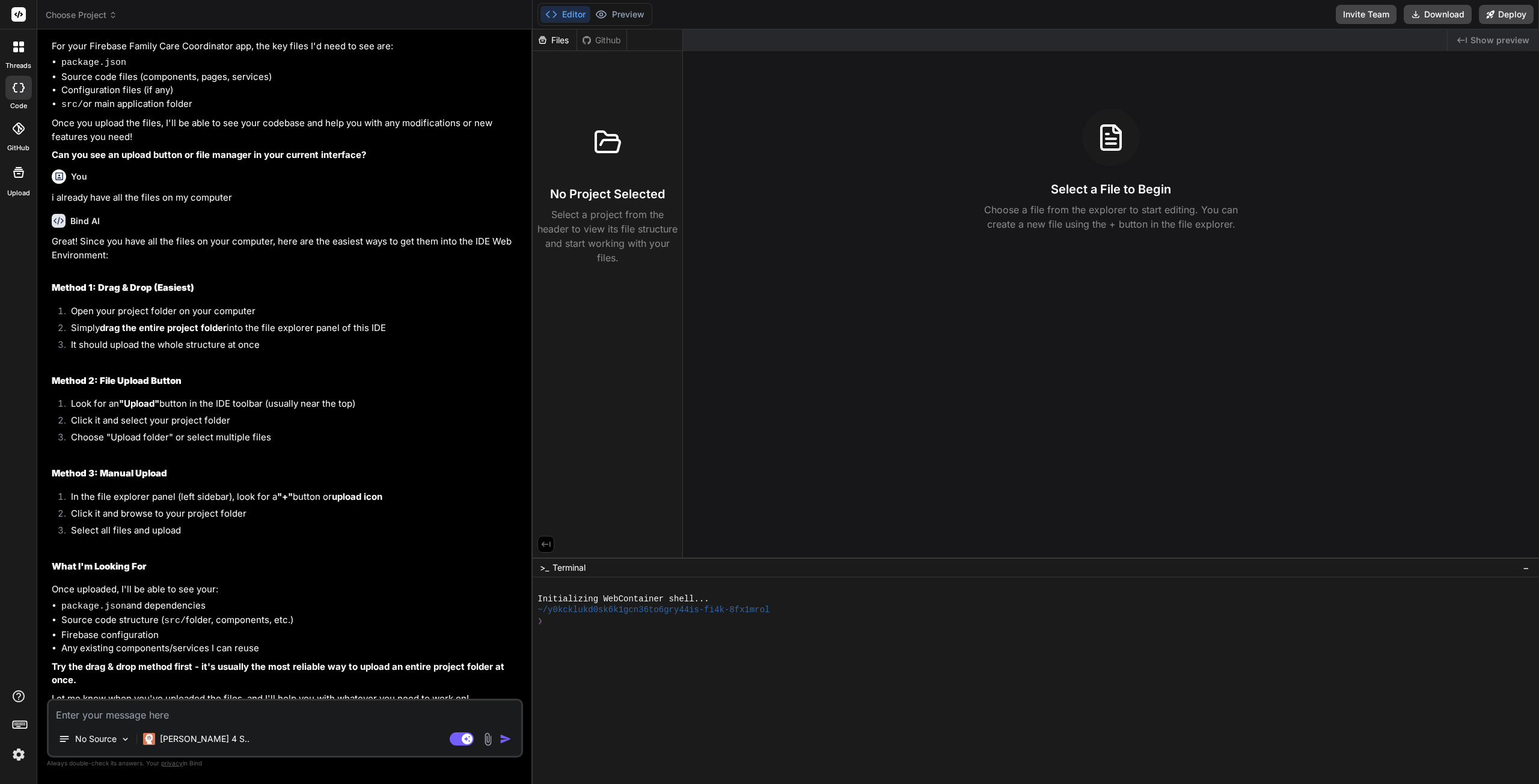
scroll to position [1553, 0]
click at [638, 15] on button "Preview" at bounding box center [619, 14] width 59 height 17
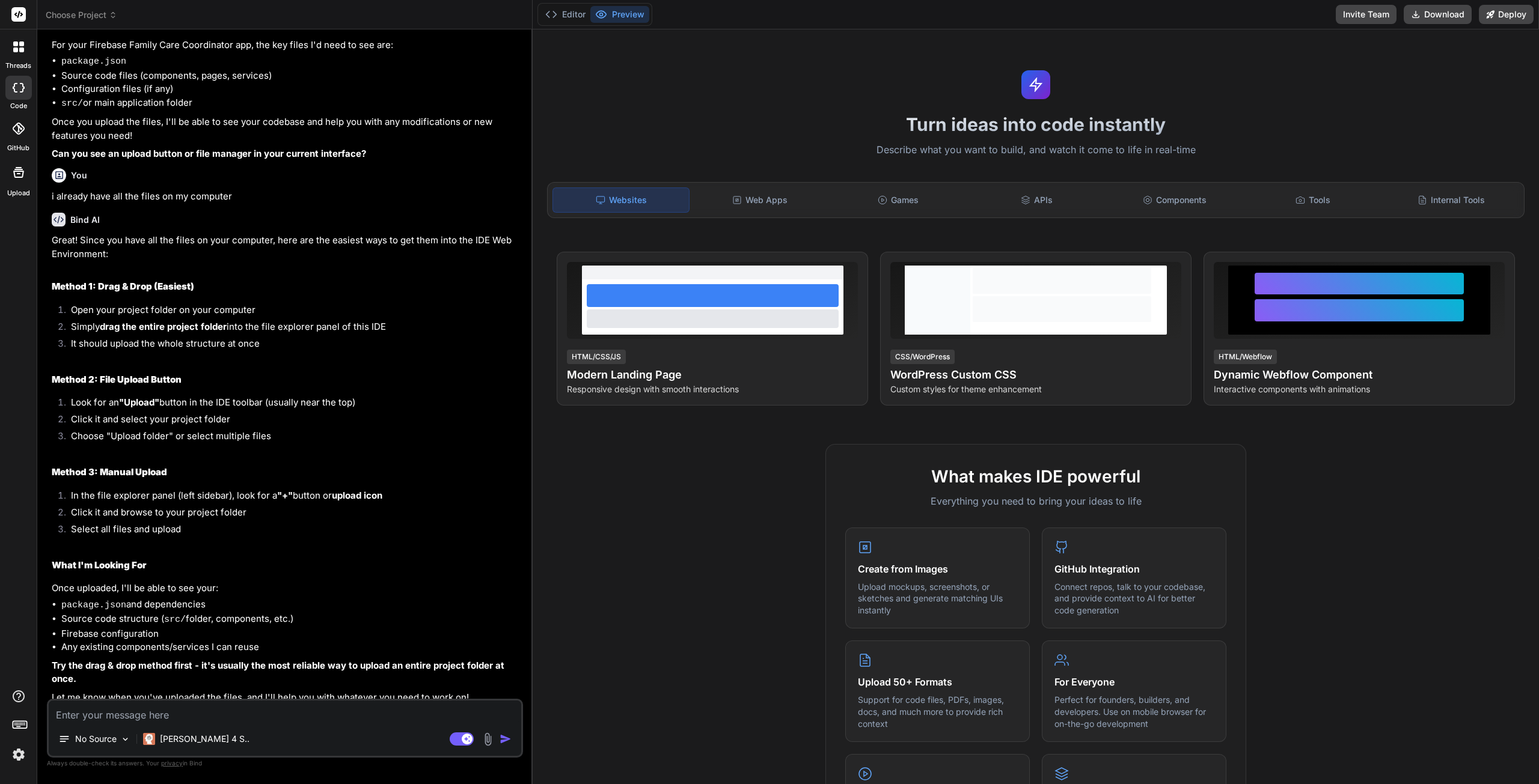
click at [574, 18] on button "Editor" at bounding box center [565, 14] width 50 height 17
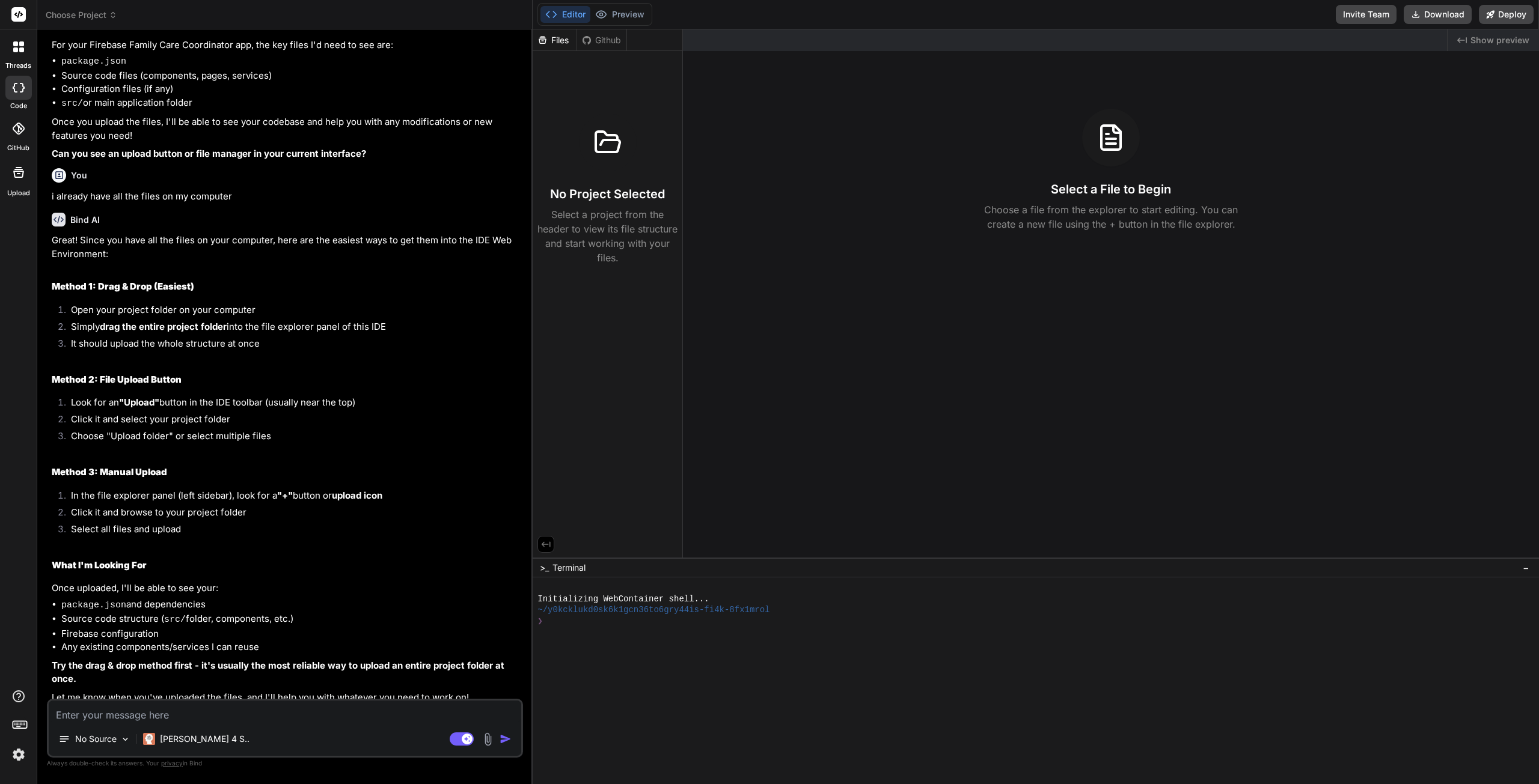
click at [596, 44] on div "Github" at bounding box center [602, 40] width 49 height 12
drag, startPoint x: 554, startPoint y: 44, endPoint x: 549, endPoint y: 89, distance: 45.3
click at [554, 44] on div "Files" at bounding box center [555, 40] width 44 height 12
drag, startPoint x: 567, startPoint y: 567, endPoint x: 601, endPoint y: 576, distance: 35.2
click at [566, 567] on span "Terminal" at bounding box center [568, 567] width 33 height 12
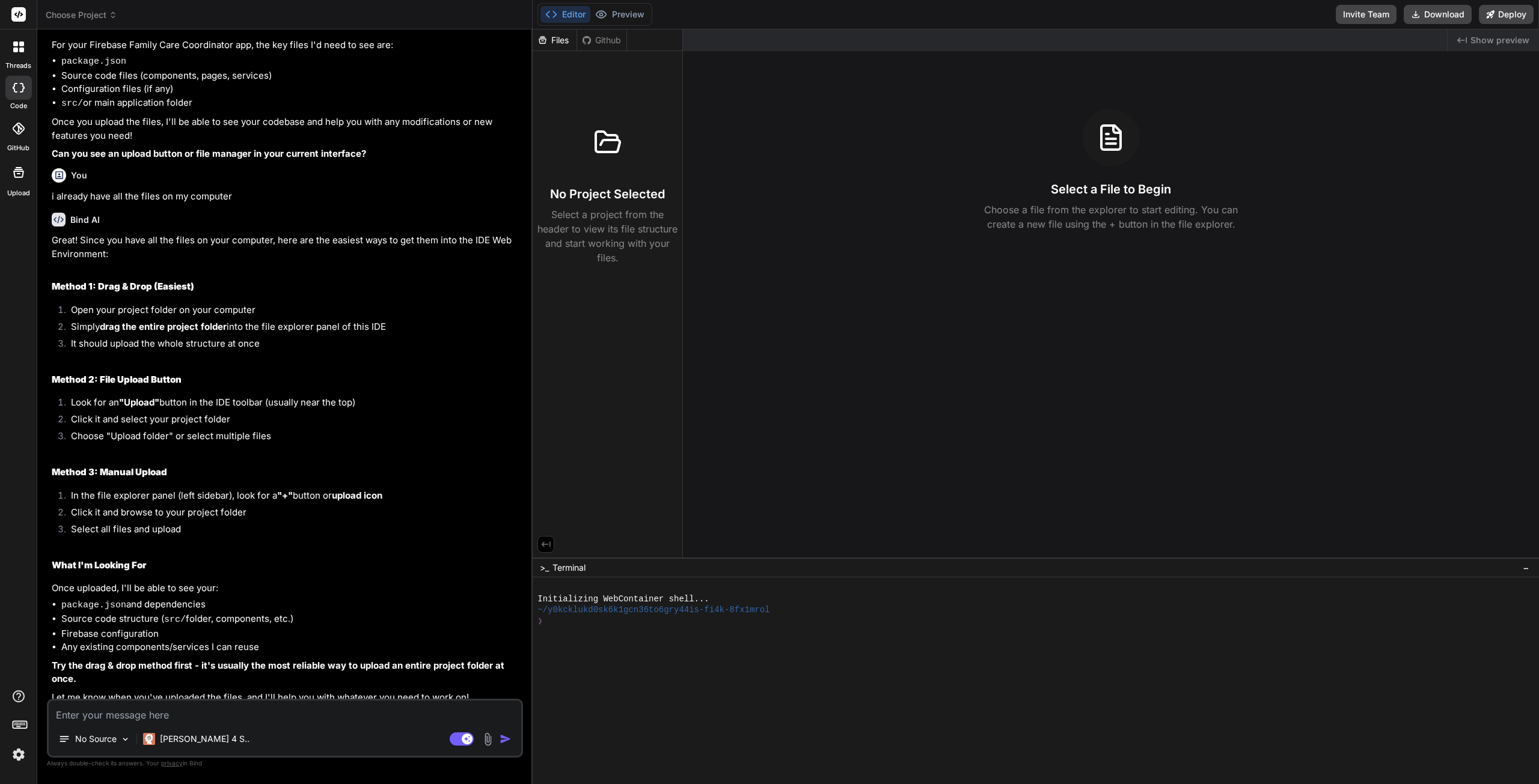
click at [943, 283] on div "Created with Pixso. Show preview Select a File to Begin Choose a file from the …" at bounding box center [1111, 294] width 856 height 528
click at [1039, 195] on div "Select a File to Begin Choose a file from the explorer to start editing. You ca…" at bounding box center [1111, 170] width 856 height 123
click at [1067, 174] on div "Select a File to Begin Choose a file from the explorer to start editing. You ca…" at bounding box center [1111, 170] width 856 height 123
click at [559, 43] on div "Files" at bounding box center [555, 40] width 44 height 12
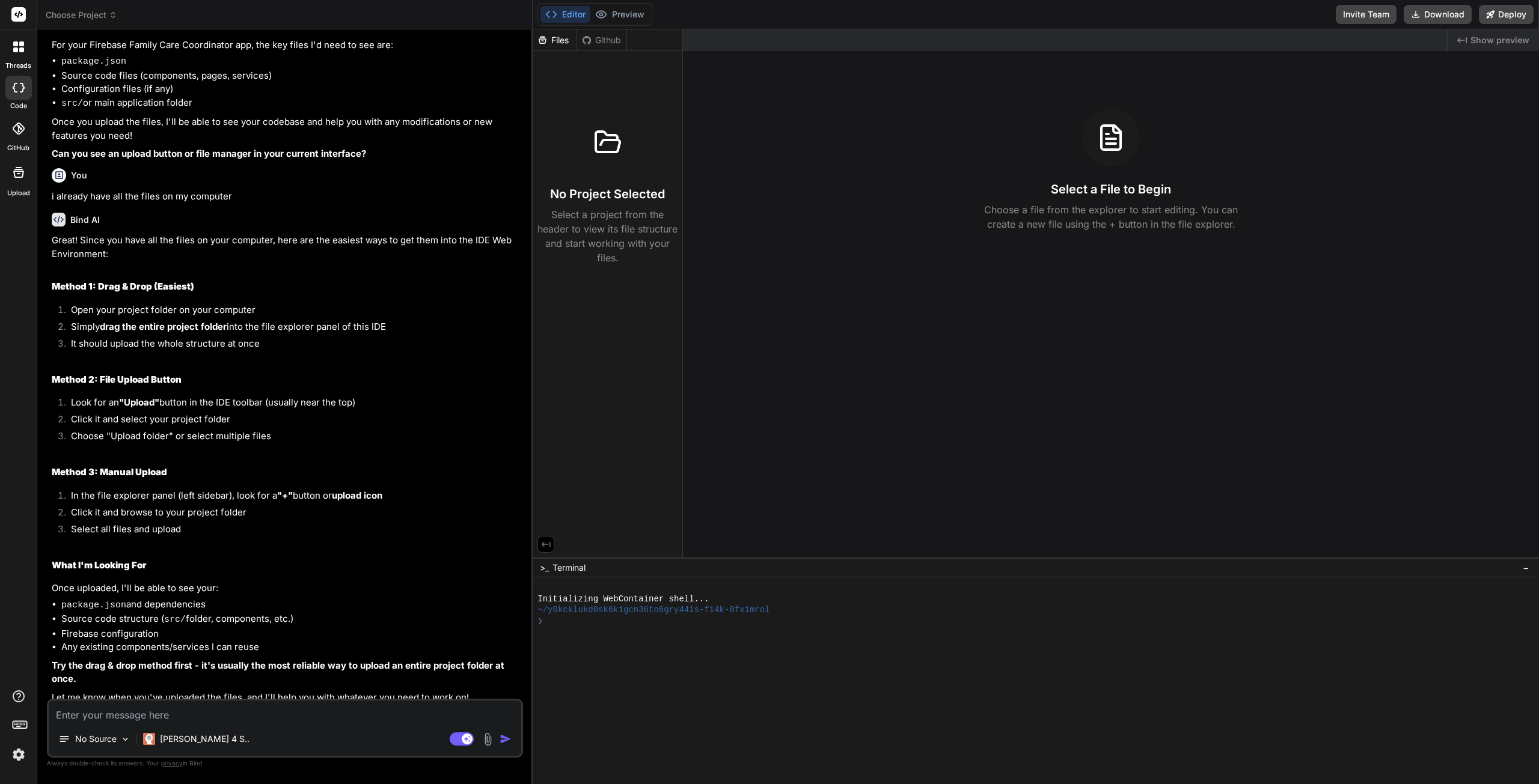
click at [601, 50] on div "Files Github" at bounding box center [580, 41] width 95 height 22
drag, startPoint x: 600, startPoint y: 41, endPoint x: 595, endPoint y: 50, distance: 10.3
click at [599, 47] on div "Files Github" at bounding box center [580, 41] width 95 height 22
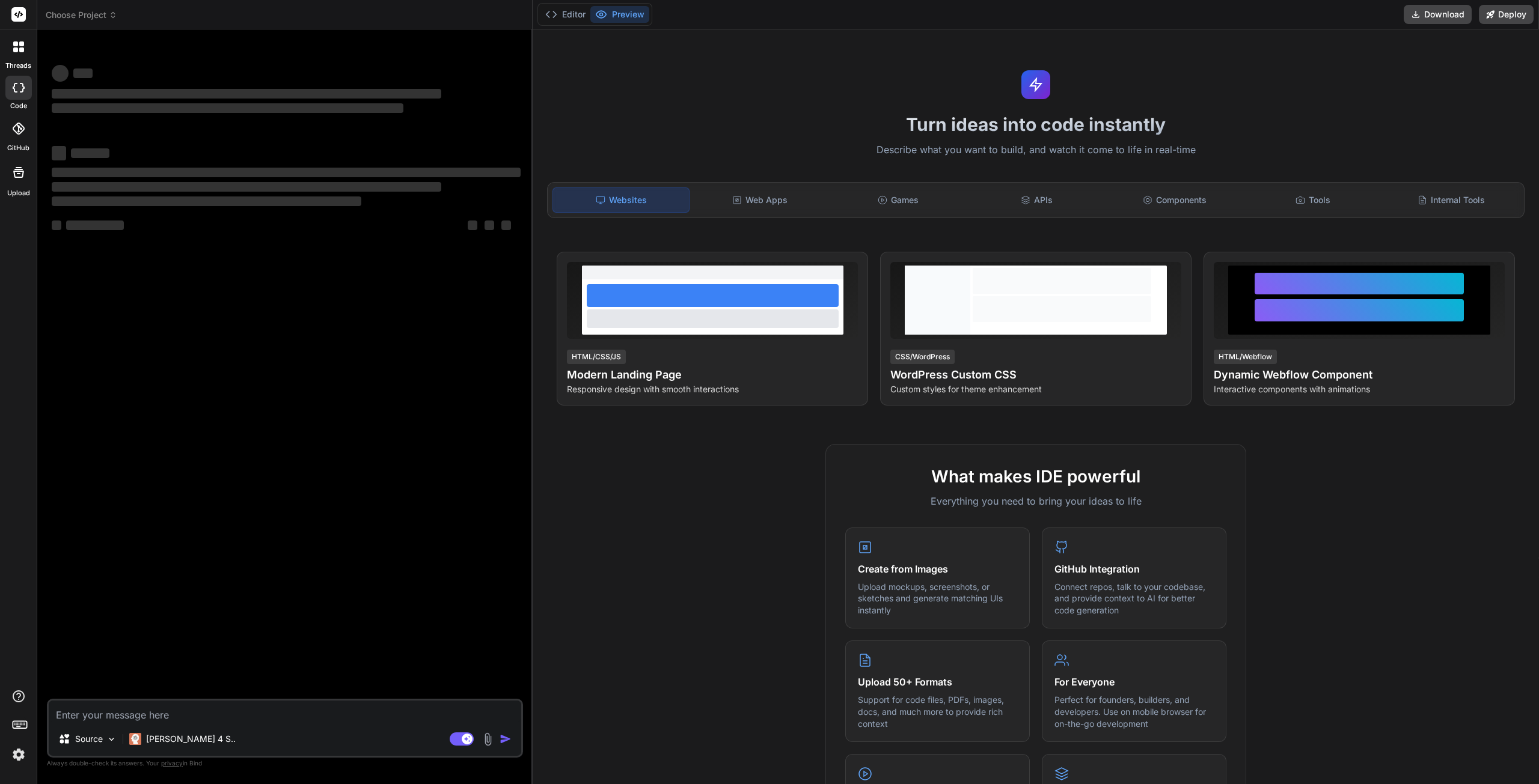
click at [570, 11] on button "Editor" at bounding box center [565, 14] width 50 height 17
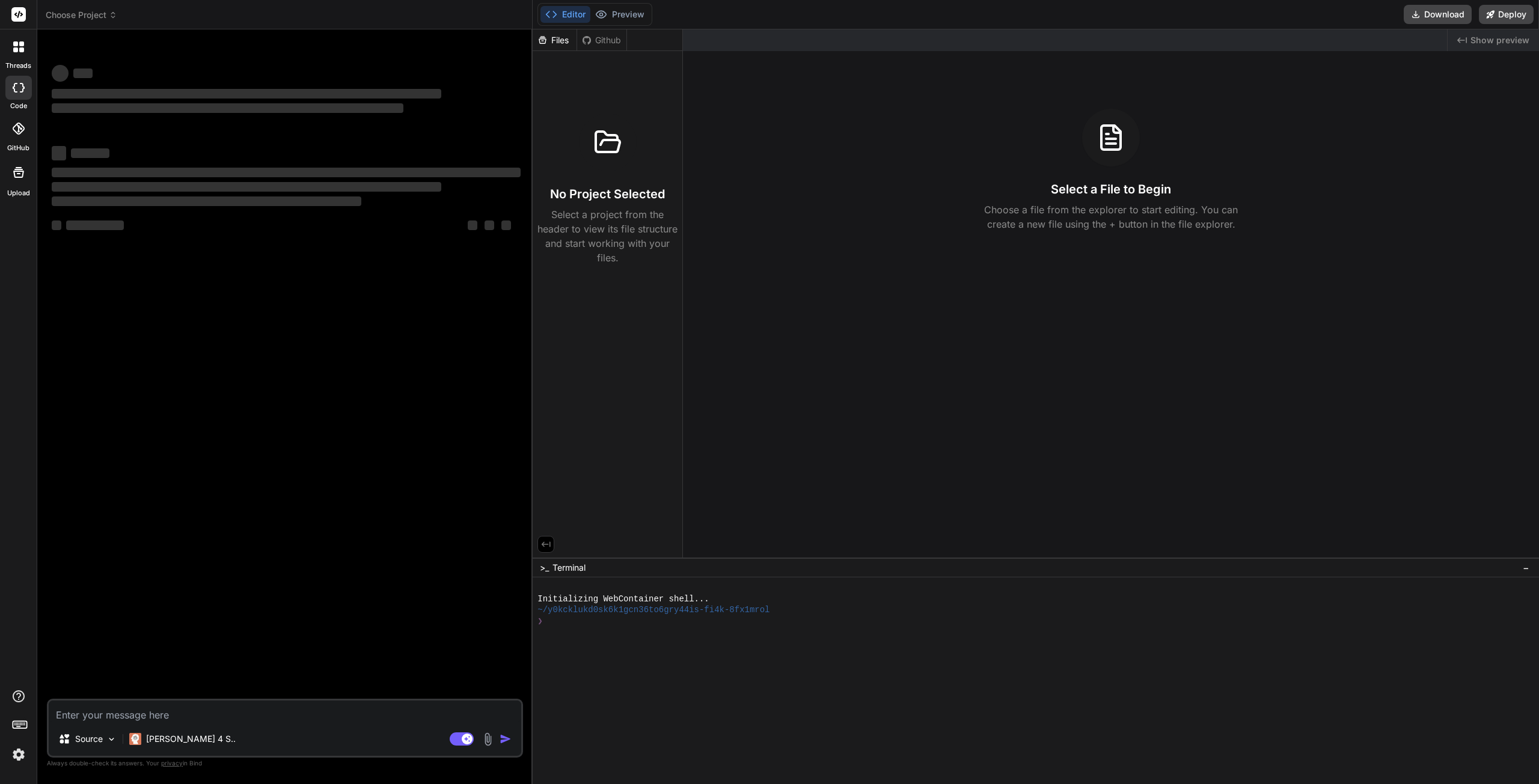
drag, startPoint x: 558, startPoint y: 39, endPoint x: 599, endPoint y: 43, distance: 41.2
click at [564, 40] on div "Files" at bounding box center [555, 40] width 44 height 12
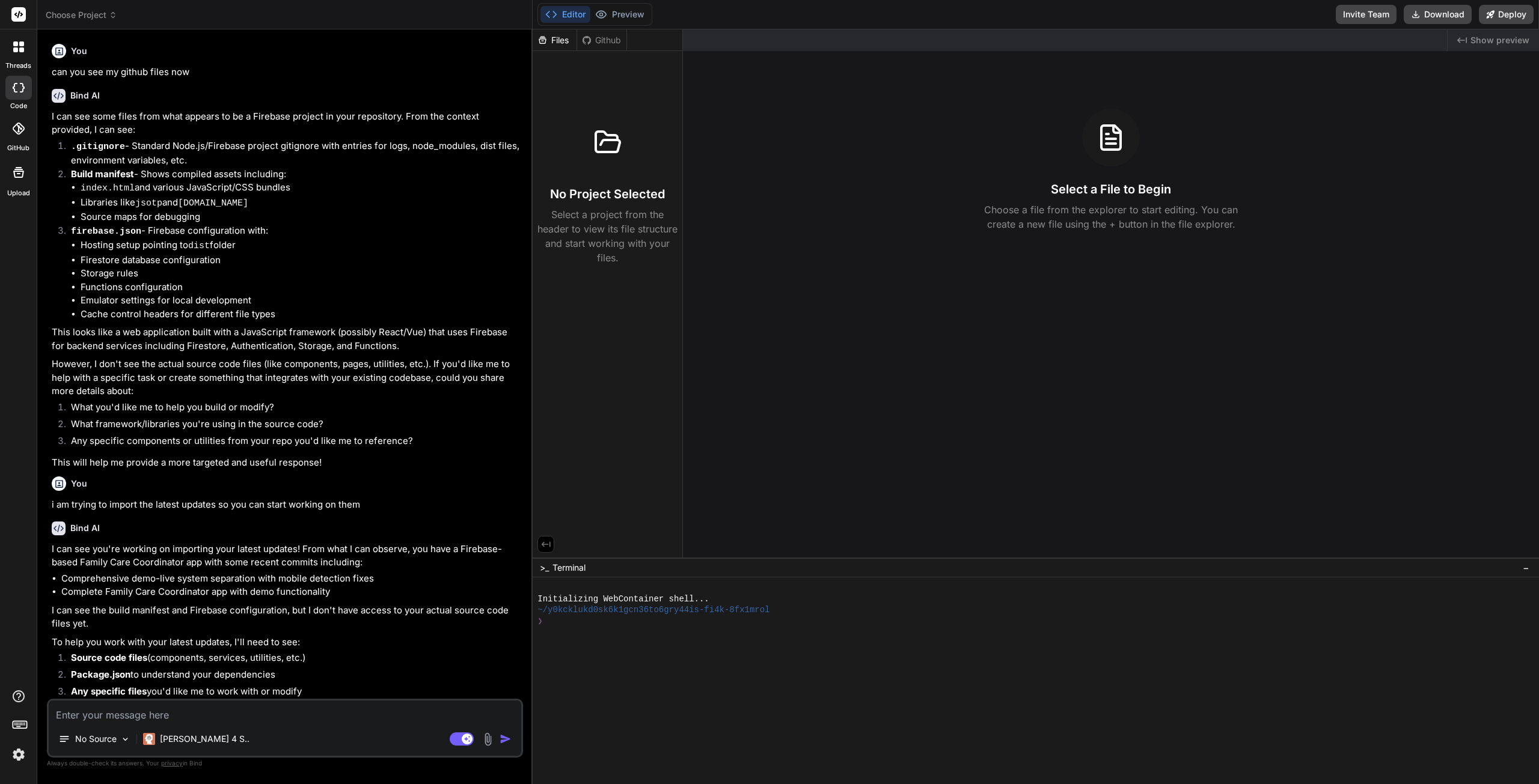
click at [607, 41] on div "Github" at bounding box center [602, 40] width 49 height 12
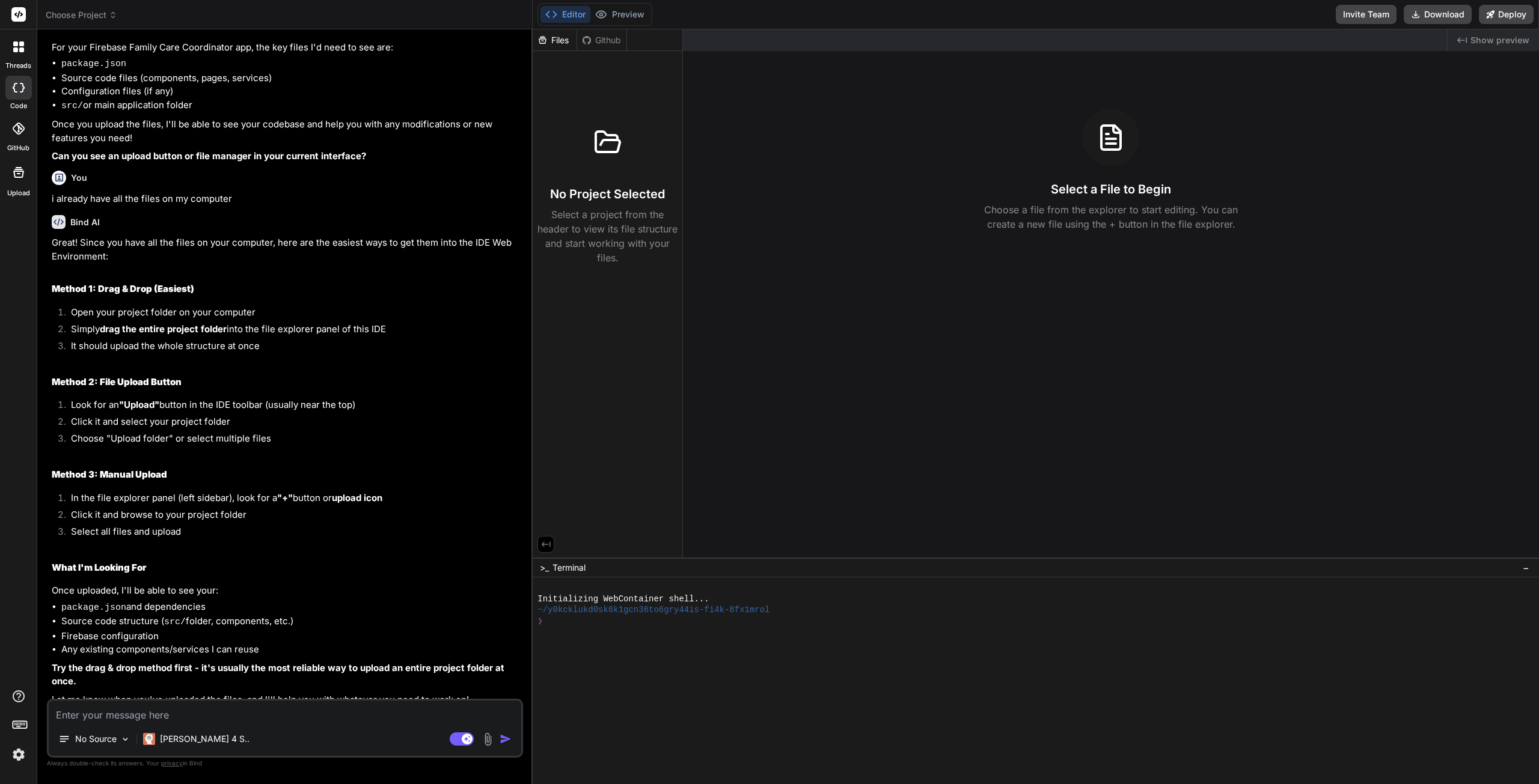
scroll to position [1553, 0]
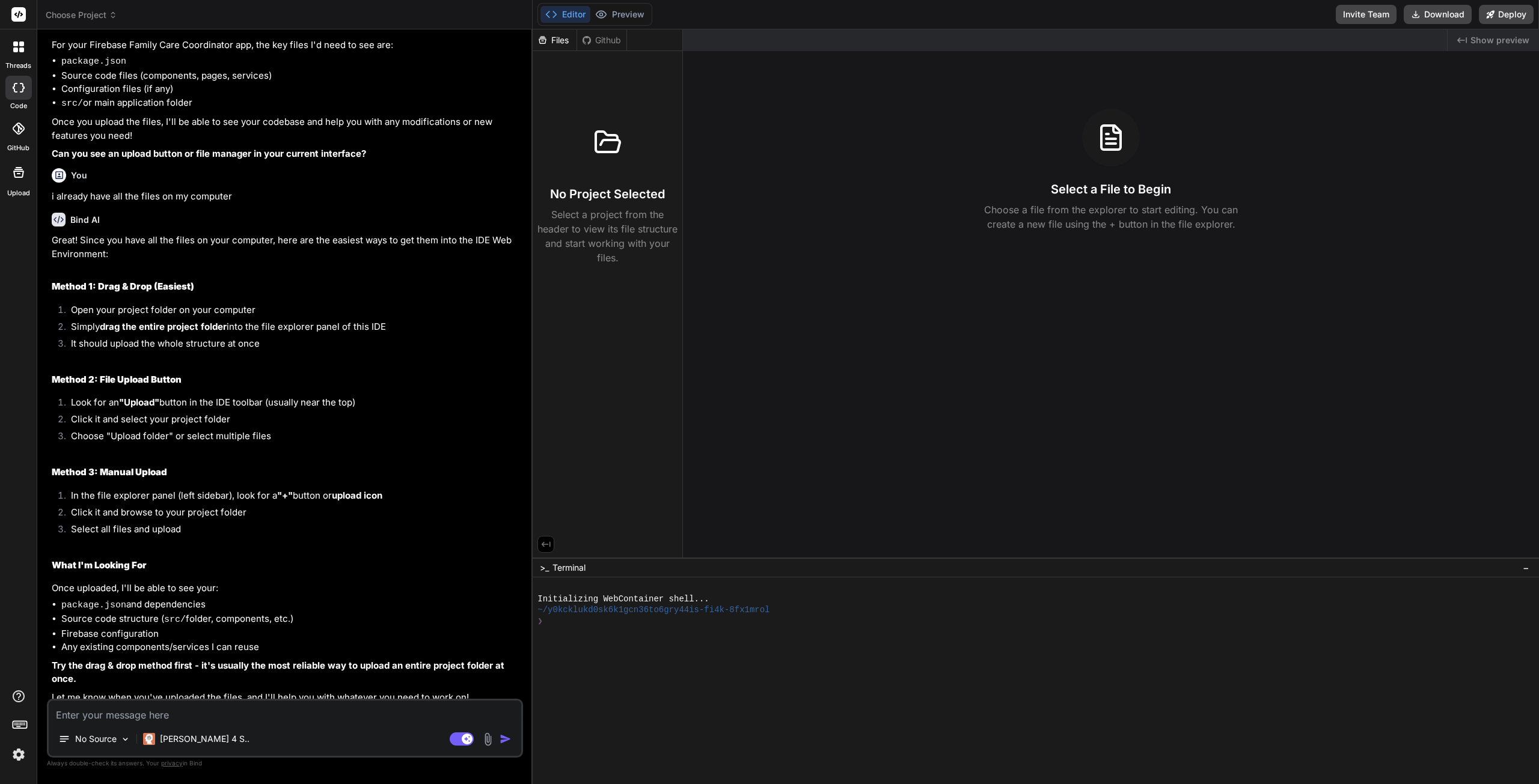
click at [15, 137] on div at bounding box center [18, 129] width 26 height 26
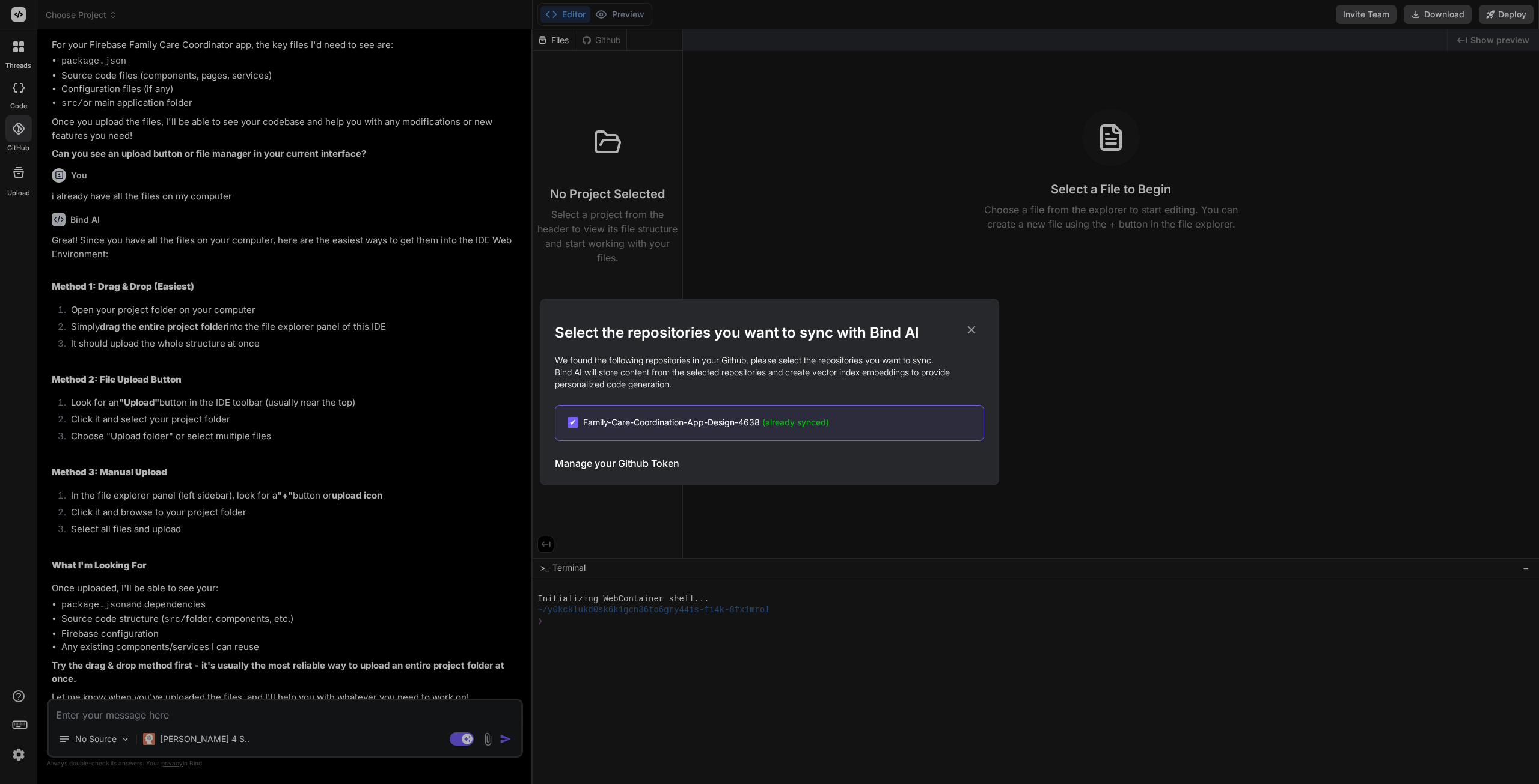
click at [30, 105] on div "Select the repositories you want to sync with Bind AI We found the following re…" at bounding box center [769, 392] width 1539 height 784
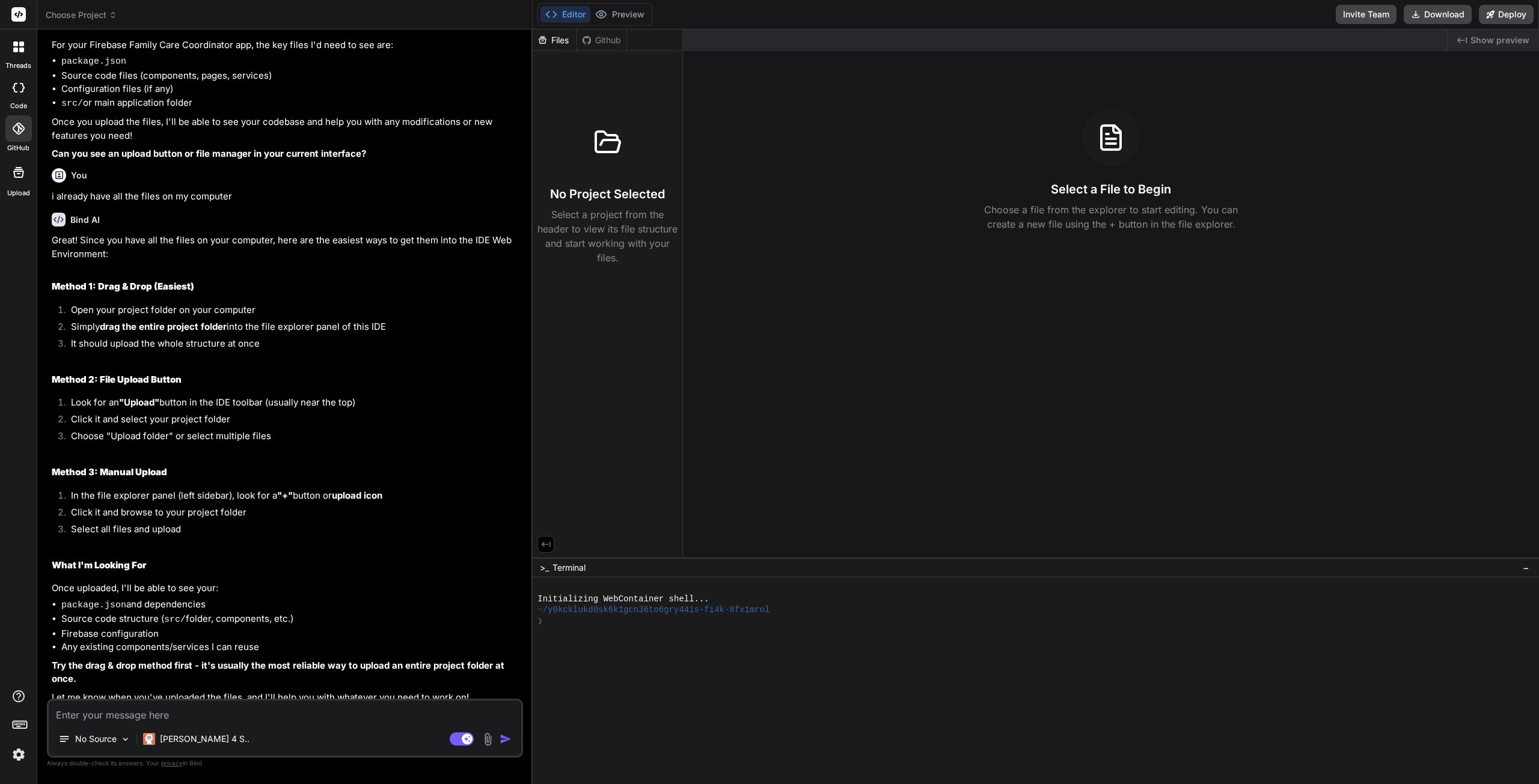
click at [23, 54] on div at bounding box center [18, 47] width 25 height 25
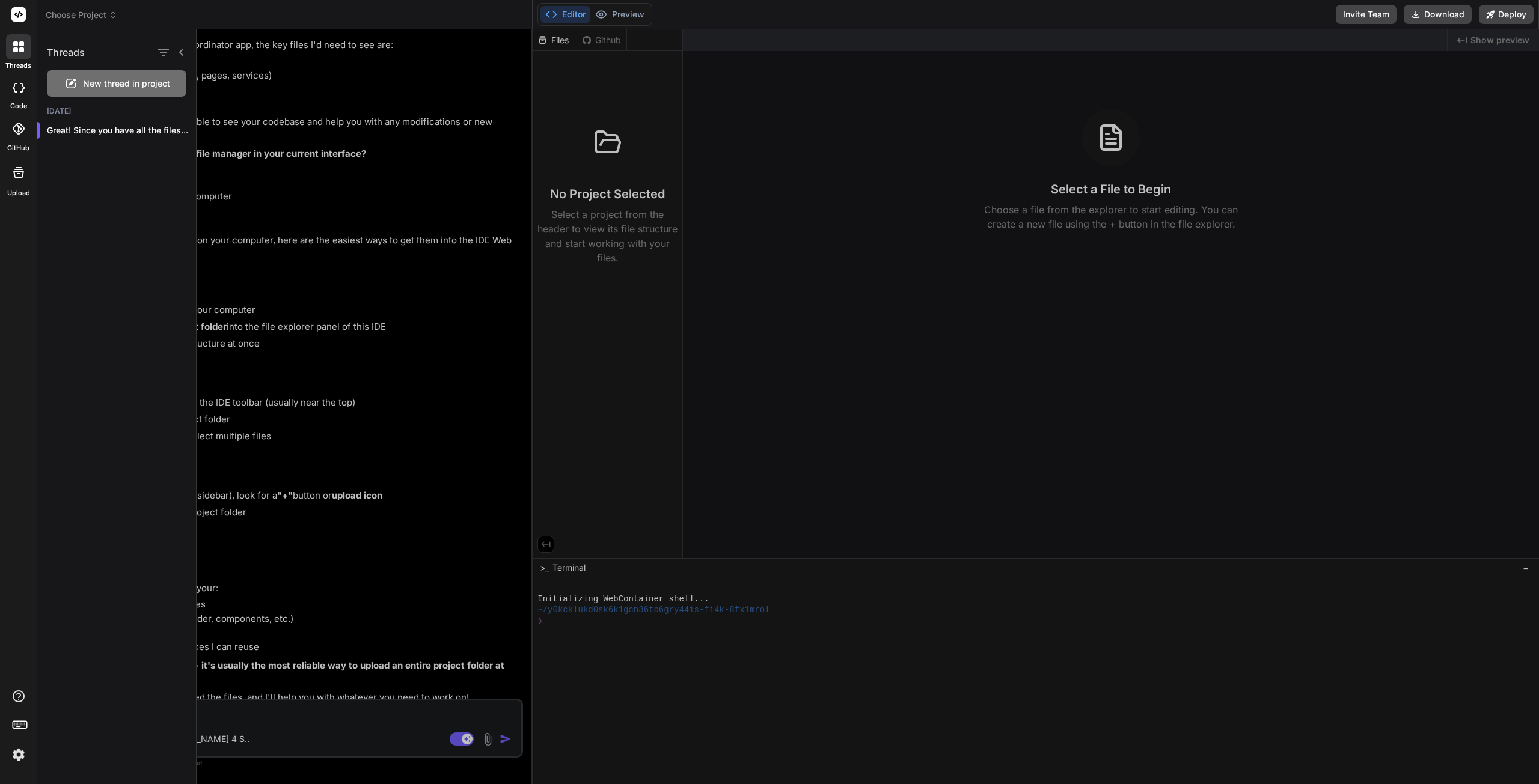
click at [79, 17] on span "Choose Project" at bounding box center [81, 15] width 71 height 12
click at [320, 209] on div at bounding box center [867, 407] width 1343 height 755
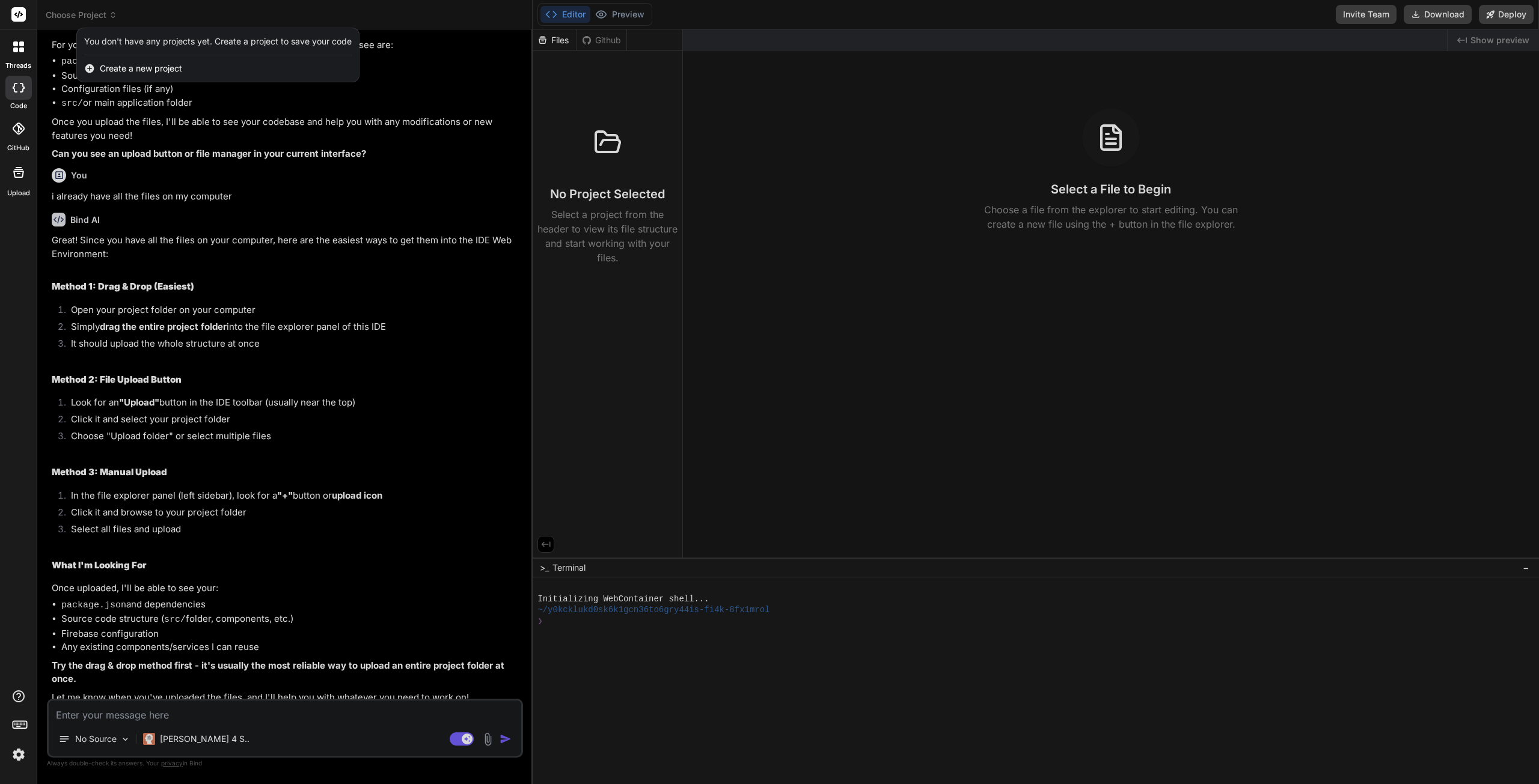
click at [114, 738] on div at bounding box center [769, 392] width 1539 height 784
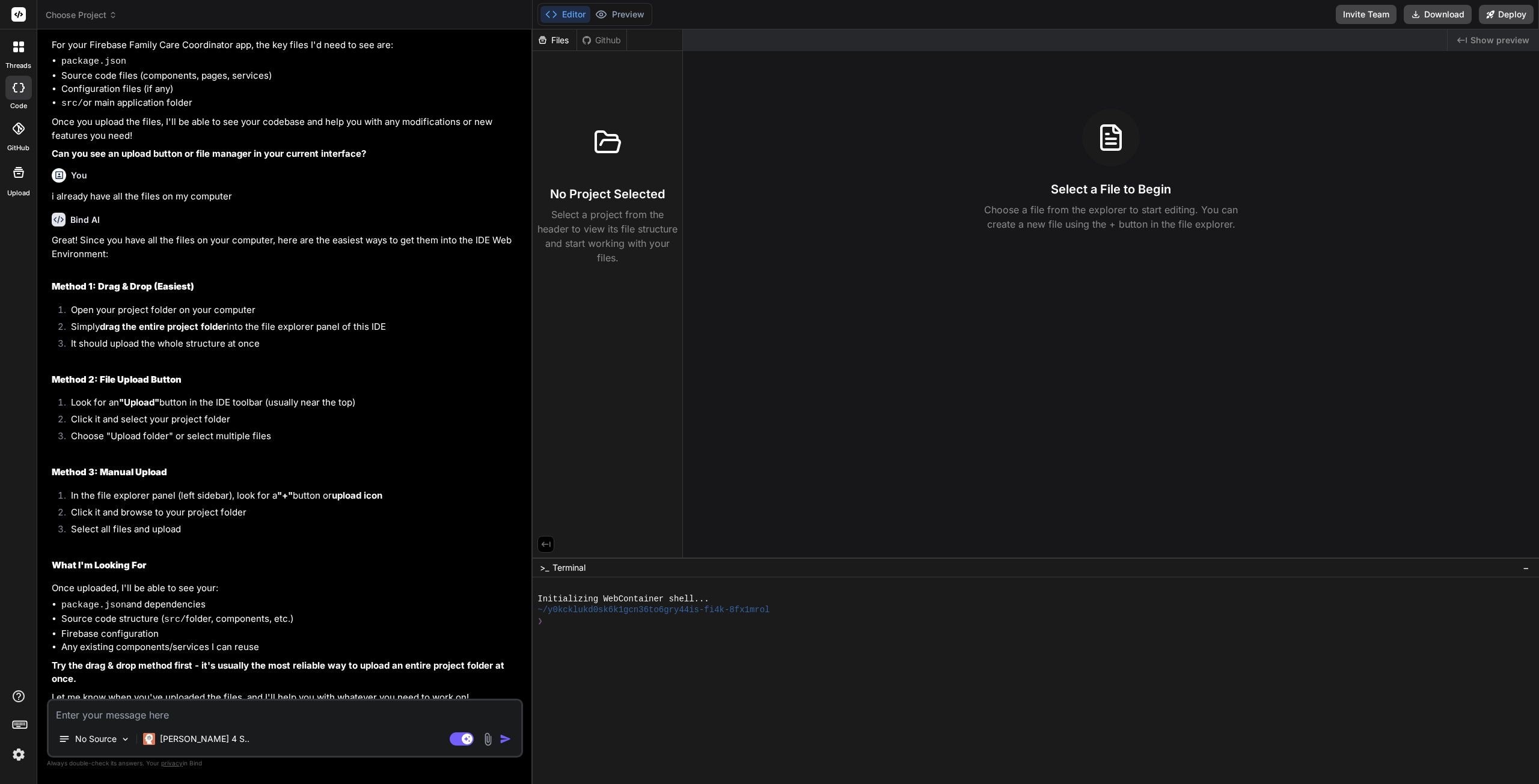
drag, startPoint x: 636, startPoint y: 289, endPoint x: 611, endPoint y: 390, distance: 104.0
click at [636, 289] on div "Files Github No Project Selected Select a project from the header to view its f…" at bounding box center [608, 294] width 150 height 528
click at [594, 182] on div "No Project Selected Select a project from the header to view its file structure…" at bounding box center [607, 189] width 140 height 151
click at [562, 15] on button "Editor" at bounding box center [565, 14] width 50 height 17
click at [609, 39] on div "Github" at bounding box center [602, 40] width 49 height 12
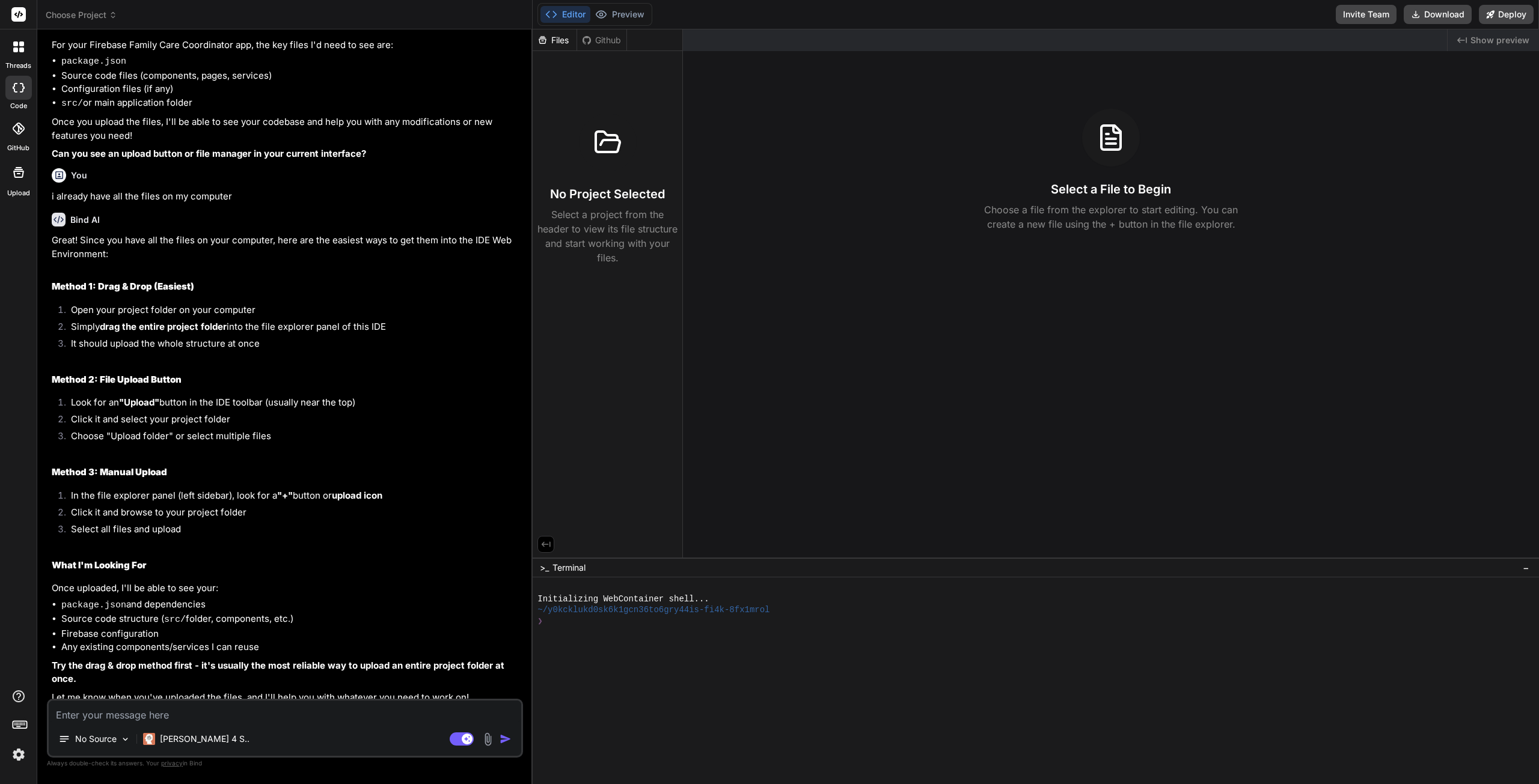
drag, startPoint x: 550, startPoint y: 41, endPoint x: 560, endPoint y: 52, distance: 14.9
click at [550, 43] on div "Files" at bounding box center [555, 40] width 44 height 12
drag, startPoint x: 637, startPoint y: 227, endPoint x: 612, endPoint y: 270, distance: 49.7
click at [612, 270] on div "Files Github No Project Selected Select a project from the header to view its f…" at bounding box center [608, 294] width 150 height 528
click at [280, 714] on textarea at bounding box center [285, 711] width 473 height 22
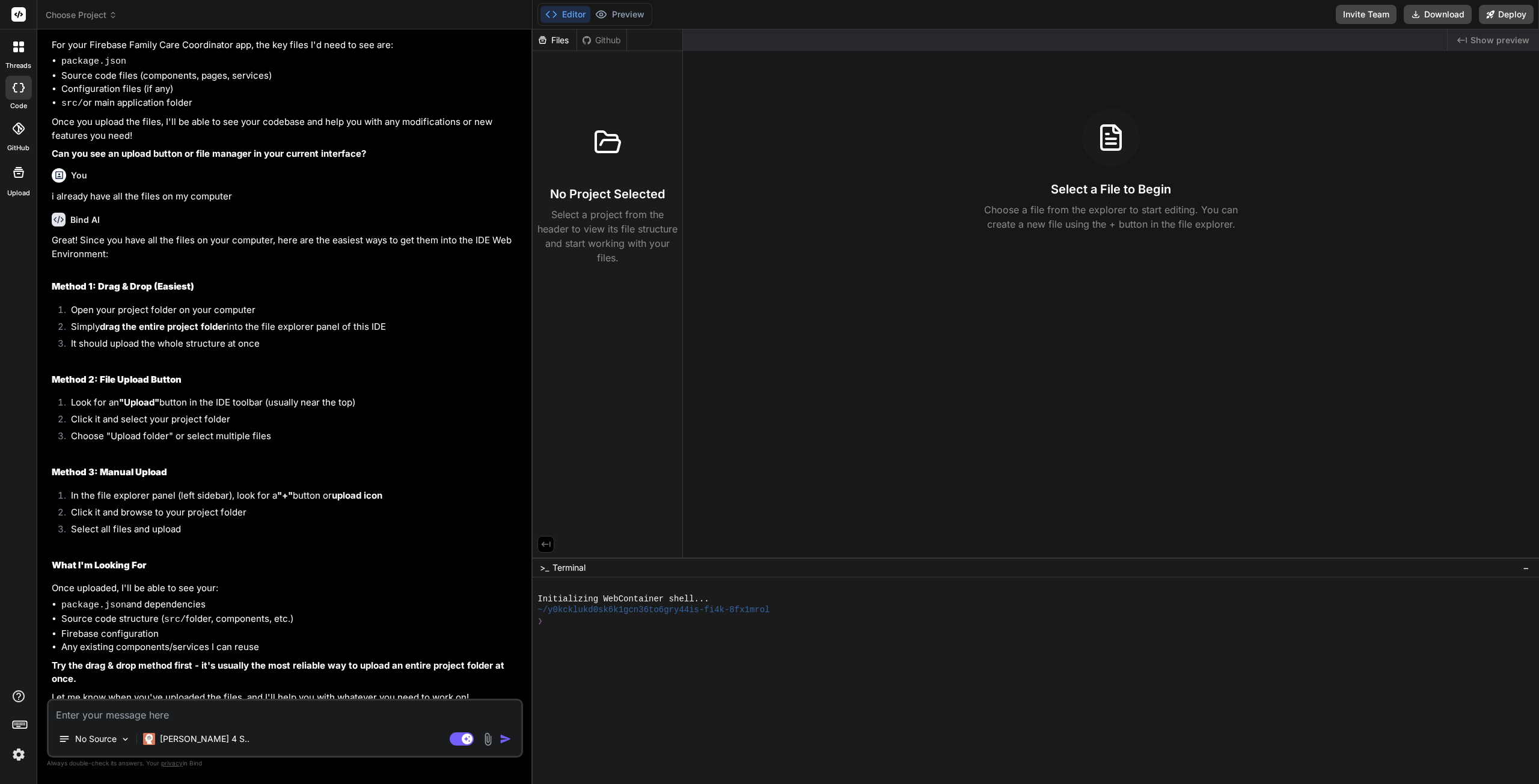
click at [556, 41] on div "Files" at bounding box center [555, 40] width 44 height 12
click at [192, 715] on textarea at bounding box center [285, 711] width 473 height 22
type textarea "x"
type textarea "i"
type textarea "x"
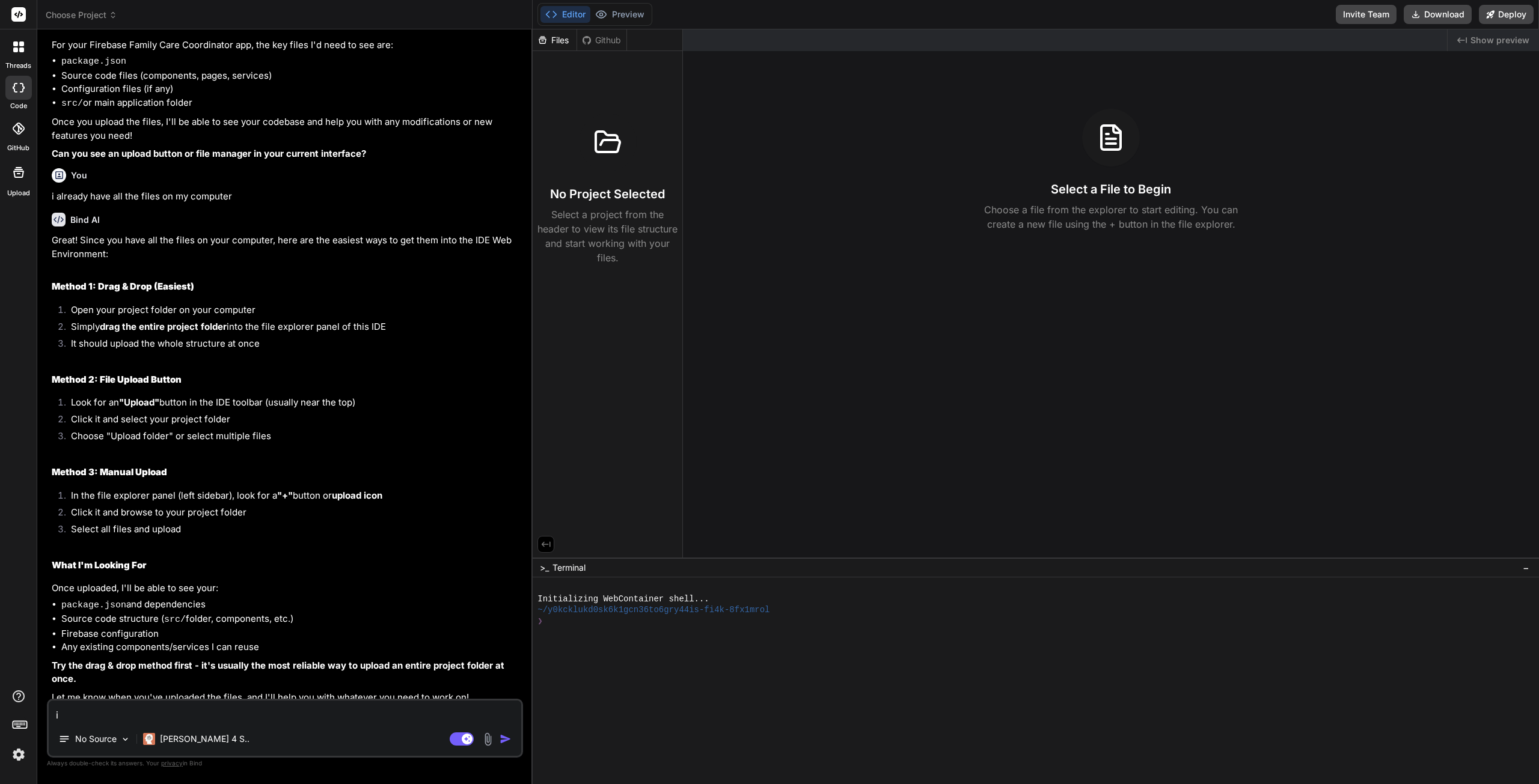
type textarea "i"
type textarea "x"
type textarea "i c"
type textarea "x"
type textarea "i ca"
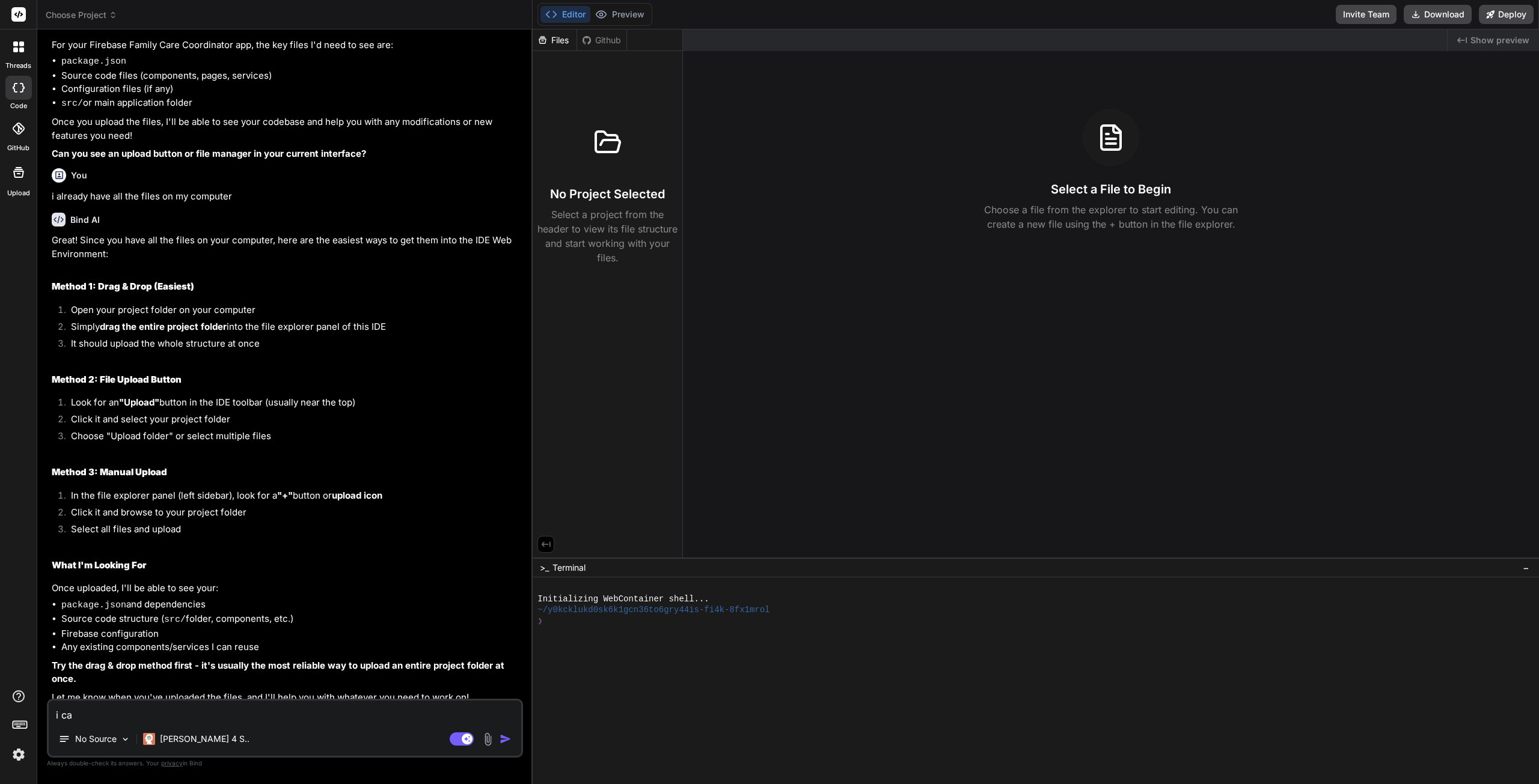
type textarea "x"
type textarea "i c"
type textarea "x"
type textarea "i"
type textarea "x"
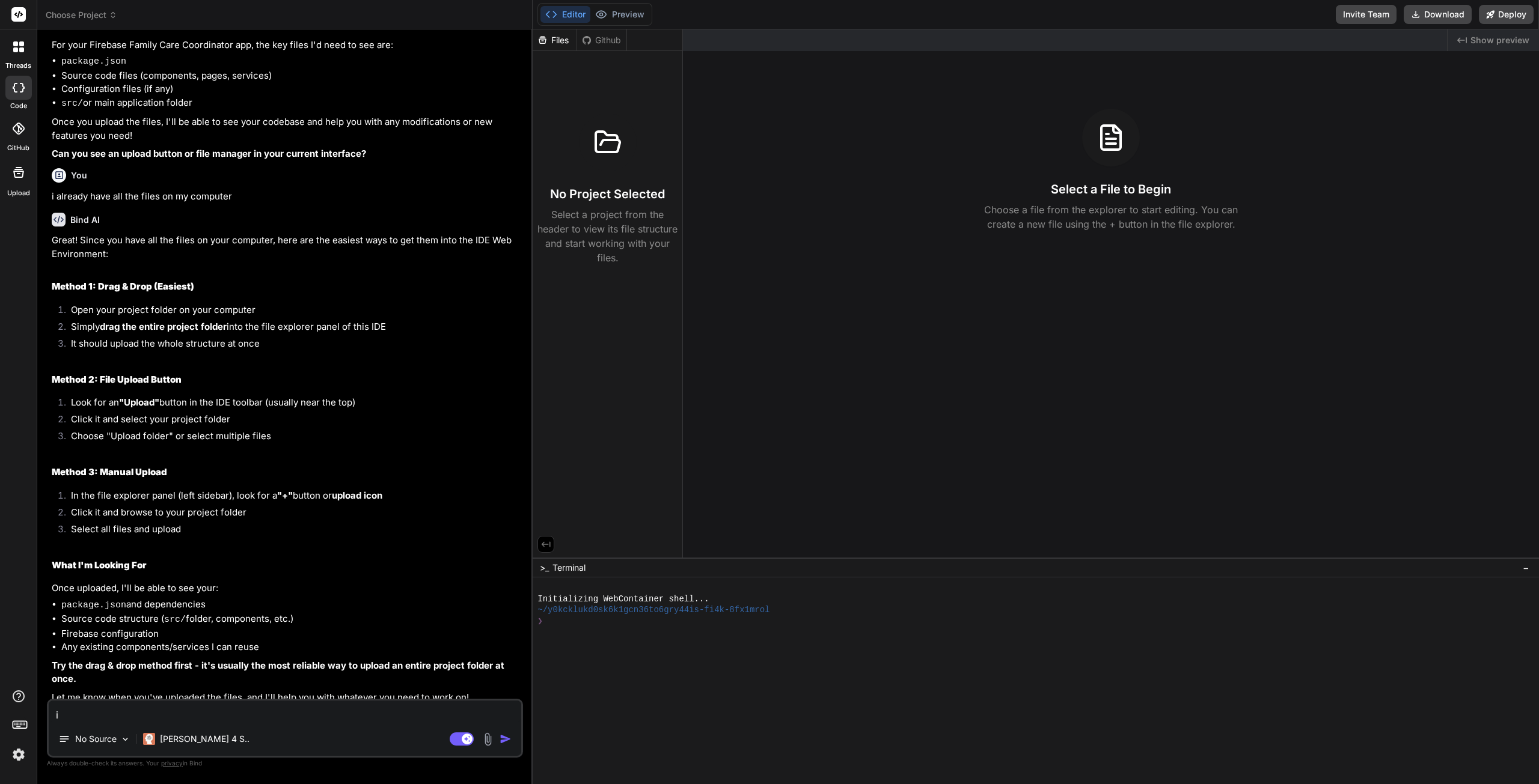
type textarea "i d"
type textarea "x"
type textarea "i do"
type textarea "x"
type textarea "i don"
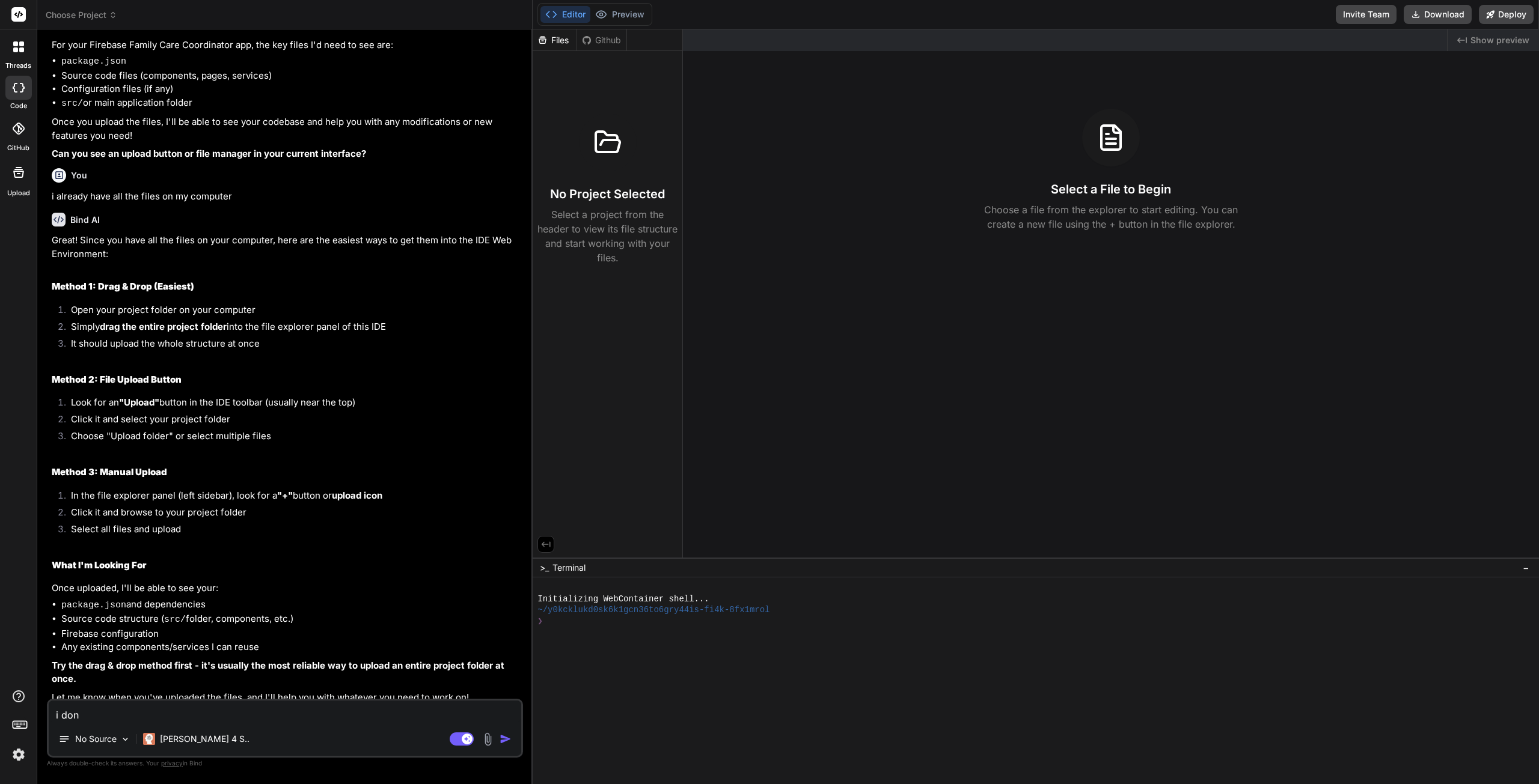
type textarea "x"
type textarea "i dont"
type textarea "x"
type textarea "i dont"
type textarea "x"
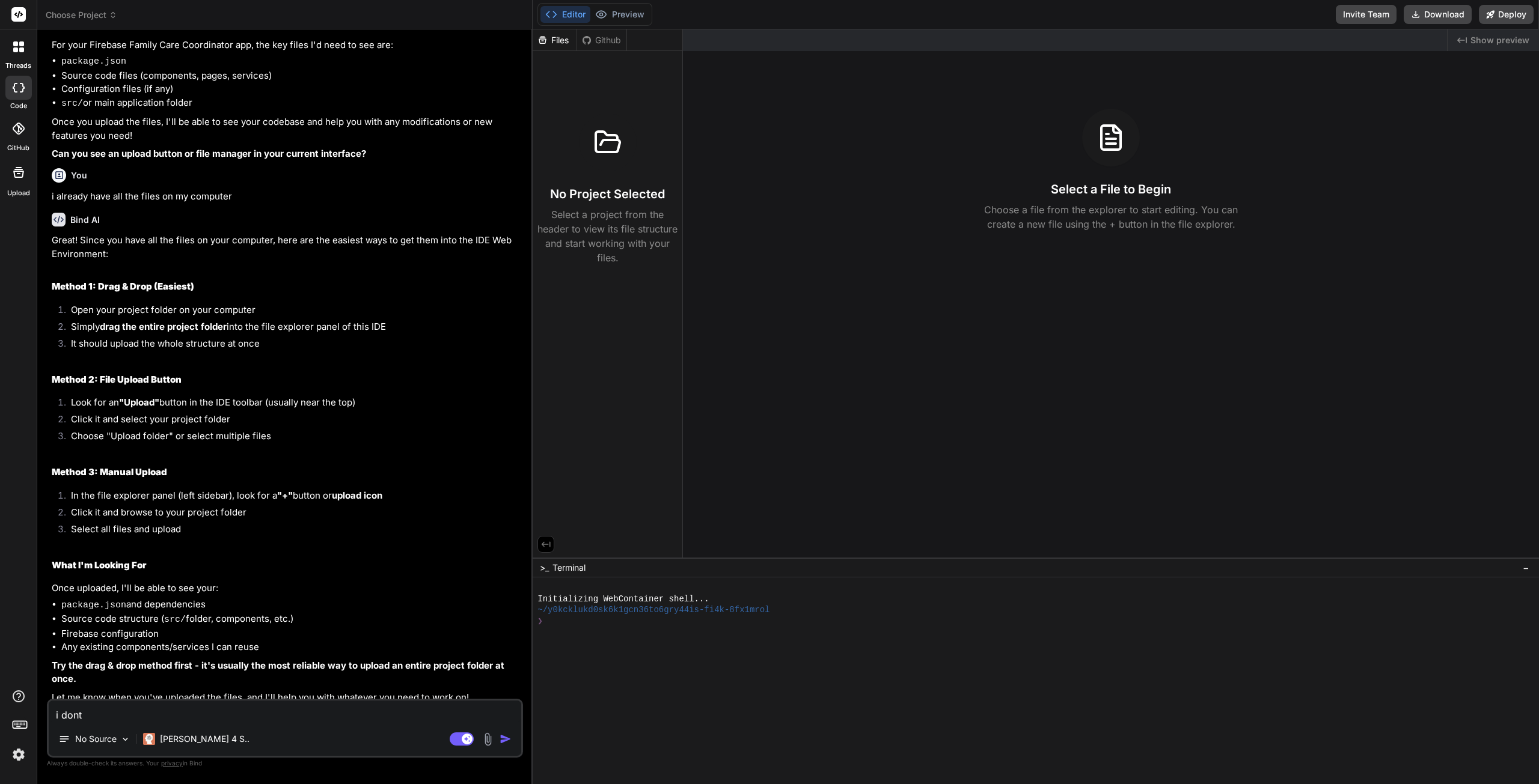
type textarea "i dont s"
type textarea "x"
type textarea "i dont se"
type textarea "x"
type textarea "i dont see"
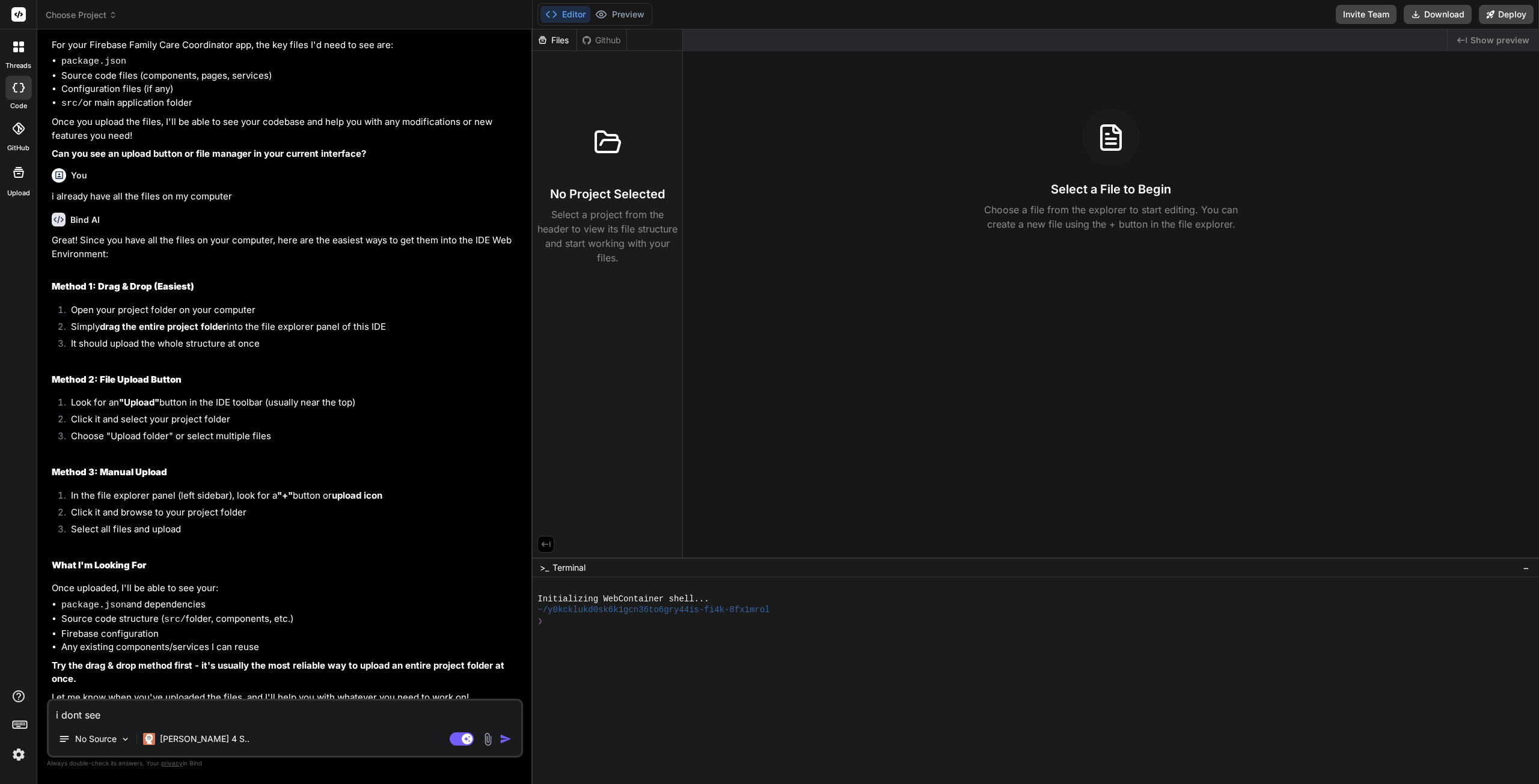
type textarea "x"
type textarea "i dont see"
type textarea "x"
type textarea "i dont see a"
type textarea "x"
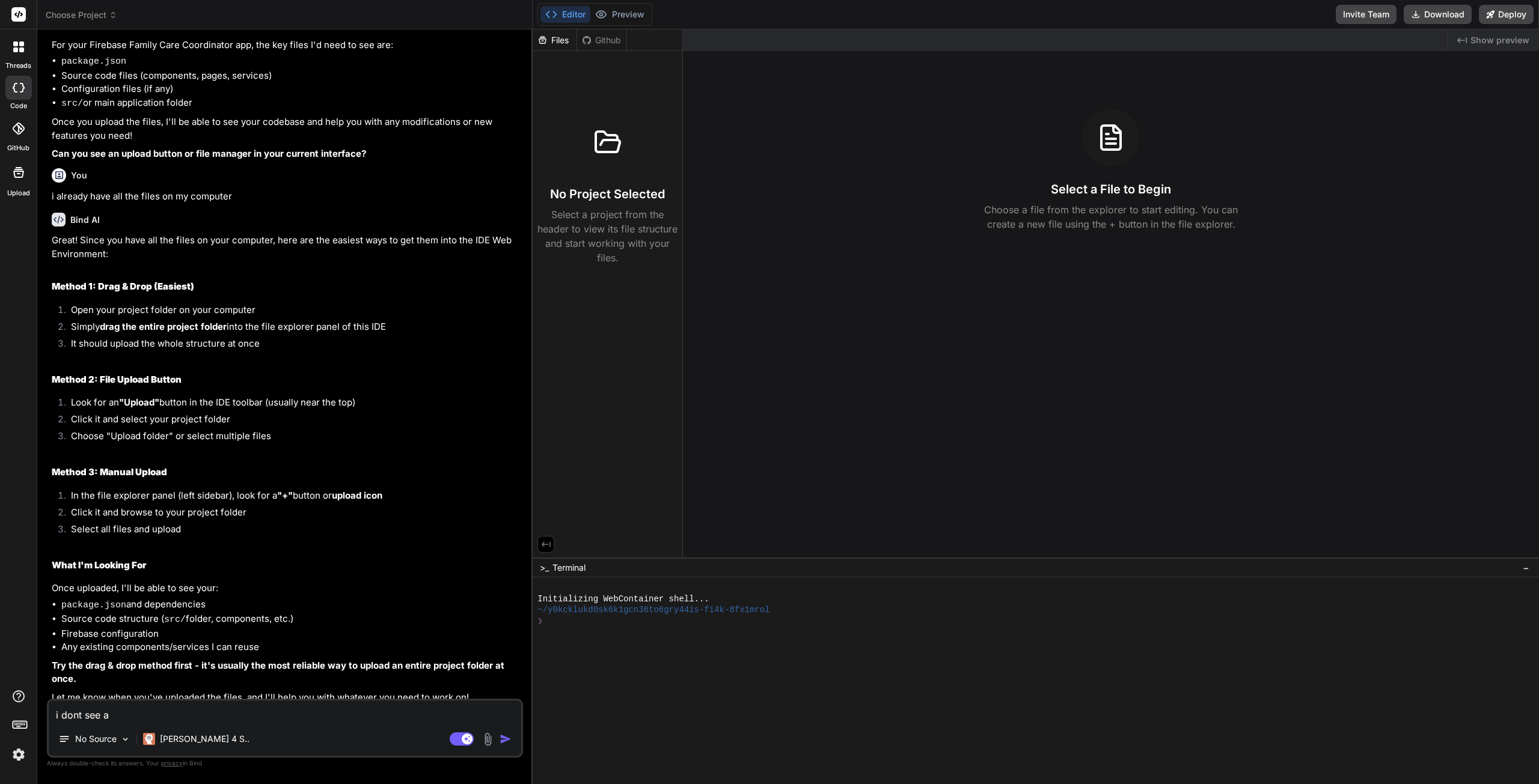
type textarea "i dont see a +"
type textarea "x"
type textarea "i dont see a +"
type textarea "x"
type textarea "i dont see a + t"
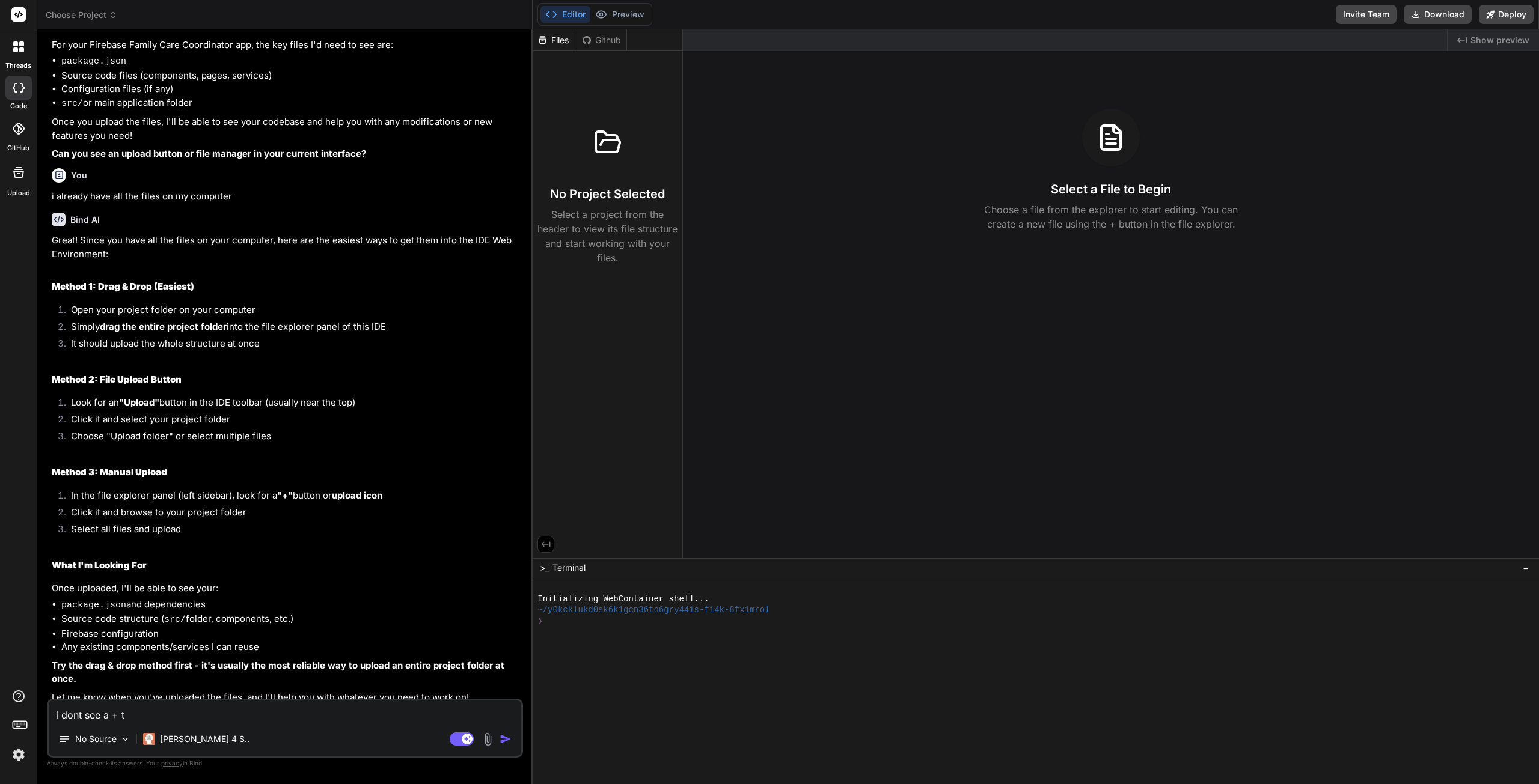
type textarea "x"
type textarea "i dont see a + to"
type textarea "x"
type textarea "i dont see a + to u"
type textarea "x"
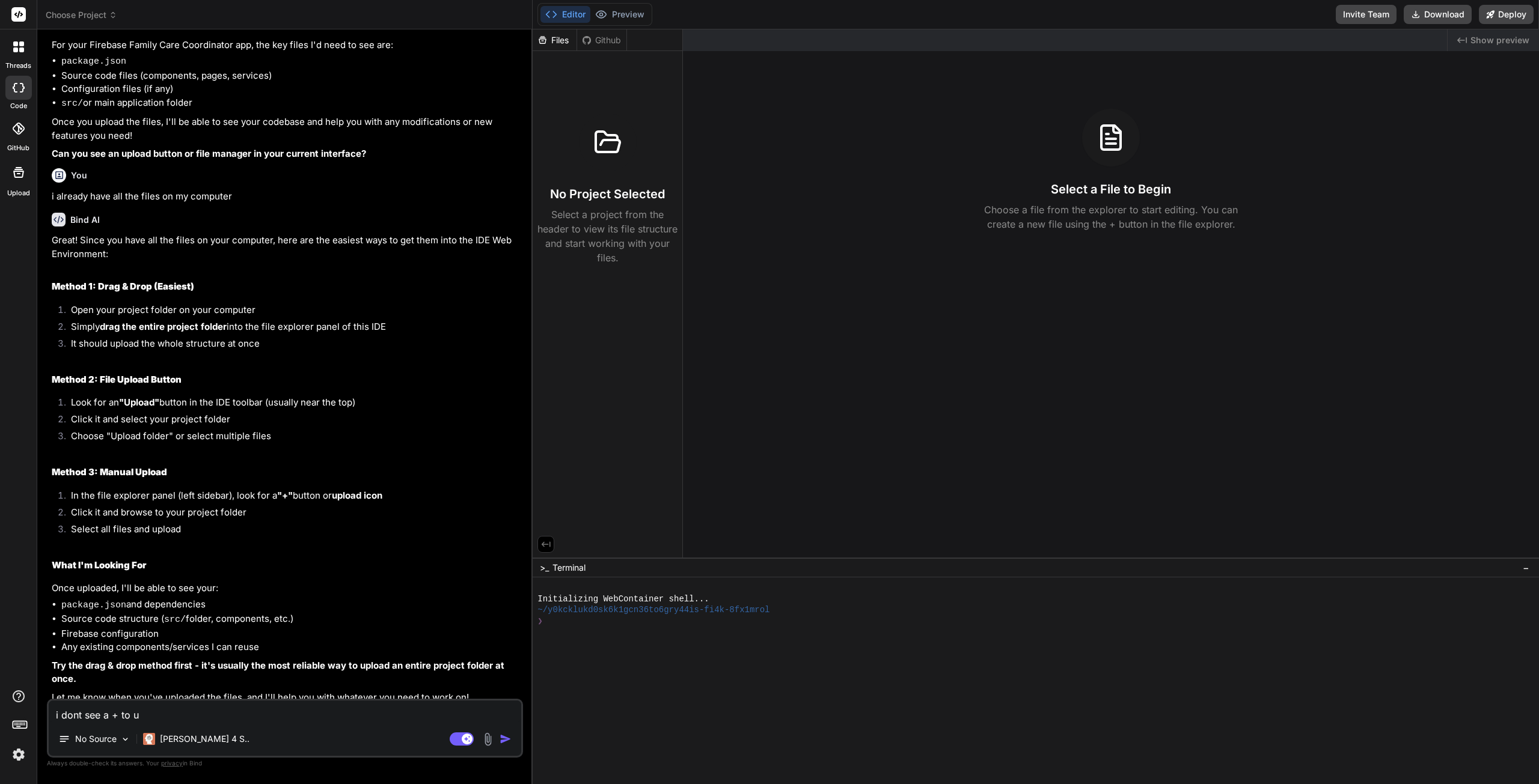
type textarea "i dont see a + to up"
type textarea "x"
type textarea "i dont see a + to upl"
type textarea "x"
type textarea "i dont see a + to uplo"
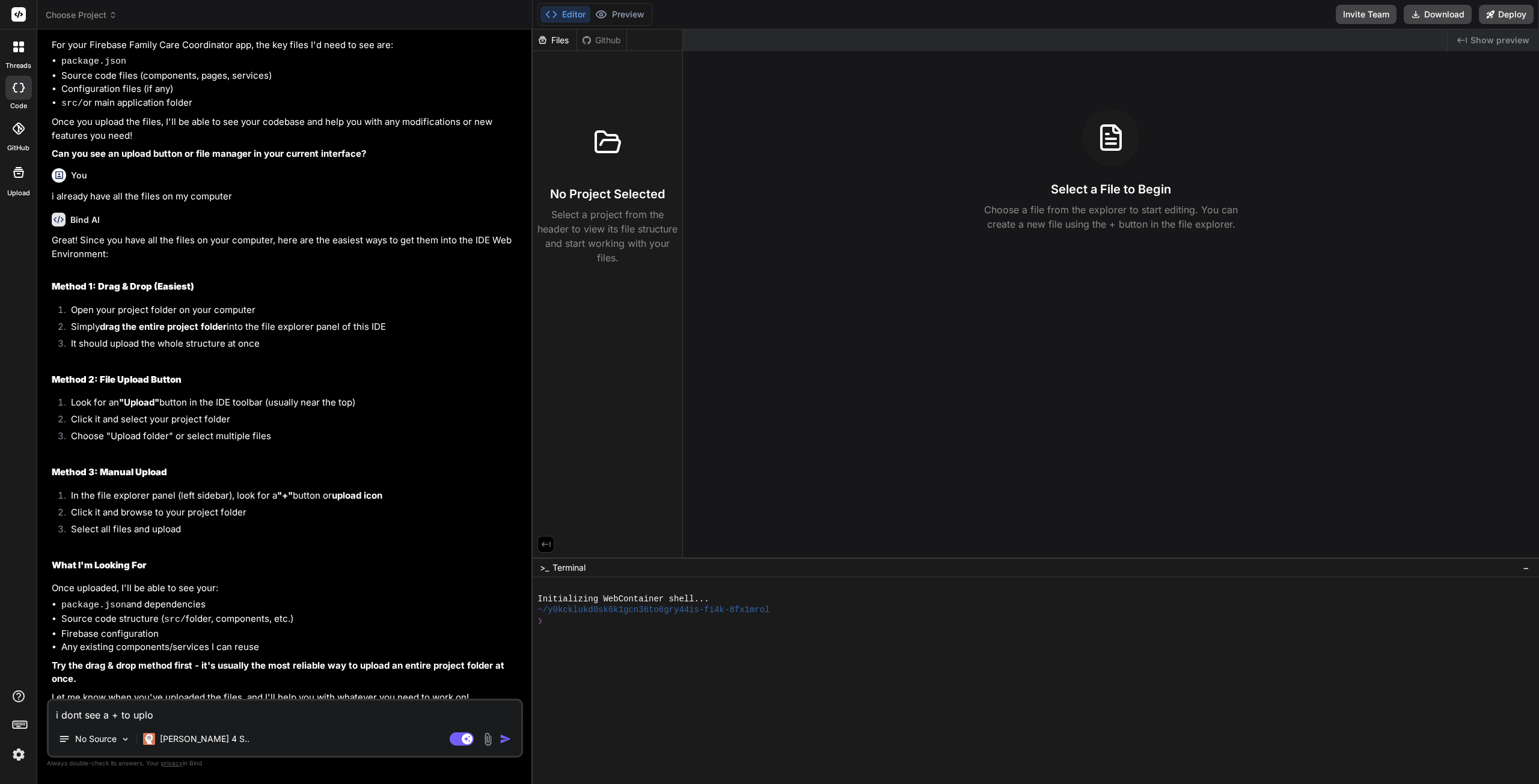
type textarea "x"
type textarea "i dont see a + to uploa"
type textarea "x"
type textarea "i dont see a + to upload"
type textarea "x"
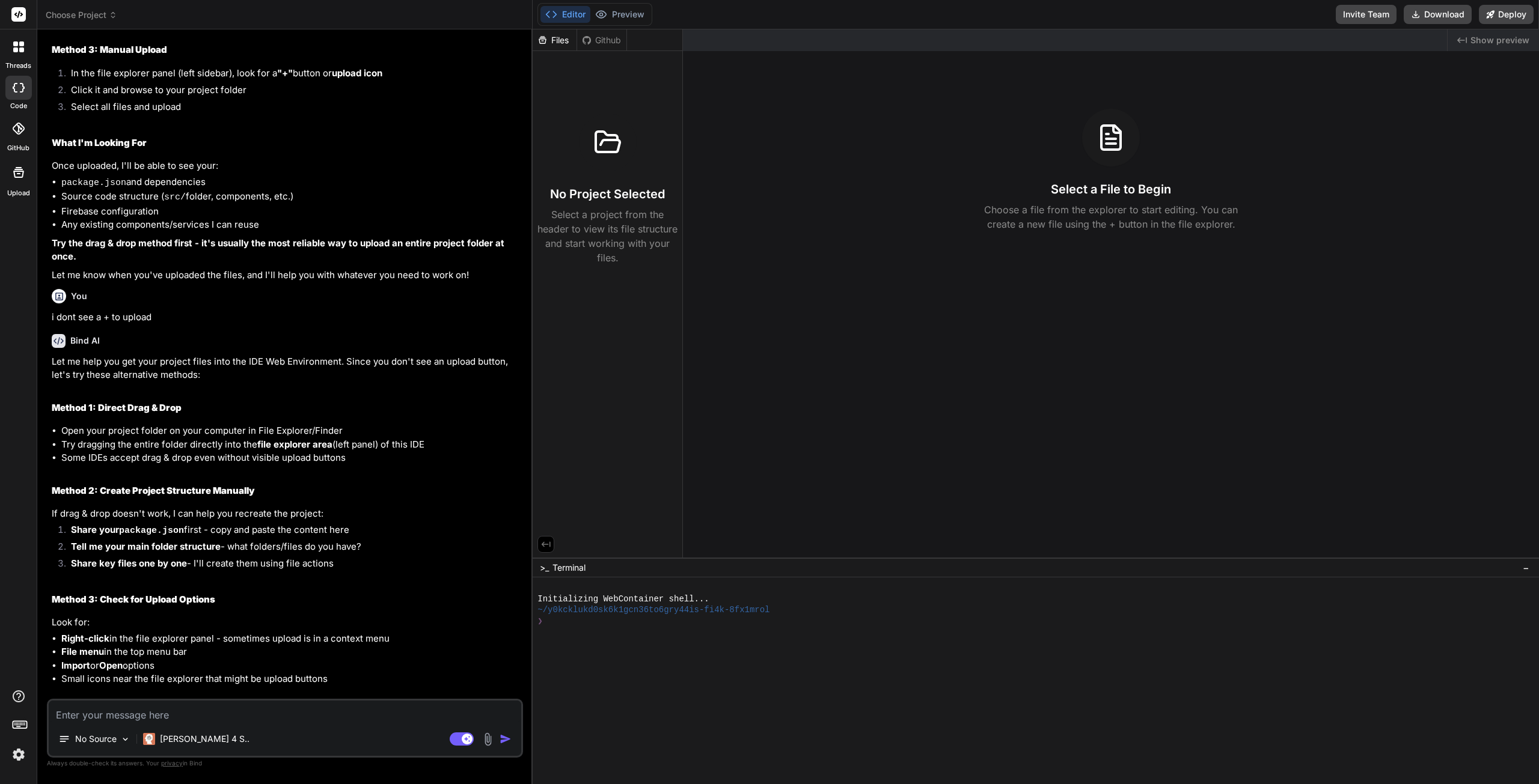
scroll to position [2029, 0]
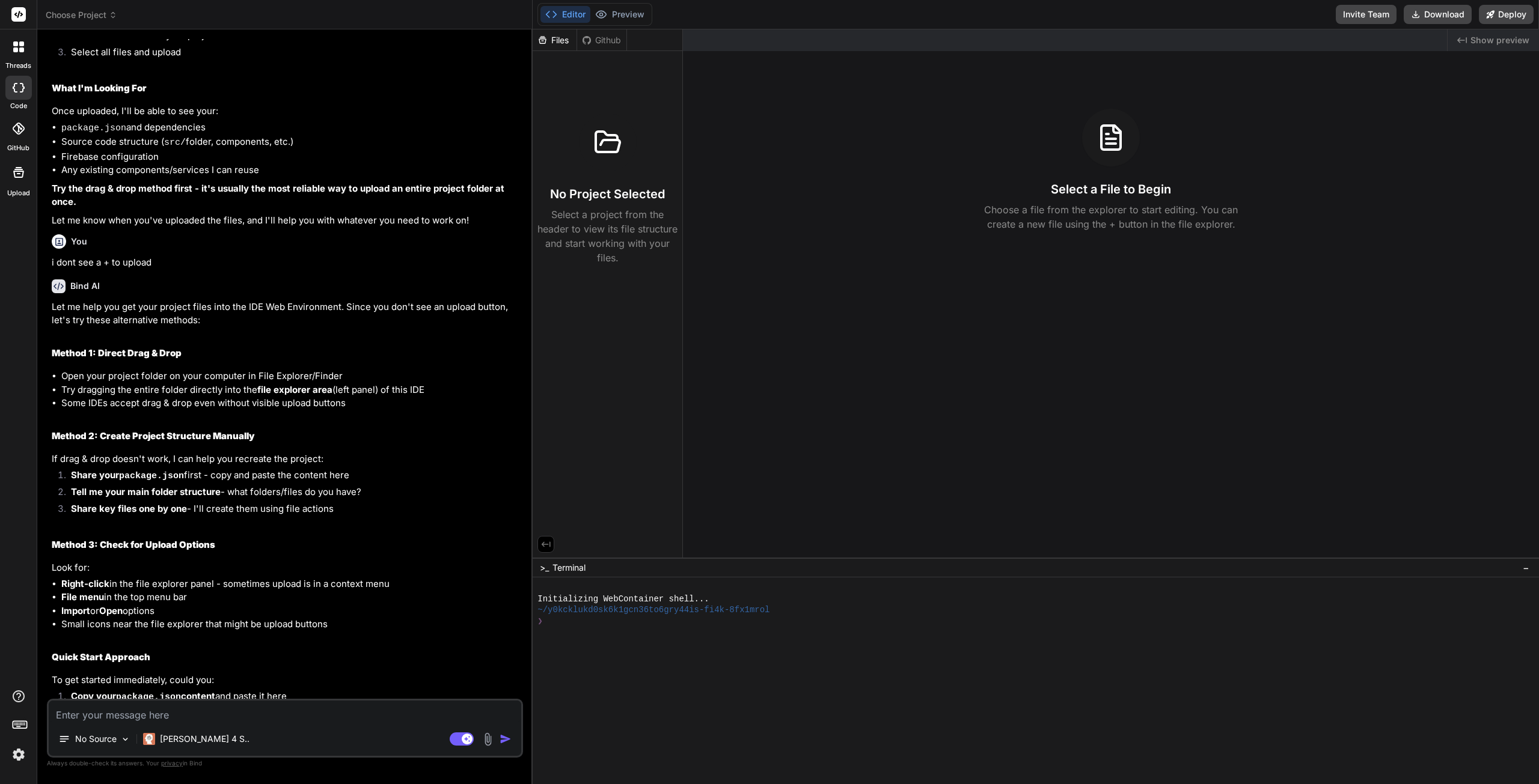
click at [31, 182] on div "Upload" at bounding box center [18, 176] width 36 height 45
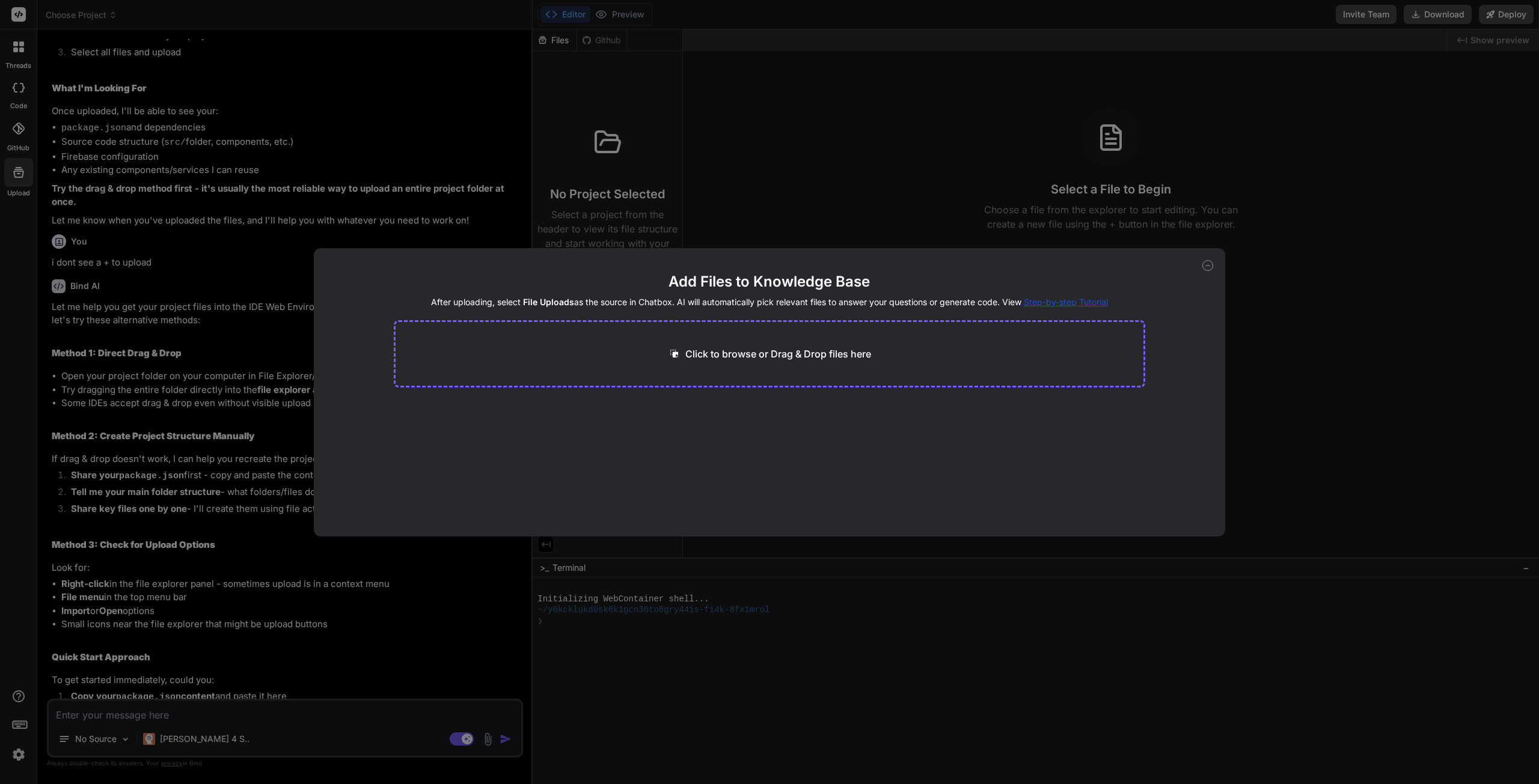
click at [1207, 267] on icon at bounding box center [1208, 265] width 11 height 11
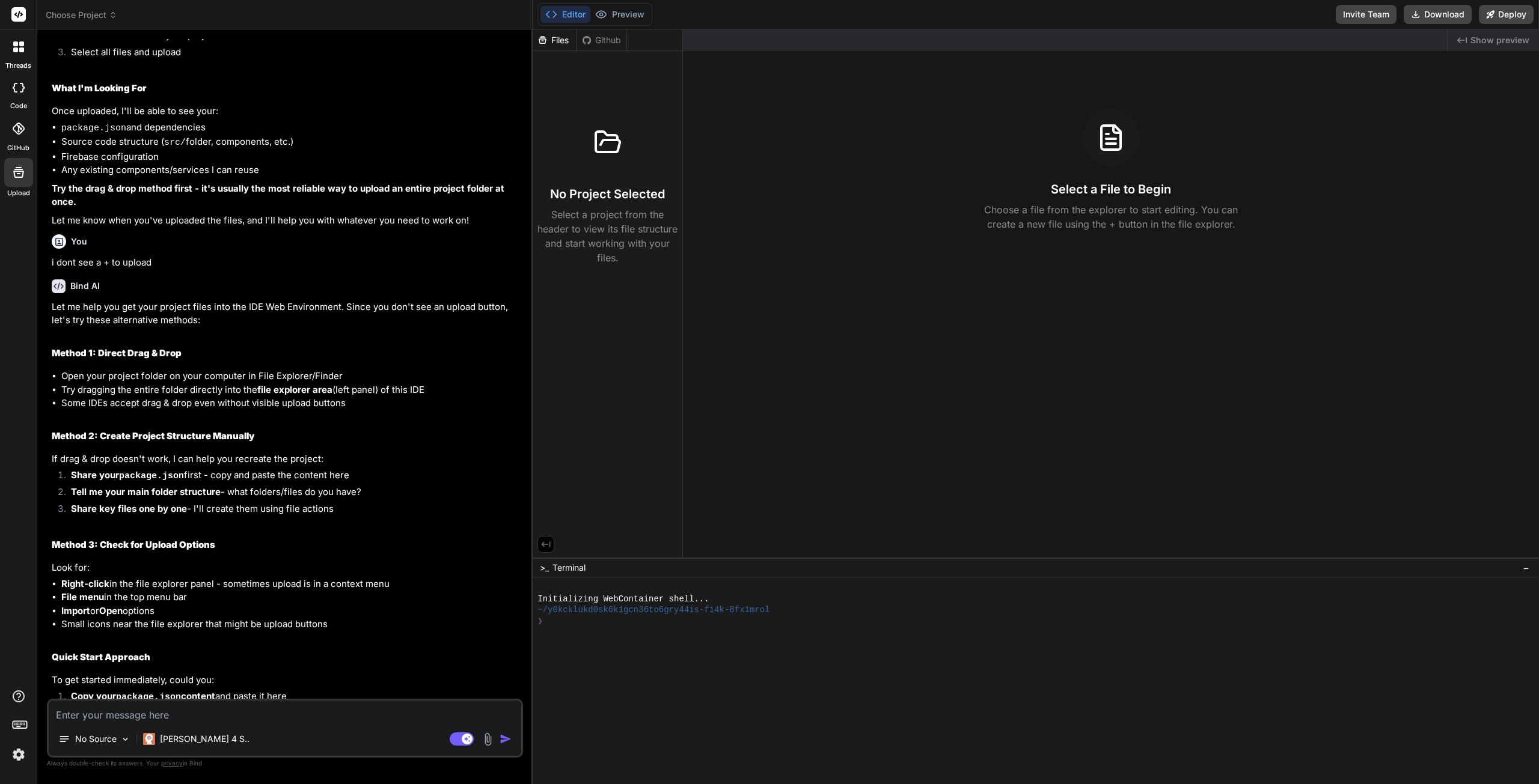
click at [23, 174] on icon at bounding box center [18, 172] width 11 height 11
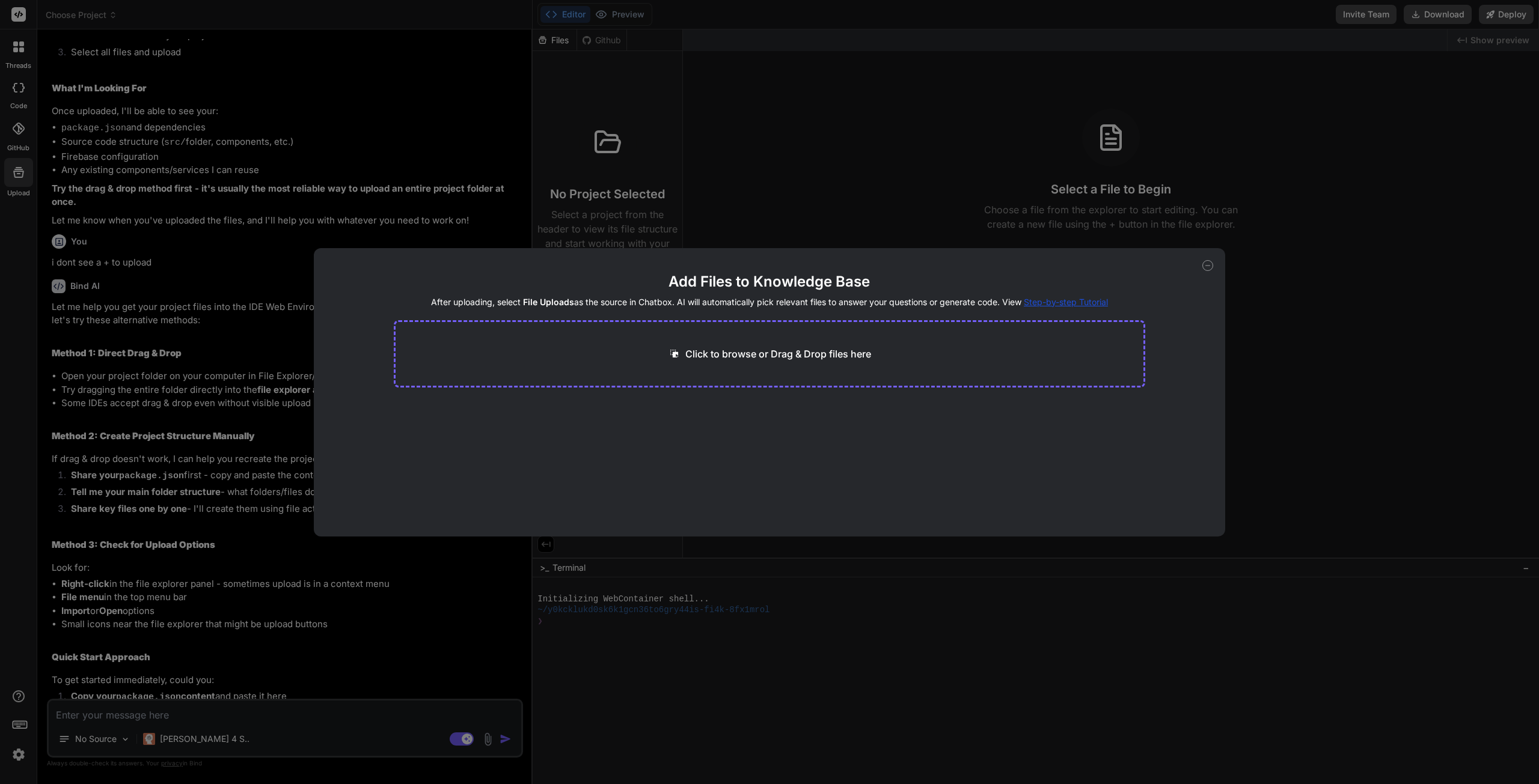
click at [1041, 304] on span "Step-by-step Tutorial" at bounding box center [1066, 302] width 84 height 10
click at [1208, 268] on icon at bounding box center [1208, 265] width 11 height 11
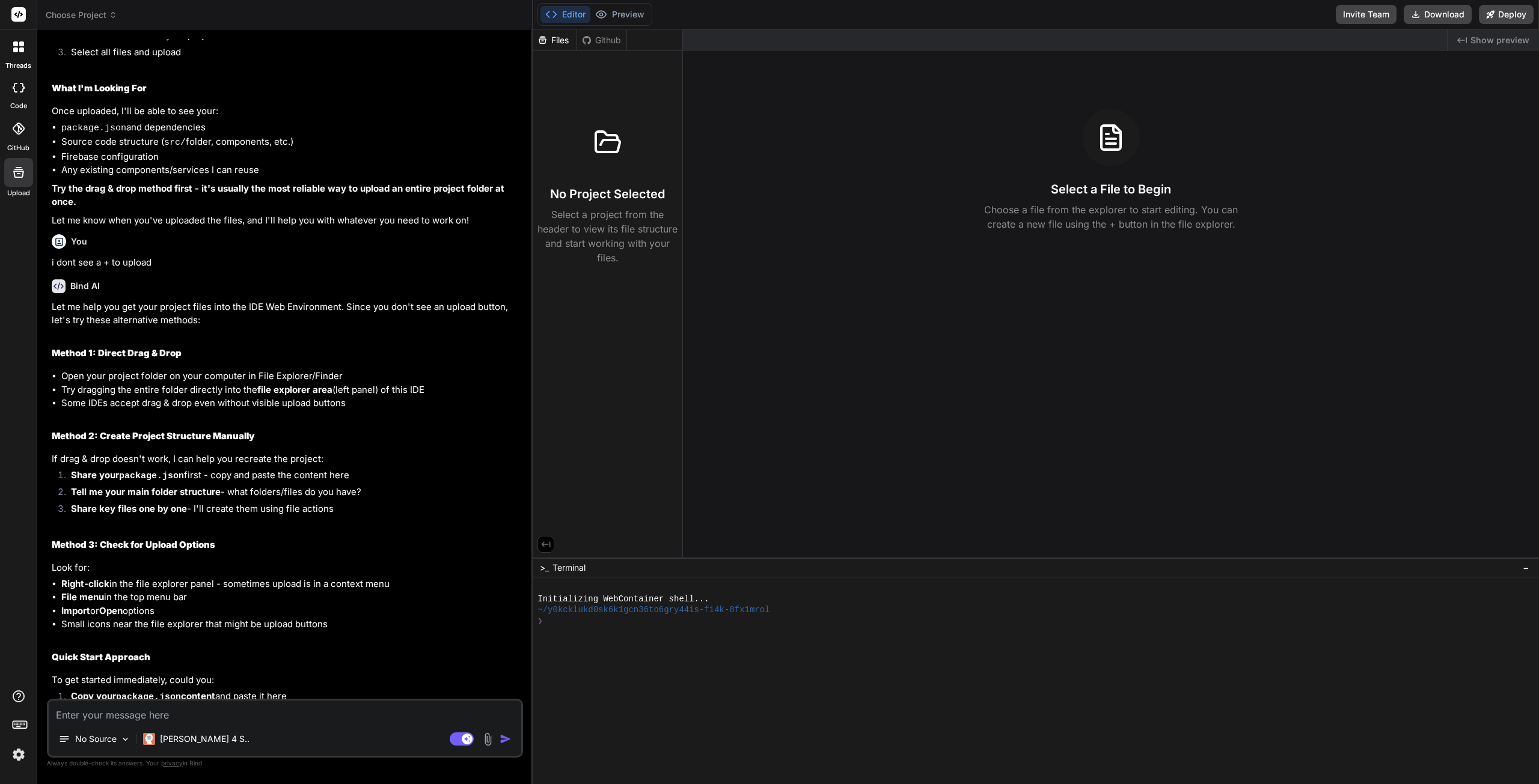
click at [12, 54] on div at bounding box center [18, 47] width 25 height 25
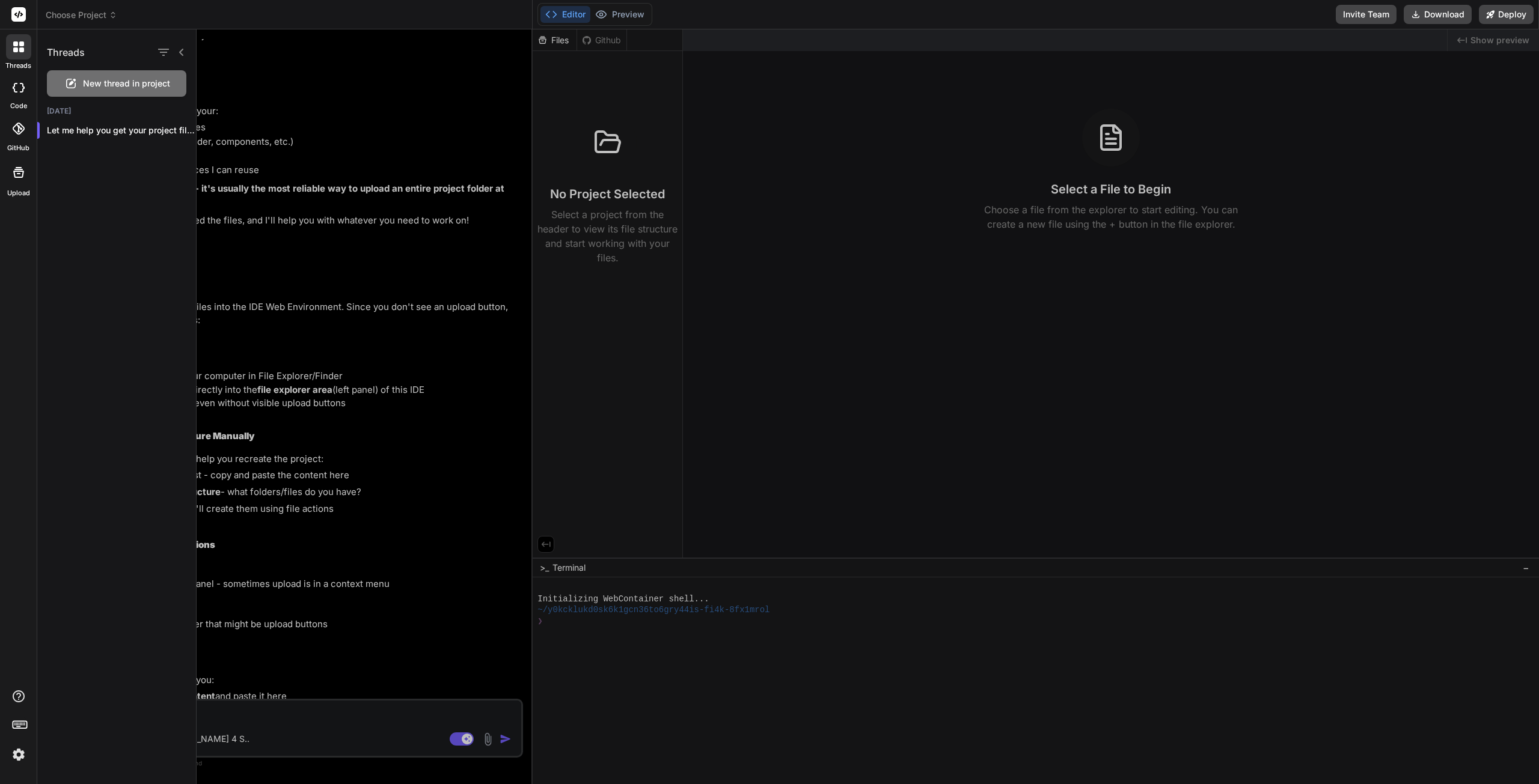
click at [16, 92] on div at bounding box center [18, 87] width 26 height 24
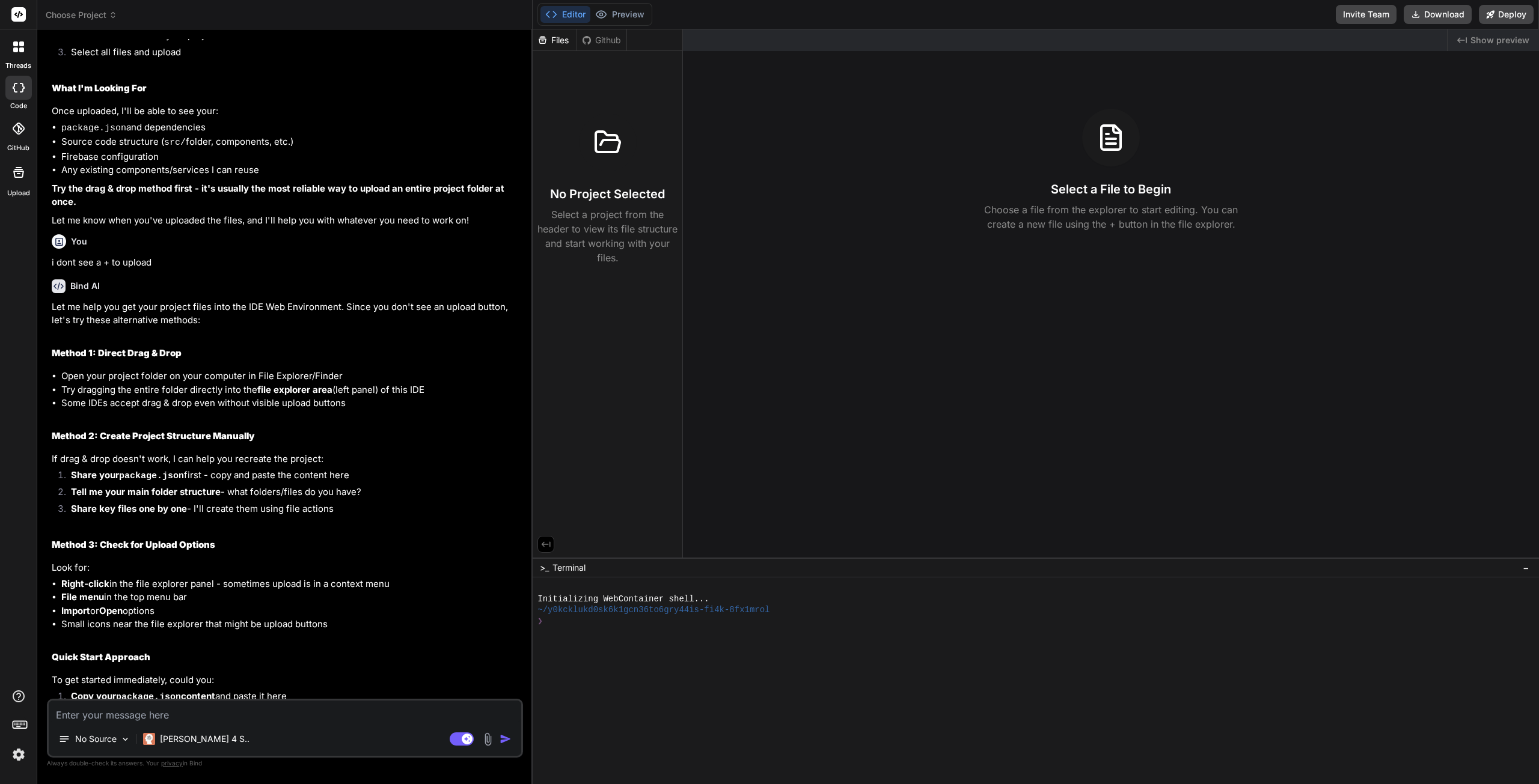
click at [17, 123] on icon at bounding box center [18, 129] width 12 height 12
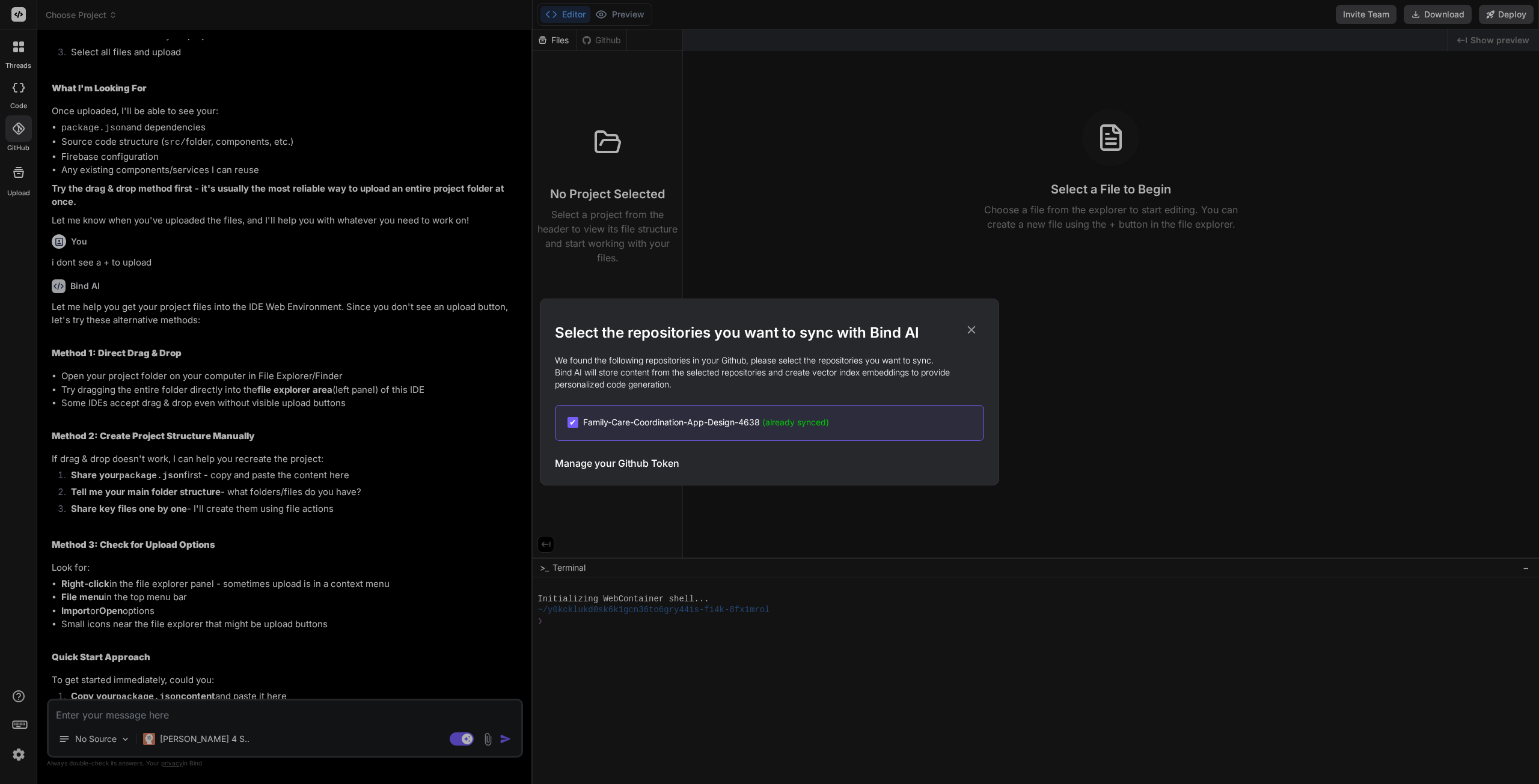
click at [971, 329] on icon at bounding box center [971, 330] width 8 height 8
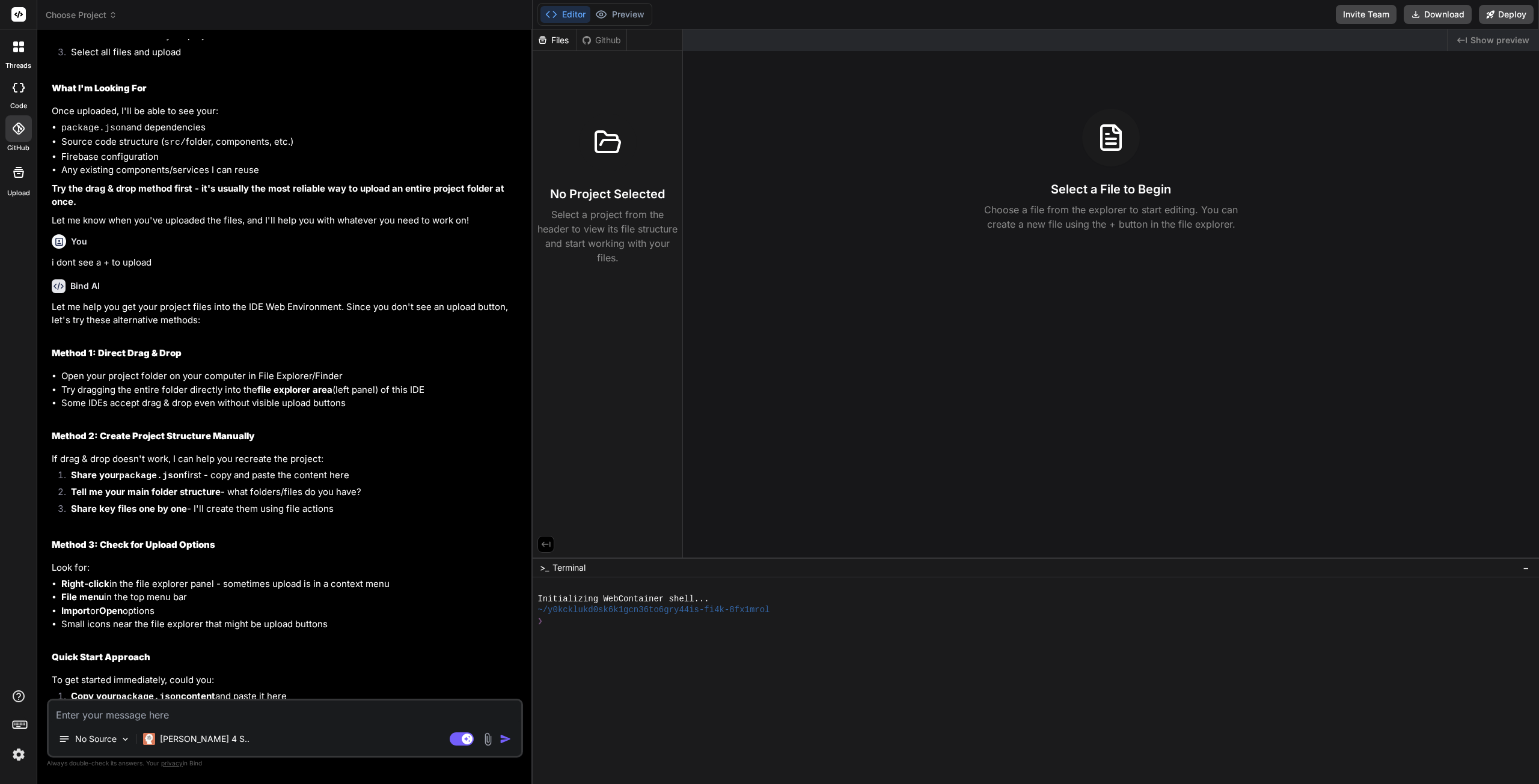
click at [12, 50] on div at bounding box center [18, 47] width 25 height 25
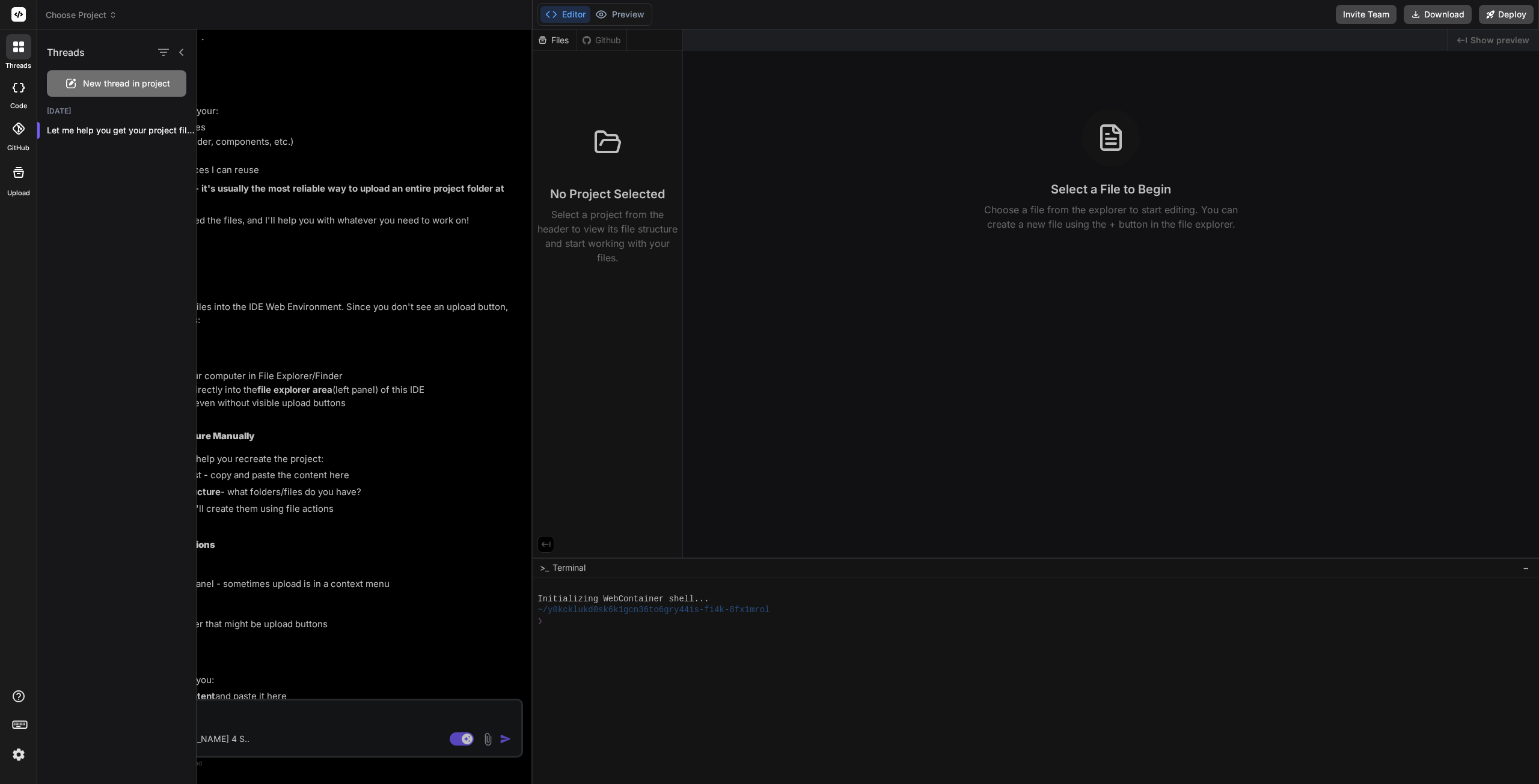
click at [15, 92] on icon at bounding box center [15, 87] width 5 height 9
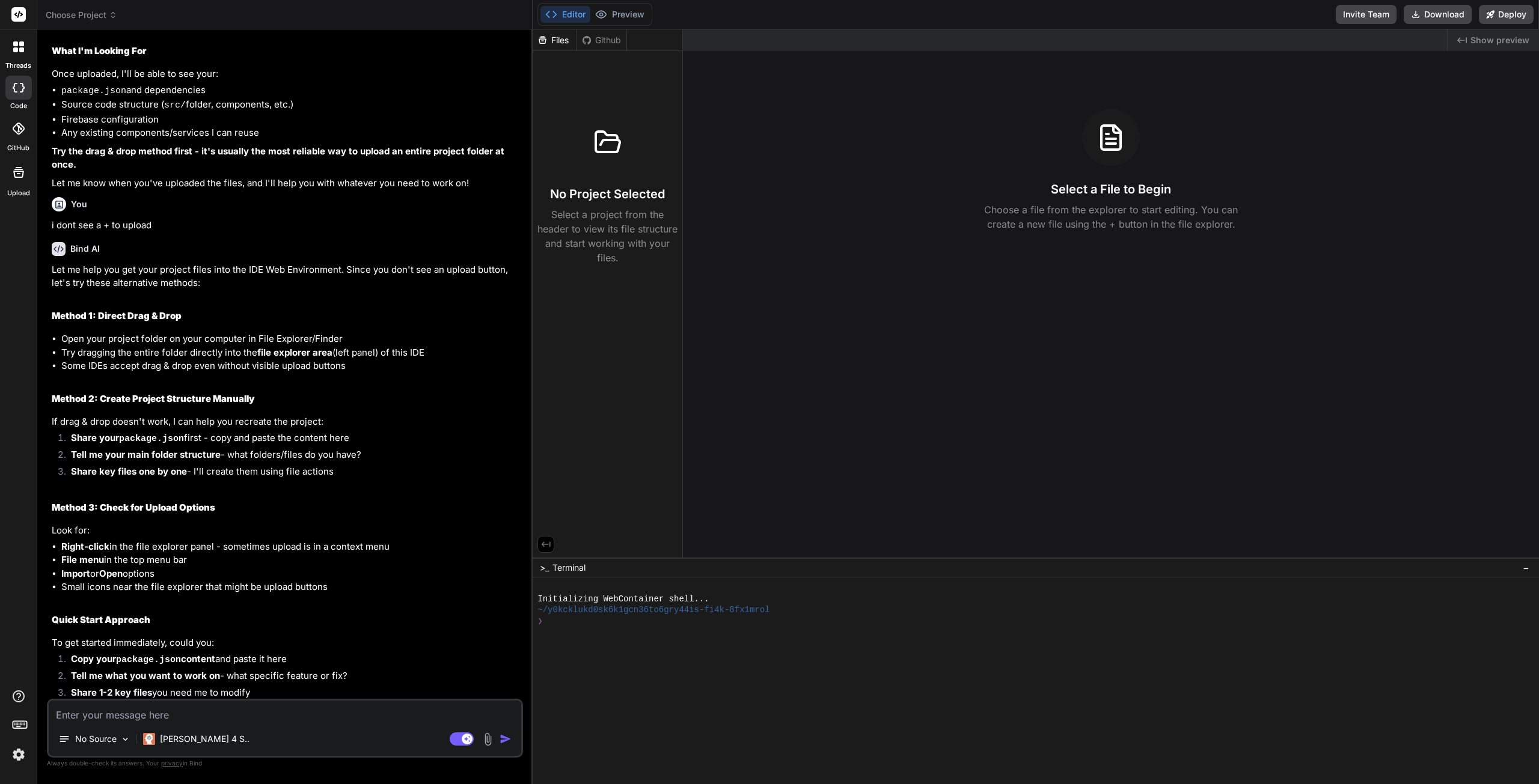
scroll to position [2115, 0]
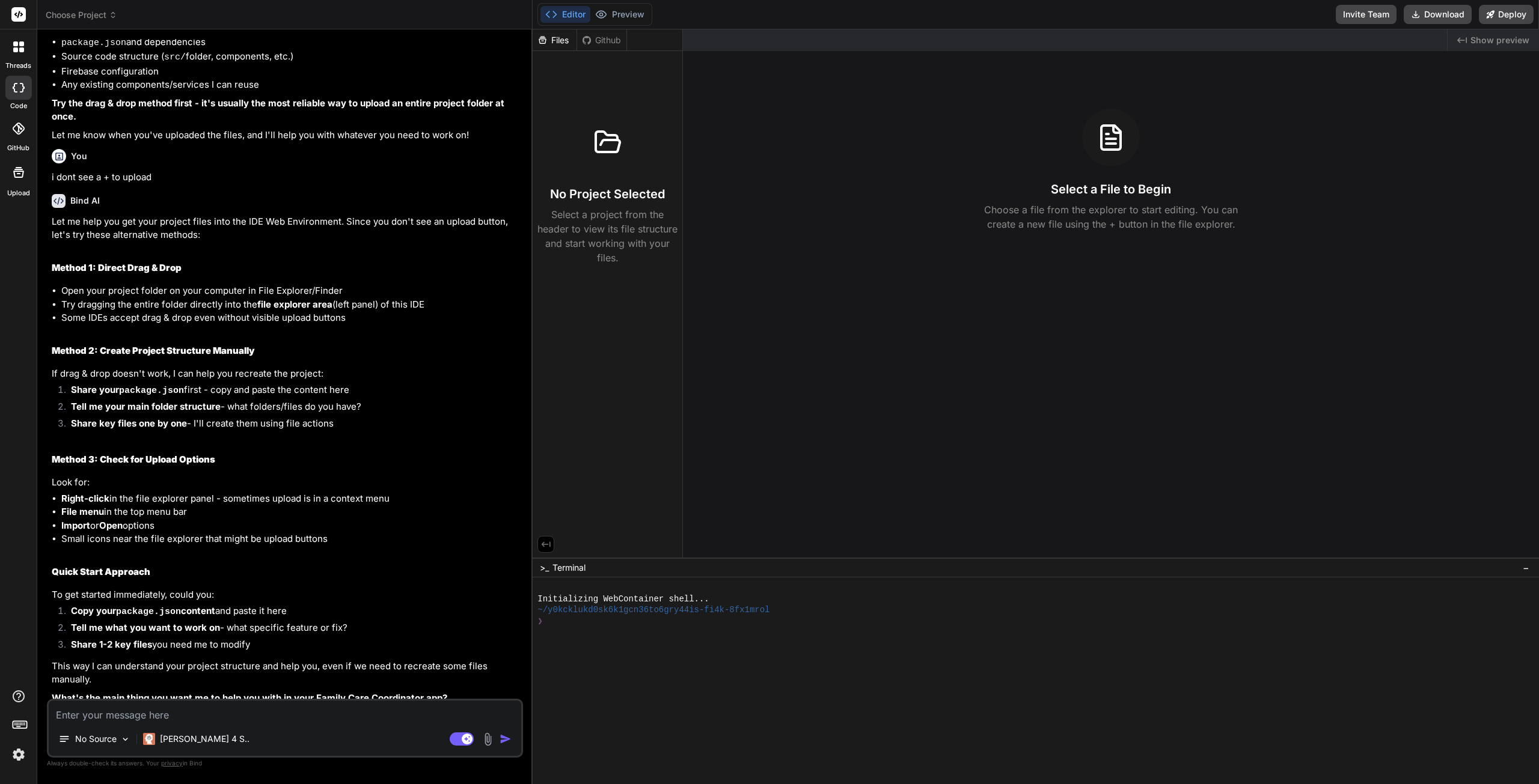
click at [486, 741] on img at bounding box center [488, 739] width 14 height 14
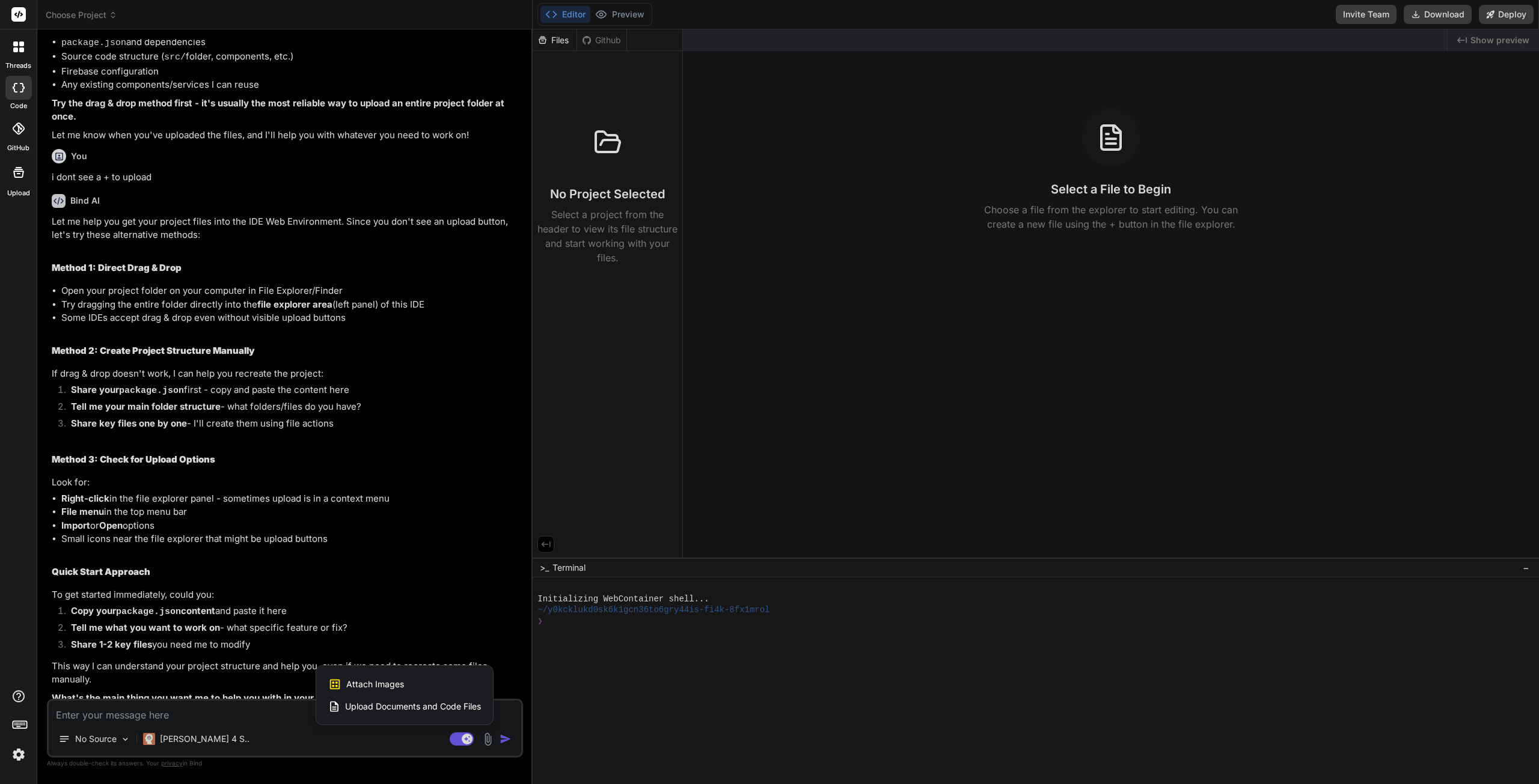
click at [405, 706] on span "Upload Documents and Code Files" at bounding box center [413, 706] width 136 height 12
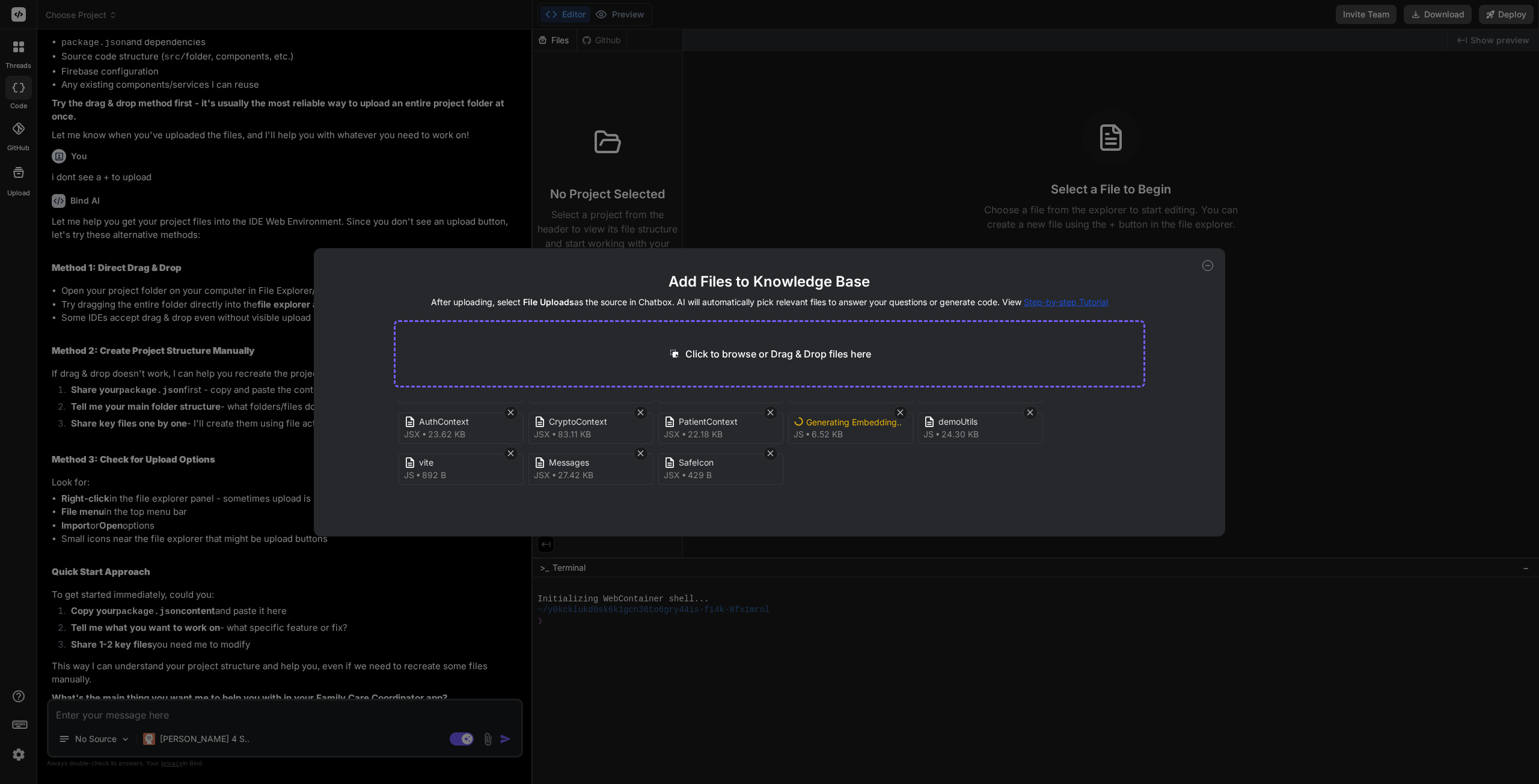
scroll to position [86, 0]
click at [1210, 267] on icon at bounding box center [1208, 265] width 11 height 11
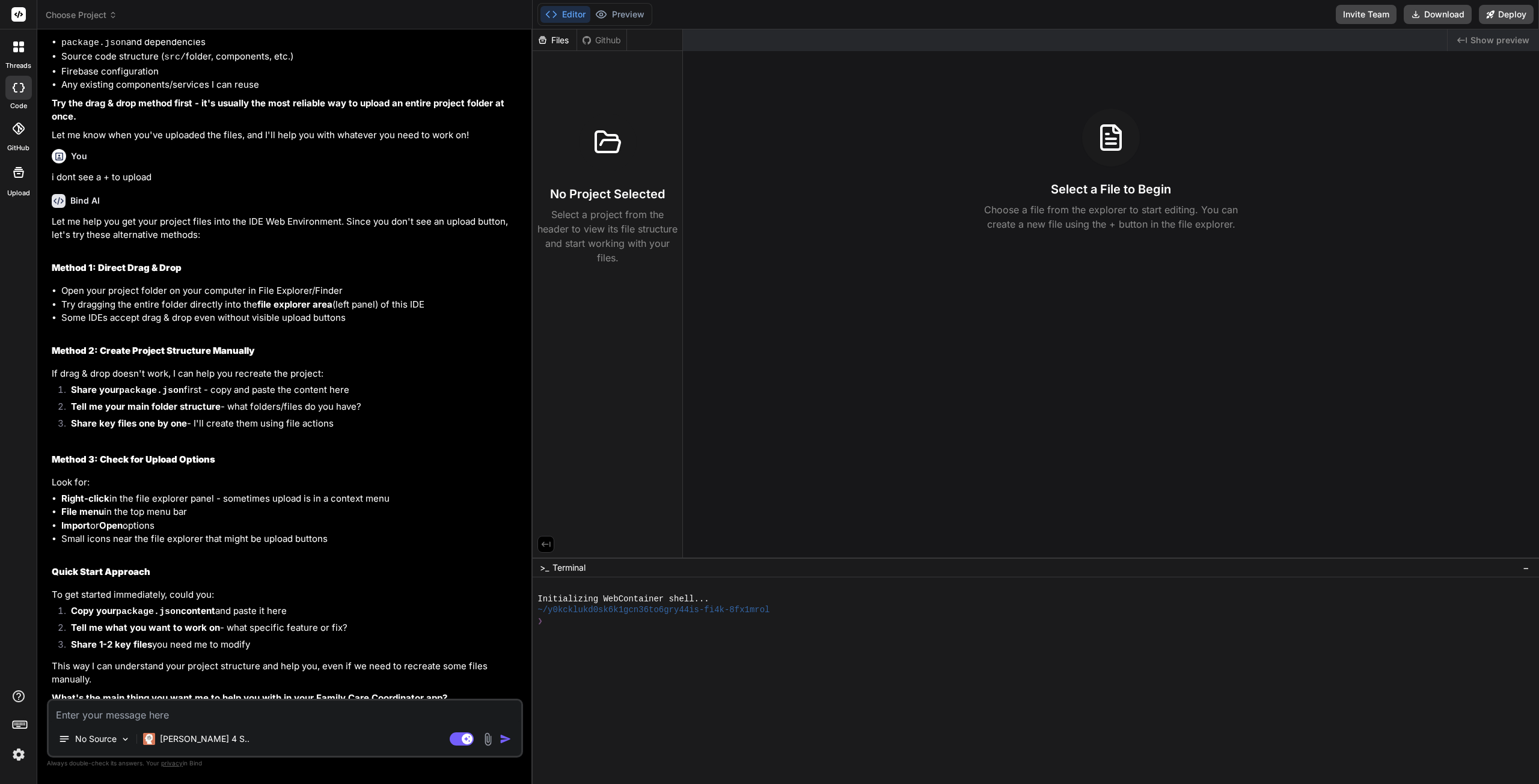
click at [547, 44] on div "Files" at bounding box center [555, 40] width 44 height 12
click at [594, 39] on div "Github" at bounding box center [602, 40] width 49 height 12
click at [541, 43] on icon at bounding box center [542, 40] width 10 height 10
click at [12, 129] on div at bounding box center [18, 129] width 26 height 26
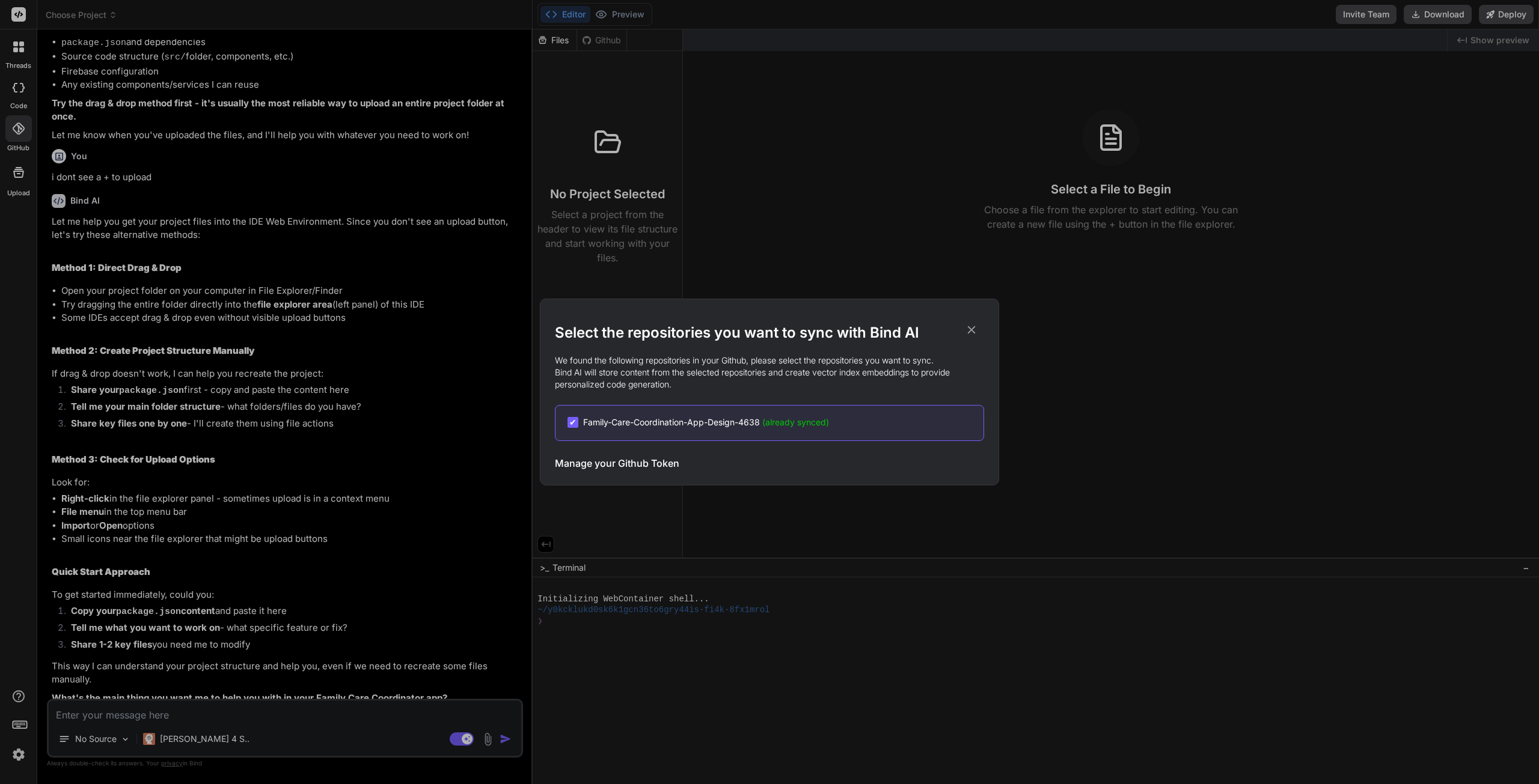
click at [23, 89] on div "Select the repositories you want to sync with Bind AI We found the following re…" at bounding box center [769, 392] width 1539 height 784
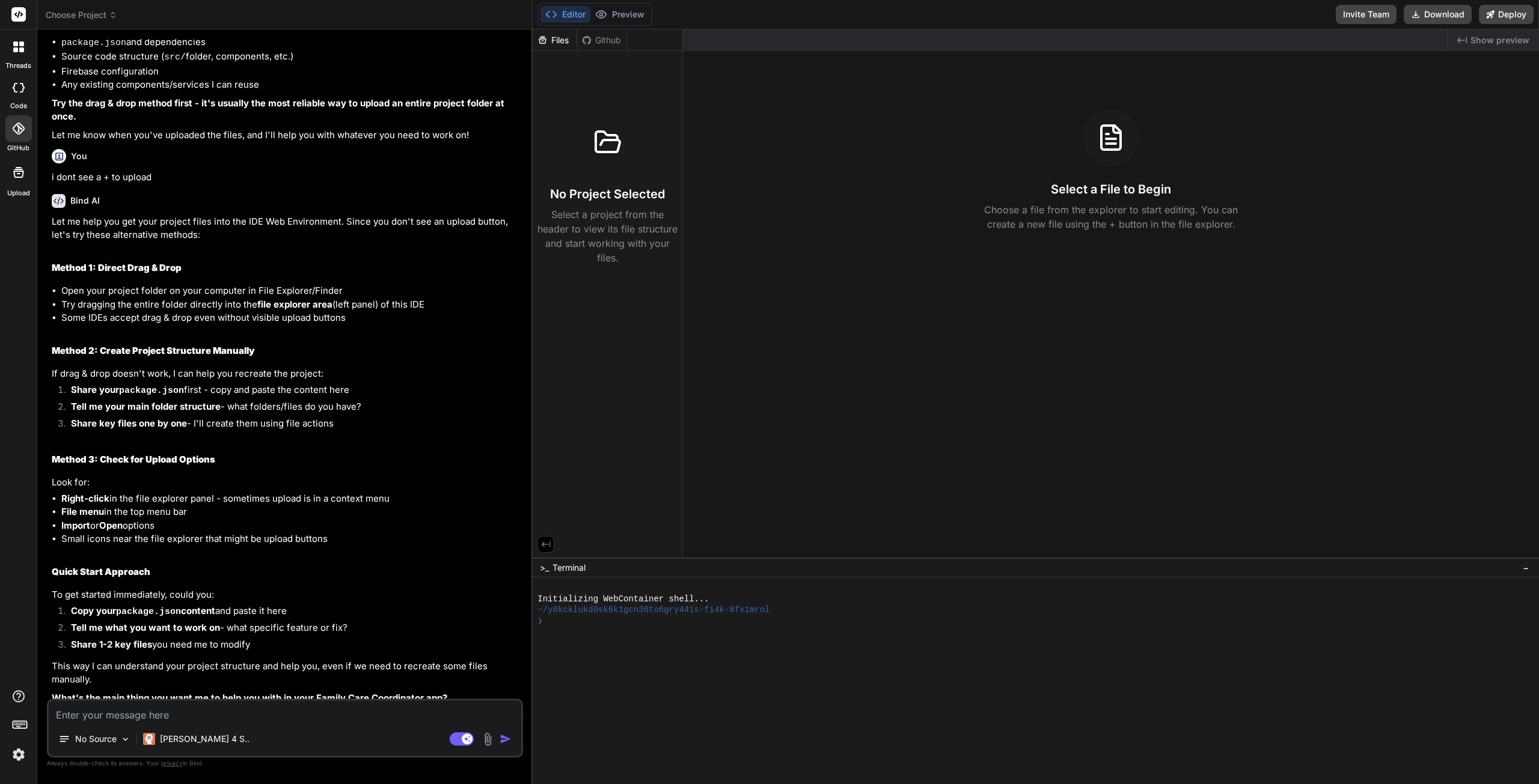
click at [20, 89] on icon at bounding box center [18, 87] width 12 height 9
click at [22, 49] on icon at bounding box center [21, 49] width 5 height 5
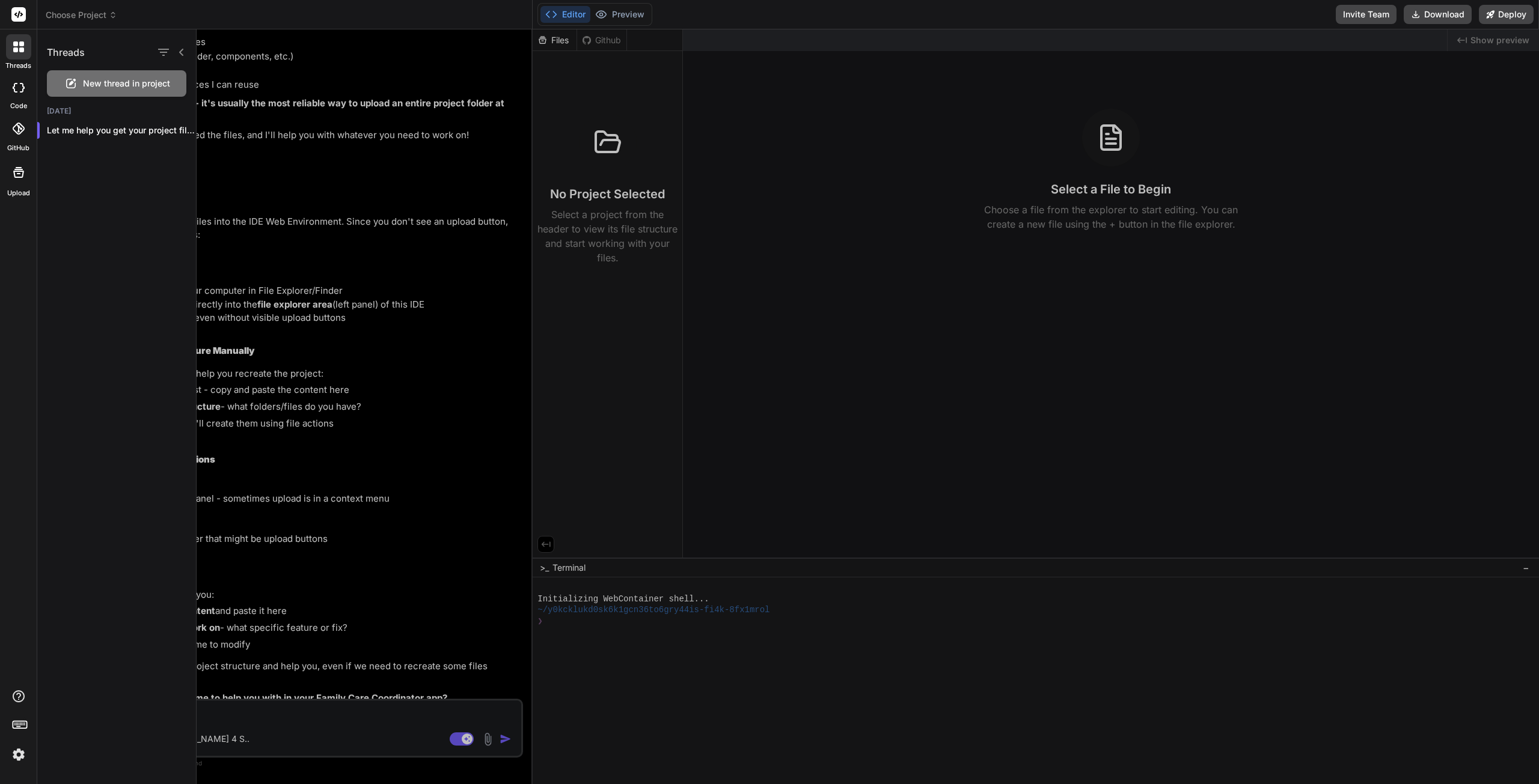
click at [15, 89] on icon at bounding box center [15, 87] width 5 height 9
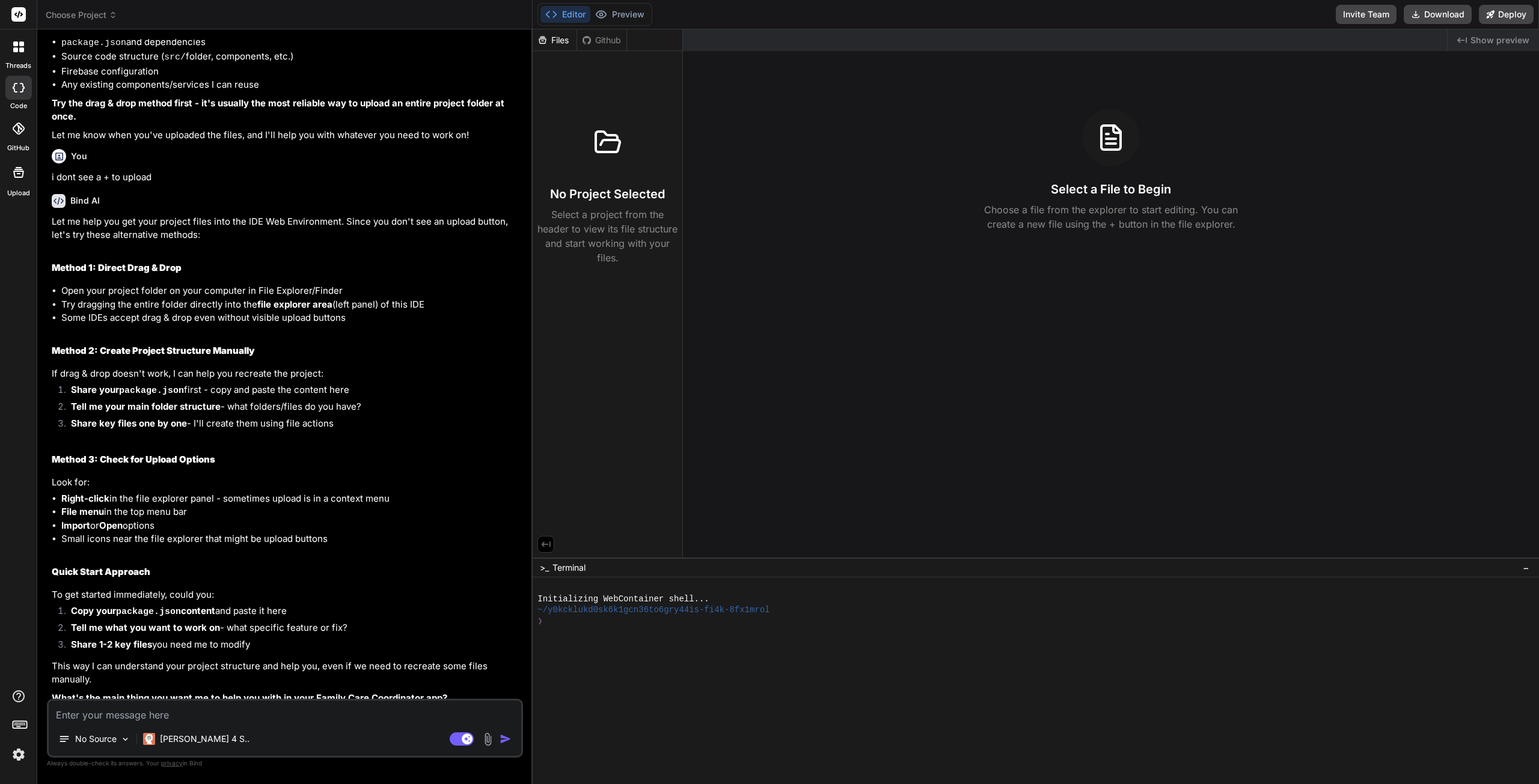
click at [95, 735] on p "No Source" at bounding box center [95, 739] width 41 height 12
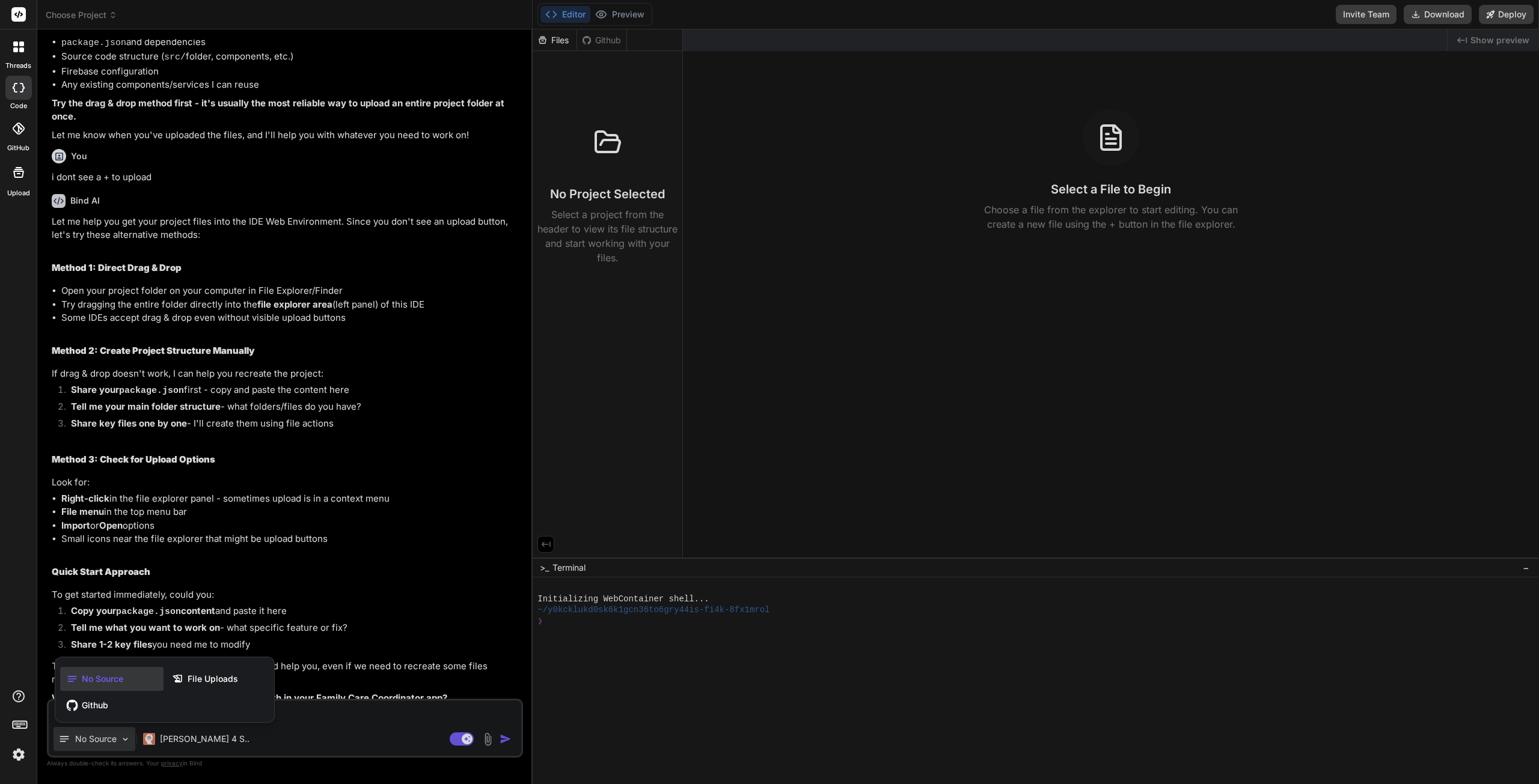
click at [204, 680] on span "File Uploads" at bounding box center [212, 679] width 50 height 12
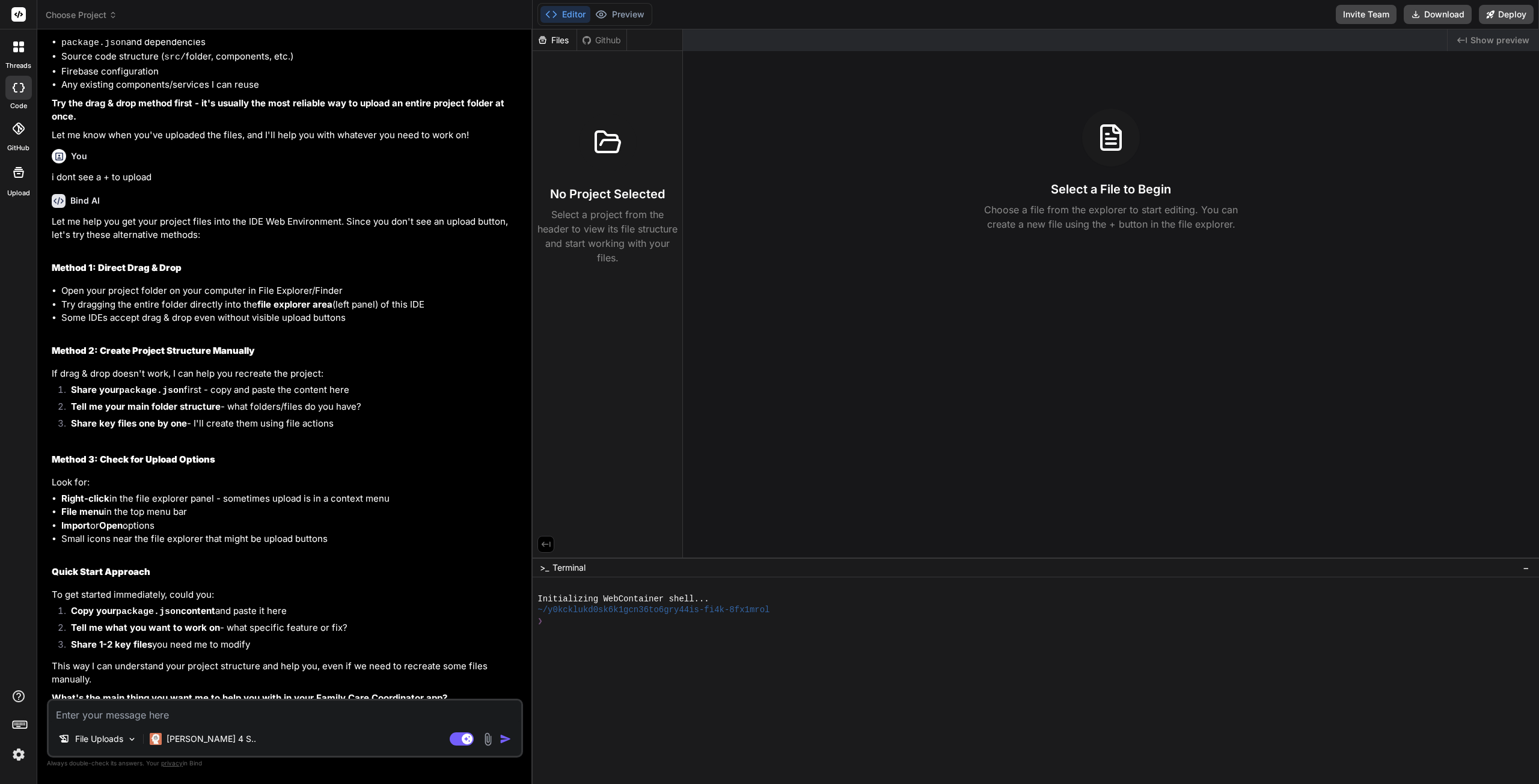
click at [150, 711] on textarea at bounding box center [285, 711] width 473 height 22
type textarea "x"
type textarea "c"
type textarea "x"
type textarea "ca"
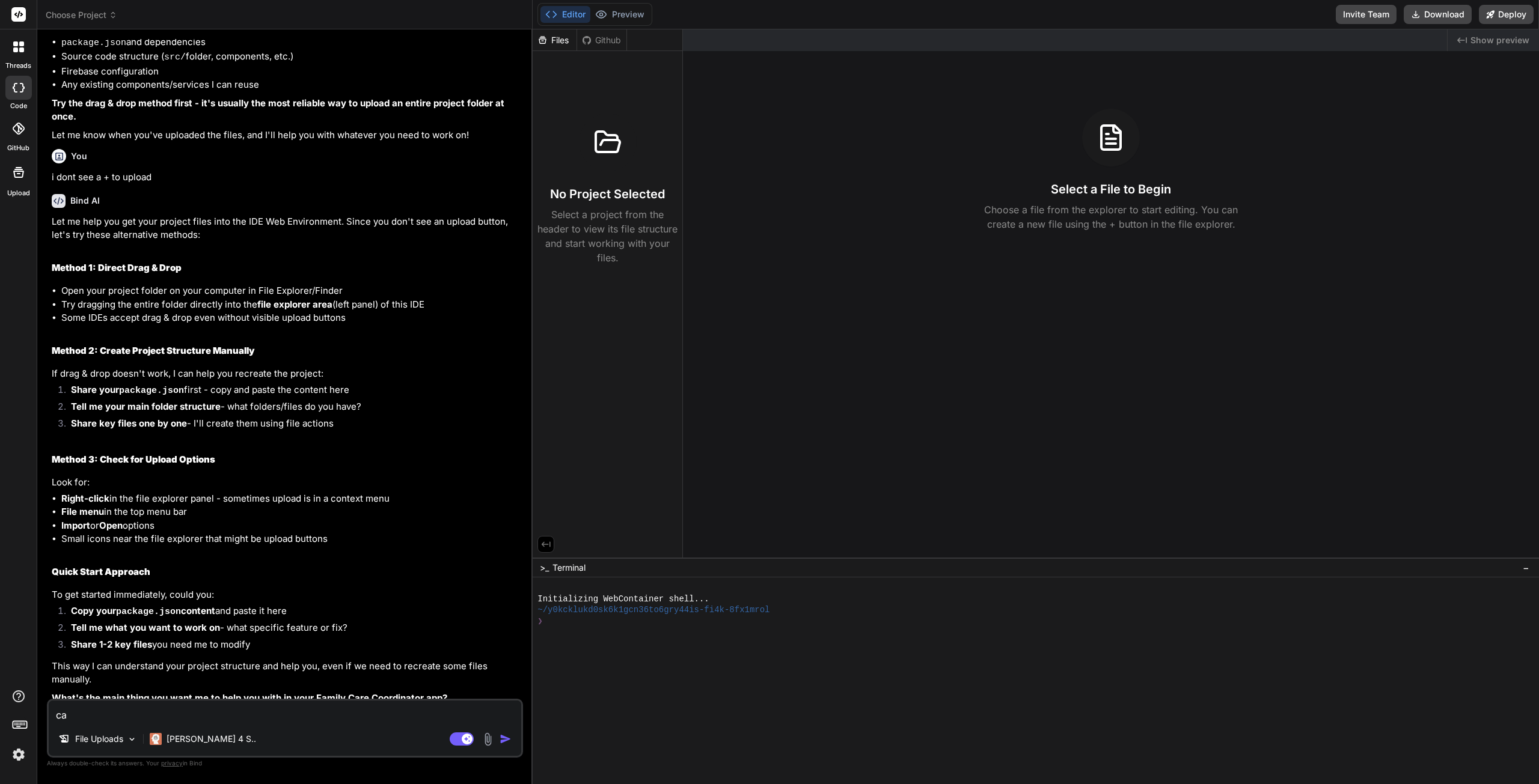
type textarea "x"
type textarea "can"
type textarea "x"
type textarea "can"
type textarea "x"
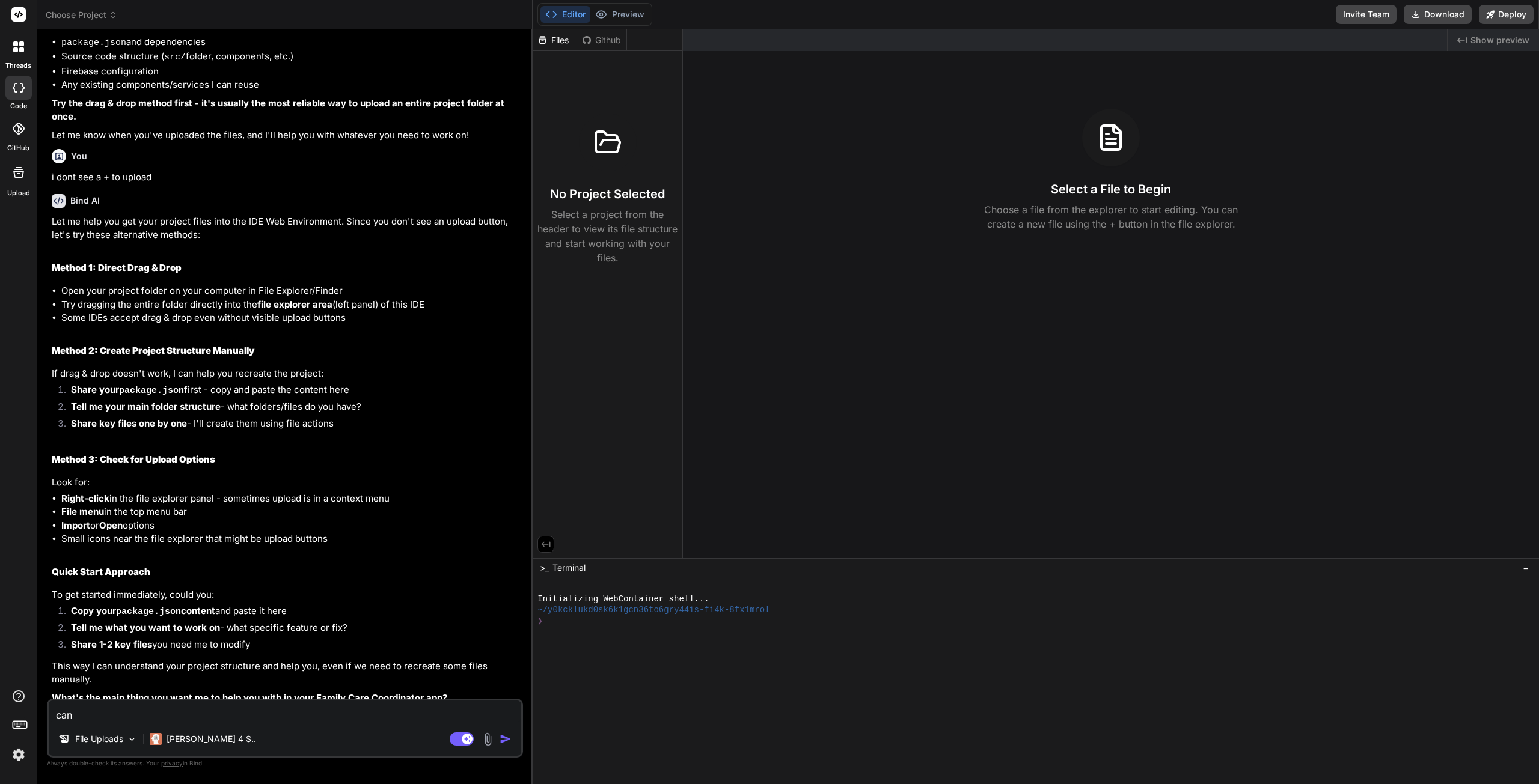
type textarea "can y"
type textarea "x"
type textarea "can yo"
type textarea "x"
type textarea "can you"
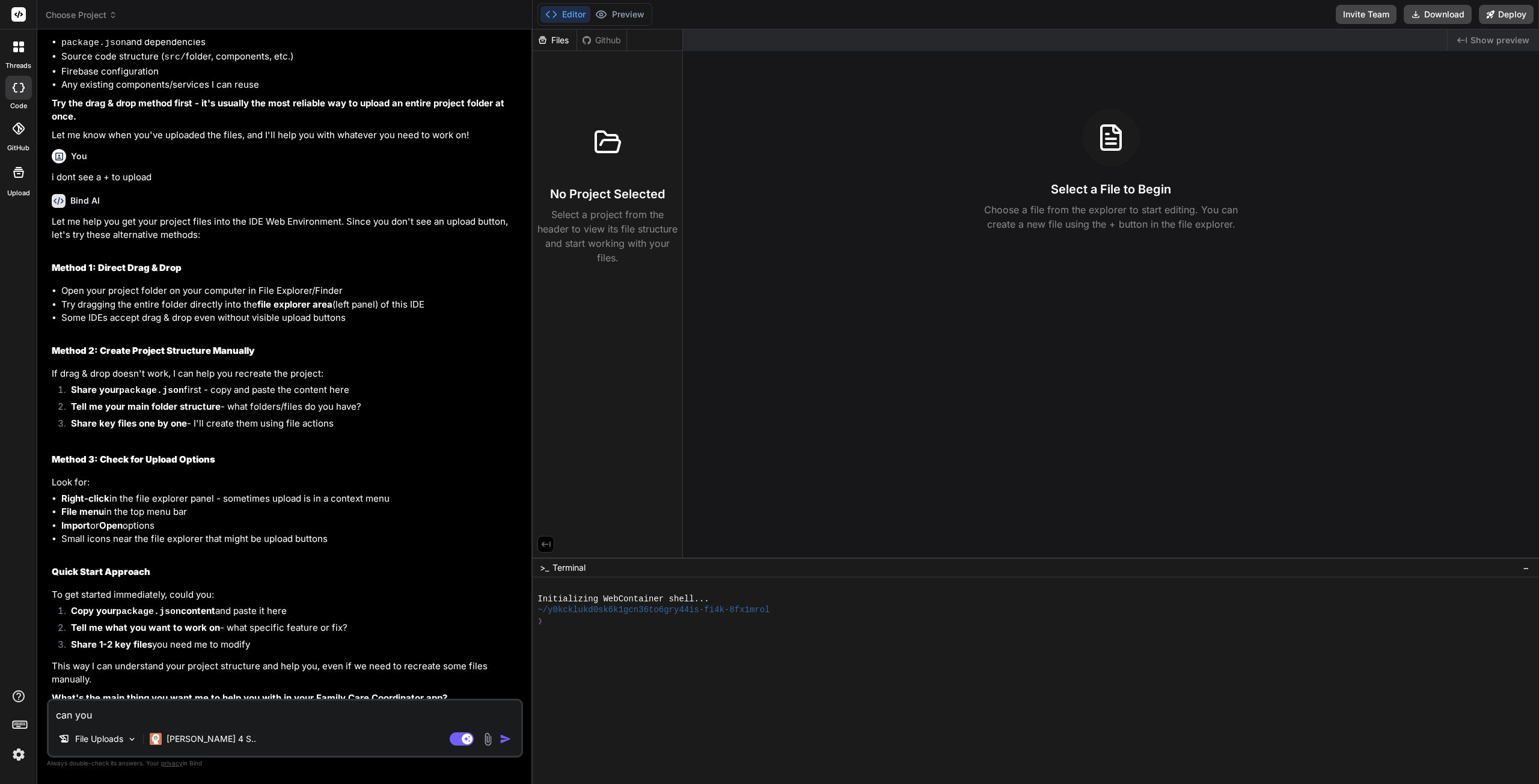
type textarea "x"
type textarea "can you"
type textarea "x"
type textarea "can you s"
type textarea "x"
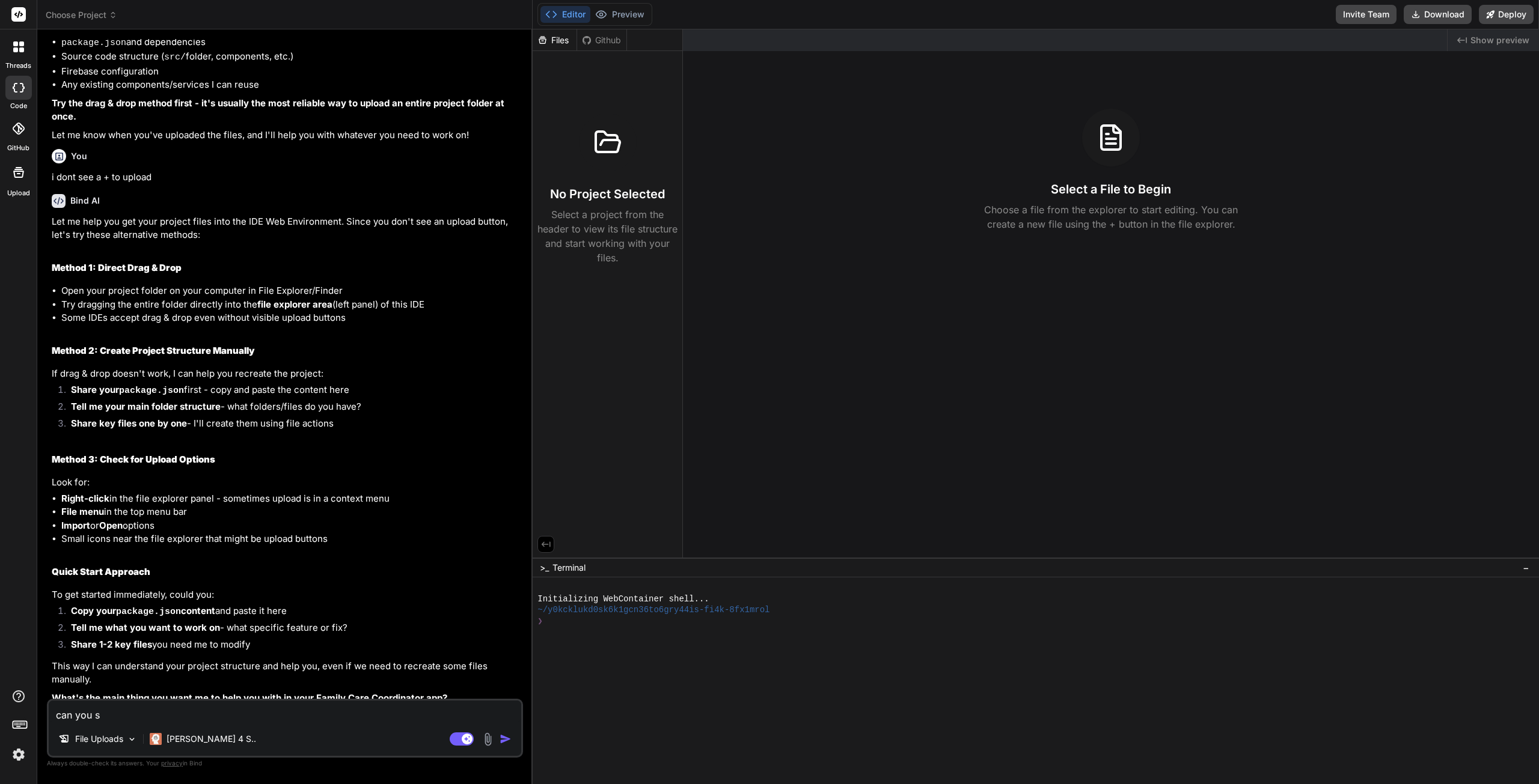
type textarea "can you se"
type textarea "x"
type textarea "can you see"
type textarea "x"
type textarea "can you see"
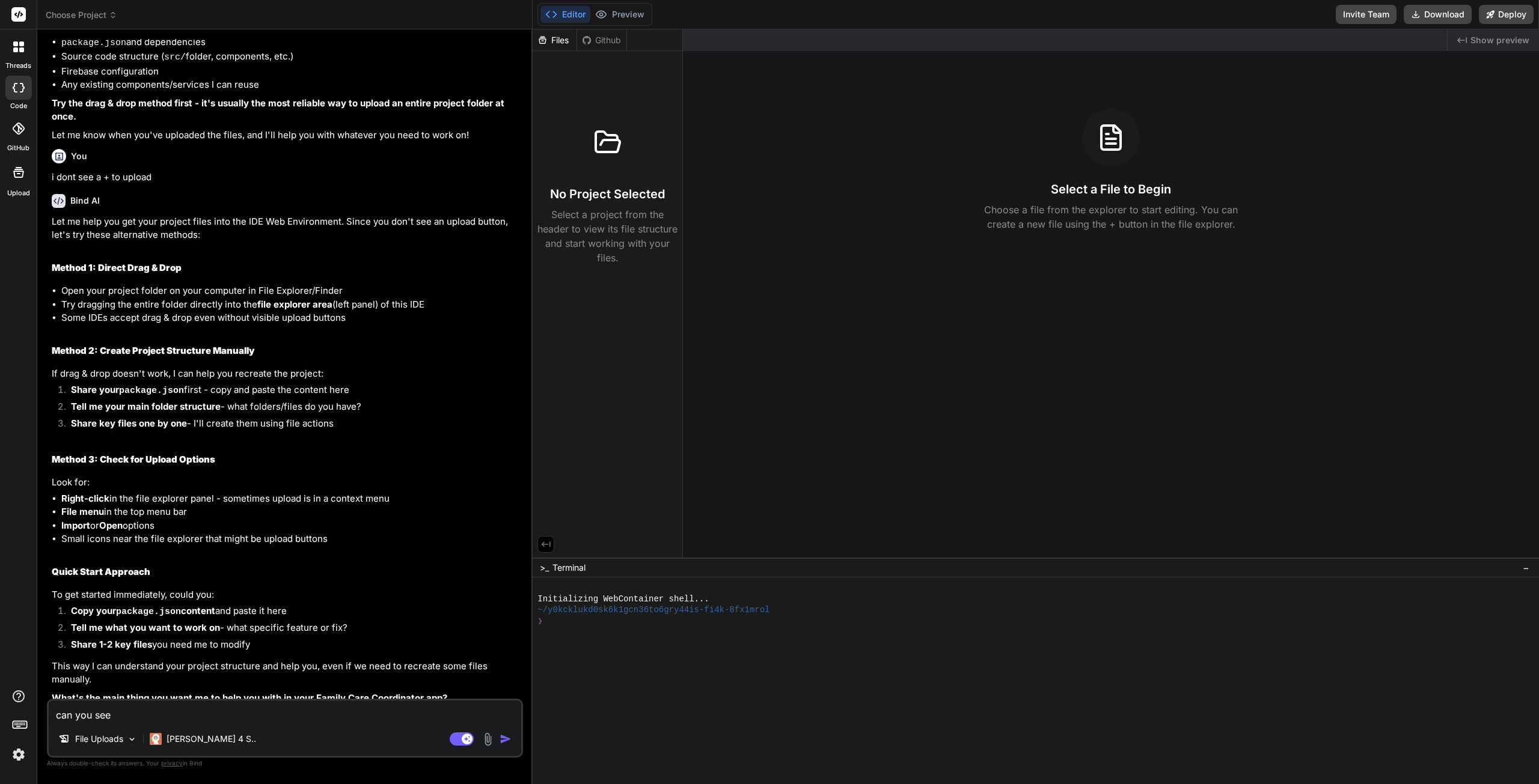
type textarea "x"
type textarea "can you see m"
type textarea "x"
type textarea "can you see my"
type textarea "x"
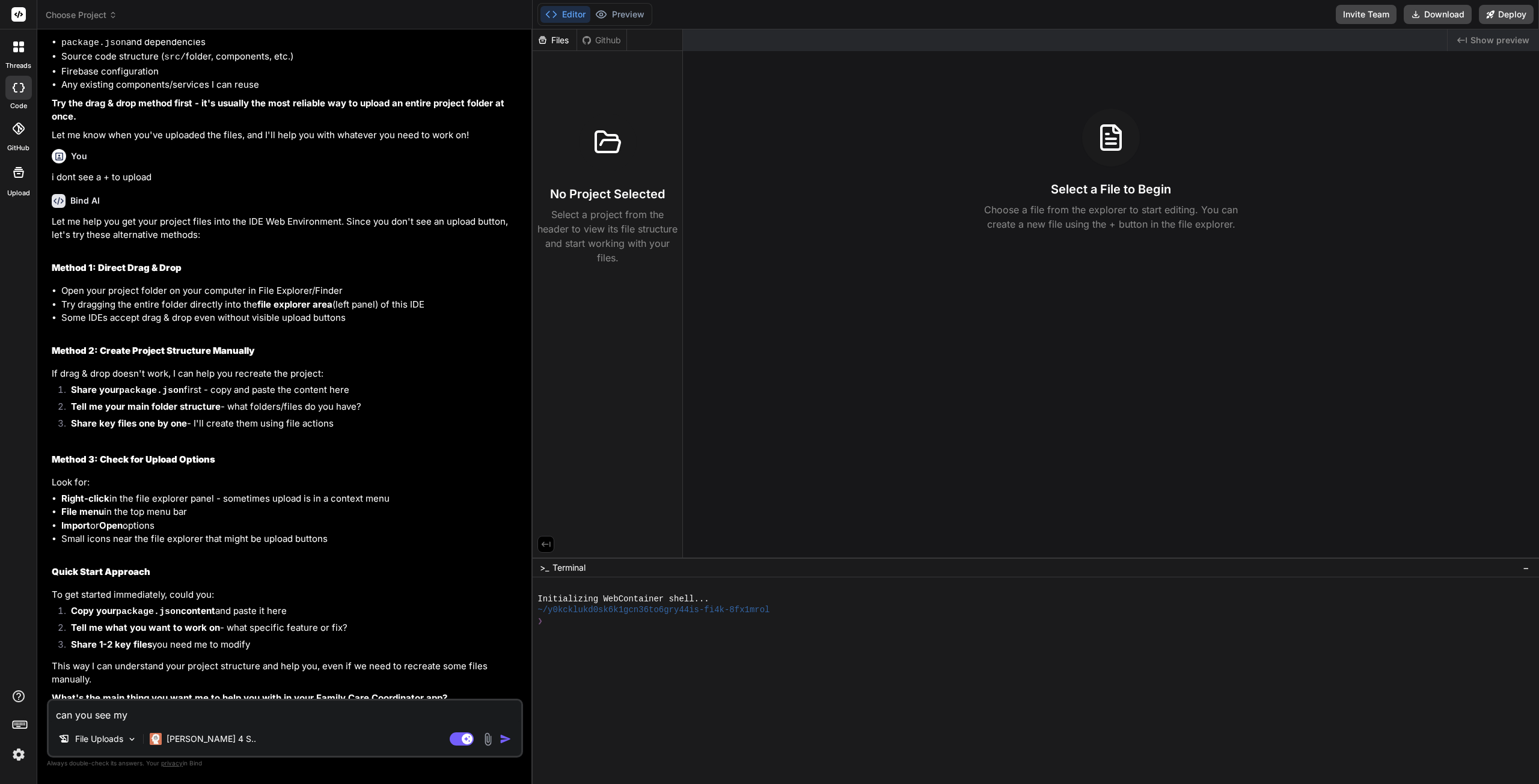
type textarea "can you see my"
type textarea "x"
type textarea "can you see my f"
type textarea "x"
type textarea "can you see my fi"
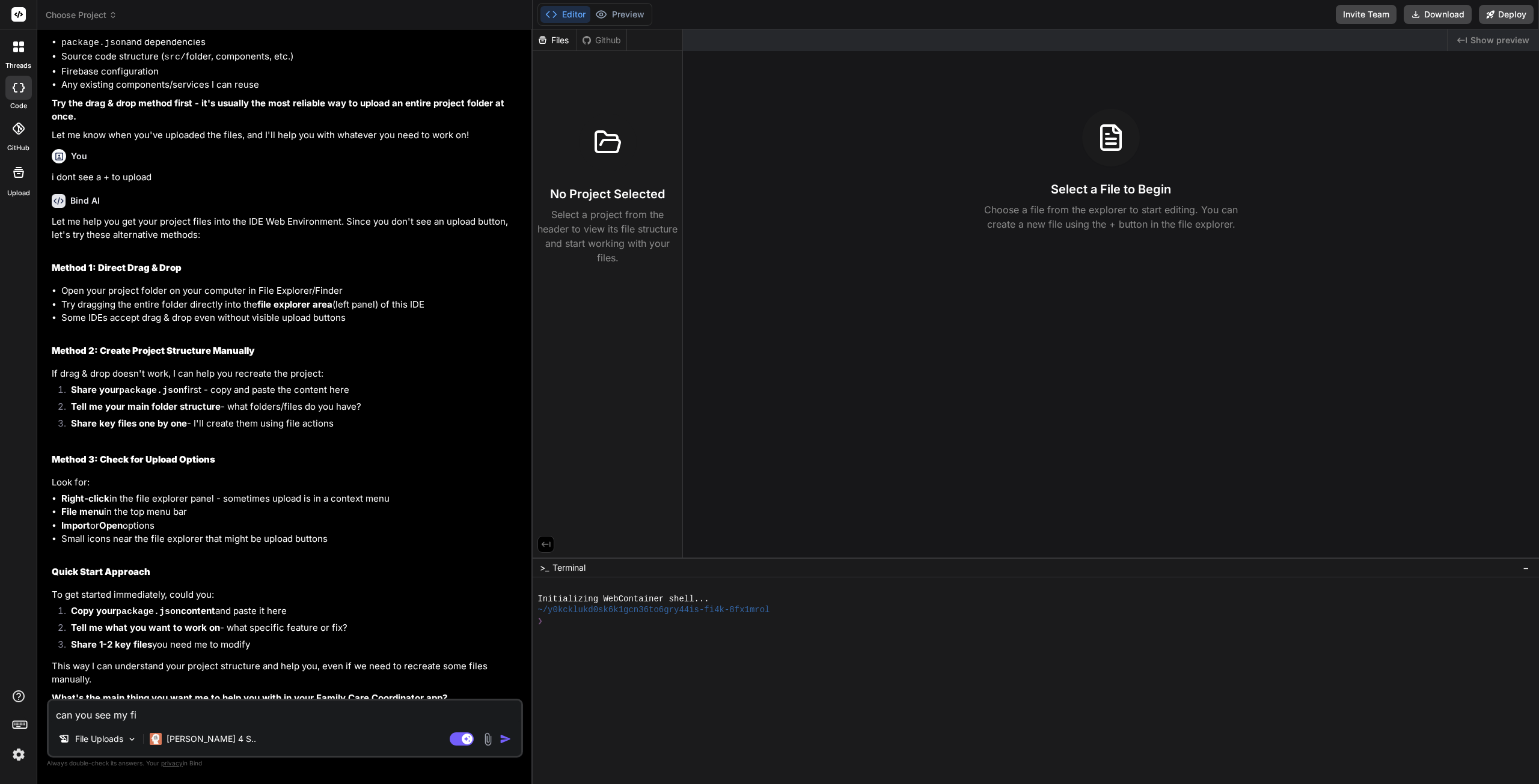
type textarea "x"
type textarea "can you see my fil"
type textarea "x"
type textarea "can you see my file"
type textarea "x"
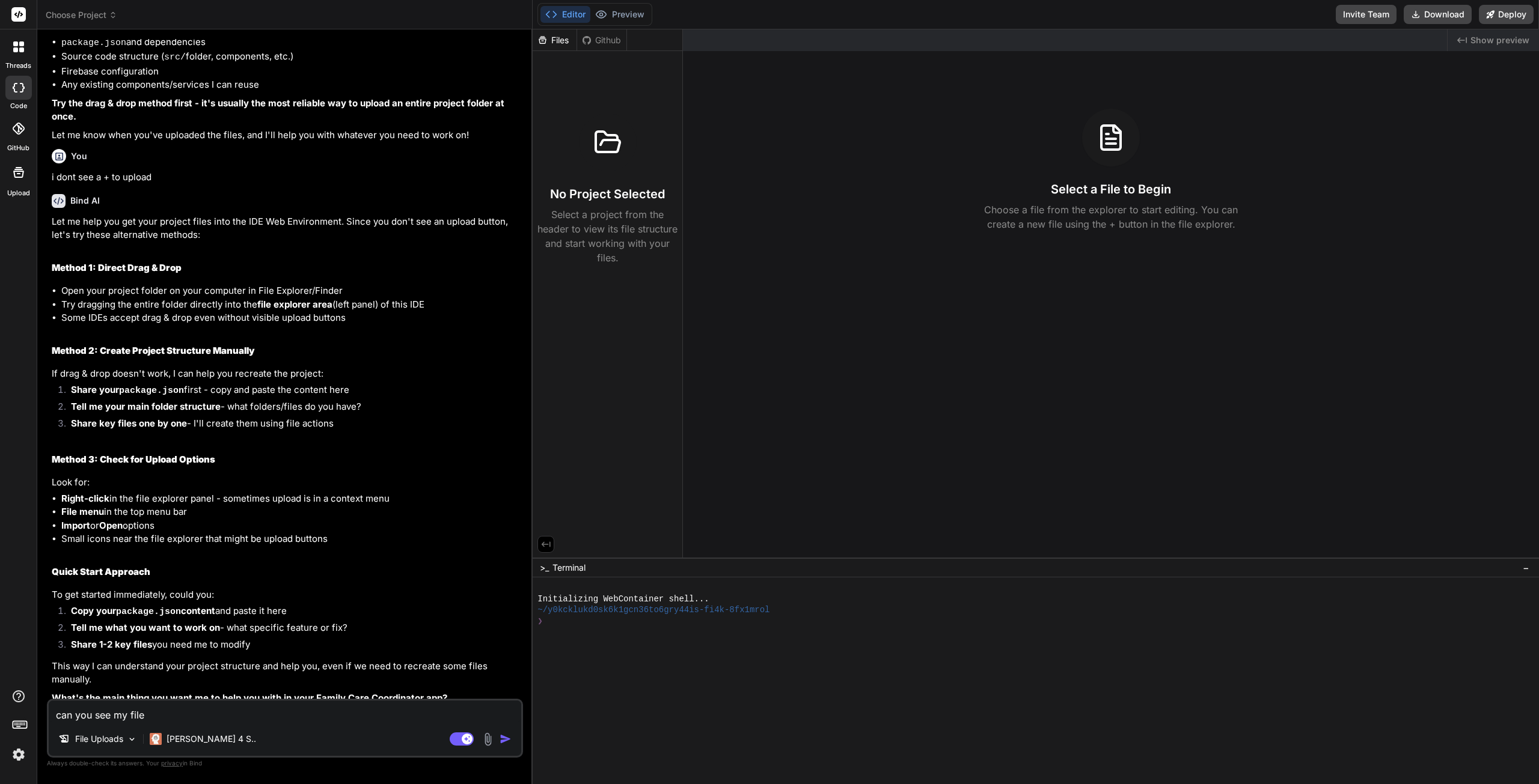
type textarea "can you see my files"
type textarea "x"
type textarea "can you see my files"
type textarea "x"
type textarea "can you see my files n"
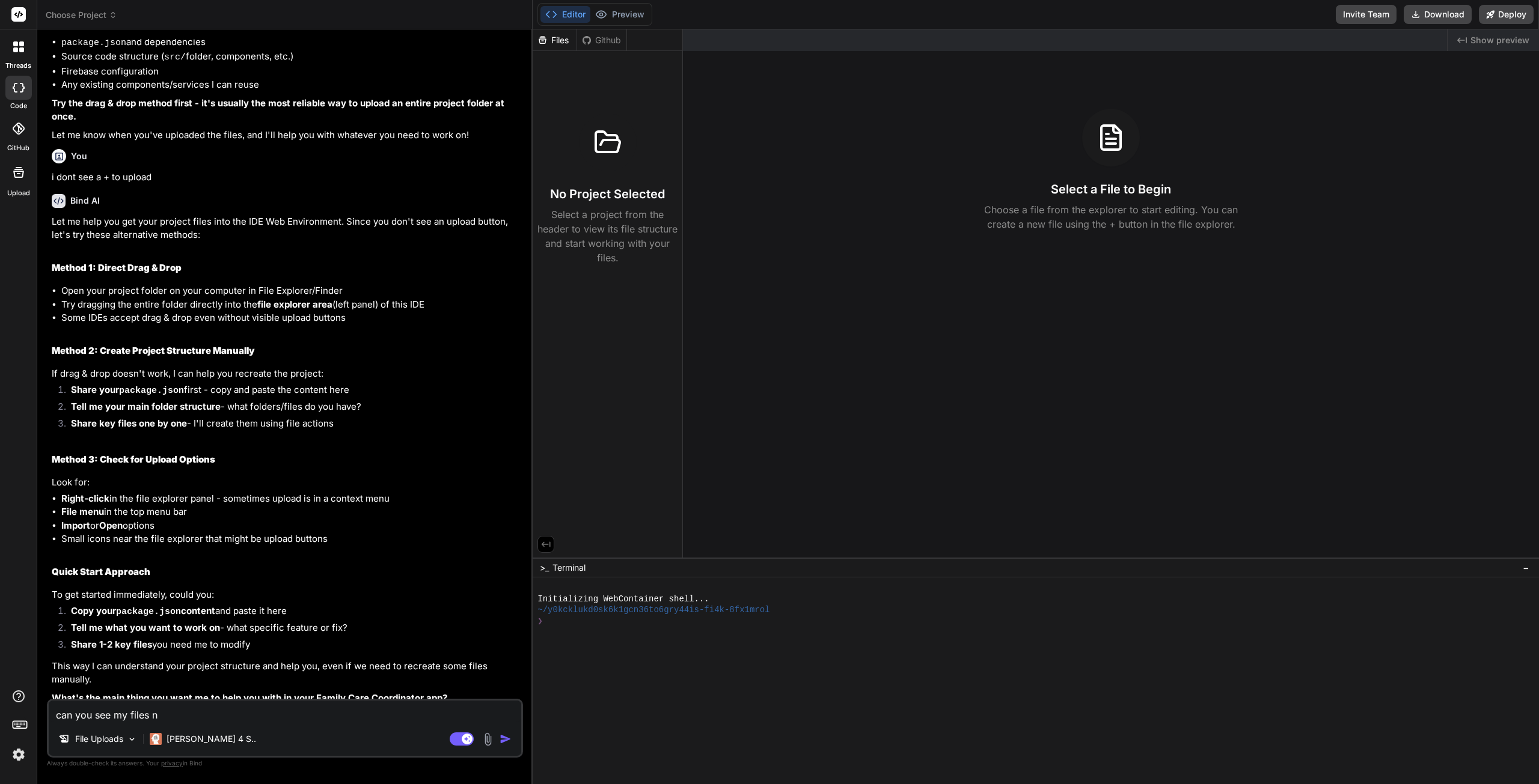
type textarea "x"
type textarea "can you see my files now"
type textarea "x"
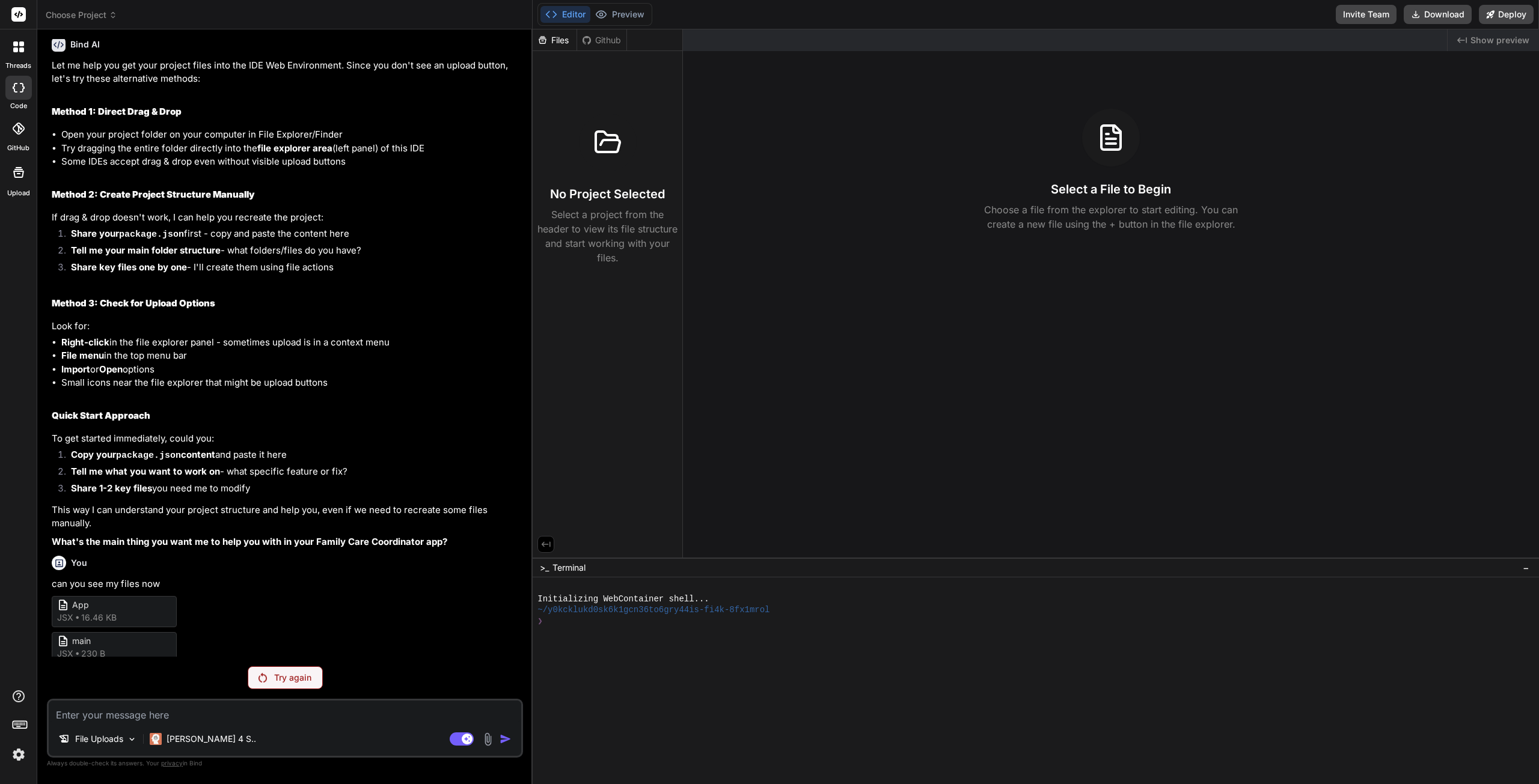
scroll to position [2252, 0]
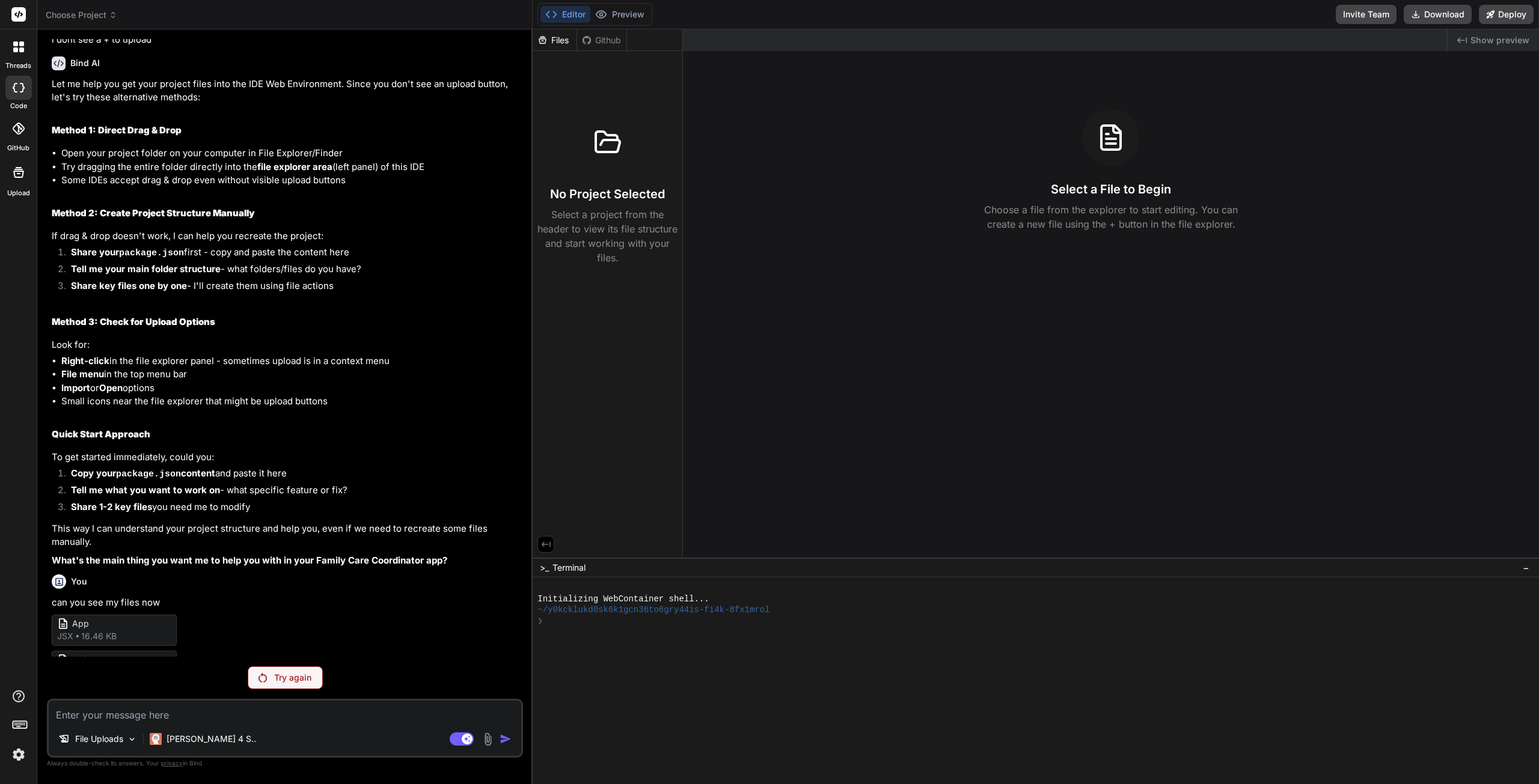
click at [295, 671] on div "Try again" at bounding box center [285, 677] width 75 height 23
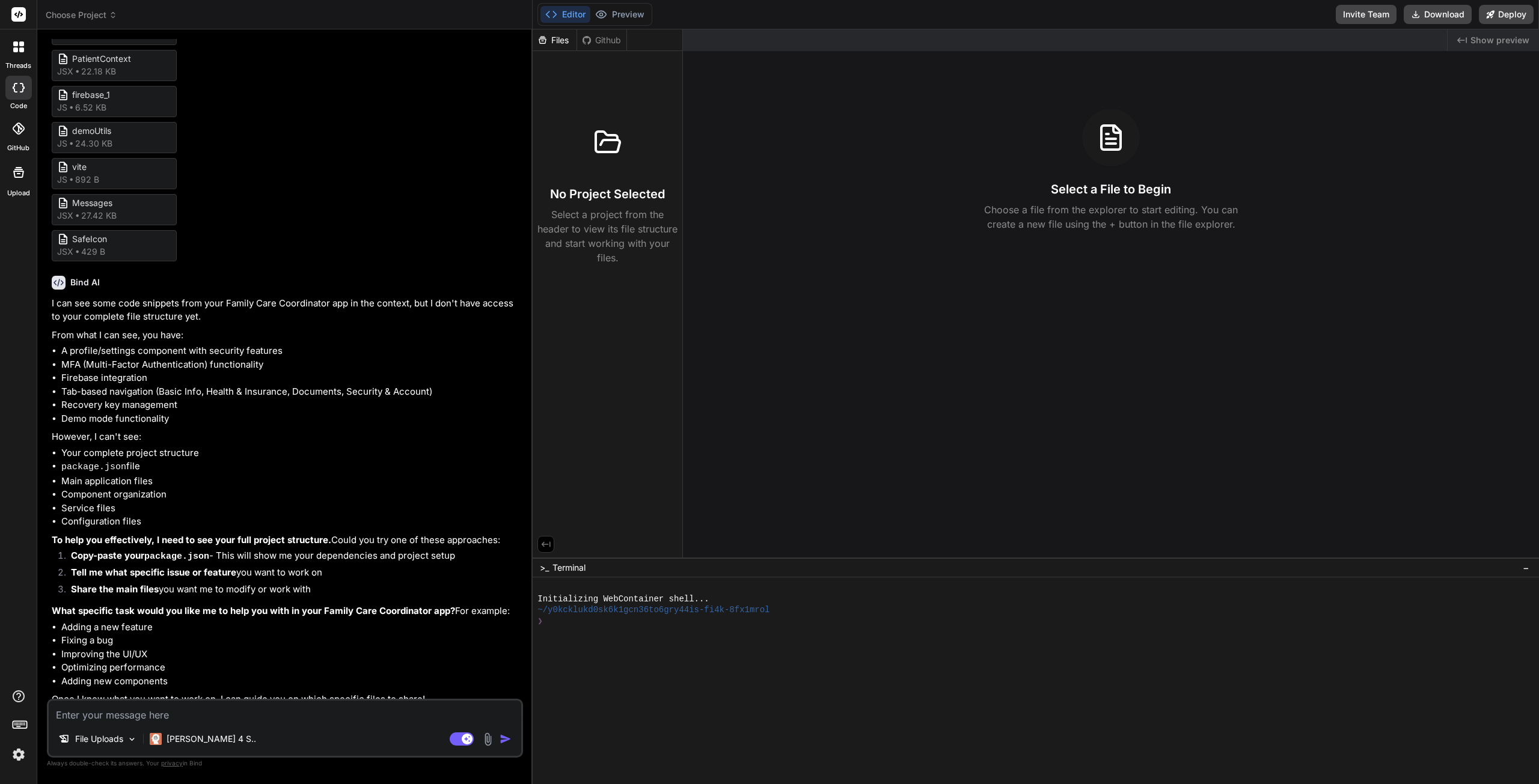
scroll to position [3251, 0]
click at [211, 720] on textarea at bounding box center [285, 711] width 473 height 22
type textarea "x"
type textarea "i"
type textarea "x"
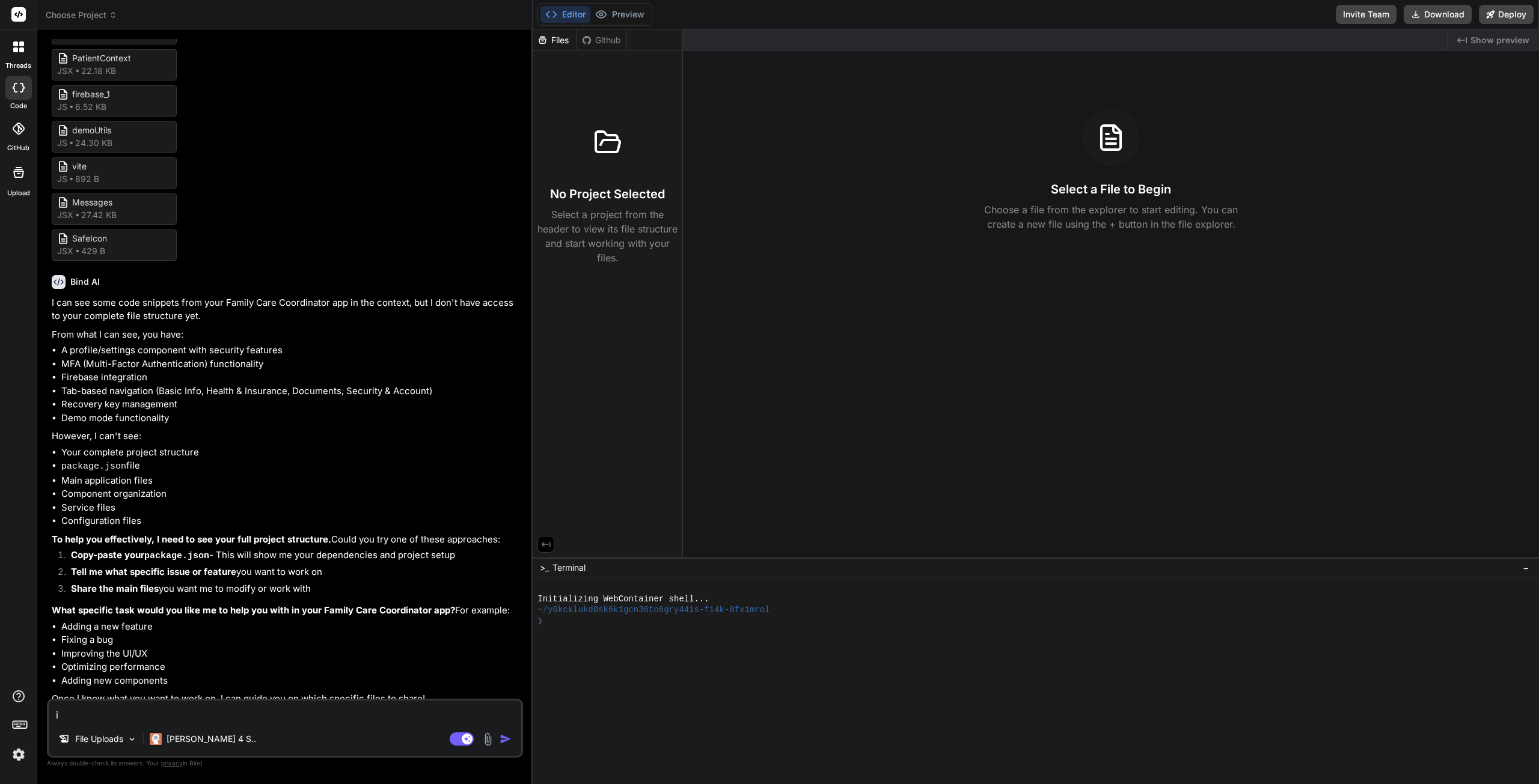
type textarea "i"
type textarea "x"
type textarea "i u"
type textarea "x"
type textarea "i up"
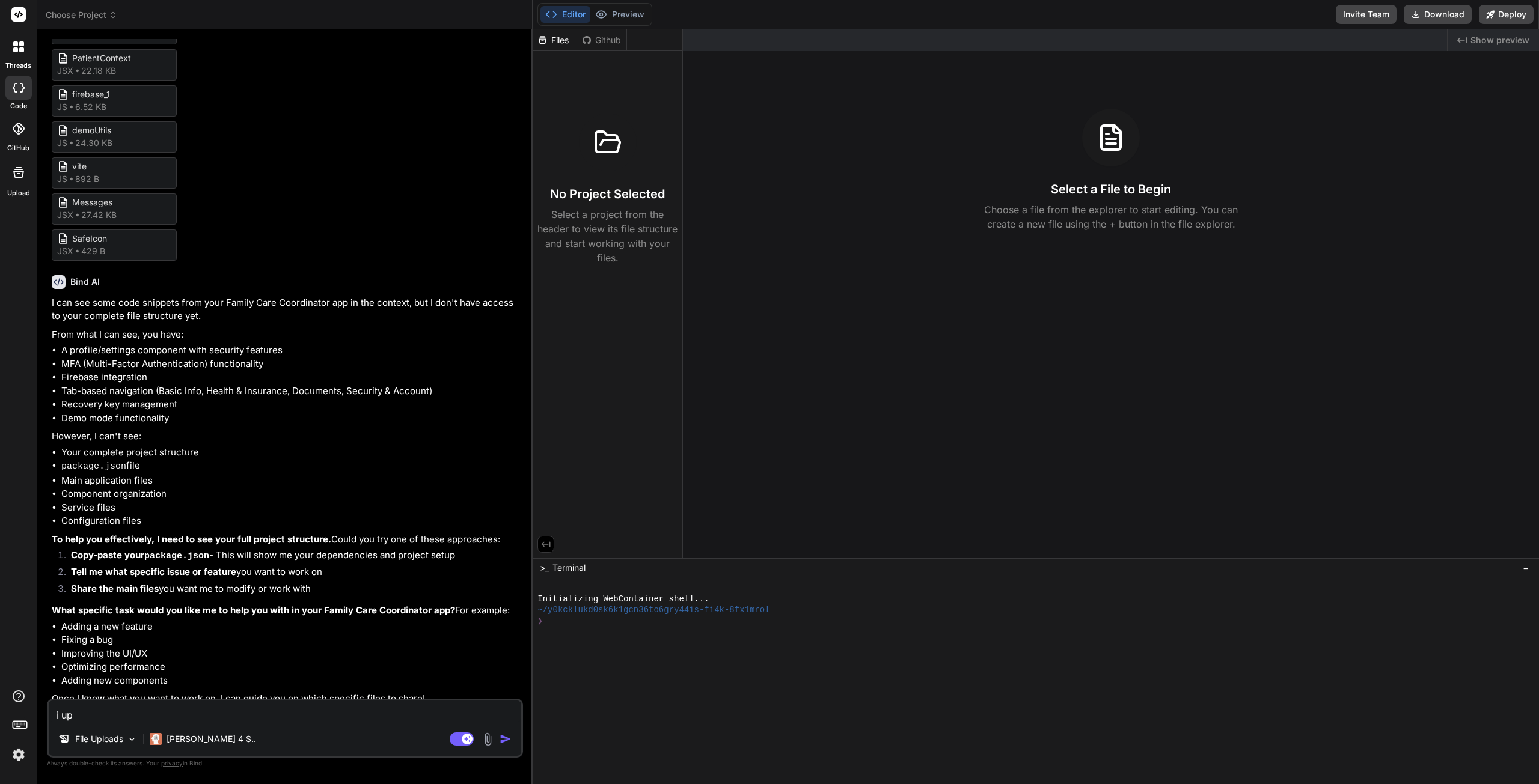
type textarea "x"
type textarea "i upl"
type textarea "x"
type textarea "i uploa"
type textarea "x"
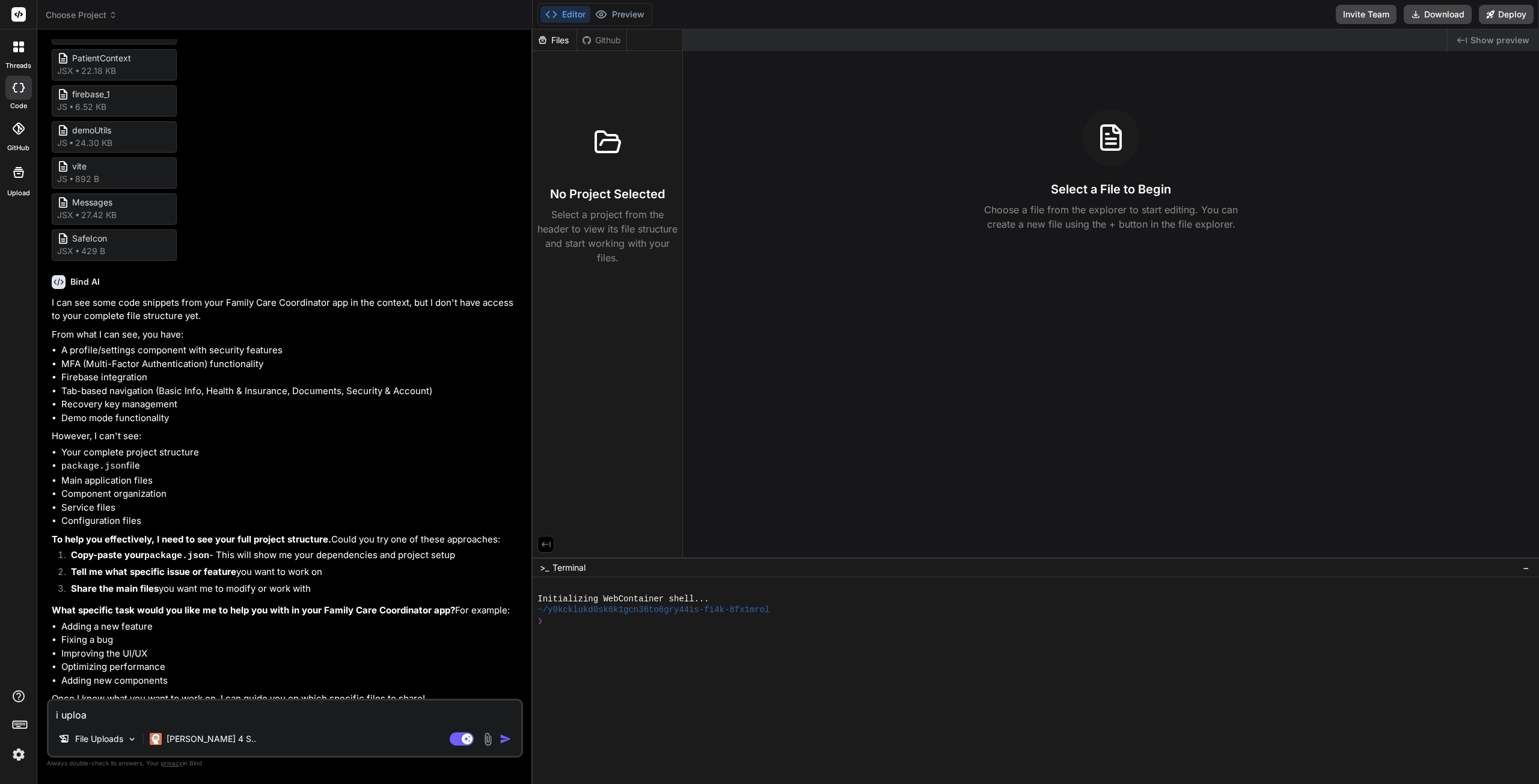
type textarea "i upload"
type textarea "x"
type textarea "i uploade"
type textarea "x"
type textarea "i uploaded"
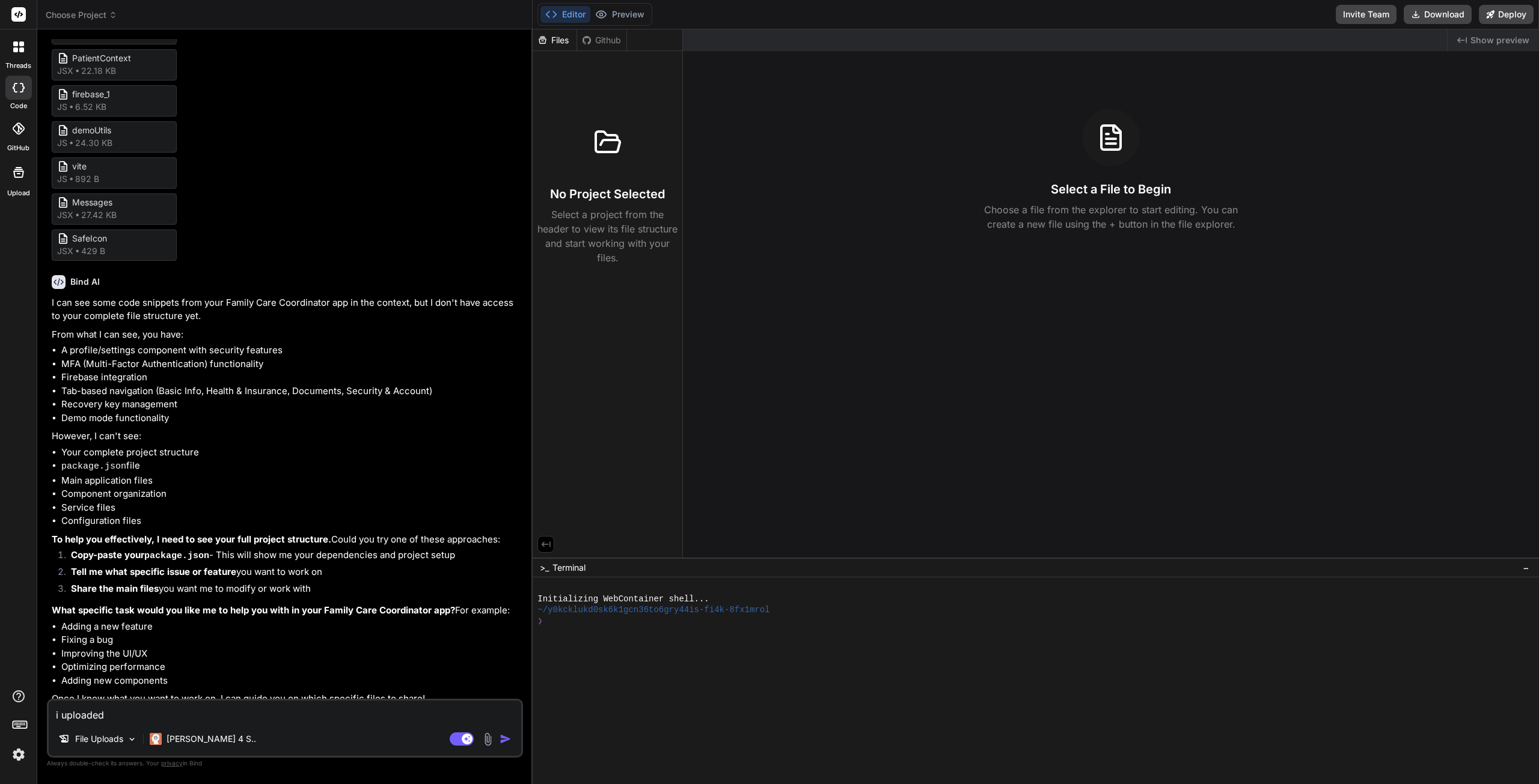
type textarea "x"
type textarea "i uploaded"
type textarea "x"
type textarea "i uploaded m"
type textarea "x"
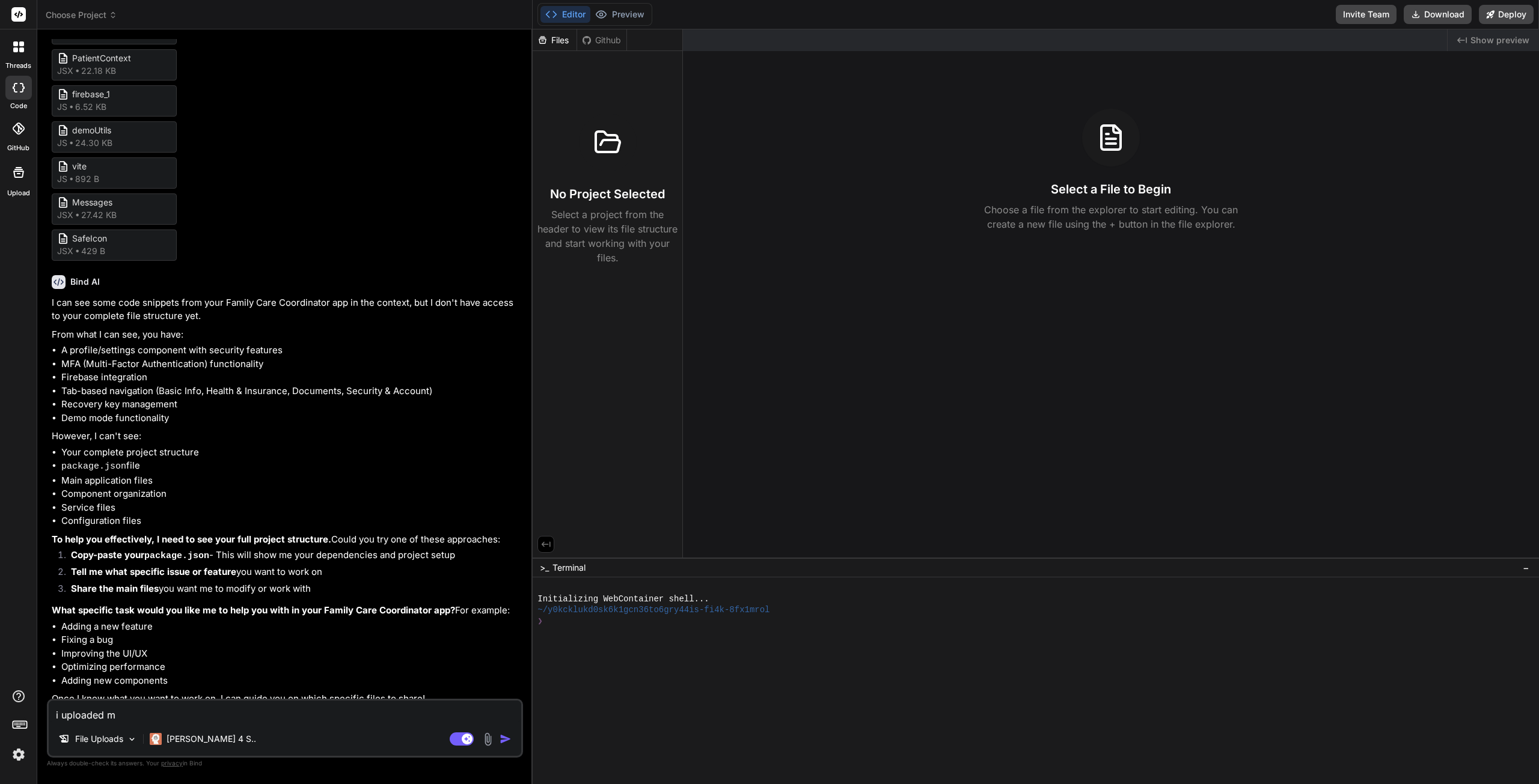
type textarea "i uploaded my"
type textarea "x"
type textarea "i uploaded my"
type textarea "x"
type textarea "i uploaded my p"
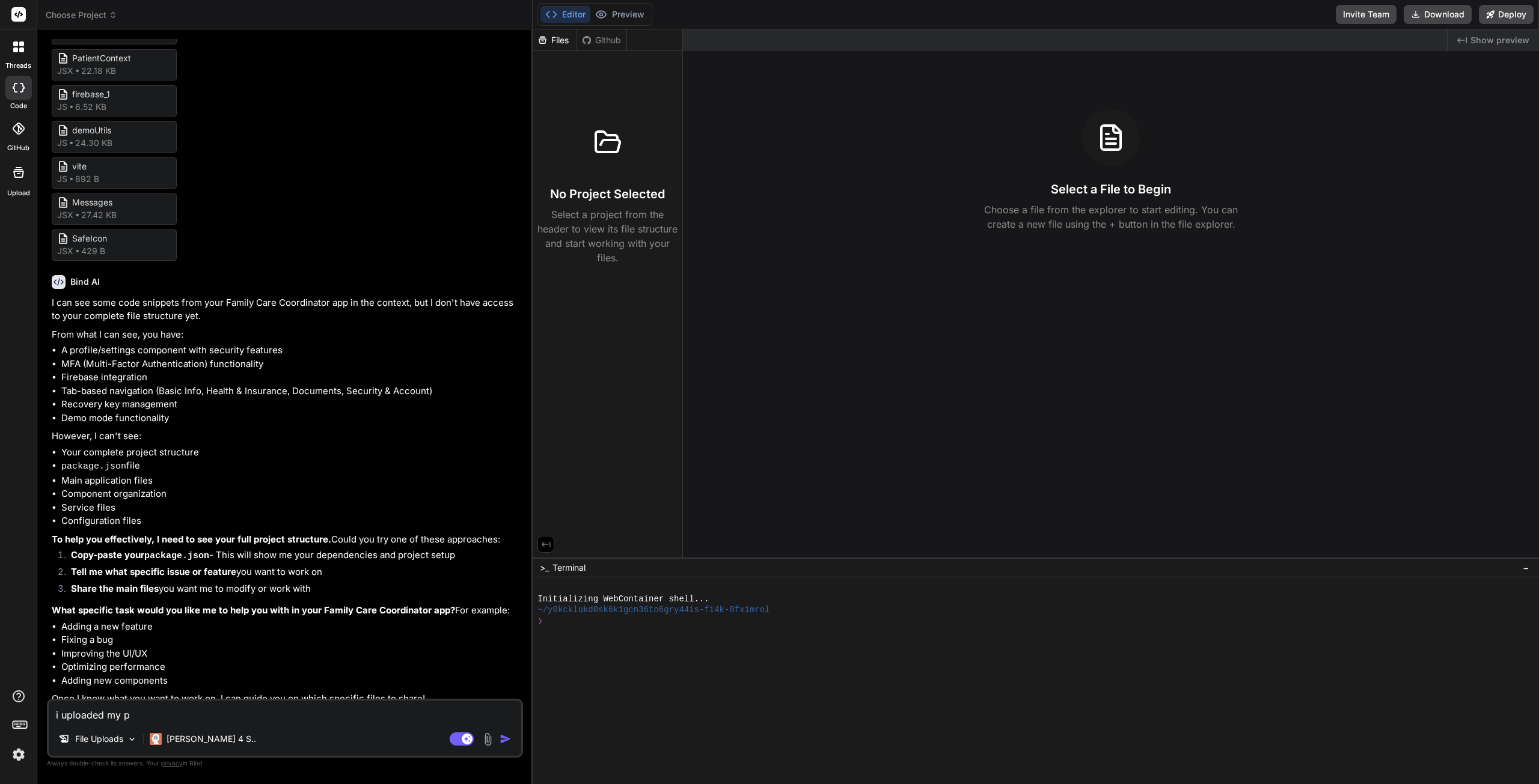
type textarea "x"
type textarea "i uploaded my pa"
type textarea "x"
type textarea "i uploaded my pac"
type textarea "x"
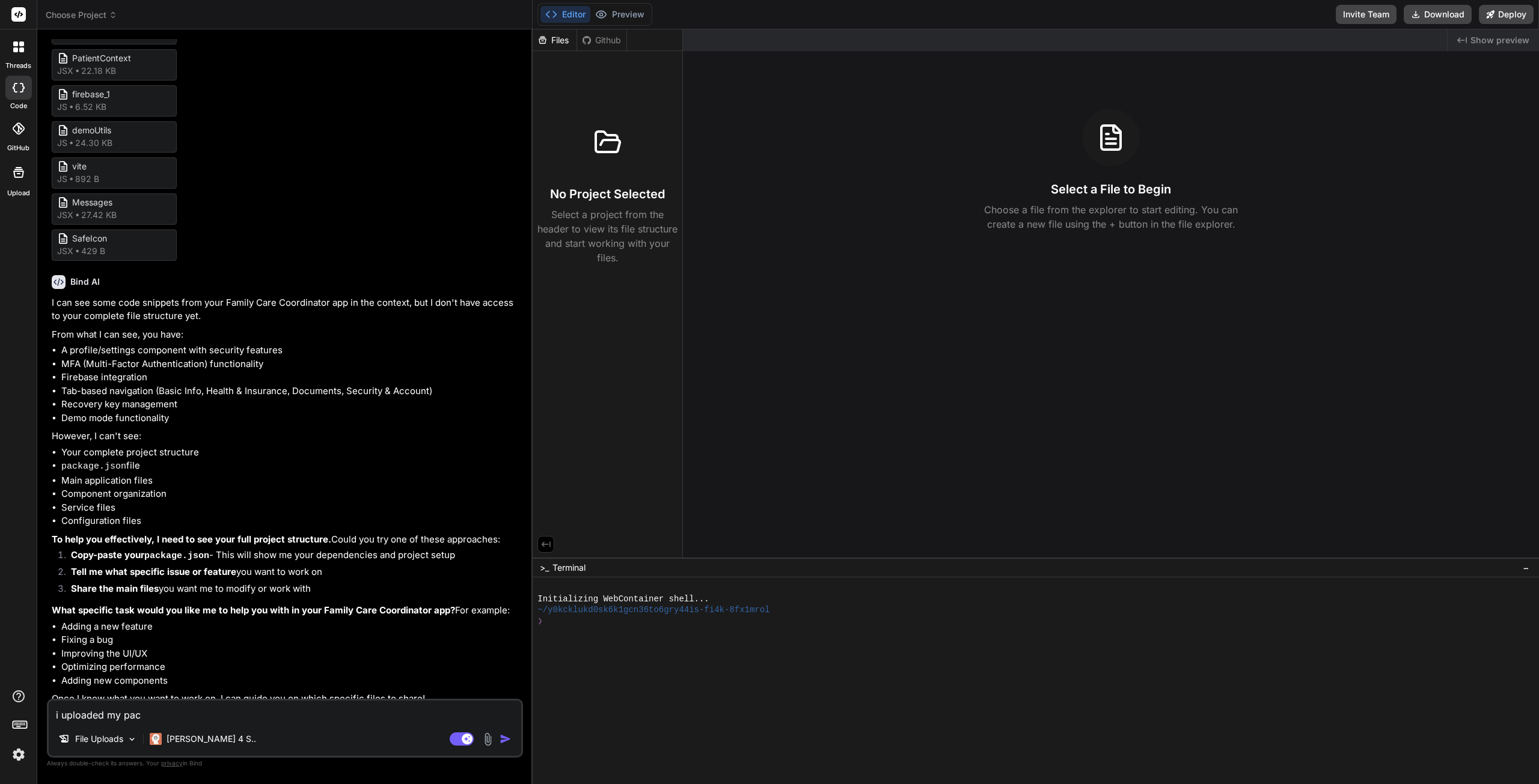
type textarea "i uploaded my pack"
type textarea "x"
type textarea "i uploaded my packa"
type textarea "x"
type textarea "i uploaded my packag"
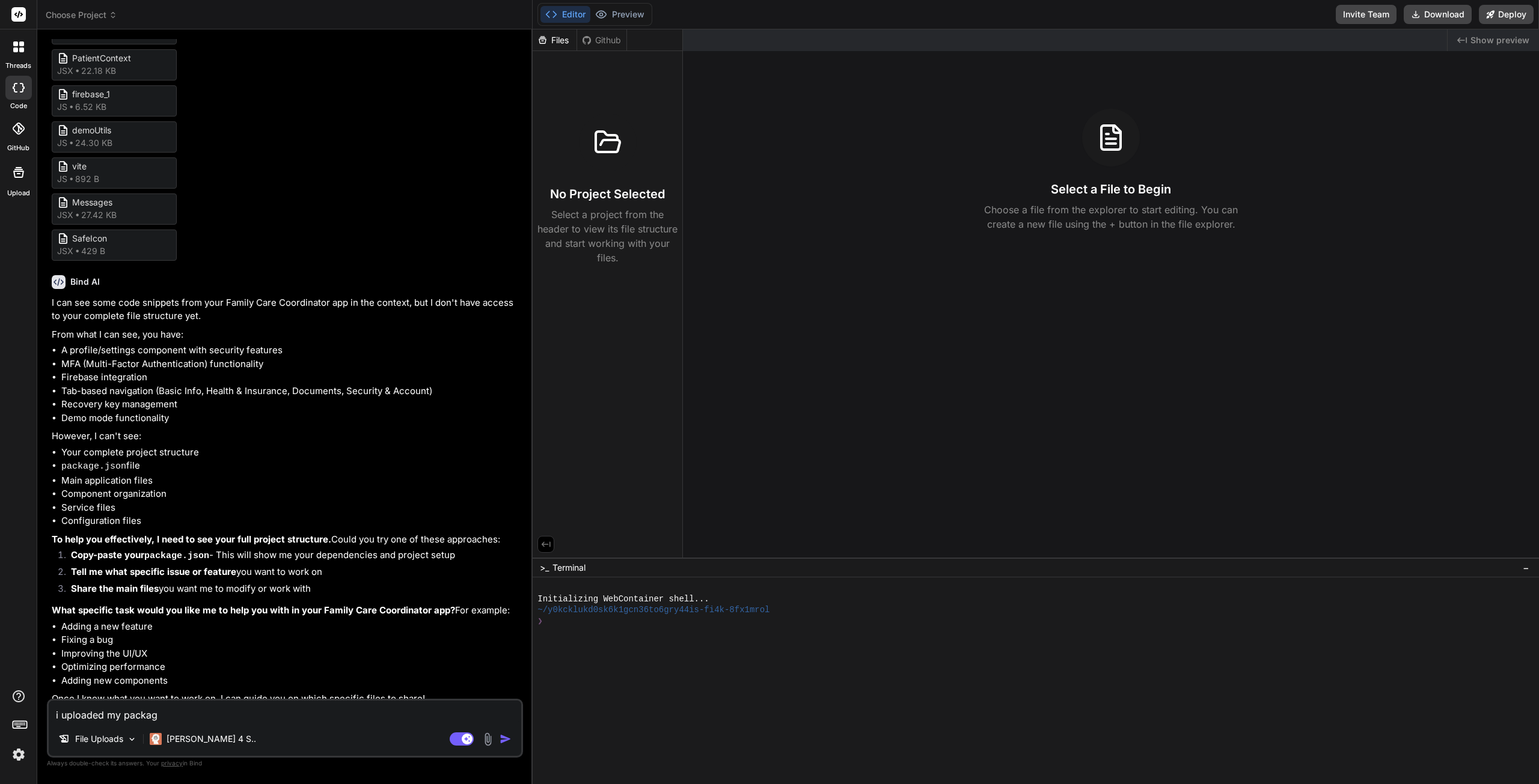
type textarea "x"
type textarea "i uploaded my package"
type textarea "x"
type textarea "i uploaded my package"
type textarea "x"
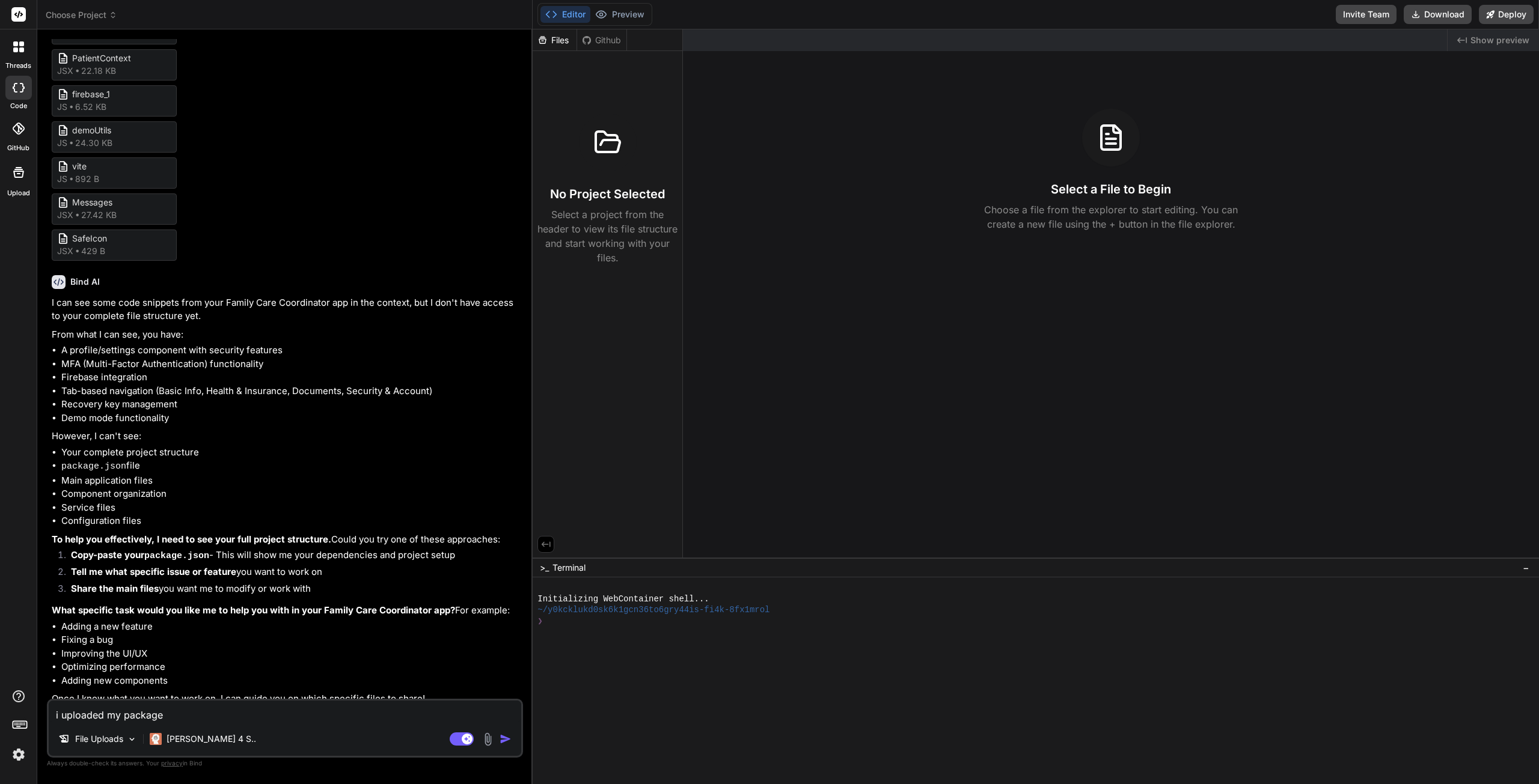
type textarea "i uploaded my package j"
type textarea "x"
type textarea "i uploaded my package js"
type textarea "x"
type textarea "i uploaded my package jso"
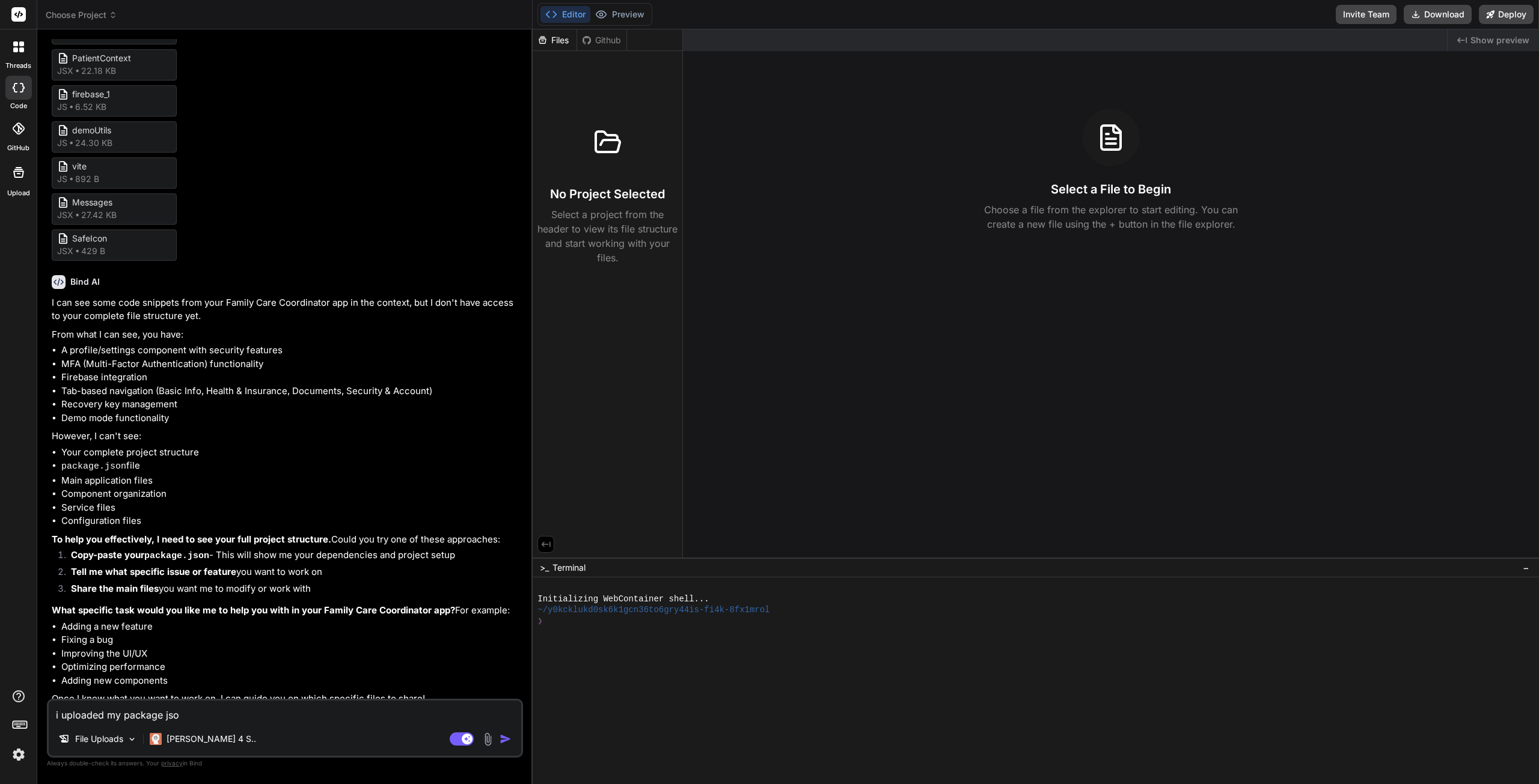
type textarea "x"
type textarea "i uploaded my package json"
type textarea "x"
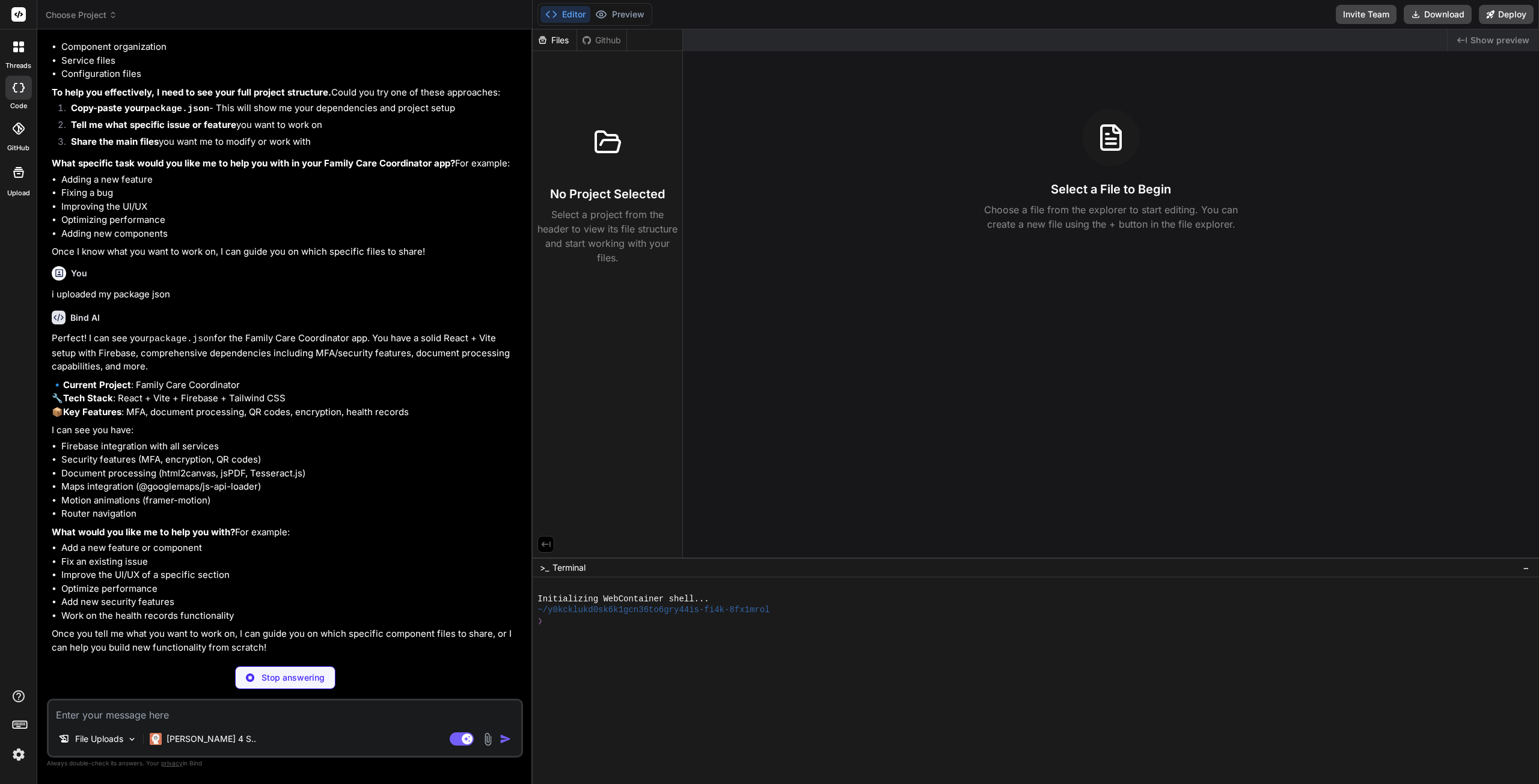
scroll to position [3673, 0]
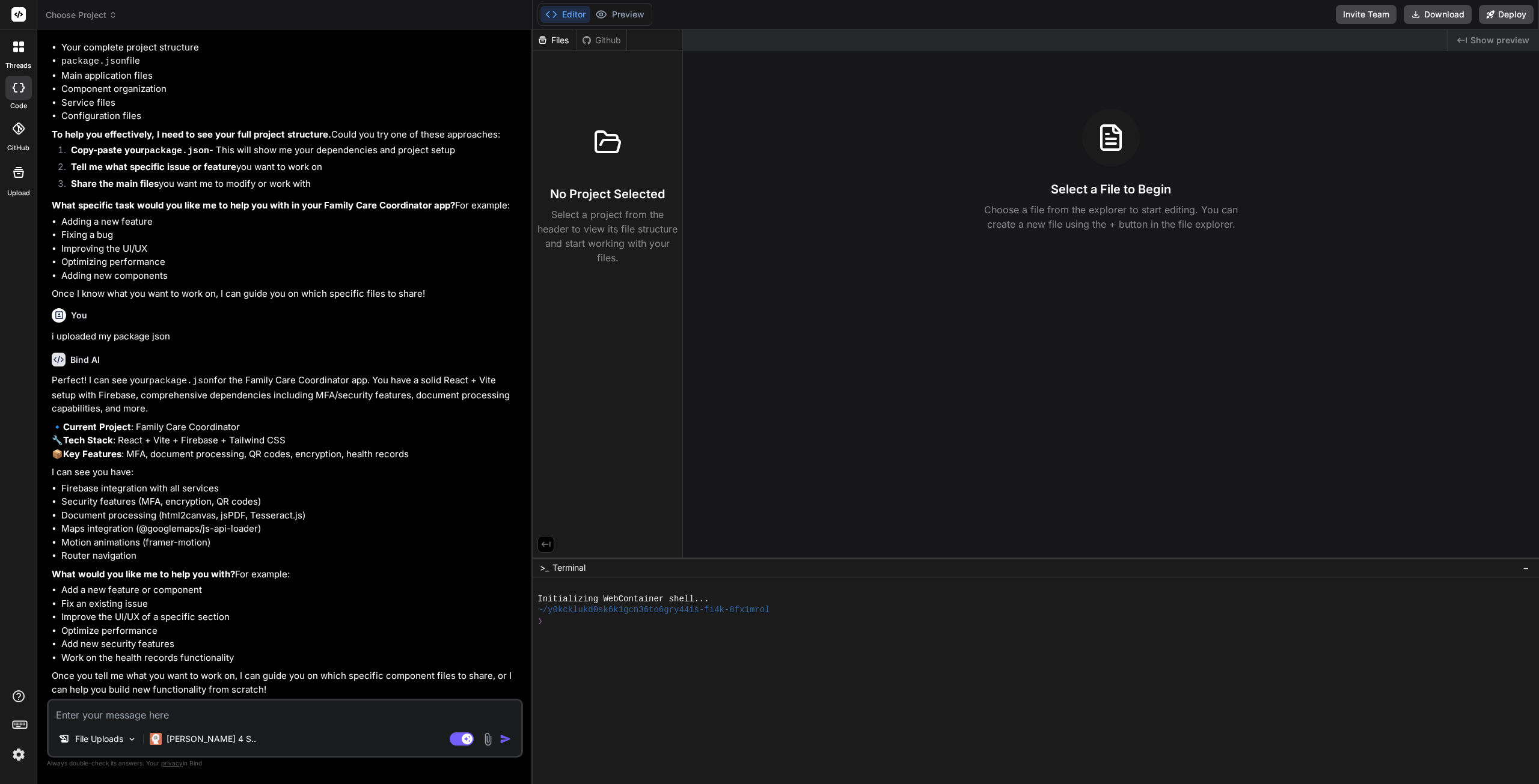
click at [269, 711] on textarea at bounding box center [285, 711] width 473 height 22
click at [169, 722] on textarea at bounding box center [285, 711] width 473 height 22
type textarea "x"
type textarea "o"
type textarea "x"
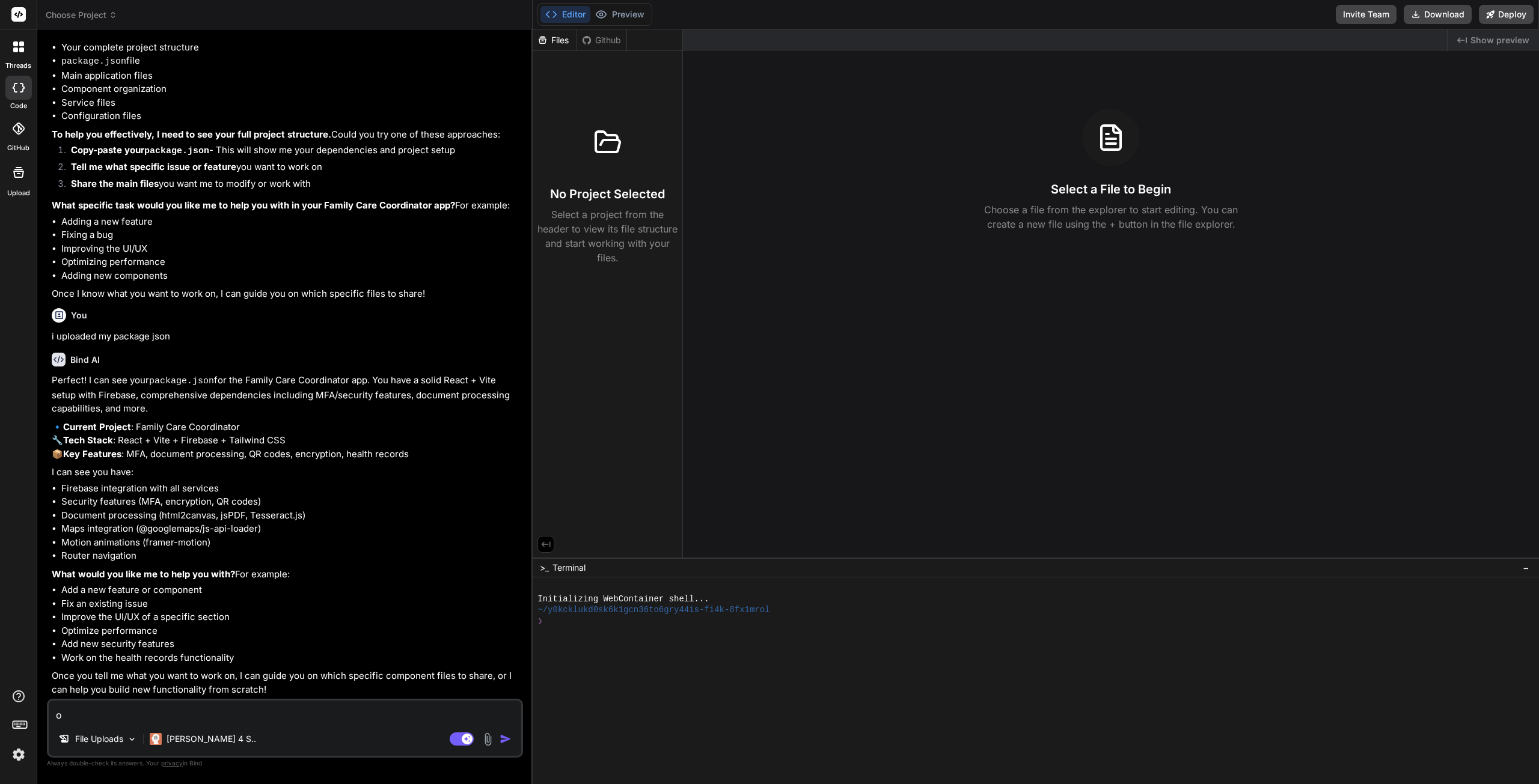
type textarea "ok"
type textarea "x"
type textarea "ok"
type textarea "x"
type textarea "ok p"
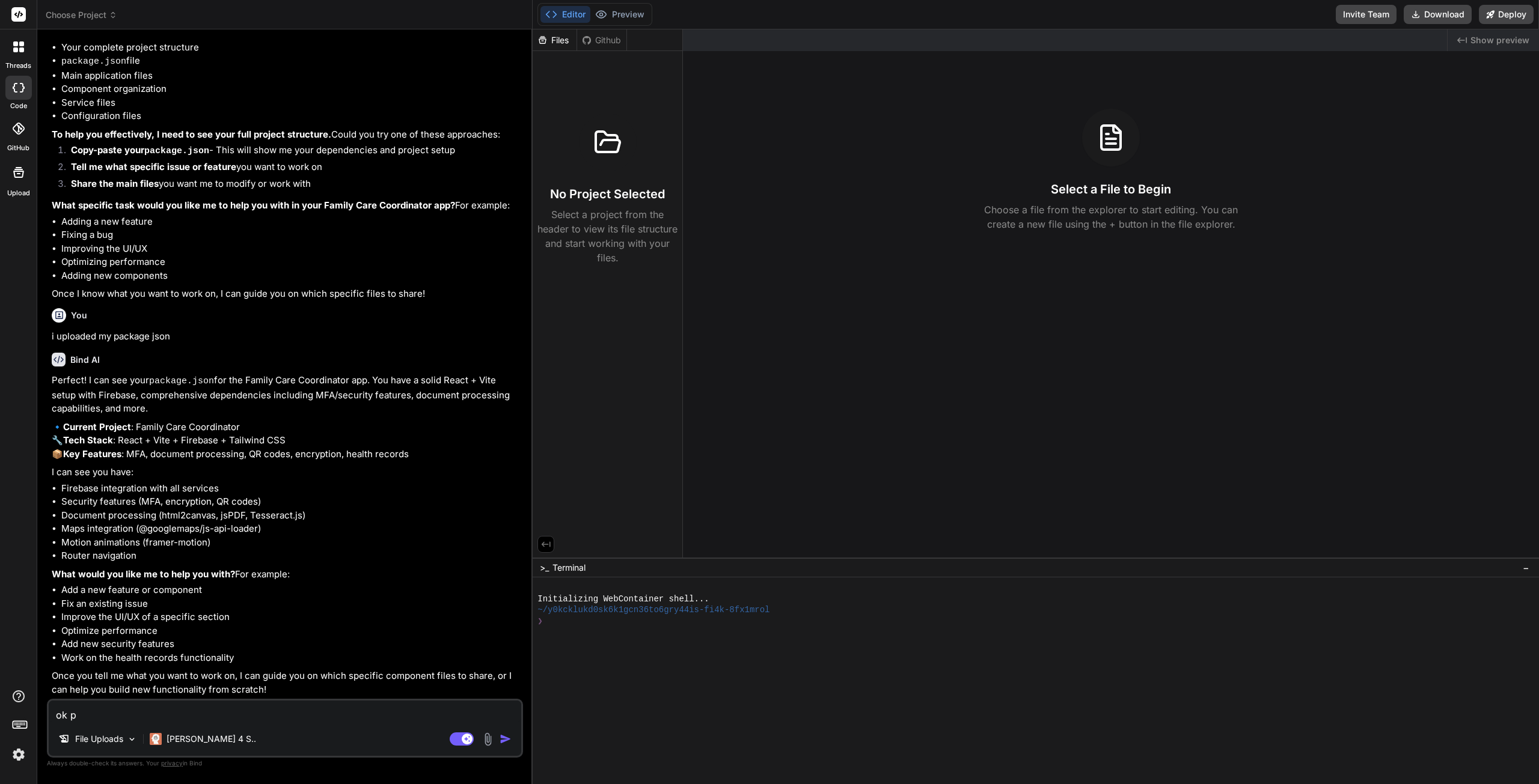
type textarea "x"
type textarea "ok pl"
type textarea "x"
type textarea "ok ple"
type textarea "x"
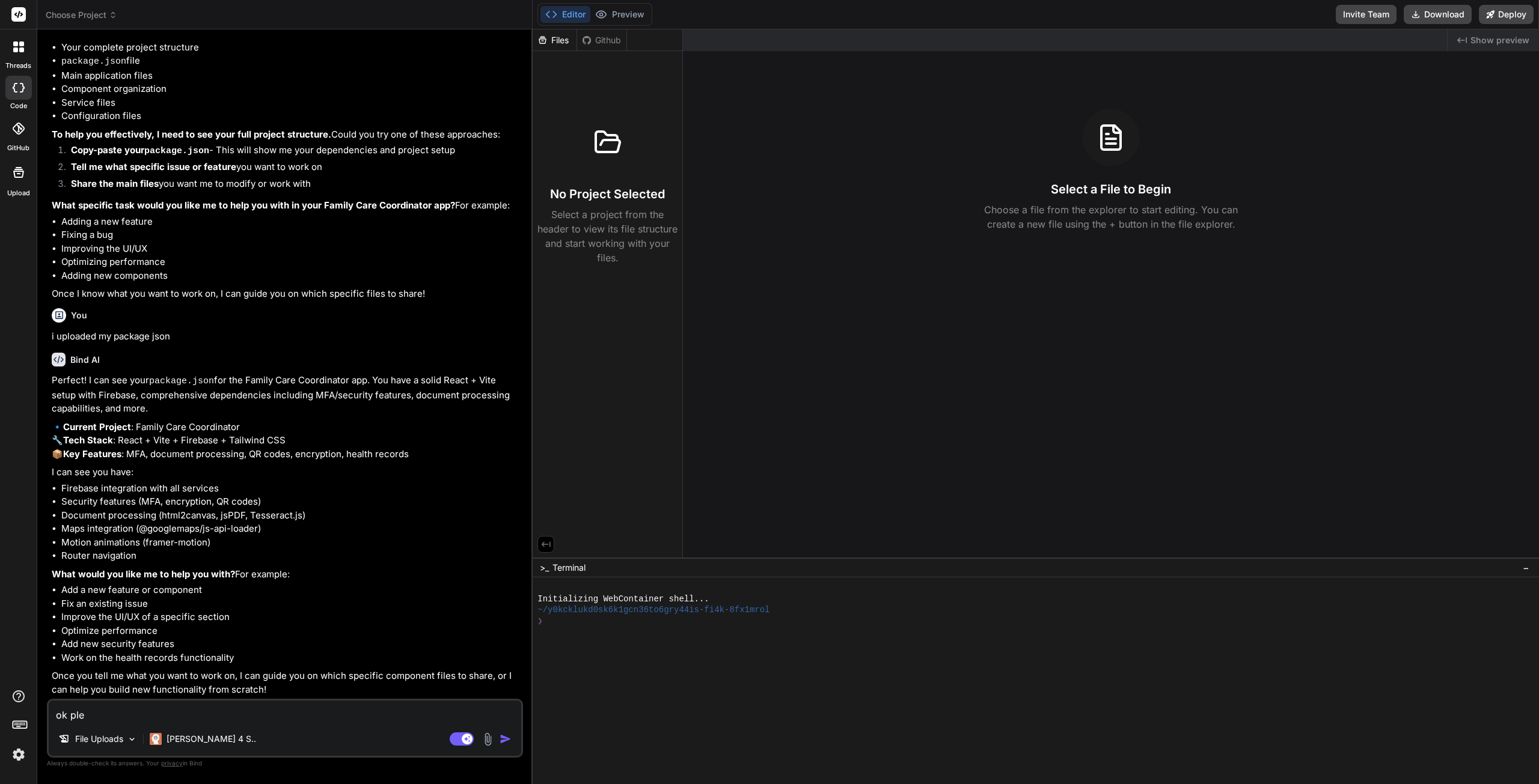
type textarea "ok plea"
type textarea "x"
type textarea "ok pleas"
type textarea "x"
type textarea "ok please"
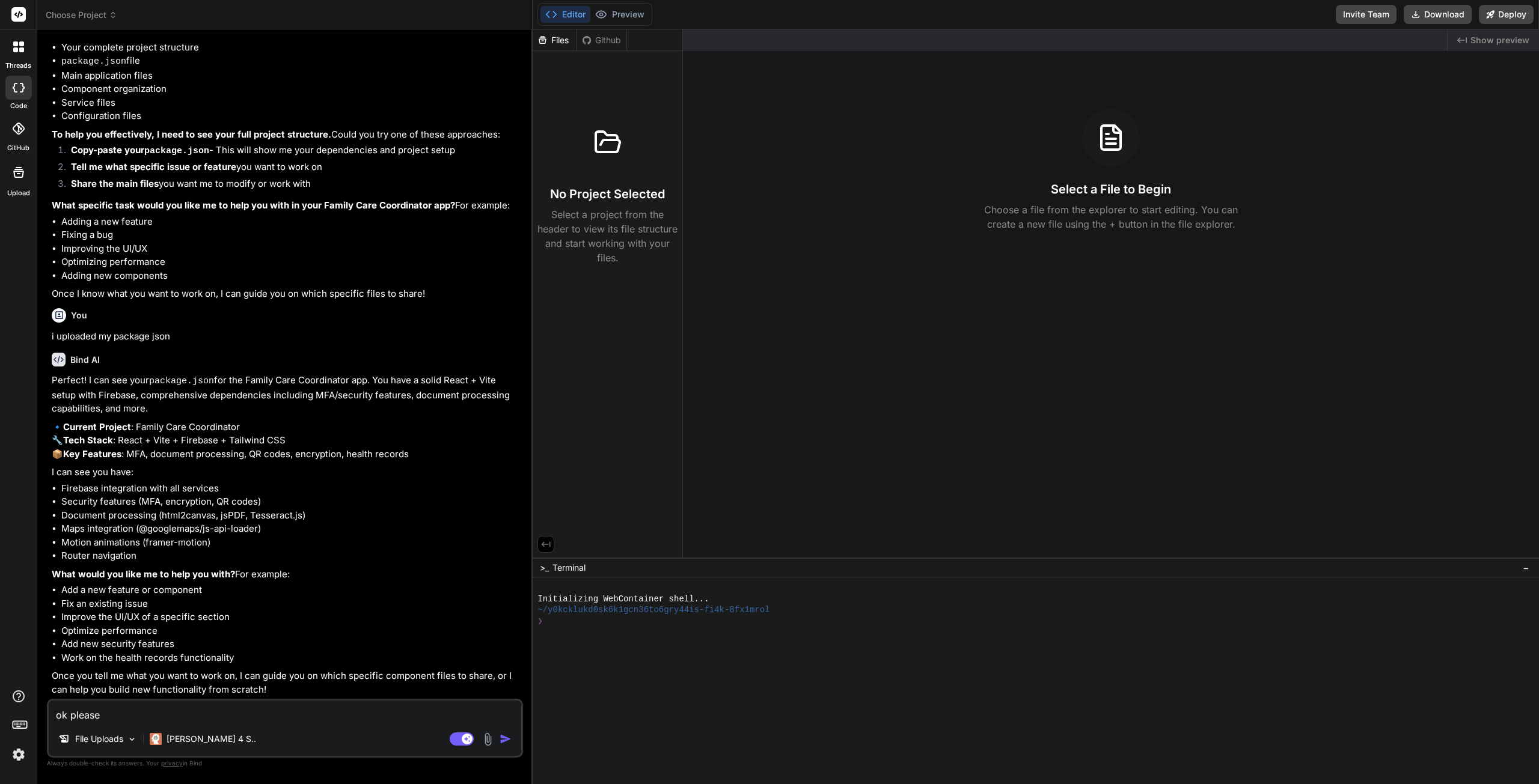
type textarea "x"
type textarea "ok please"
type textarea "x"
type textarea "ok please d"
type textarea "x"
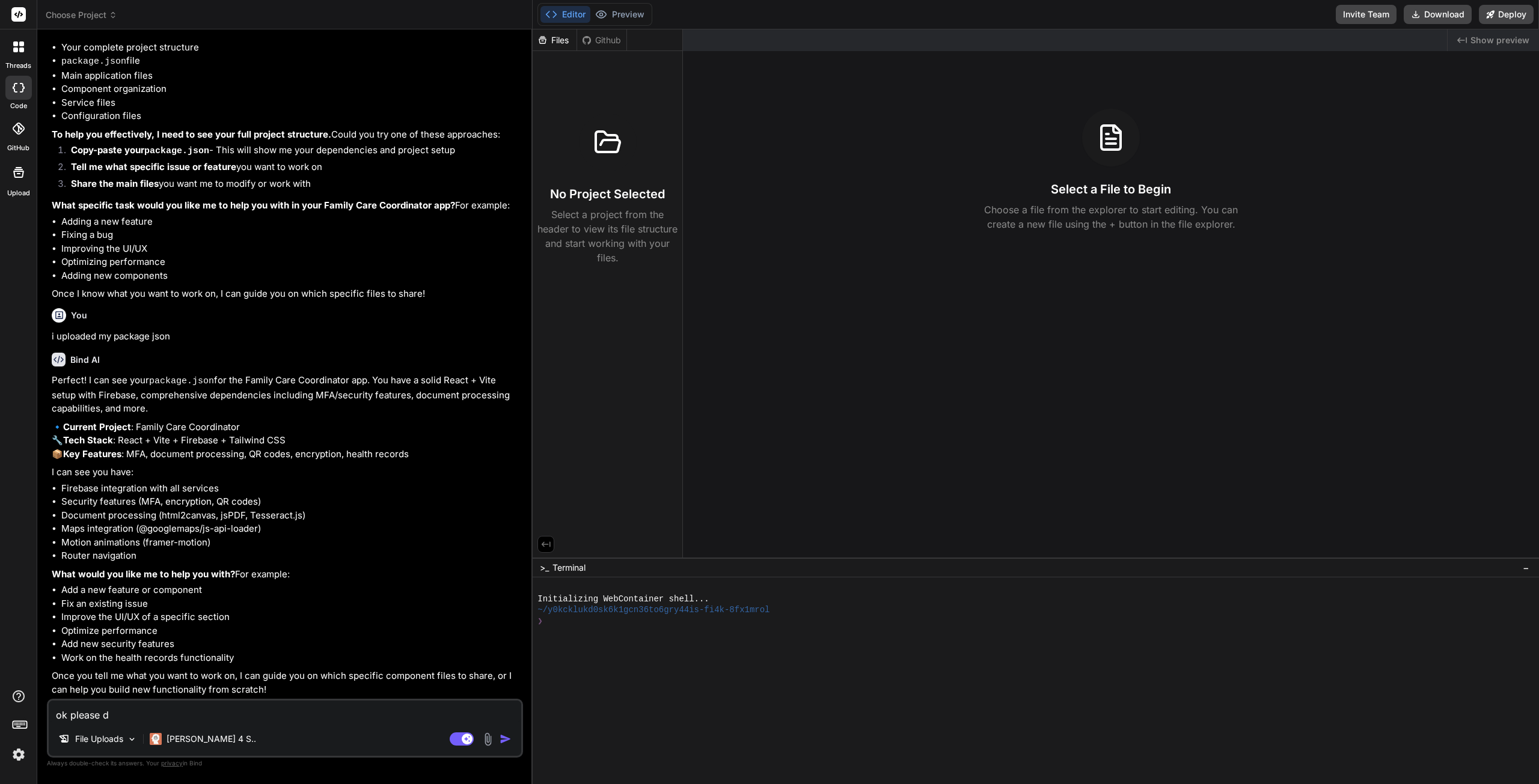
type textarea "ok please do"
type textarea "x"
type textarea "ok please don"
type textarea "x"
type textarea "ok please don'"
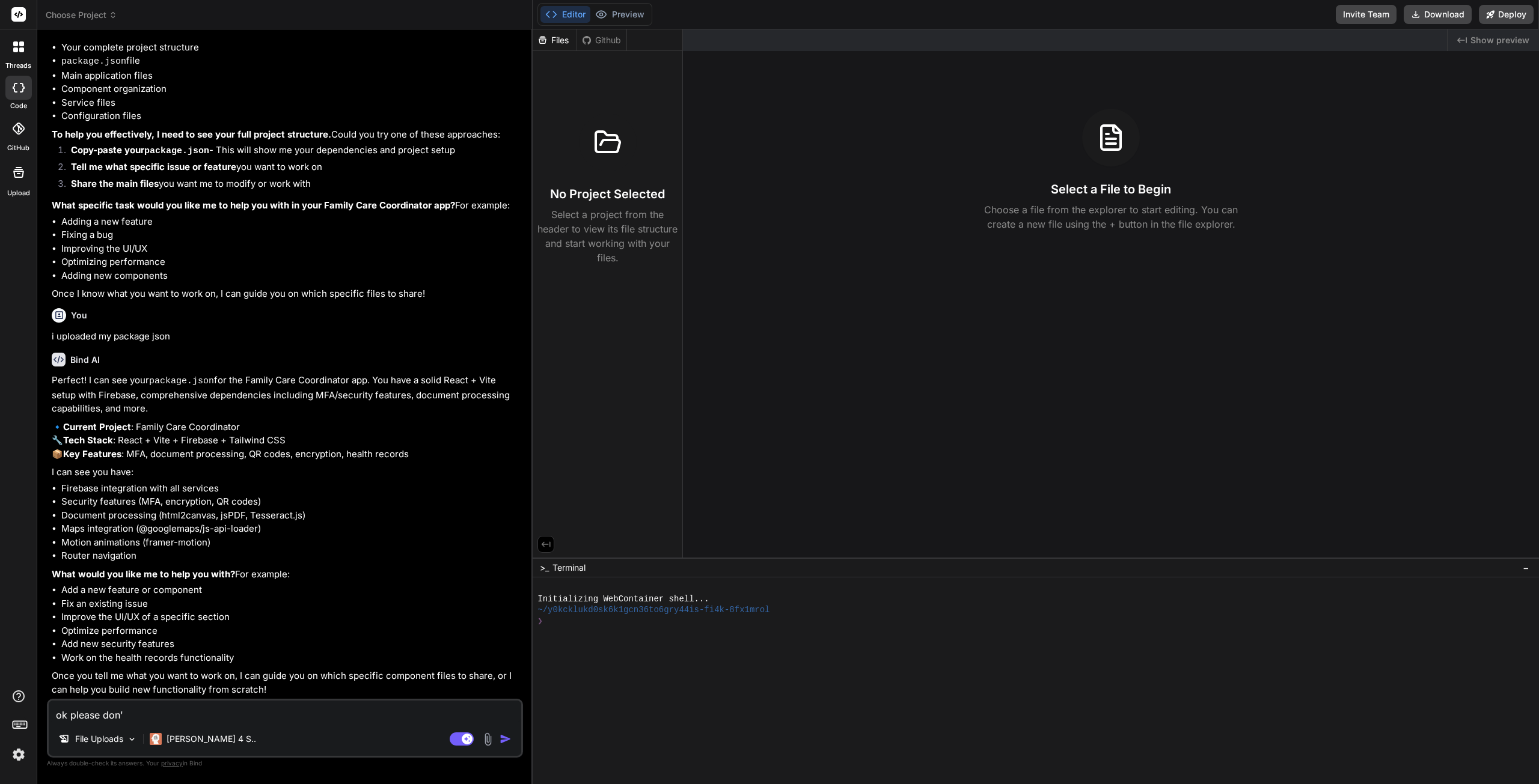
type textarea "x"
type textarea "ok please don't"
type textarea "x"
type textarea "ok please don't"
type textarea "x"
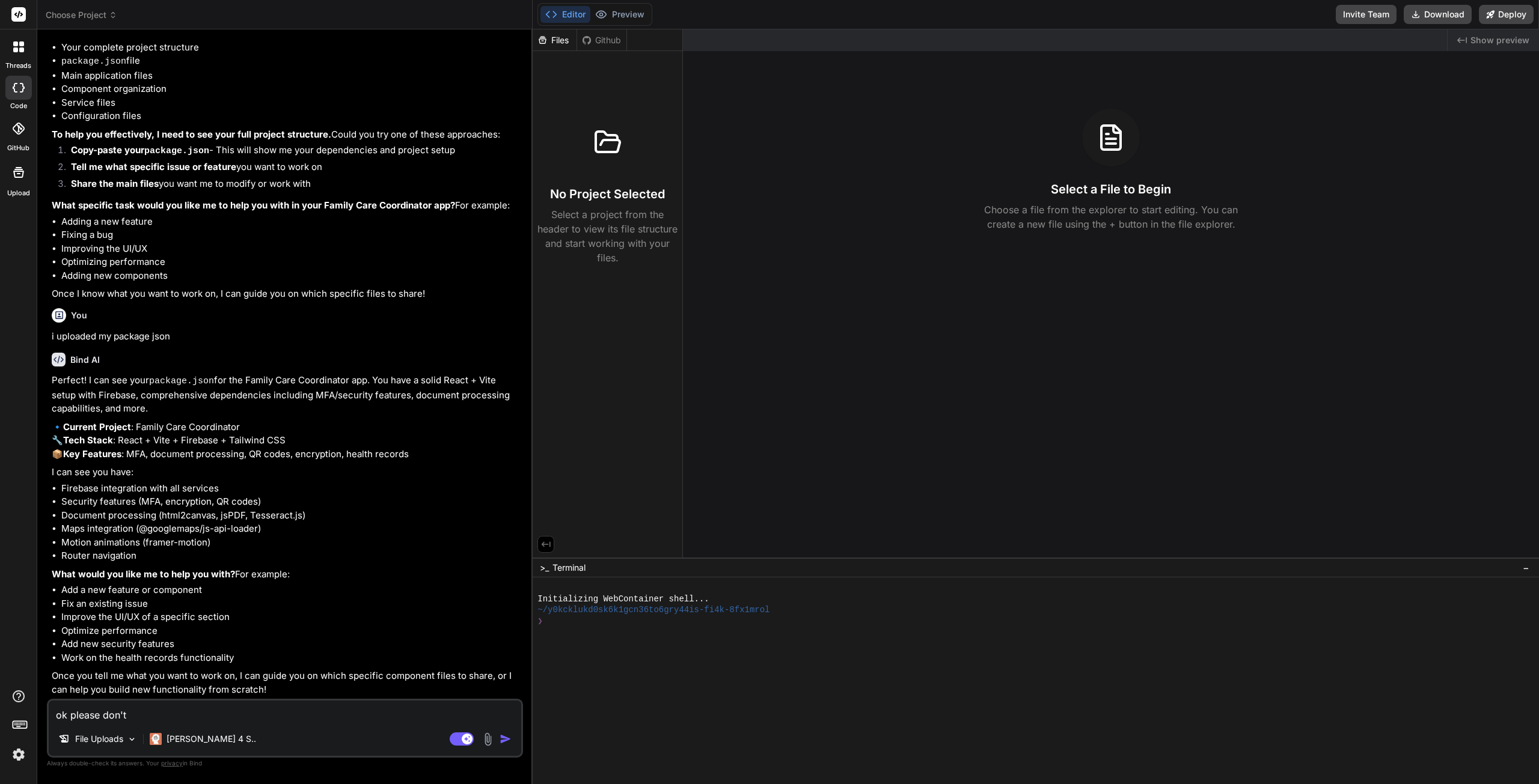
type textarea "ok please don't c"
type textarea "x"
type textarea "ok please don't cr"
type textarea "x"
type textarea "ok please don't cre"
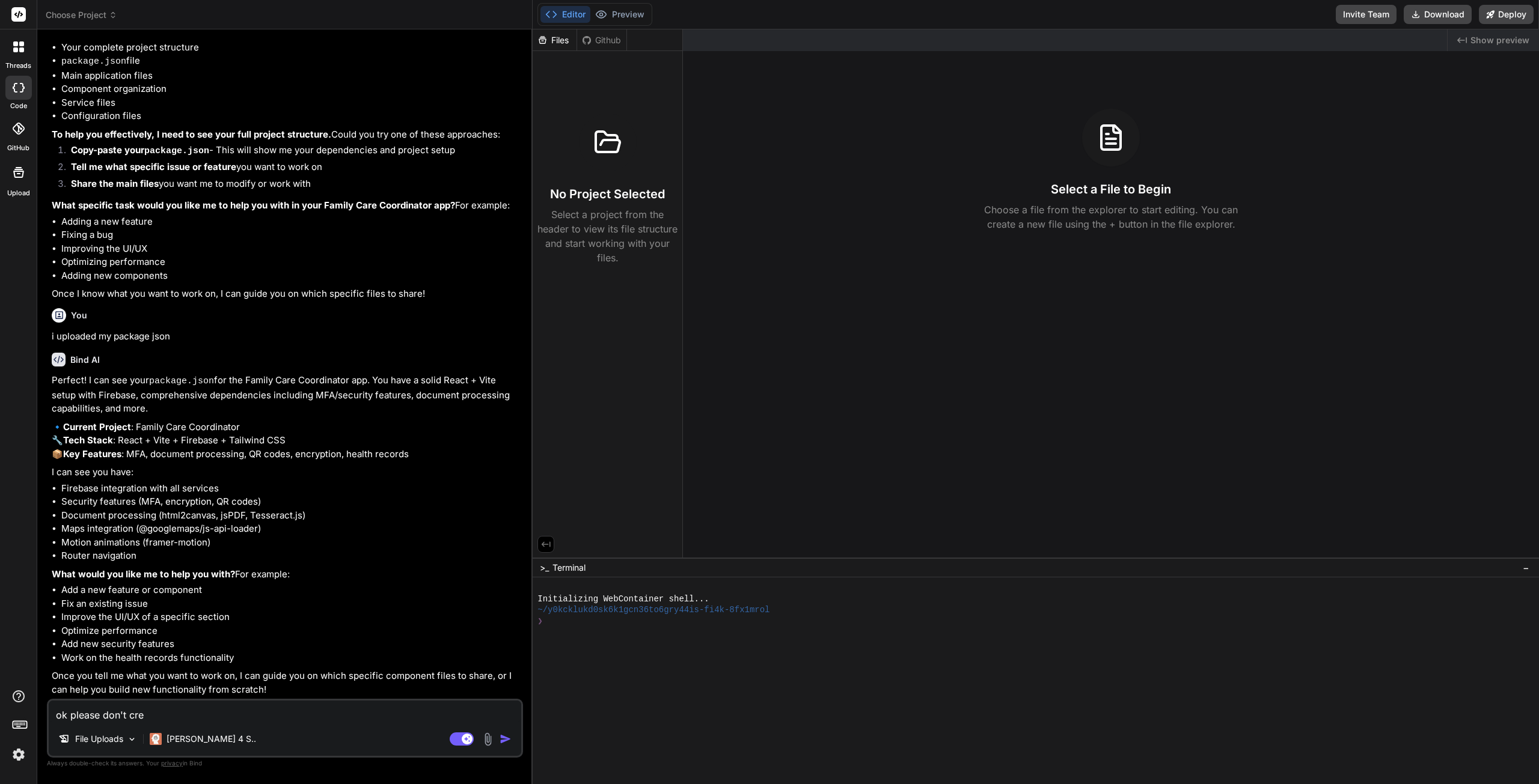
type textarea "x"
type textarea "ok please don't crea"
type textarea "x"
type textarea "ok please don't creat"
type textarea "x"
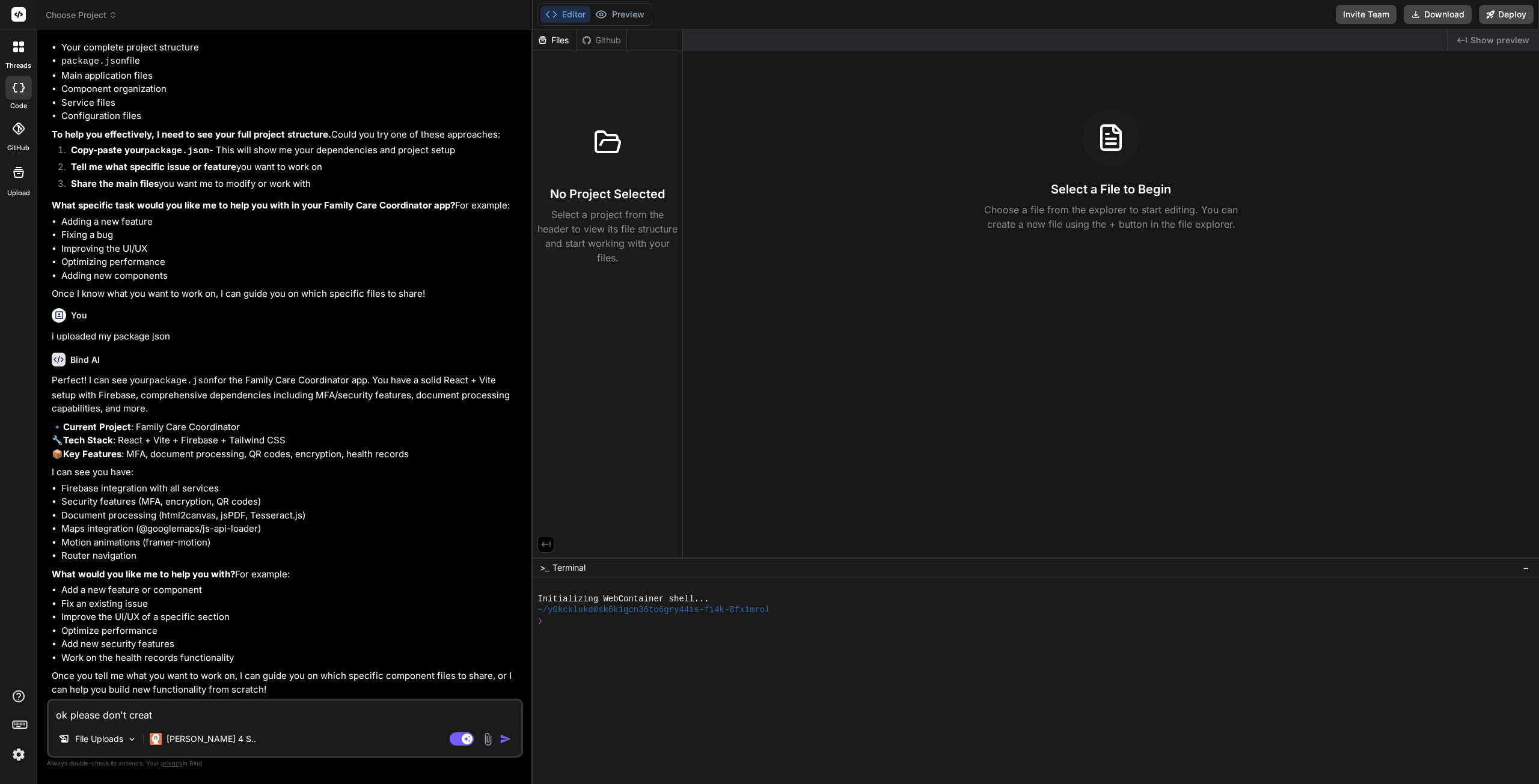
type textarea "ok please don't create"
type textarea "x"
type textarea "ok please don't create"
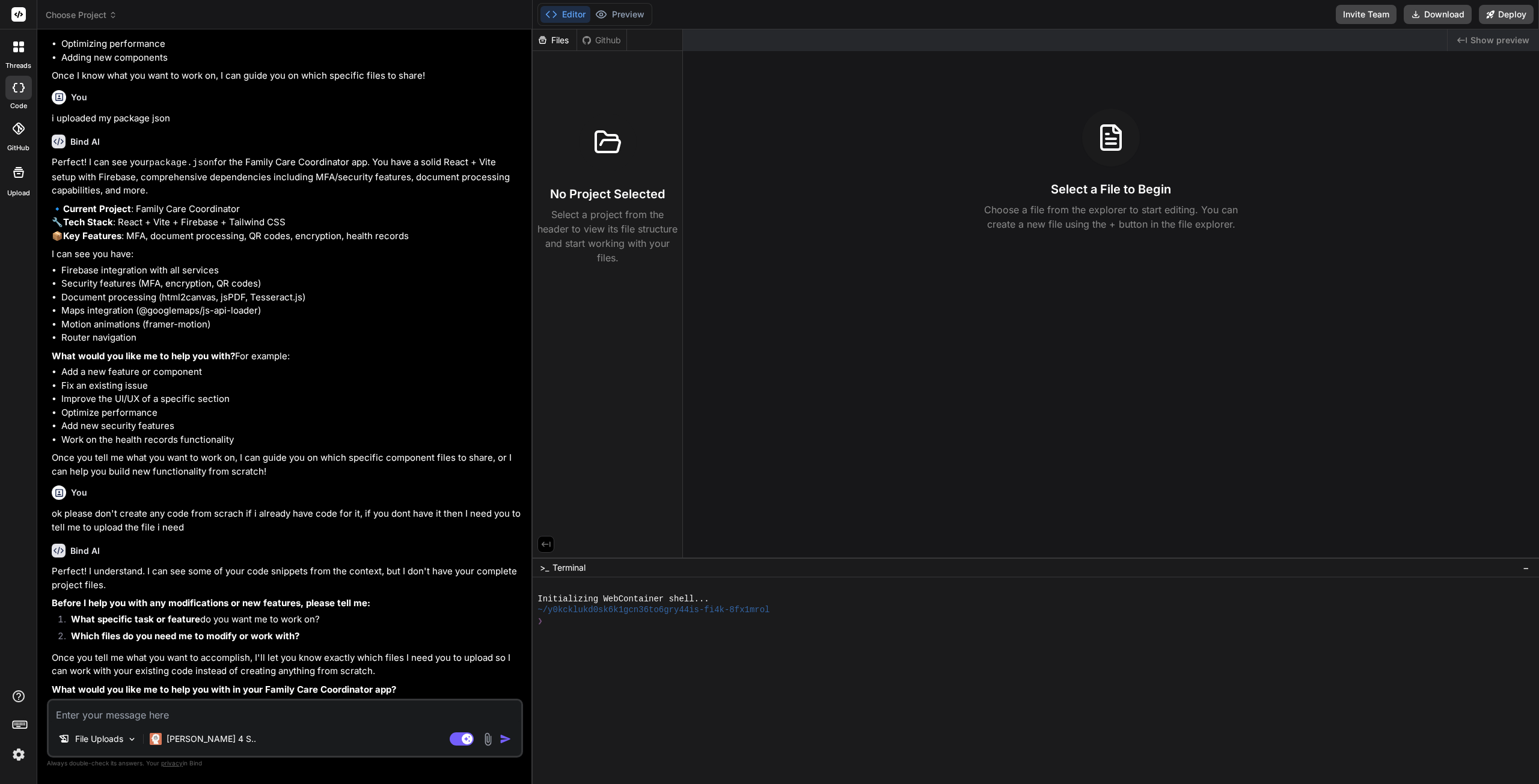
scroll to position [3891, 0]
click at [144, 718] on textarea at bounding box center [285, 711] width 473 height 22
drag, startPoint x: 148, startPoint y: 717, endPoint x: 55, endPoint y: 706, distance: 93.6
click at [55, 706] on textarea "can you read my git" at bounding box center [285, 711] width 473 height 22
paste textarea "Complete Project Files for Full Development: 1. Core Application Structure: src…"
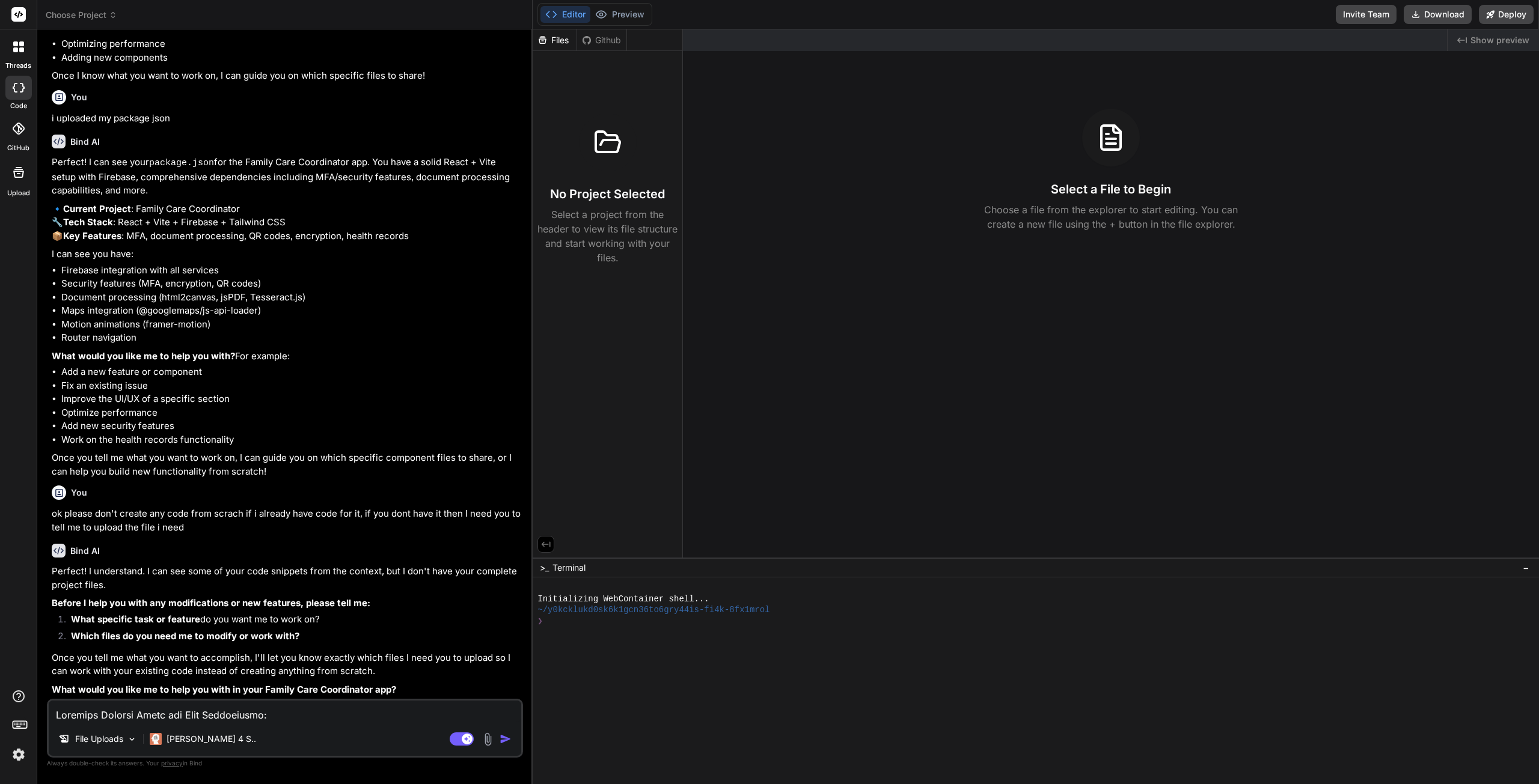
scroll to position [1529, 0]
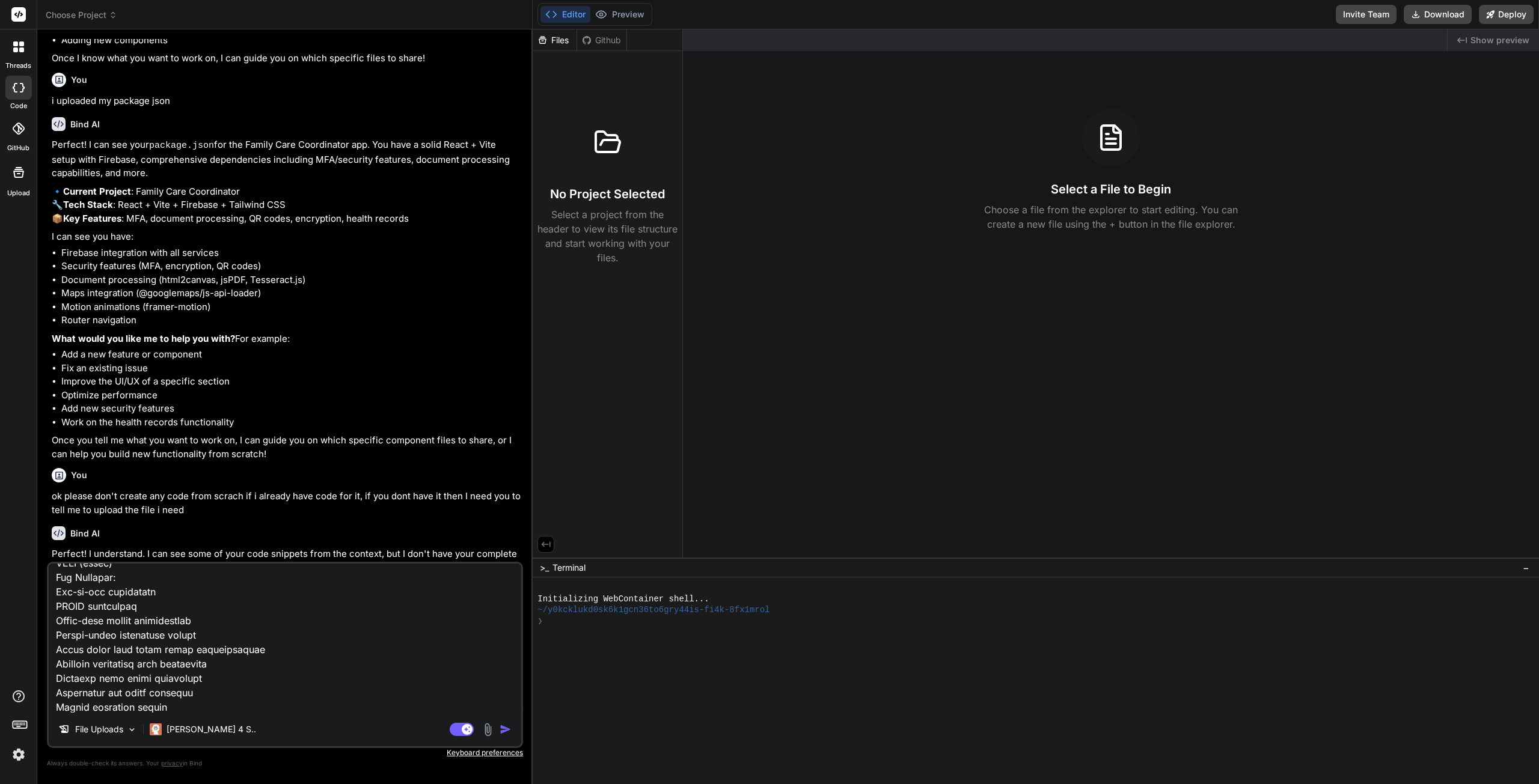
click at [506, 731] on img "button" at bounding box center [505, 730] width 12 height 12
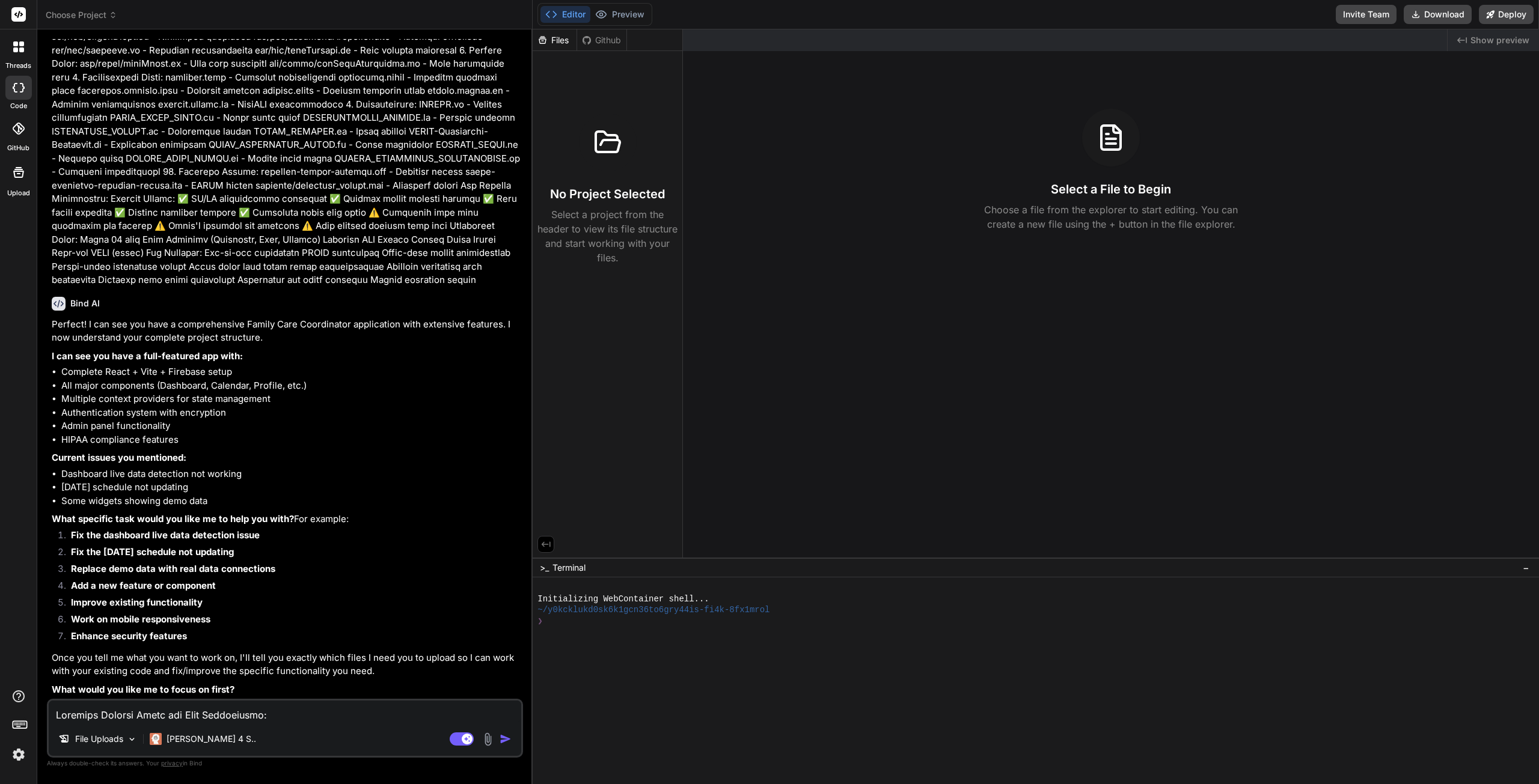
scroll to position [4951, 0]
click at [126, 718] on textarea at bounding box center [285, 711] width 473 height 22
paste textarea "⚠️ Dashboard live data detection not working ⚠️ [DATE] schedule not updating ⚠️…"
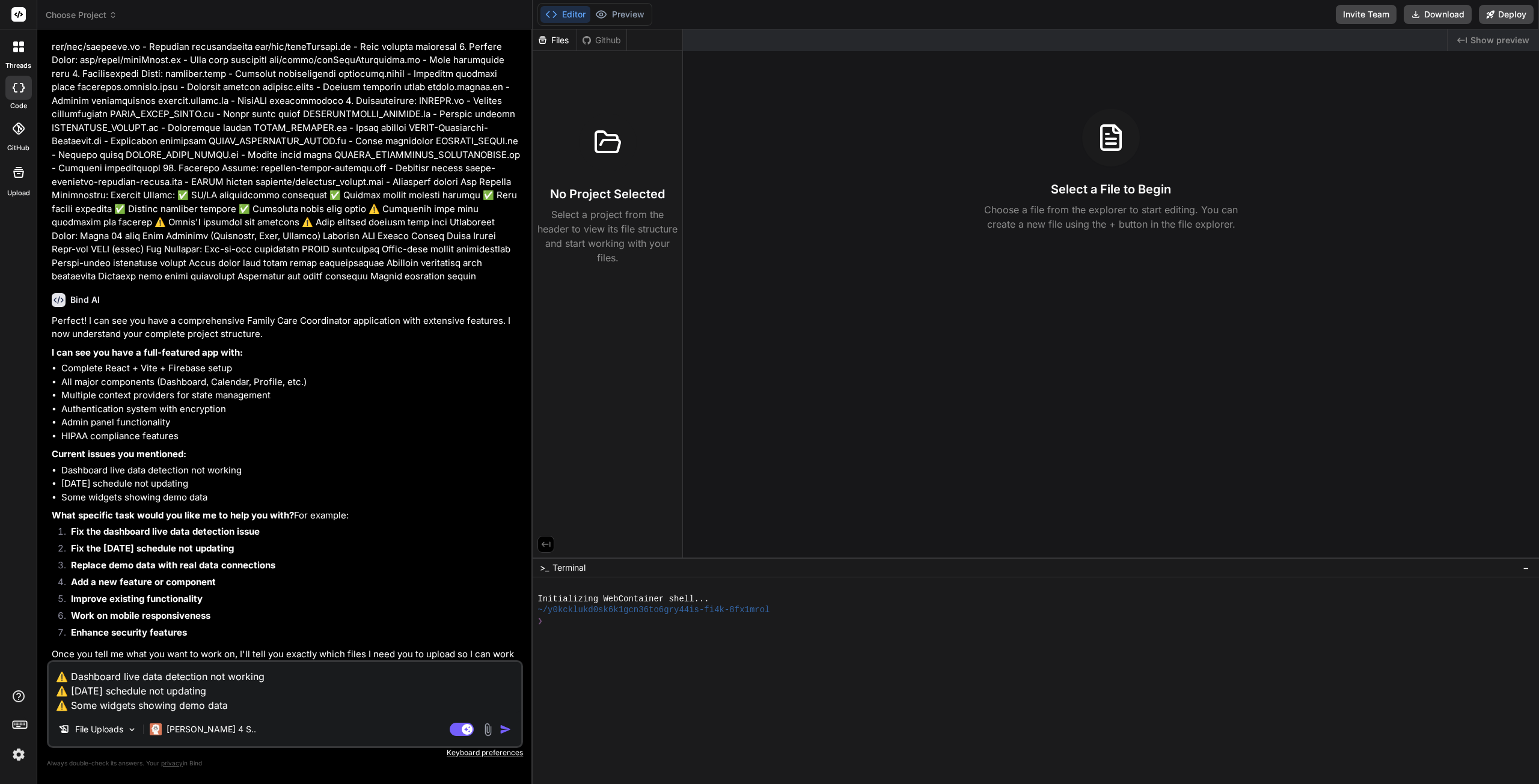
scroll to position [4990, 0]
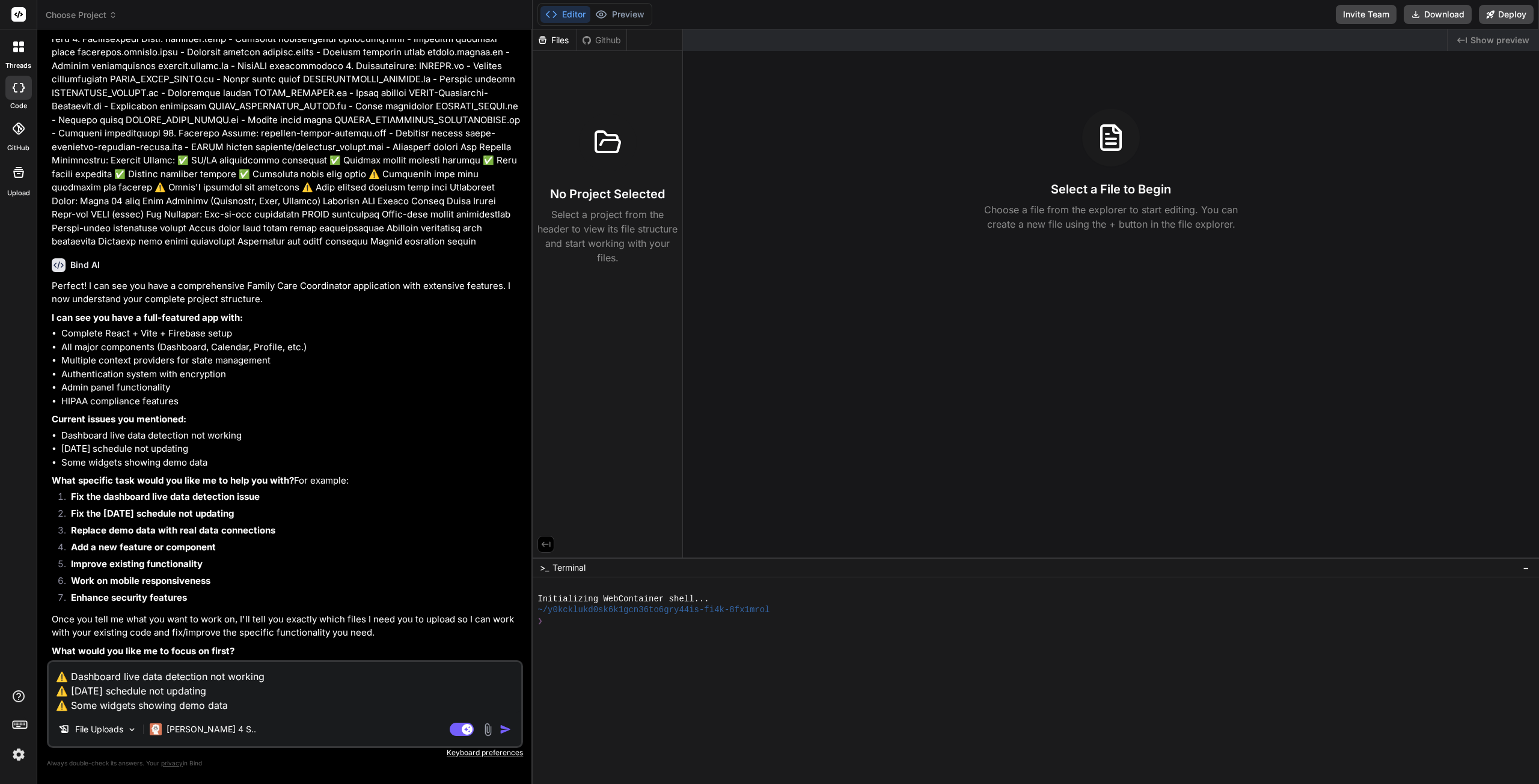
click at [506, 732] on img "button" at bounding box center [505, 730] width 12 height 12
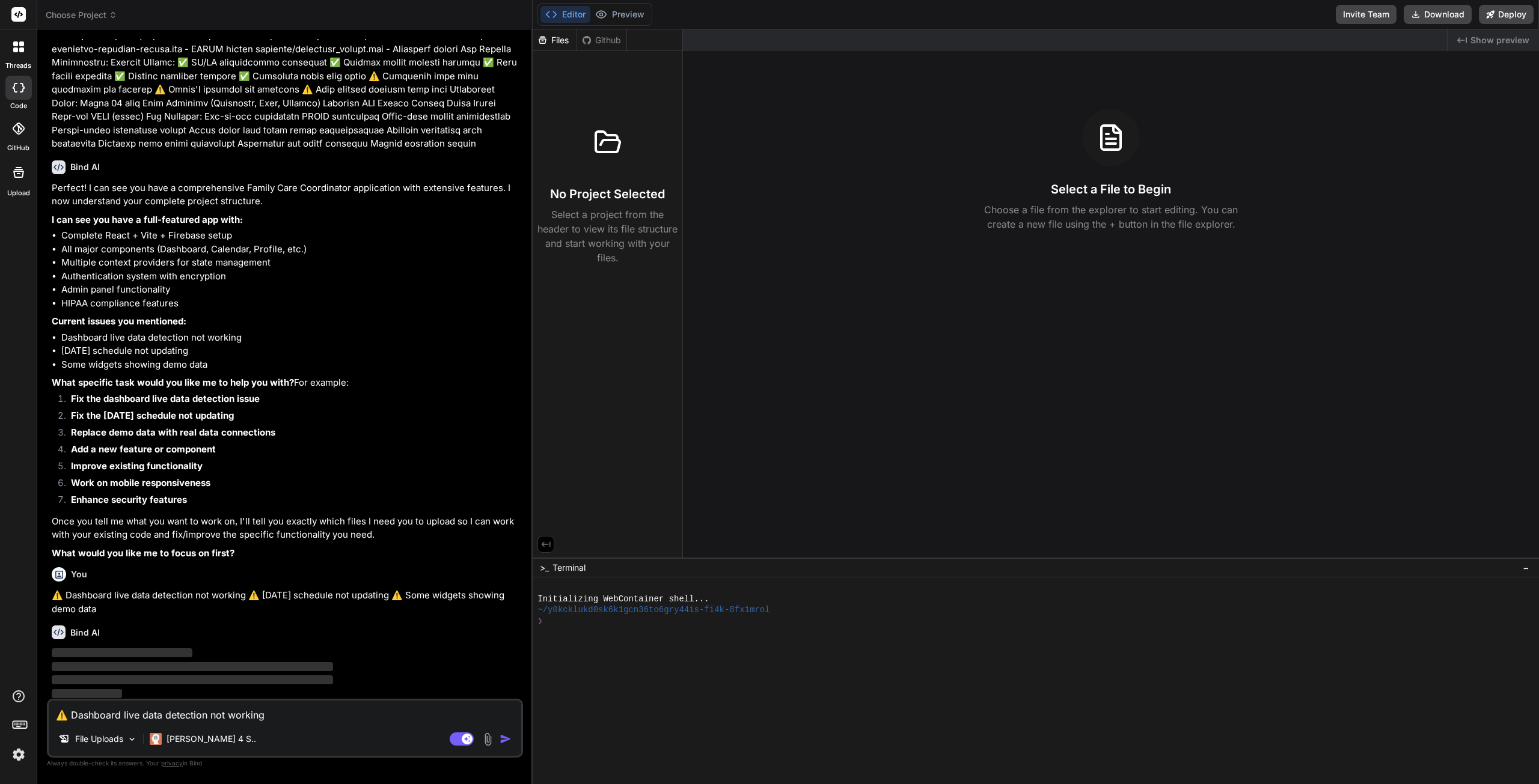
scroll to position [5089, 0]
click at [196, 739] on p "[PERSON_NAME] 4 S.." at bounding box center [211, 739] width 89 height 12
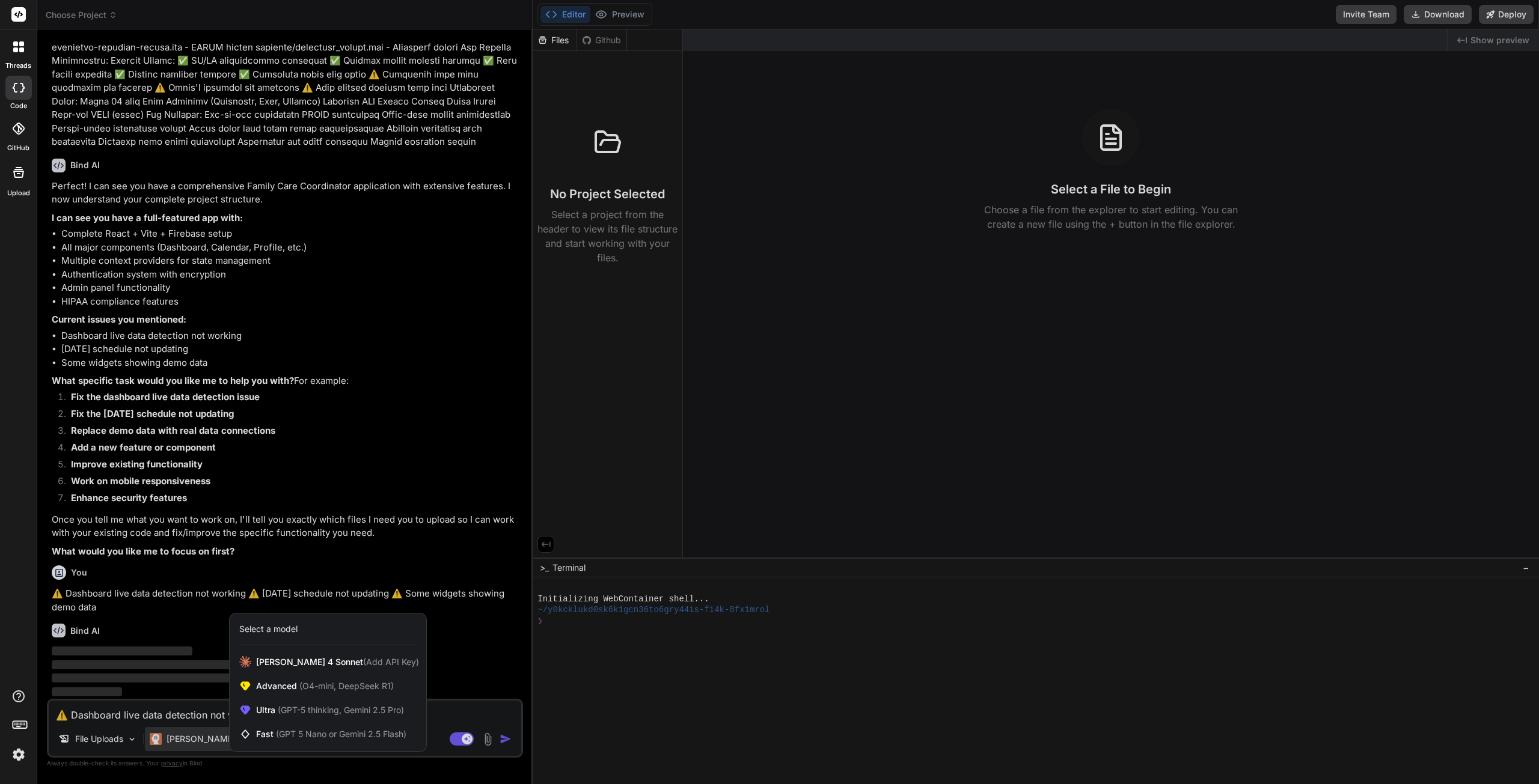
click at [180, 710] on div at bounding box center [769, 392] width 1539 height 784
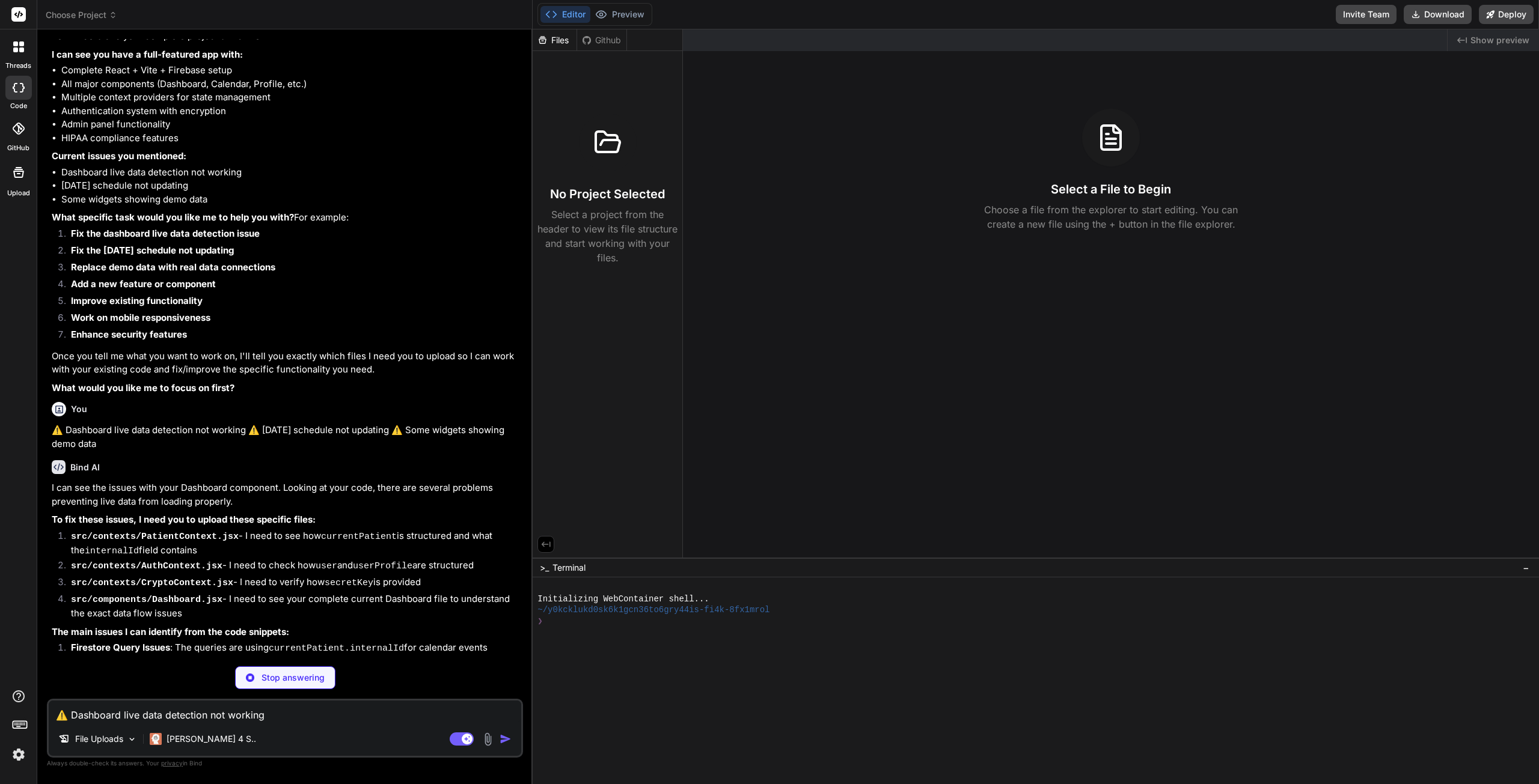
scroll to position [5262, 0]
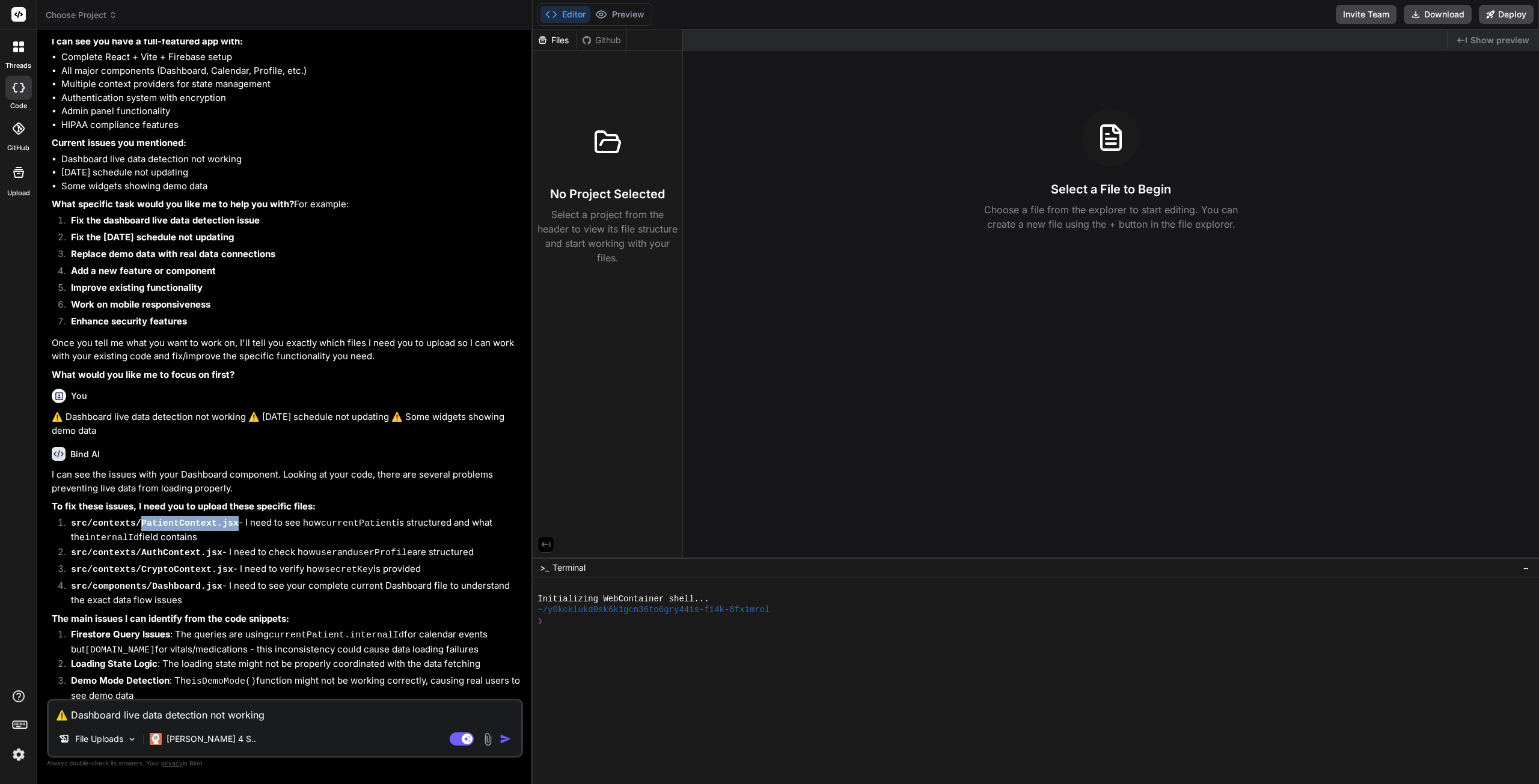
drag, startPoint x: 225, startPoint y: 525, endPoint x: 135, endPoint y: 526, distance: 90.0
click at [135, 526] on li "src/contexts/PatientContext.jsx - I need to see how currentPatient is structure…" at bounding box center [291, 530] width 459 height 30
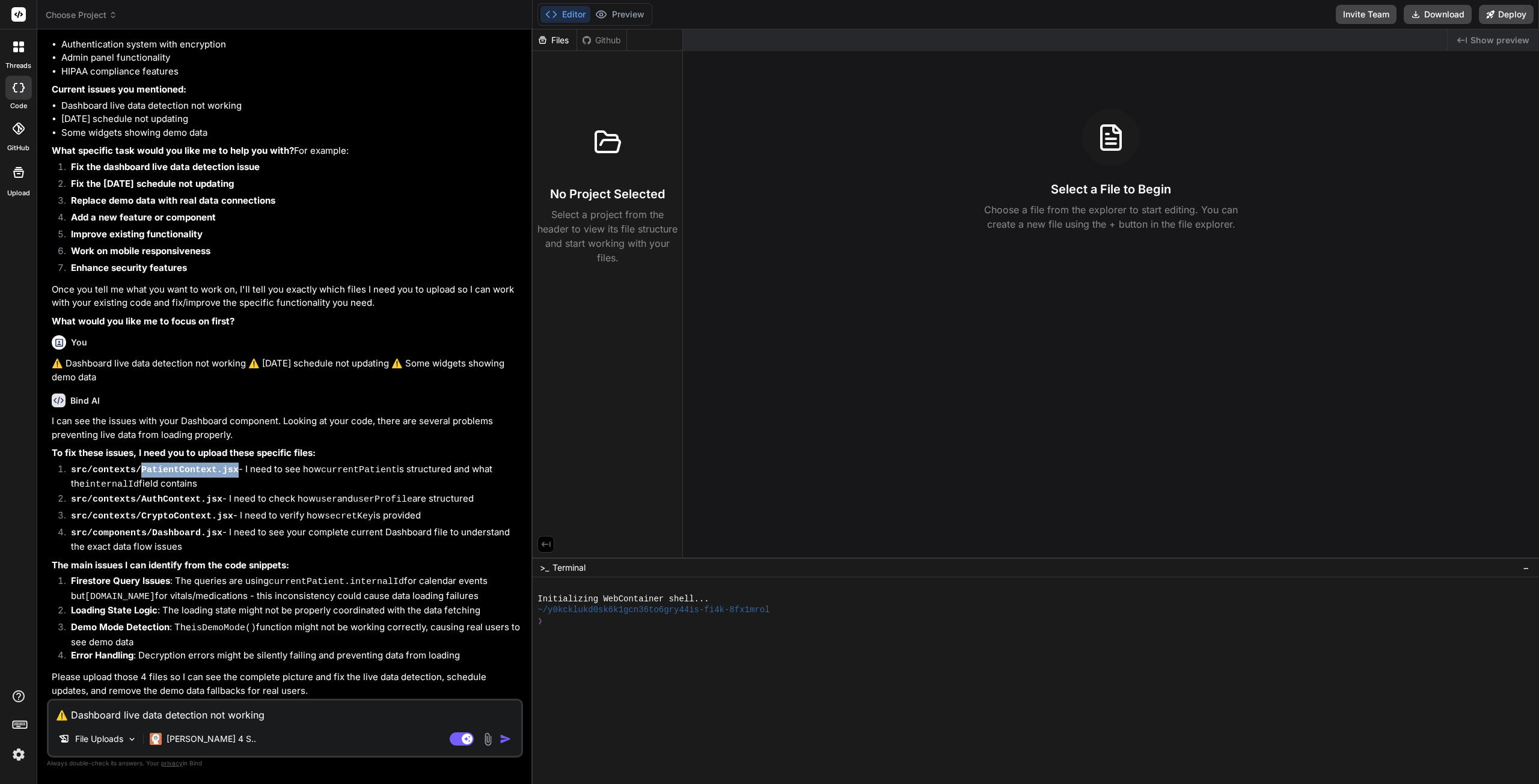
drag, startPoint x: 180, startPoint y: 543, endPoint x: 56, endPoint y: 477, distance: 140.5
click at [56, 477] on ol "src/contexts/PatientContext.jsx - I need to see how currentPatient is structure…" at bounding box center [286, 509] width 469 height 92
copy ol "src/contexts/PatientContext.jsx - I need to see how currentPatient is structure…"
click at [153, 708] on textarea "⚠️ Dashboard live data detection not working ⚠️ [DATE] schedule not updating ⚠️…" at bounding box center [285, 711] width 473 height 22
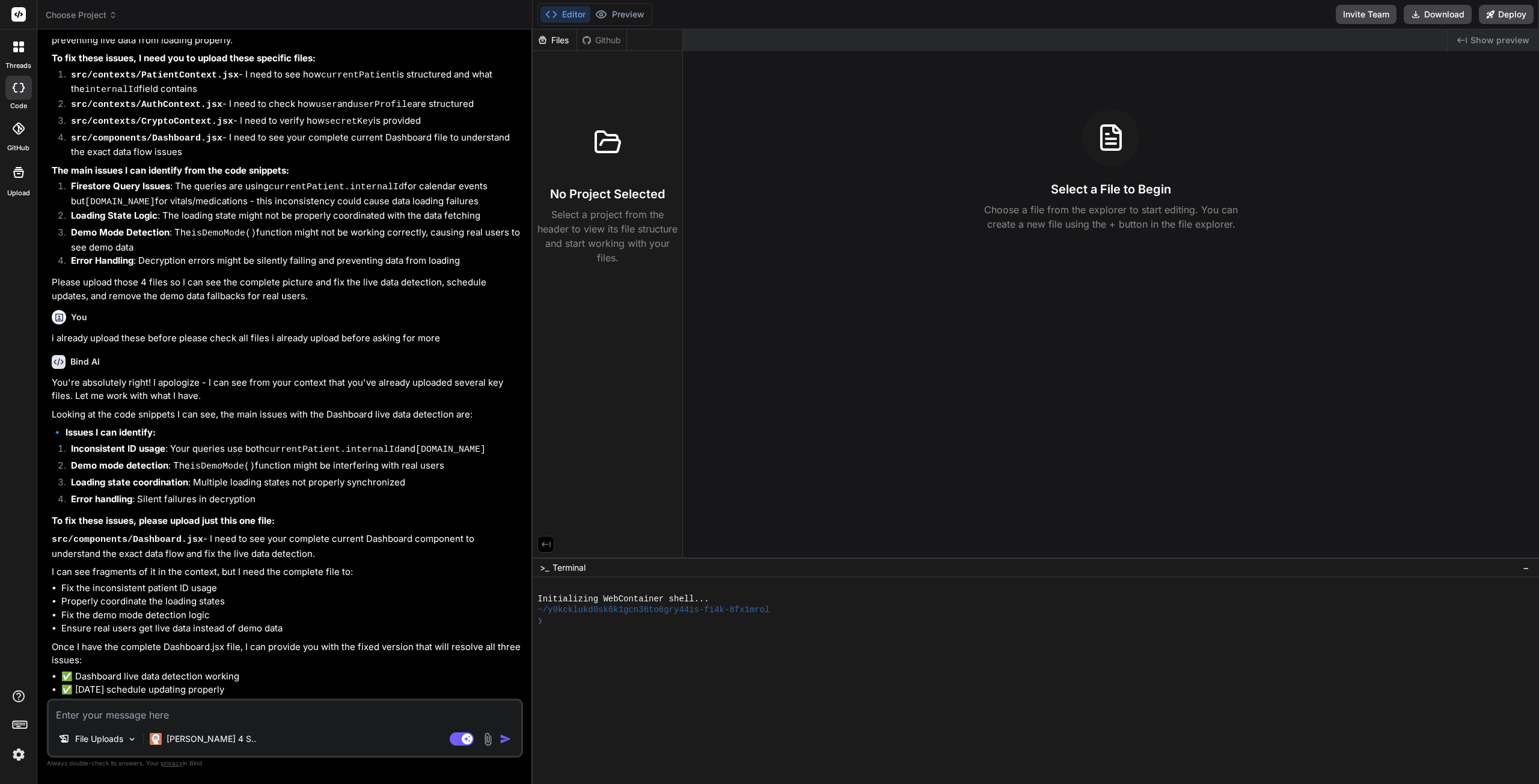
scroll to position [5720, 0]
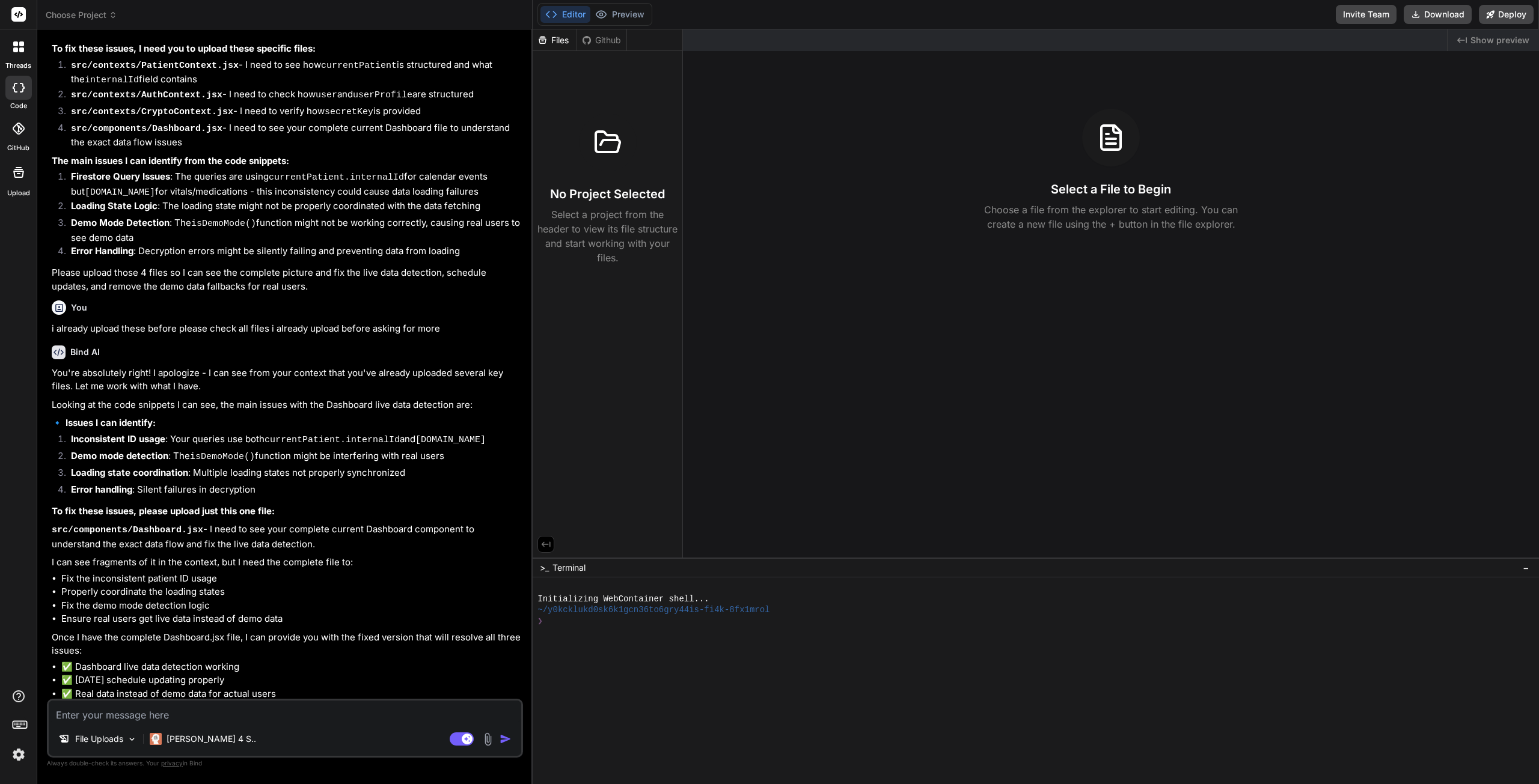
click at [106, 737] on p "File Uploads" at bounding box center [99, 739] width 48 height 12
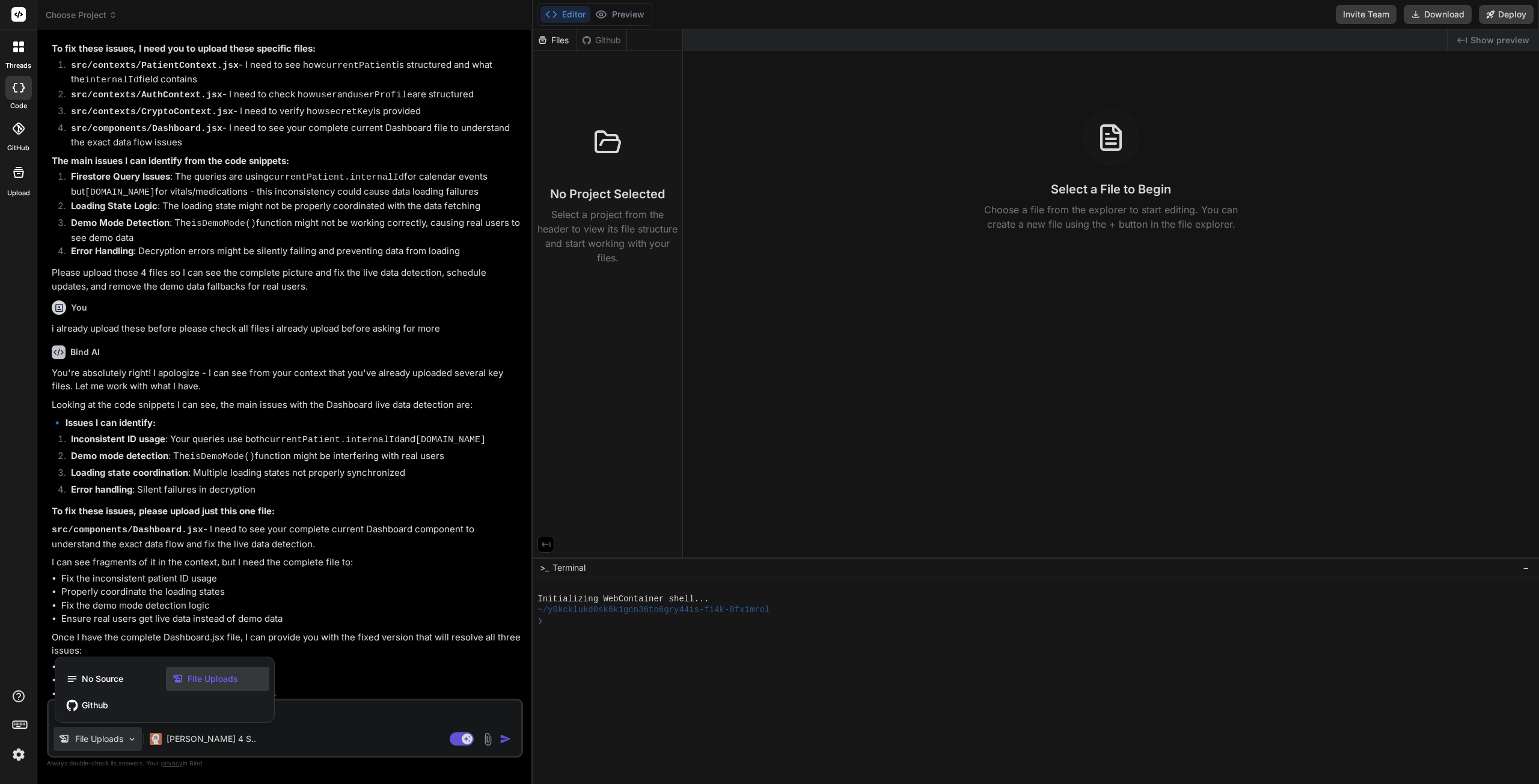
click at [608, 506] on div at bounding box center [769, 392] width 1539 height 784
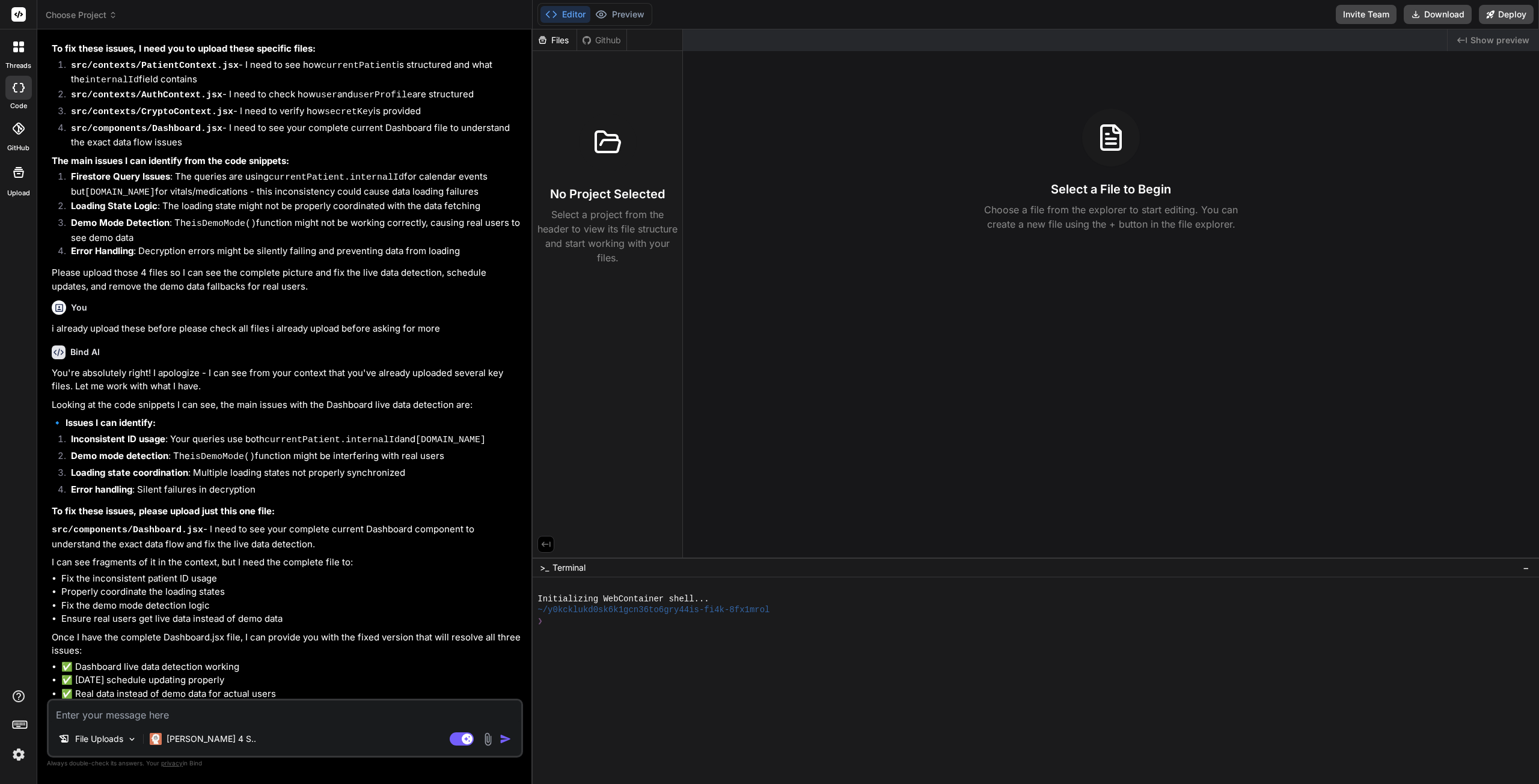
click at [486, 740] on img at bounding box center [488, 739] width 14 height 14
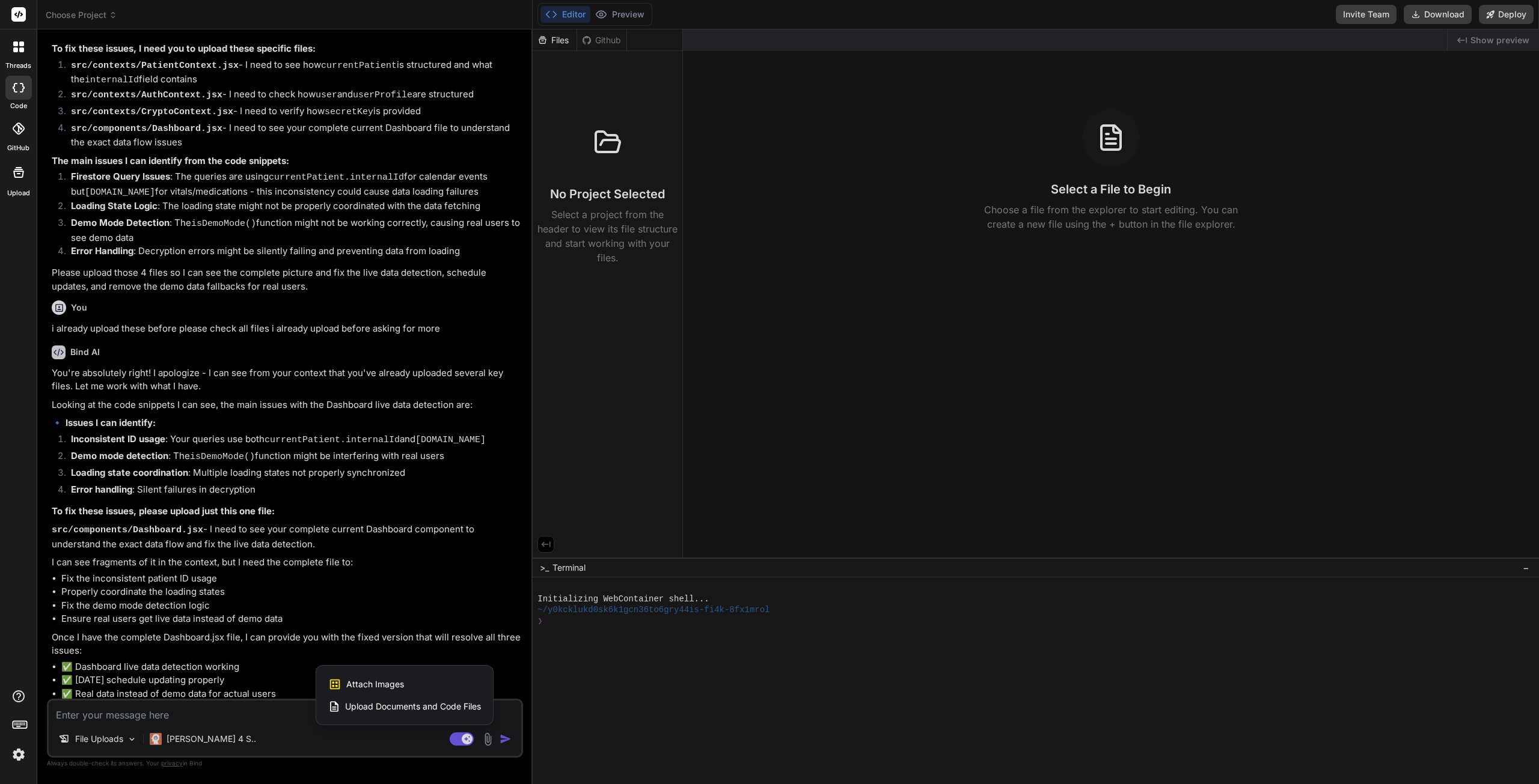
click at [404, 707] on span "Upload Documents and Code Files" at bounding box center [413, 706] width 136 height 12
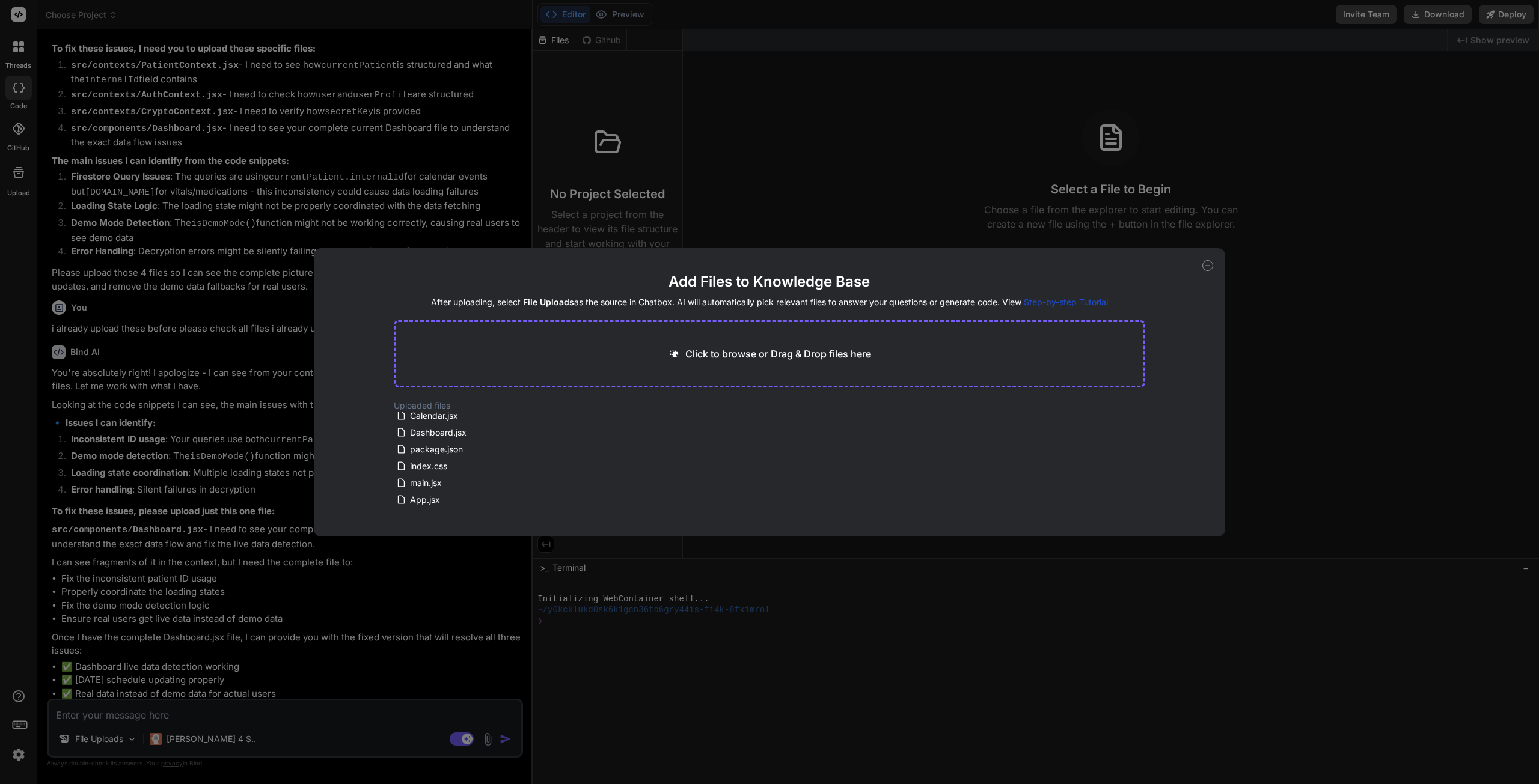
scroll to position [241, 0]
click at [444, 427] on span "Dashboard.jsx" at bounding box center [438, 432] width 59 height 15
drag, startPoint x: 476, startPoint y: 429, endPoint x: 410, endPoint y: 419, distance: 66.8
click at [406, 429] on div "Dashboard.jsx" at bounding box center [473, 432] width 155 height 15
drag, startPoint x: 1213, startPoint y: 264, endPoint x: 1203, endPoint y: 269, distance: 11.2
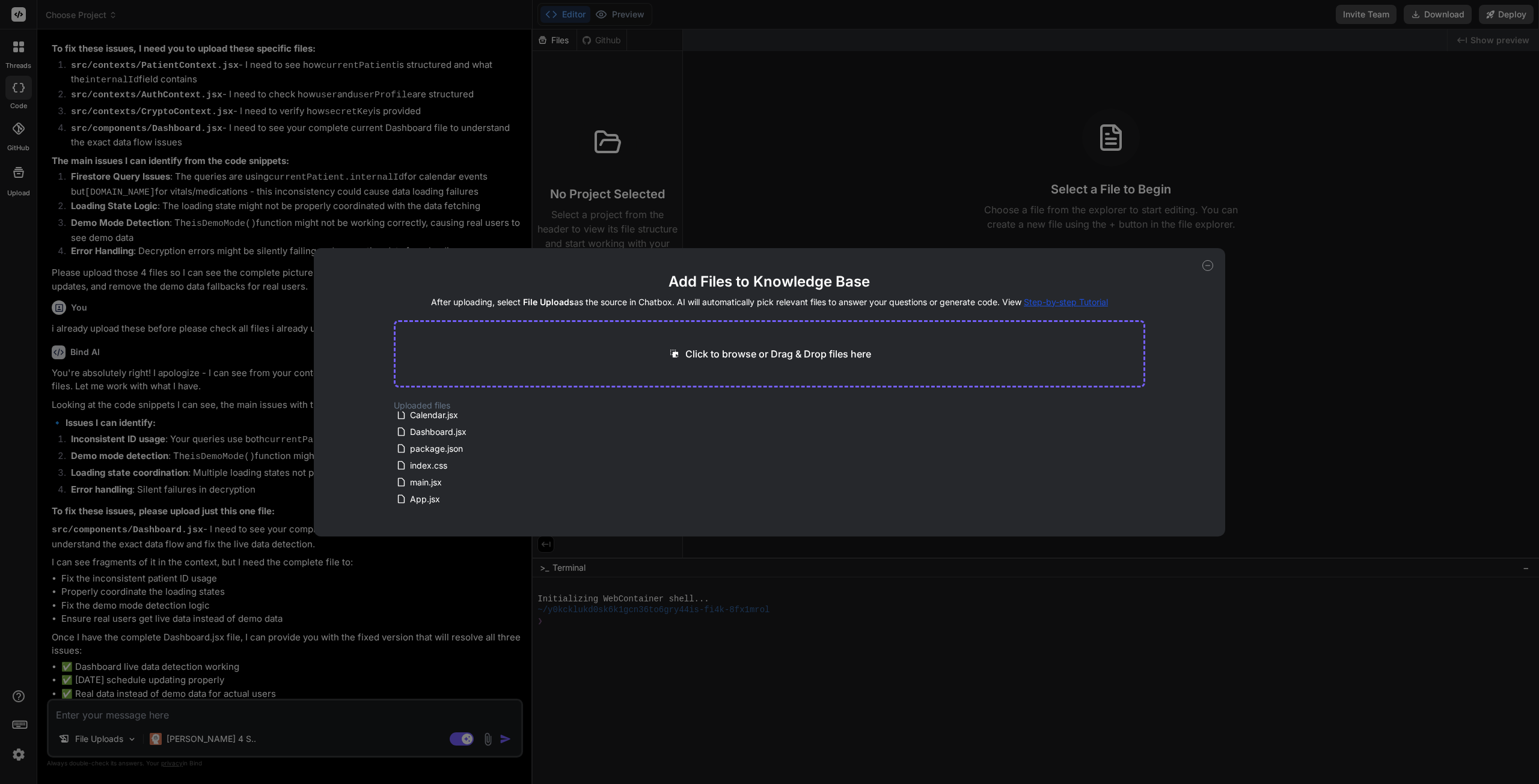
click at [1209, 266] on icon at bounding box center [1208, 265] width 11 height 11
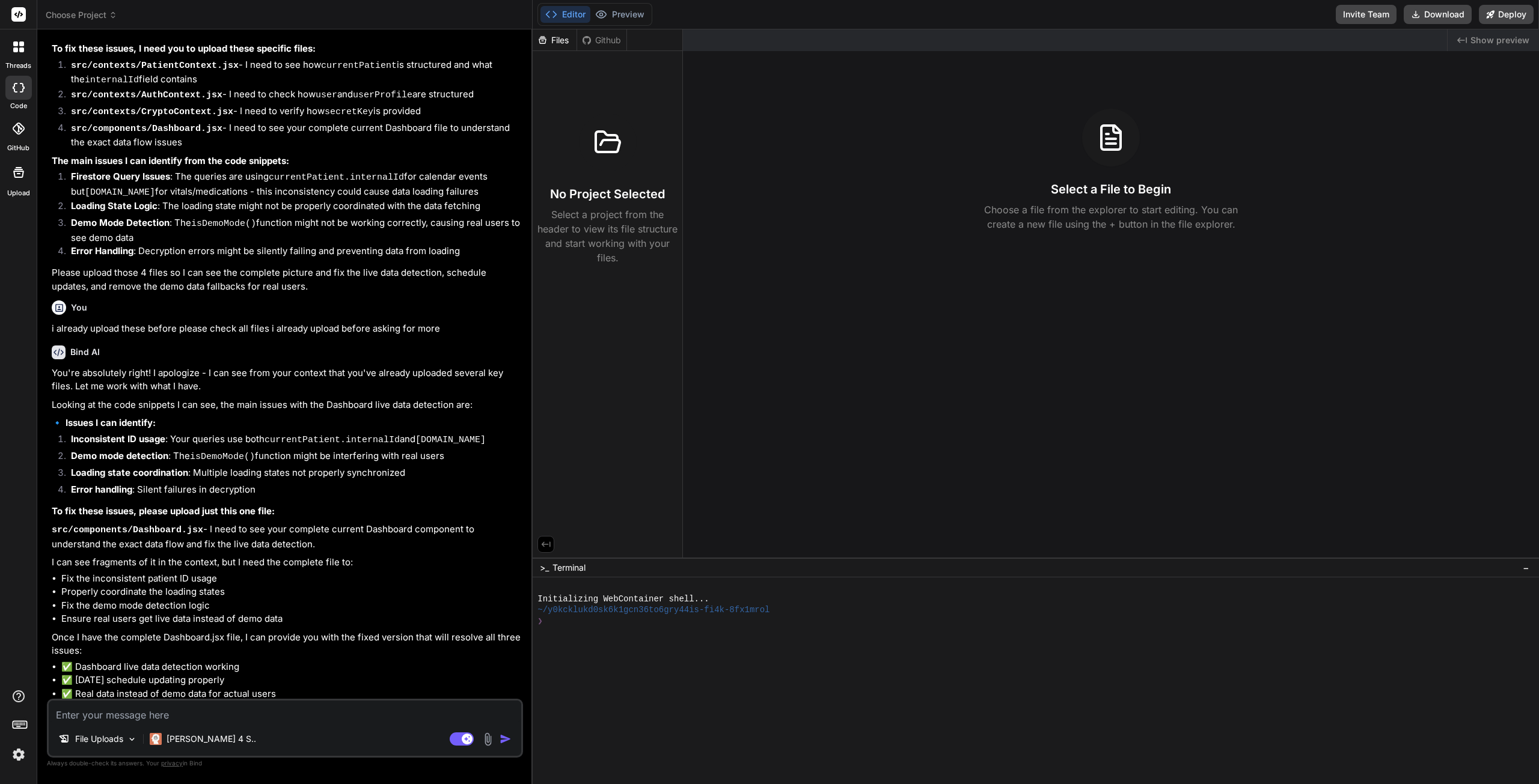
click at [195, 710] on textarea at bounding box center [285, 711] width 473 height 22
drag, startPoint x: 188, startPoint y: 530, endPoint x: 123, endPoint y: 532, distance: 65.0
click at [123, 532] on code "src/components/Dashboard.jsx" at bounding box center [127, 530] width 151 height 10
copy code "/Dashboard.jsx"
click at [140, 706] on textarea at bounding box center [285, 711] width 473 height 22
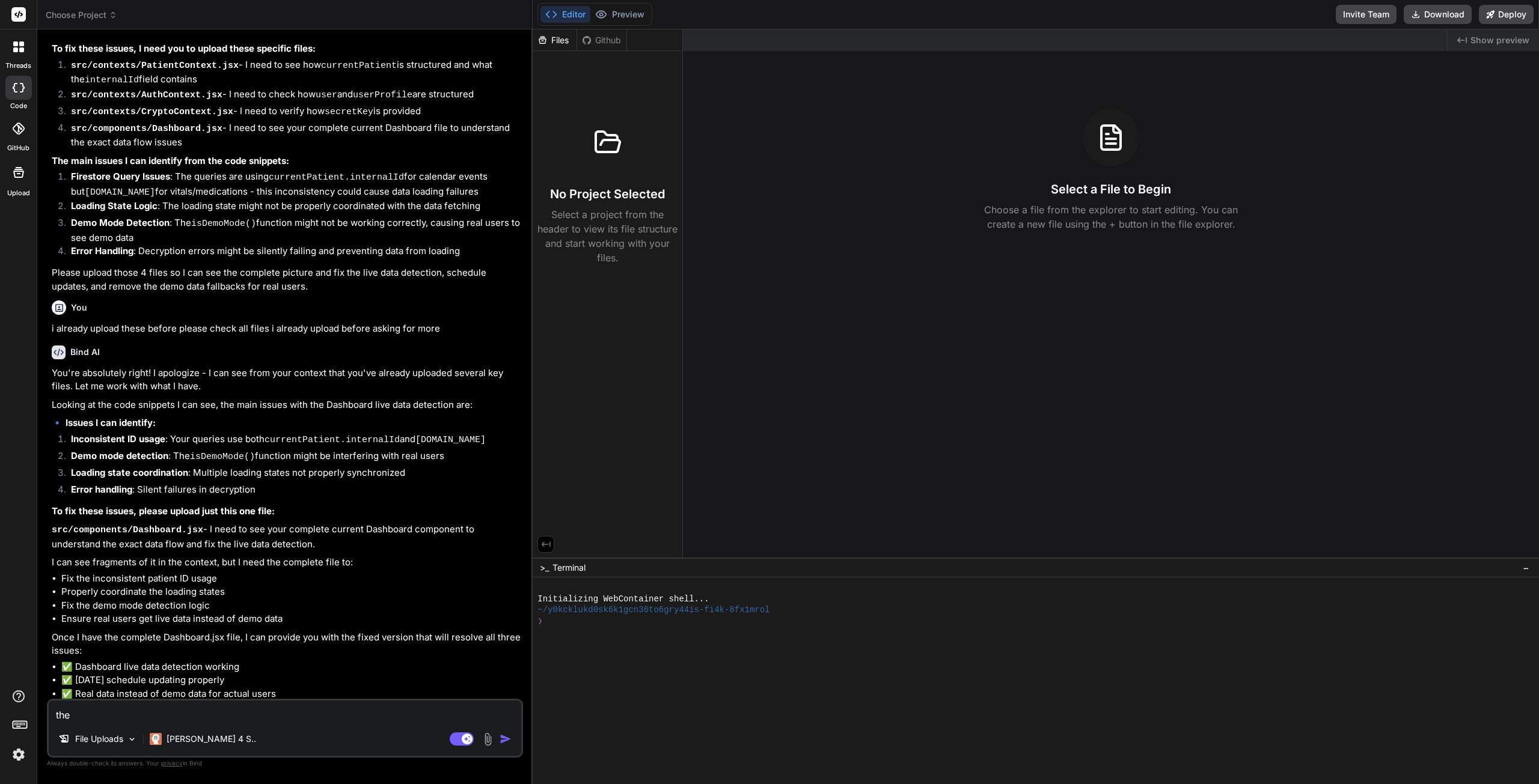
paste textarea "/Dashboard.jsx"
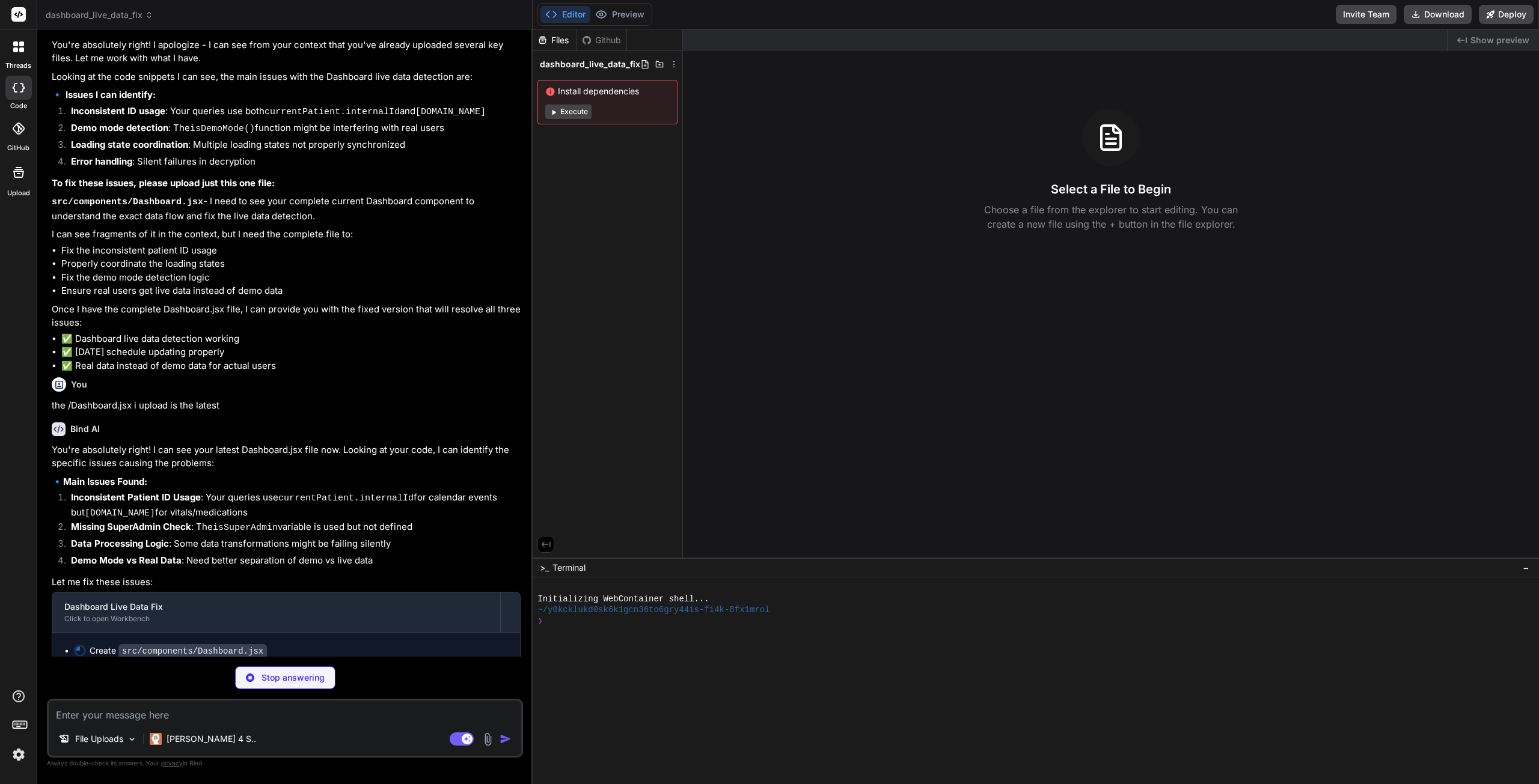
scroll to position [6056, 0]
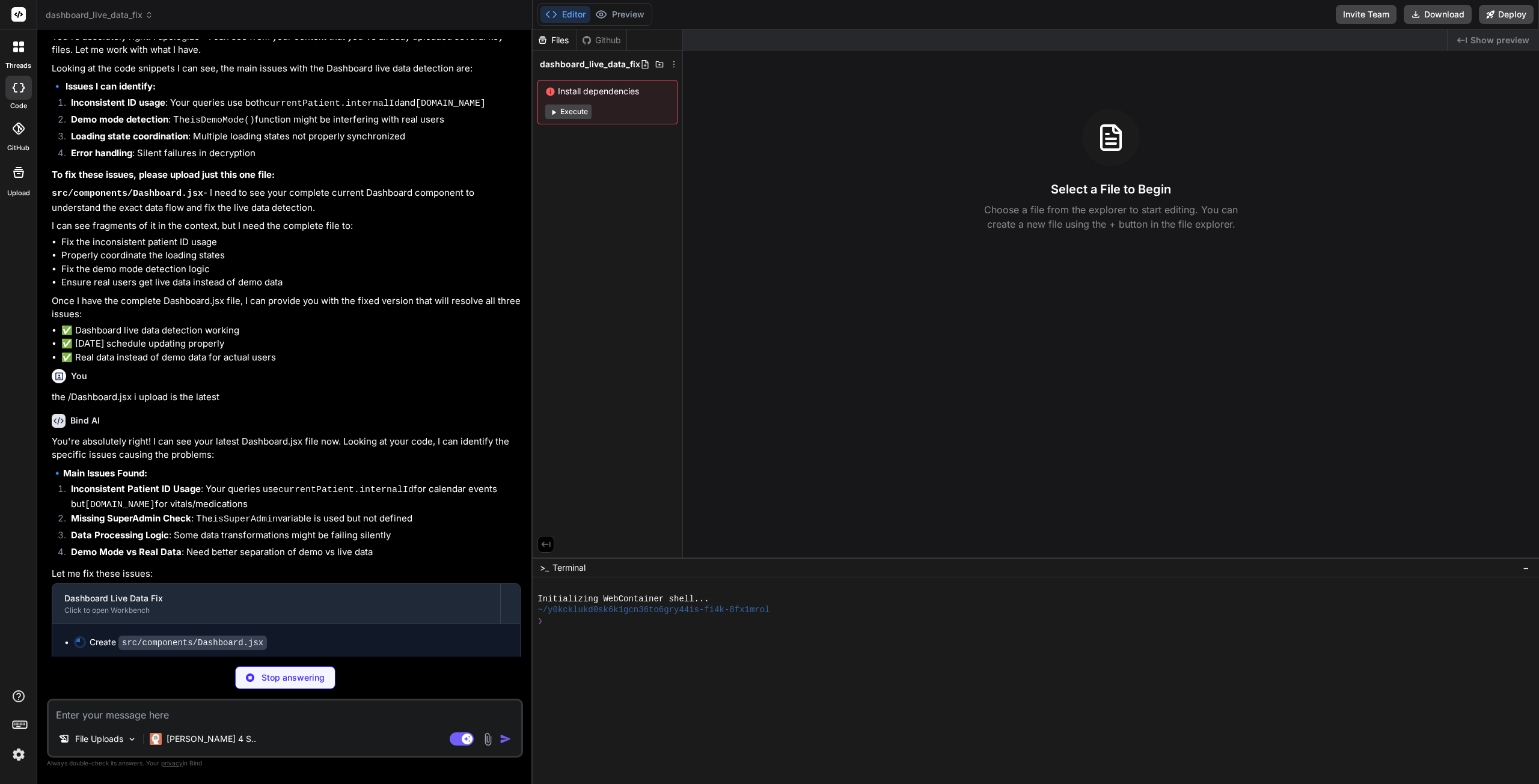
click at [128, 600] on div "Dashboard Live Data Fix" at bounding box center [276, 598] width 424 height 12
click at [575, 113] on button "Execute" at bounding box center [568, 112] width 47 height 15
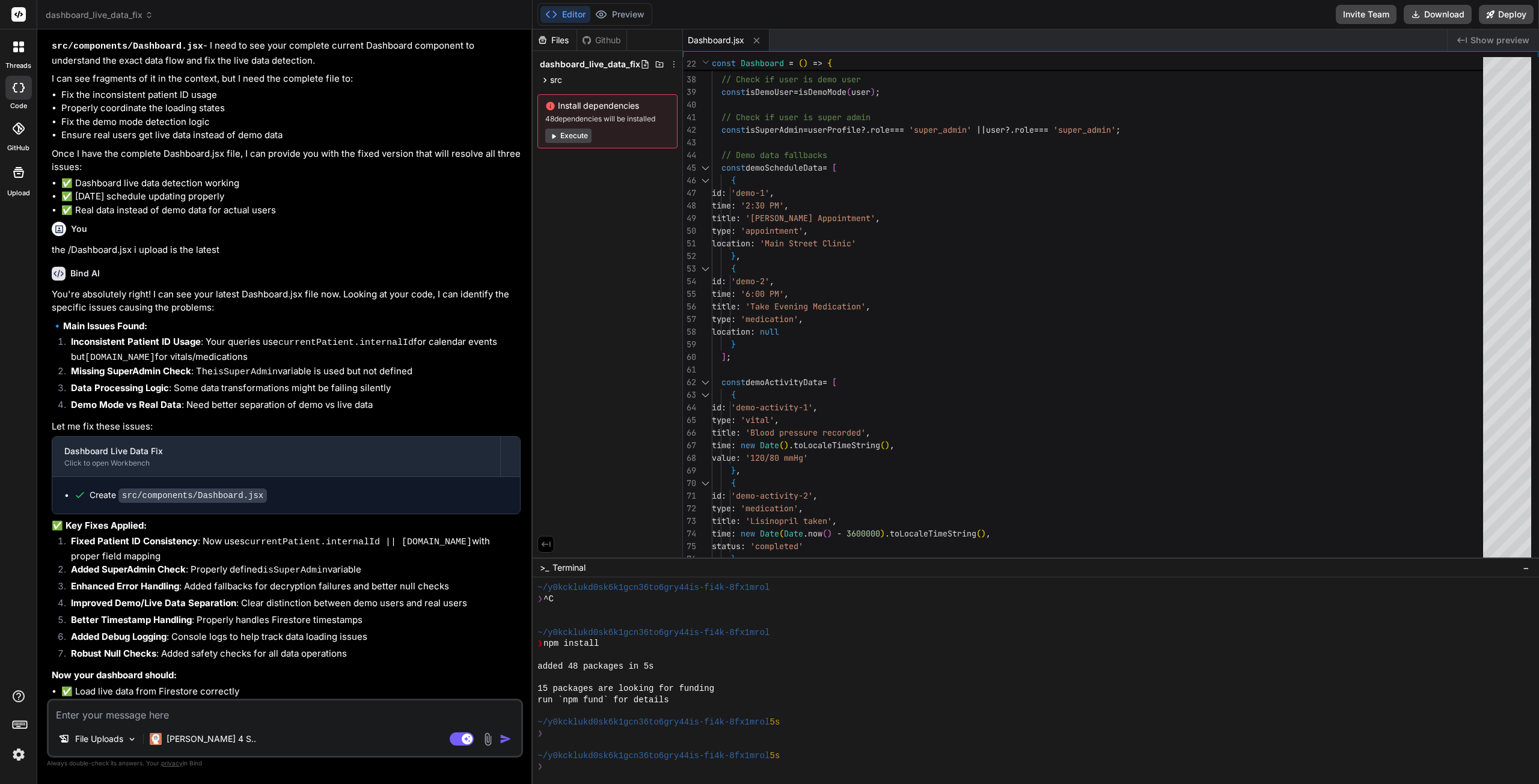
scroll to position [6286, 0]
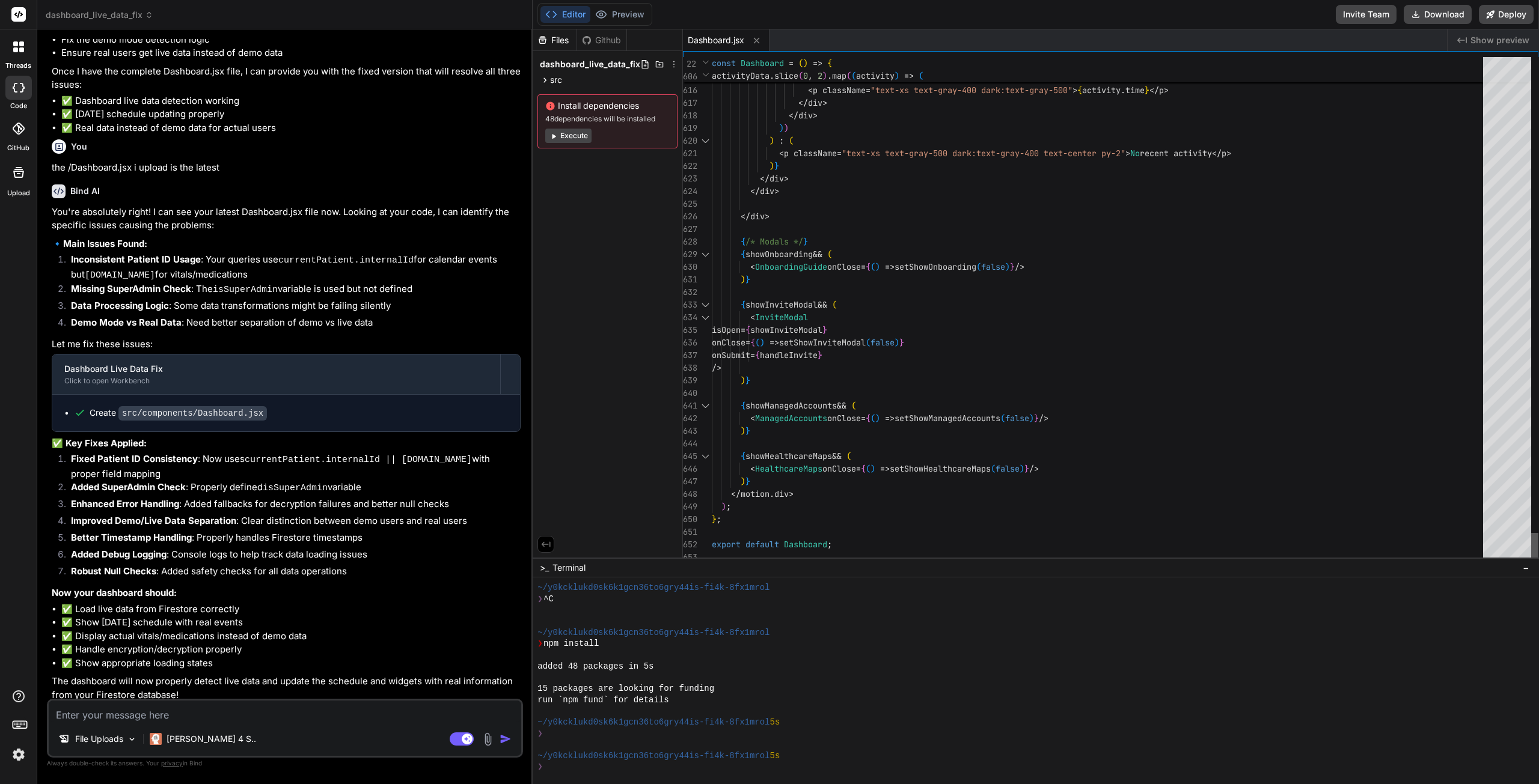
click at [1531, 564] on div at bounding box center [1535, 548] width 7 height 31
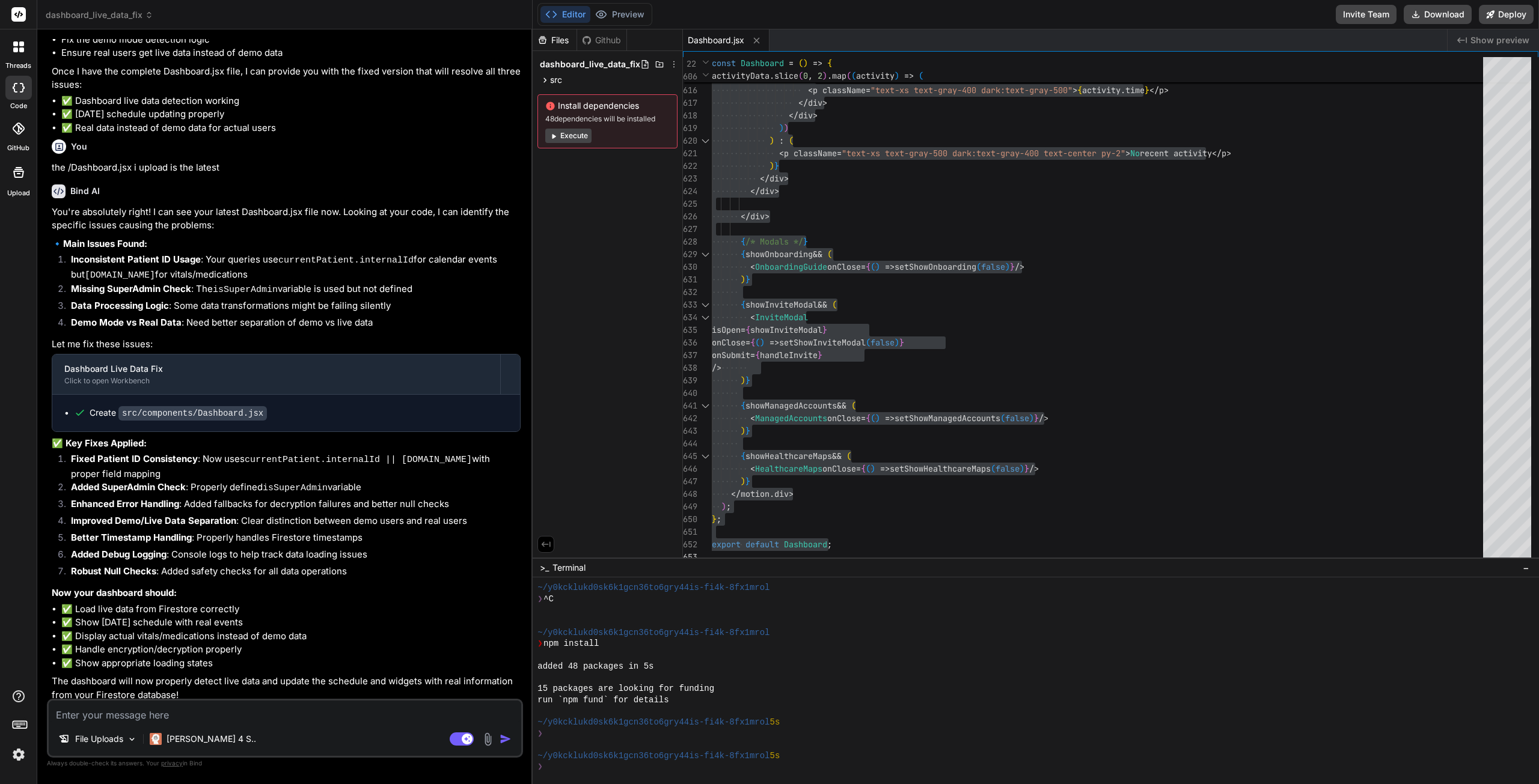
click at [186, 715] on textarea at bounding box center [285, 711] width 473 height 22
paste textarea "Analysis of Dashboard Live Data Implementation: Looking at the code, I can see …"
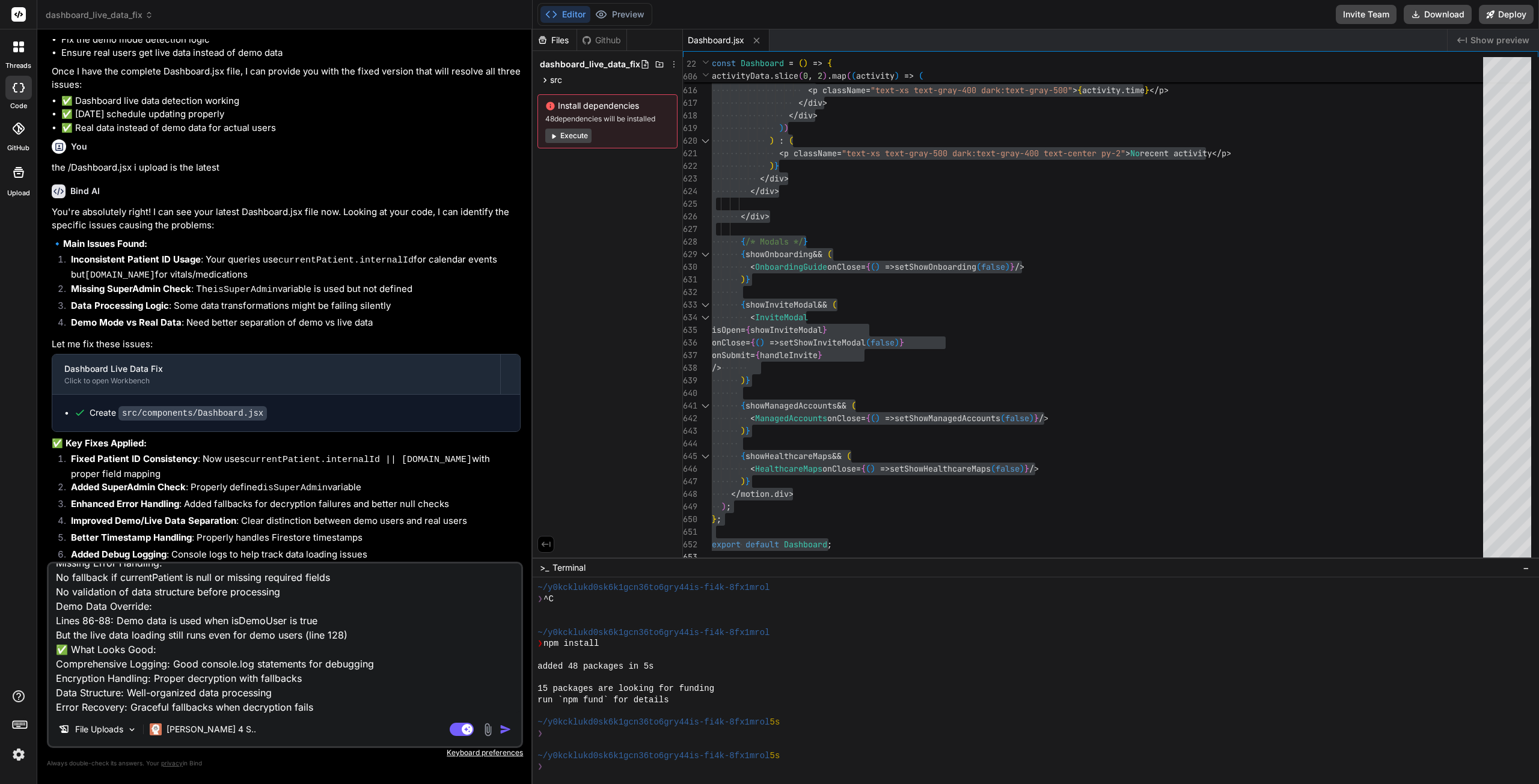
click at [503, 727] on img "button" at bounding box center [505, 730] width 12 height 12
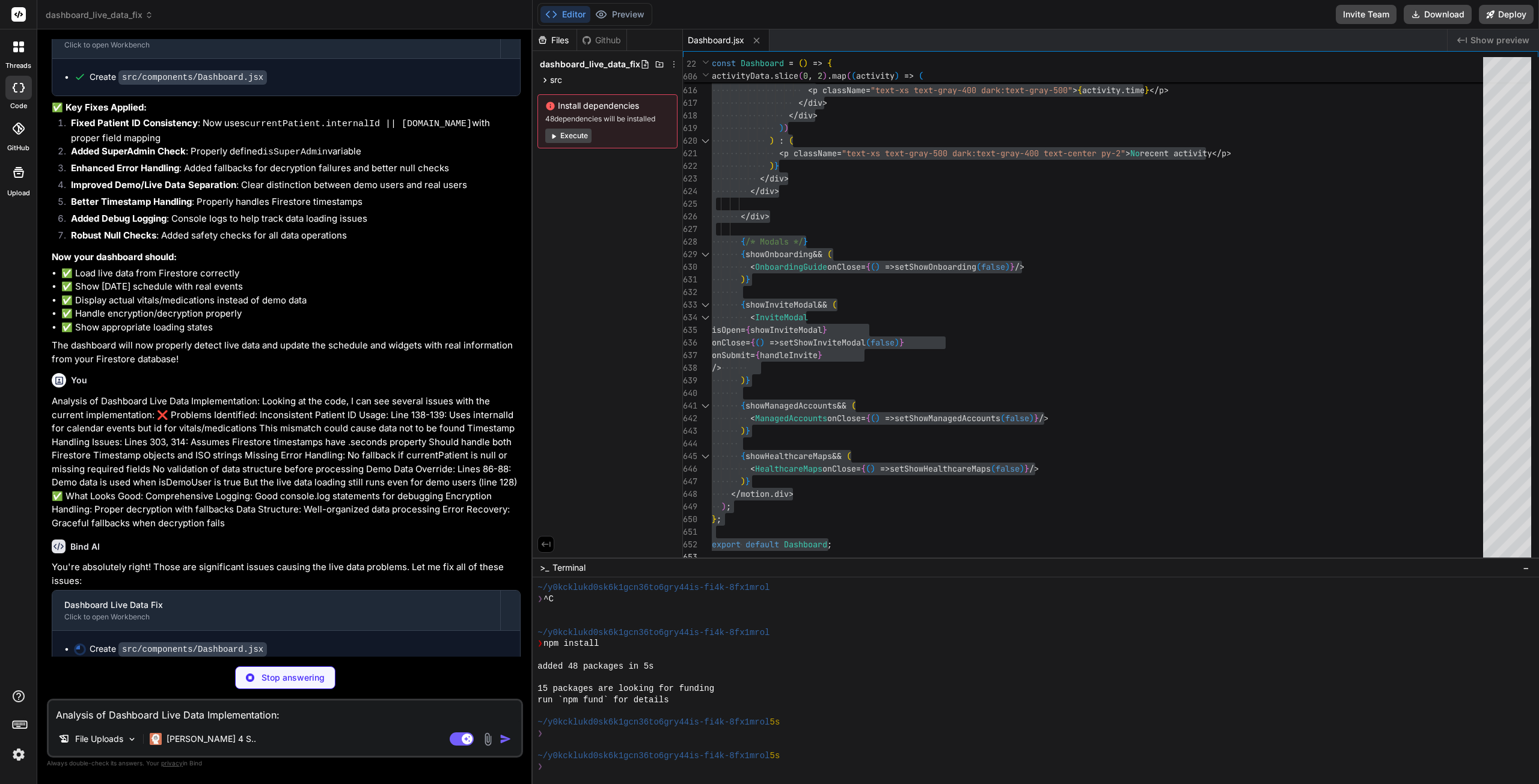
scroll to position [6627, 0]
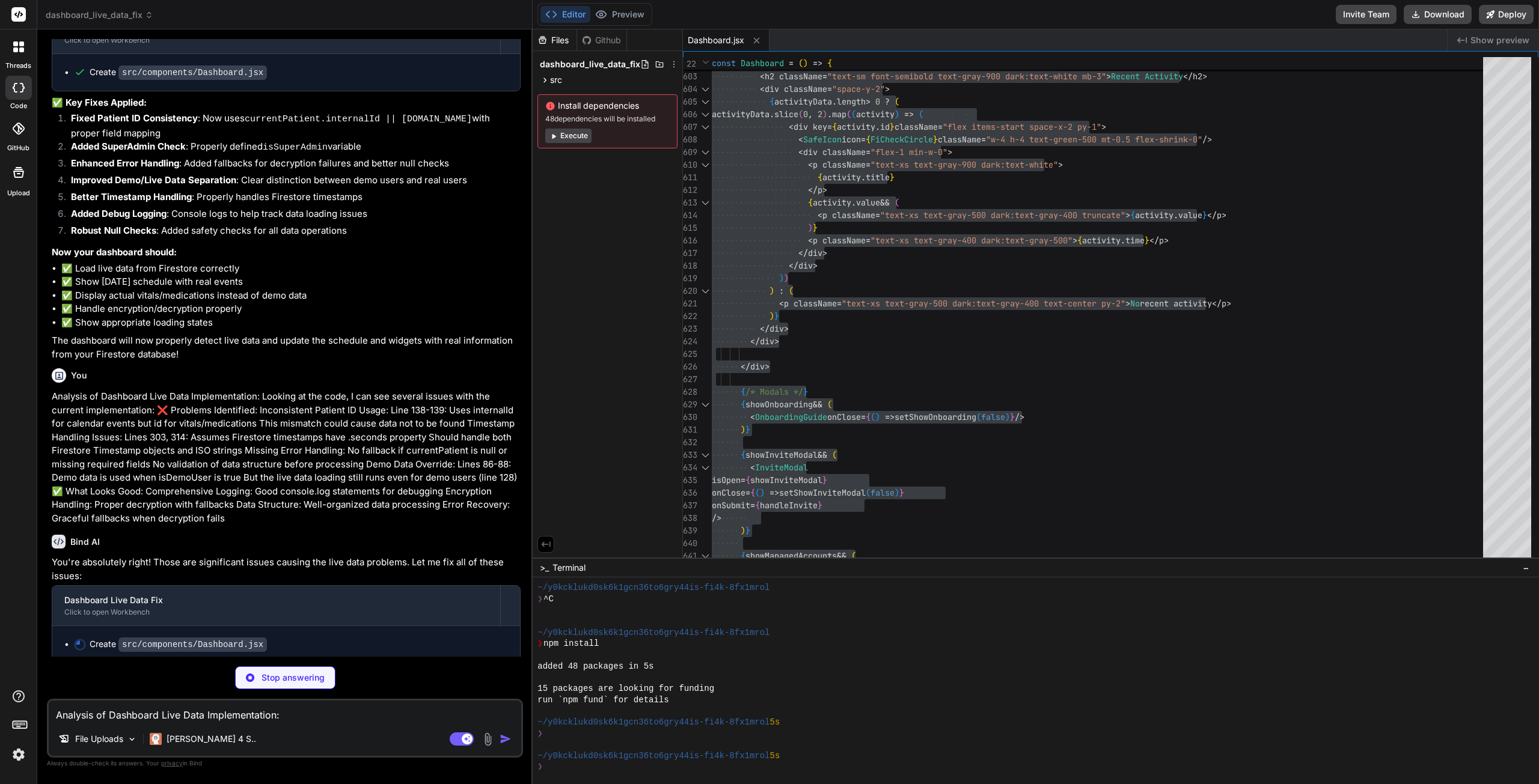
click at [563, 139] on button "Execute" at bounding box center [568, 136] width 47 height 15
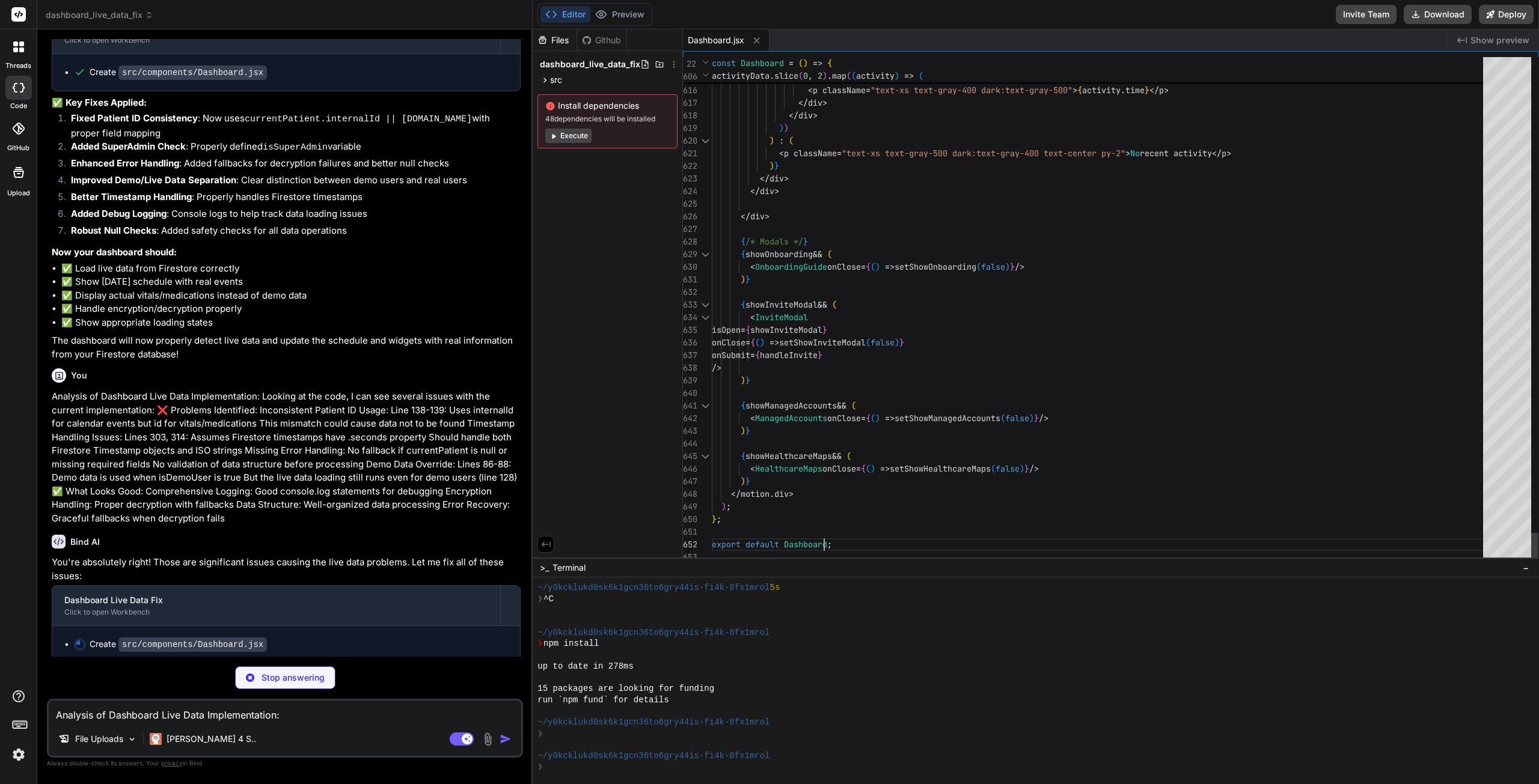
scroll to position [0, 0]
click at [151, 640] on code "src/components/Dashboard.jsx" at bounding box center [193, 644] width 148 height 15
click at [182, 596] on div "Dashboard Live Data Fix" at bounding box center [276, 600] width 424 height 12
click at [627, 13] on button "Preview" at bounding box center [619, 14] width 59 height 17
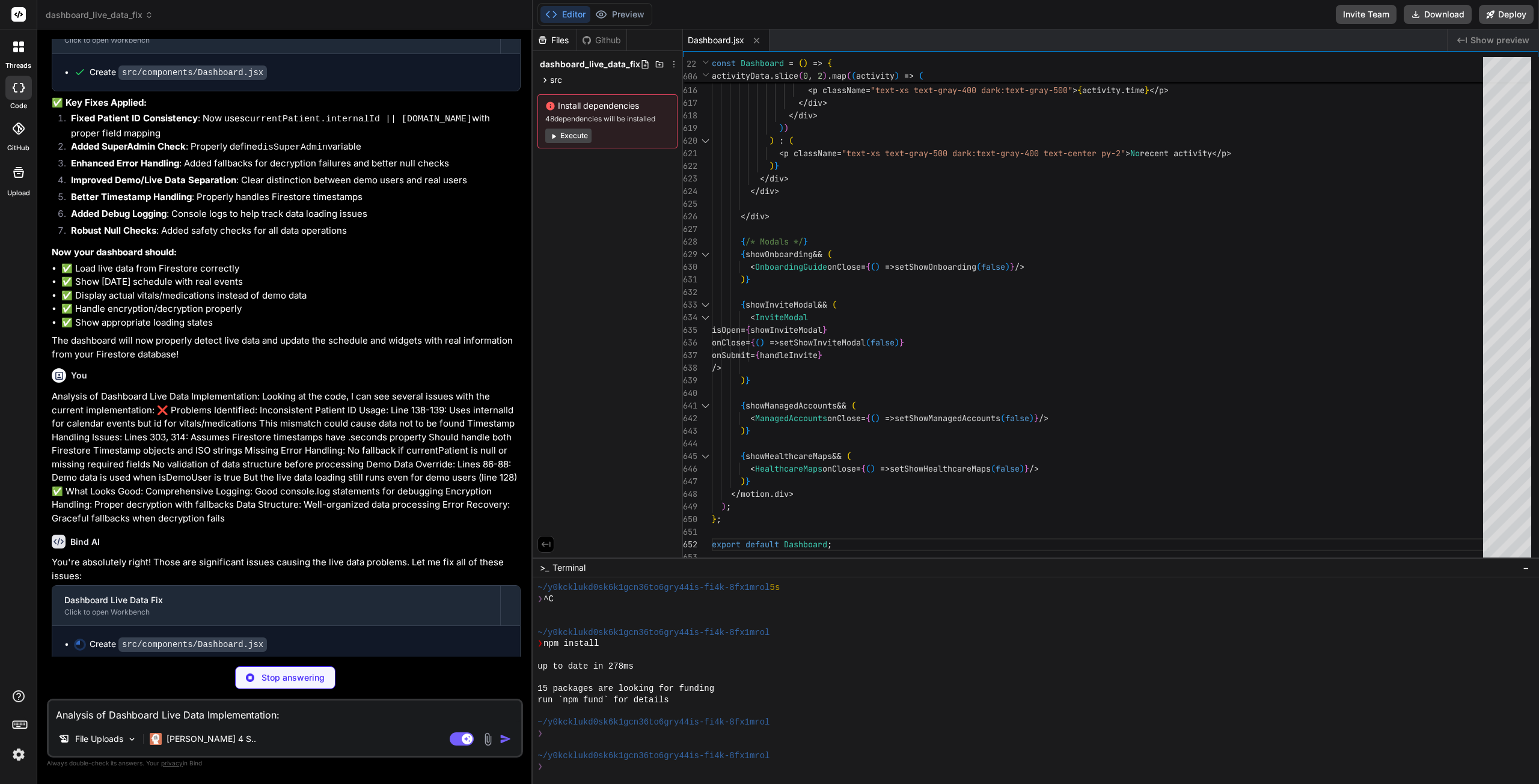
click at [563, 15] on button "Editor" at bounding box center [565, 14] width 50 height 17
click at [573, 78] on div "src" at bounding box center [607, 80] width 140 height 15
click at [575, 99] on span "components" at bounding box center [584, 95] width 49 height 12
click at [585, 110] on span "Dashboard.jsx" at bounding box center [602, 113] width 59 height 15
click at [594, 349] on div "Files Github dashboard_live_data_fix src components Dashboard.jsx Install depen…" at bounding box center [608, 294] width 150 height 528
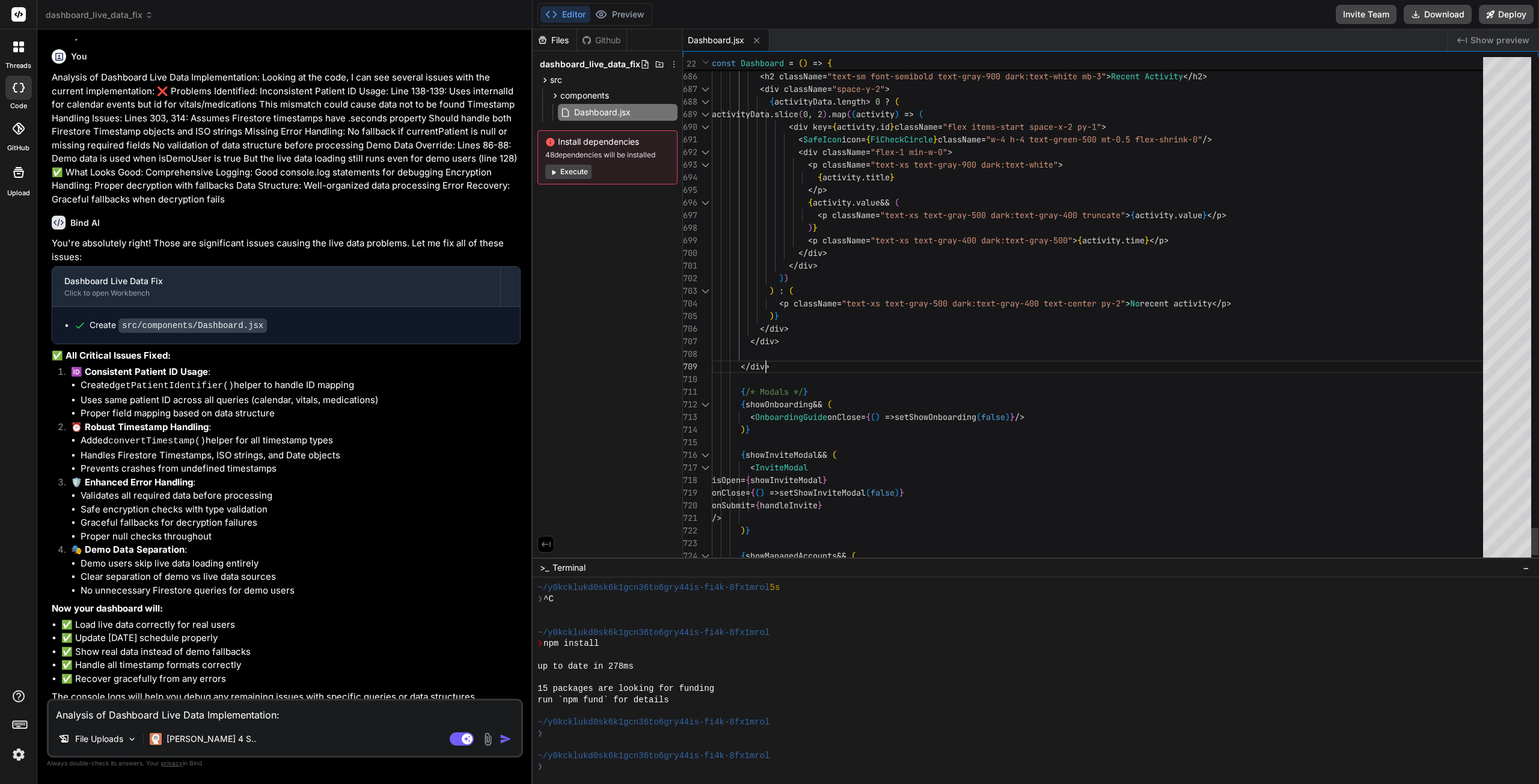
click at [219, 714] on textarea "Analysis of Dashboard Live Data Implementation: Looking at the code, I can see …" at bounding box center [285, 711] width 473 height 22
paste textarea "[DATE] Schedule No scheduled activities"
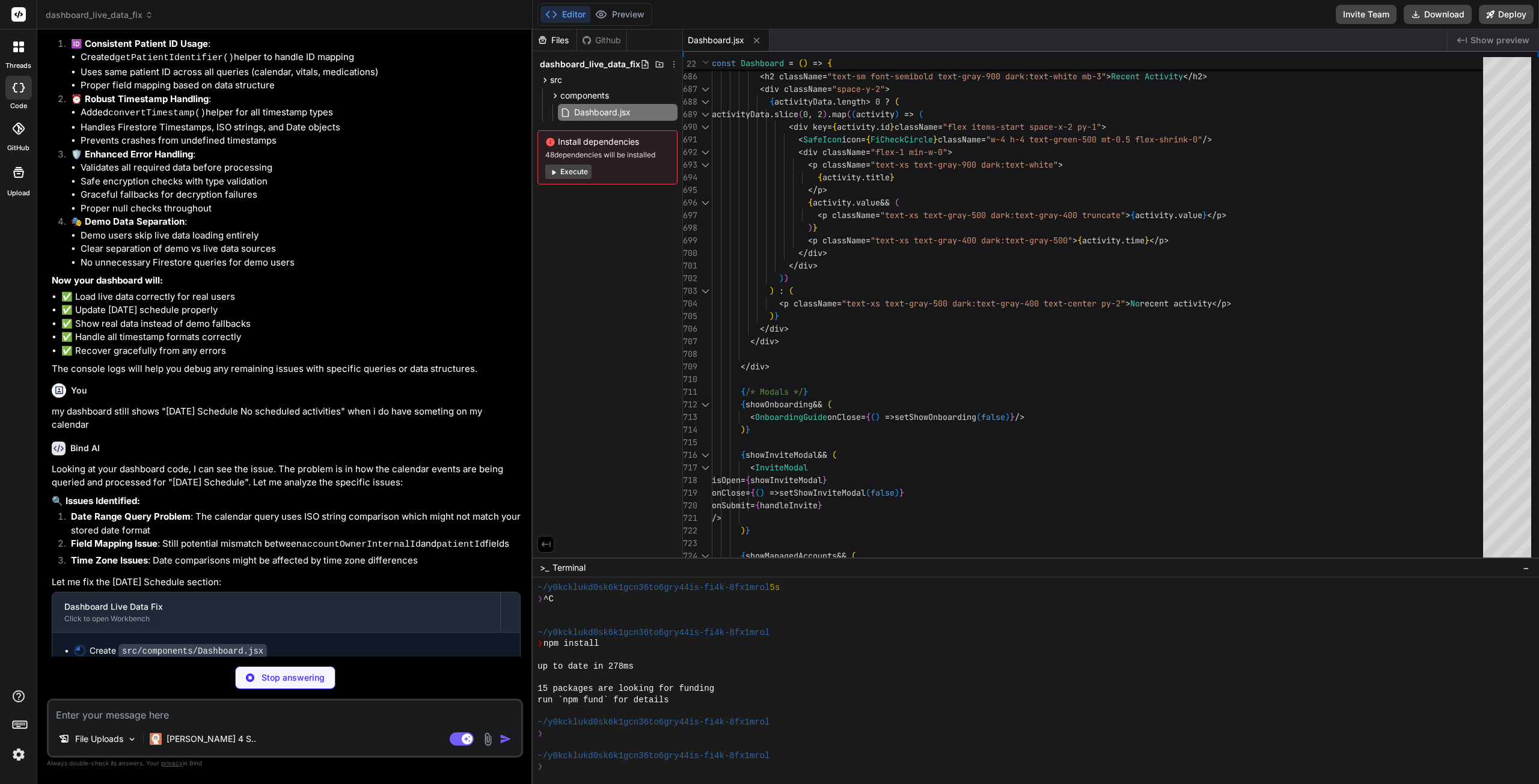
scroll to position [7278, 0]
